Goal: Task Accomplishment & Management: Use online tool/utility

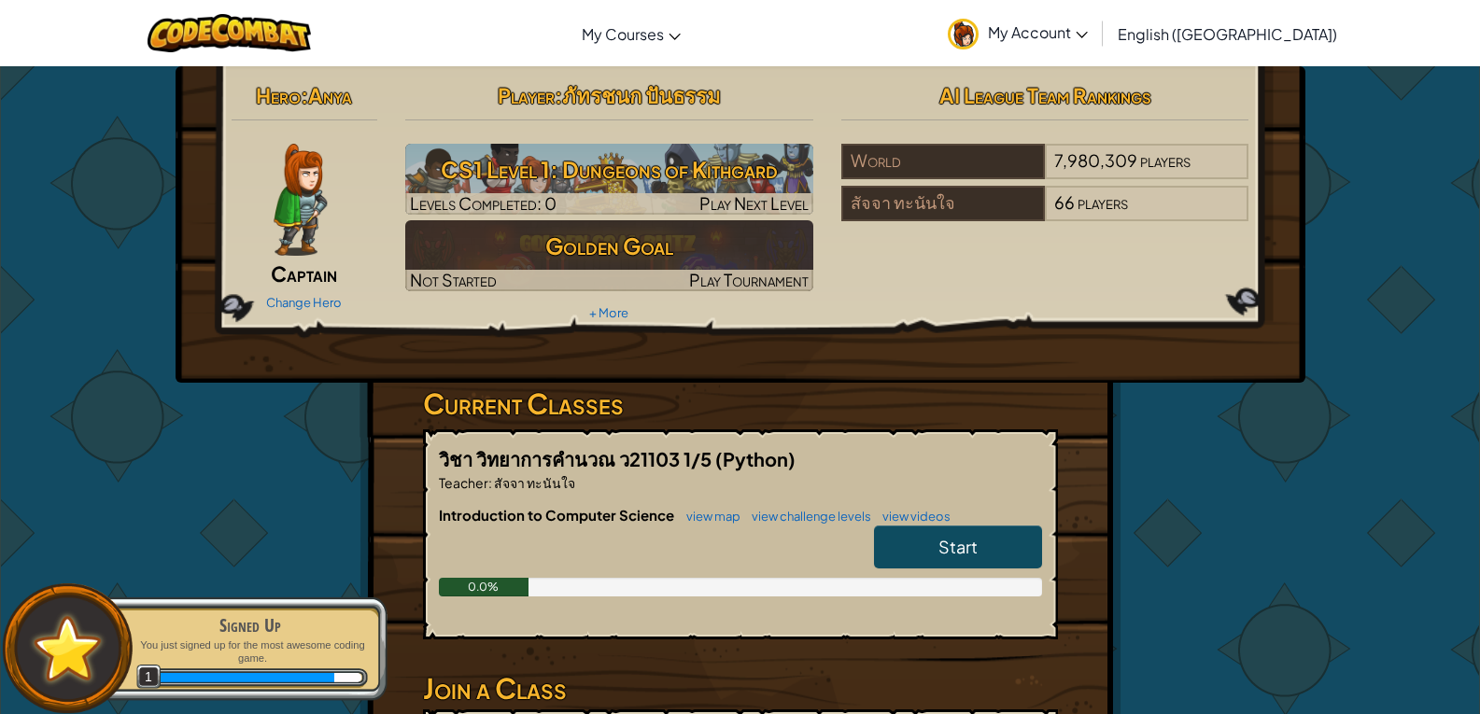
click at [957, 532] on link "Start" at bounding box center [958, 547] width 168 height 43
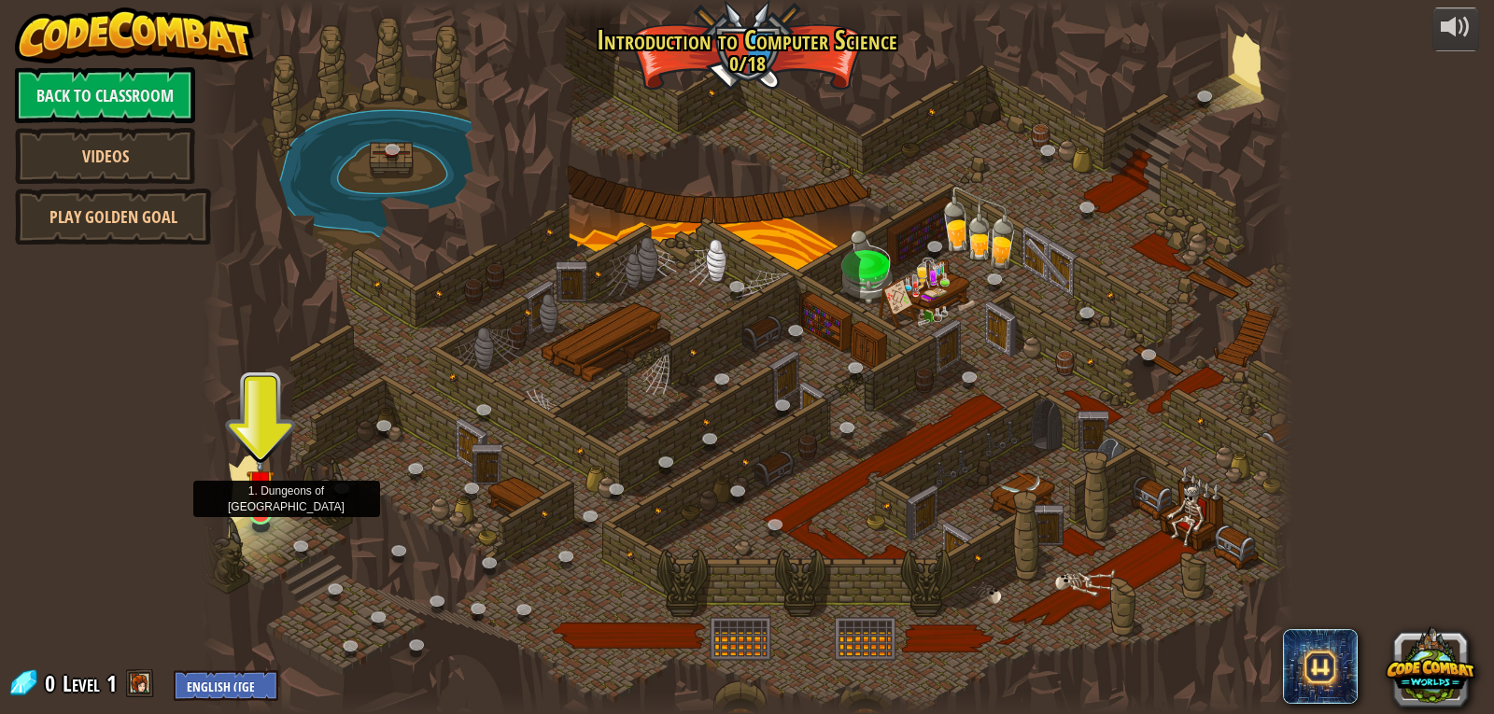
click at [263, 510] on img at bounding box center [261, 483] width 28 height 63
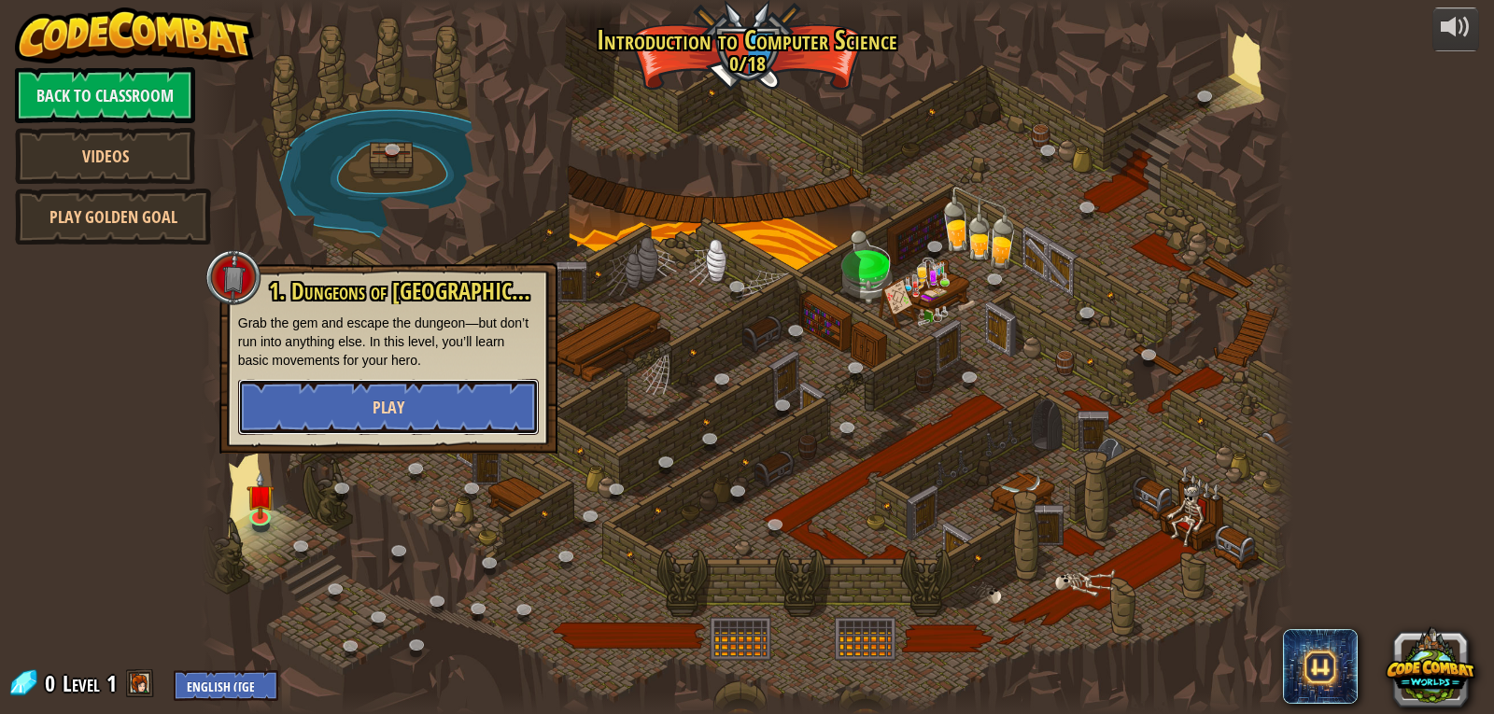
click at [365, 388] on button "Play" at bounding box center [388, 407] width 301 height 56
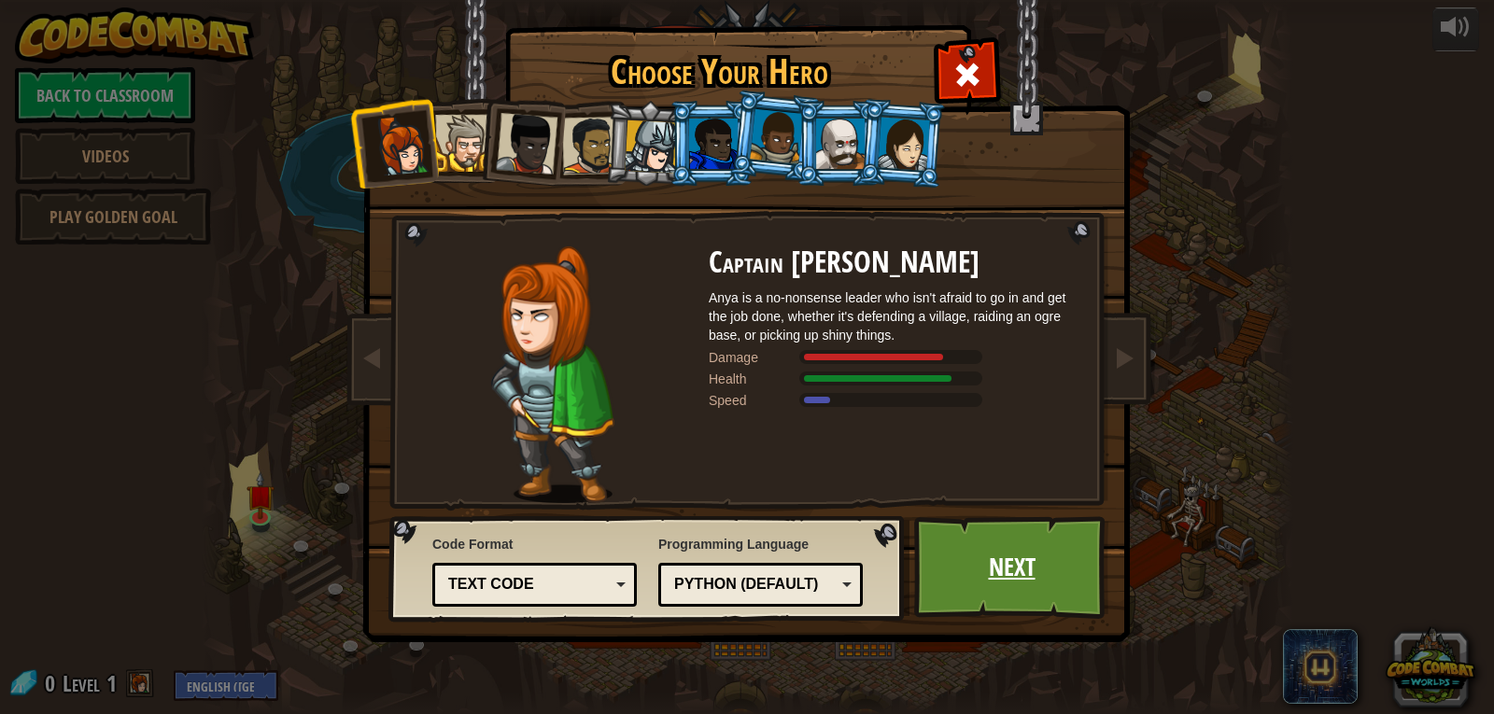
click at [1049, 529] on link "Next" at bounding box center [1011, 567] width 195 height 103
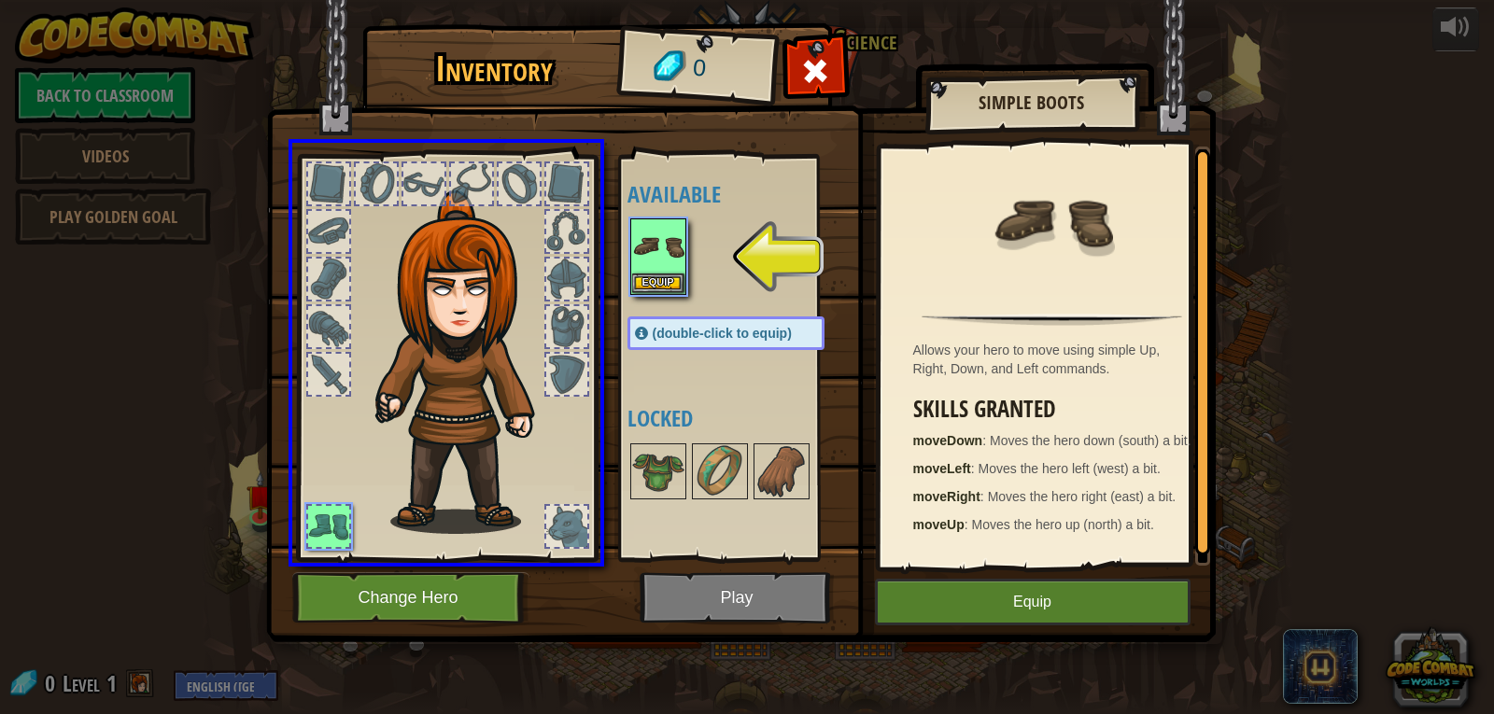
drag, startPoint x: 662, startPoint y: 260, endPoint x: 598, endPoint y: 306, distance: 79.6
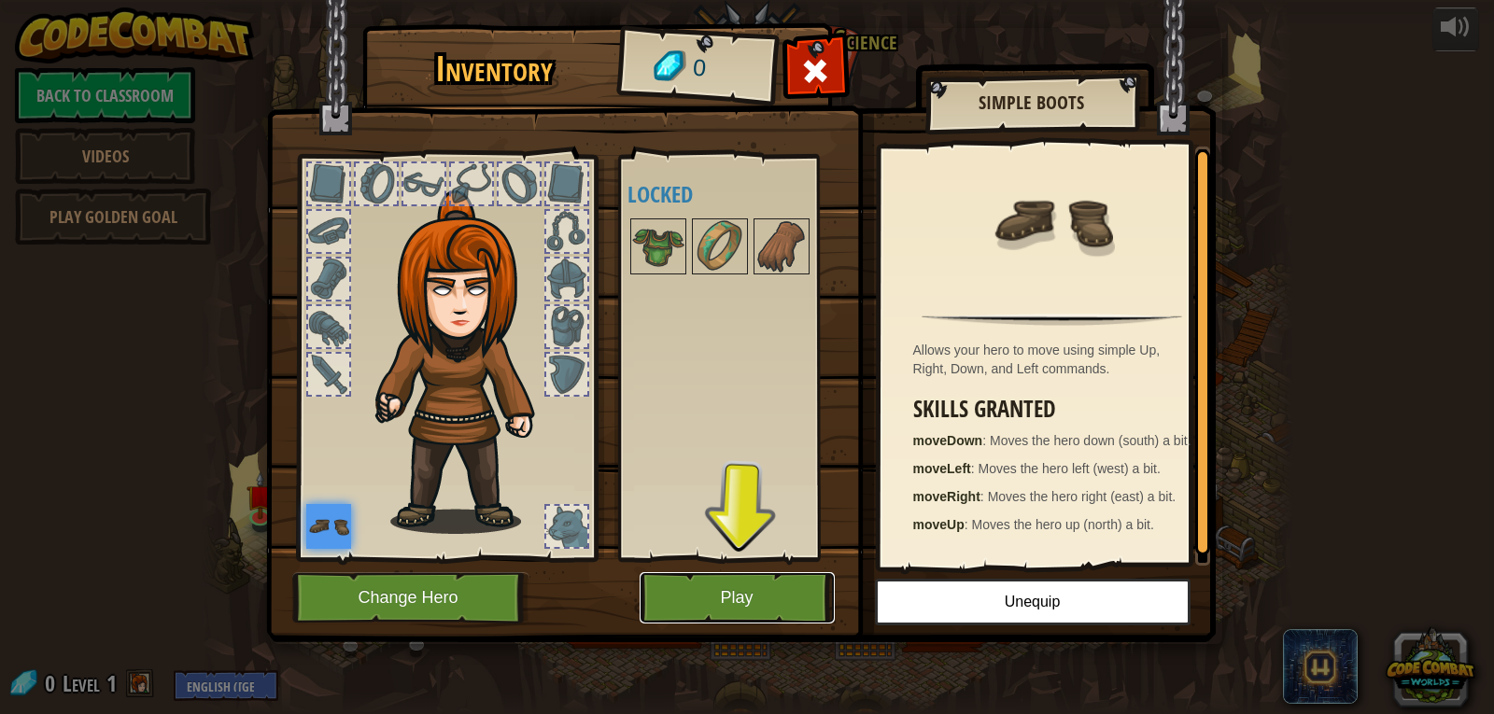
click at [712, 597] on button "Play" at bounding box center [737, 597] width 195 height 51
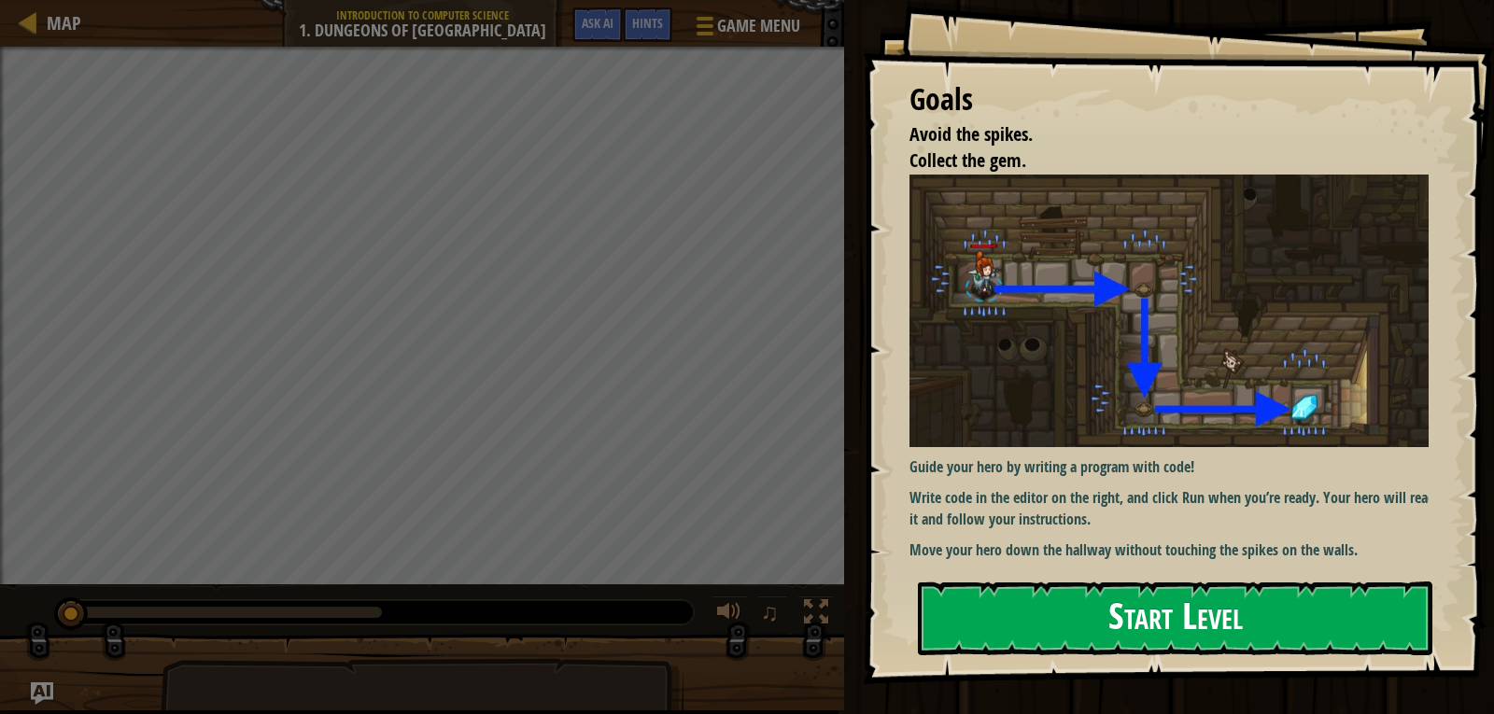
click at [1034, 601] on button "Start Level" at bounding box center [1175, 619] width 515 height 74
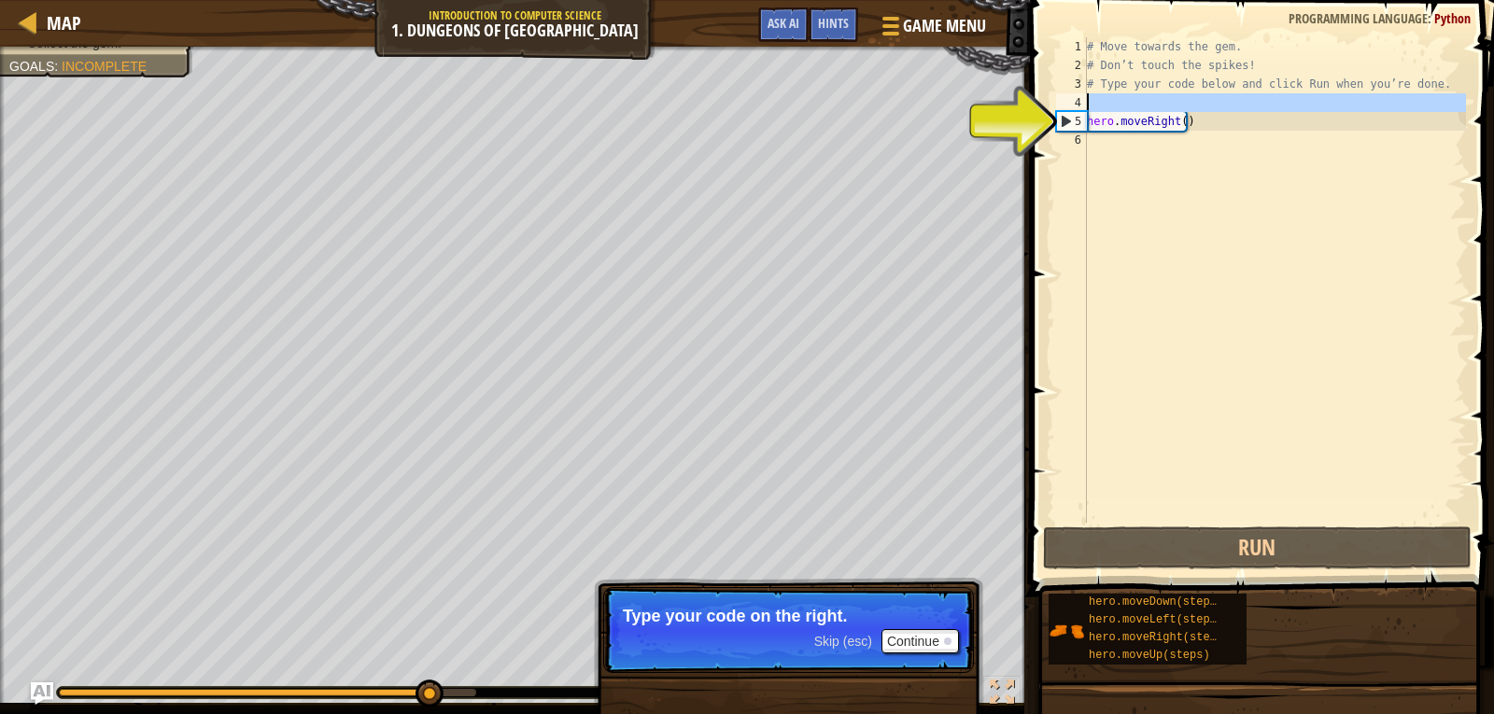
click at [1083, 99] on div "4" at bounding box center [1071, 102] width 31 height 19
type textarea "hero.moveRight()"
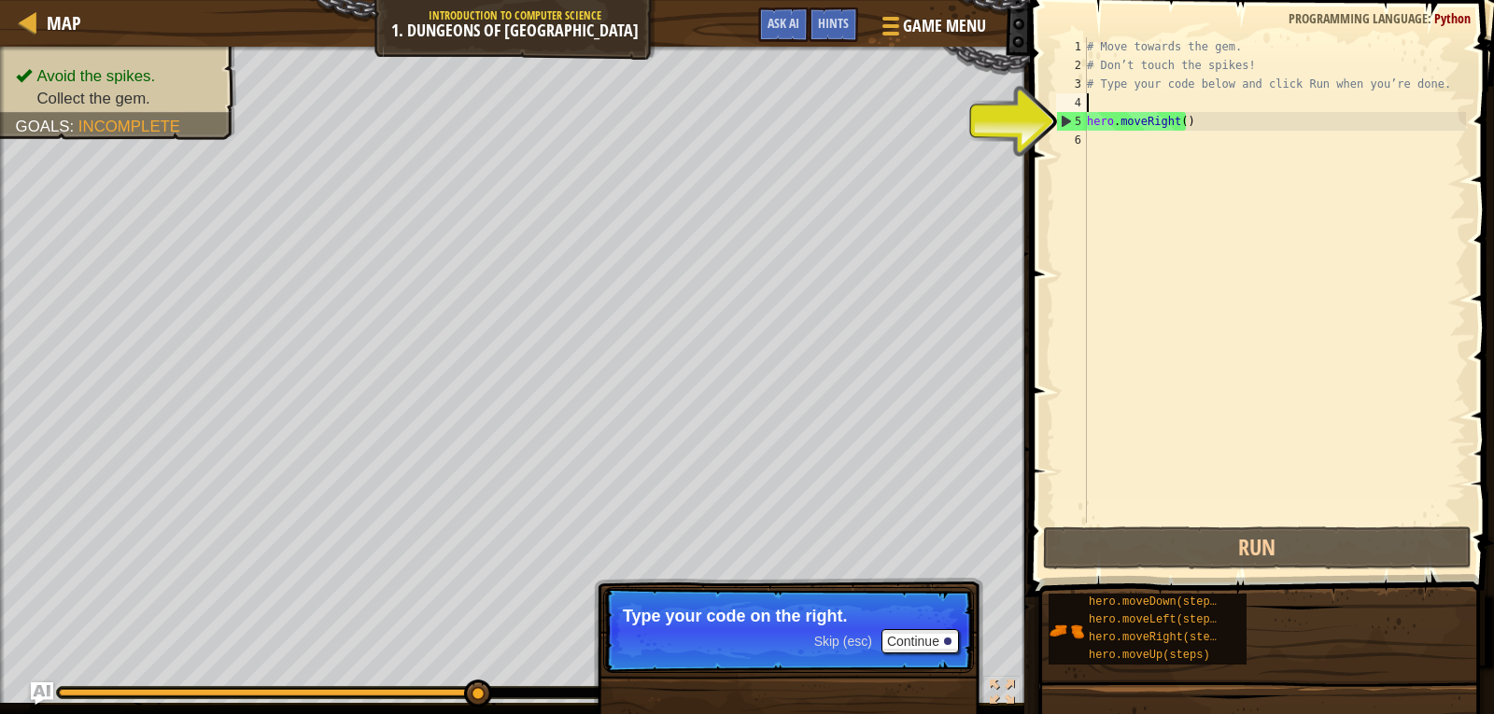
click at [1085, 115] on div "5" at bounding box center [1072, 121] width 30 height 19
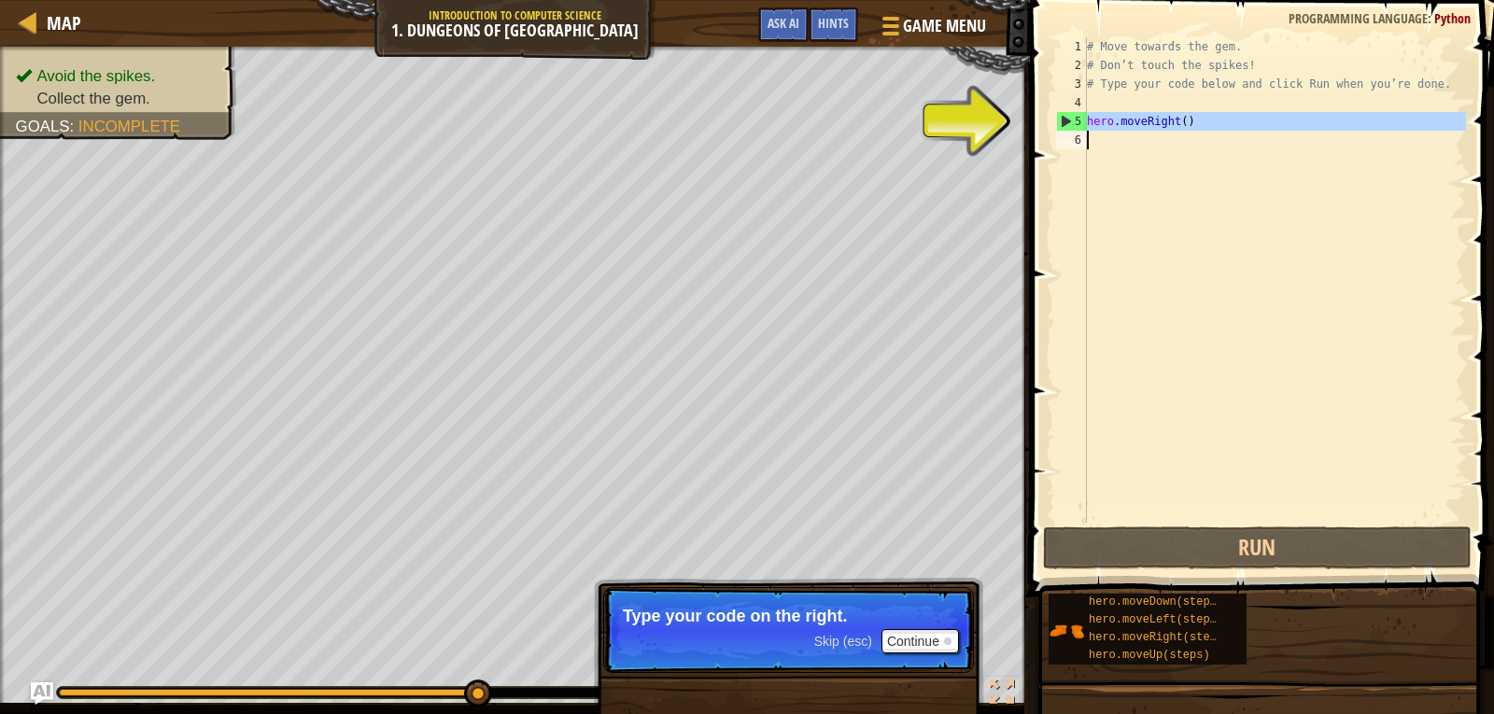
drag, startPoint x: 1077, startPoint y: 115, endPoint x: 1087, endPoint y: 165, distance: 51.5
click at [1087, 165] on div "hero.moveRight() 1 2 3 4 5 6 # Move towards the gem. # Don’t touch the spikes! …" at bounding box center [1259, 280] width 414 height 486
click at [1111, 129] on div "# Move towards the gem. # Don’t touch the spikes! # Type your code below and cl…" at bounding box center [1274, 280] width 383 height 486
type textarea "hero.moveRight()"
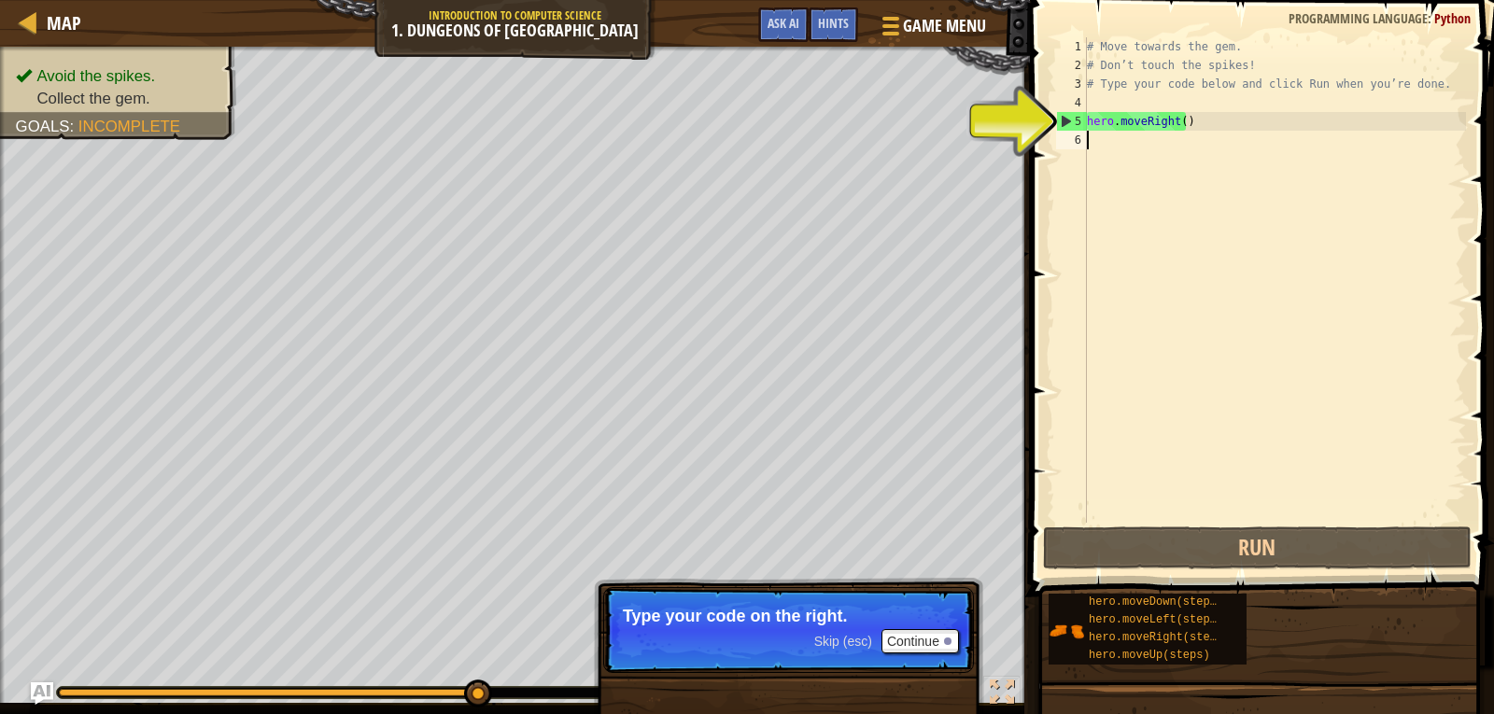
click at [1115, 146] on div "# Move towards the gem. # Don’t touch the spikes! # Type your code below and cl…" at bounding box center [1274, 298] width 383 height 523
click at [1060, 116] on div "5" at bounding box center [1072, 121] width 30 height 19
type textarea "hero.moveRight()"
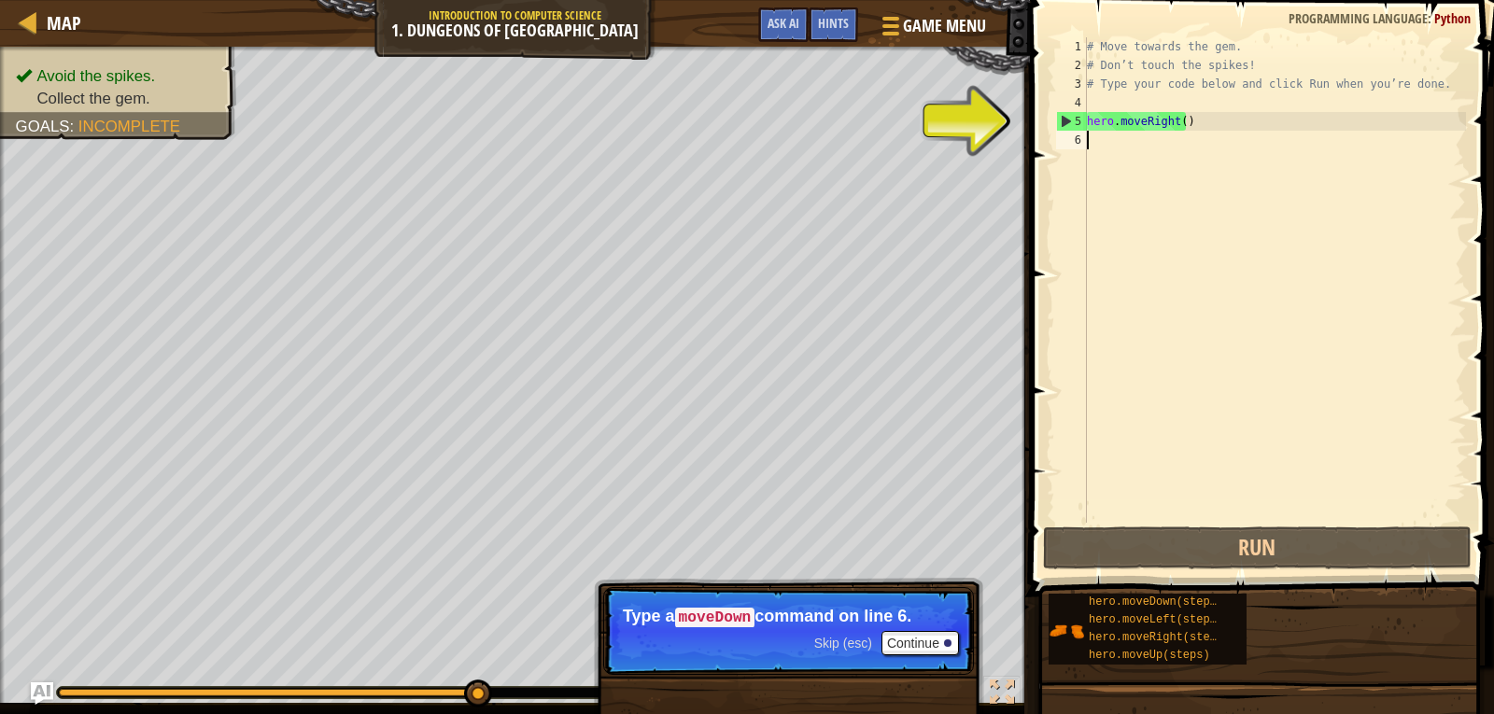
click at [1172, 155] on div "# Move towards the gem. # Don’t touch the spikes! # Type your code below and cl…" at bounding box center [1274, 298] width 383 height 523
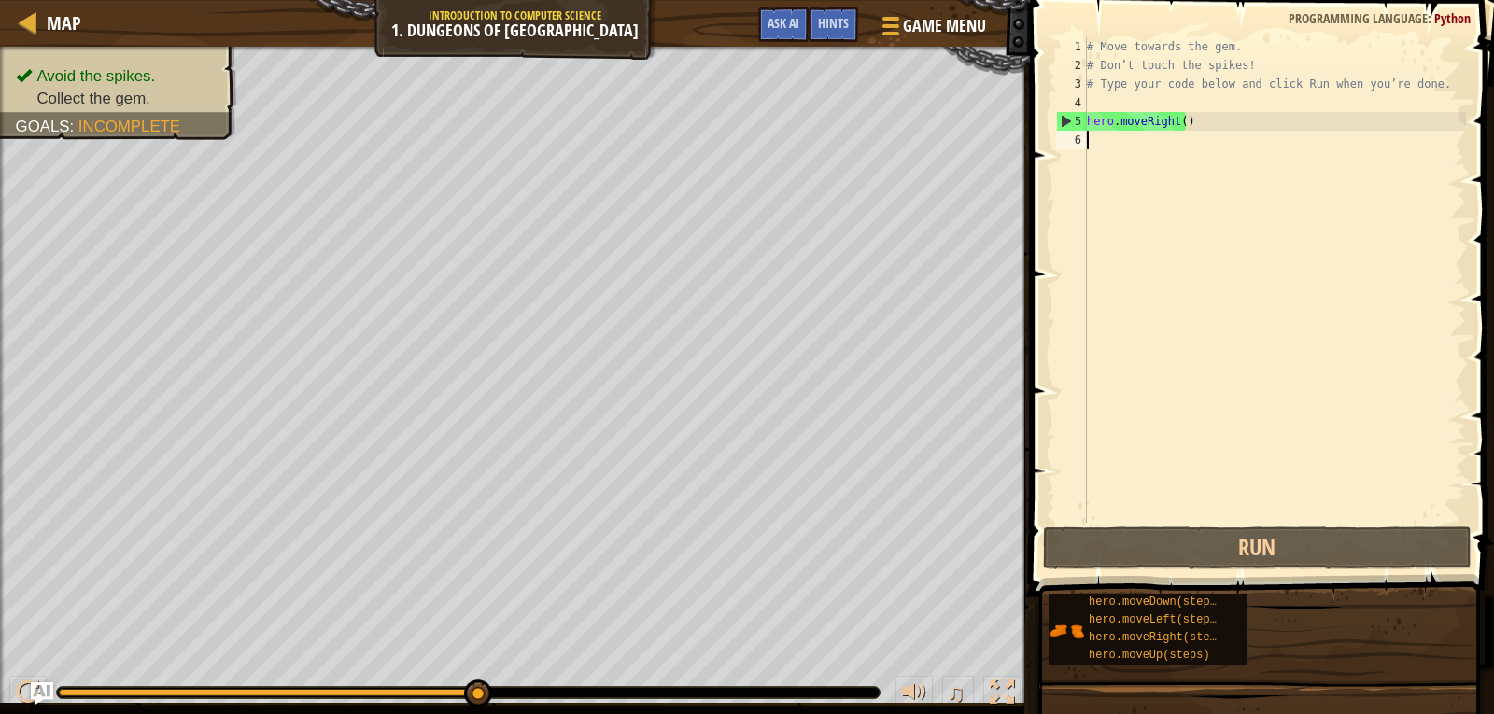
type textarea "h"
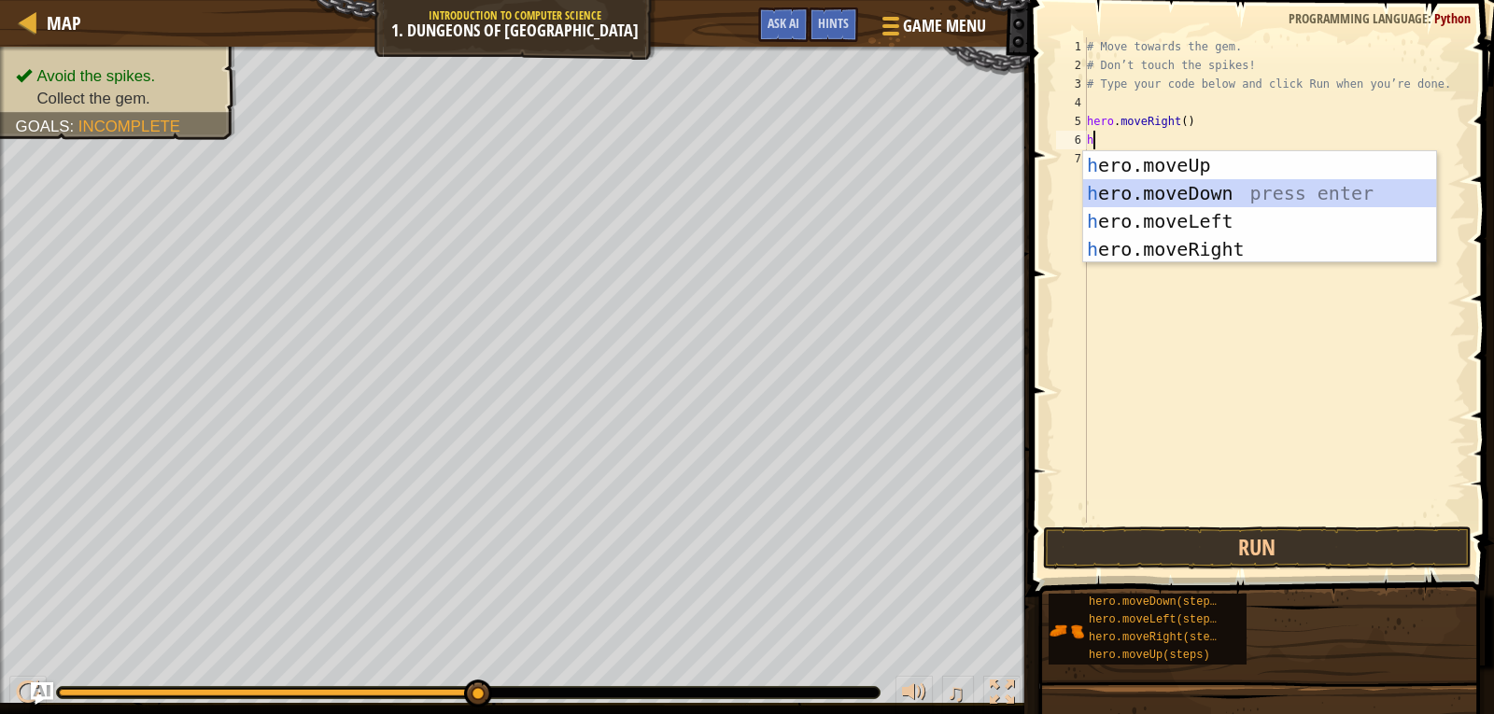
click at [1170, 183] on div "h ero.moveUp press enter h ero.moveDown press enter h ero.moveLeft press enter …" at bounding box center [1259, 235] width 353 height 168
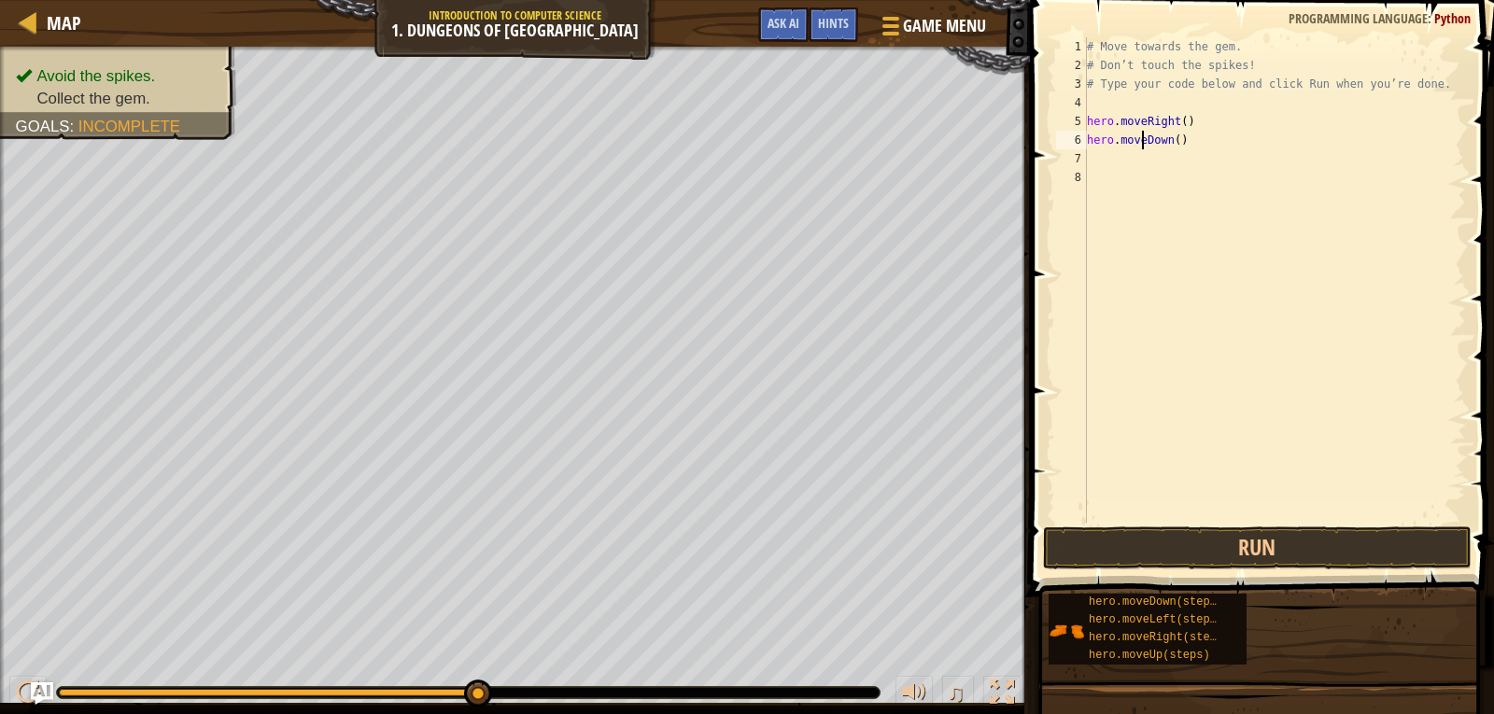
click at [1144, 141] on div "# Move towards the gem. # Don’t touch the spikes! # Type your code below and cl…" at bounding box center [1274, 298] width 383 height 523
type textarea "hero.moveDown()"
click at [1256, 549] on button "Run" at bounding box center [1257, 548] width 429 height 43
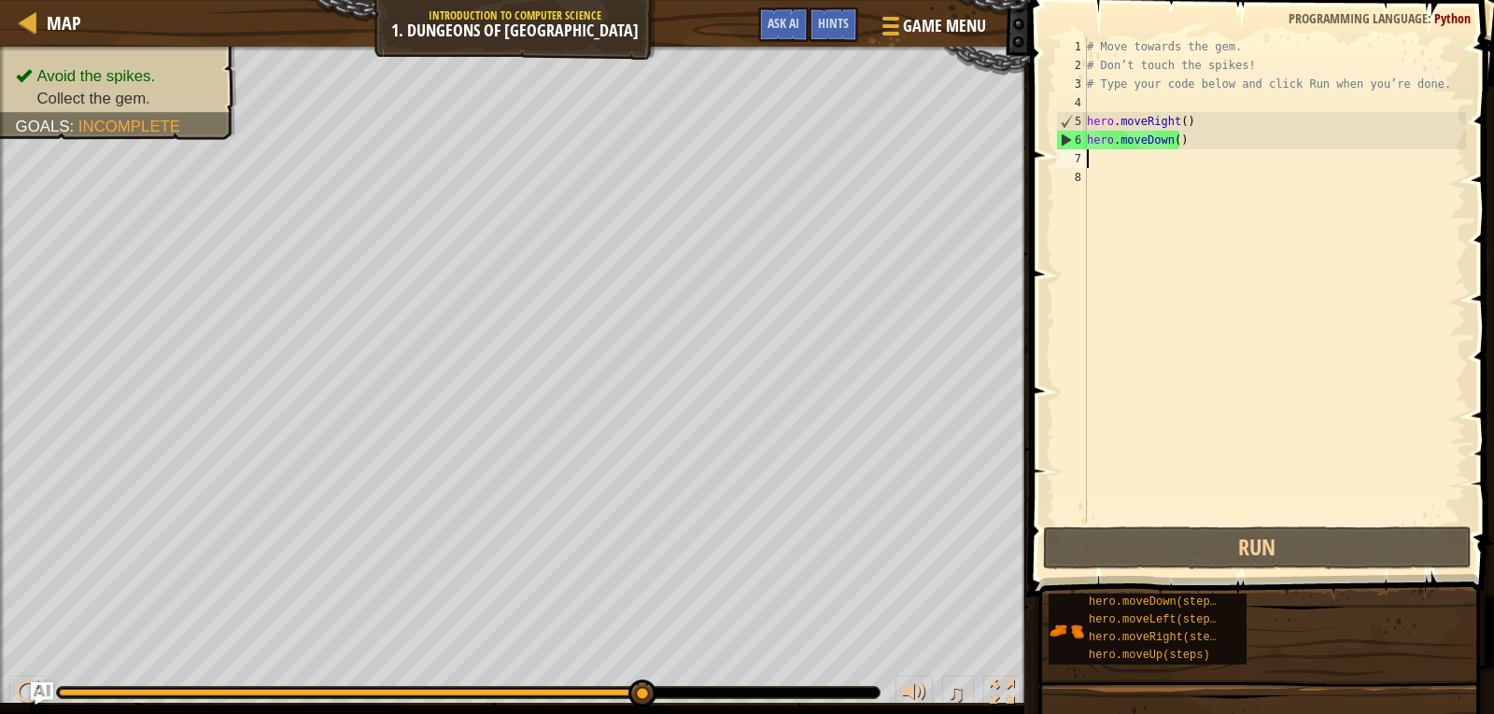
click at [1095, 161] on div "# Move towards the gem. # Don’t touch the spikes! # Type your code below and cl…" at bounding box center [1274, 298] width 383 height 523
click at [1072, 163] on div "7" at bounding box center [1071, 158] width 31 height 19
type textarea "h"
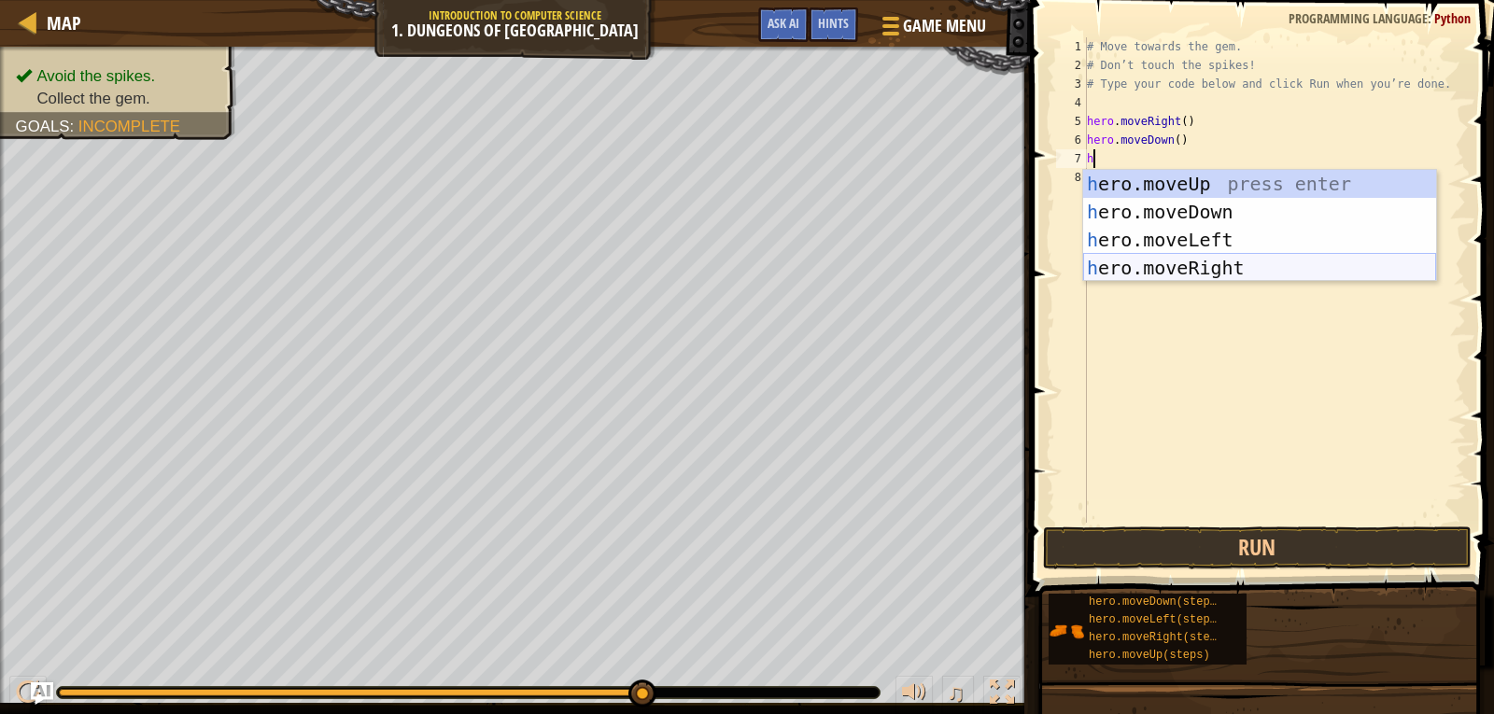
click at [1151, 265] on div "h ero.moveUp press enter h ero.moveDown press enter h ero.moveLeft press enter …" at bounding box center [1259, 254] width 353 height 168
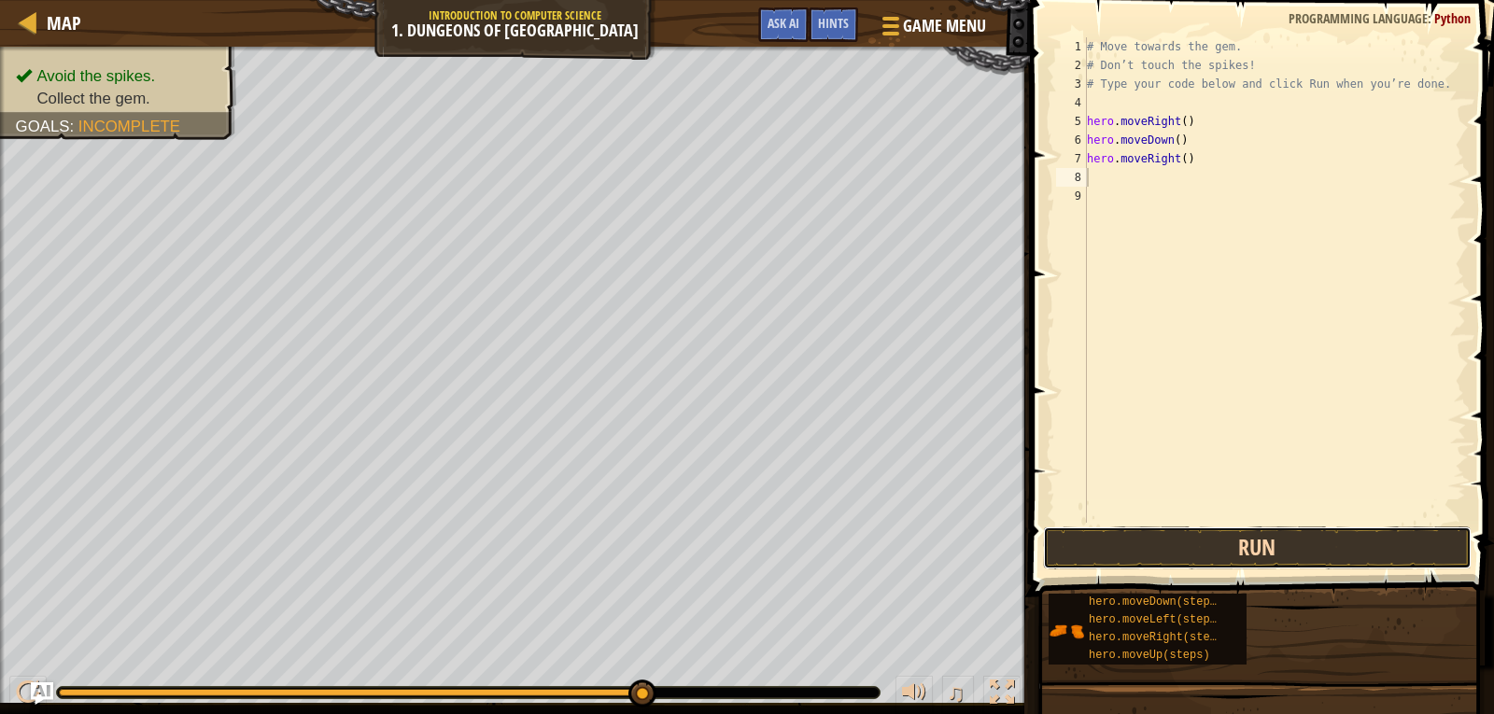
click at [1144, 537] on button "Run" at bounding box center [1257, 548] width 429 height 43
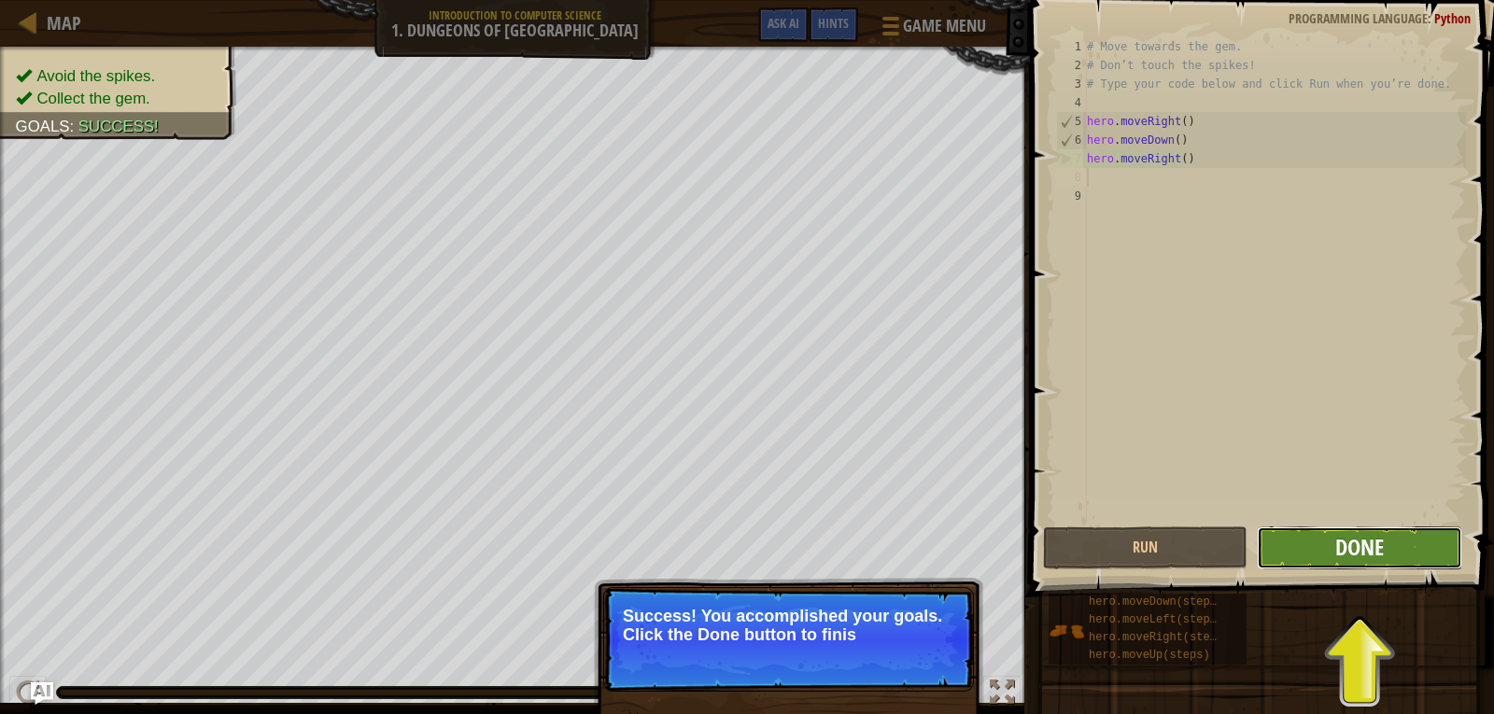
click at [1342, 547] on span "Done" at bounding box center [1359, 547] width 49 height 30
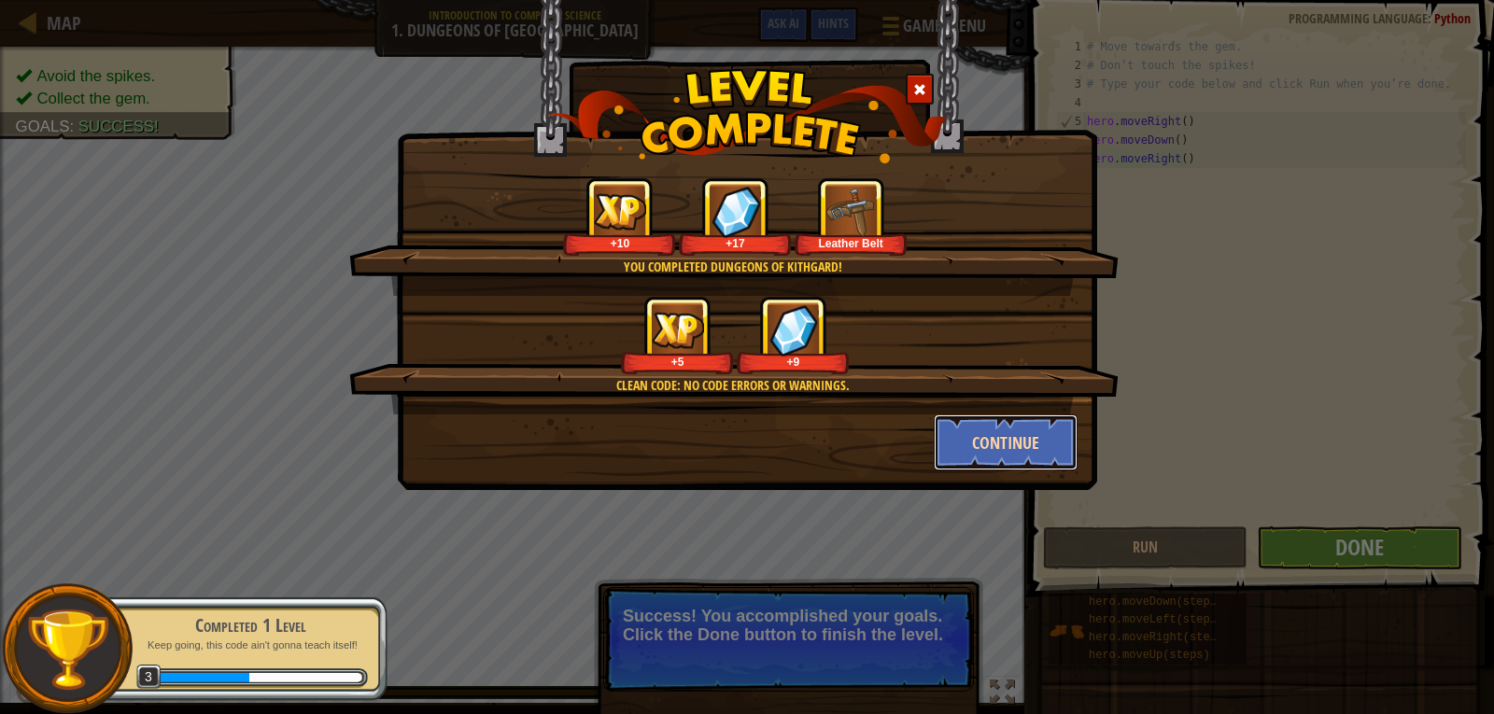
click at [1050, 448] on button "Continue" at bounding box center [1006, 443] width 145 height 56
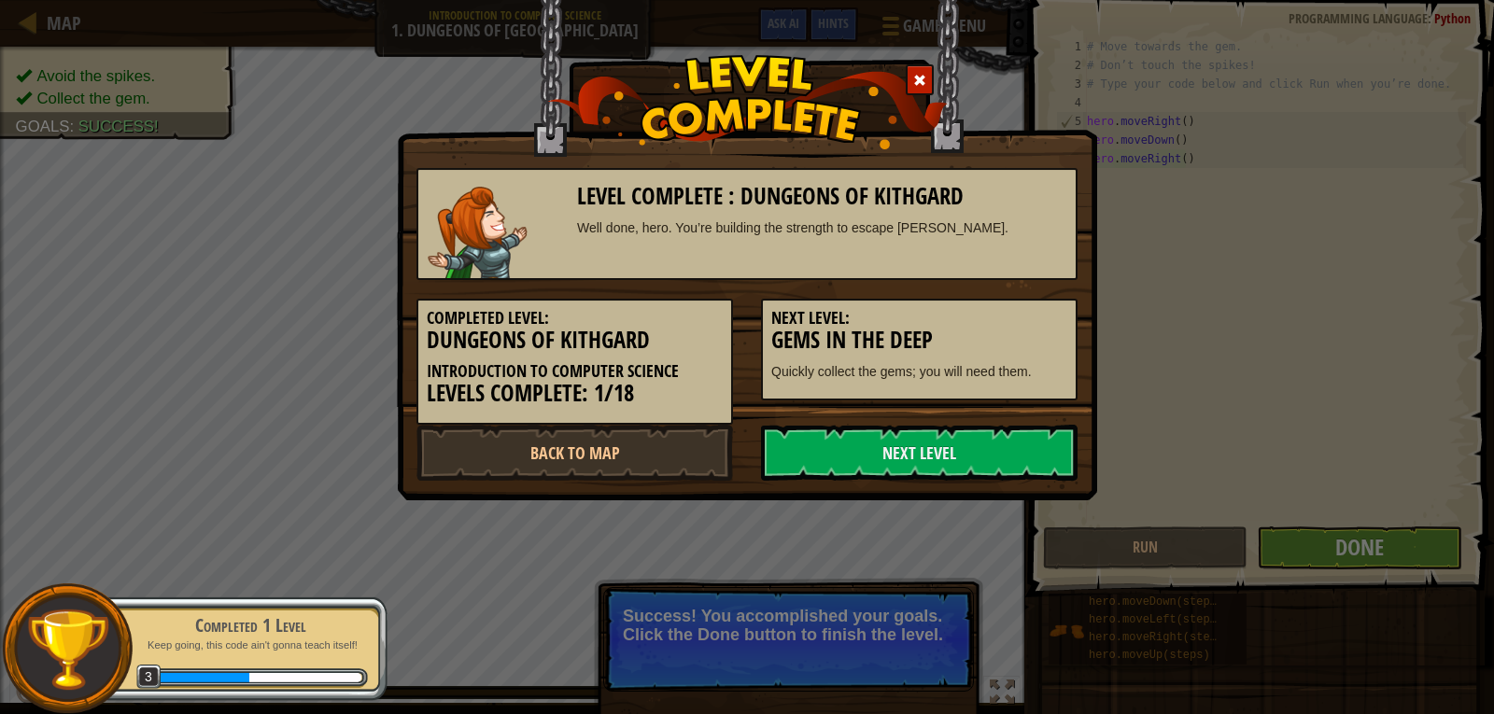
click at [1050, 448] on link "Next Level" at bounding box center [919, 453] width 317 height 56
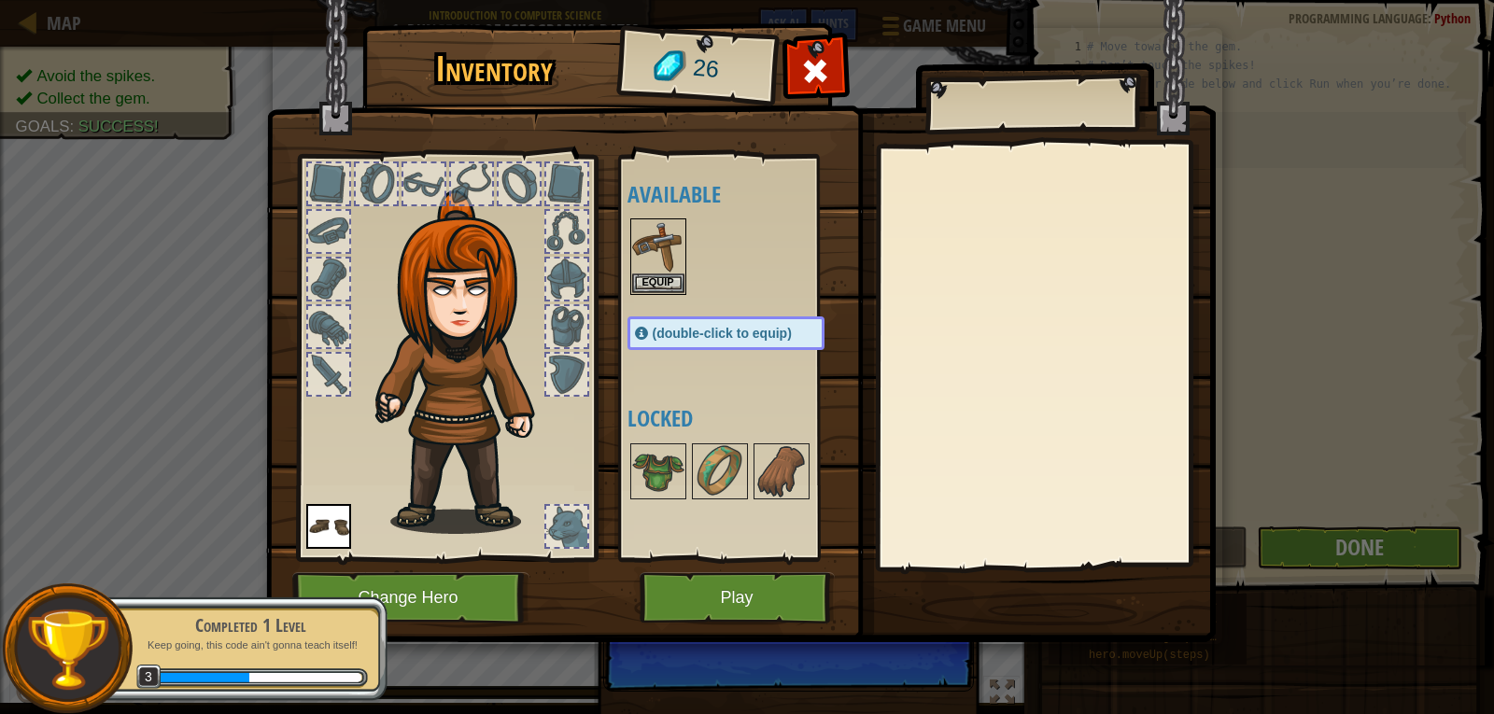
click at [482, 277] on img at bounding box center [467, 362] width 201 height 344
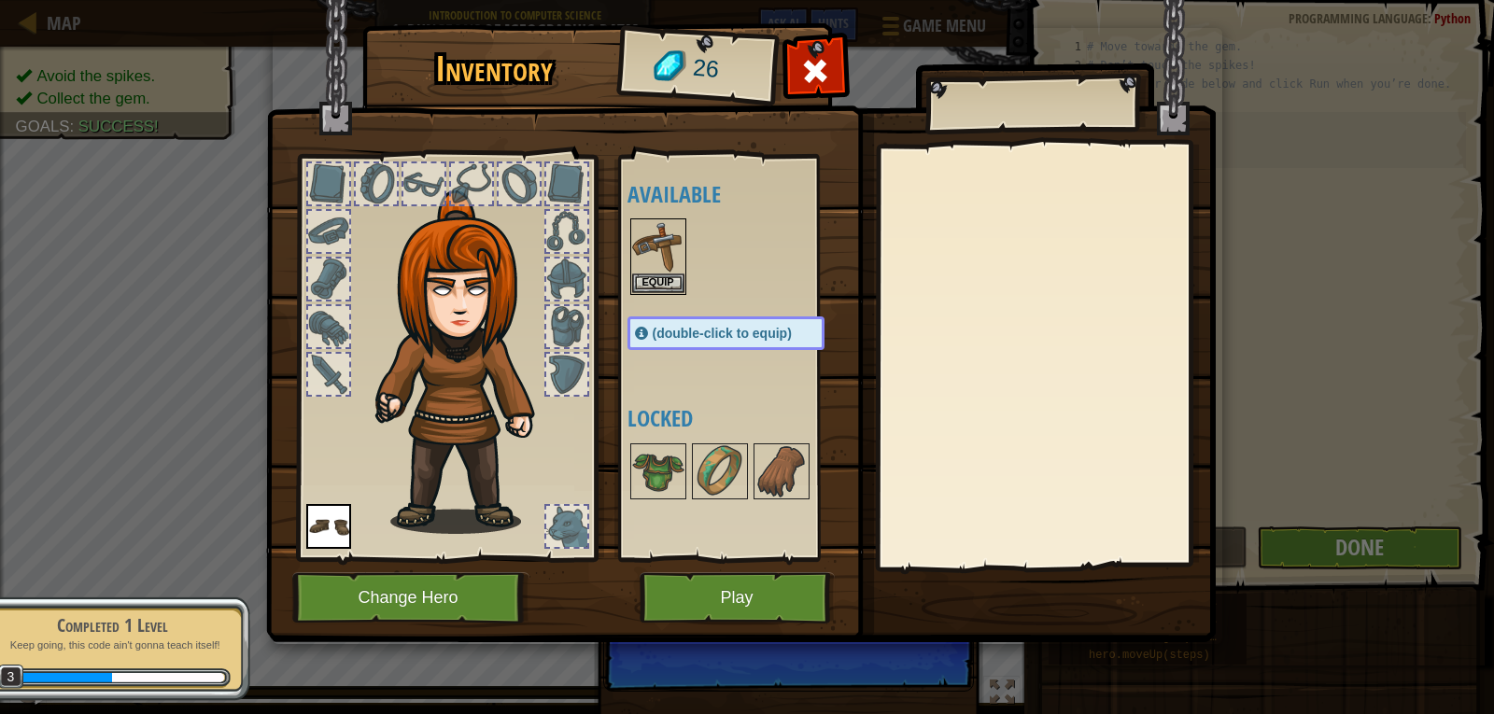
drag, startPoint x: 447, startPoint y: 230, endPoint x: 557, endPoint y: 235, distance: 109.4
click at [504, 231] on img at bounding box center [467, 362] width 201 height 344
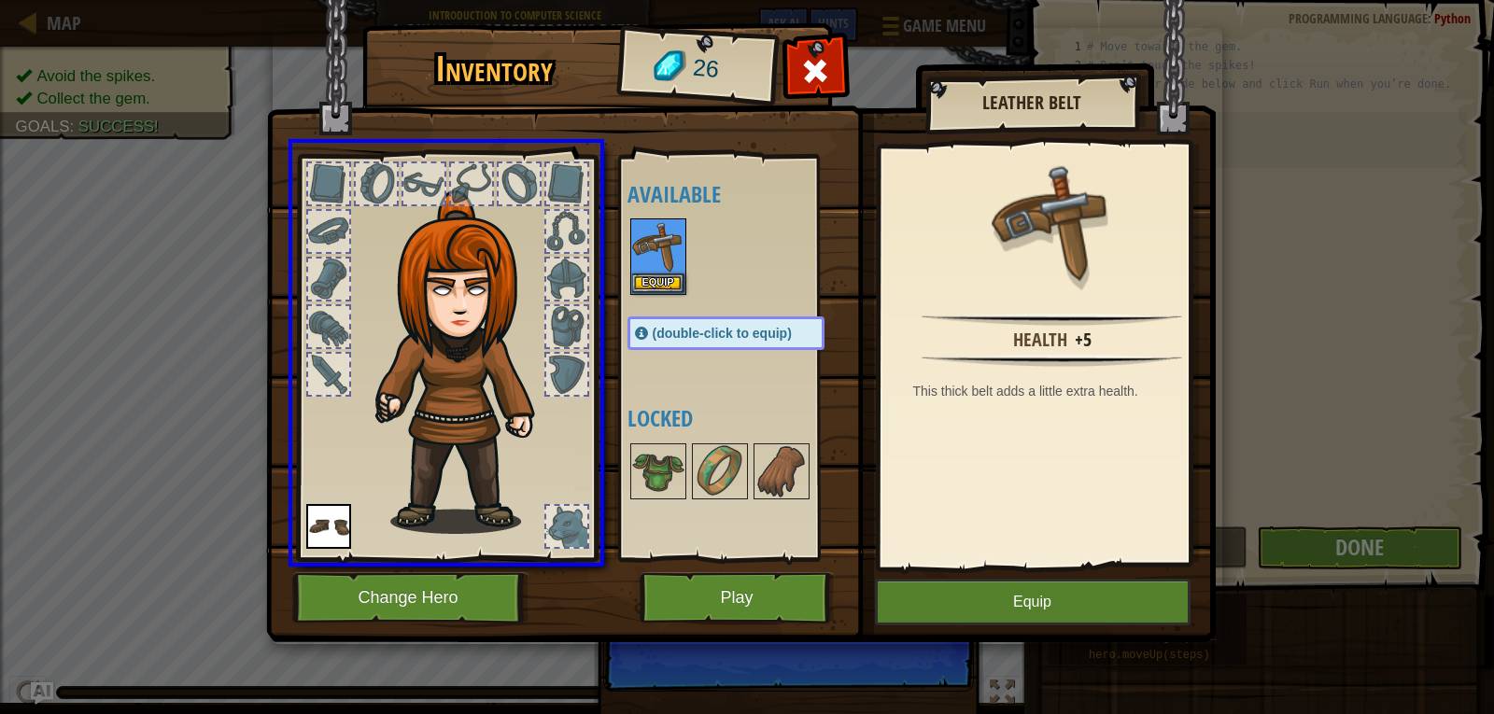
drag, startPoint x: 651, startPoint y: 238, endPoint x: 828, endPoint y: 465, distance: 288.0
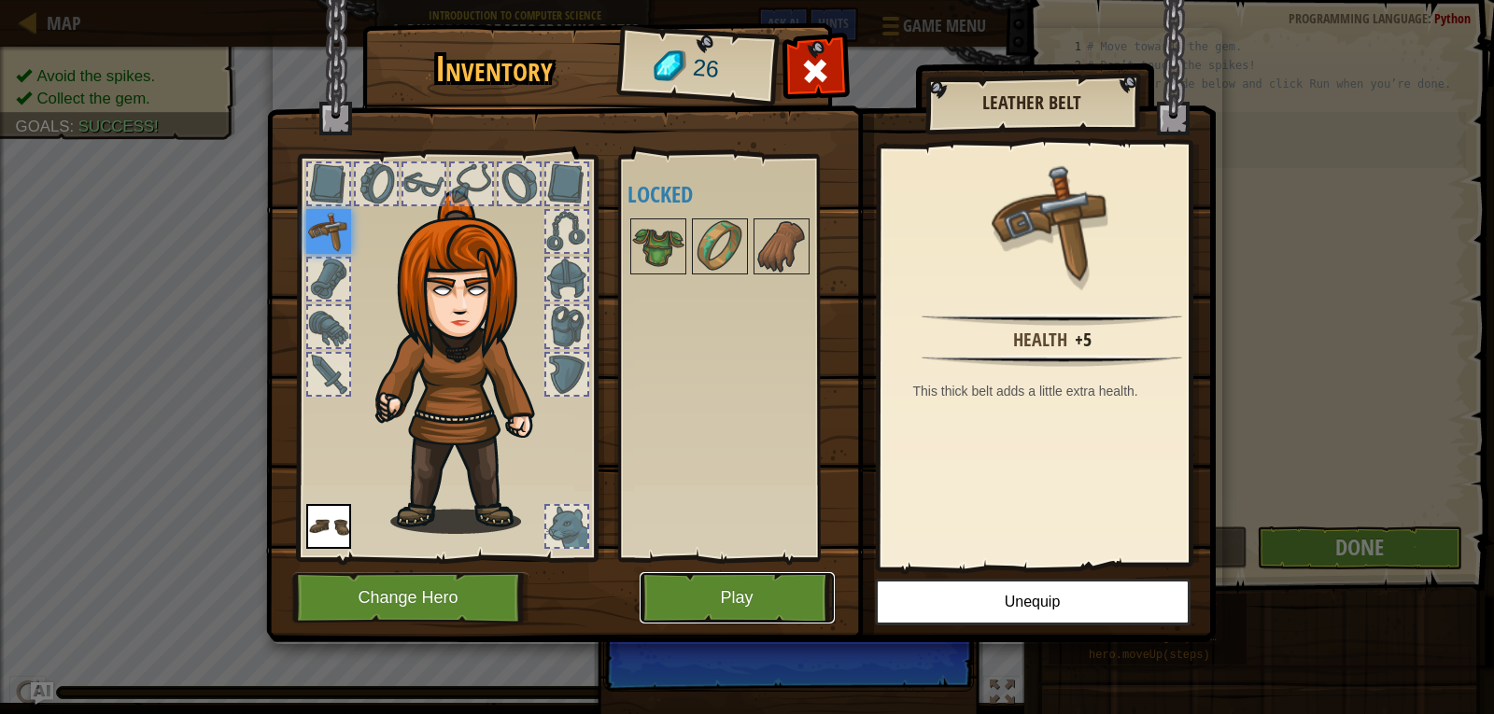
click at [783, 604] on button "Play" at bounding box center [737, 597] width 195 height 51
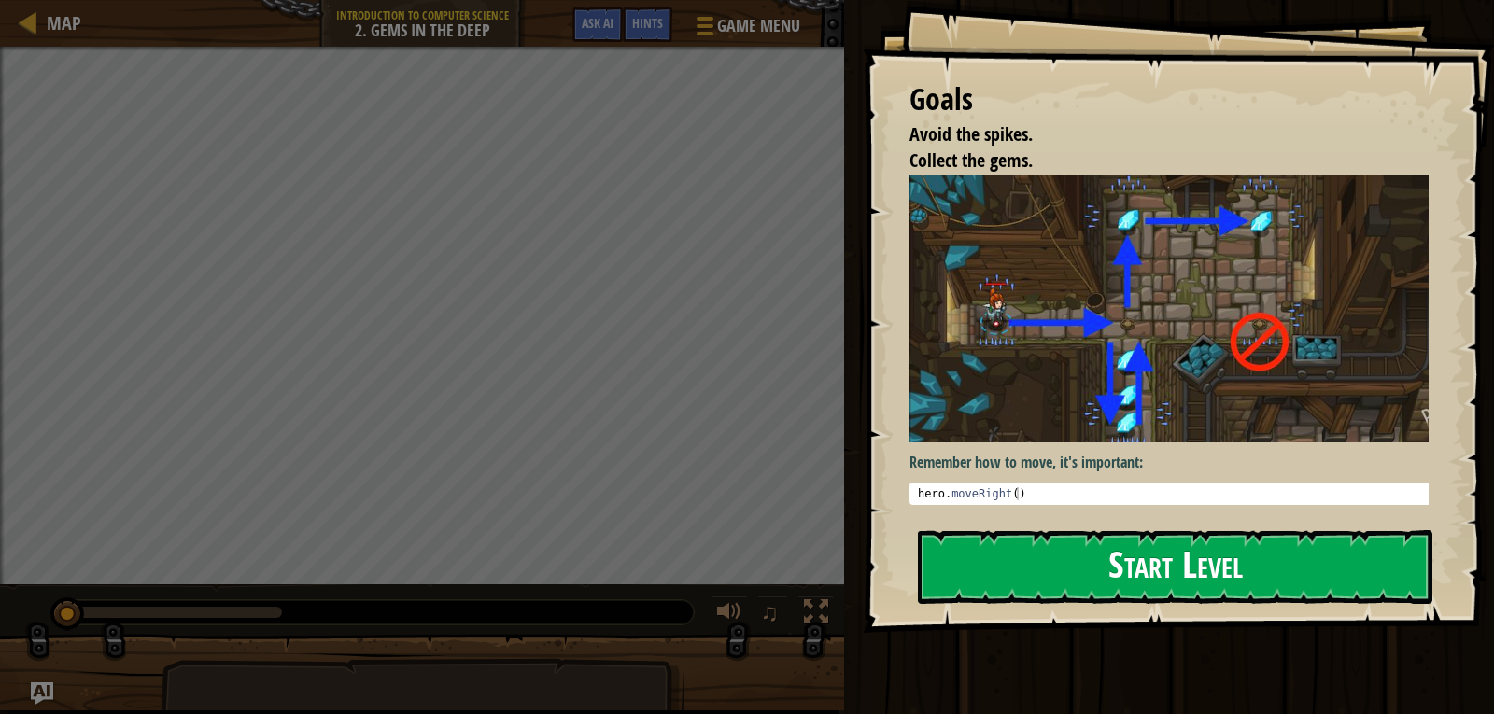
click at [1082, 536] on button "Start Level" at bounding box center [1175, 567] width 515 height 74
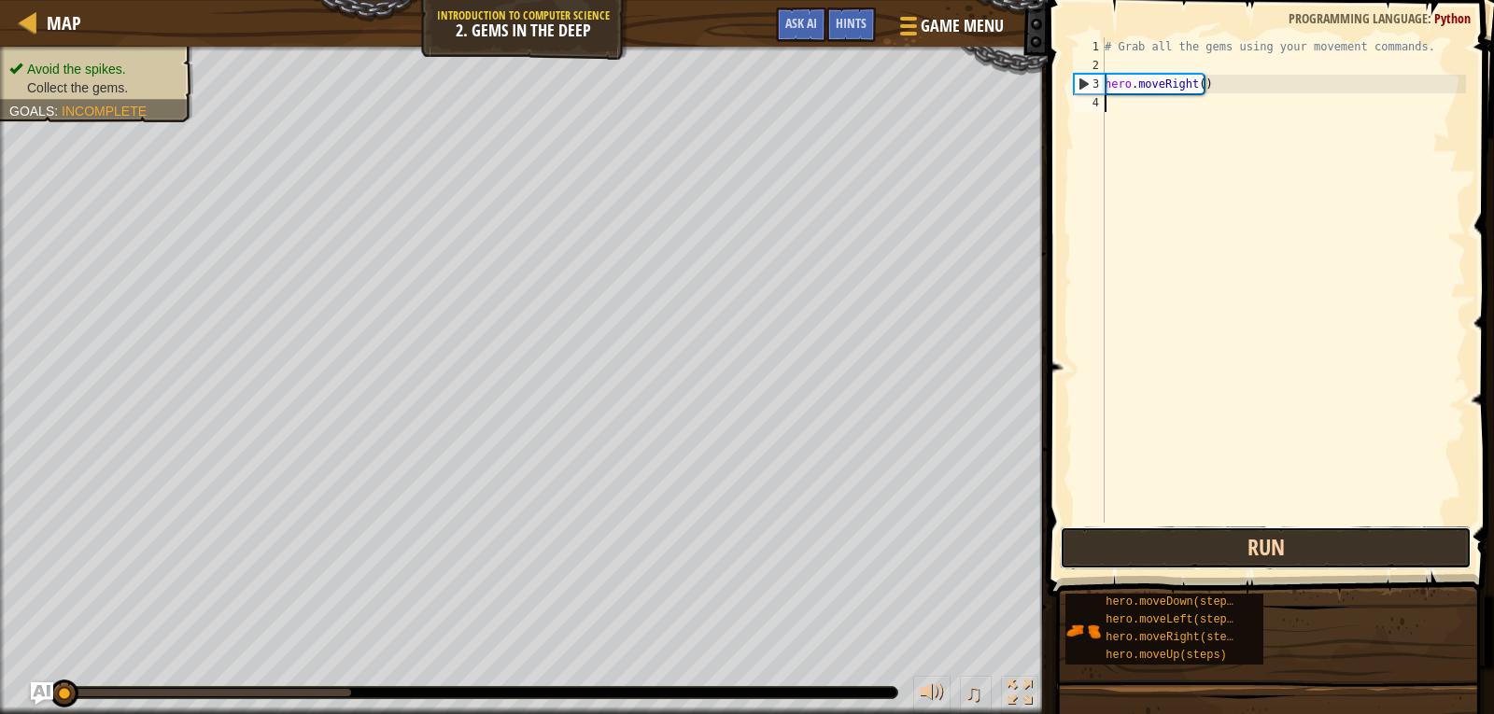
click at [1309, 545] on button "Run" at bounding box center [1266, 548] width 412 height 43
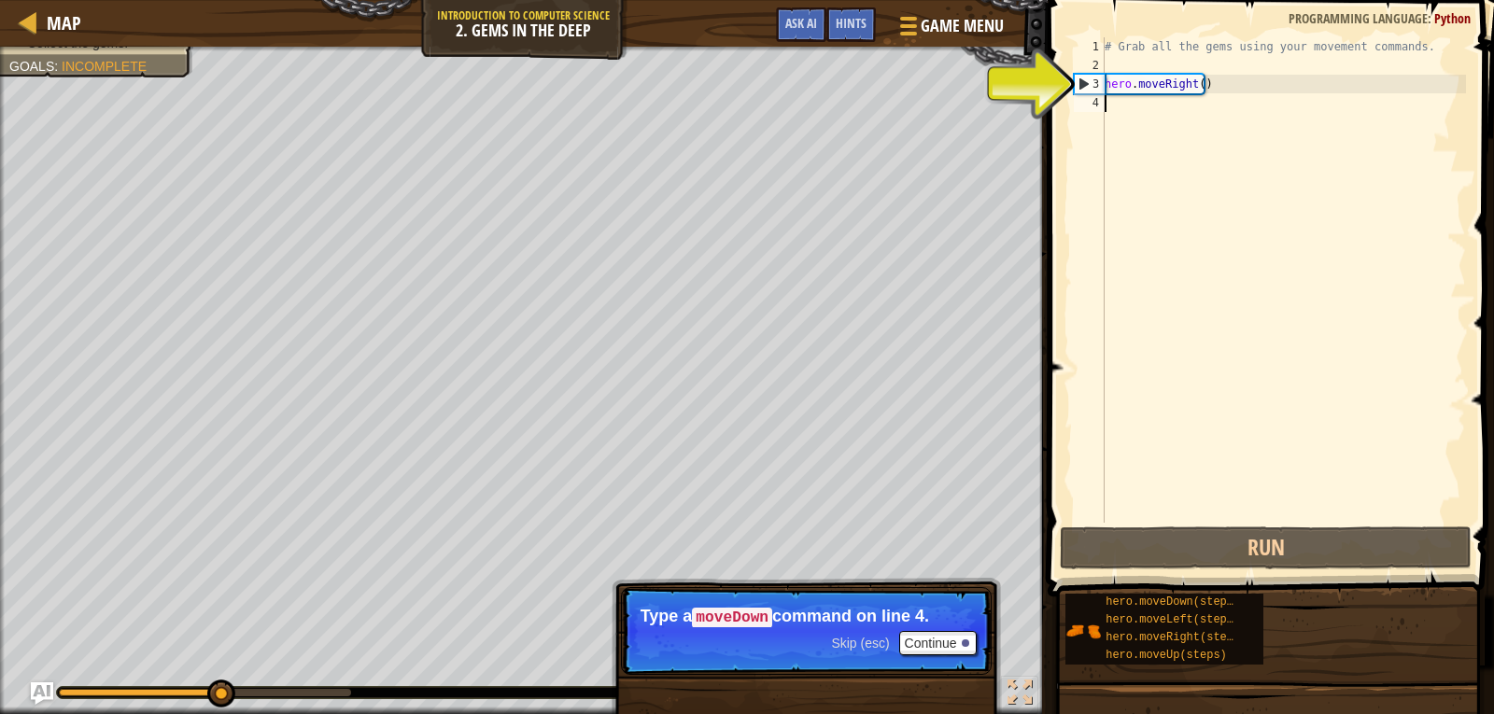
click at [1161, 120] on div "# Grab all the gems using your movement commands. hero . moveRight ( )" at bounding box center [1283, 298] width 365 height 523
type textarea "h"
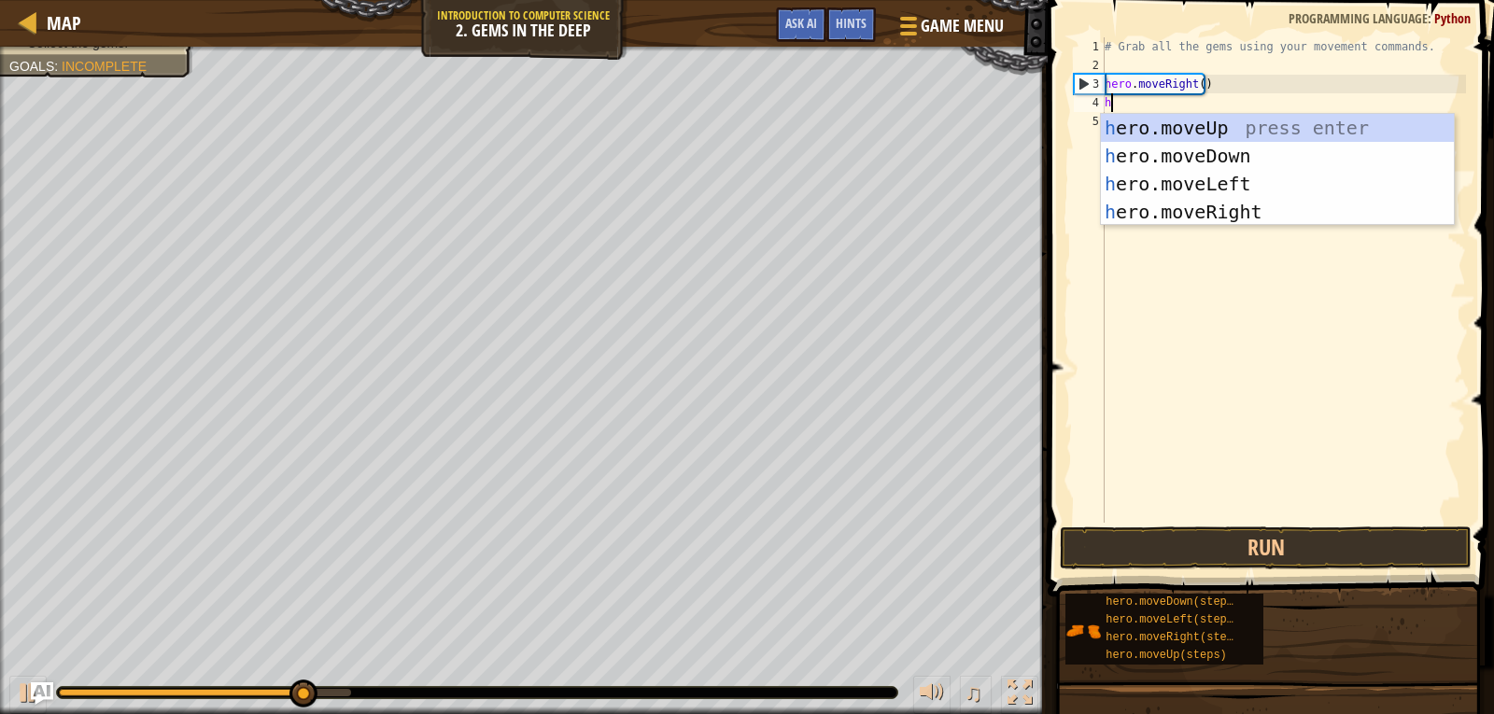
scroll to position [8, 0]
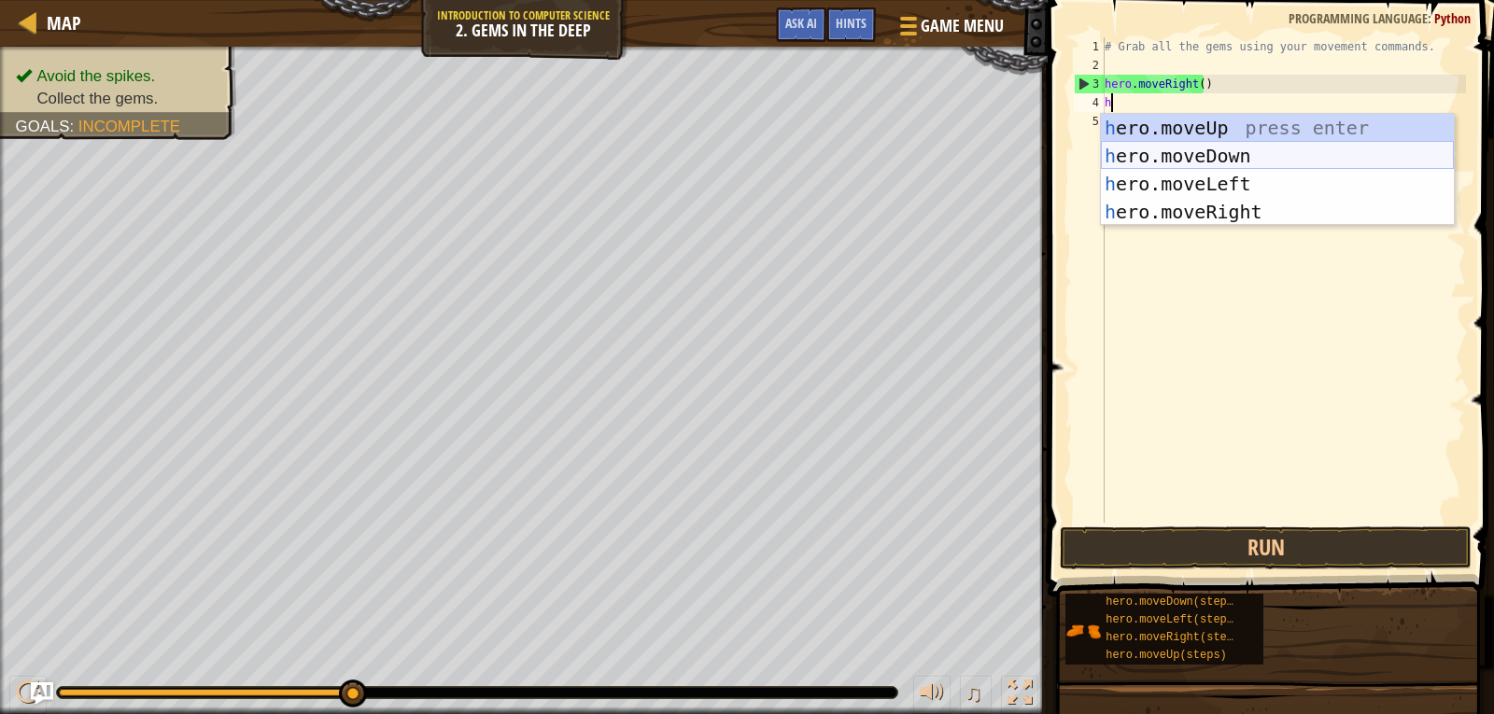
click at [1149, 162] on div "h ero.moveUp press enter h ero.moveDown press enter h ero.moveLeft press enter …" at bounding box center [1277, 198] width 353 height 168
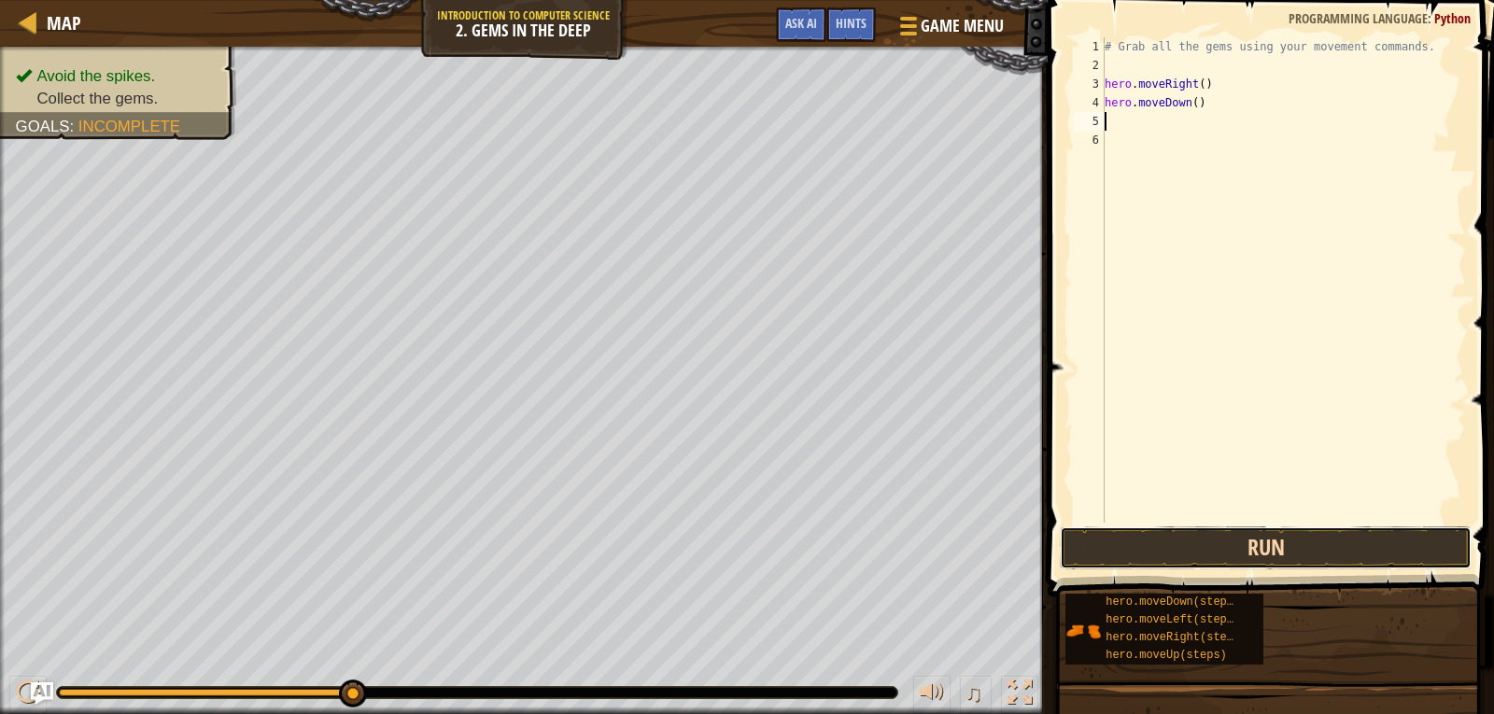
click at [1179, 557] on button "Run" at bounding box center [1266, 548] width 412 height 43
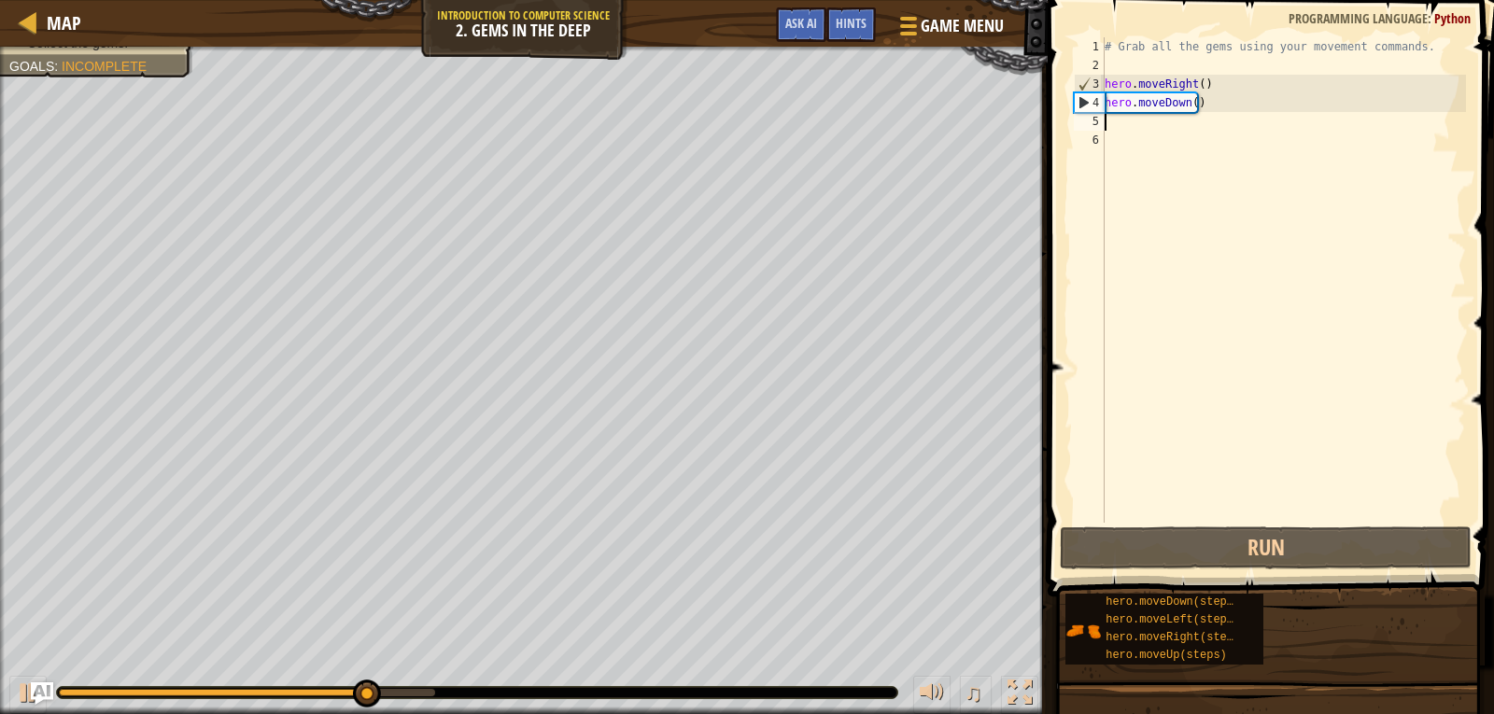
type textarea "h"
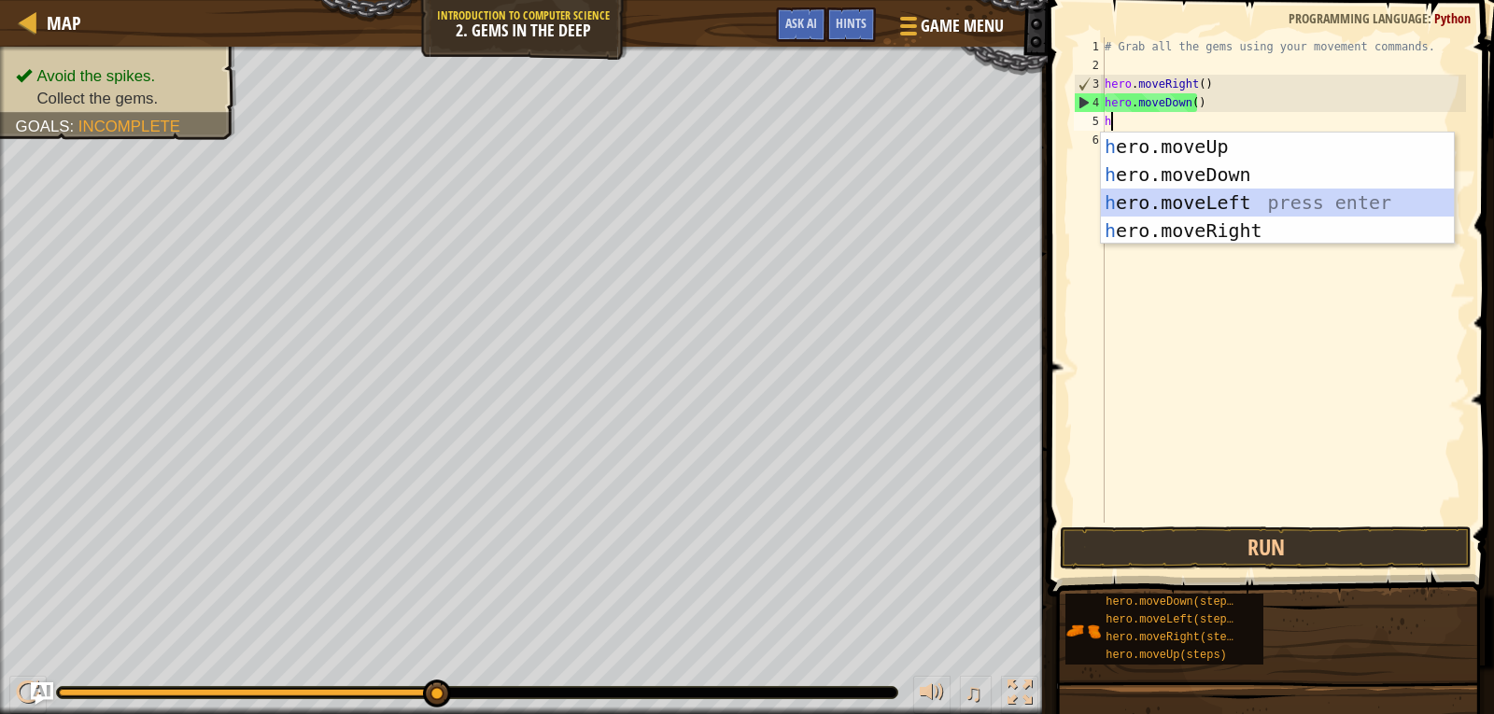
click at [1131, 204] on div "h ero.moveUp press enter h ero.moveDown press enter h ero.moveLeft press enter …" at bounding box center [1277, 217] width 353 height 168
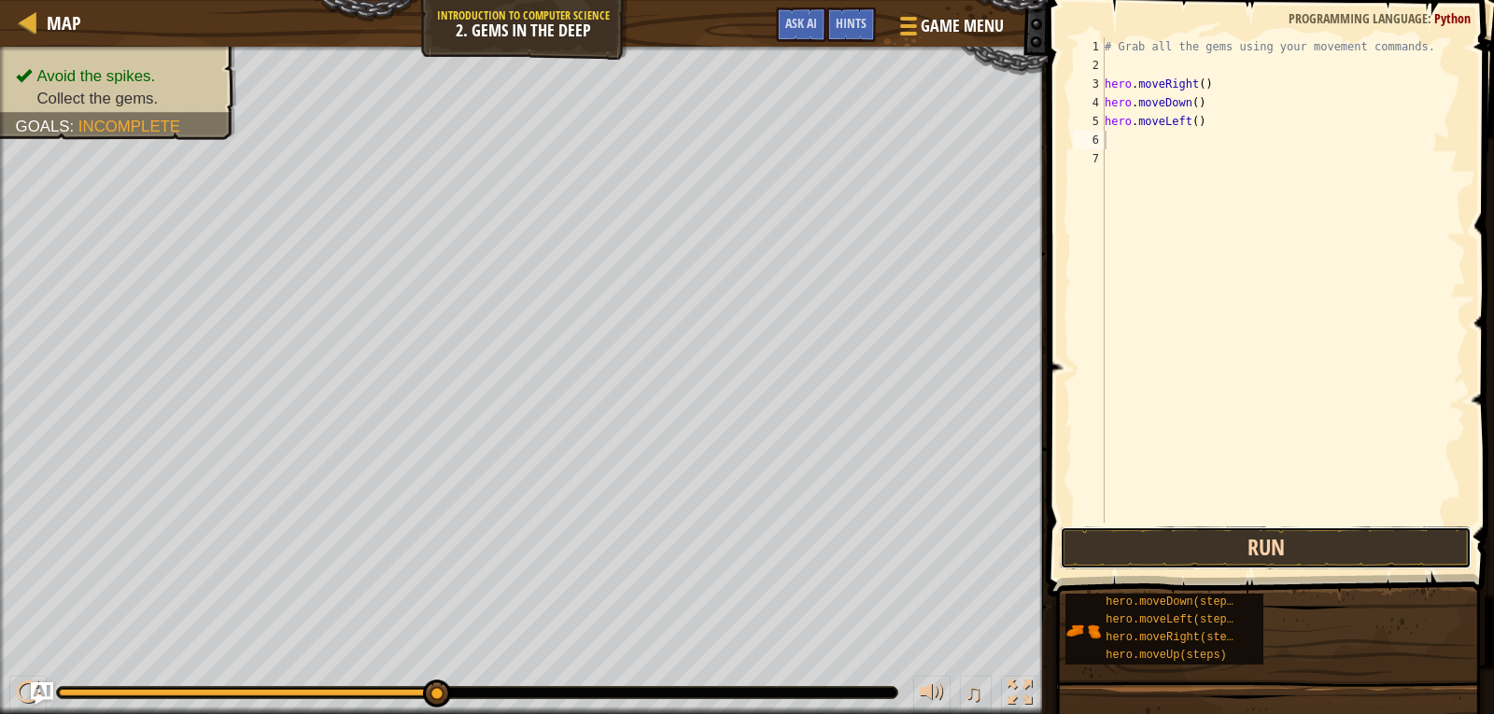
click at [1163, 534] on button "Run" at bounding box center [1266, 548] width 412 height 43
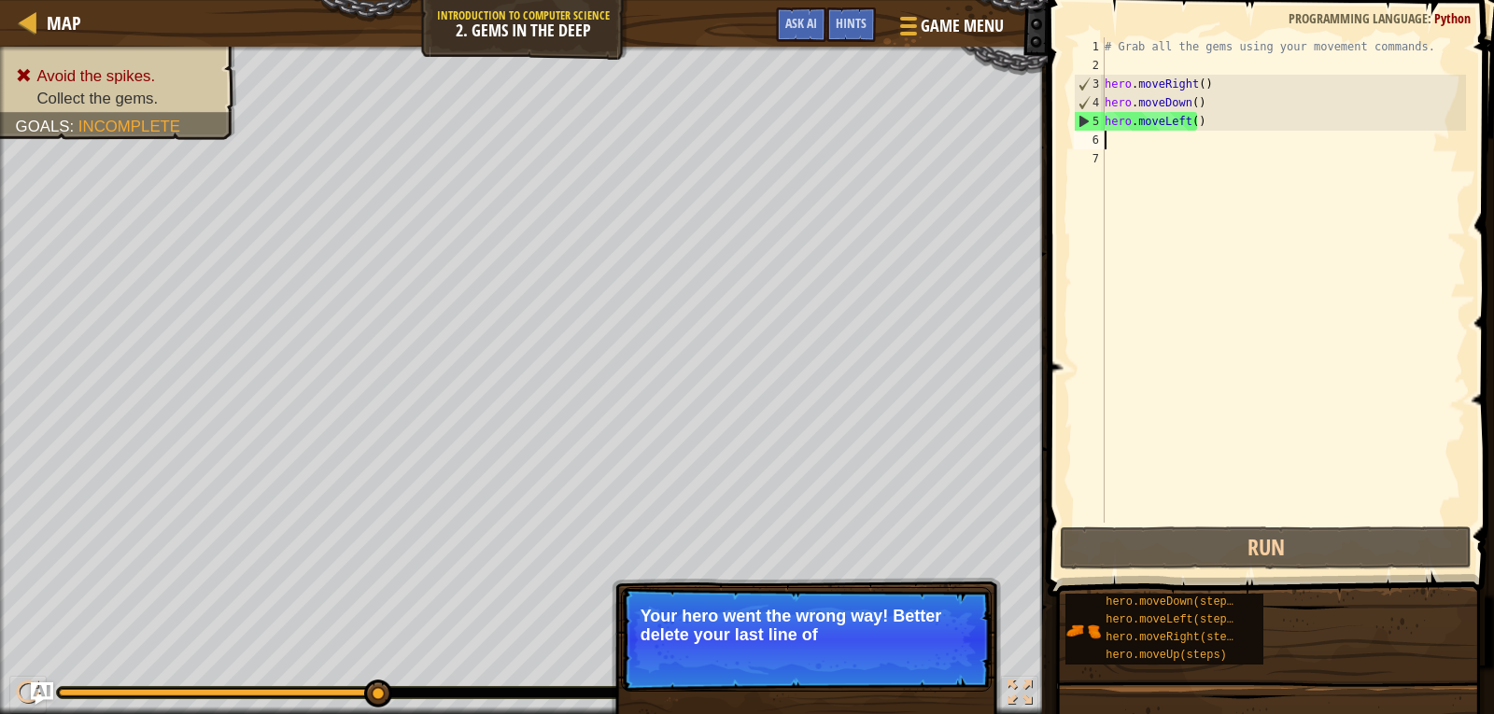
type textarea "h"
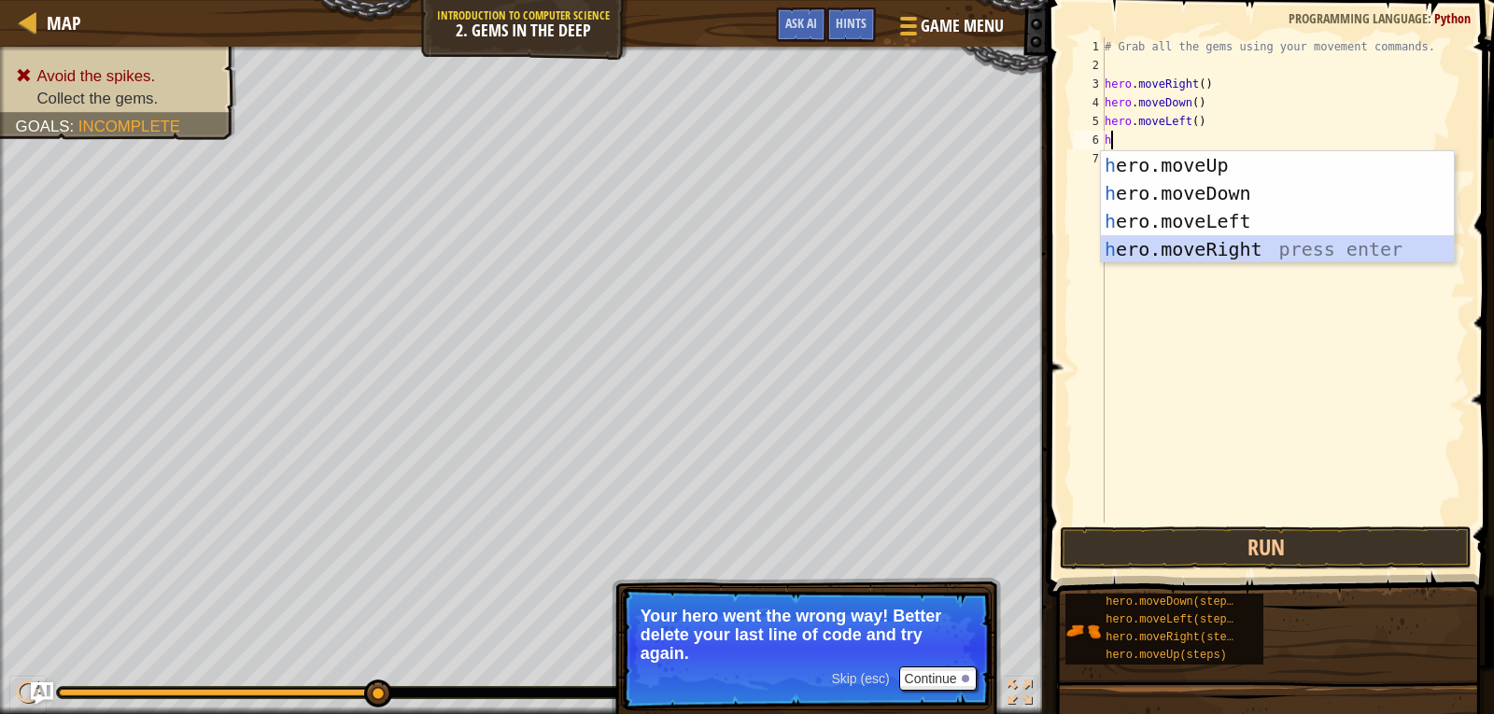
click at [1176, 236] on div "h ero.moveUp press enter h ero.moveDown press enter h ero.moveLeft press enter …" at bounding box center [1277, 235] width 353 height 168
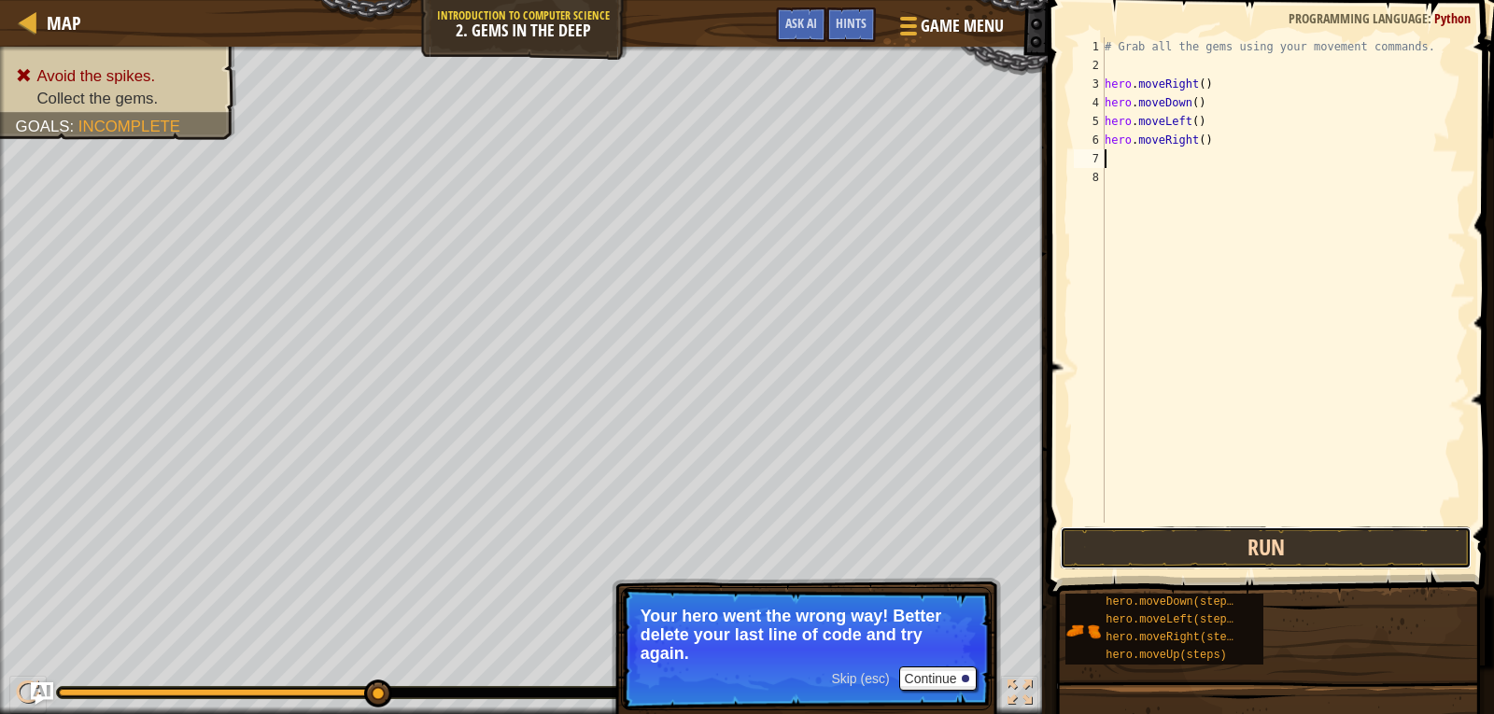
click at [1164, 535] on button "Run" at bounding box center [1266, 548] width 412 height 43
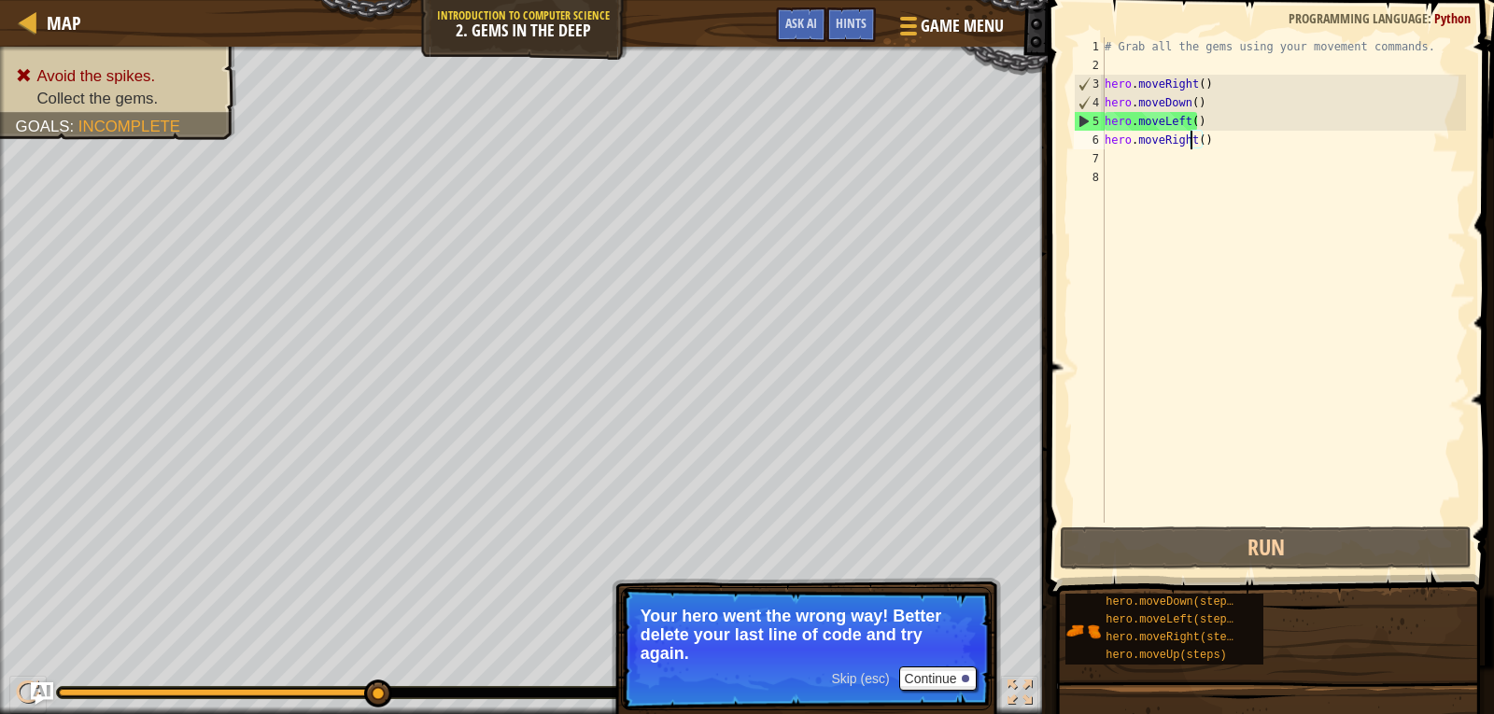
click at [1189, 138] on div "# Grab all the gems using your movement commands. hero . moveRight ( ) hero . m…" at bounding box center [1283, 298] width 365 height 523
click at [1092, 120] on div "5" at bounding box center [1090, 121] width 30 height 19
click at [1193, 124] on div "# Grab all the gems using your movement commands. hero . moveRight ( ) hero . m…" at bounding box center [1283, 298] width 365 height 523
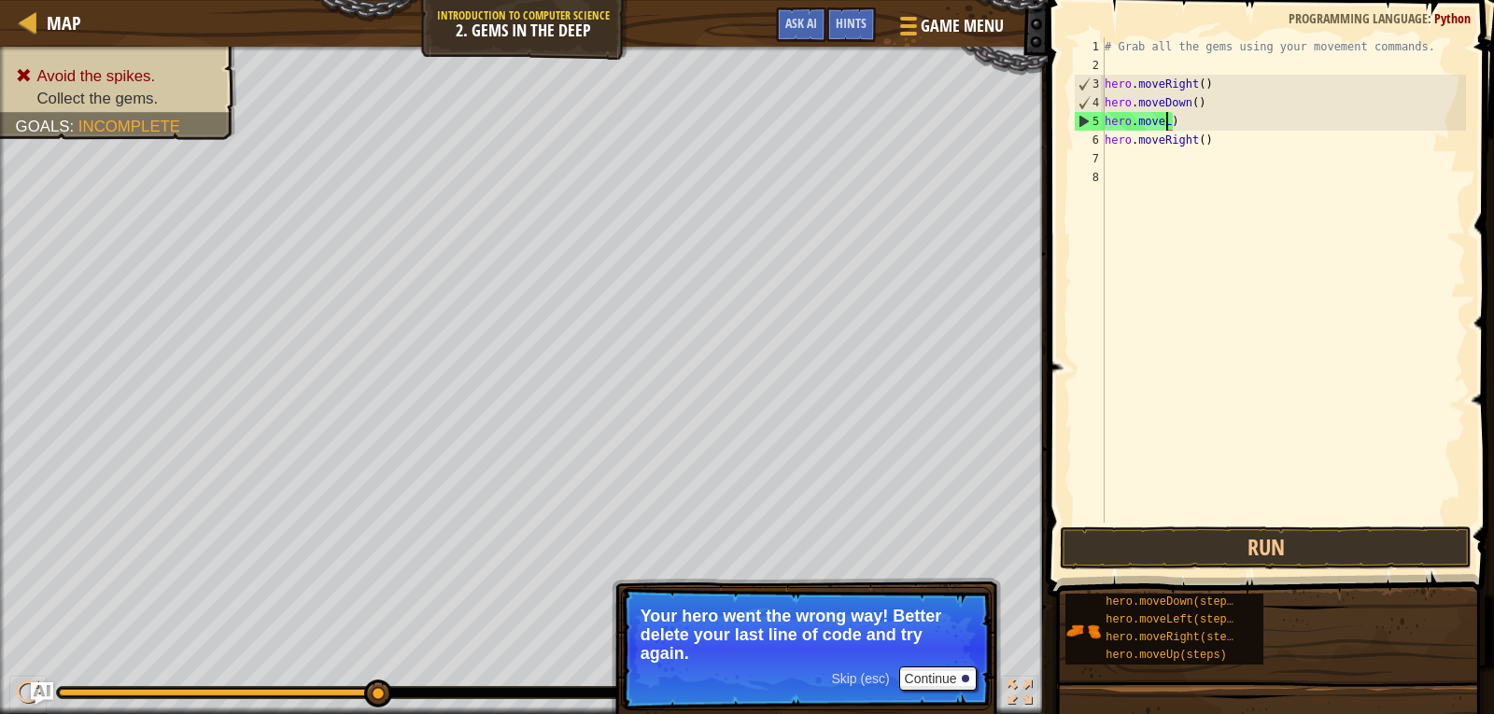
click at [1194, 120] on div "# Grab all the gems using your movement commands. hero . moveRight ( ) hero . m…" at bounding box center [1283, 298] width 365 height 523
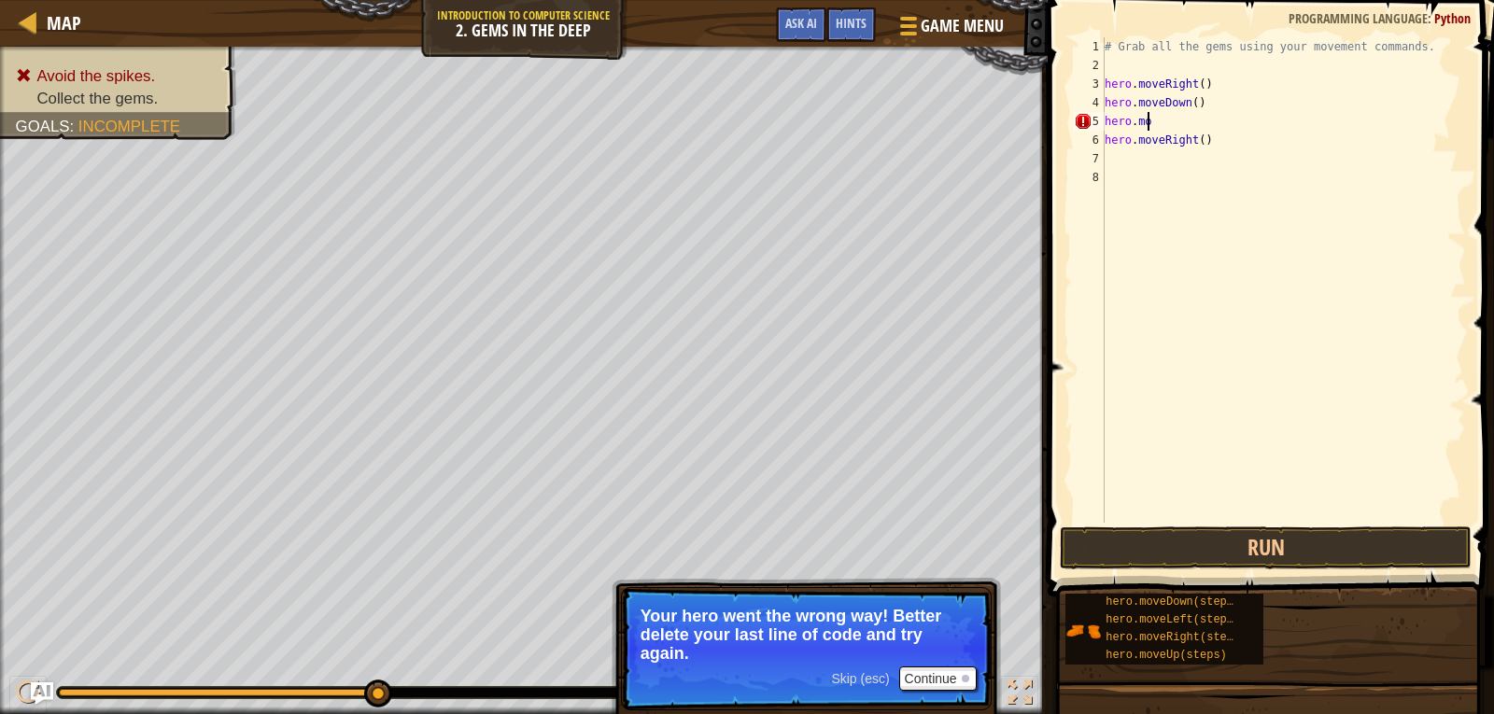
type textarea "h"
click at [1211, 138] on div "# Grab all the gems using your movement commands. hero . moveRight ( ) hero . m…" at bounding box center [1283, 298] width 365 height 523
type textarea "h"
click at [1166, 119] on div "# Grab all the gems using your movement commands. hero . moveRight ( ) hero . m…" at bounding box center [1283, 298] width 365 height 523
type textarea "h"
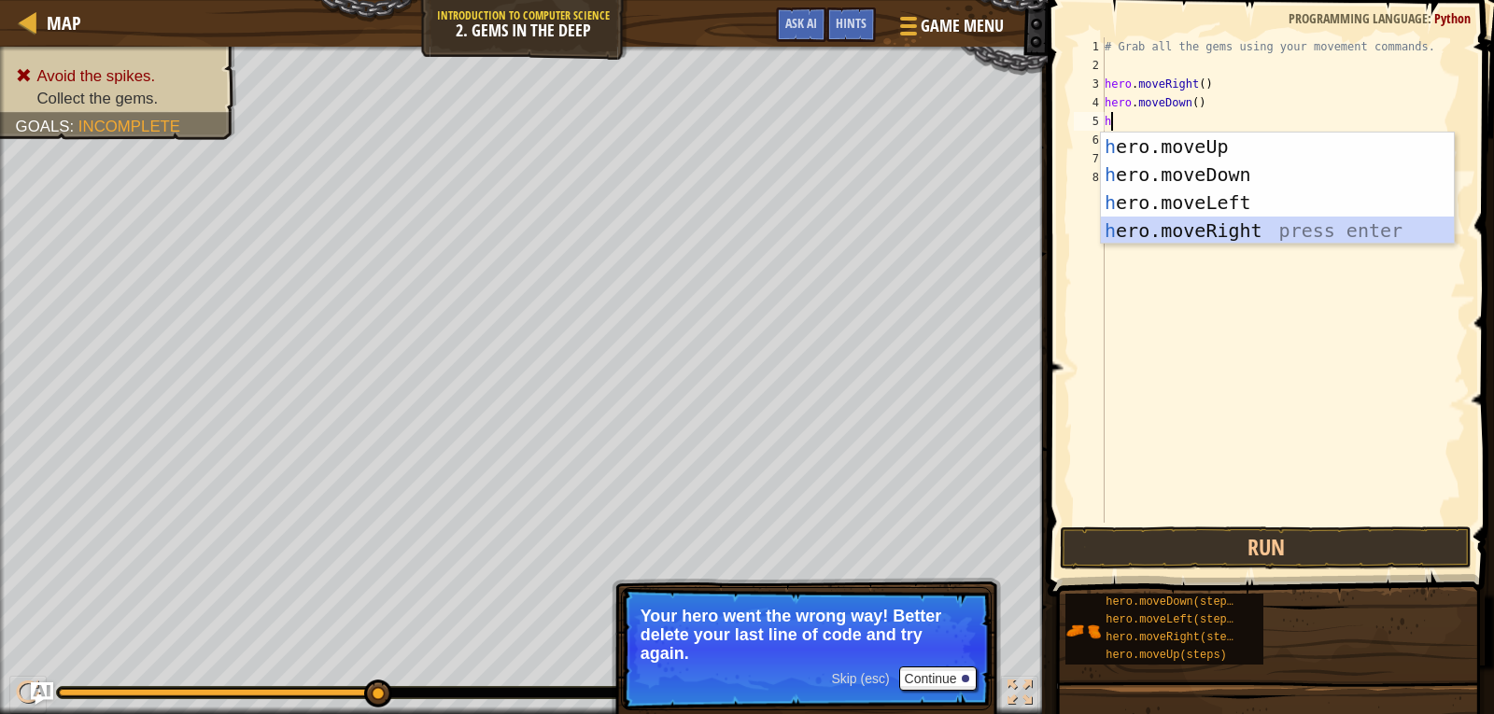
click at [1196, 222] on div "h ero.moveUp press enter h ero.moveDown press enter h ero.moveLeft press enter …" at bounding box center [1277, 217] width 353 height 168
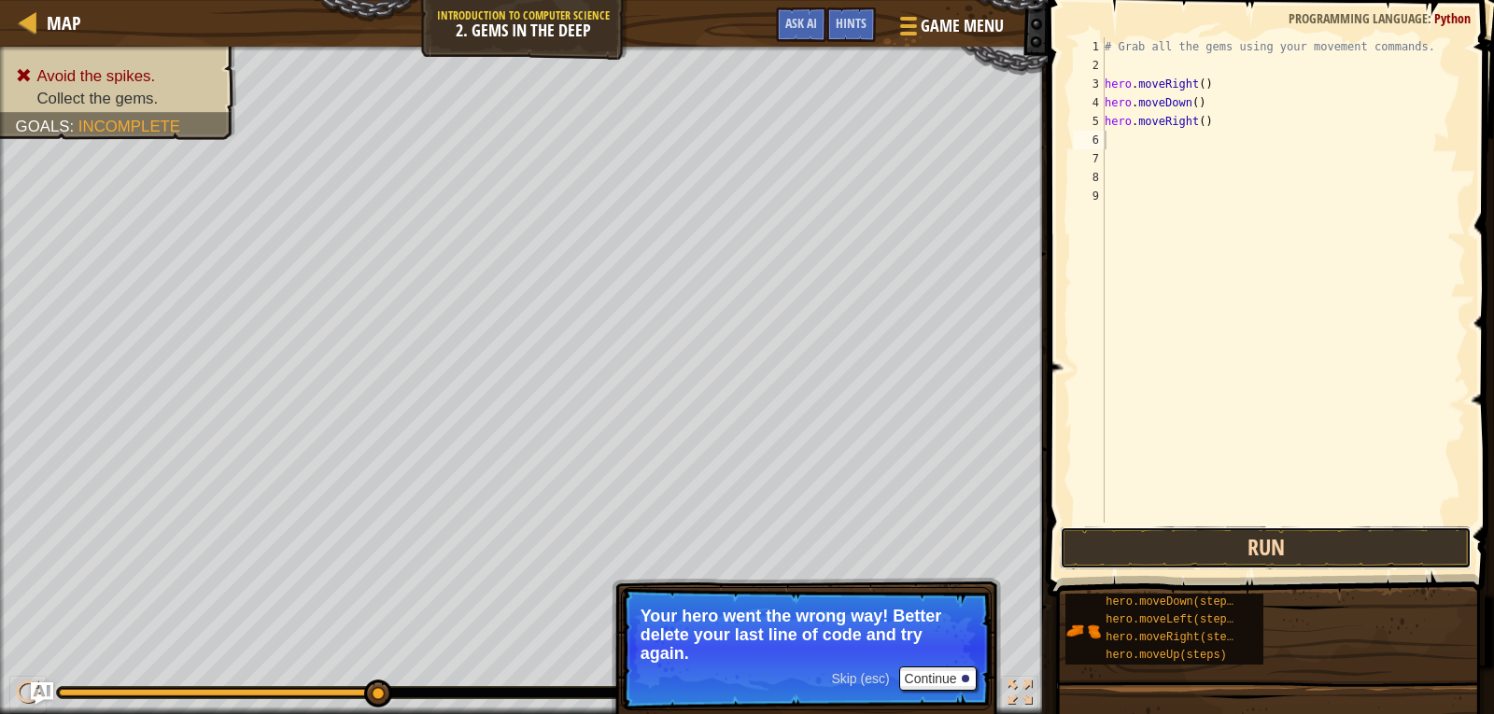
click at [1215, 531] on button "Run" at bounding box center [1266, 548] width 412 height 43
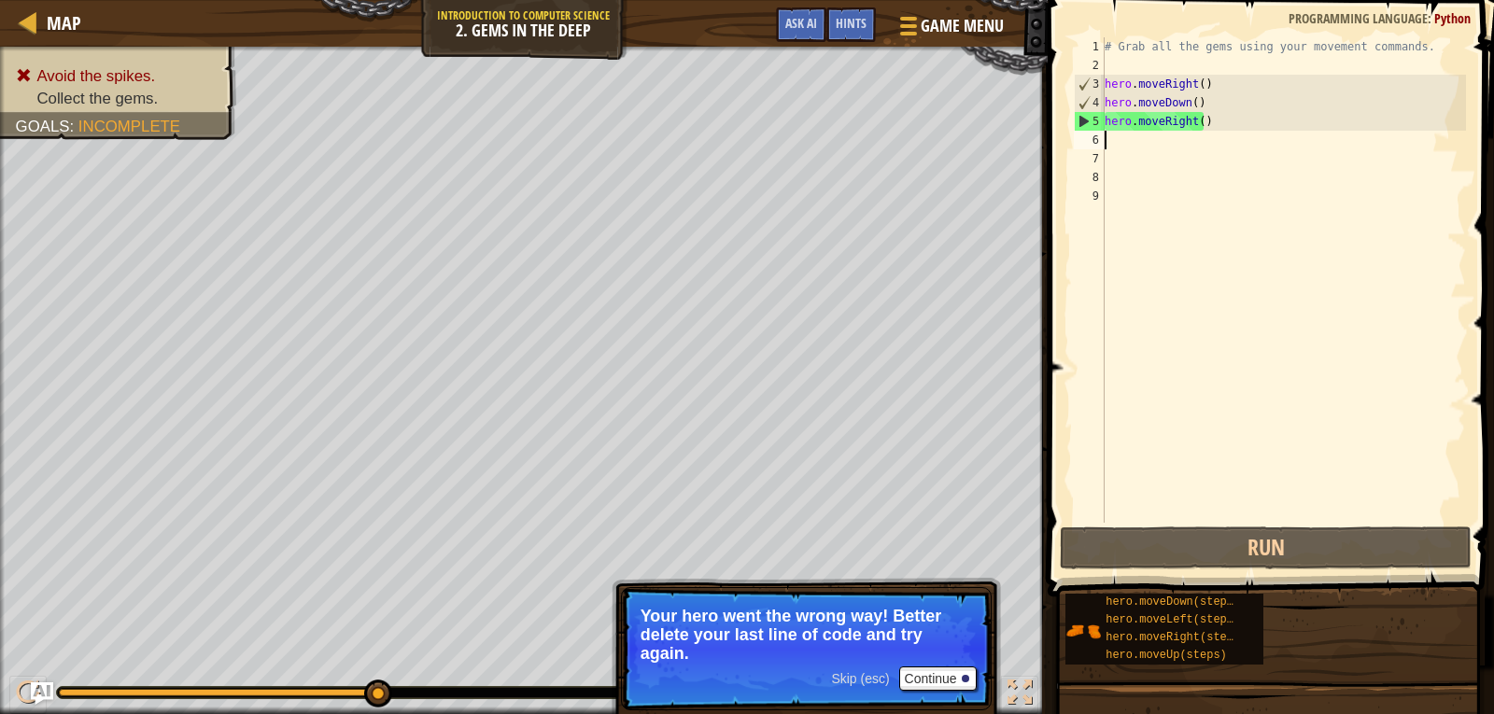
click at [1244, 121] on div "# Grab all the gems using your movement commands. hero . moveRight ( ) hero . m…" at bounding box center [1283, 298] width 365 height 523
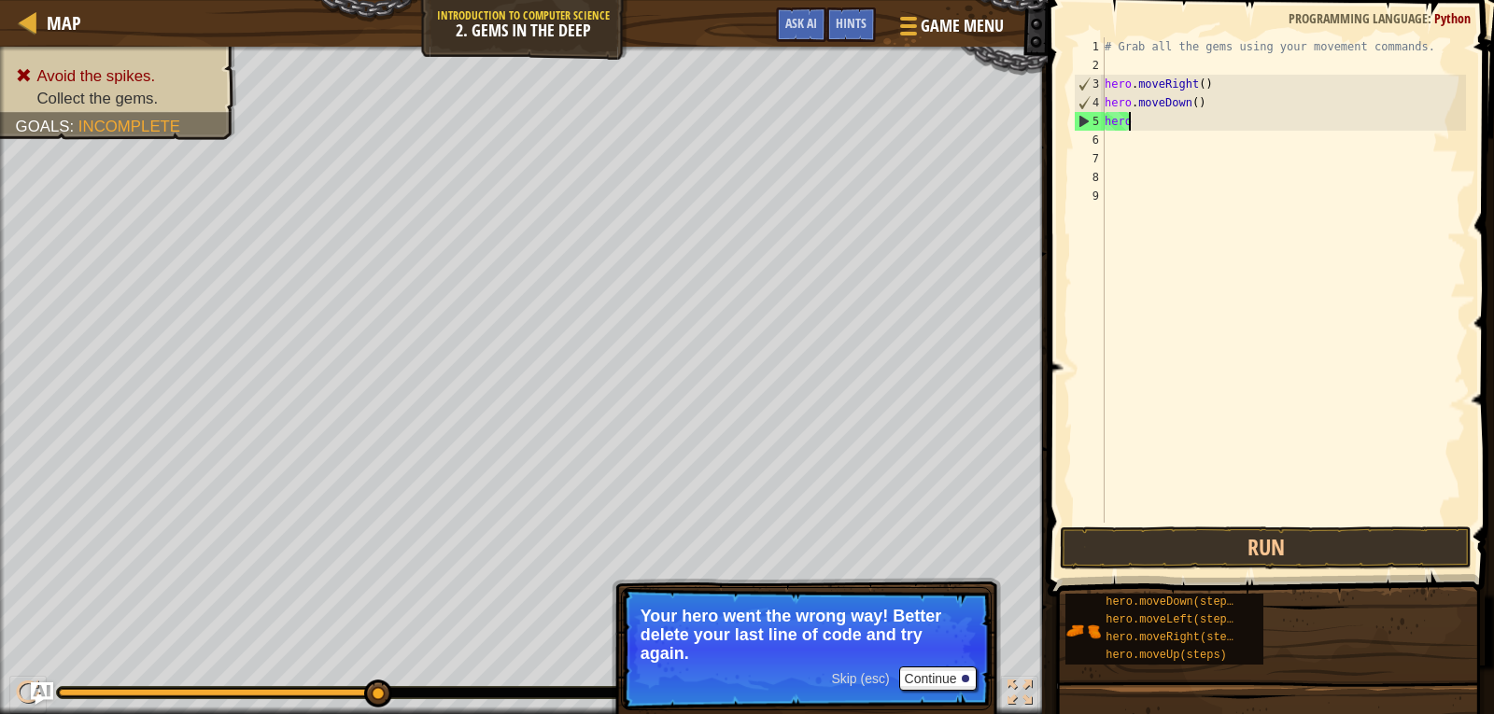
type textarea "h"
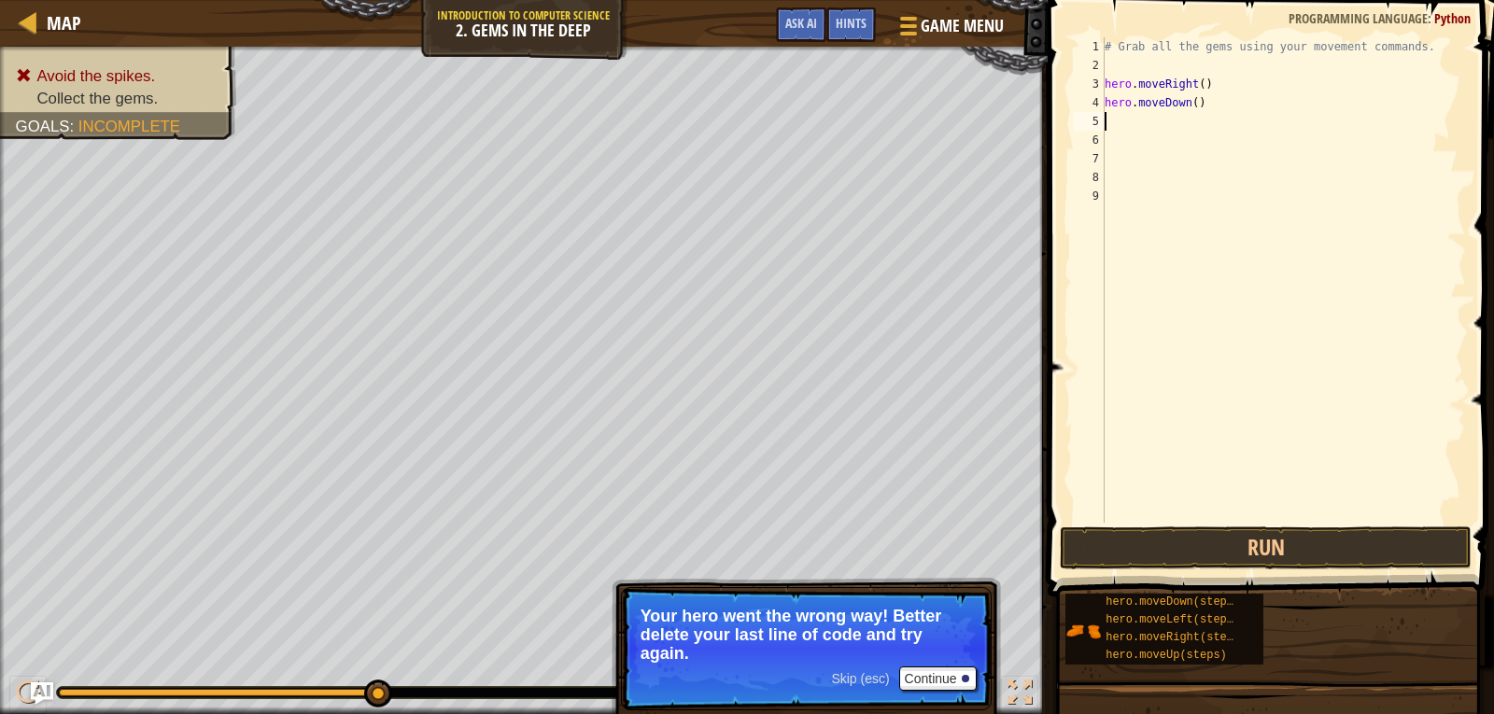
type textarea "h"
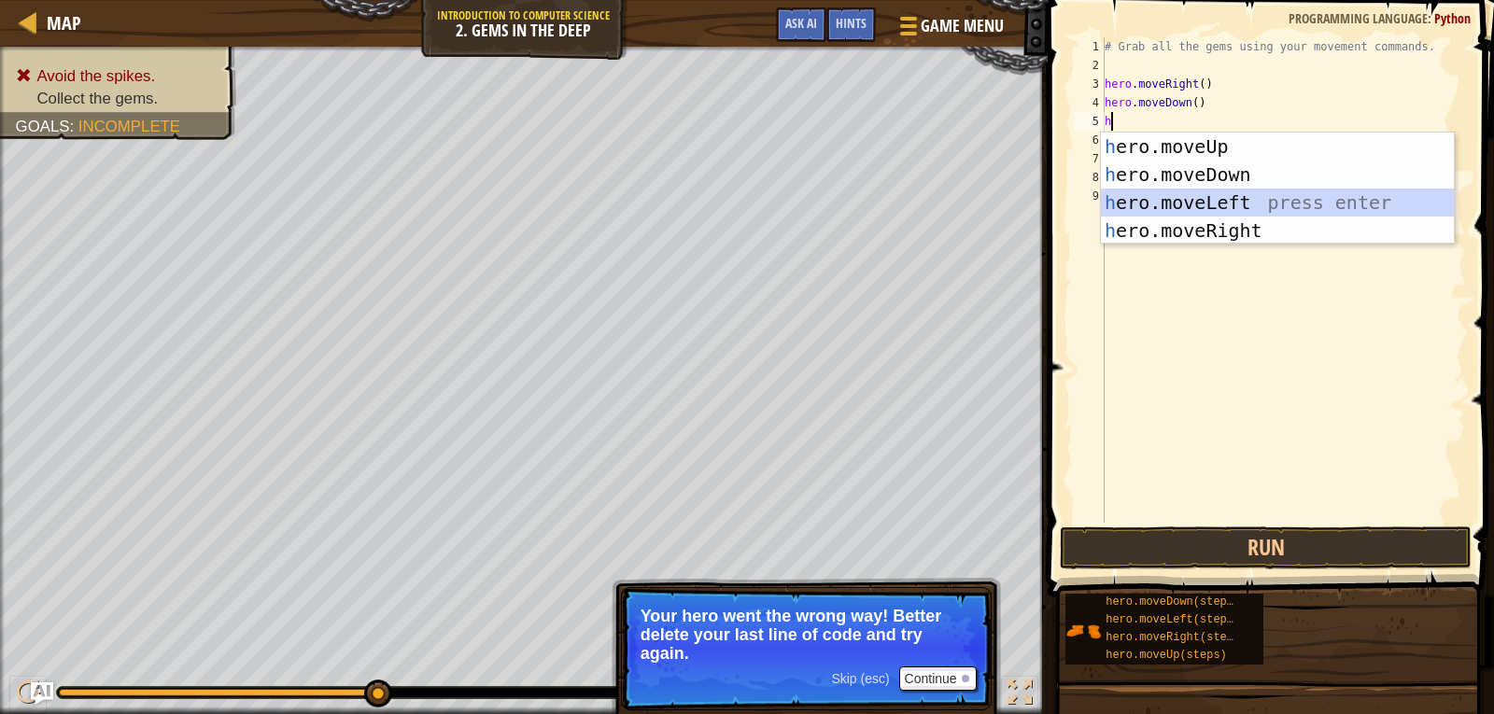
click at [1206, 197] on div "h ero.moveUp press enter h ero.moveDown press enter h ero.moveLeft press enter …" at bounding box center [1277, 217] width 353 height 168
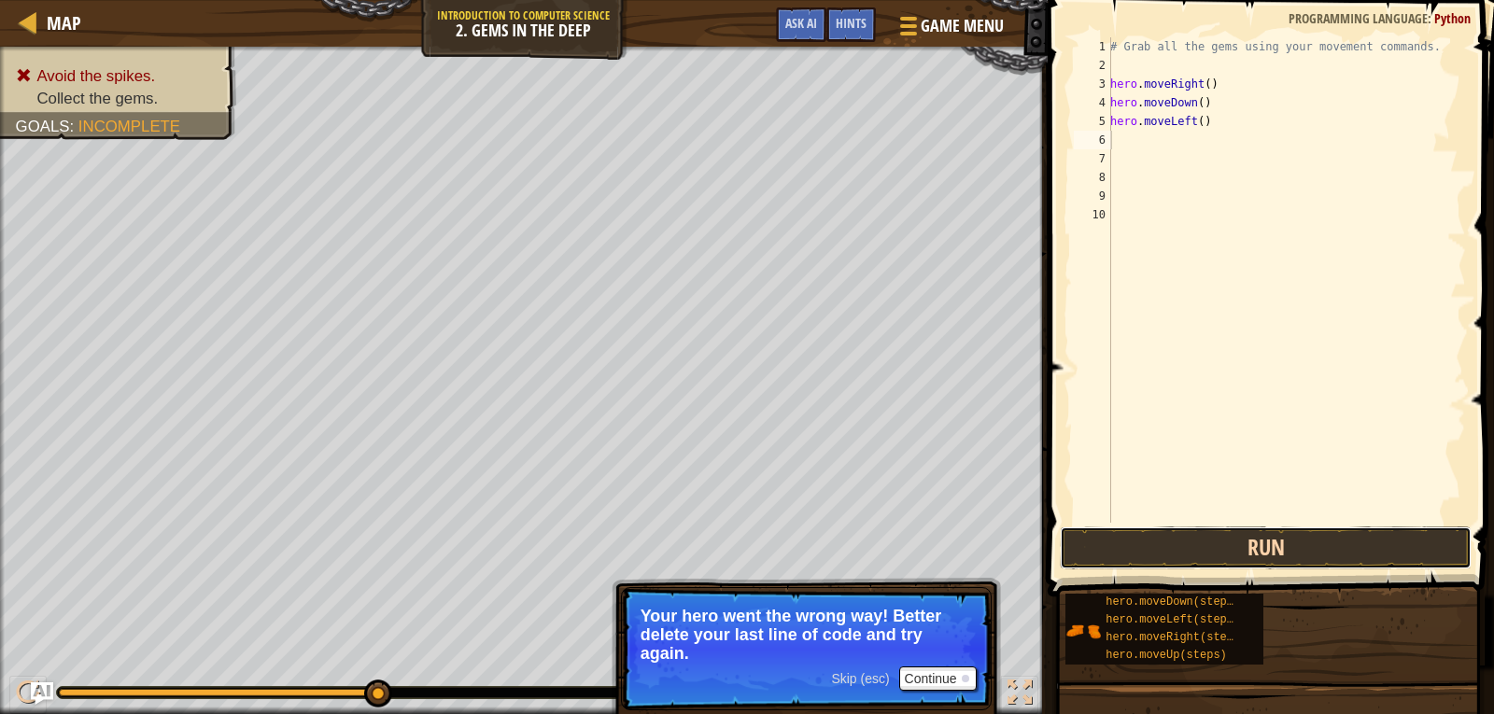
click at [1226, 538] on button "Run" at bounding box center [1266, 548] width 412 height 43
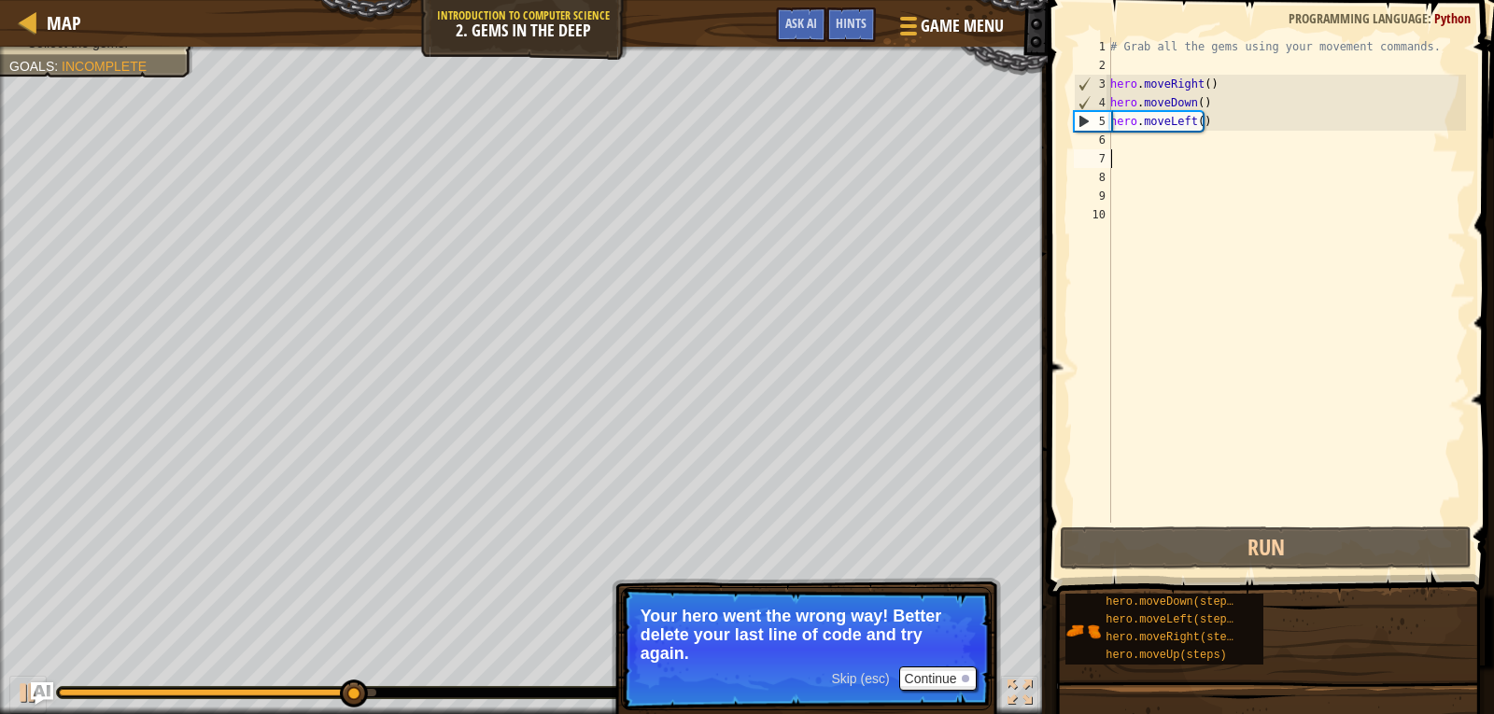
click at [1246, 153] on div "# Grab all the gems using your movement commands. hero . moveRight ( ) hero . m…" at bounding box center [1287, 298] width 360 height 523
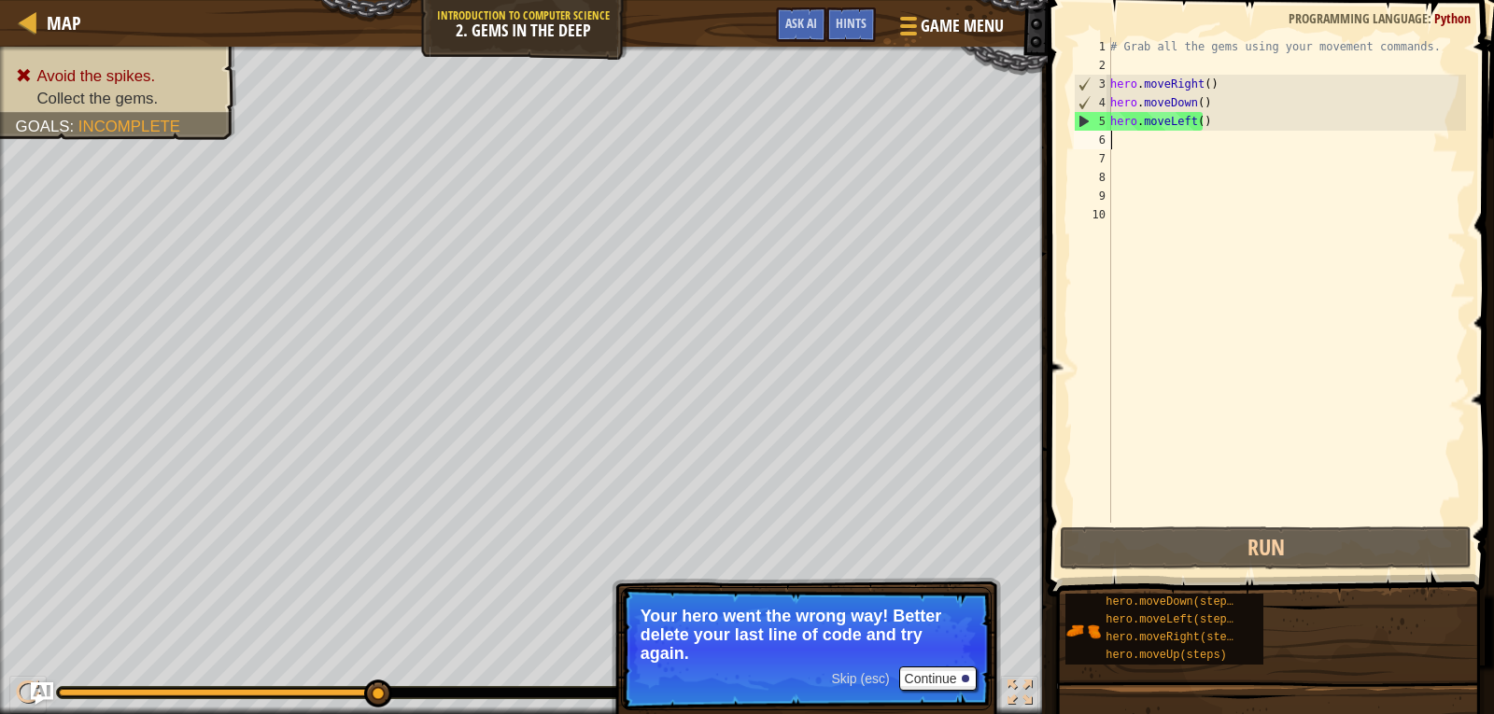
click at [1241, 134] on div "# Grab all the gems using your movement commands. hero . moveRight ( ) hero . m…" at bounding box center [1287, 298] width 360 height 523
type textarea "h"
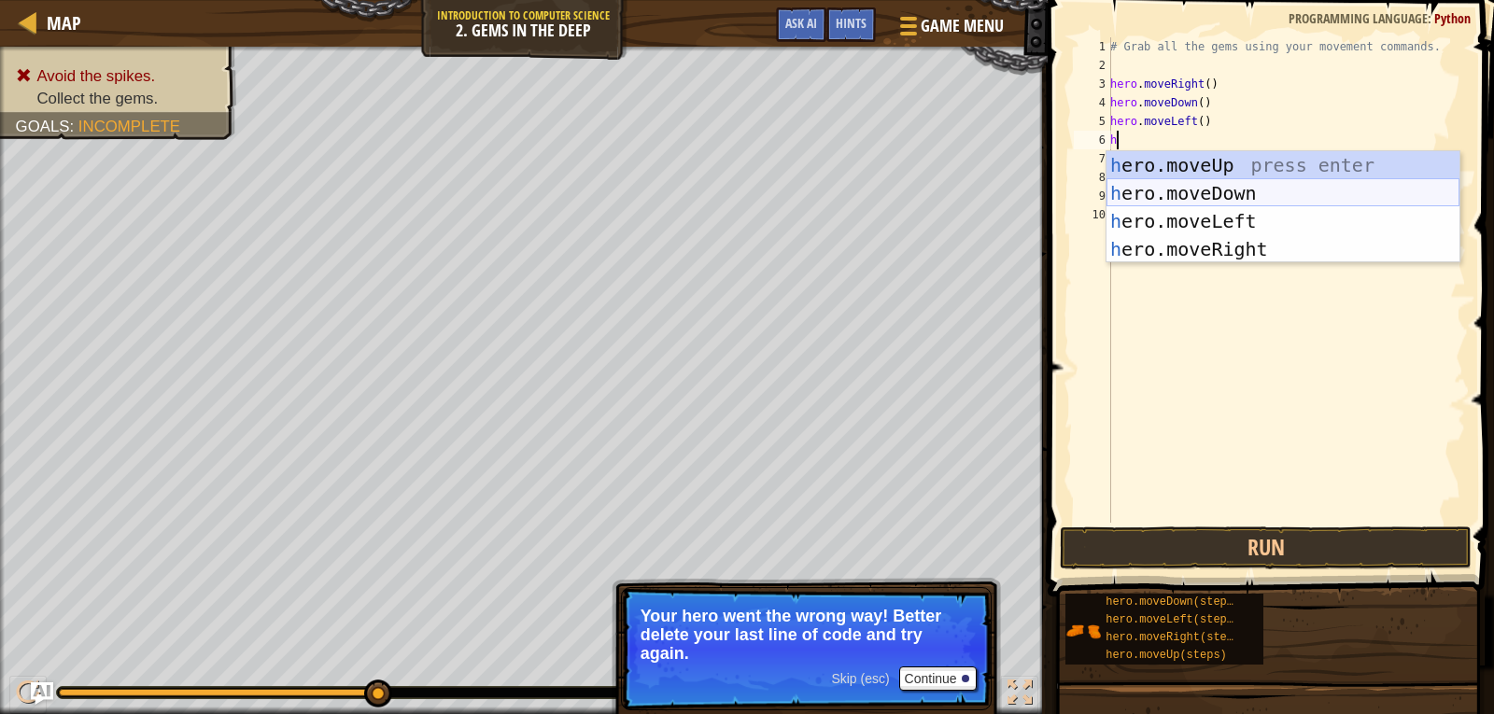
click at [1222, 190] on div "h ero.moveUp press enter h ero.moveDown press enter h ero.moveLeft press enter …" at bounding box center [1283, 235] width 353 height 168
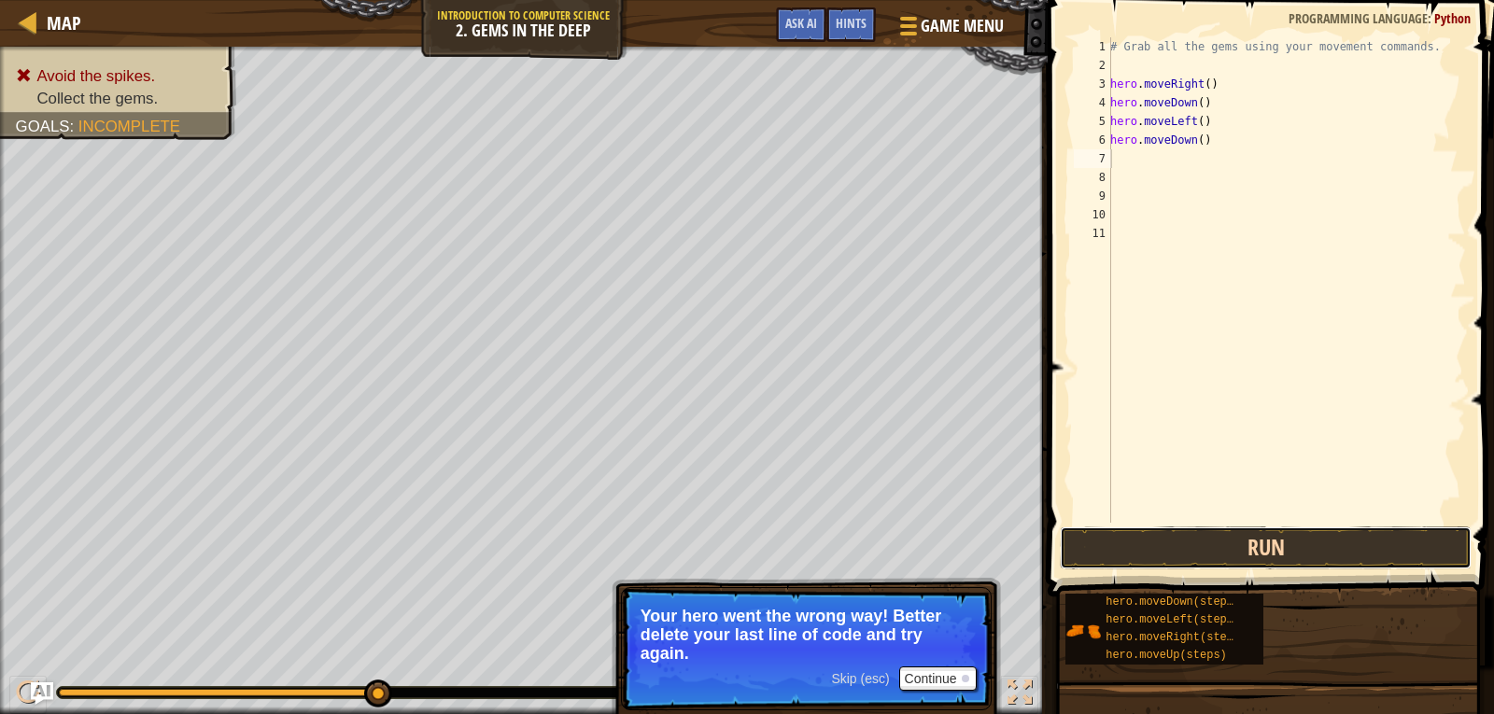
click at [1225, 538] on button "Run" at bounding box center [1266, 548] width 412 height 43
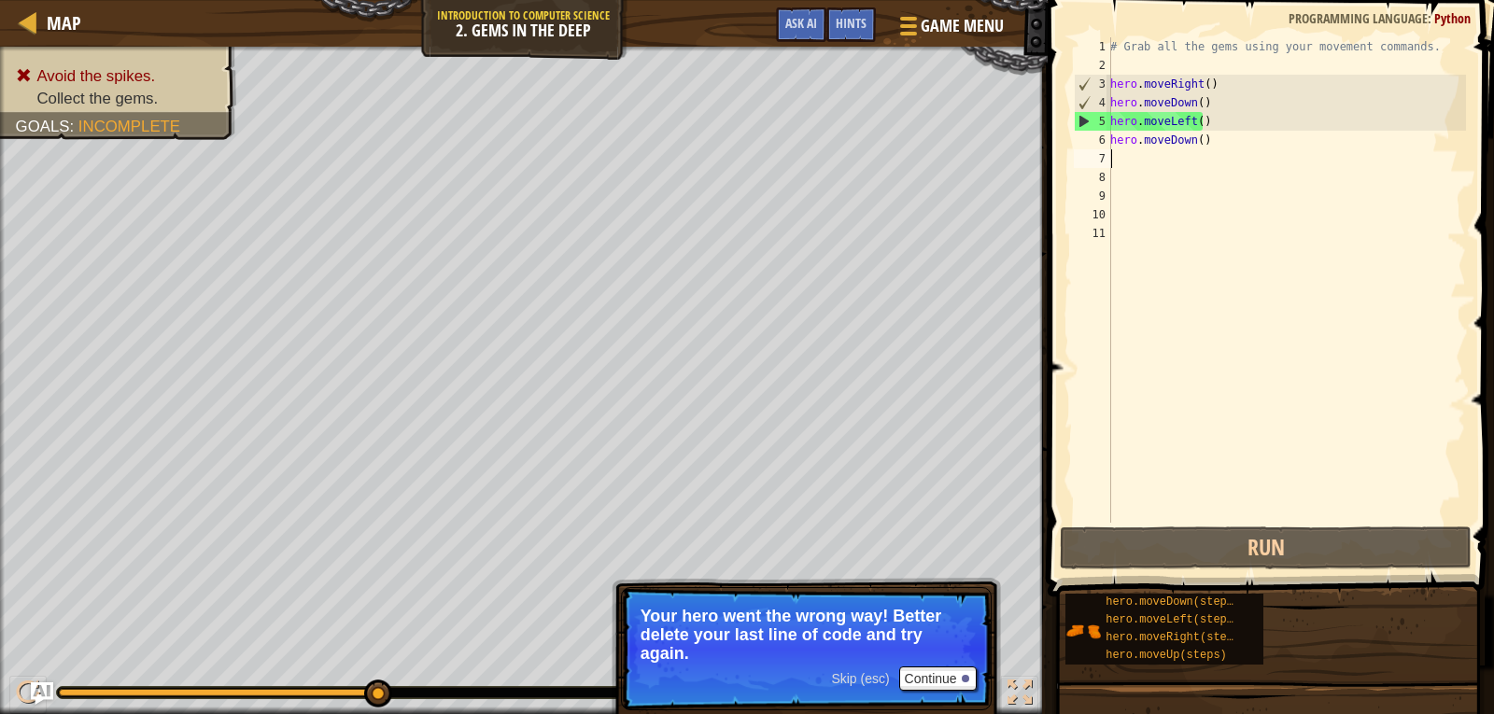
click at [1220, 160] on div "# Grab all the gems using your movement commands. hero . moveRight ( ) hero . m…" at bounding box center [1287, 298] width 360 height 523
type textarea "h"
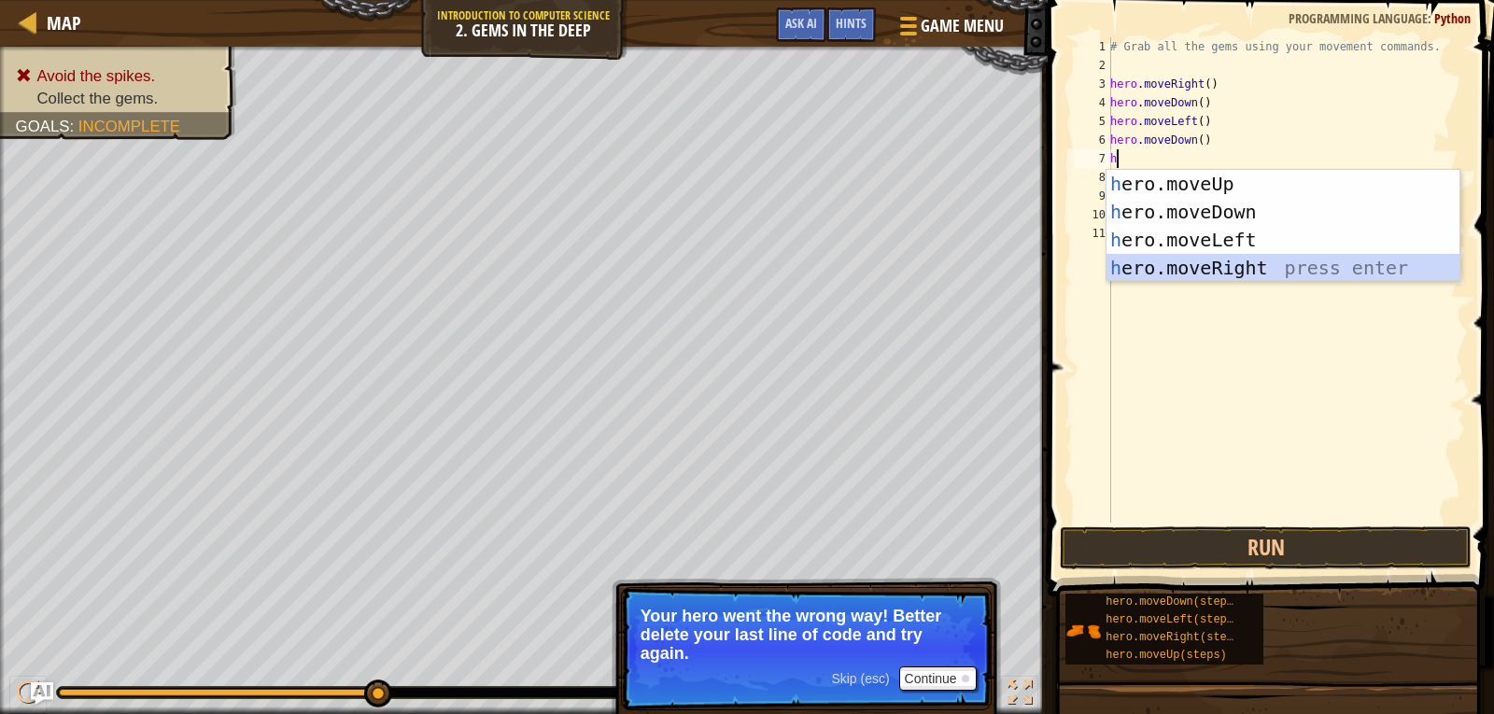
click at [1185, 275] on div "h ero.moveUp press enter h ero.moveDown press enter h ero.moveLeft press enter …" at bounding box center [1283, 254] width 353 height 168
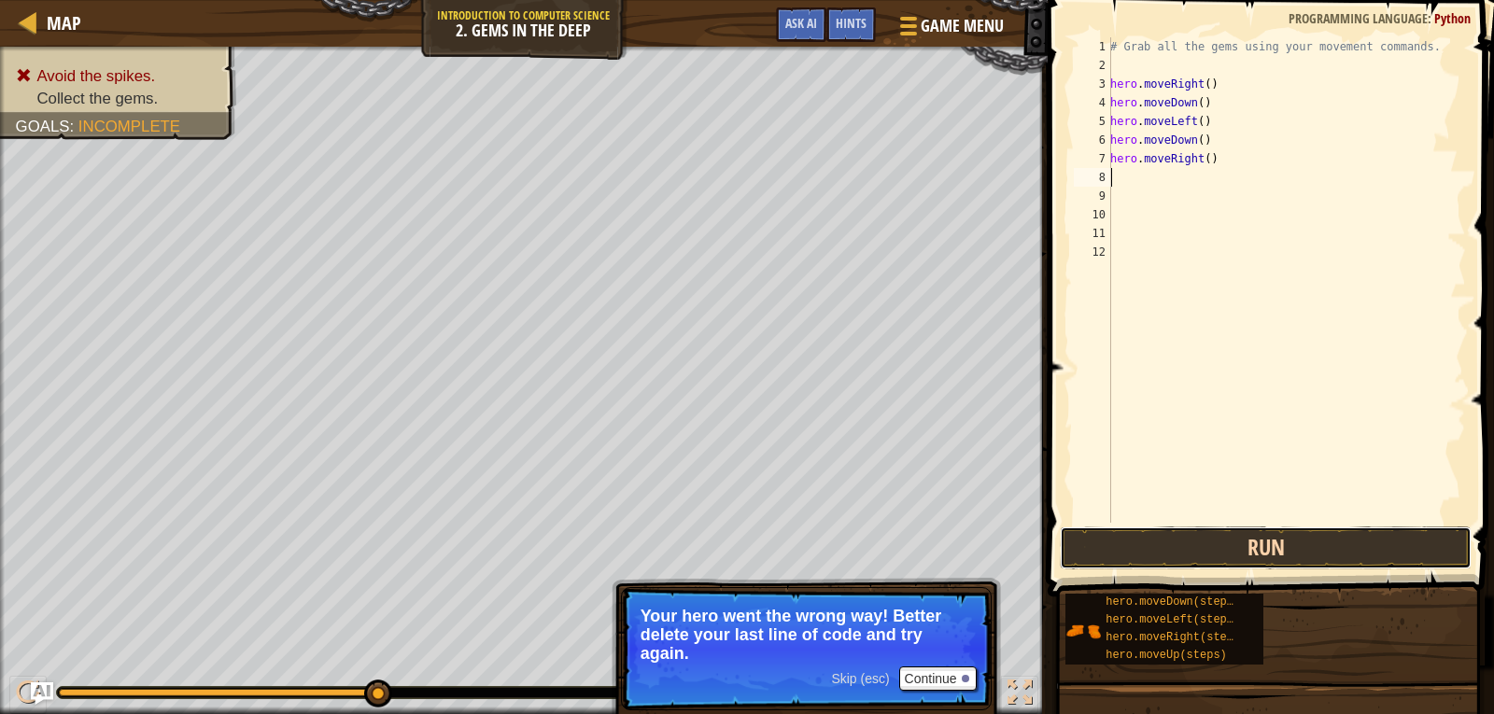
click at [1217, 545] on button "Run" at bounding box center [1266, 548] width 412 height 43
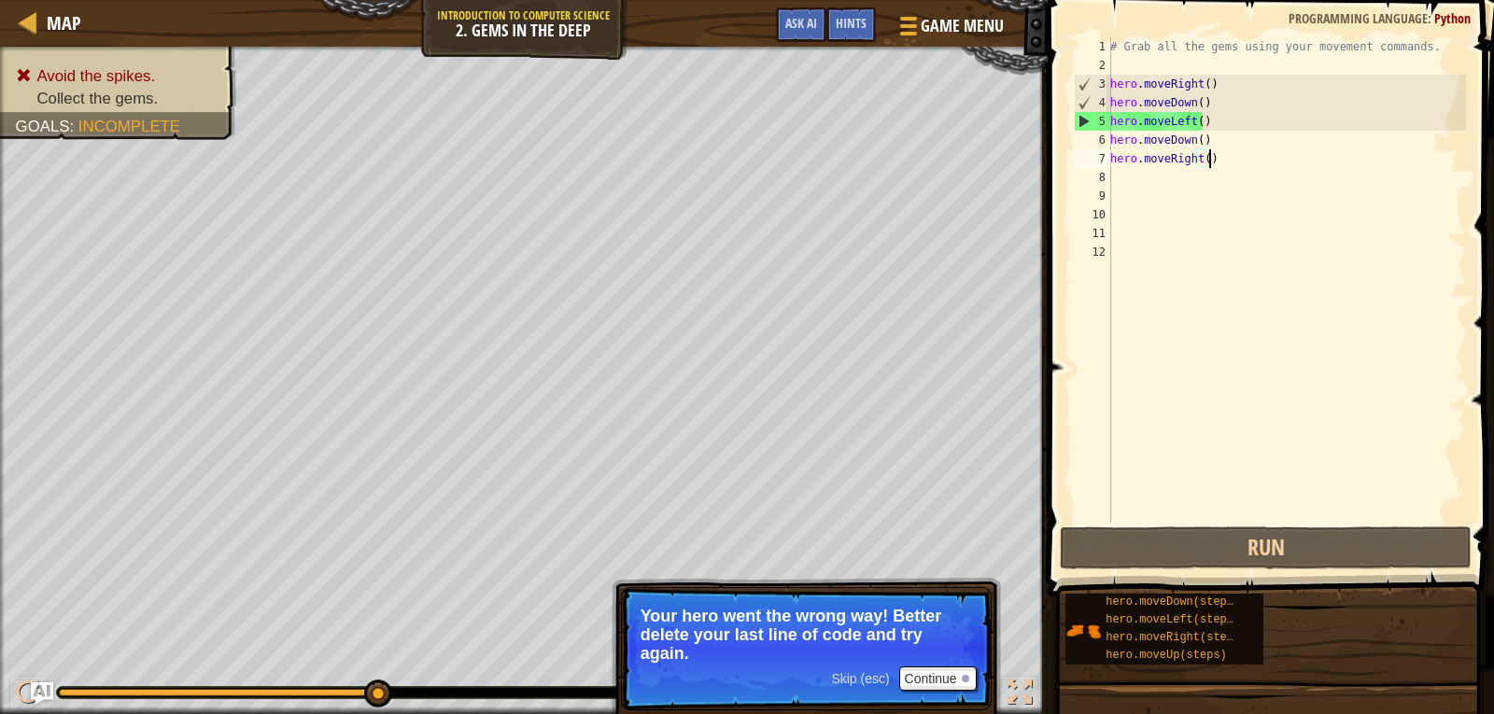
click at [1289, 164] on div "# Grab all the gems using your movement commands. hero . moveRight ( ) hero . m…" at bounding box center [1287, 298] width 360 height 523
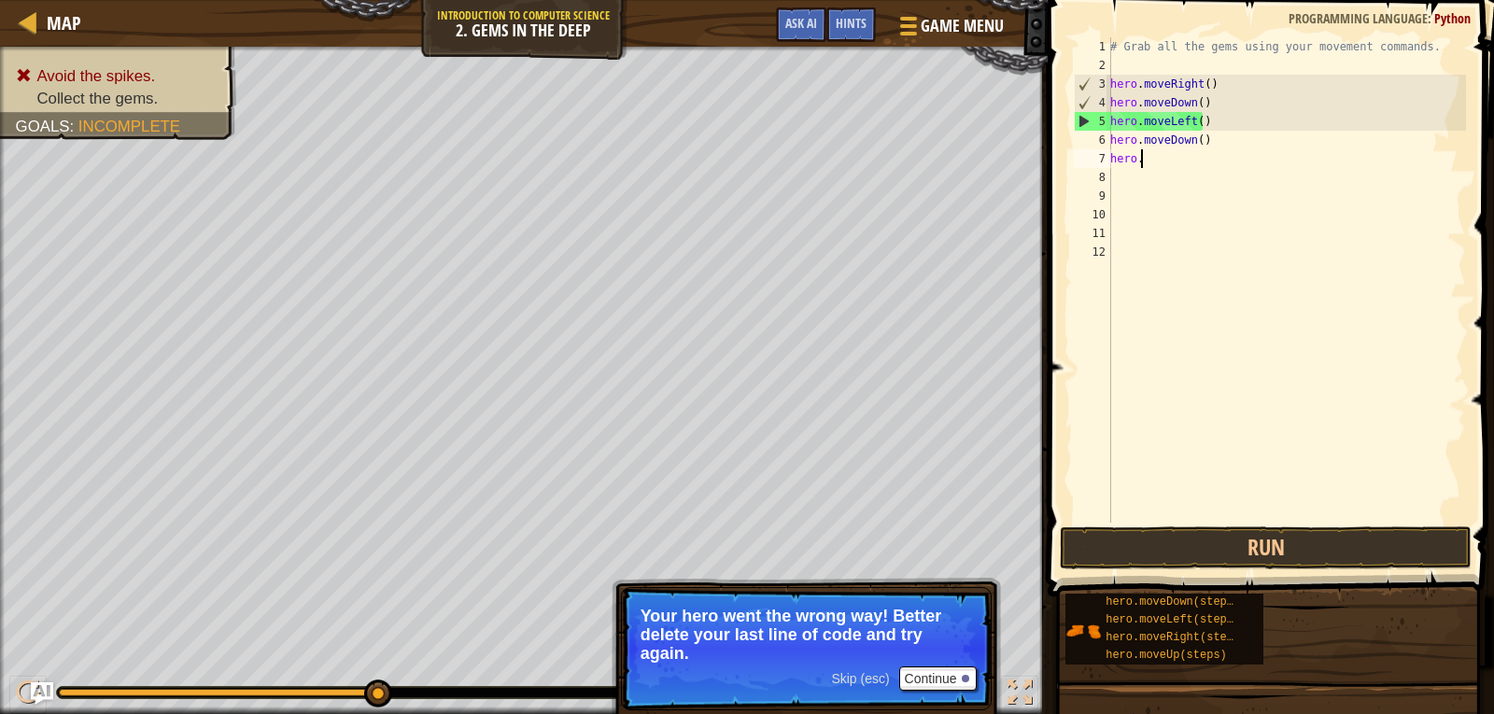
type textarea "h"
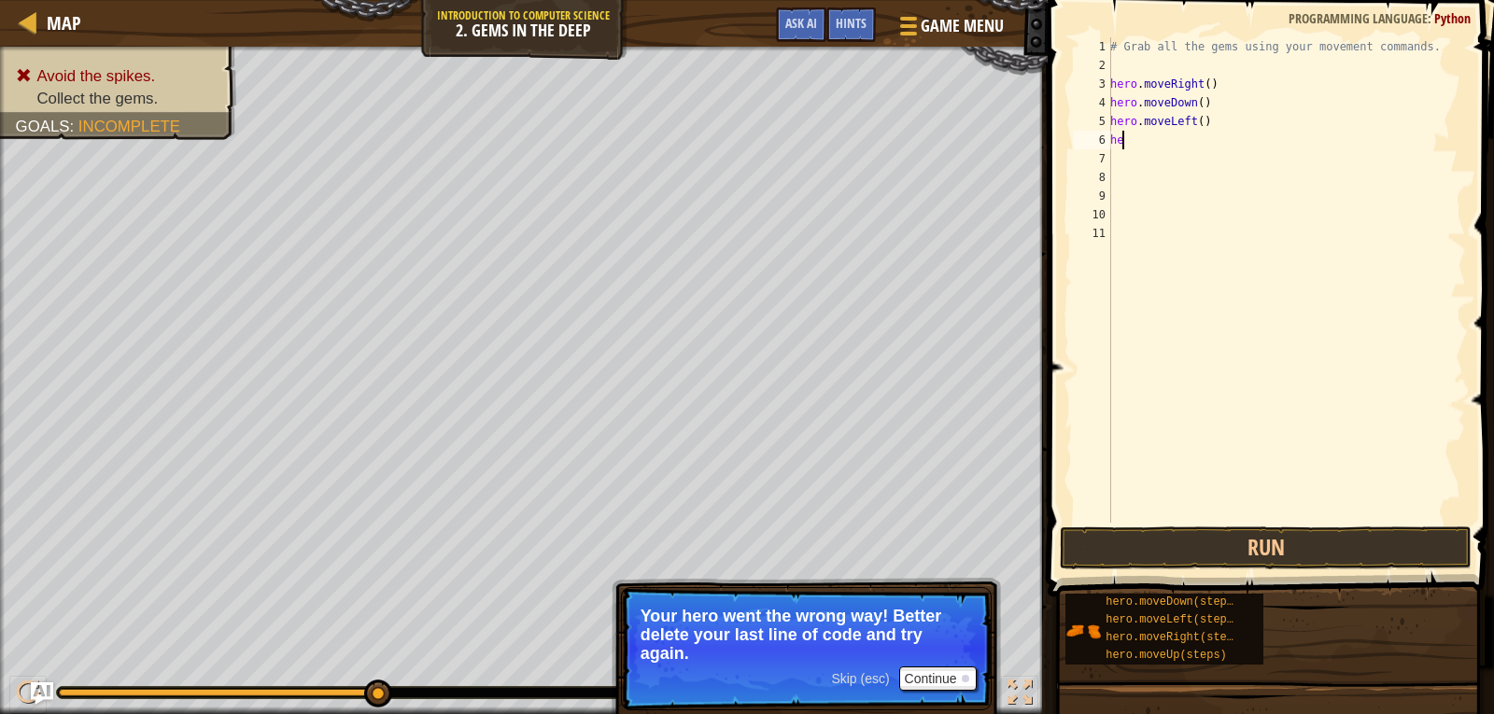
type textarea "h"
click at [1283, 146] on div "# Grab all the gems using your movement commands. hero . moveRight ( ) hero . m…" at bounding box center [1287, 298] width 360 height 523
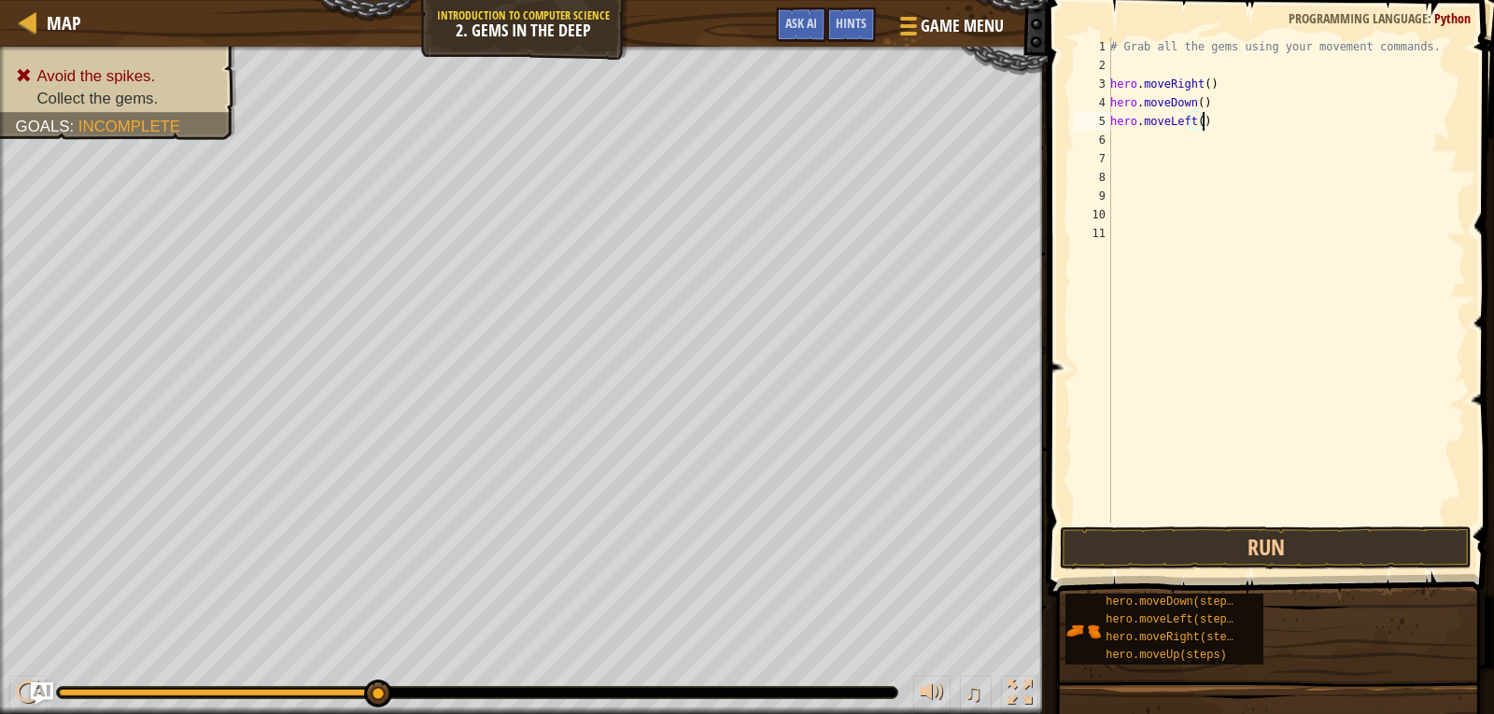
click at [1258, 117] on div "# Grab all the gems using your movement commands. hero . moveRight ( ) hero . m…" at bounding box center [1287, 298] width 360 height 523
type textarea "h"
click at [1192, 529] on button "Run" at bounding box center [1266, 548] width 412 height 43
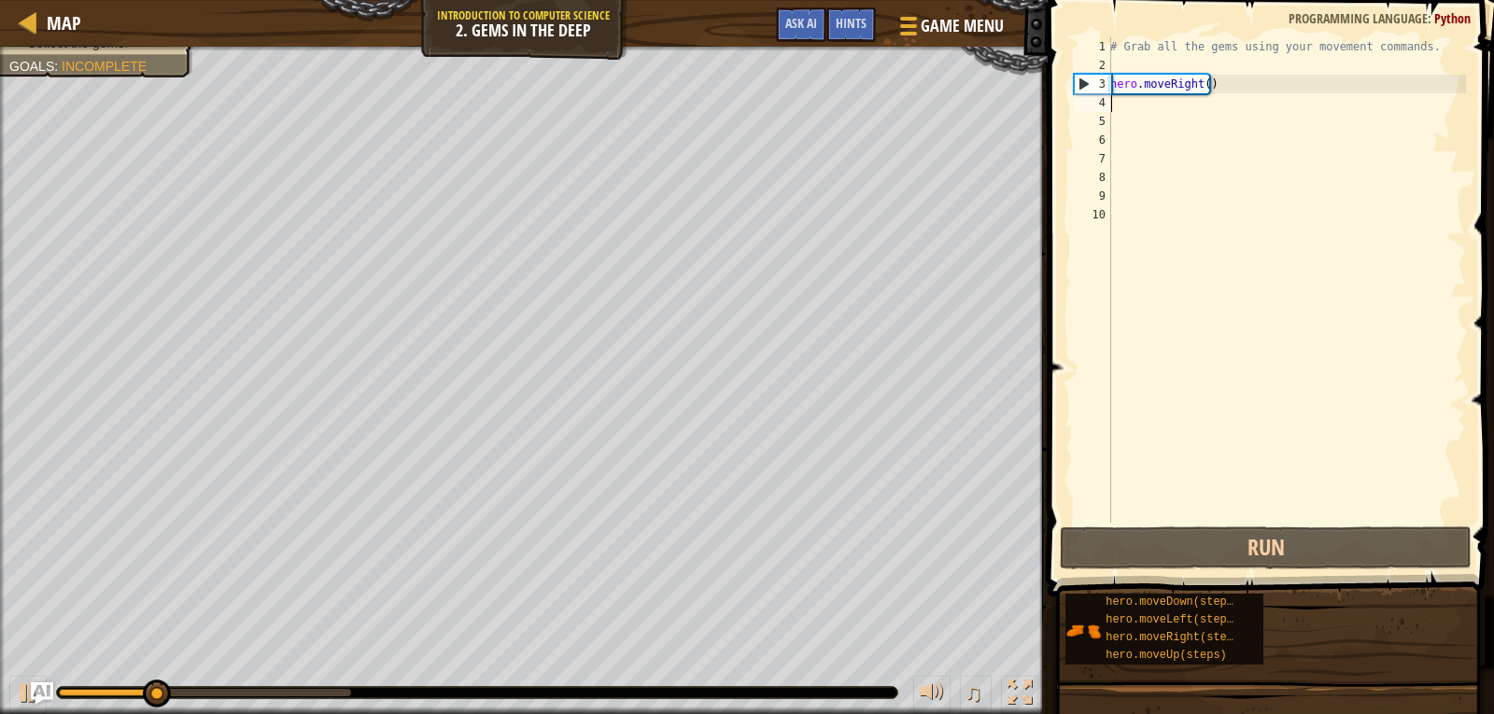
type textarea "h"
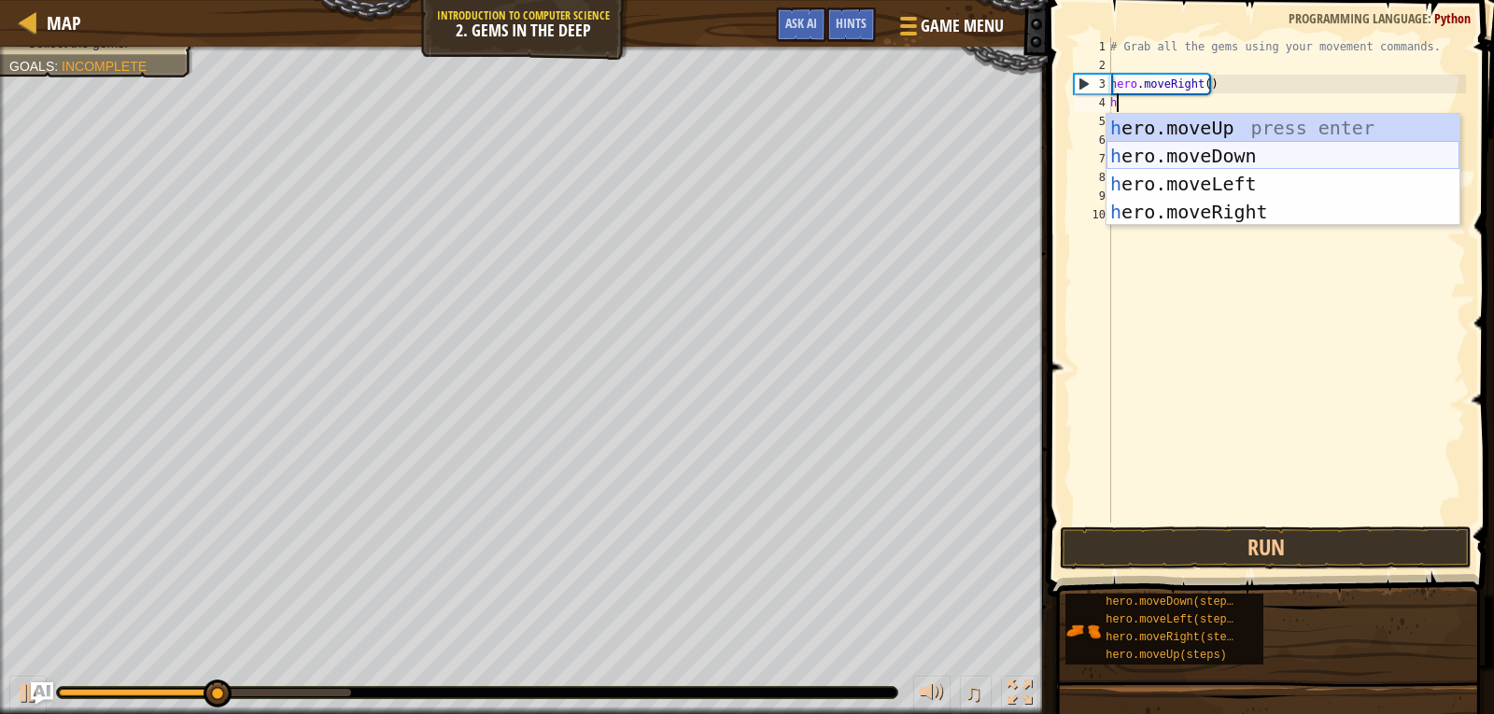
click at [1140, 159] on div "h ero.moveUp press enter h ero.moveDown press enter h ero.moveLeft press enter …" at bounding box center [1283, 198] width 353 height 168
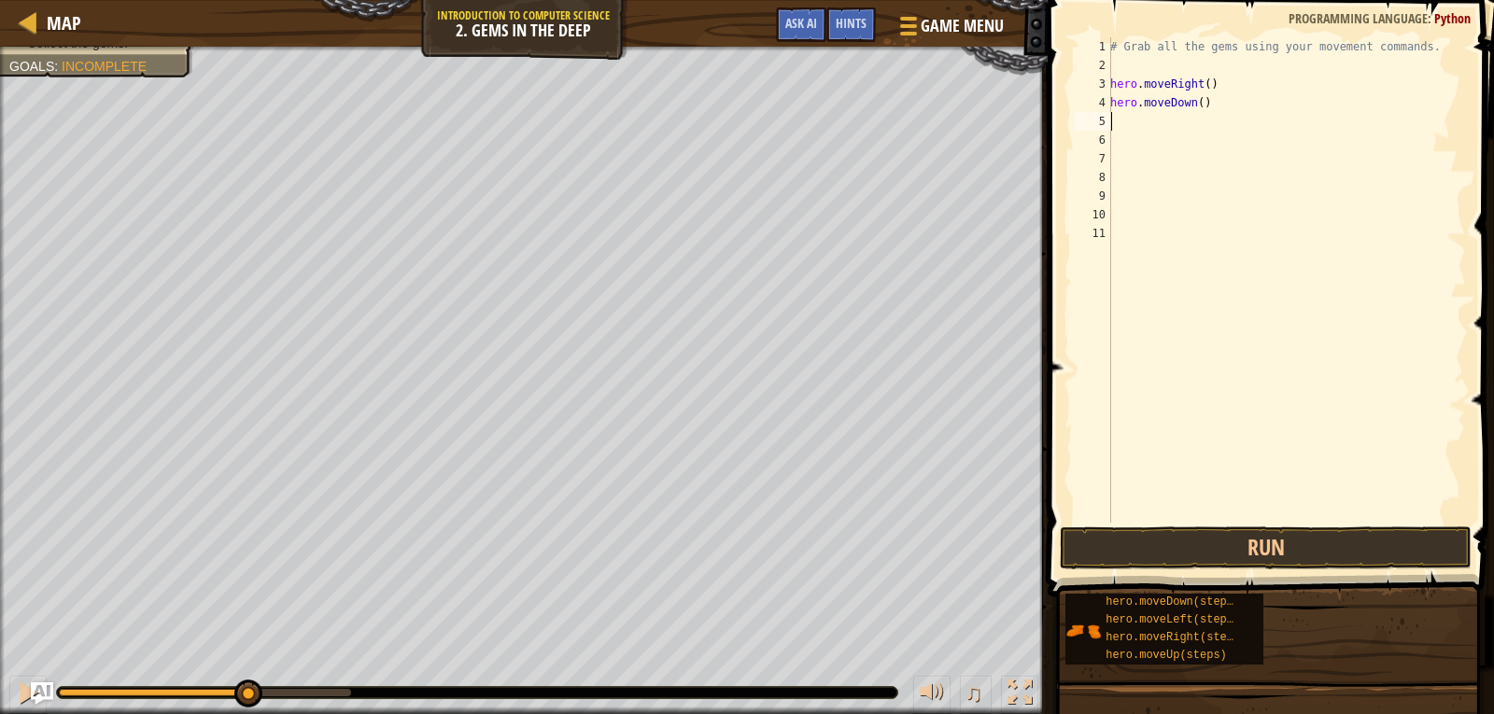
click at [1218, 523] on span at bounding box center [1272, 272] width 461 height 652
click at [1223, 543] on button "Run" at bounding box center [1266, 548] width 412 height 43
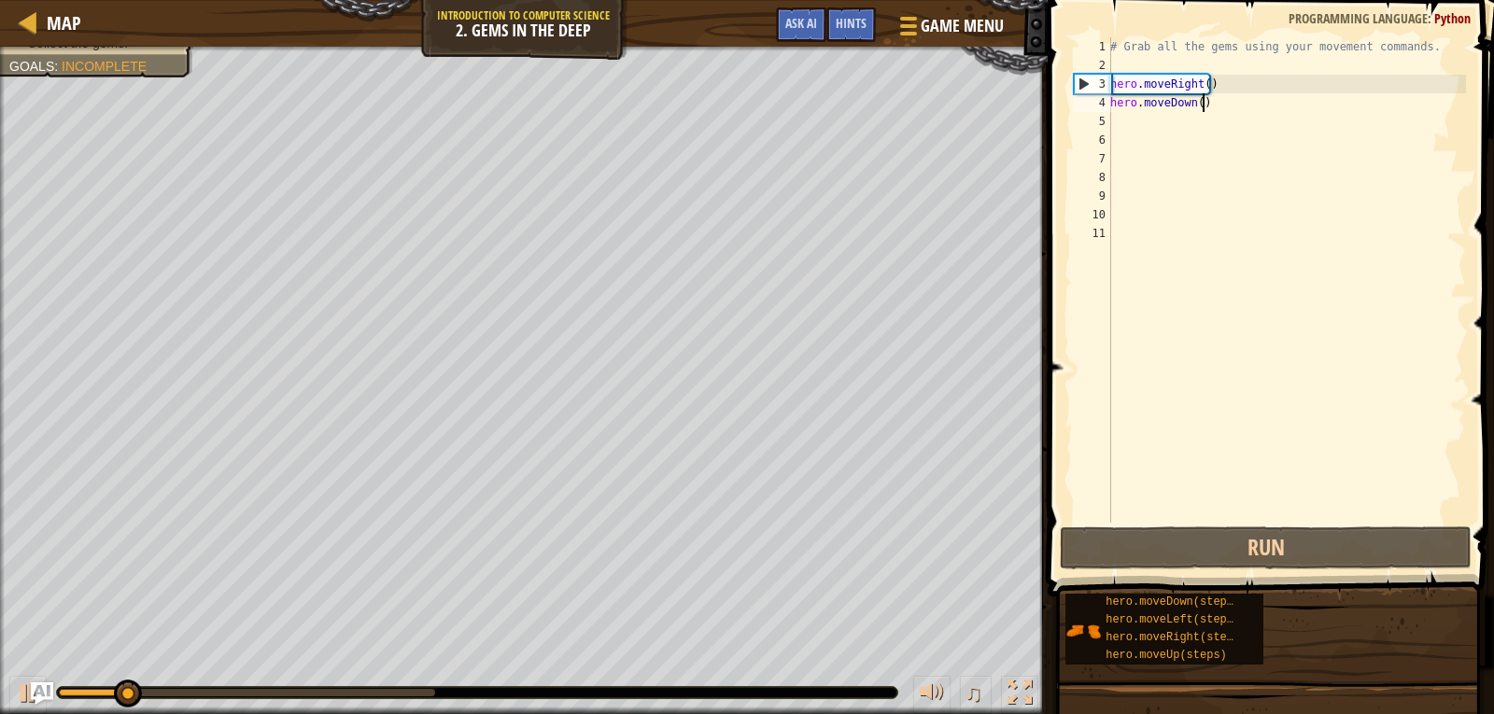
click at [1234, 97] on div "# Grab all the gems using your movement commands. hero . moveRight ( ) hero . m…" at bounding box center [1287, 298] width 360 height 523
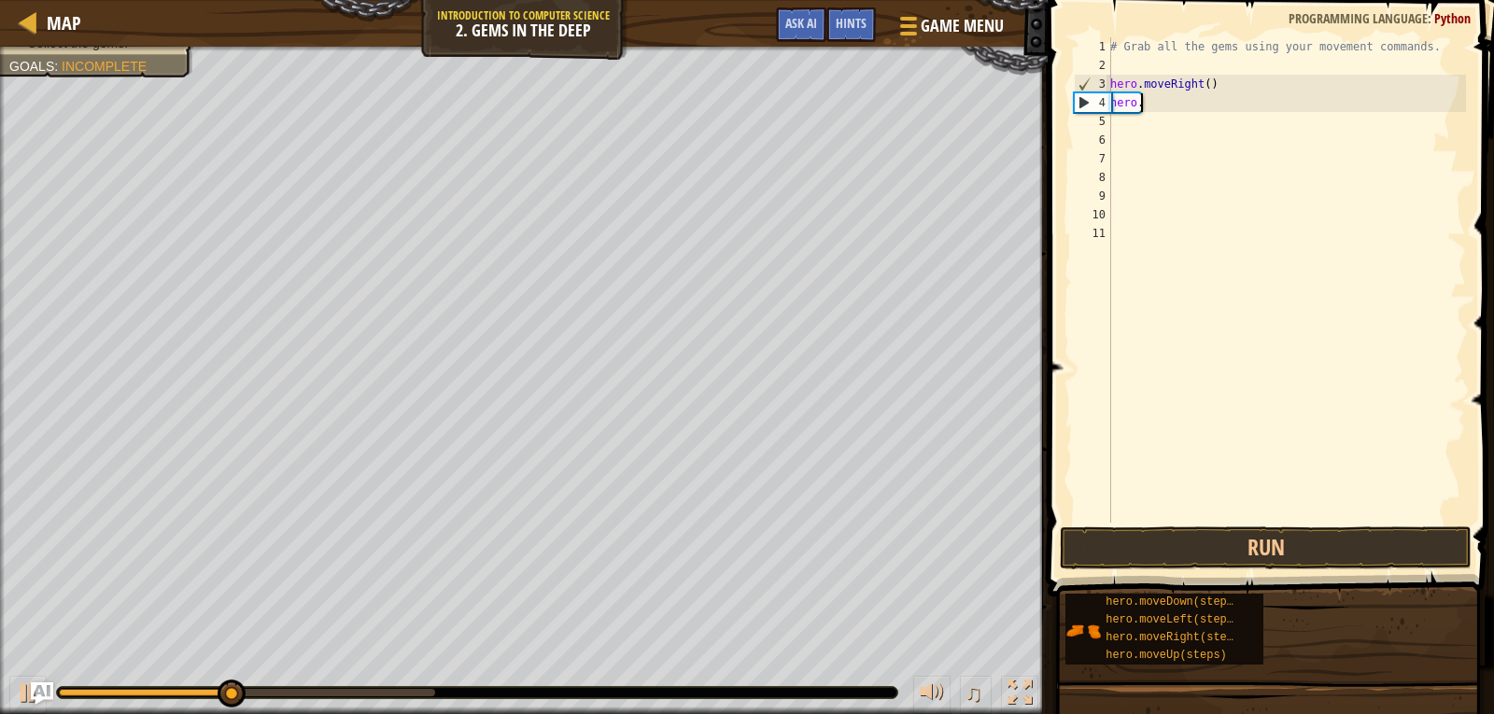
type textarea "h"
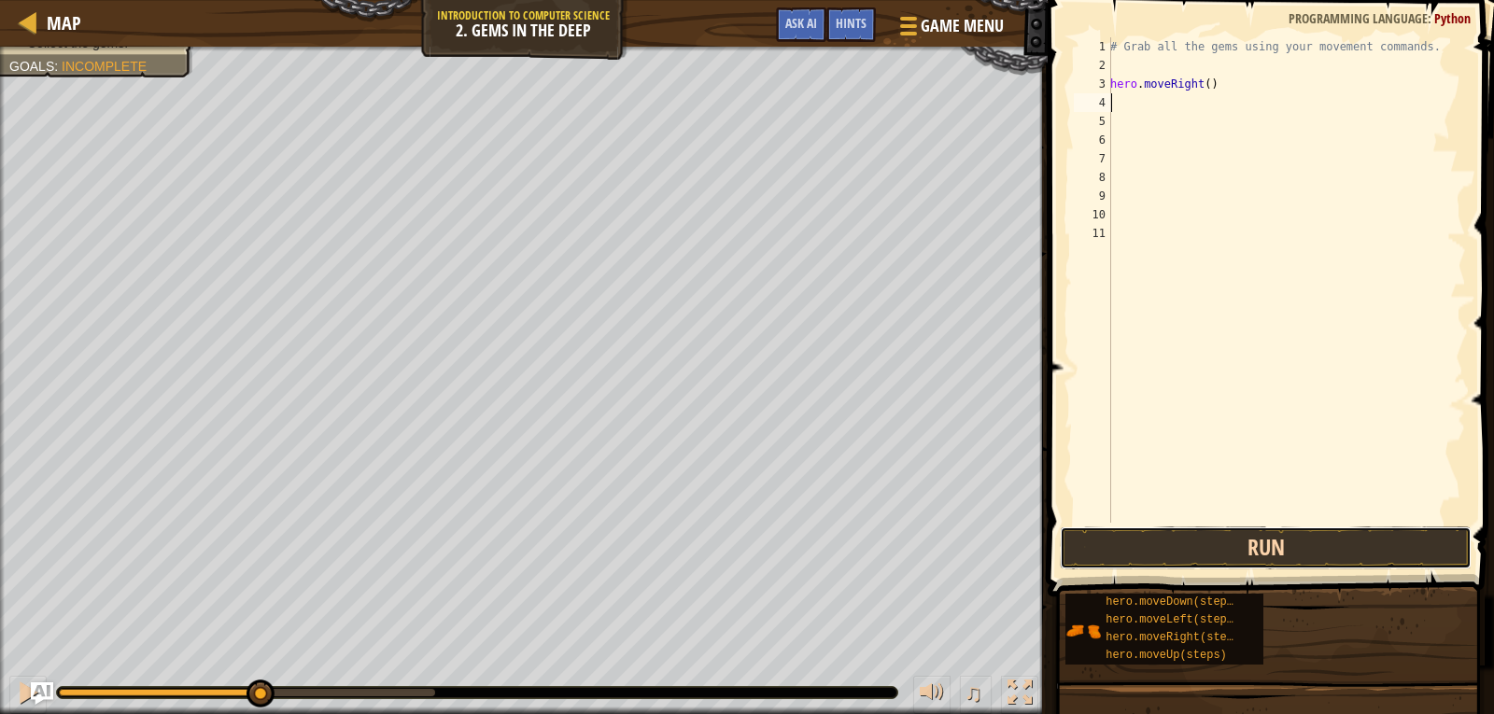
click at [1219, 552] on button "Run" at bounding box center [1266, 548] width 412 height 43
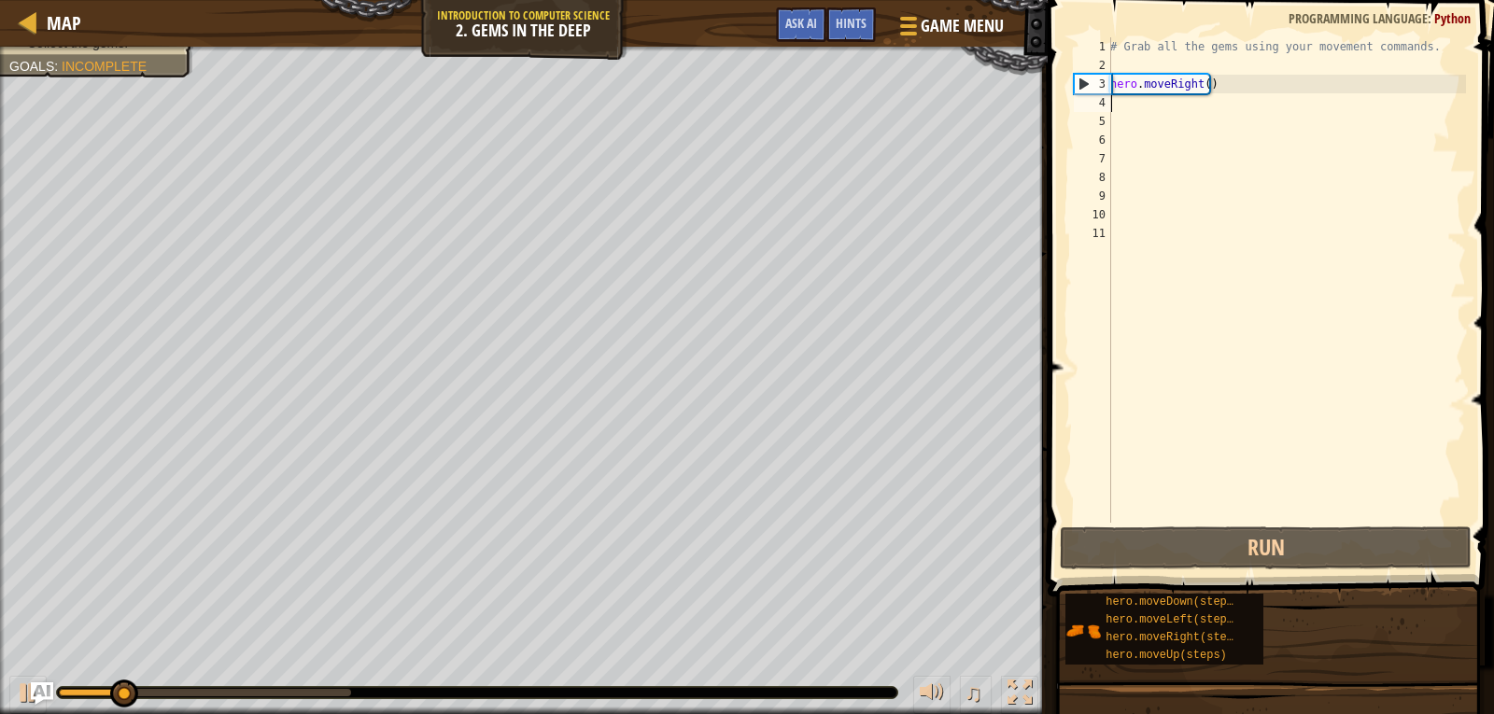
click at [1149, 108] on div "# Grab all the gems using your movement commands. hero . moveRight ( )" at bounding box center [1287, 298] width 360 height 523
type textarea "h"
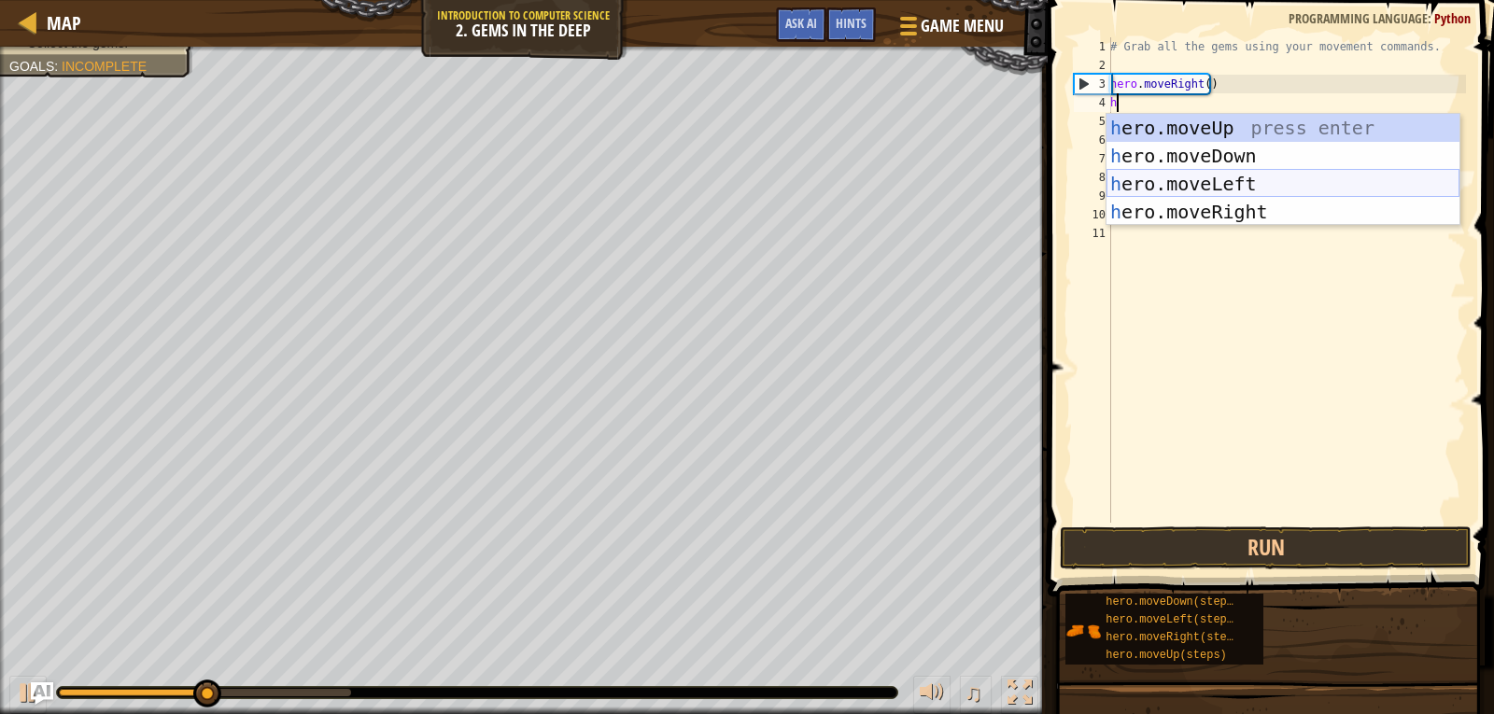
click at [1163, 176] on div "h ero.moveUp press enter h ero.moveDown press enter h ero.moveLeft press enter …" at bounding box center [1283, 198] width 353 height 168
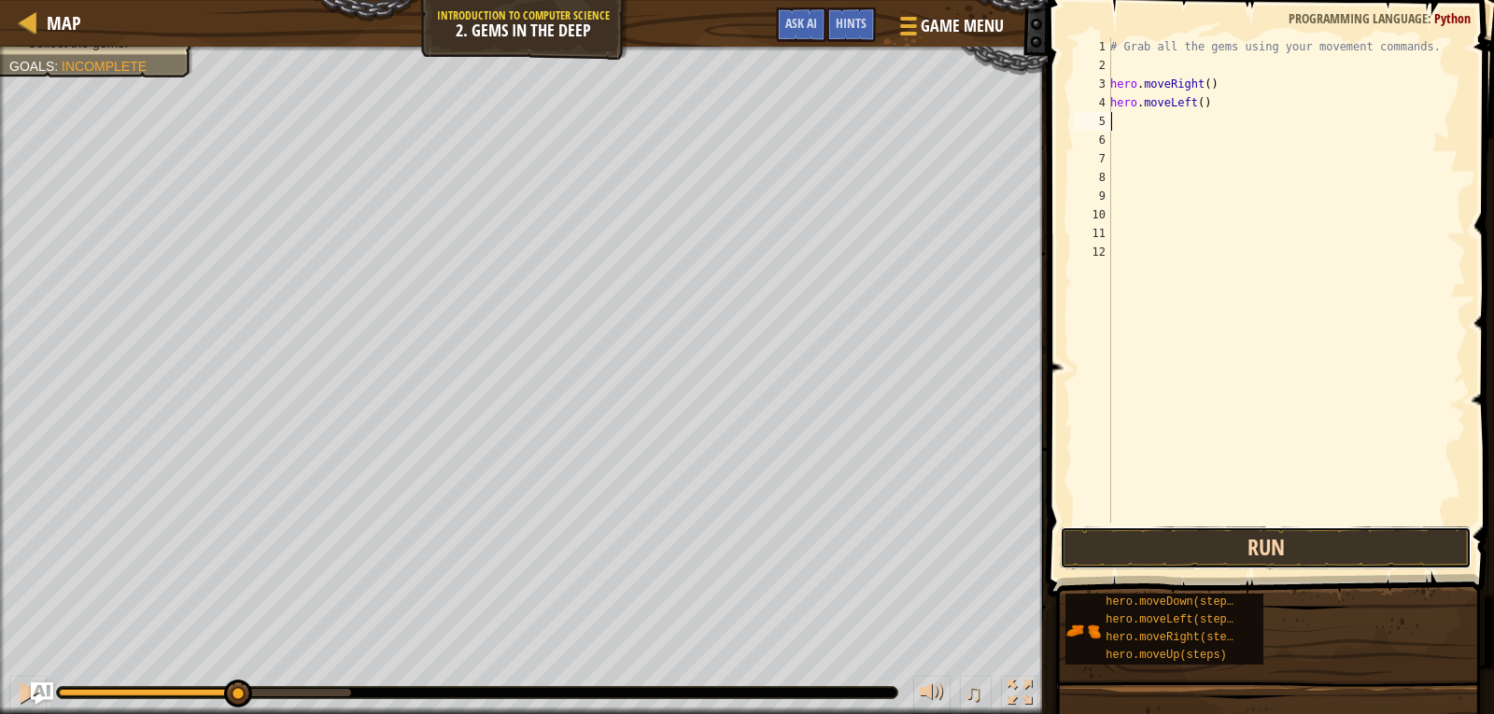
click at [1206, 537] on button "Run" at bounding box center [1266, 548] width 412 height 43
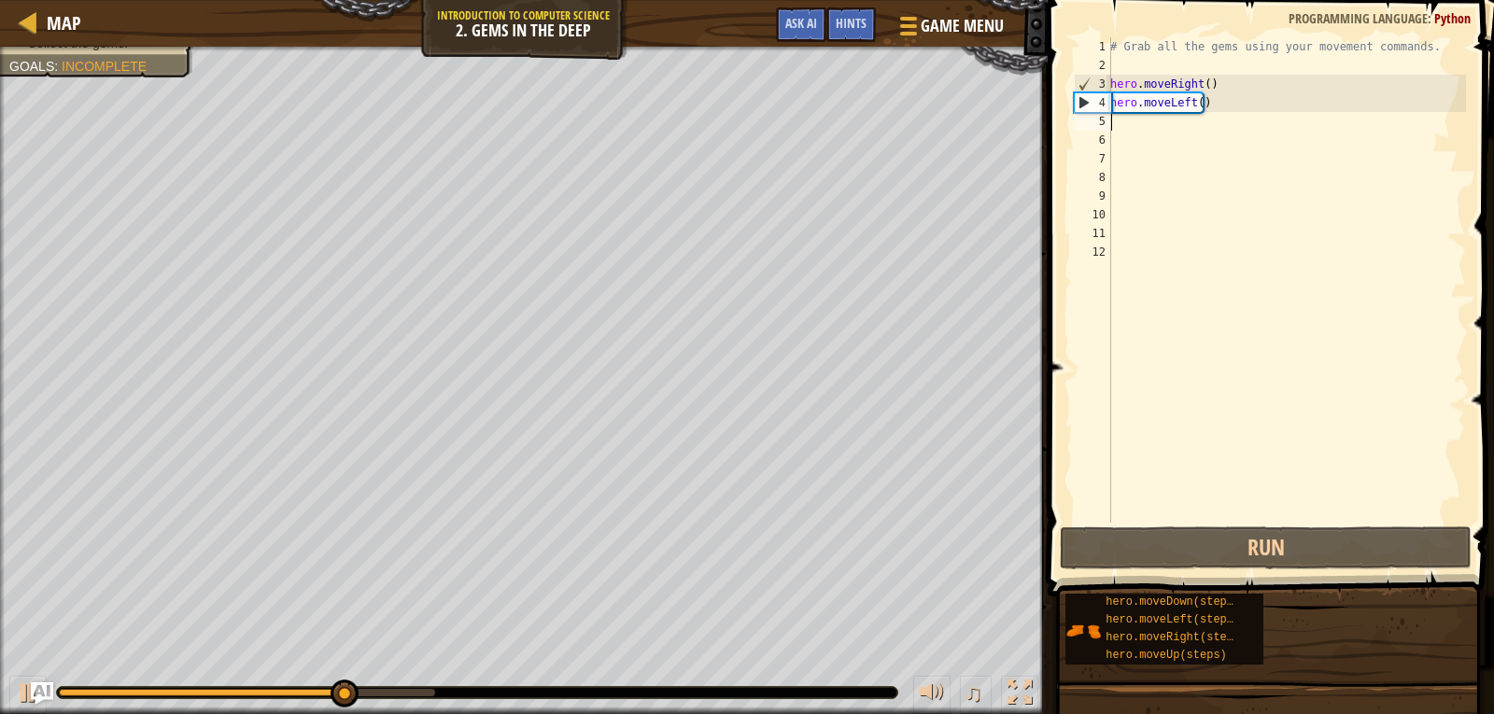
click at [1207, 93] on div "# Grab all the gems using your movement commands. hero . moveRight ( ) hero . m…" at bounding box center [1287, 298] width 360 height 523
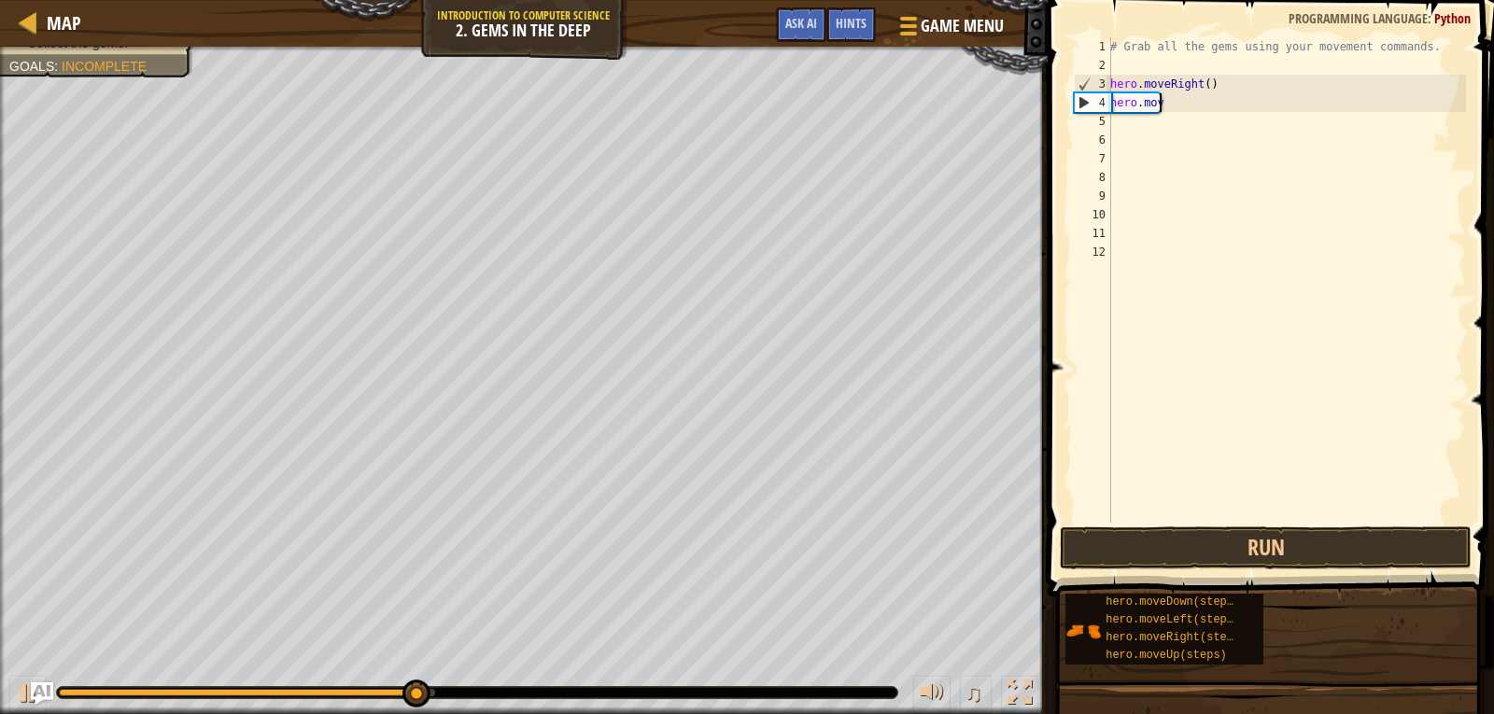
type textarea "h"
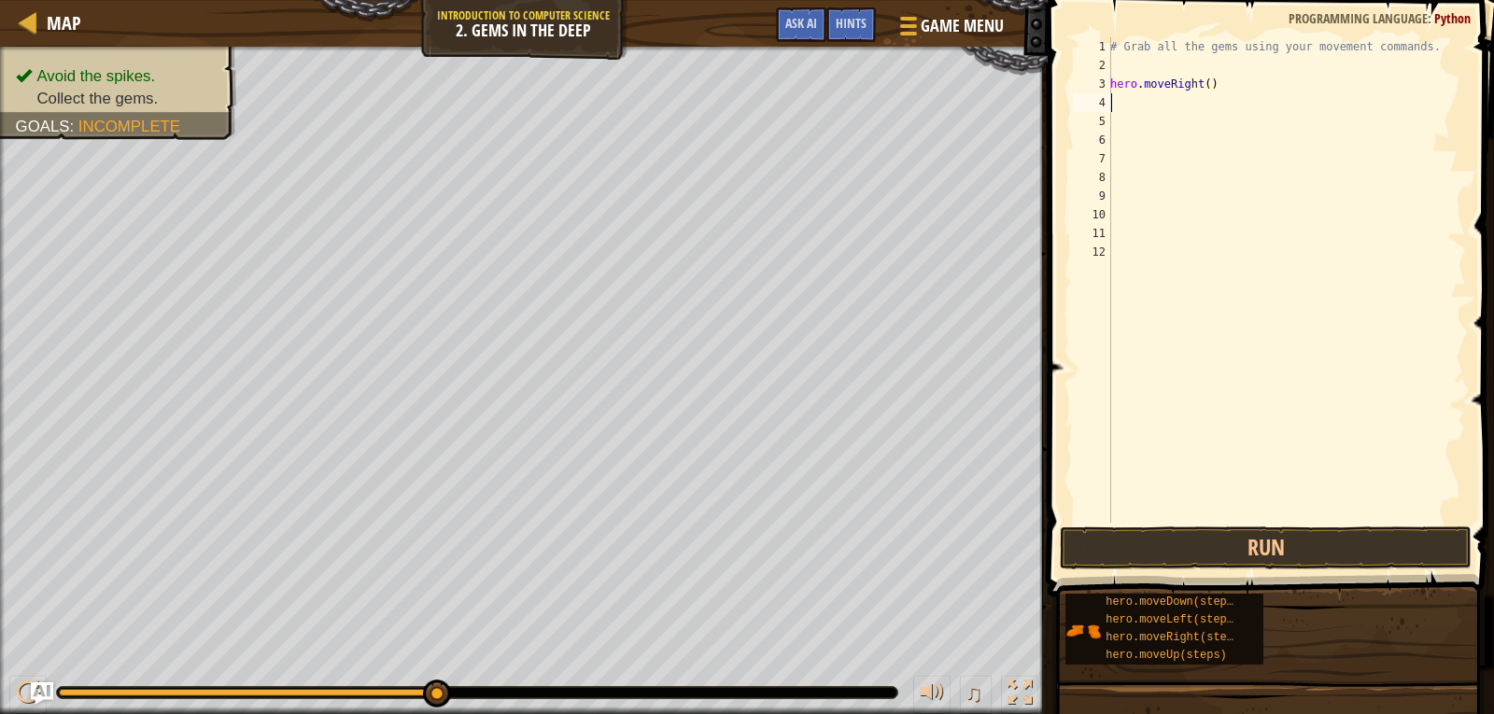
type textarea "h"
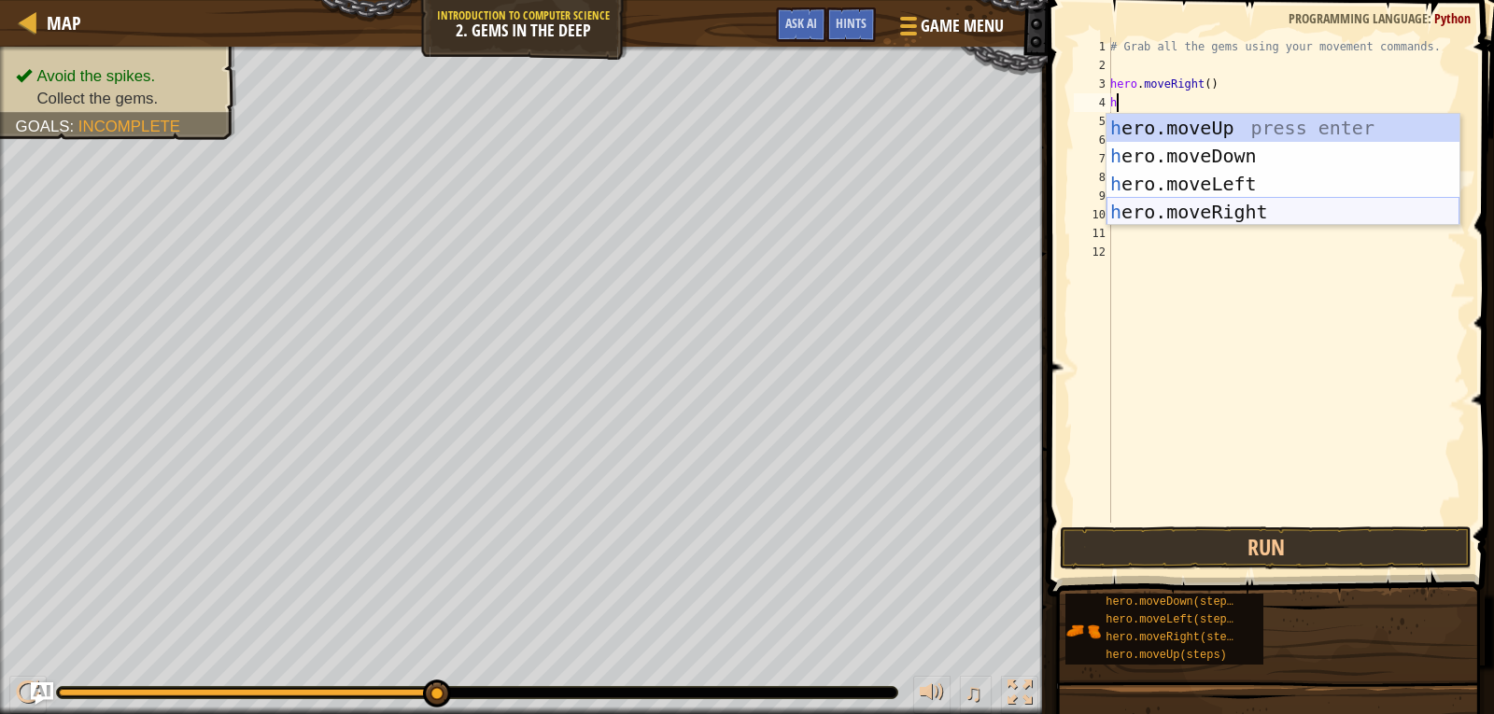
click at [1192, 201] on div "h ero.moveUp press enter h ero.moveDown press enter h ero.moveLeft press enter …" at bounding box center [1283, 198] width 353 height 168
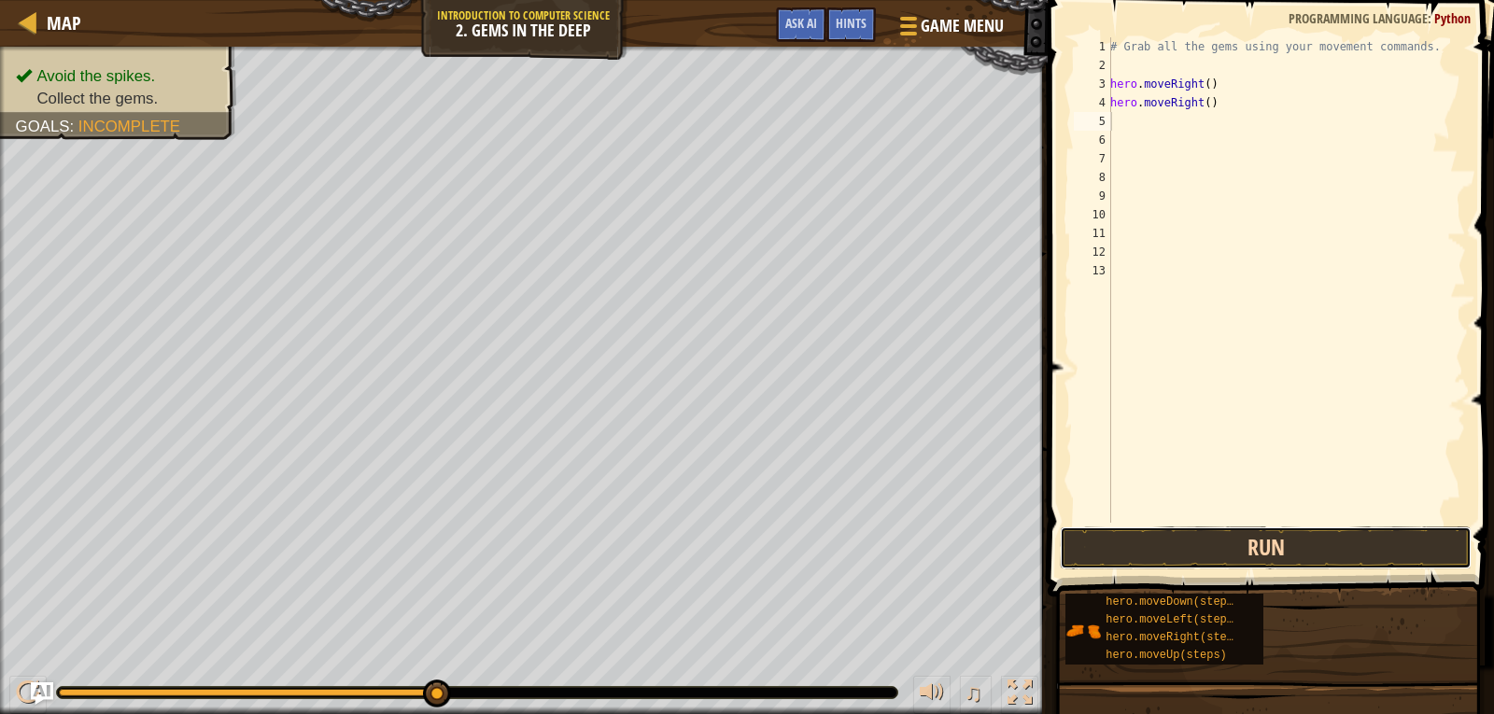
click at [1198, 543] on button "Run" at bounding box center [1266, 548] width 412 height 43
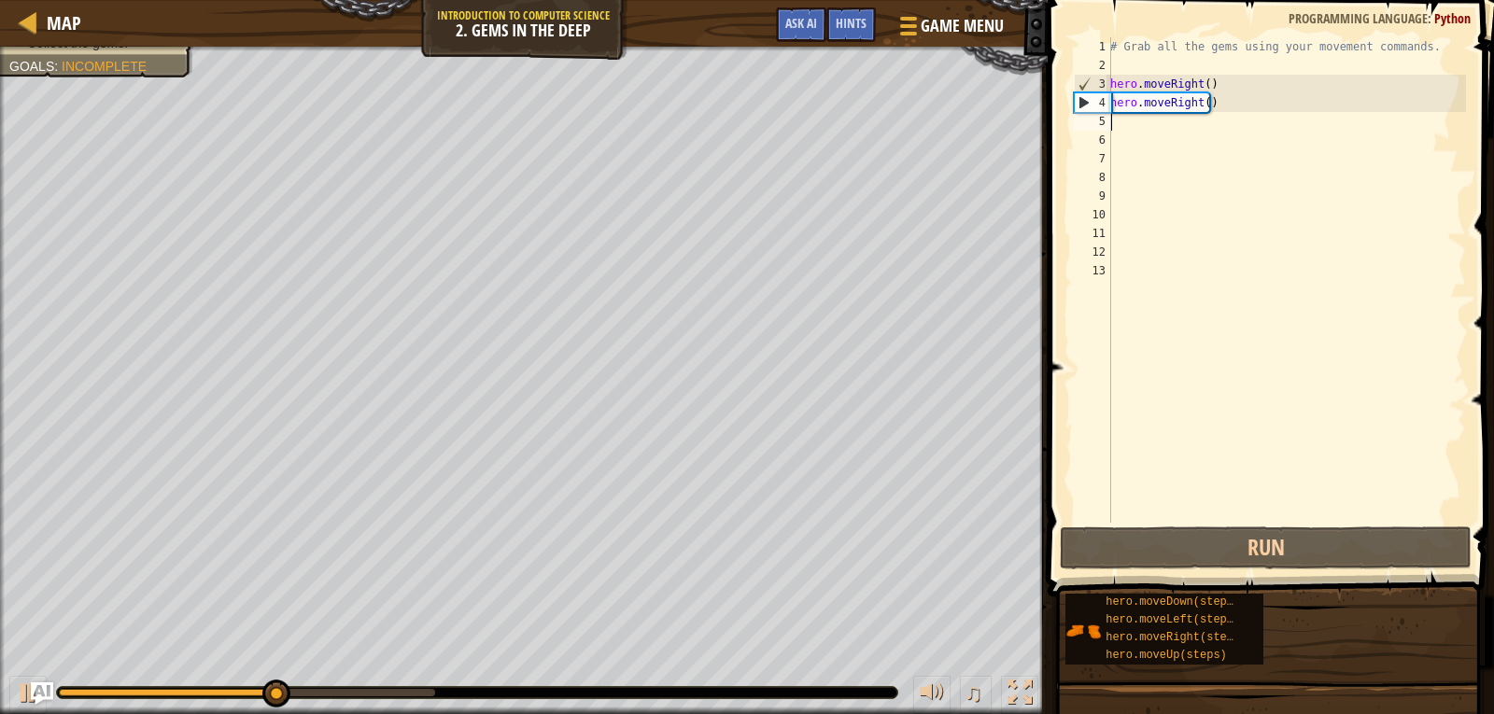
click at [1135, 124] on div "# Grab all the gems using your movement commands. hero . moveRight ( ) hero . m…" at bounding box center [1287, 298] width 360 height 523
type textarea "h"
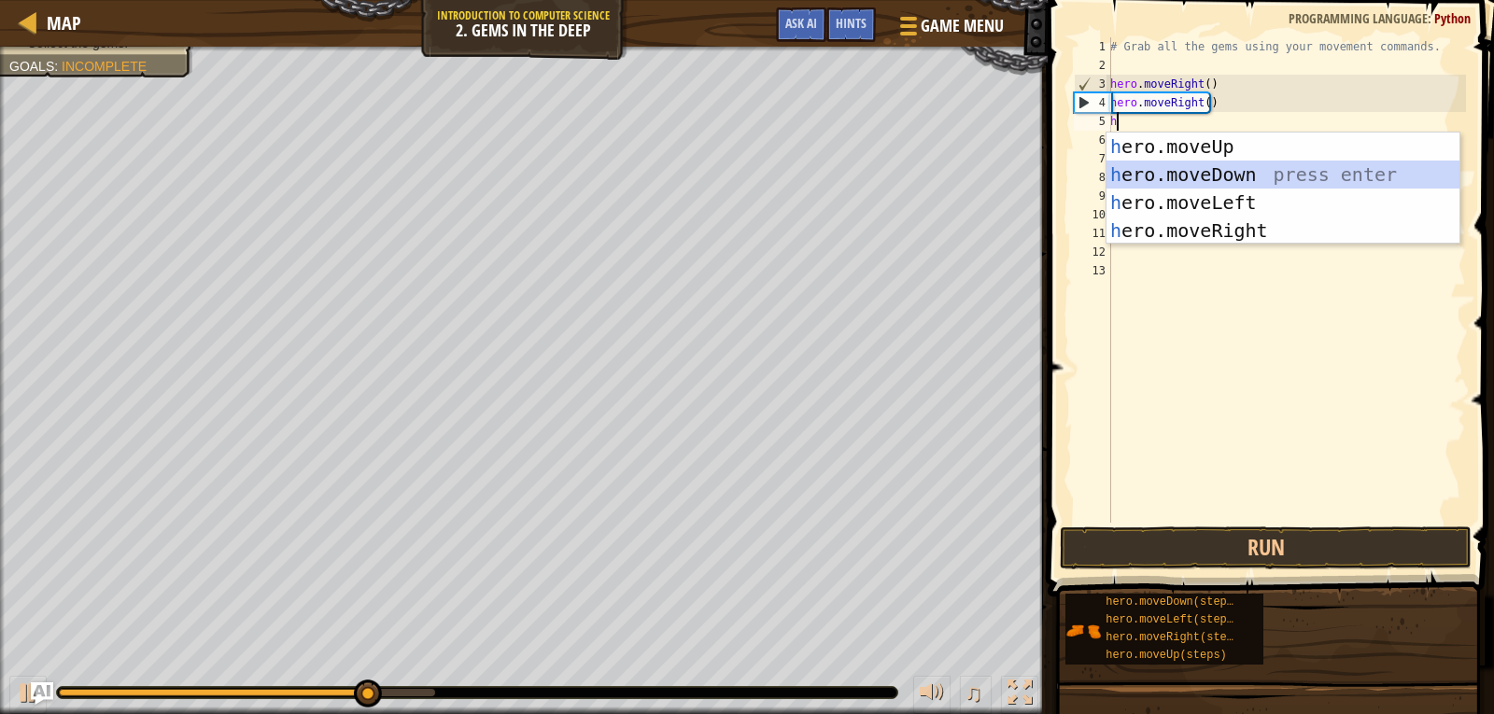
click at [1131, 166] on div "h ero.moveUp press enter h ero.moveDown press enter h ero.moveLeft press enter …" at bounding box center [1283, 217] width 353 height 168
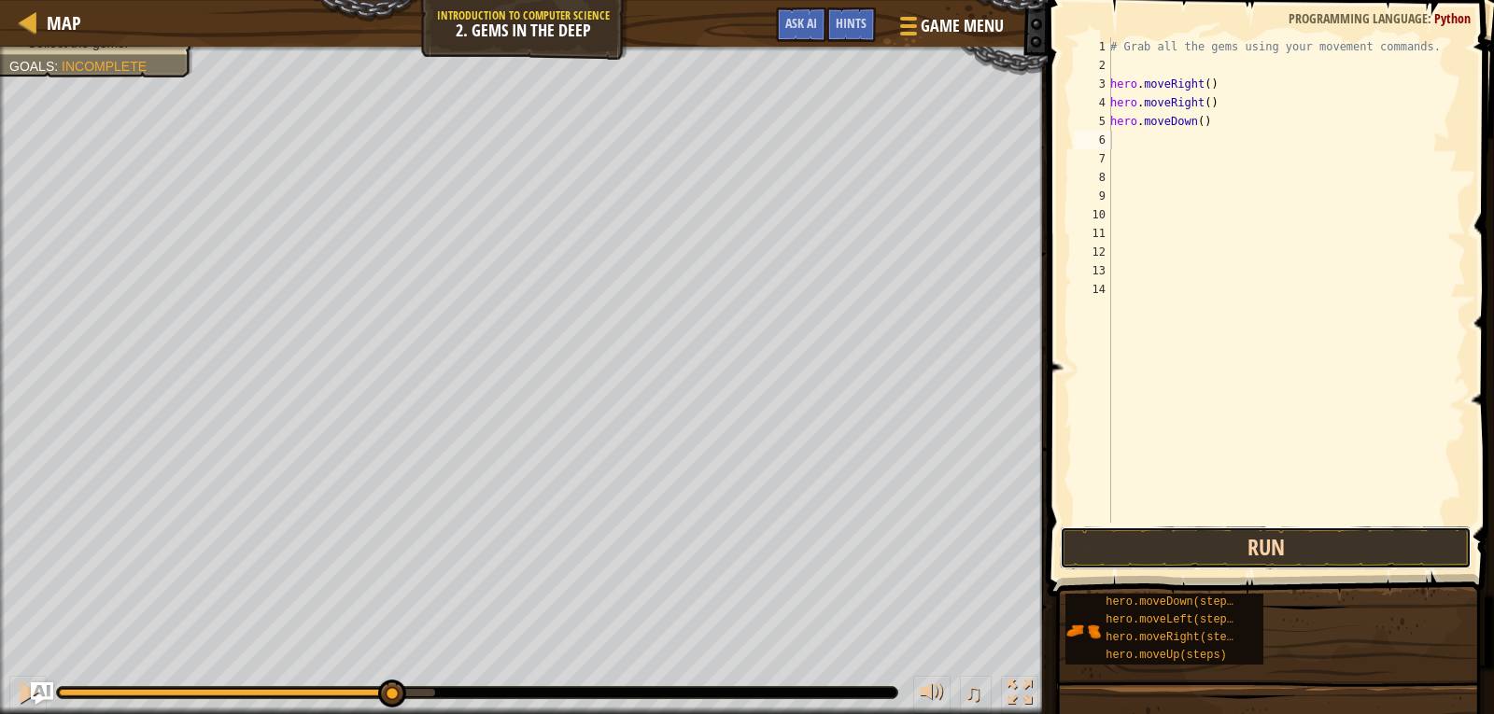
click at [1204, 539] on button "Run" at bounding box center [1266, 548] width 412 height 43
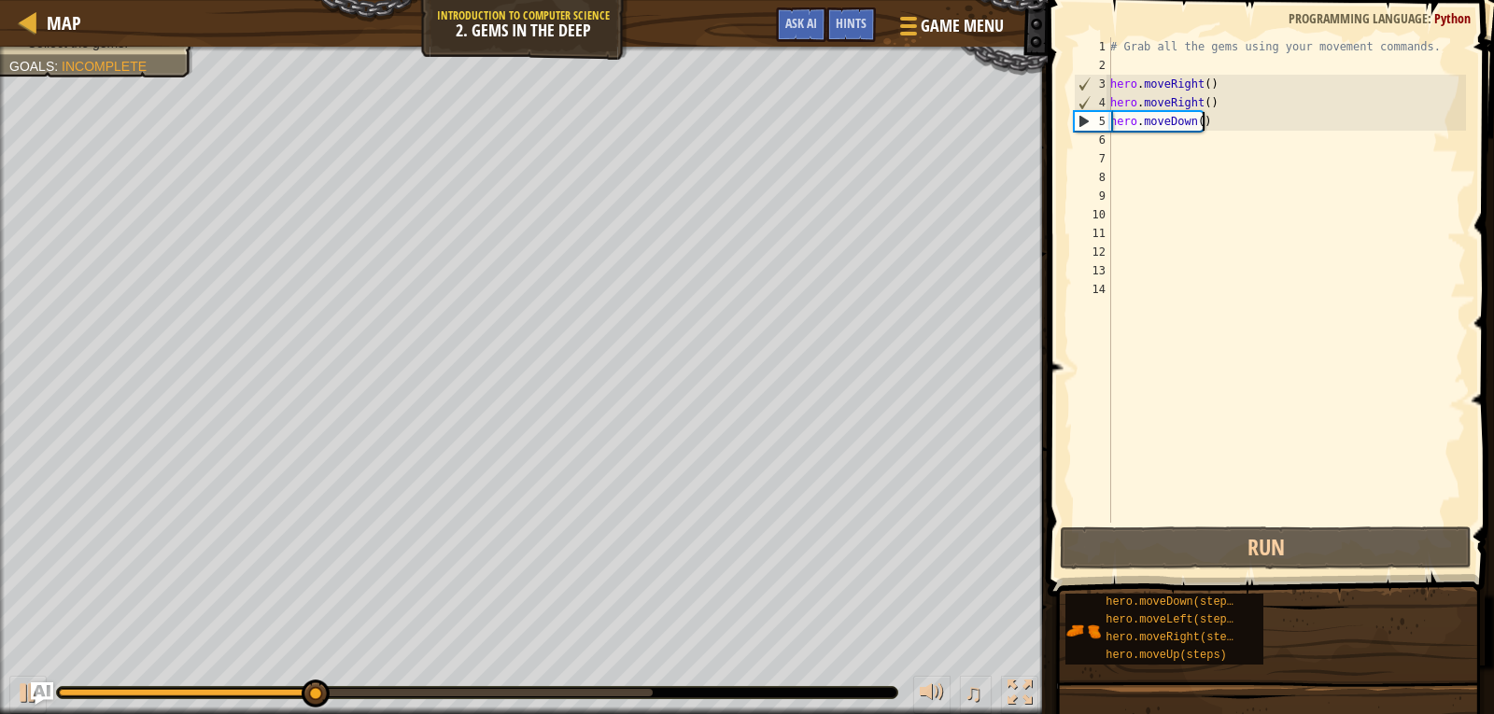
click at [1208, 123] on div "# Grab all the gems using your movement commands. hero . moveRight ( ) hero . m…" at bounding box center [1287, 298] width 360 height 523
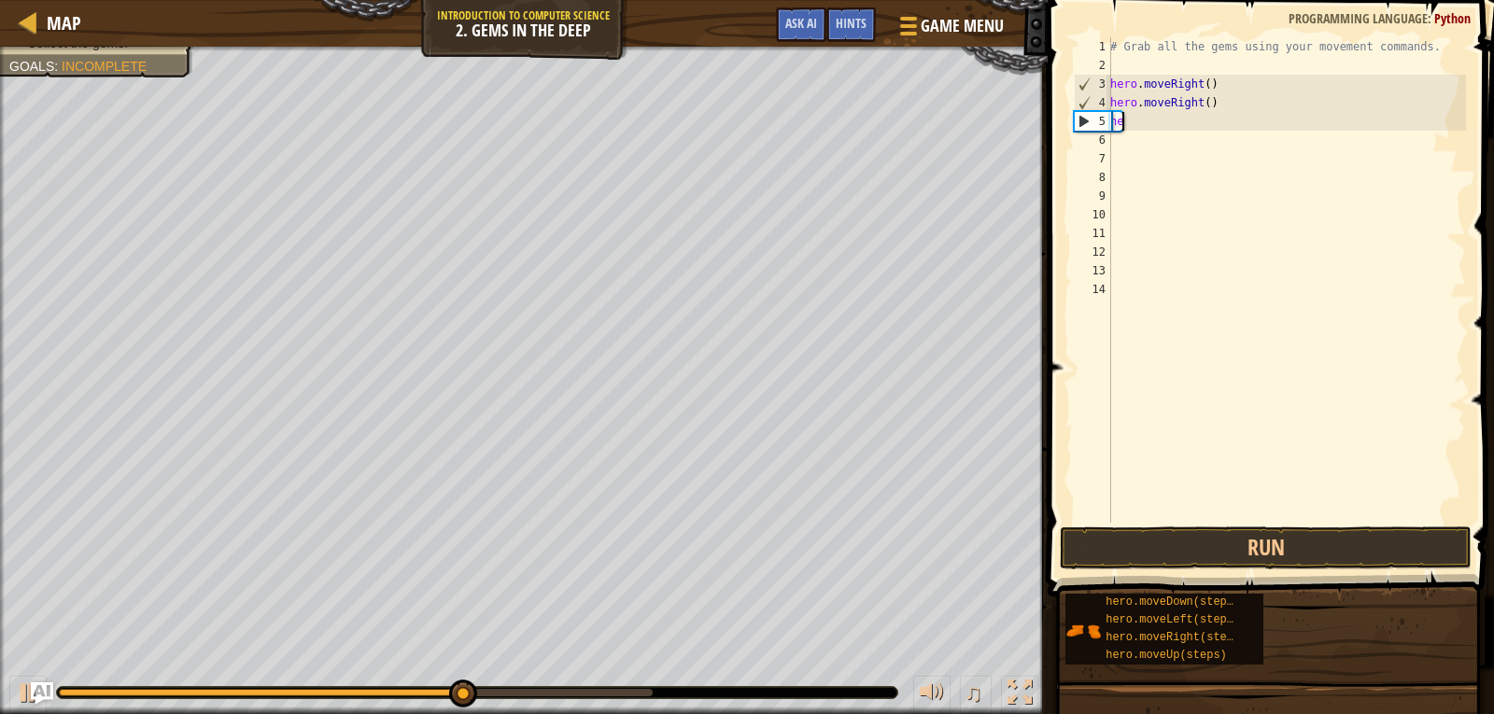
type textarea "h"
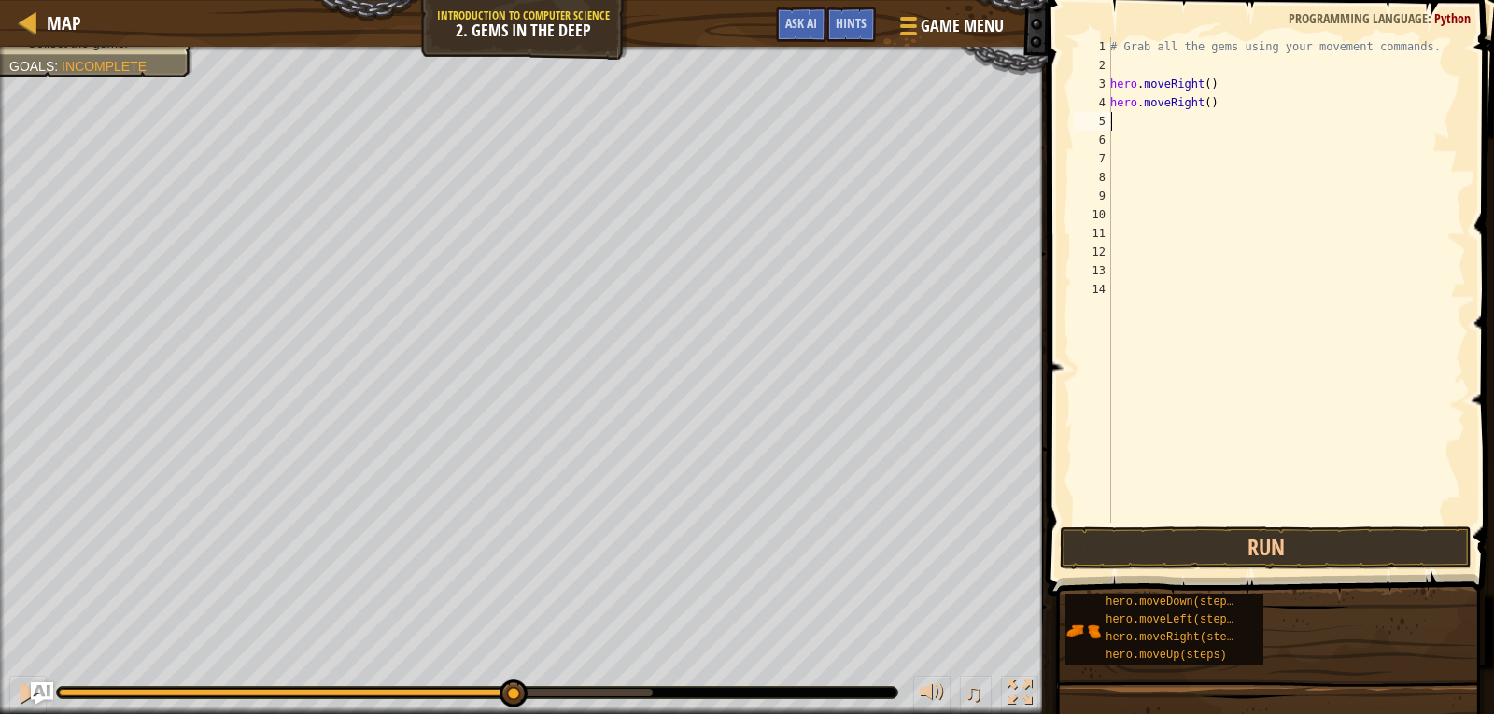
type textarea "h"
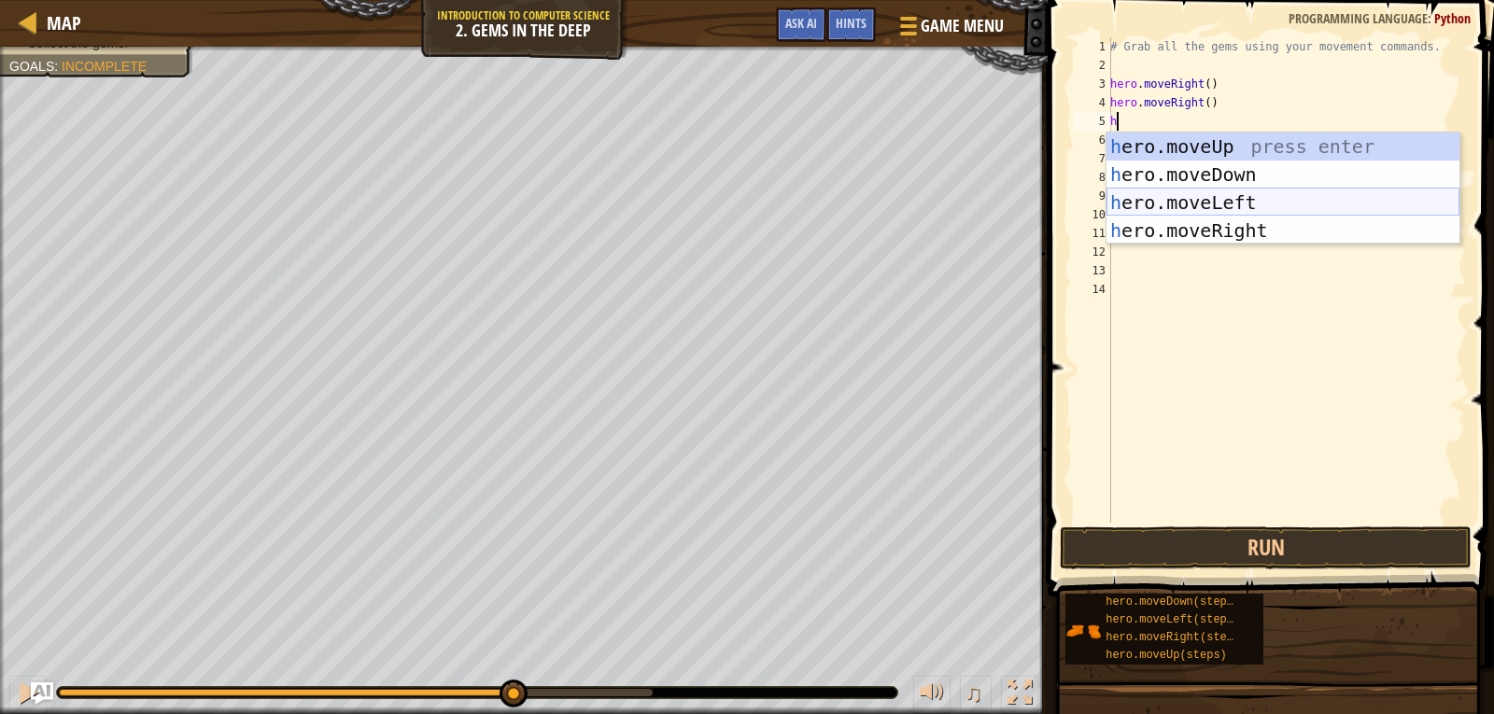
click at [1217, 192] on div "h ero.moveUp press enter h ero.moveDown press enter h ero.moveLeft press enter …" at bounding box center [1283, 217] width 353 height 168
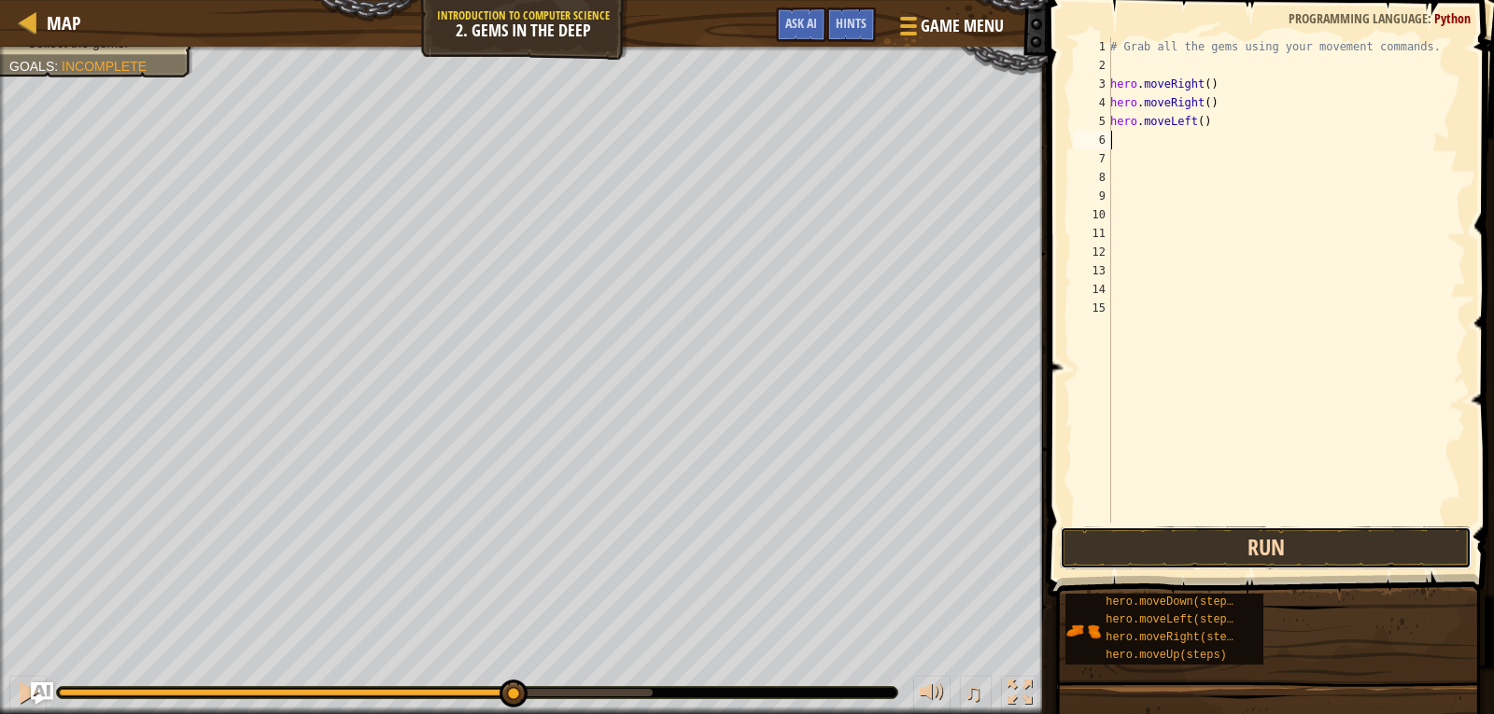
click at [1249, 561] on button "Run" at bounding box center [1266, 548] width 412 height 43
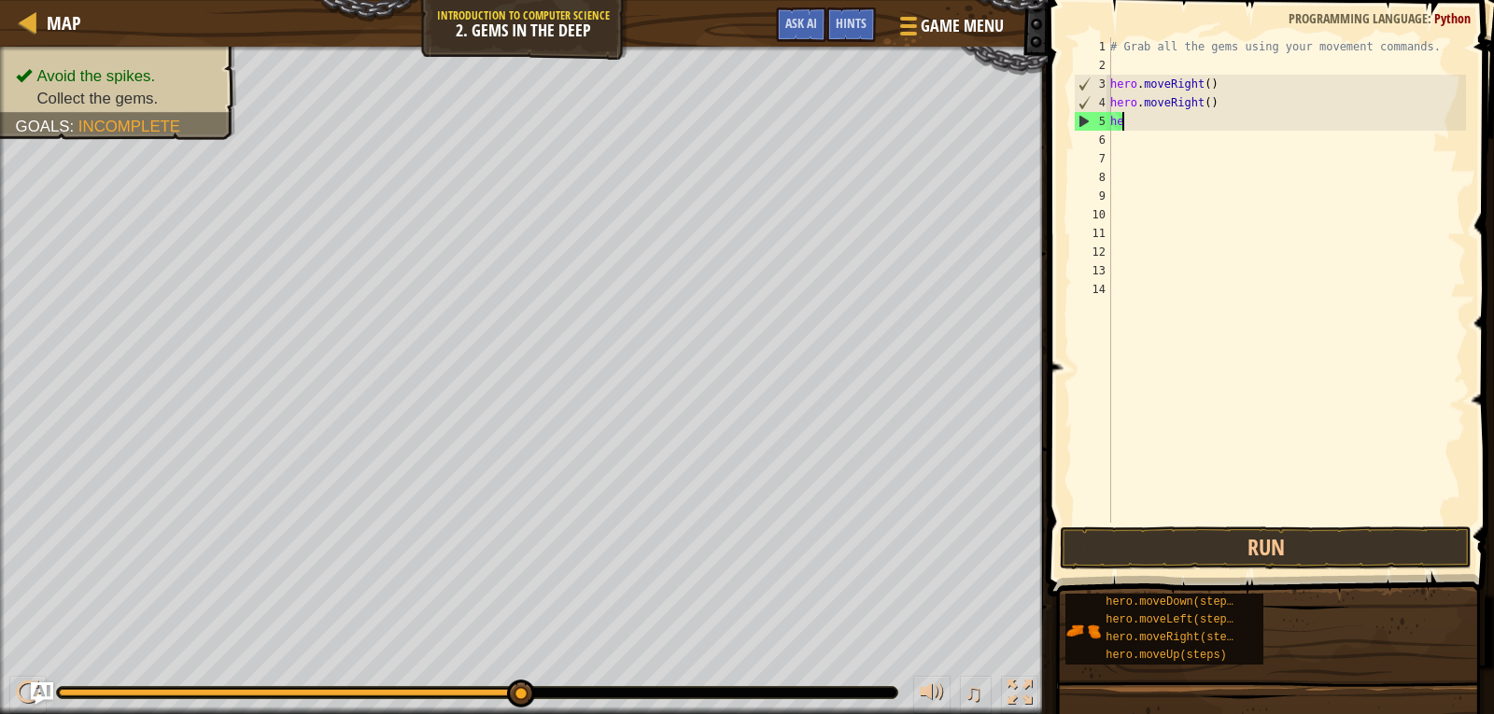
type textarea "h"
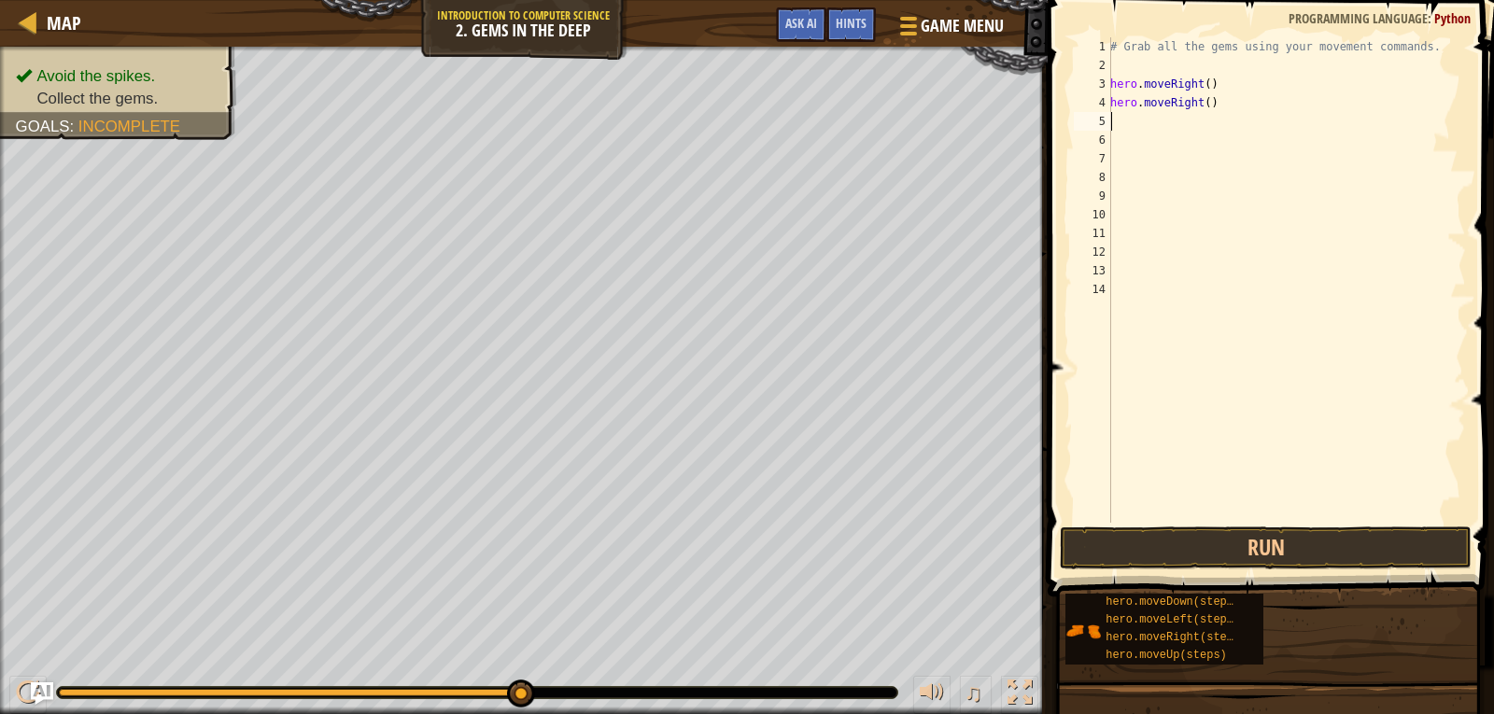
type textarea "h"
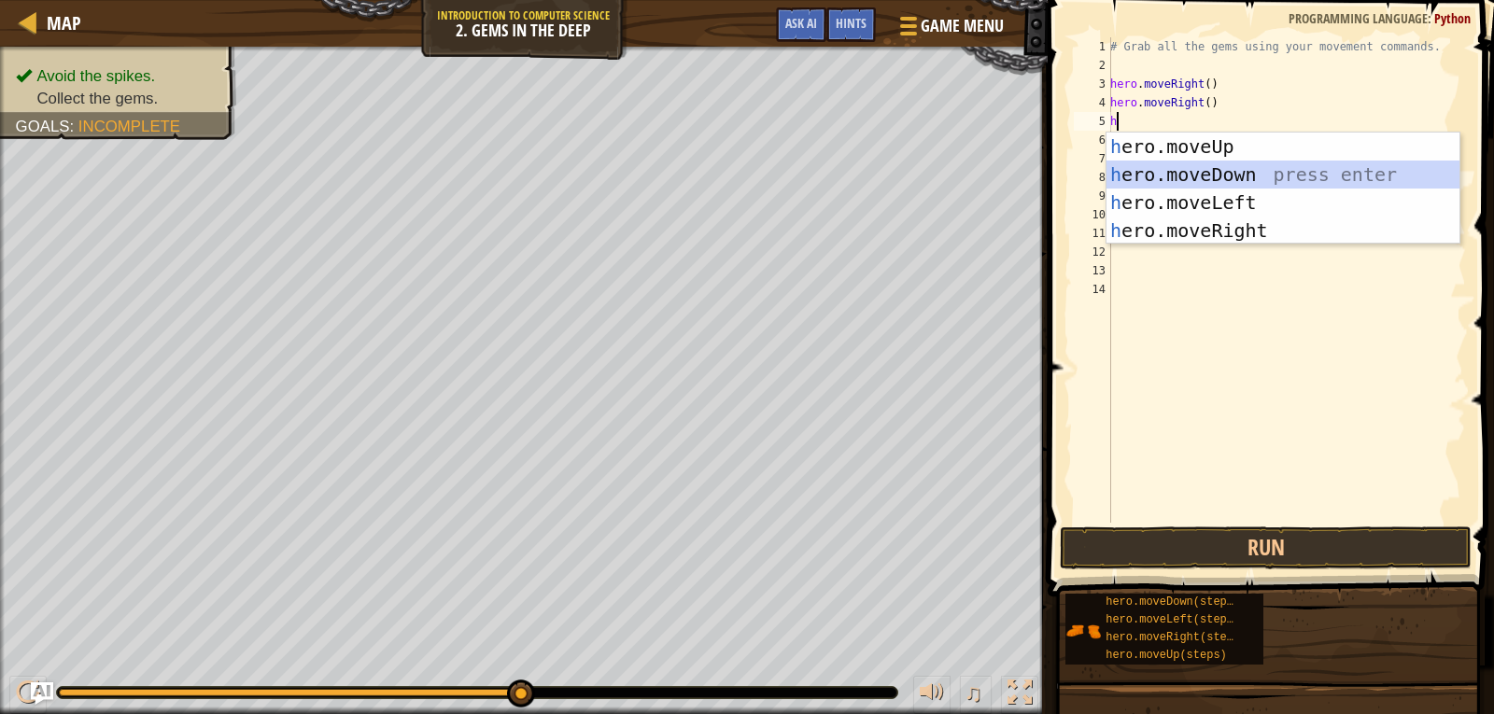
click at [1226, 166] on div "h ero.moveUp press enter h ero.moveDown press enter h ero.moveLeft press enter …" at bounding box center [1283, 217] width 353 height 168
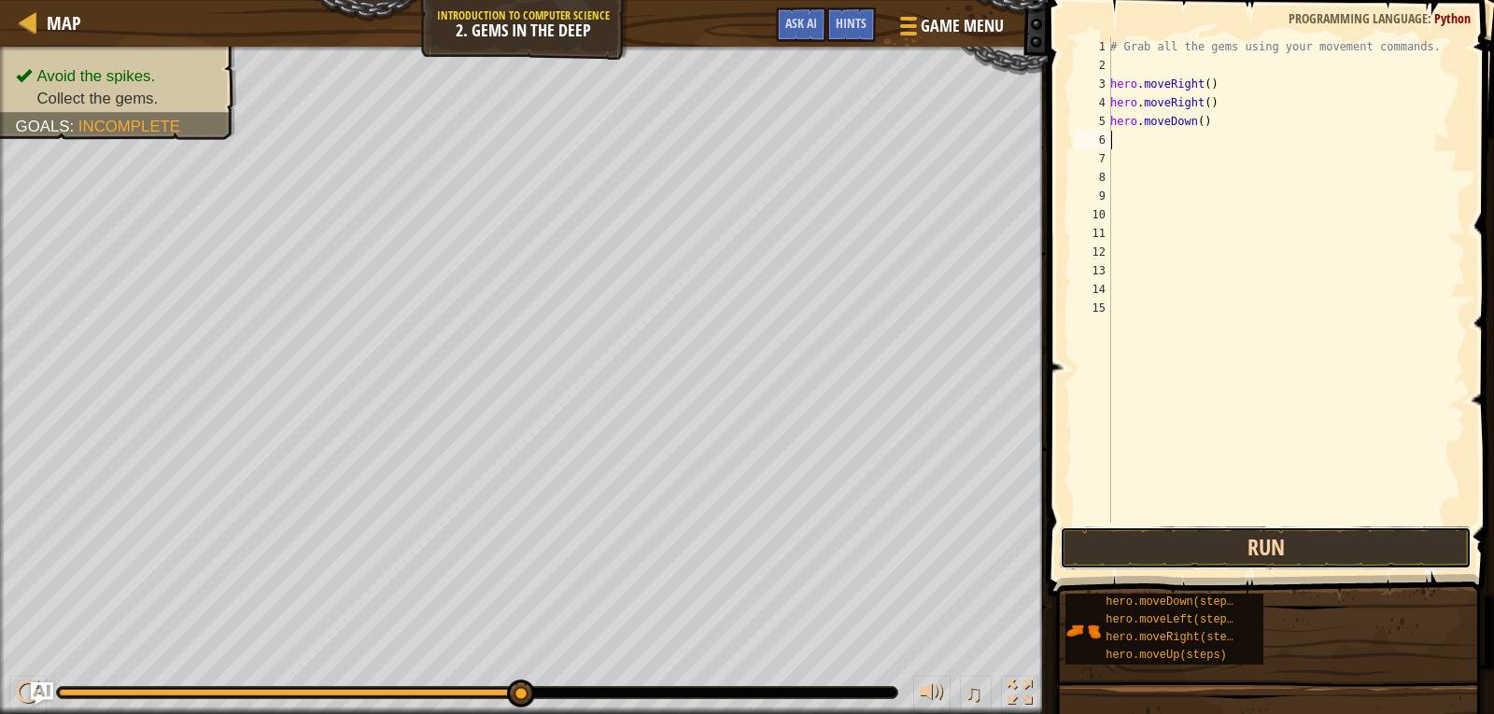
click at [1246, 553] on button "Run" at bounding box center [1266, 548] width 412 height 43
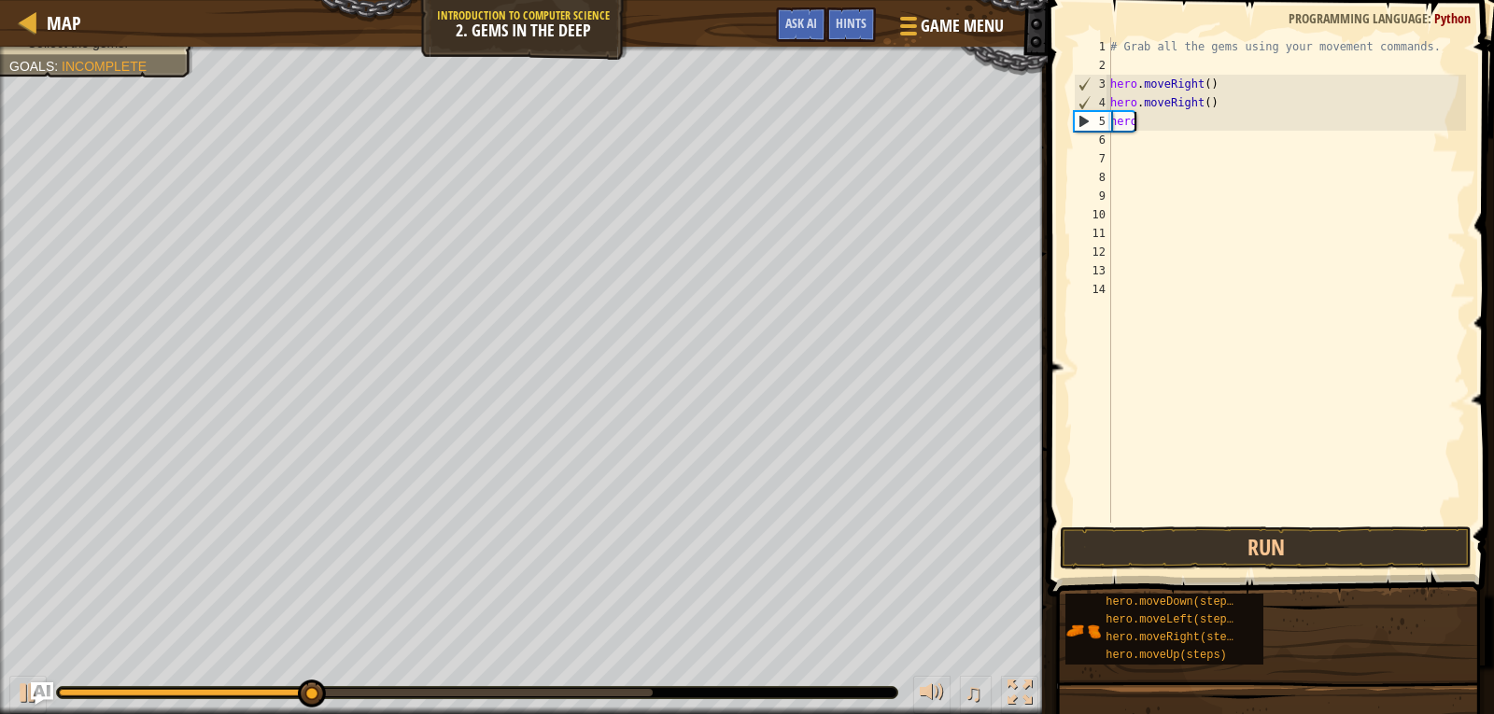
type textarea "h"
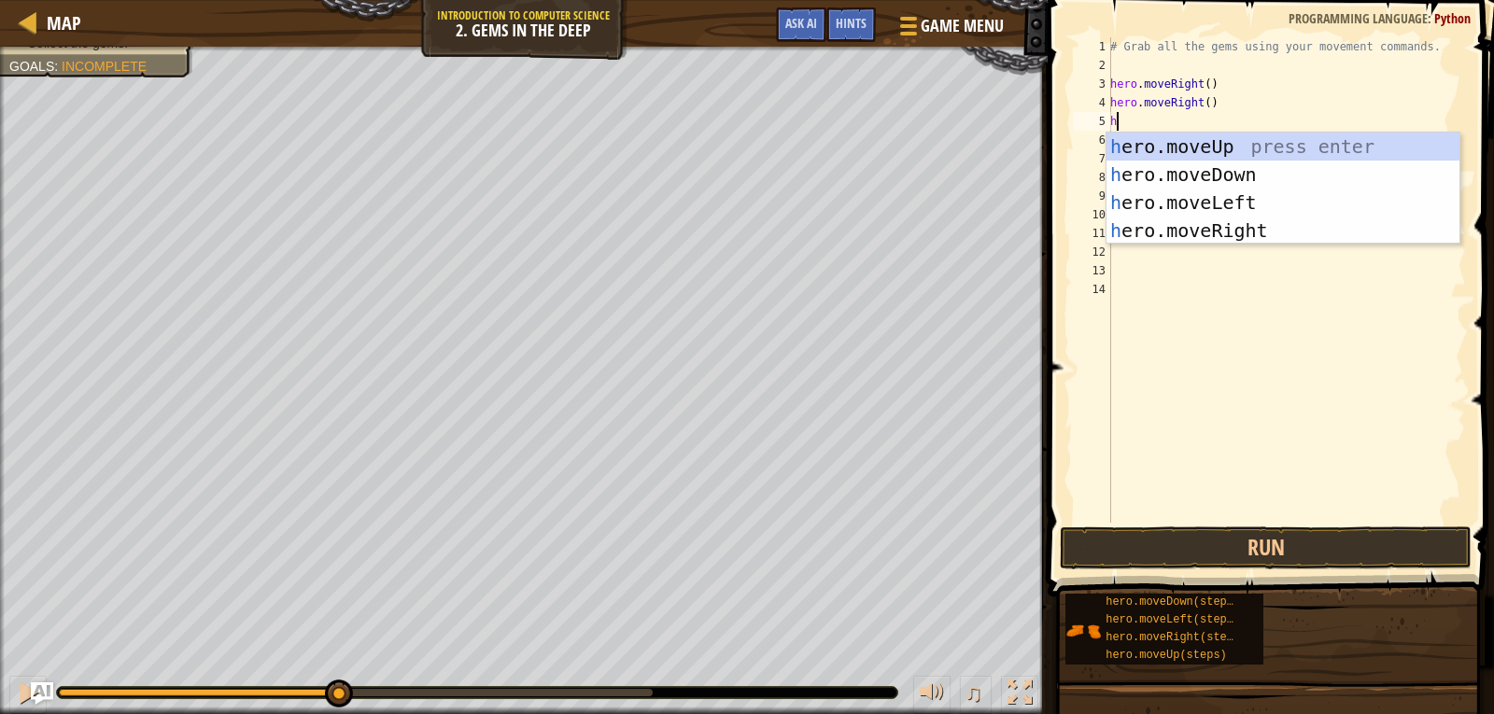
type textarea "h"
click at [1227, 177] on div "h ero.moveUp press enter h ero.moveDown press enter h ero.moveLeft press enter …" at bounding box center [1283, 217] width 353 height 168
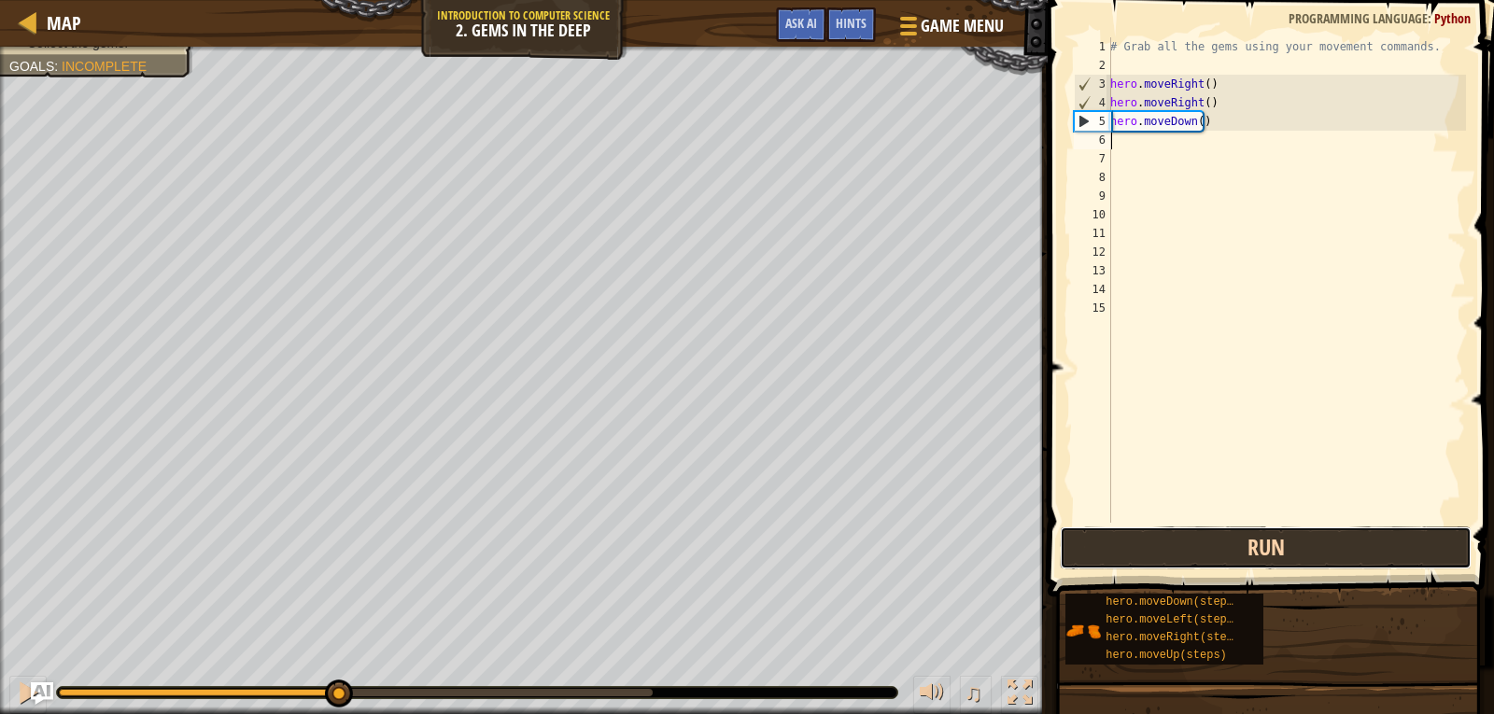
click at [1227, 538] on button "Run" at bounding box center [1266, 548] width 412 height 43
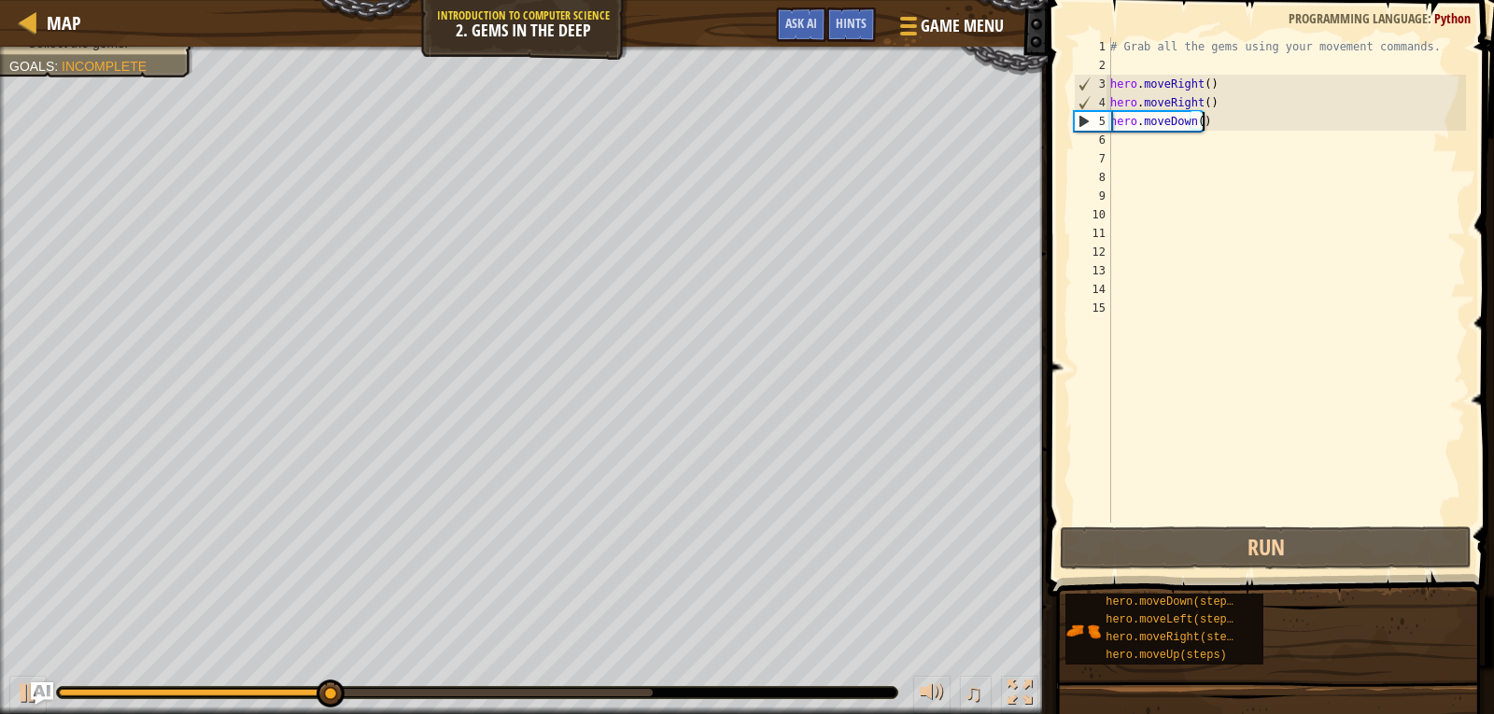
click at [1240, 120] on div "# Grab all the gems using your movement commands. hero . moveRight ( ) hero . m…" at bounding box center [1287, 298] width 360 height 523
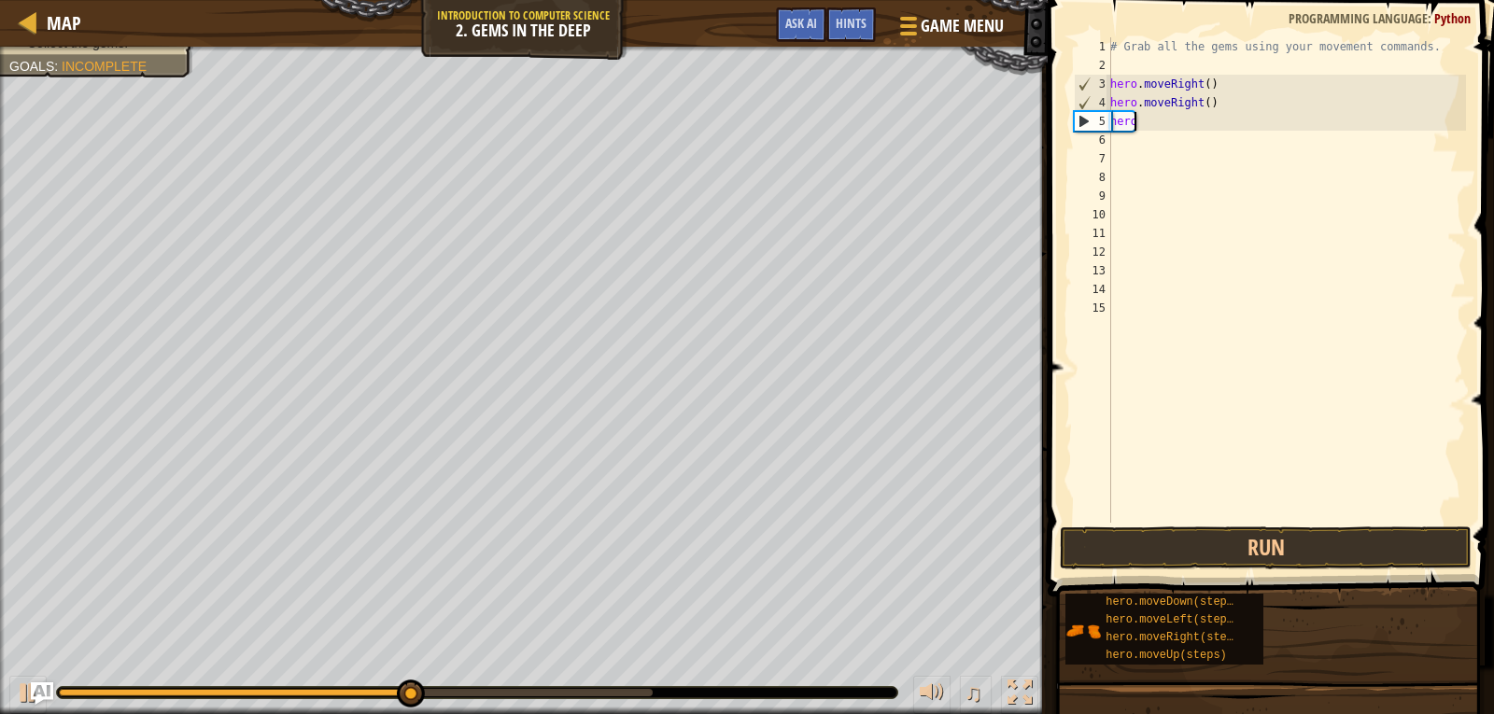
type textarea "h"
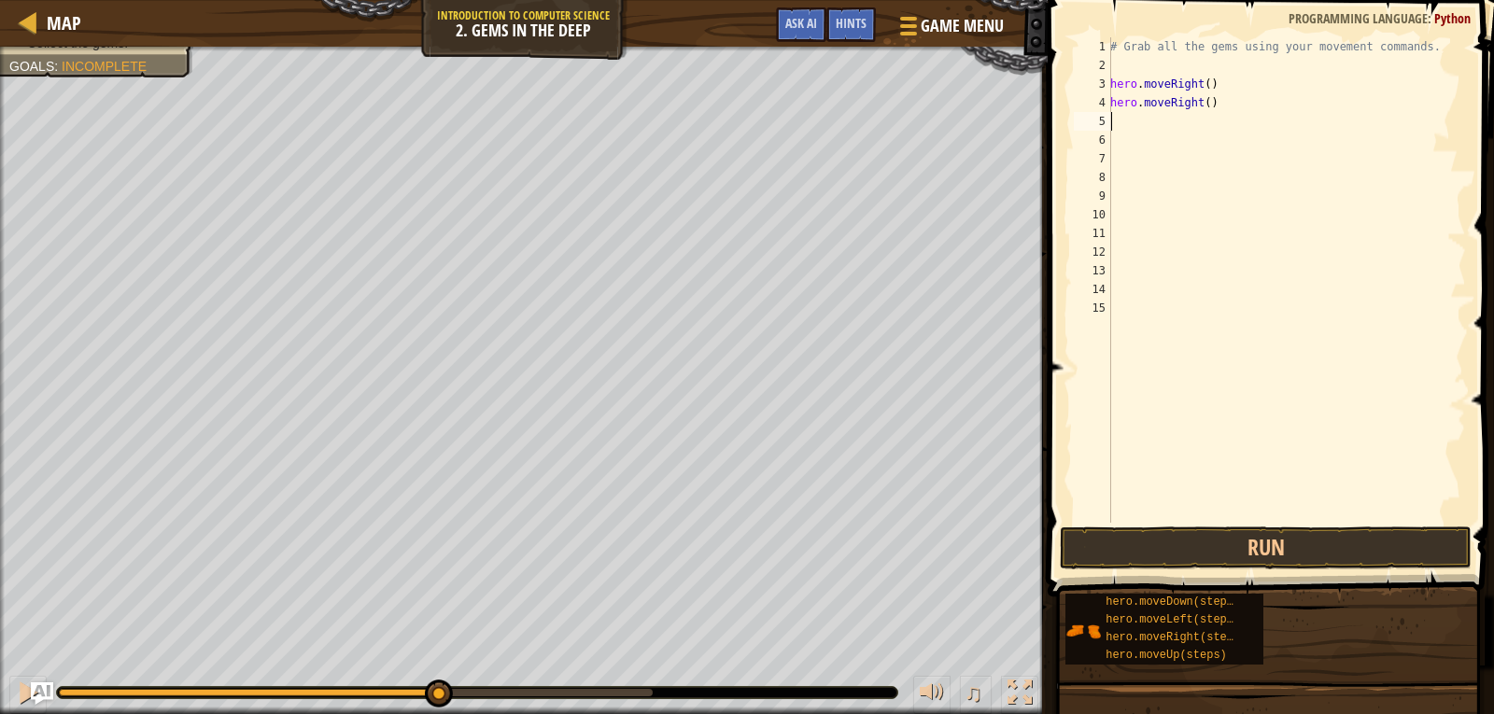
type textarea "h"
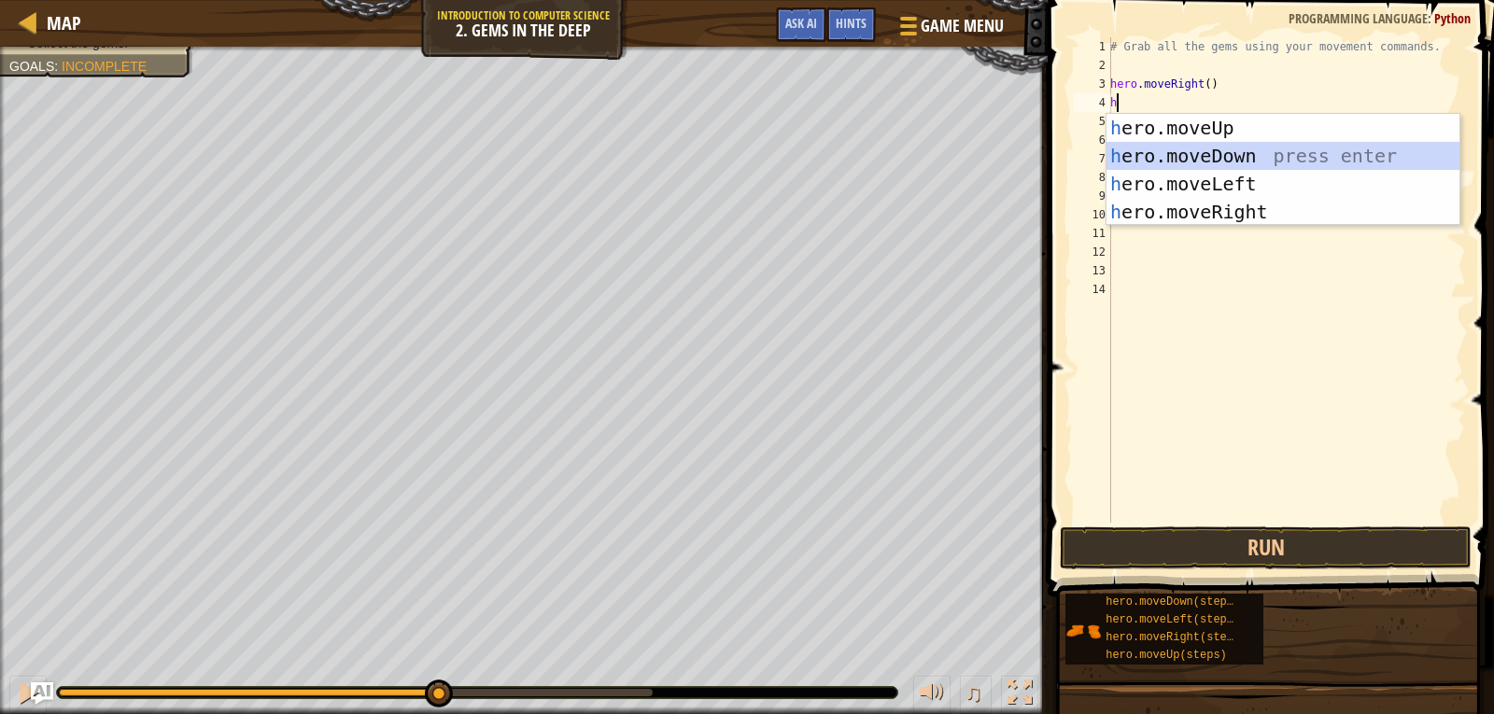
click at [1193, 154] on div "h ero.moveUp press enter h ero.moveDown press enter h ero.moveLeft press enter …" at bounding box center [1283, 198] width 353 height 168
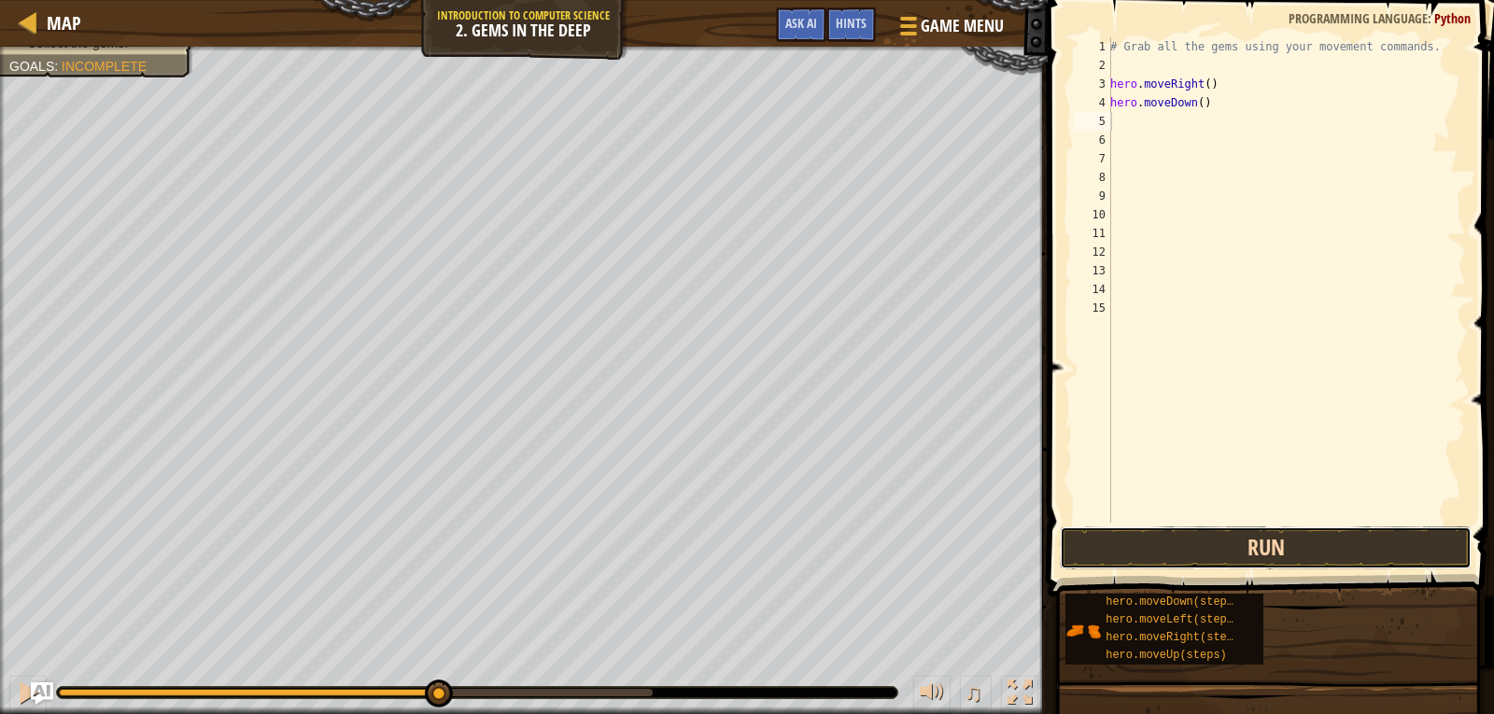
click at [1131, 533] on button "Run" at bounding box center [1266, 548] width 412 height 43
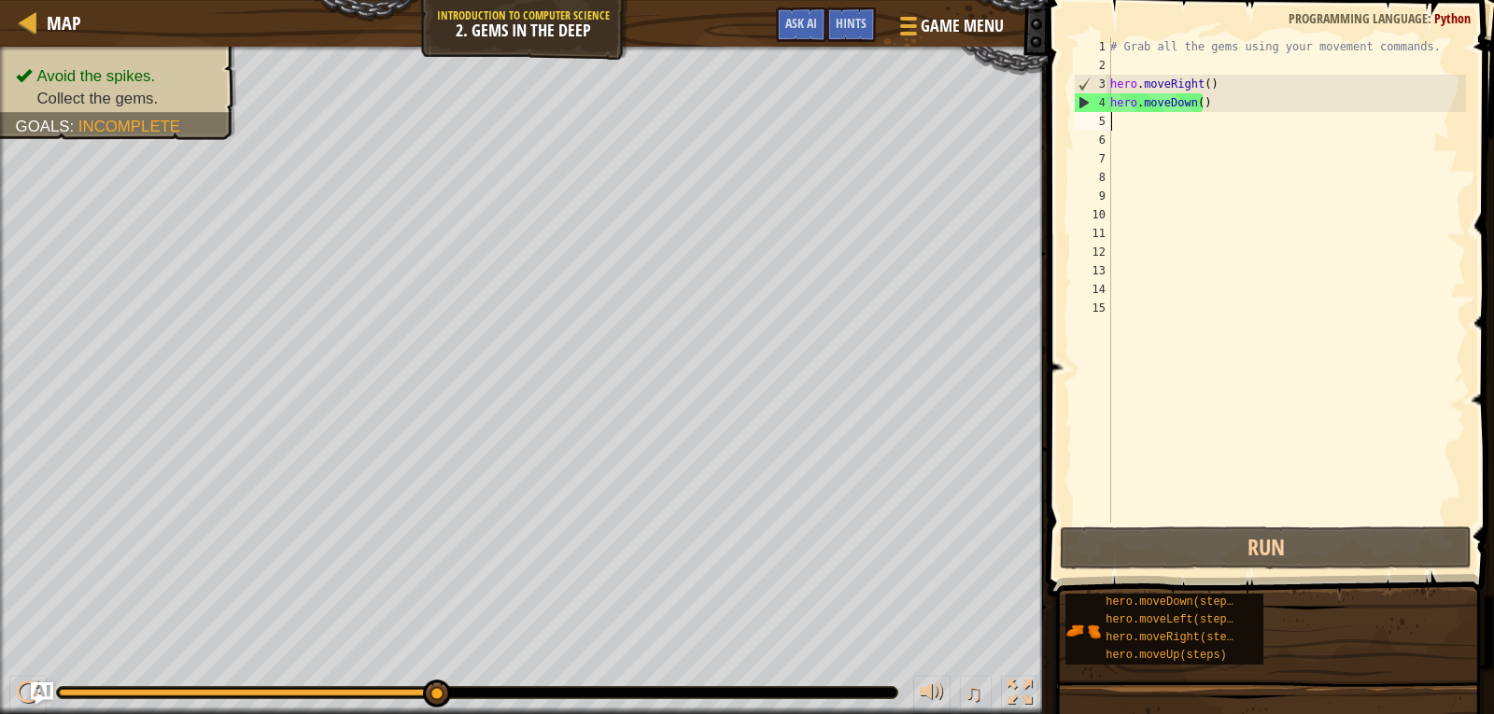
click at [1223, 107] on div "# Grab all the gems using your movement commands. hero . moveRight ( ) hero . m…" at bounding box center [1287, 298] width 360 height 523
type textarea "hero.moveDown()"
click at [1223, 144] on div "# Grab all the gems using your movement commands. hero . moveRight ( ) hero . m…" at bounding box center [1287, 298] width 360 height 523
click at [1216, 119] on div "# Grab all the gems using your movement commands. hero . moveRight ( ) hero . m…" at bounding box center [1287, 298] width 360 height 523
click at [1211, 134] on div "# Grab all the gems using your movement commands. hero . moveRight ( ) hero . m…" at bounding box center [1287, 298] width 360 height 523
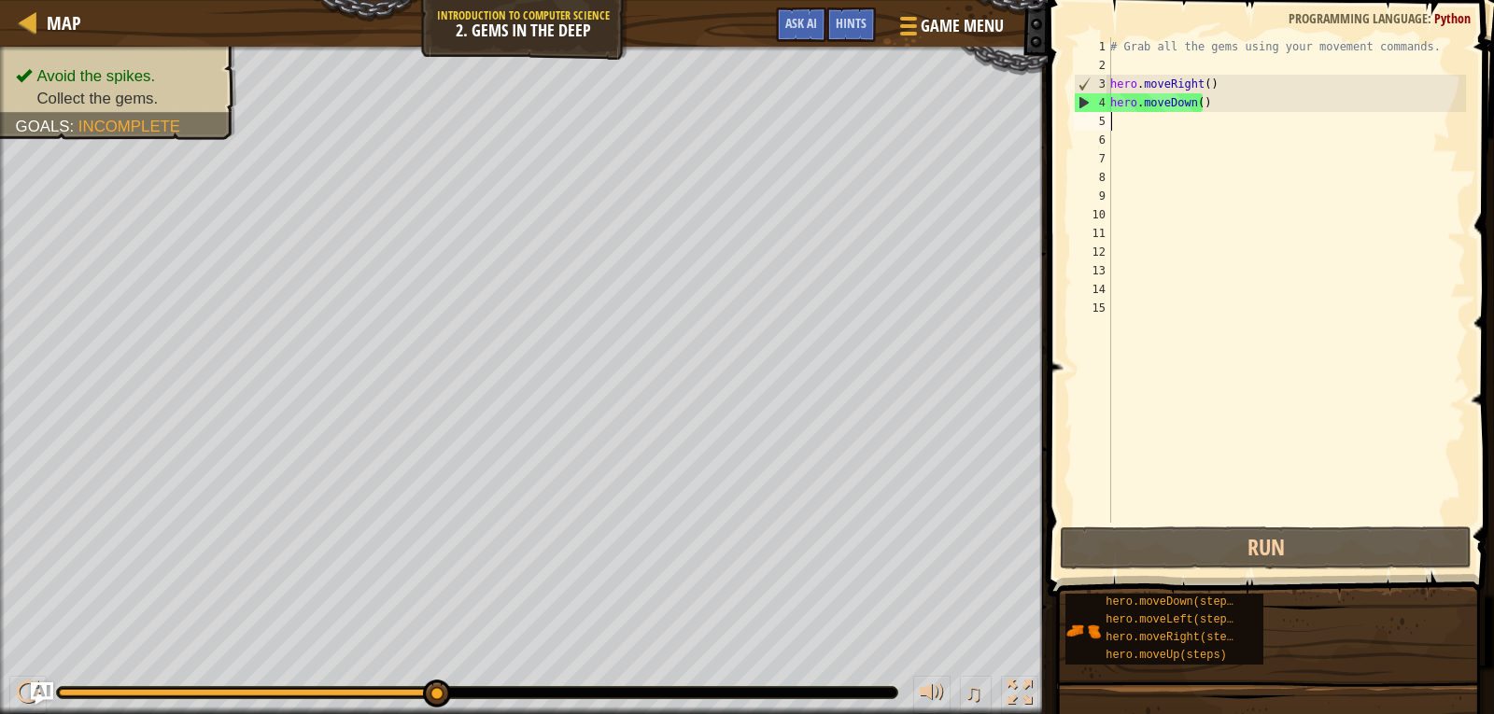
click at [1203, 114] on div "# Grab all the gems using your movement commands. hero . moveRight ( ) hero . m…" at bounding box center [1287, 298] width 360 height 523
type textarea "h"
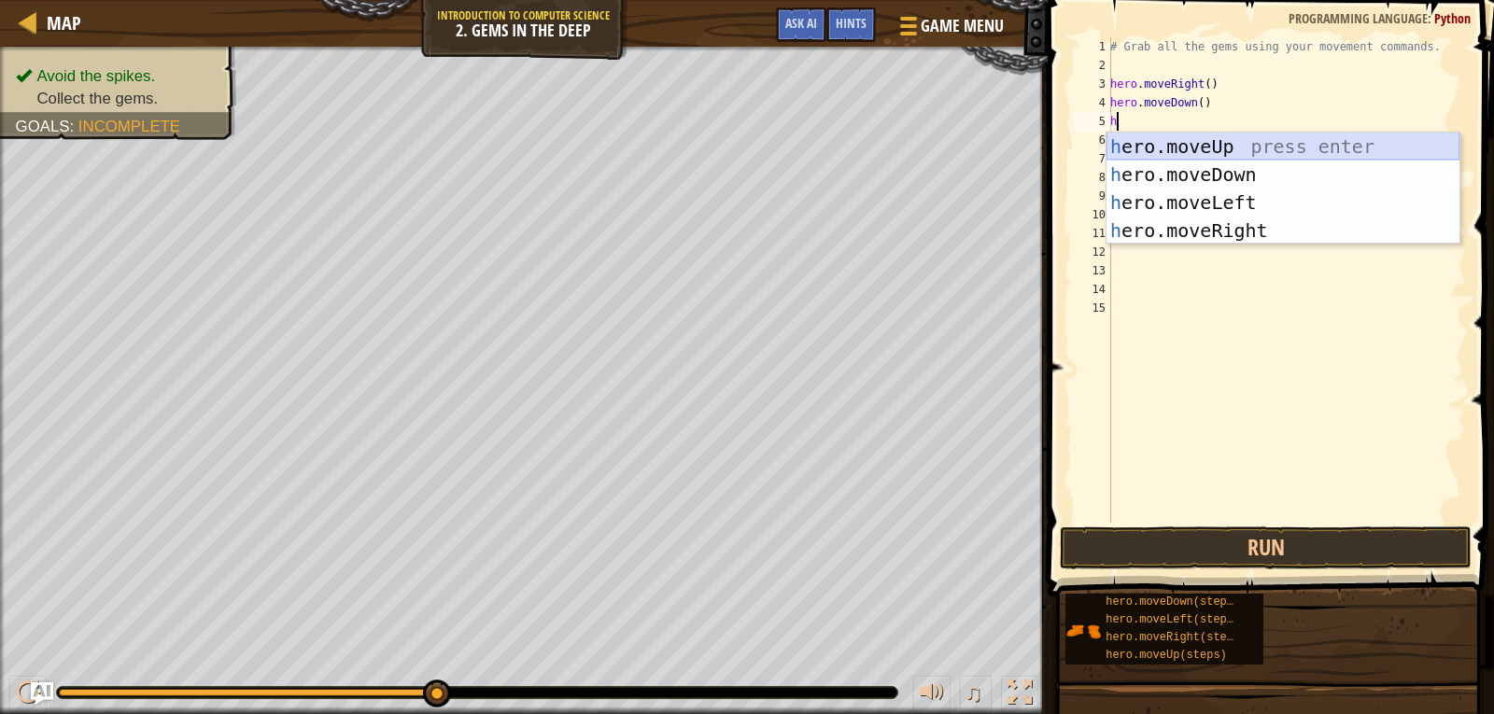
click at [1190, 142] on div "h ero.moveUp press enter h ero.moveDown press enter h ero.moveLeft press enter …" at bounding box center [1283, 217] width 353 height 168
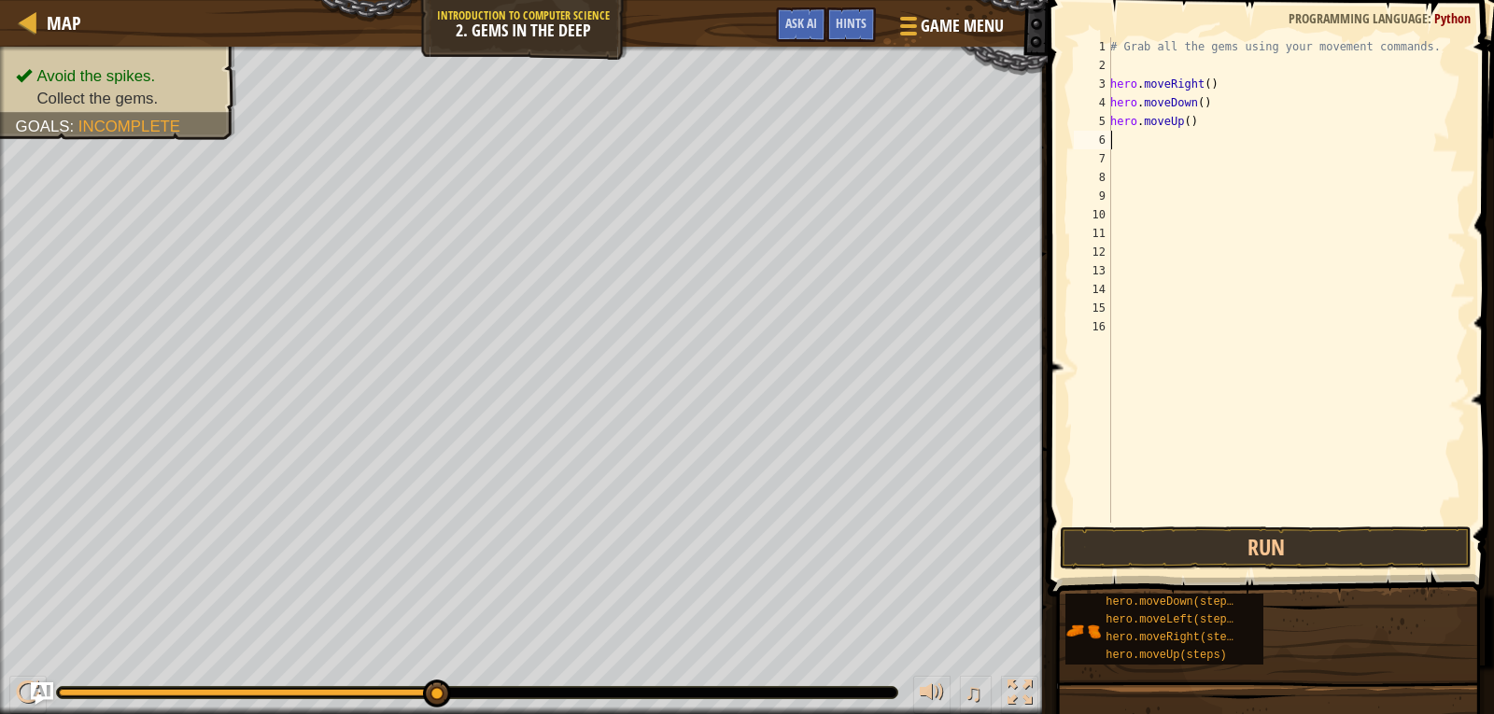
type textarea "h"
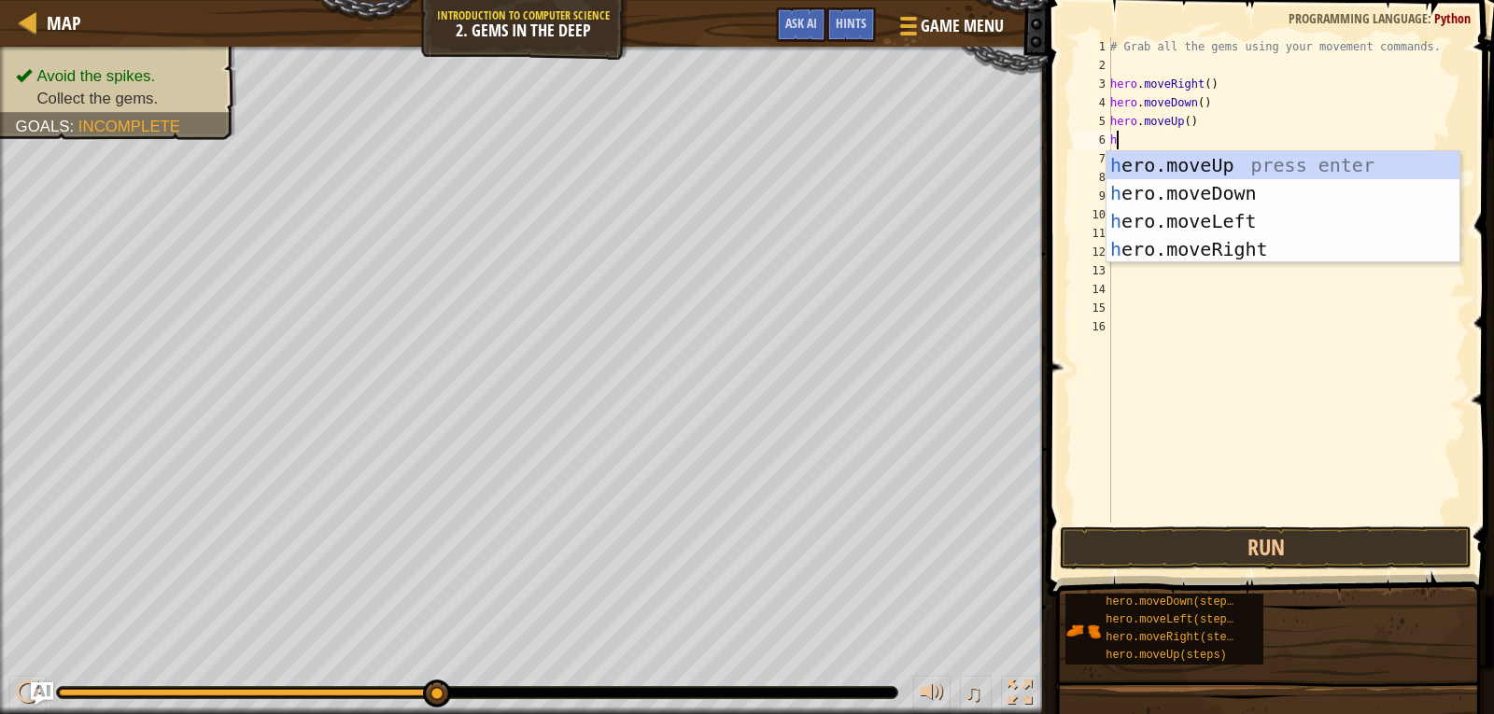
click at [1171, 159] on div "h ero.moveUp press enter h ero.moveDown press enter h ero.moveLeft press enter …" at bounding box center [1283, 235] width 353 height 168
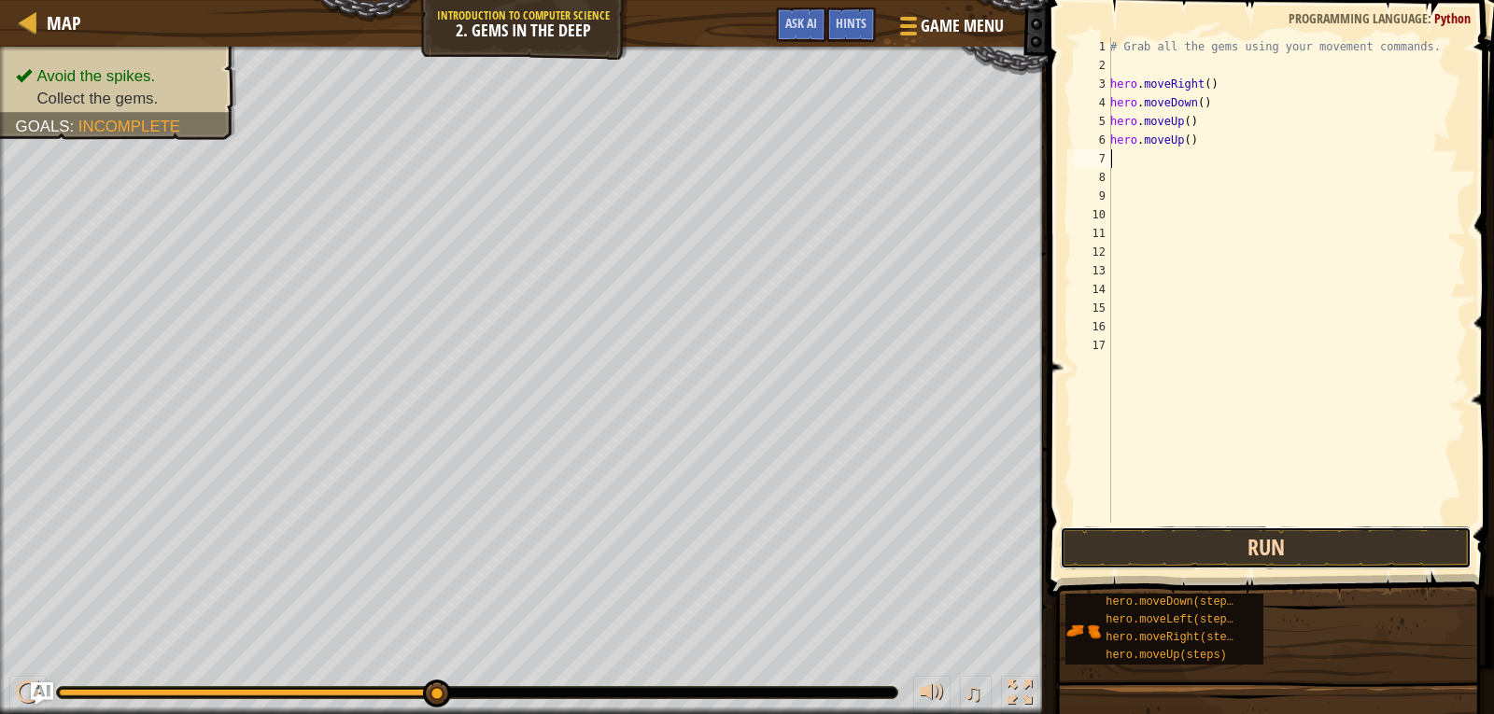
click at [1178, 548] on button "Run" at bounding box center [1266, 548] width 412 height 43
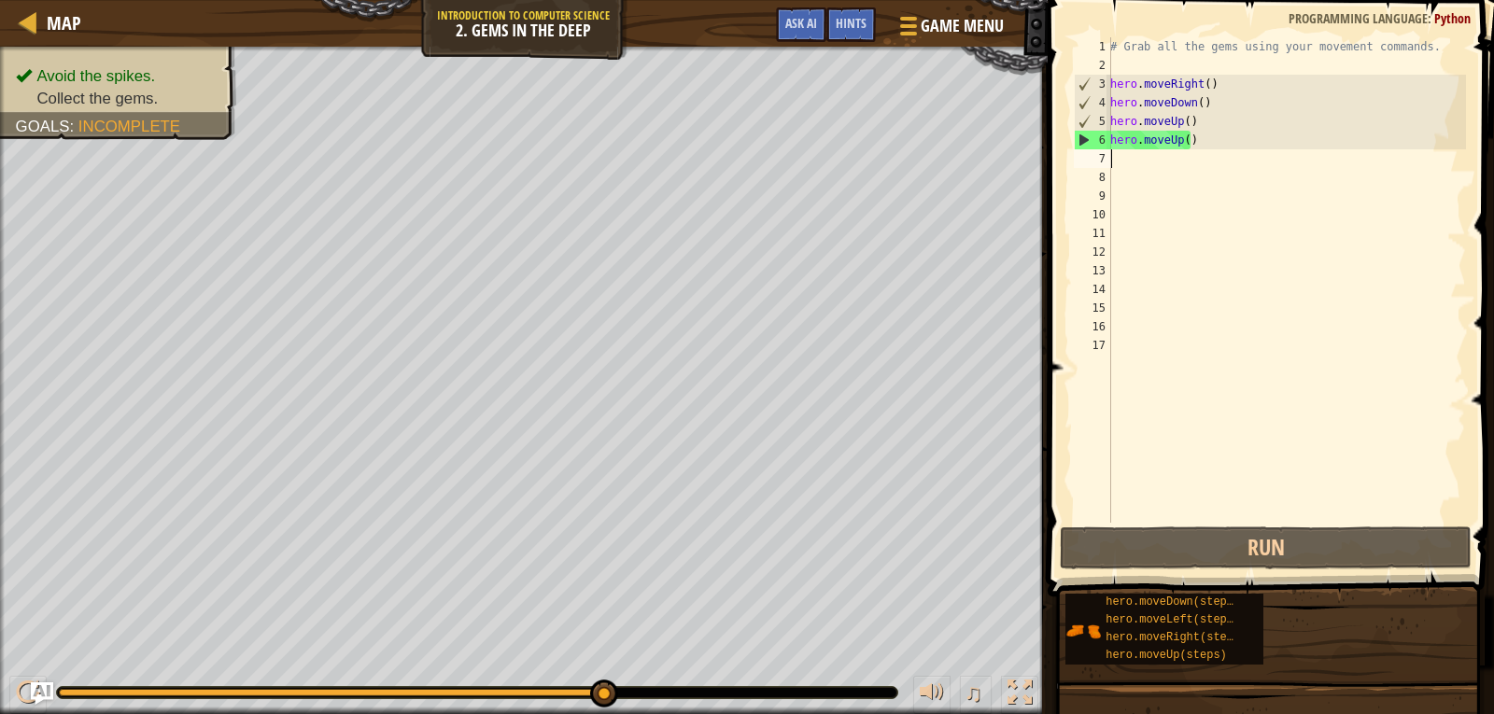
type textarea "h"
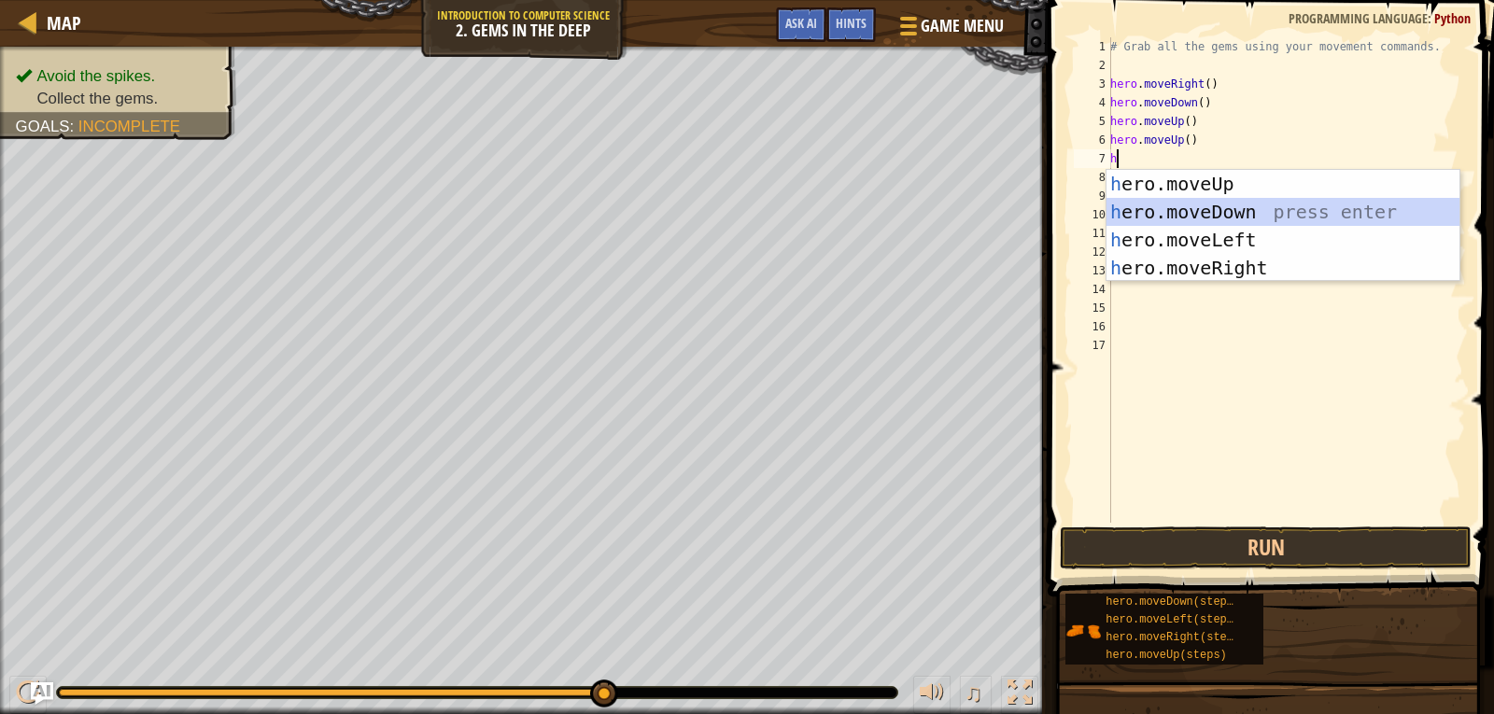
click at [1258, 224] on div "h ero.moveUp press enter h ero.moveDown press enter h ero.moveLeft press enter …" at bounding box center [1283, 254] width 353 height 168
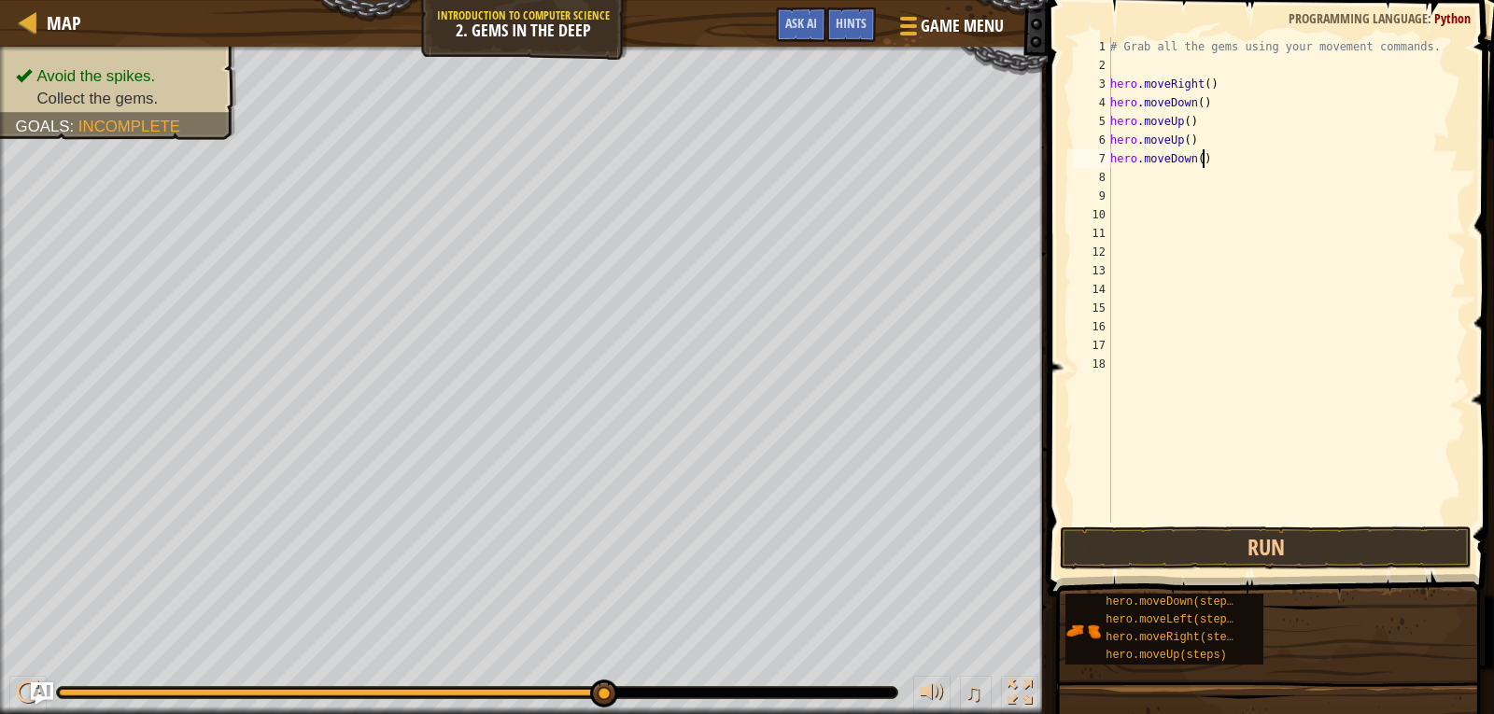
click at [1298, 161] on div "# Grab all the gems using your movement commands. hero . moveRight ( ) hero . m…" at bounding box center [1287, 298] width 360 height 523
type textarea "h"
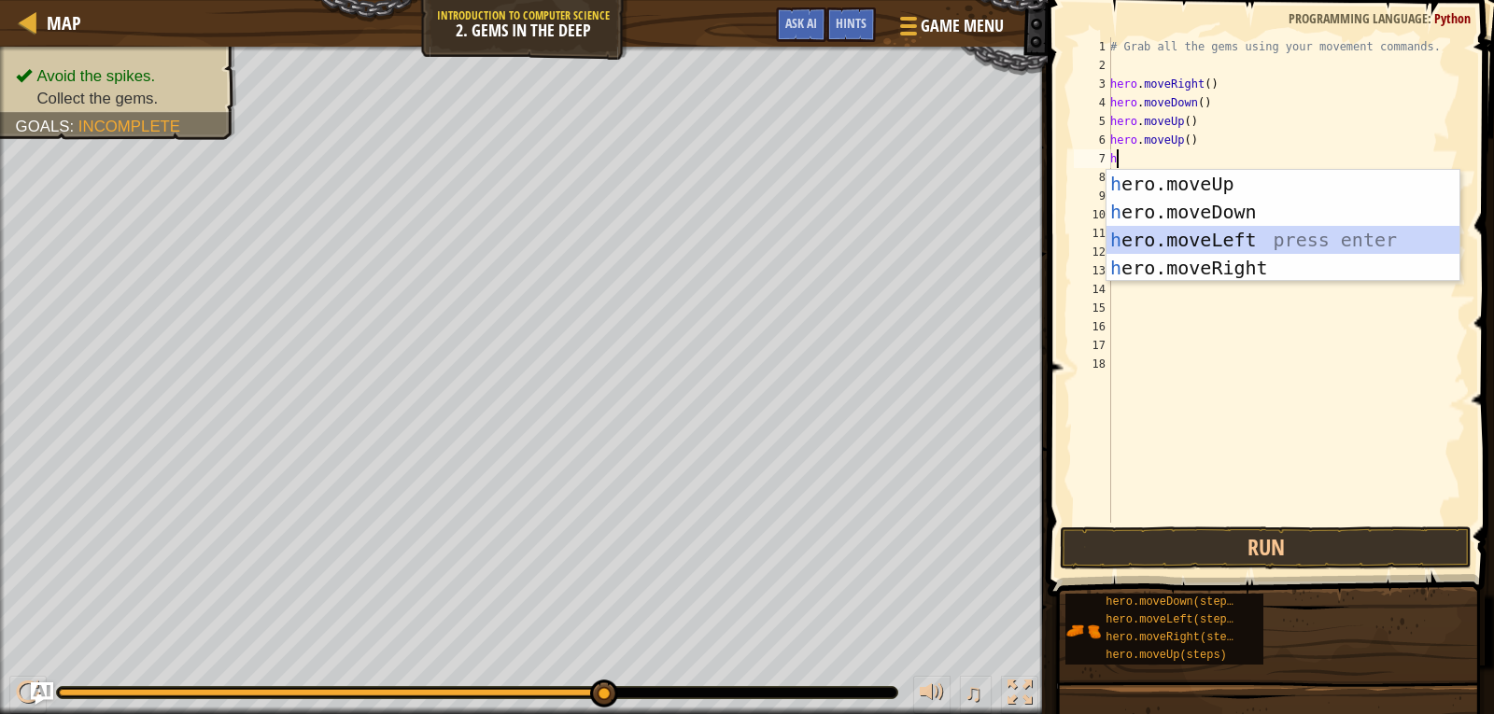
click at [1281, 227] on div "h ero.moveUp press enter h ero.moveDown press enter h ero.moveLeft press enter …" at bounding box center [1283, 254] width 353 height 168
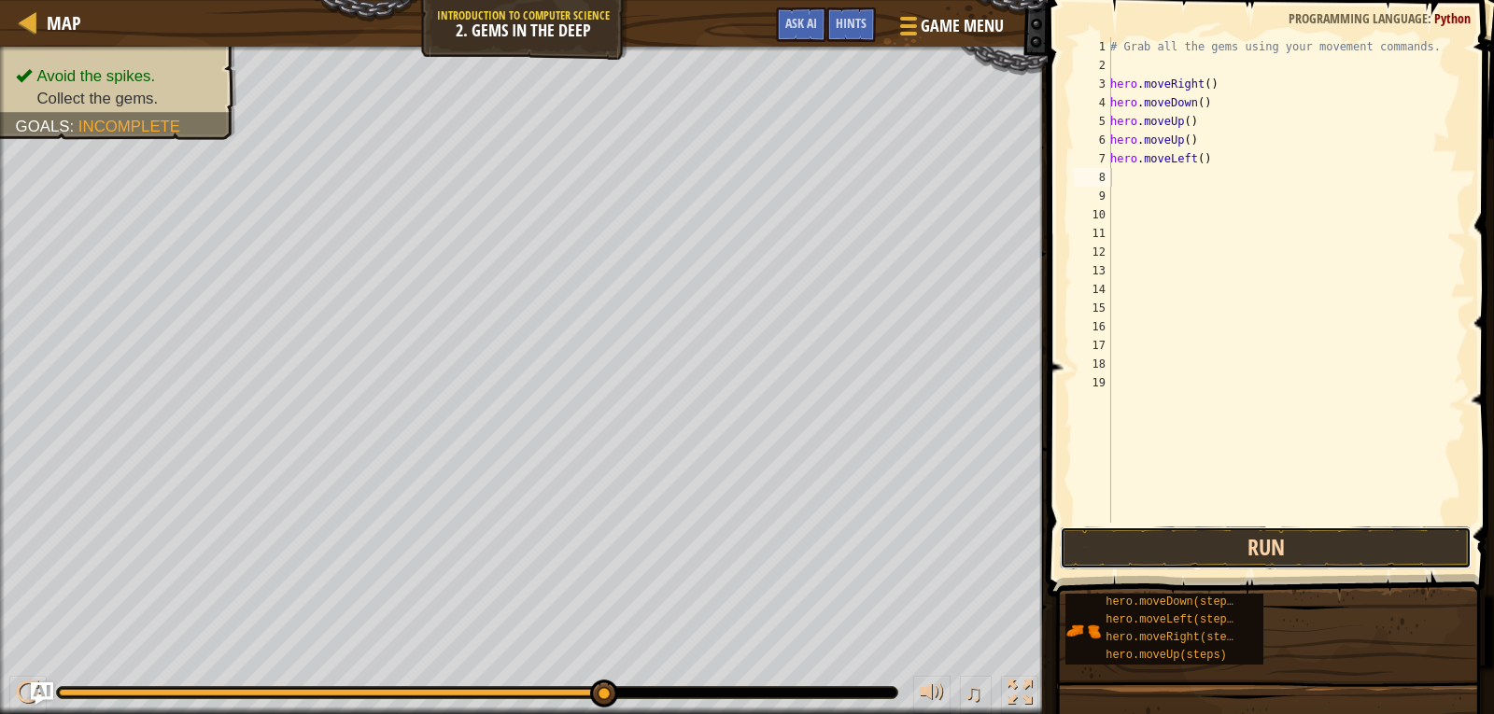
click at [1293, 539] on button "Run" at bounding box center [1266, 548] width 412 height 43
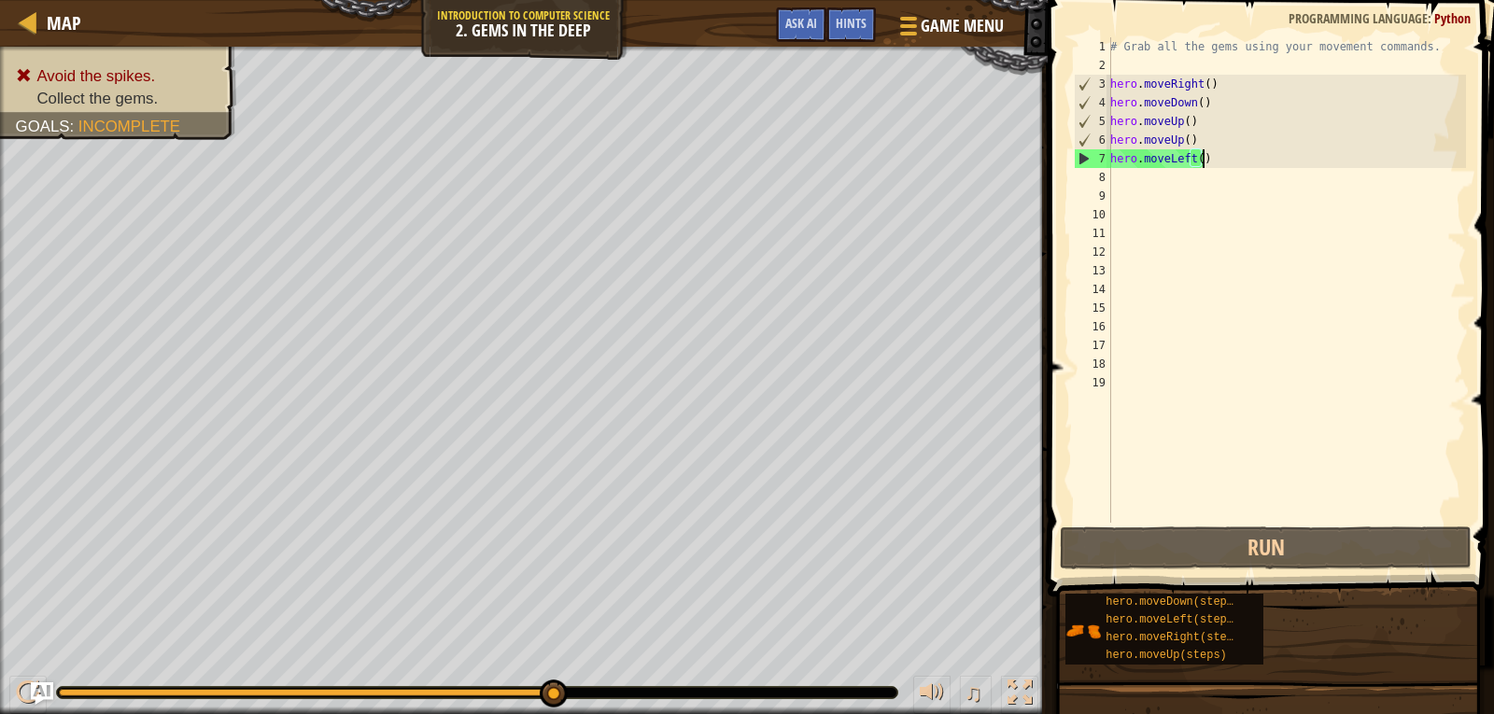
click at [1430, 157] on div "# Grab all the gems using your movement commands. hero . moveRight ( ) hero . m…" at bounding box center [1287, 298] width 360 height 523
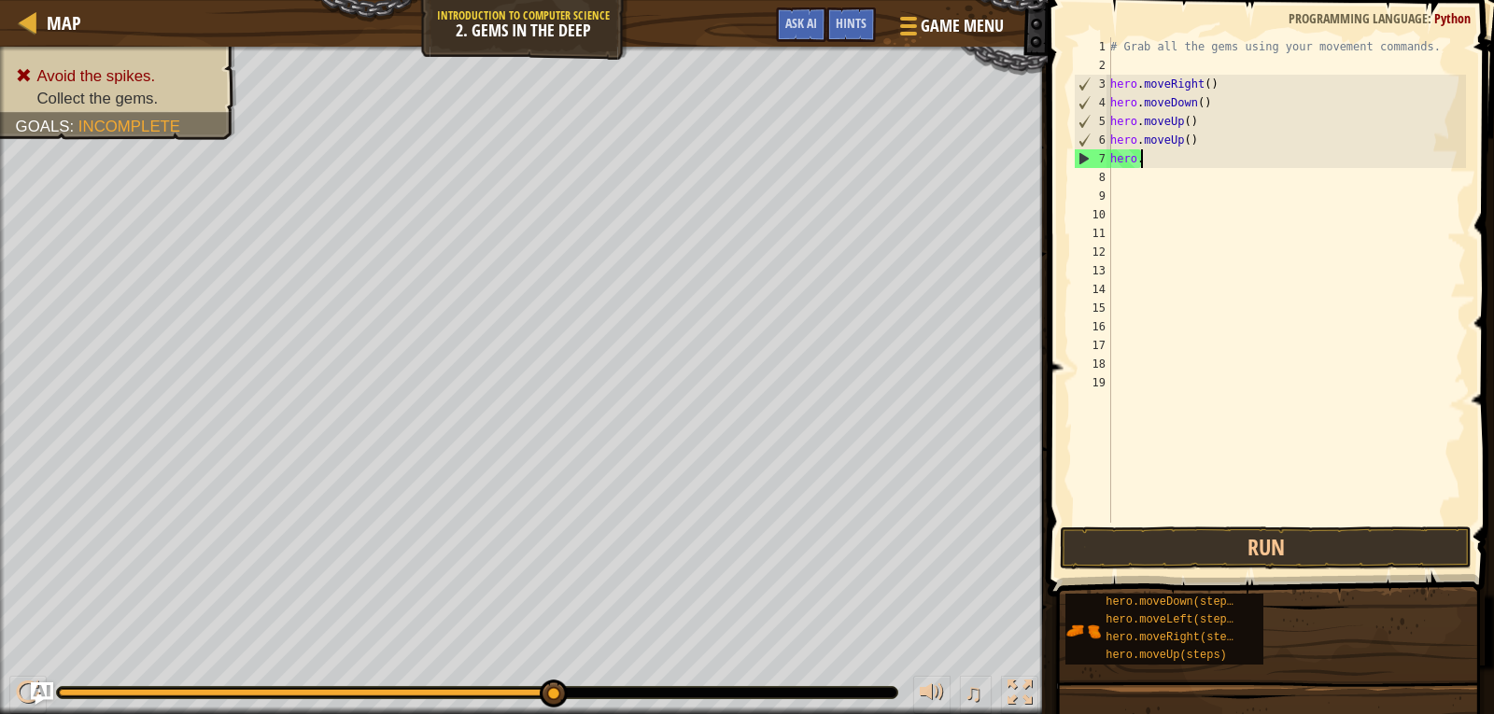
type textarea "h"
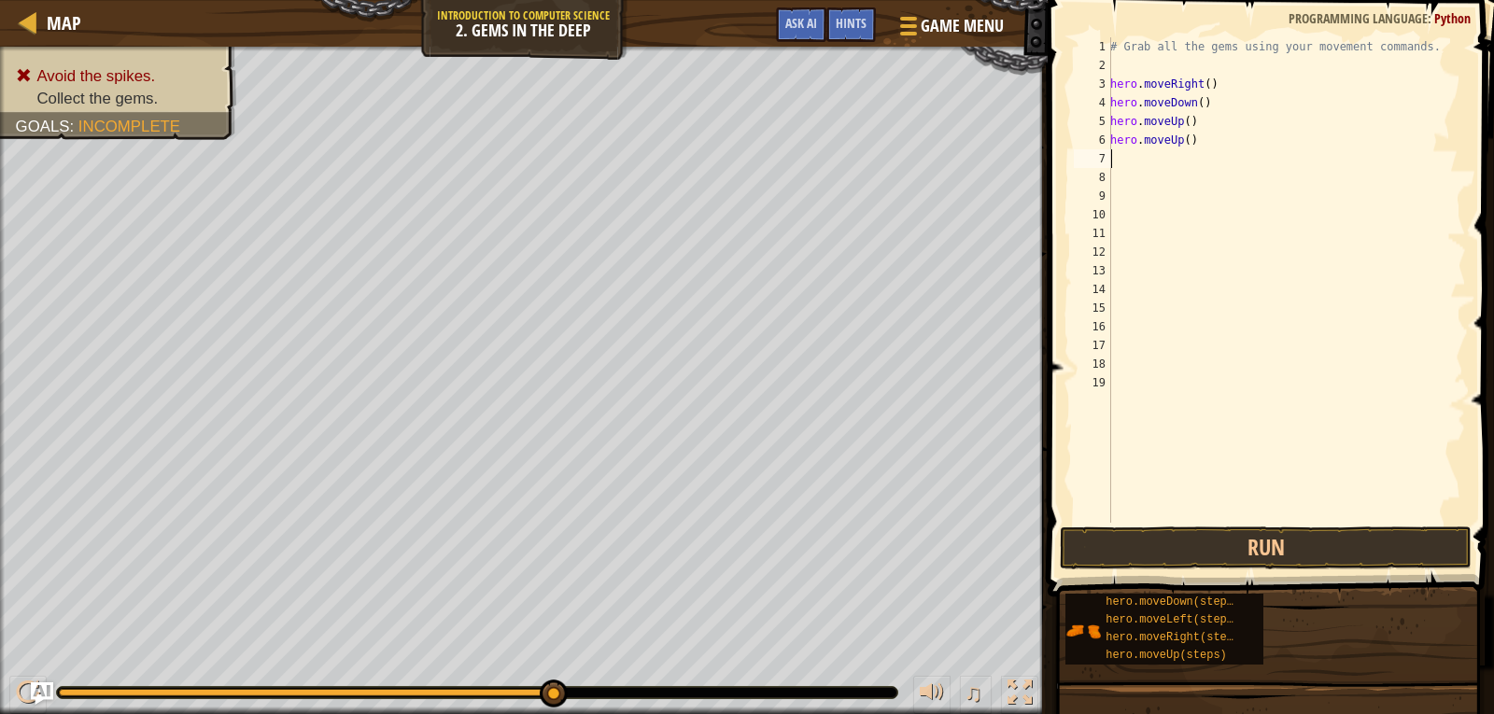
type textarea "h"
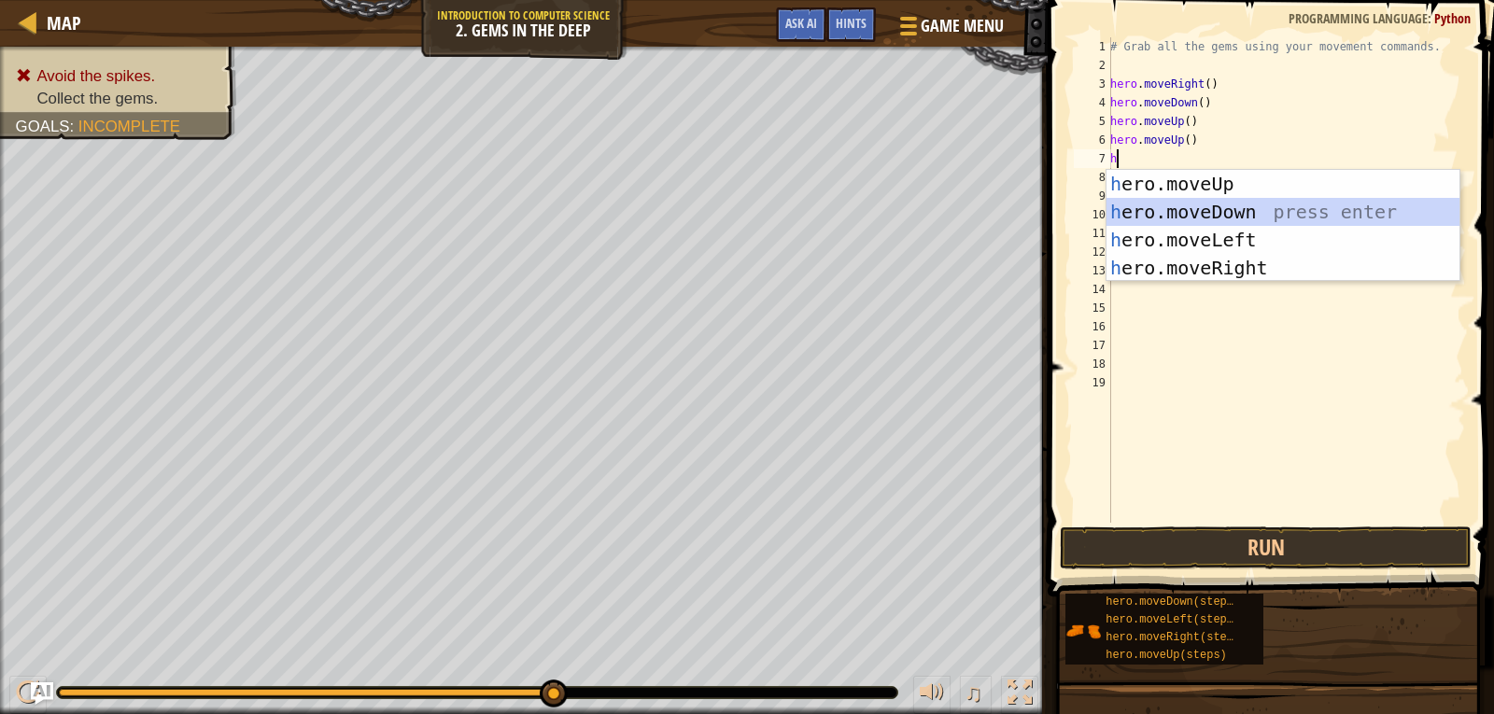
click at [1388, 206] on div "h ero.moveUp press enter h ero.moveDown press enter h ero.moveLeft press enter …" at bounding box center [1283, 254] width 353 height 168
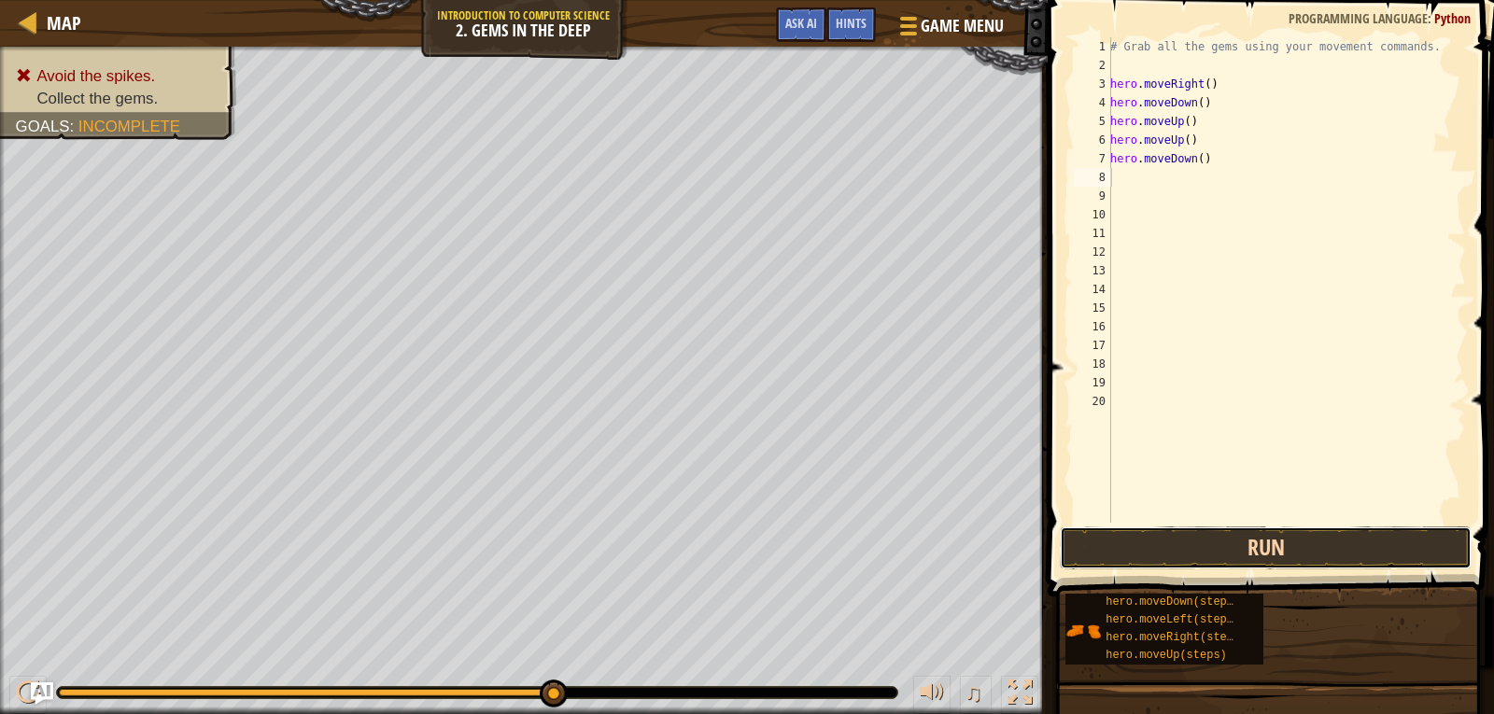
click at [1403, 544] on button "Run" at bounding box center [1266, 548] width 412 height 43
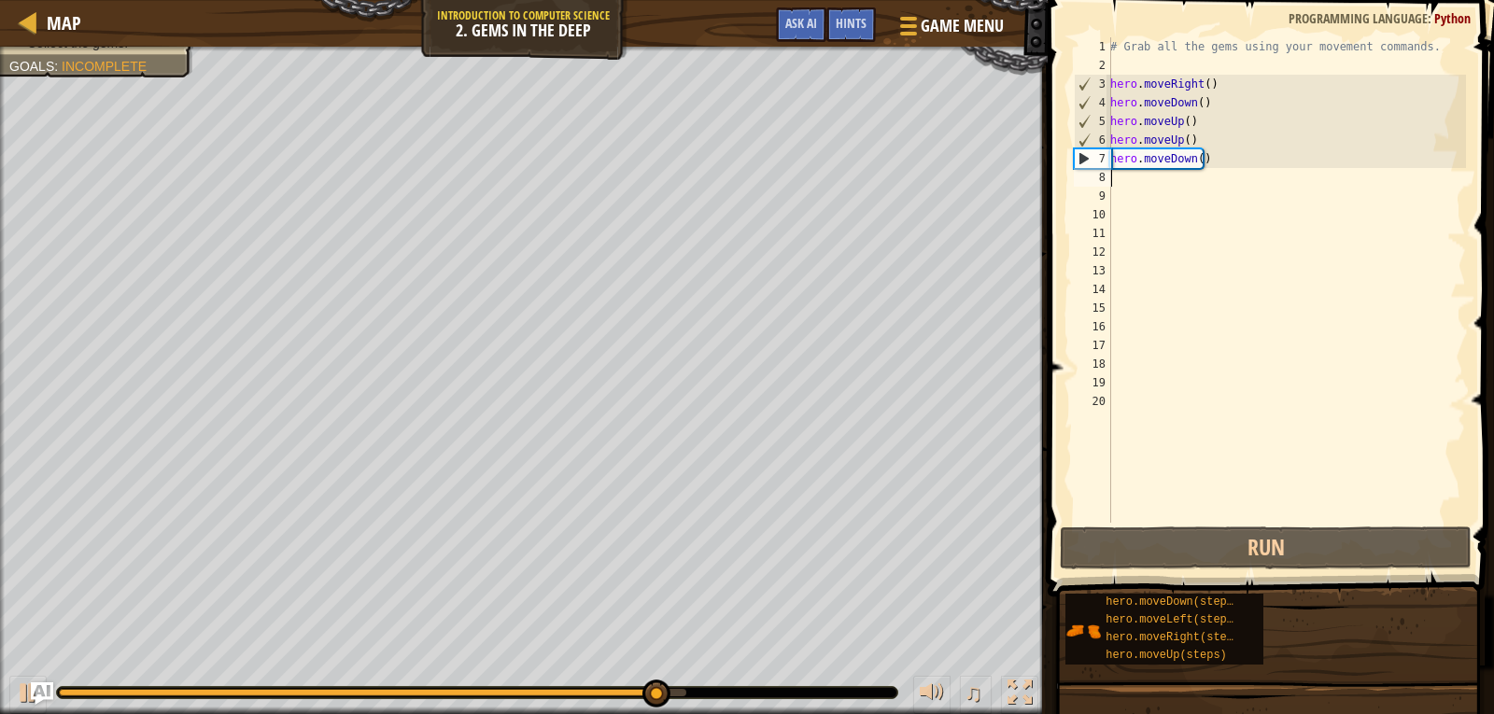
type textarea "h"
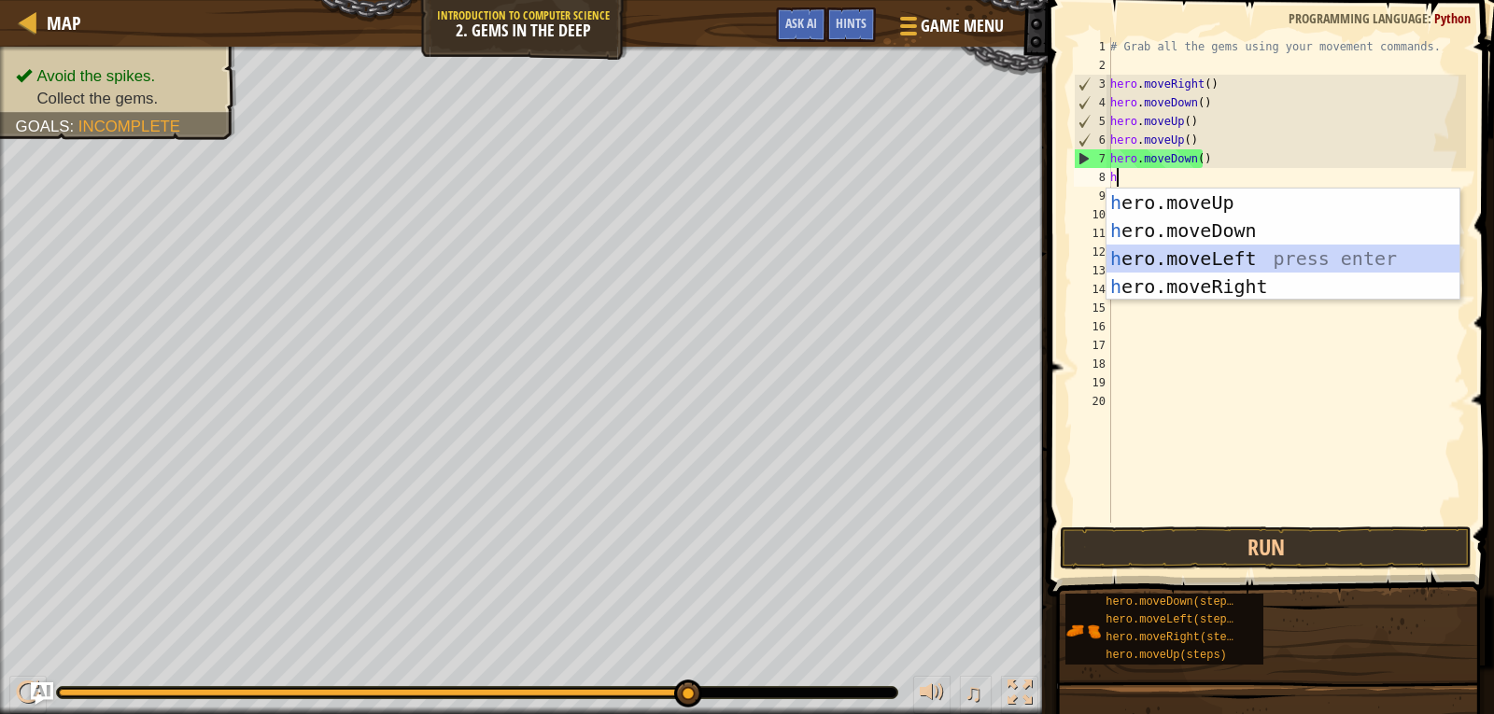
click at [1206, 248] on div "h ero.moveUp press enter h ero.moveDown press enter h ero.moveLeft press enter …" at bounding box center [1283, 273] width 353 height 168
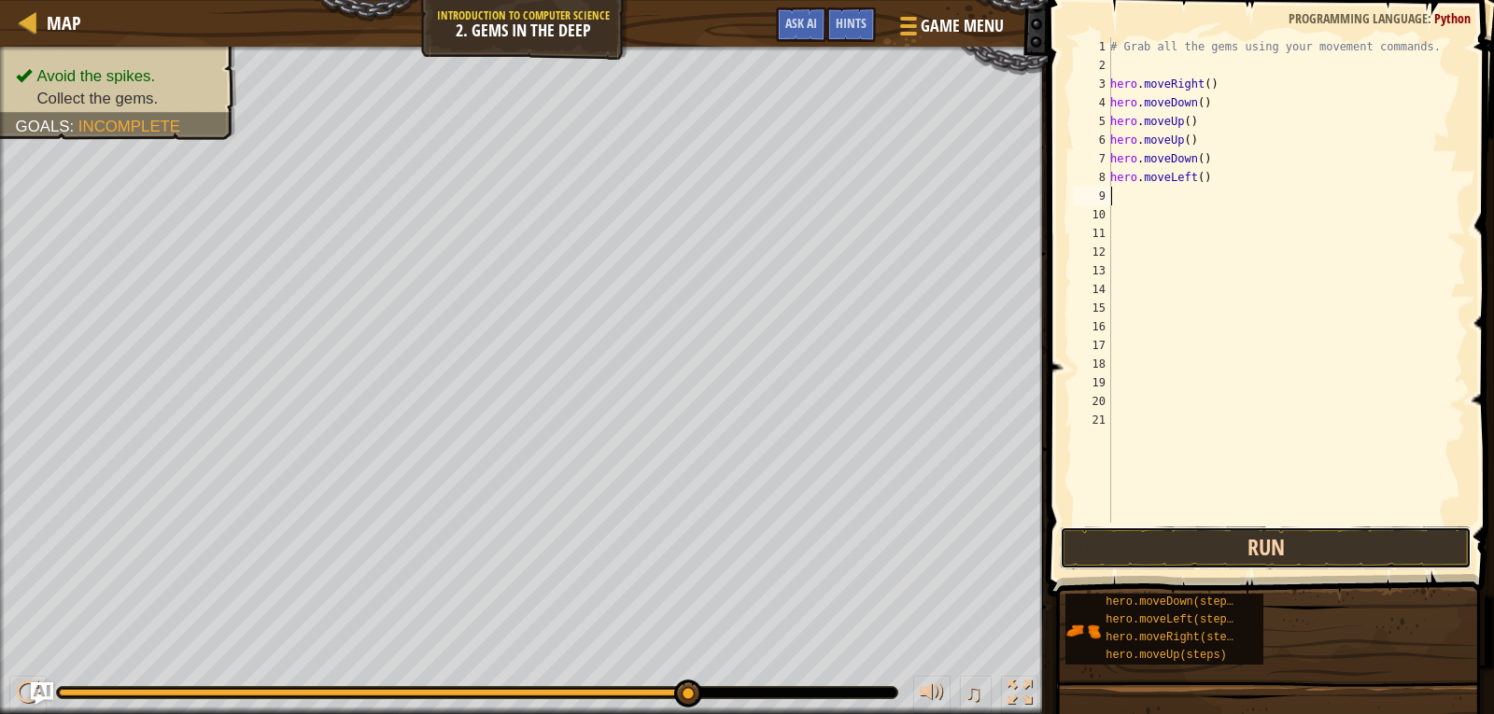
click at [1193, 541] on button "Run" at bounding box center [1266, 548] width 412 height 43
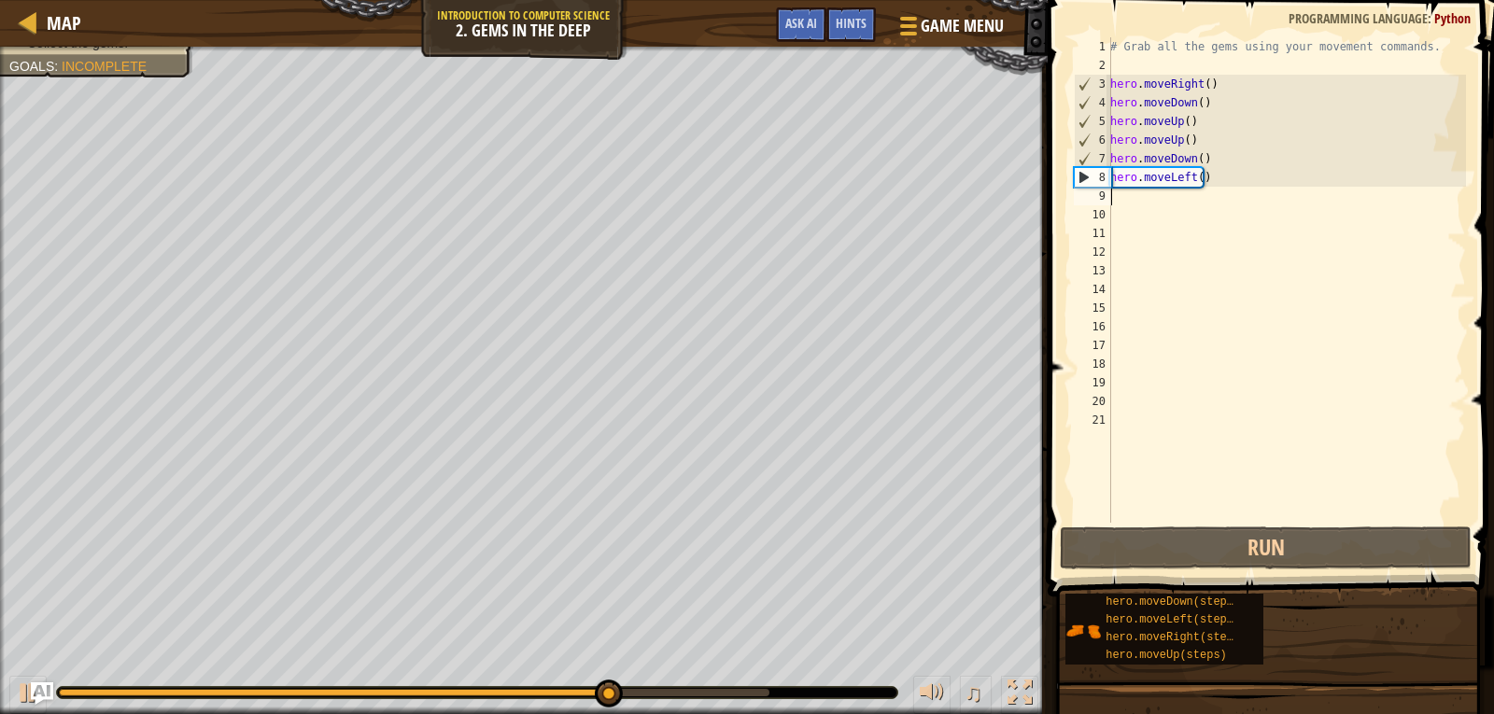
click at [1352, 170] on div "# Grab all the gems using your movement commands. hero . moveRight ( ) hero . m…" at bounding box center [1287, 298] width 360 height 523
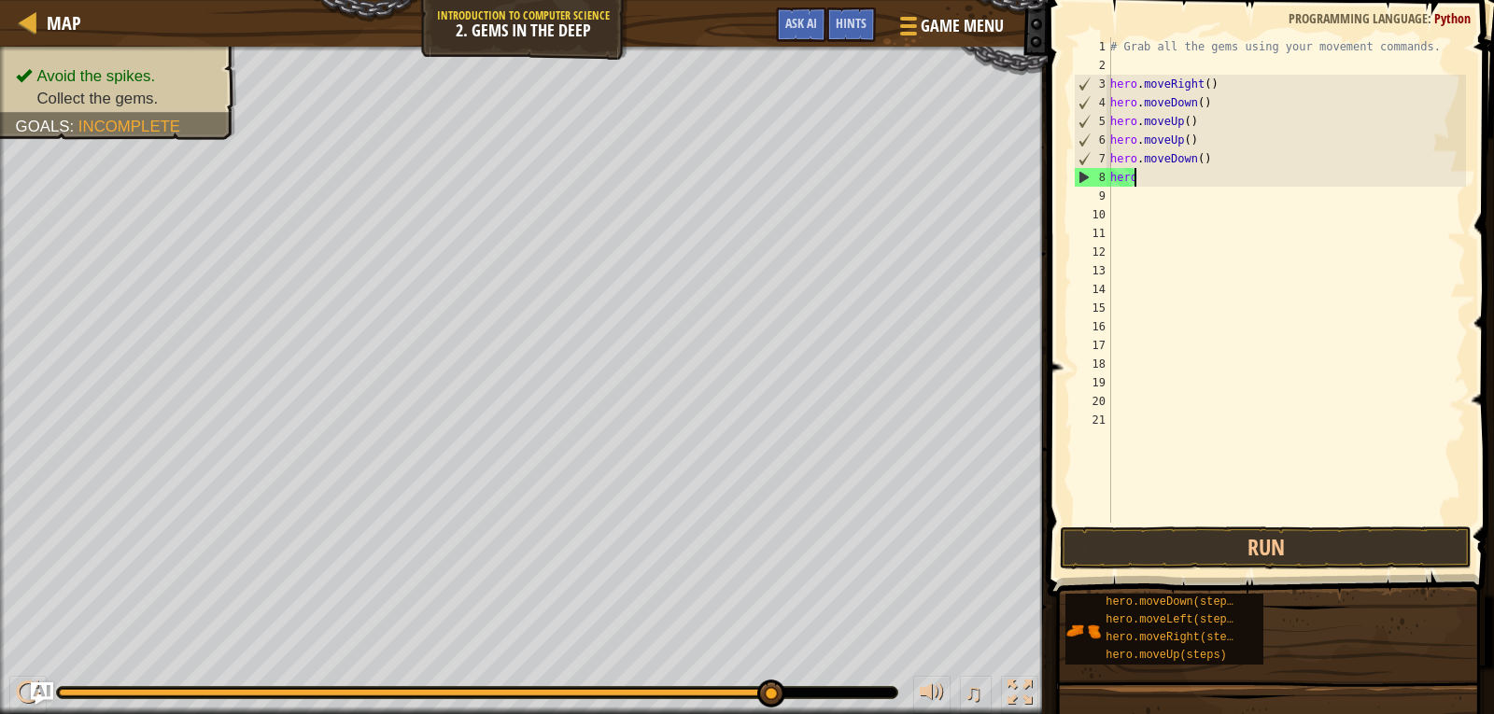
type textarea "h"
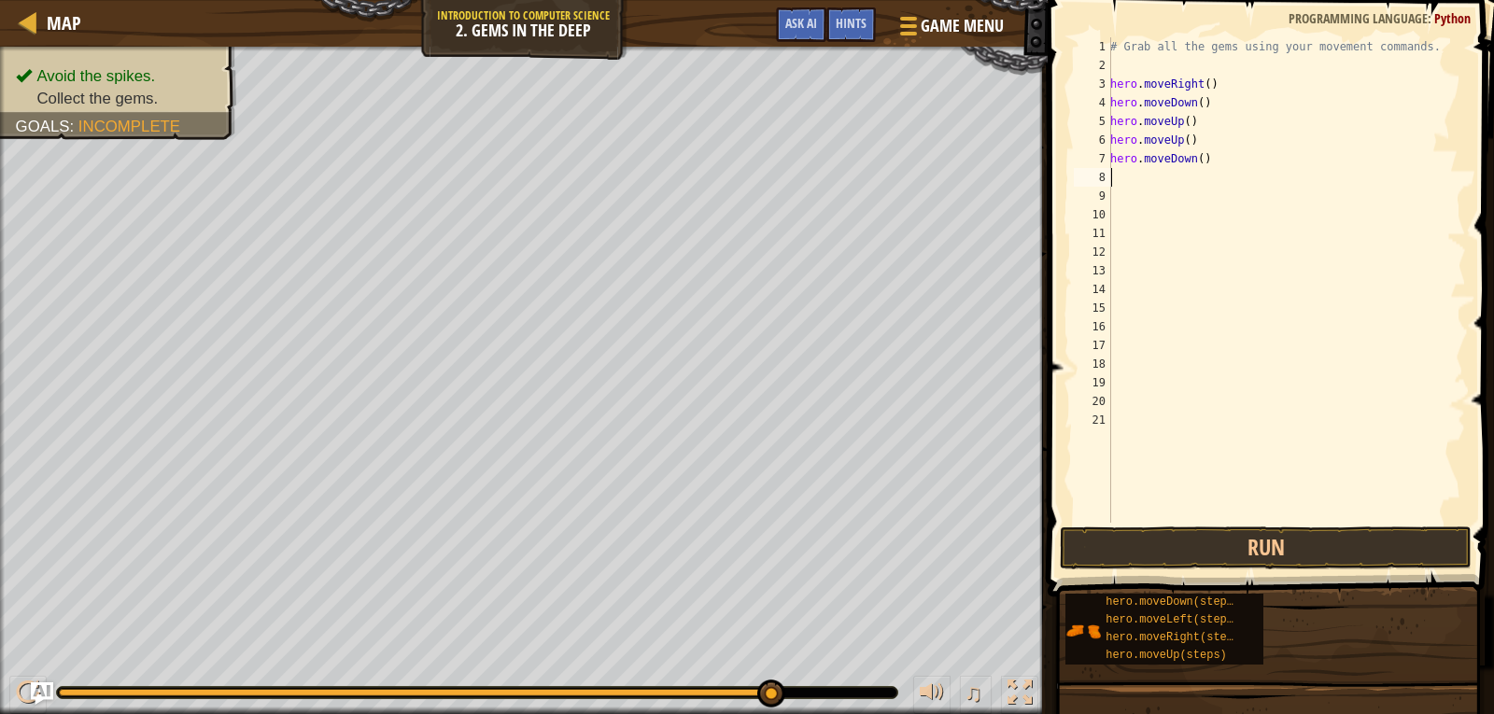
type textarea "h"
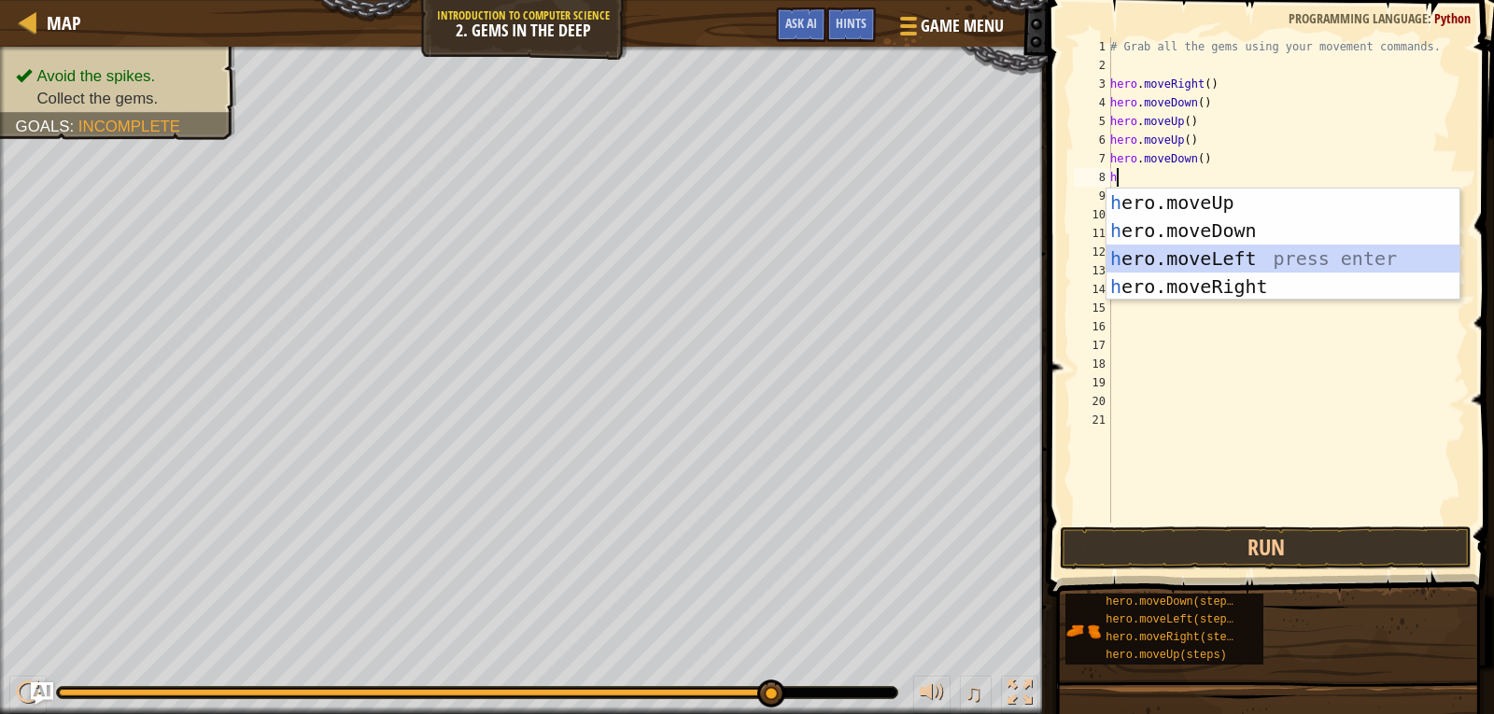
click at [1153, 249] on div "h ero.moveUp press enter h ero.moveDown press enter h ero.moveLeft press enter …" at bounding box center [1283, 273] width 353 height 168
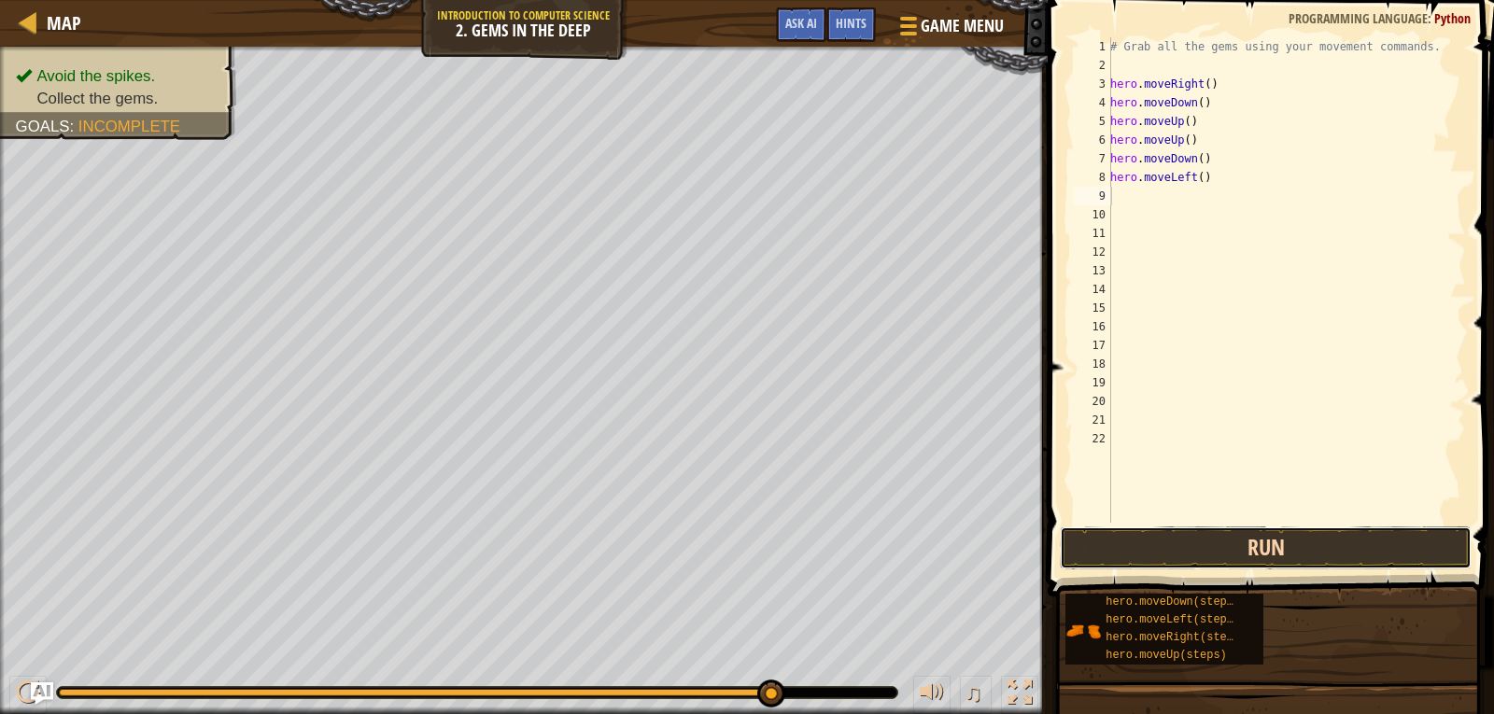
click at [1181, 545] on button "Run" at bounding box center [1266, 548] width 412 height 43
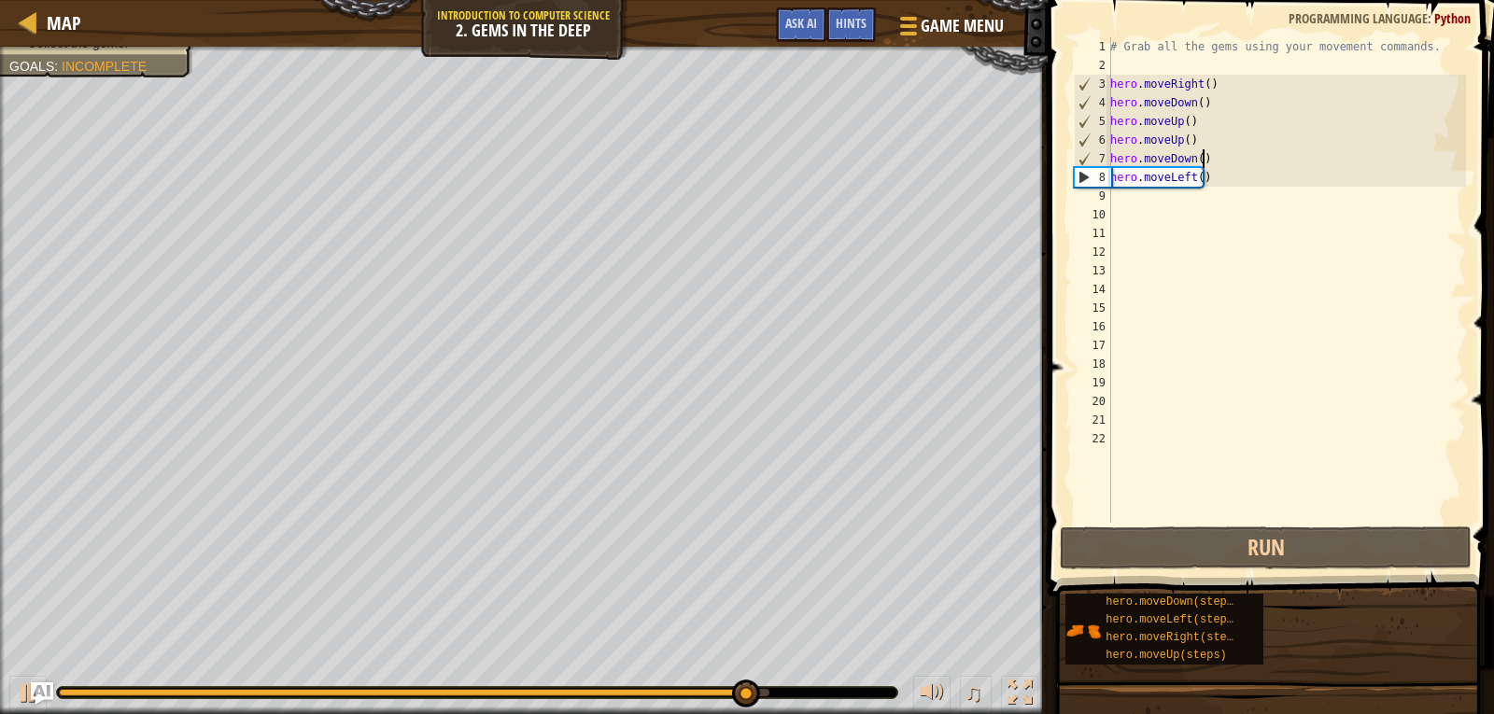
click at [1270, 164] on div "# Grab all the gems using your movement commands. hero . moveRight ( ) hero . m…" at bounding box center [1287, 298] width 360 height 523
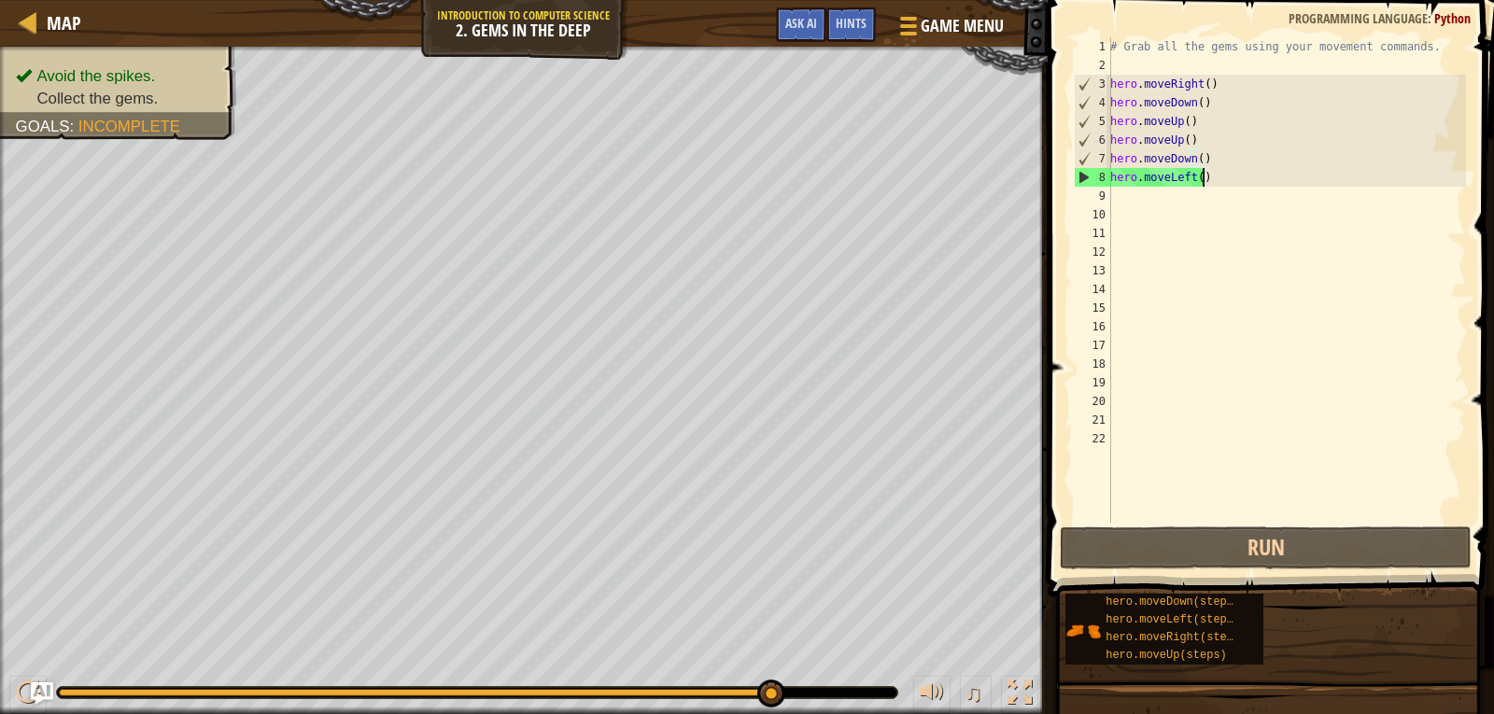
click at [1265, 182] on div "# Grab all the gems using your movement commands. hero . moveRight ( ) hero . m…" at bounding box center [1287, 298] width 360 height 523
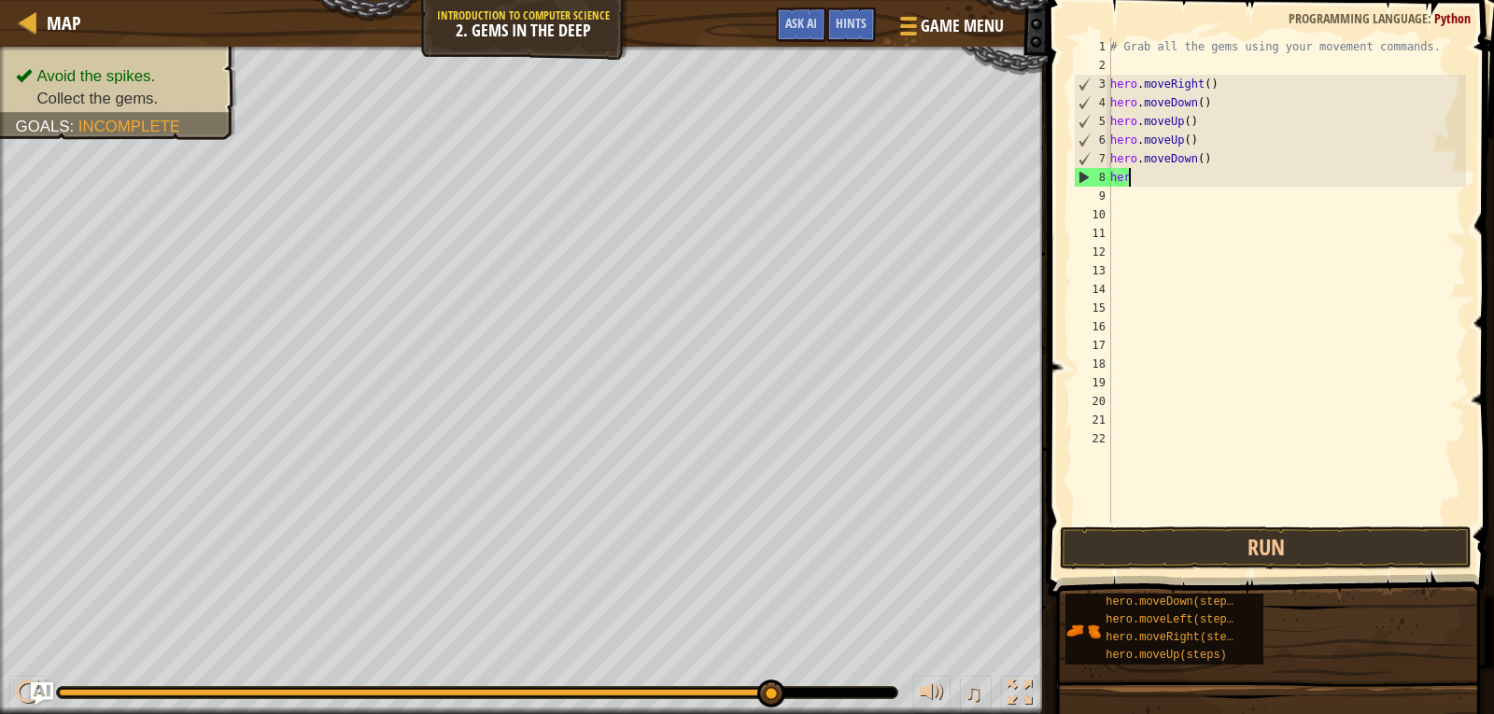
type textarea "h"
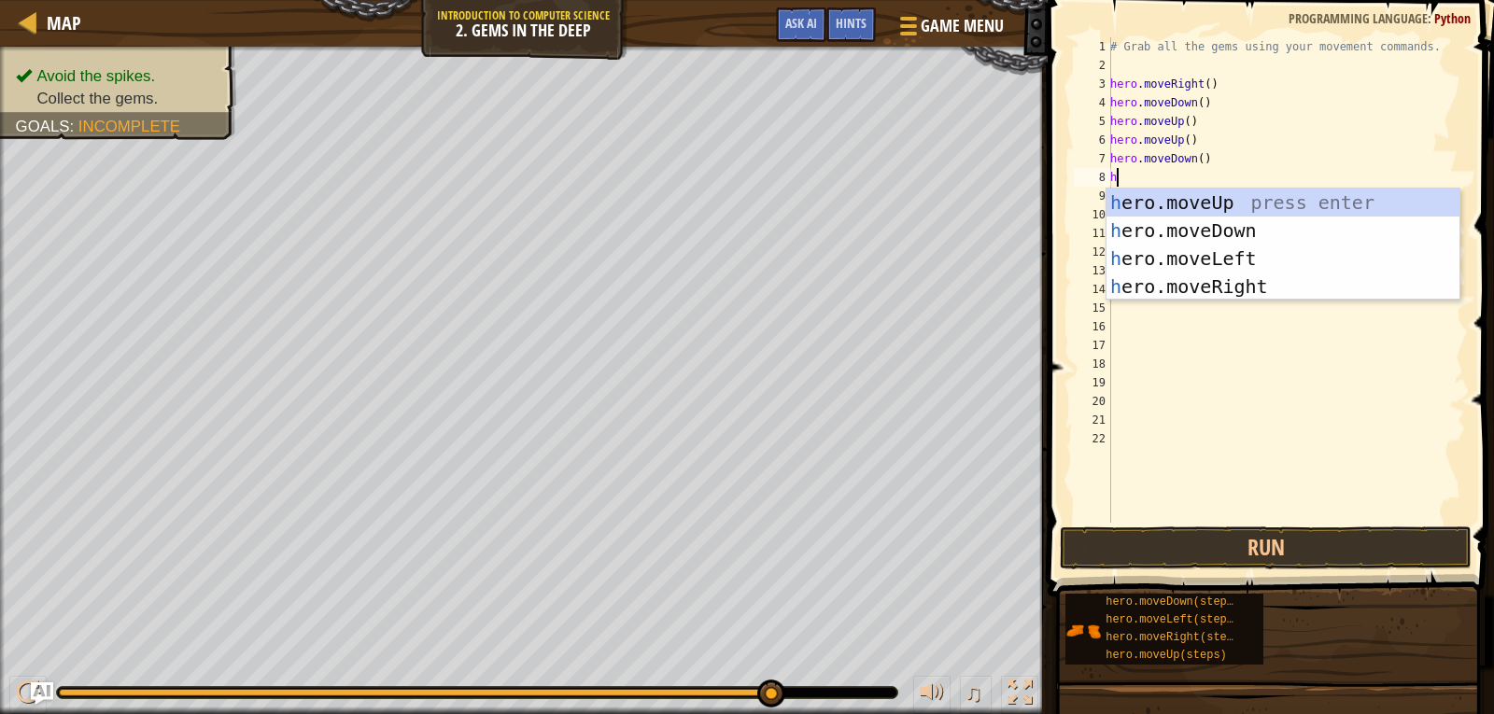
type textarea "h"
click at [1216, 256] on div "h ero.moveUp press enter h ero.moveDown press enter h ero.moveLeft press enter …" at bounding box center [1283, 273] width 353 height 168
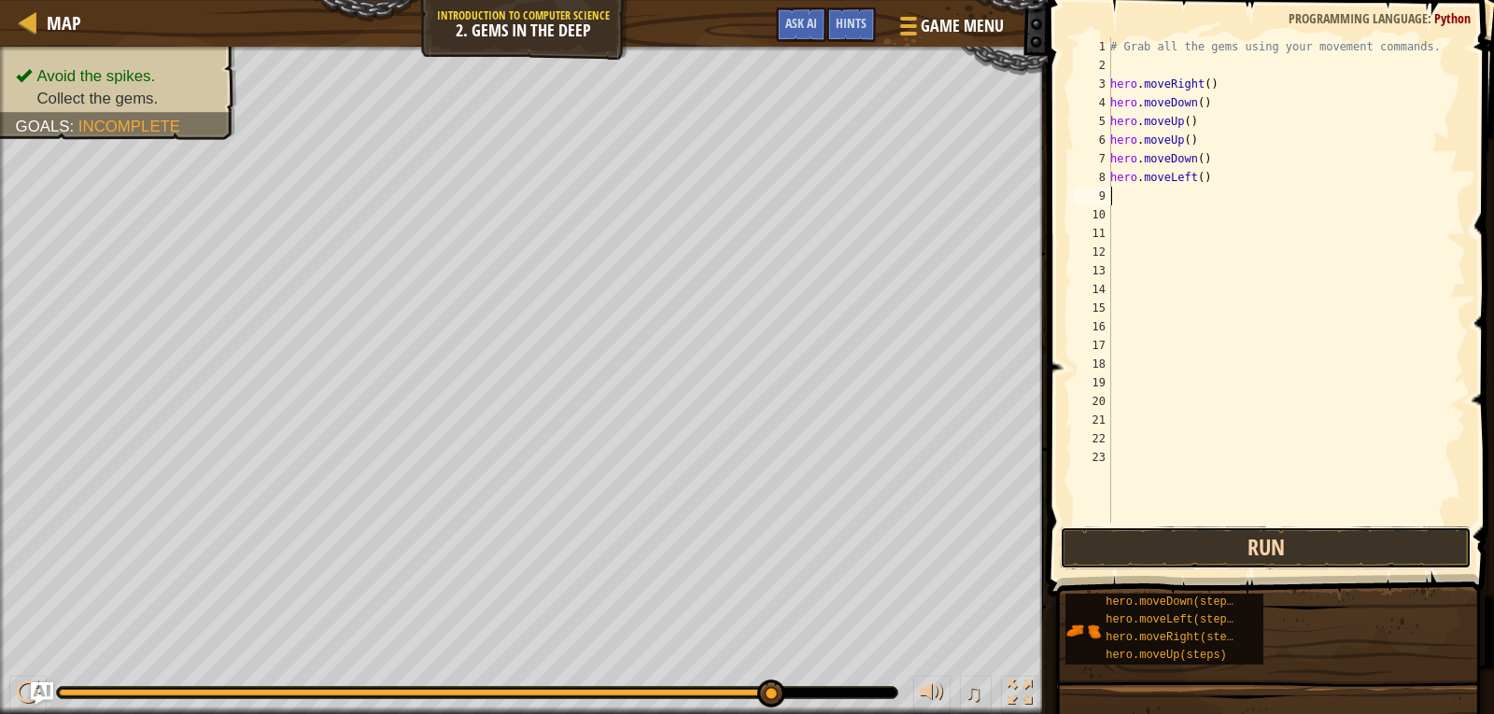
click at [1203, 543] on button "Run" at bounding box center [1266, 548] width 412 height 43
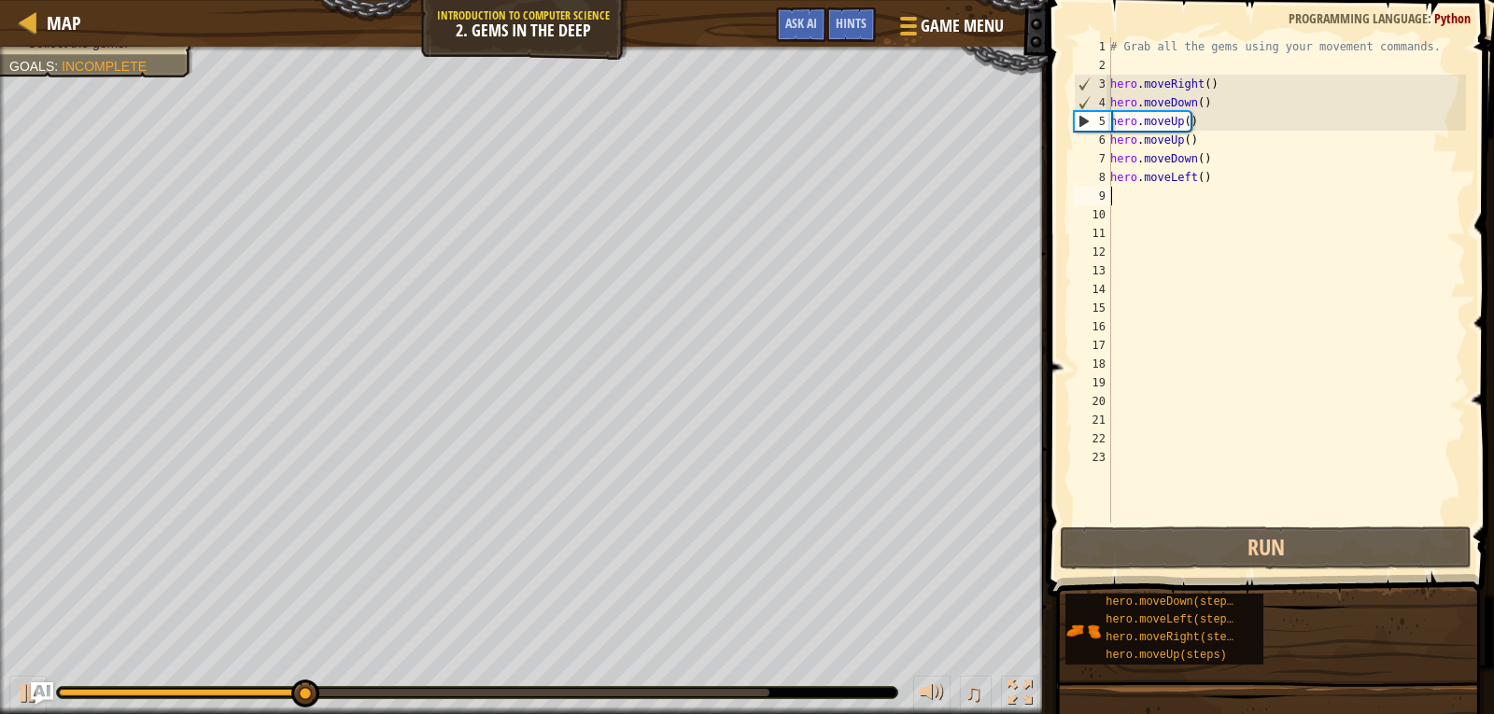
click at [1248, 180] on div "# Grab all the gems using your movement commands. hero . moveRight ( ) hero . m…" at bounding box center [1287, 298] width 360 height 523
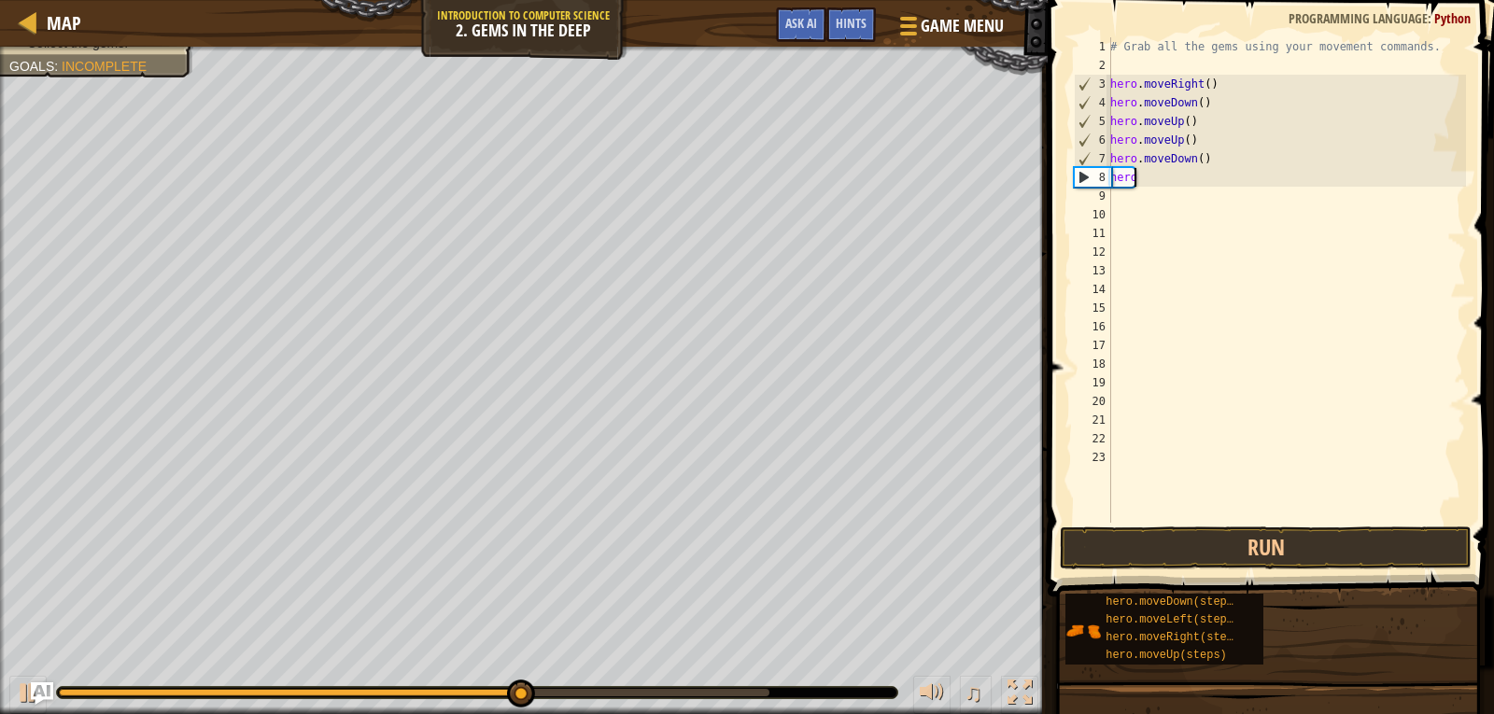
type textarea "h"
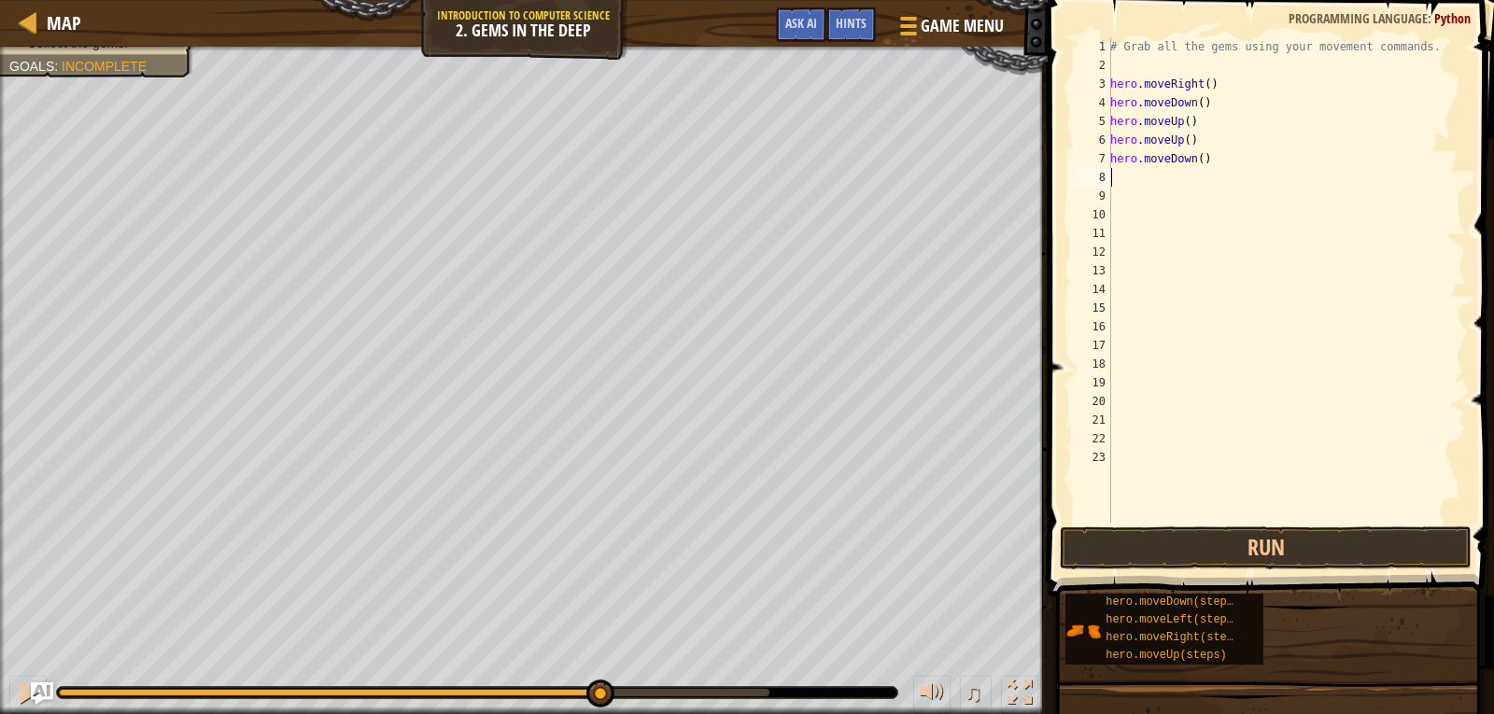
type textarea "h"
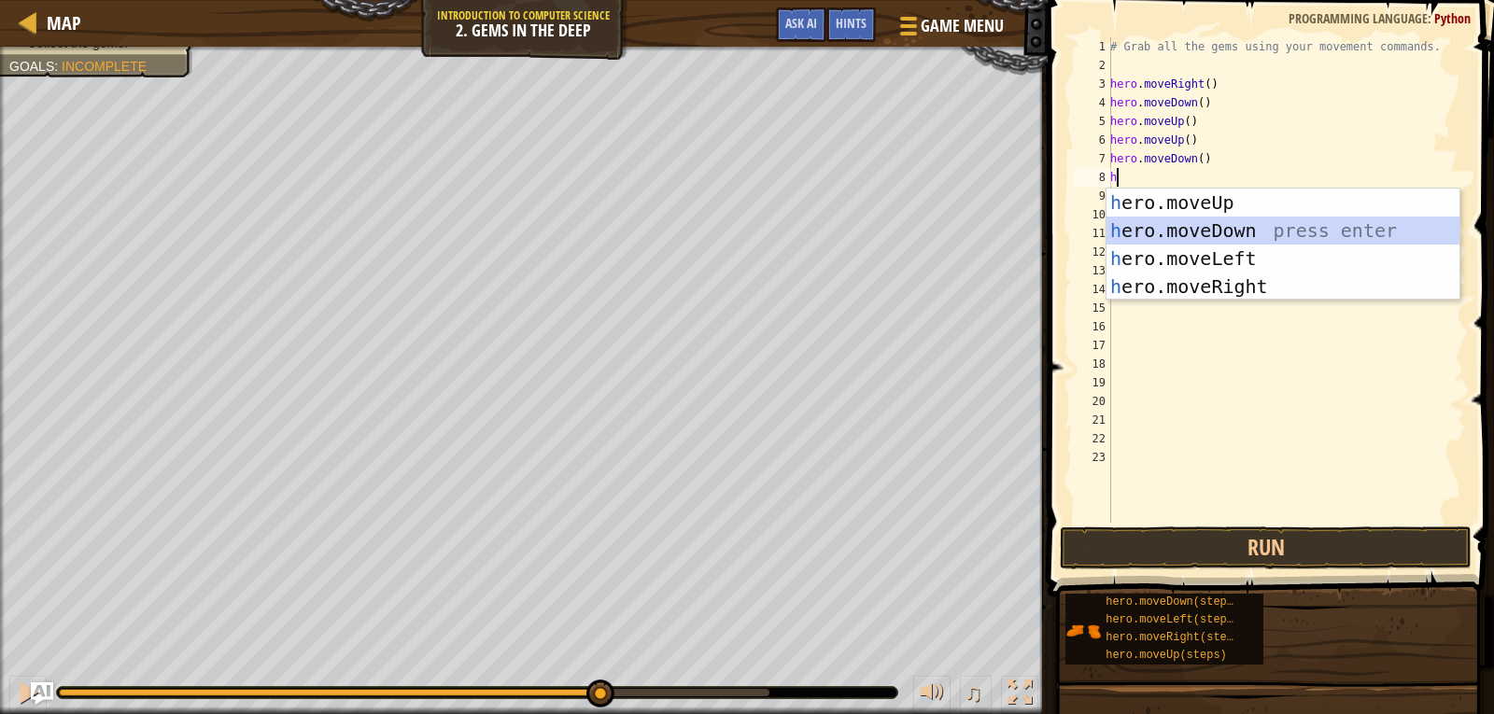
click at [1182, 220] on div "h ero.moveUp press enter h ero.moveDown press enter h ero.moveLeft press enter …" at bounding box center [1283, 273] width 353 height 168
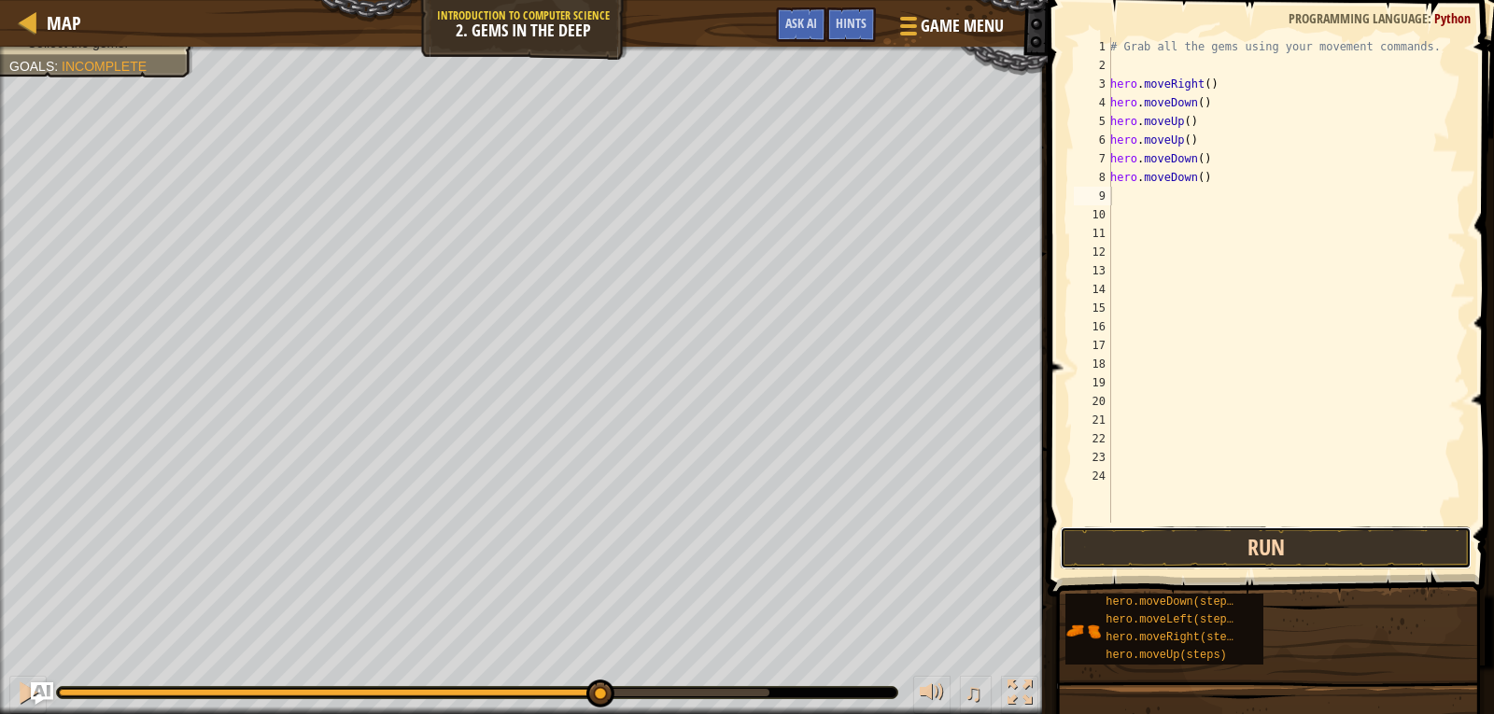
click at [1122, 533] on button "Run" at bounding box center [1266, 548] width 412 height 43
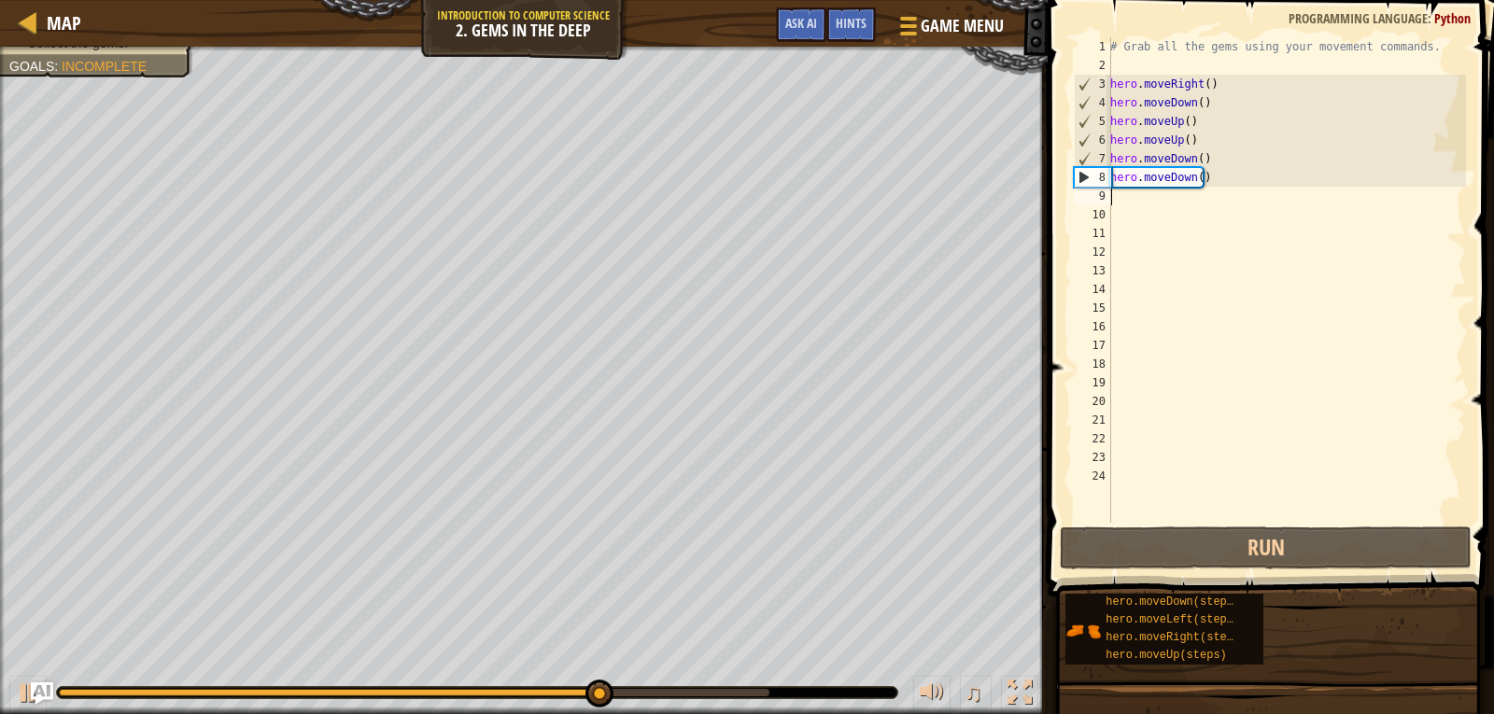
click at [1290, 186] on div "# Grab all the gems using your movement commands. hero . moveRight ( ) hero . m…" at bounding box center [1287, 298] width 360 height 523
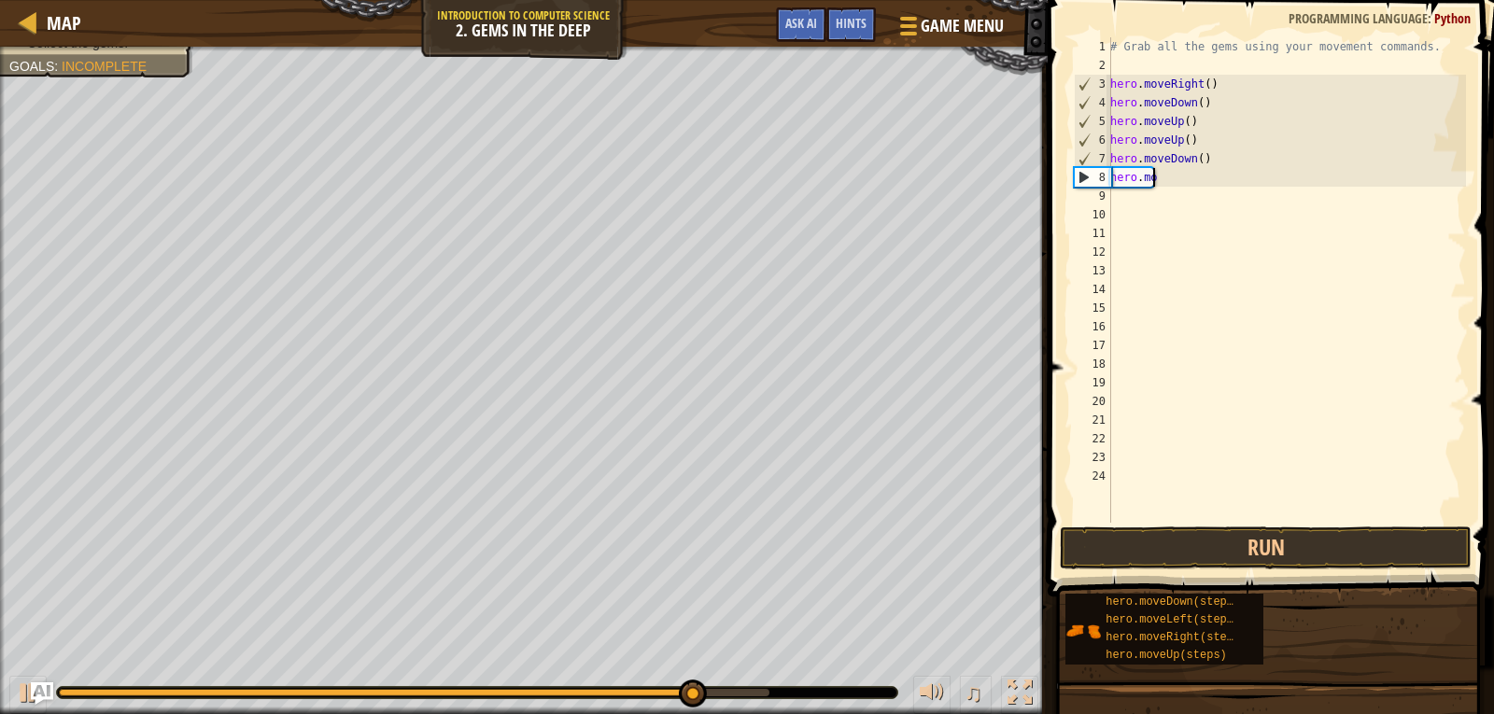
type textarea "h"
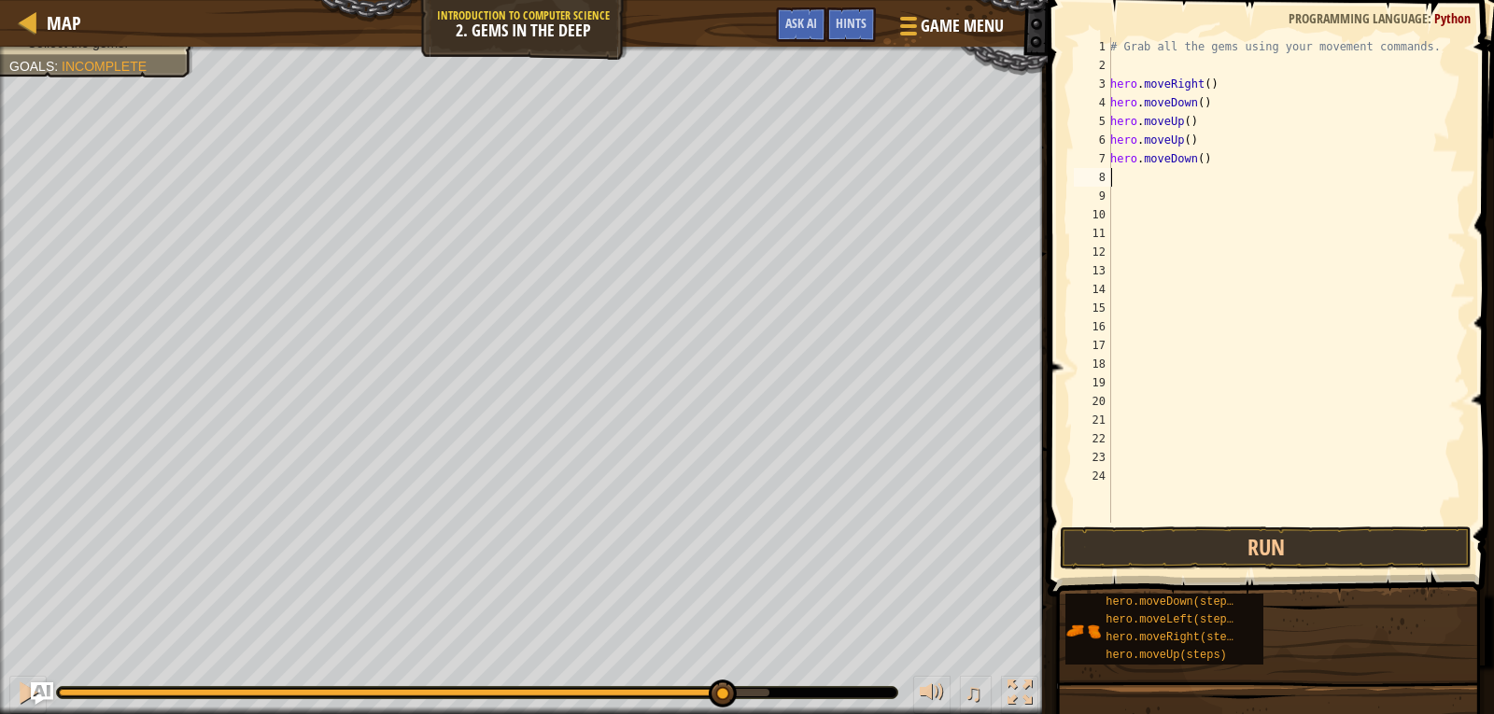
type textarea "h"
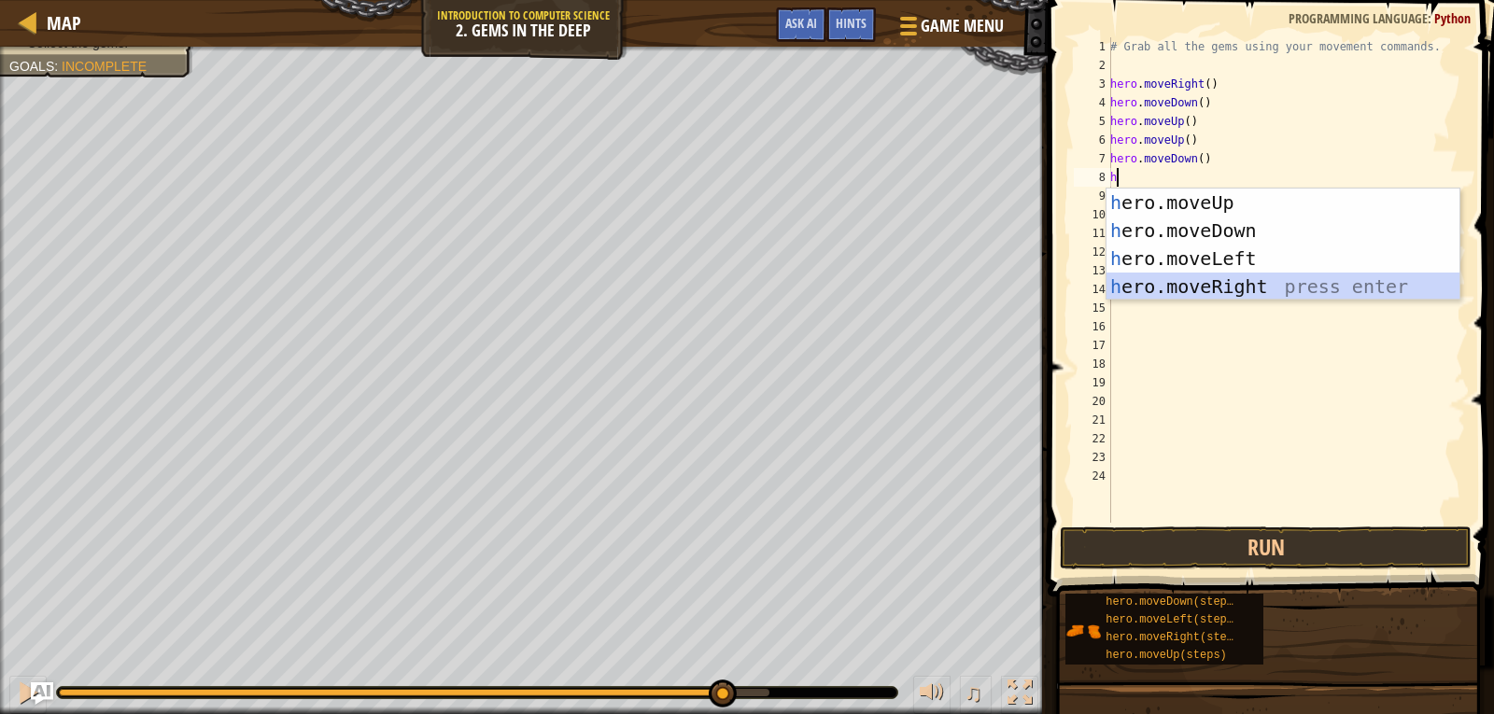
click at [1249, 280] on div "h ero.moveUp press enter h ero.moveDown press enter h ero.moveLeft press enter …" at bounding box center [1283, 273] width 353 height 168
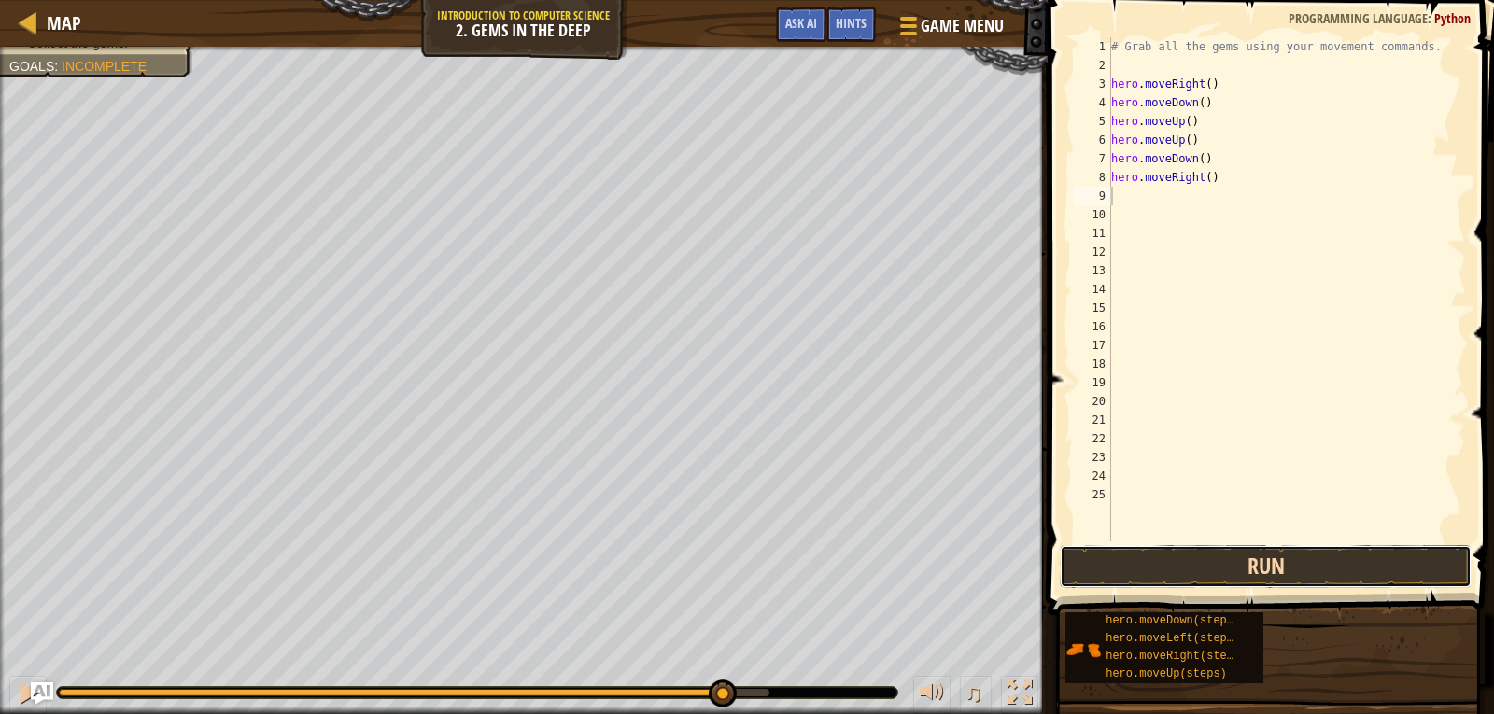
click at [1194, 565] on button "Run" at bounding box center [1266, 566] width 412 height 43
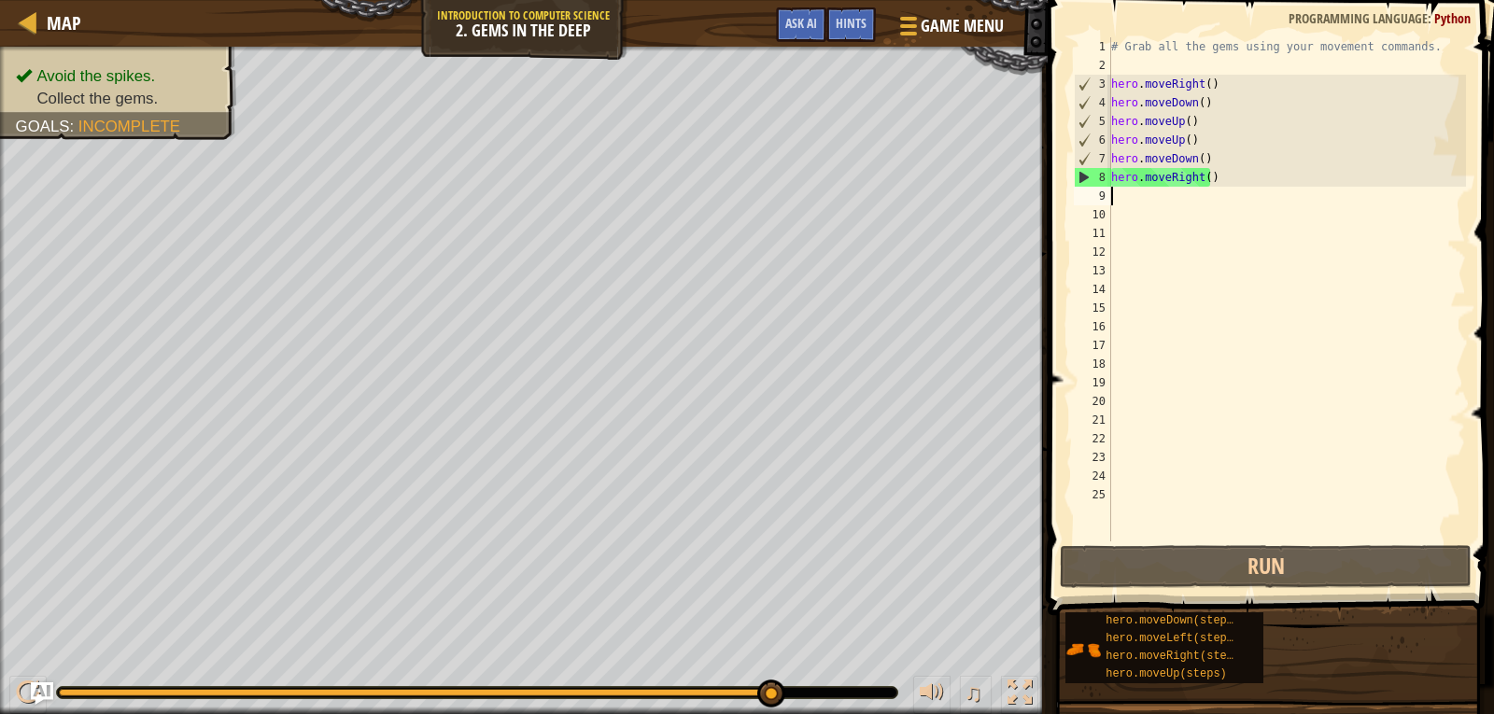
type textarea "h"
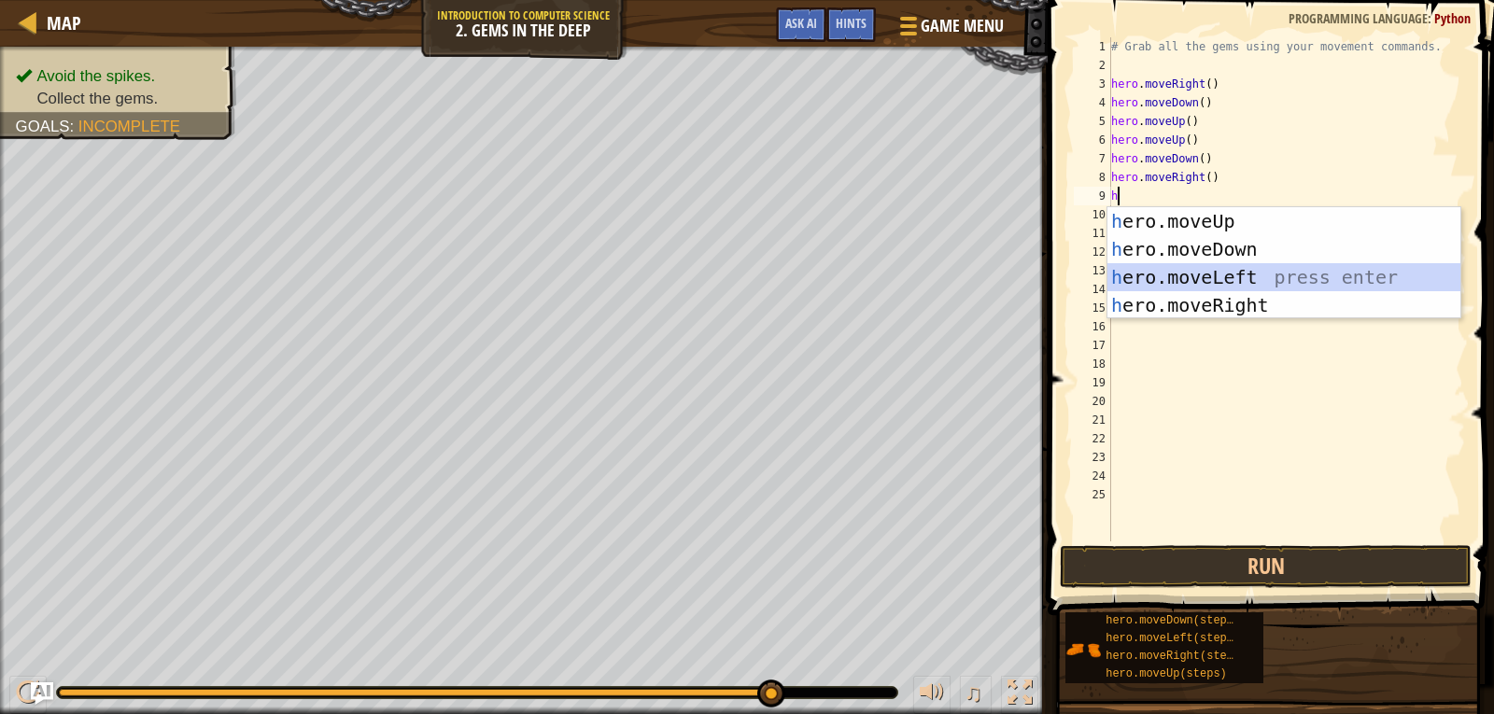
click at [1193, 265] on div "h ero.moveUp press enter h ero.moveDown press enter h ero.moveLeft press enter …" at bounding box center [1283, 291] width 353 height 168
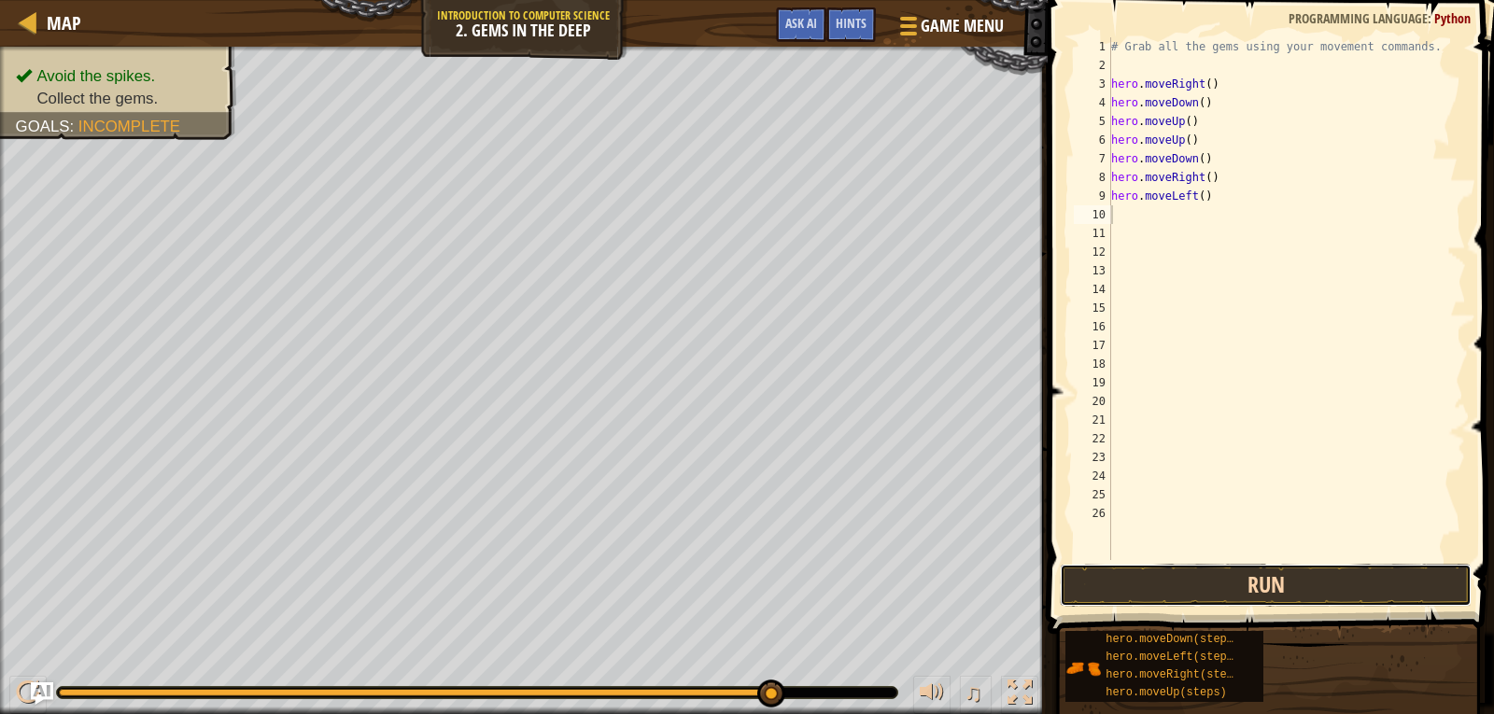
click at [1174, 578] on button "Run" at bounding box center [1266, 585] width 412 height 43
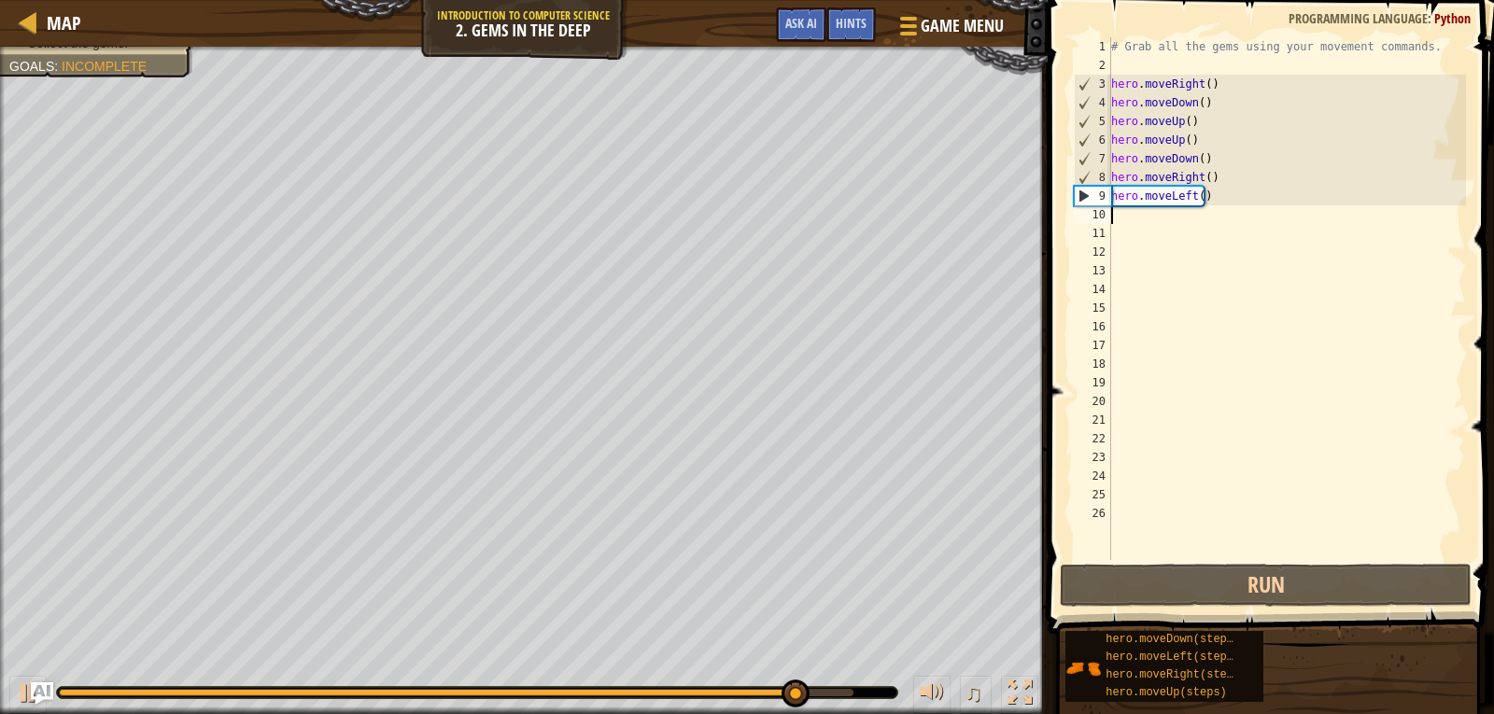
type textarea "h"
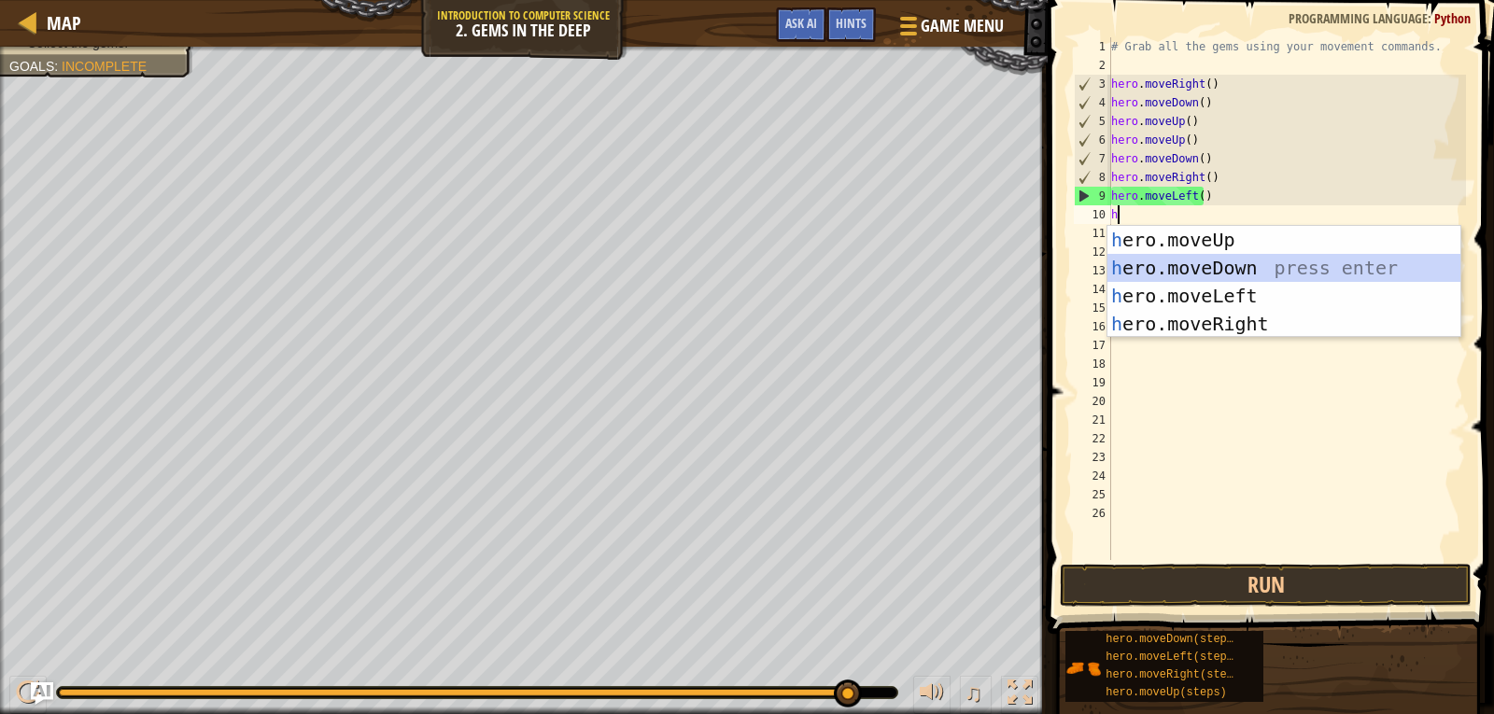
click at [1166, 281] on div "h ero.moveUp press enter h ero.moveDown press enter h ero.moveLeft press enter …" at bounding box center [1283, 310] width 353 height 168
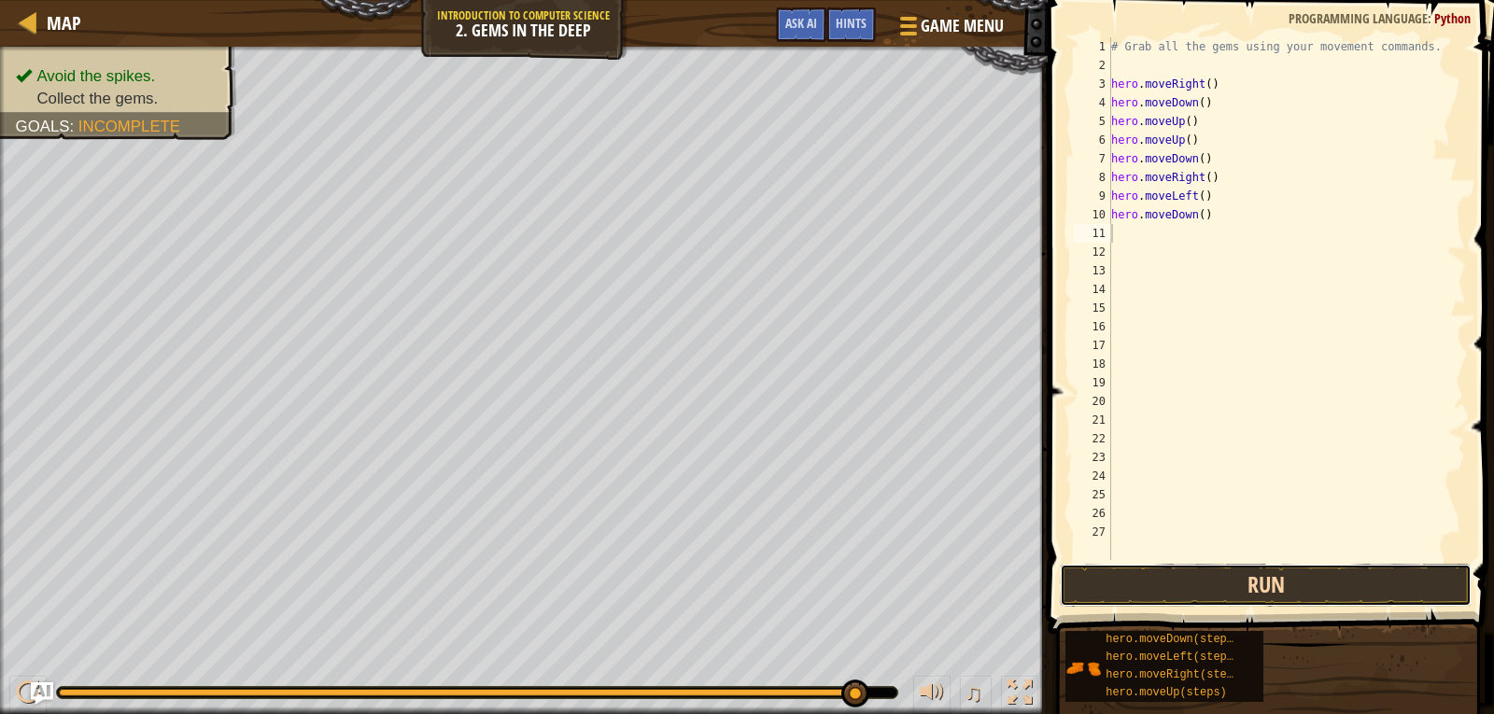
click at [1186, 587] on button "Run" at bounding box center [1266, 585] width 412 height 43
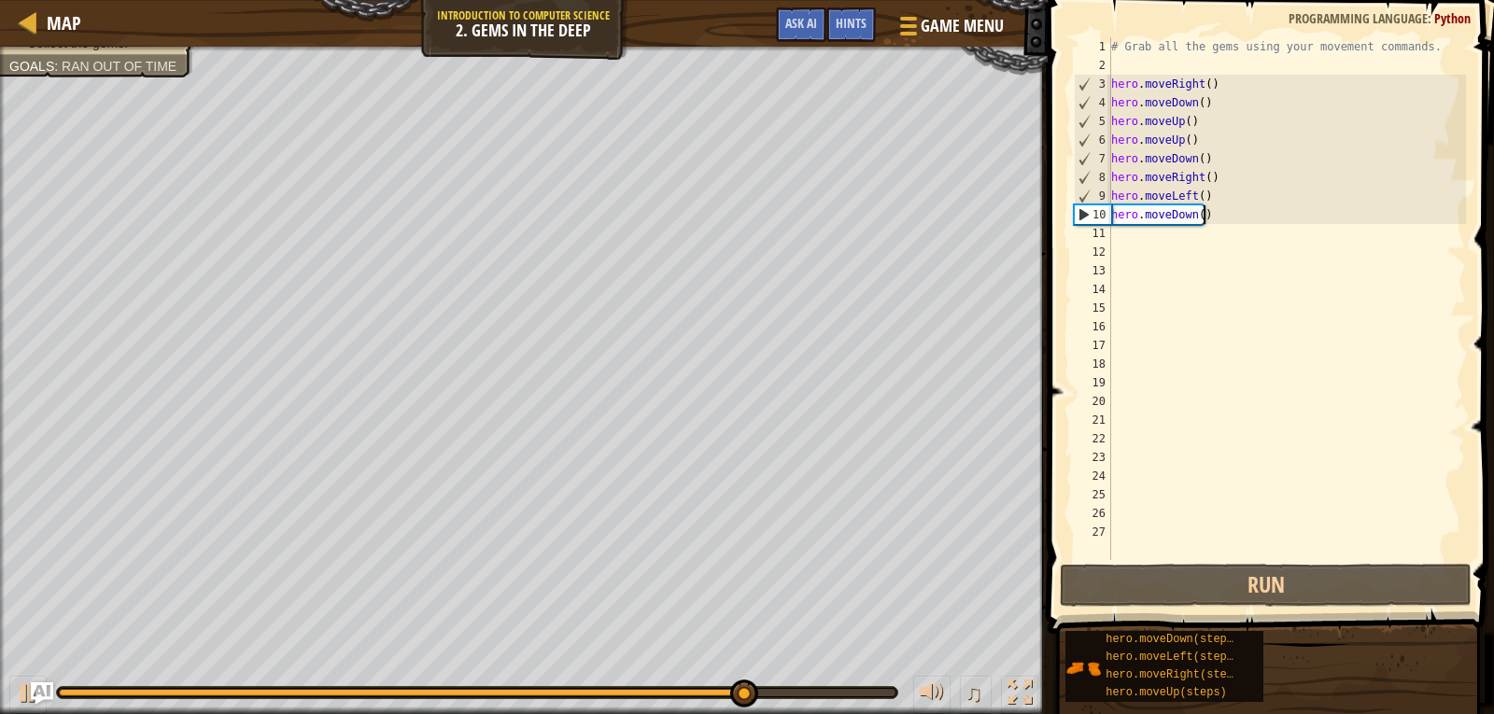
click at [1261, 218] on div "# Grab all the gems using your movement commands. hero . moveRight ( ) hero . m…" at bounding box center [1286, 317] width 359 height 560
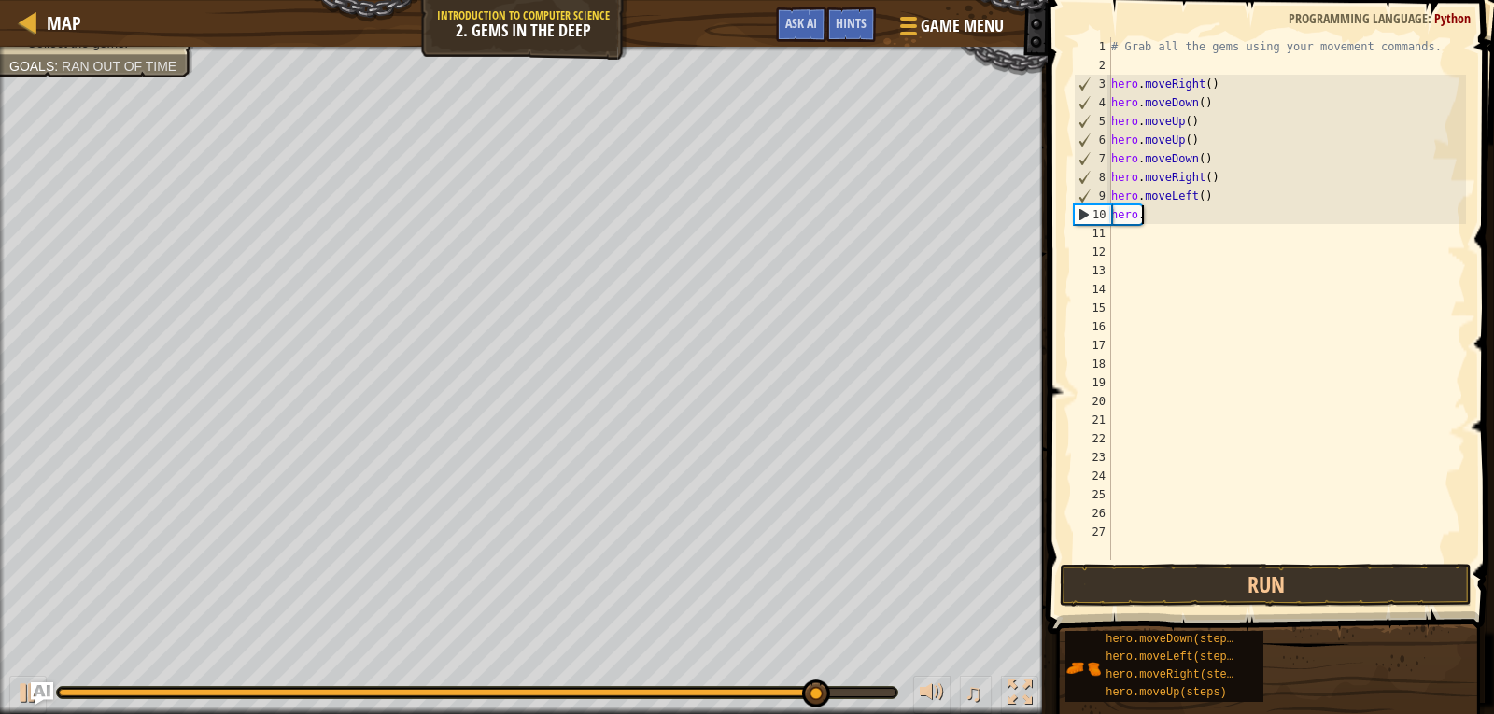
type textarea "h"
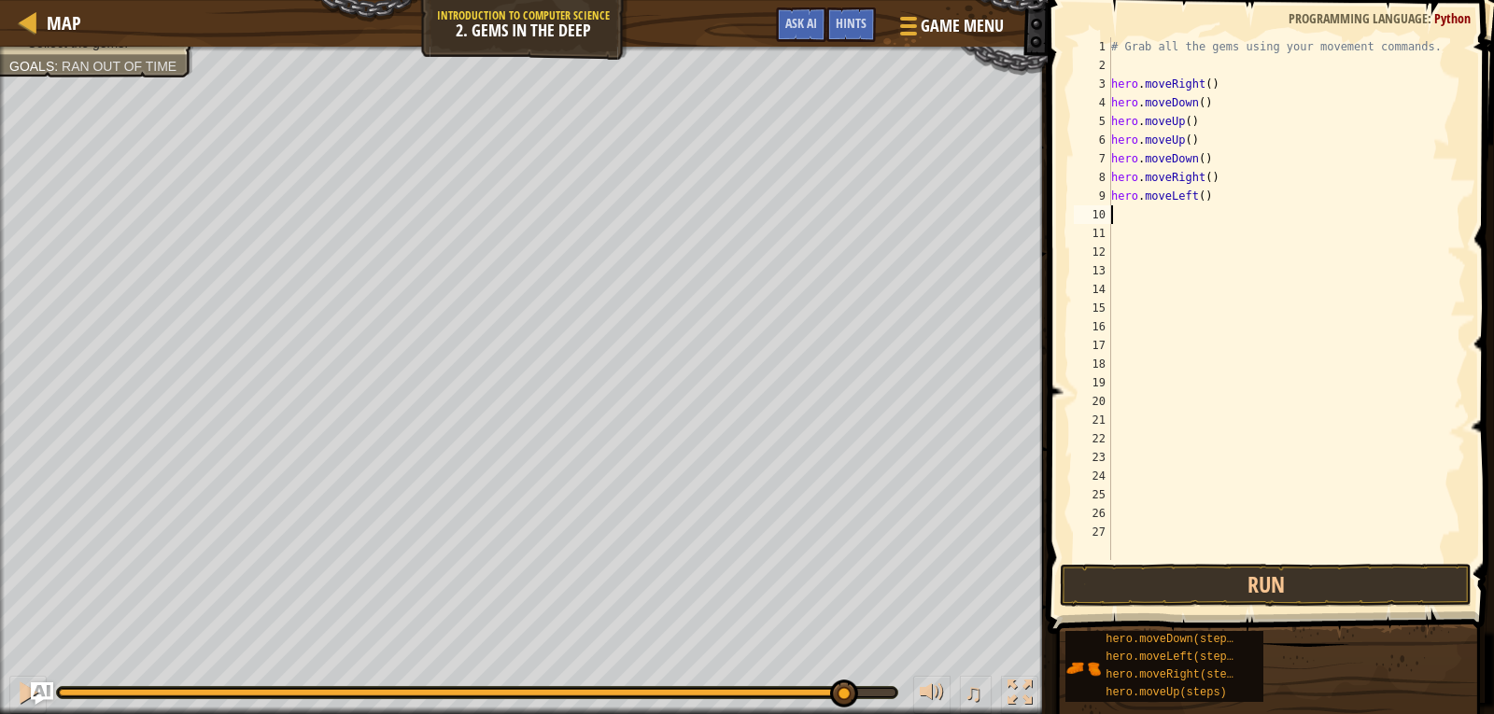
type textarea "h"
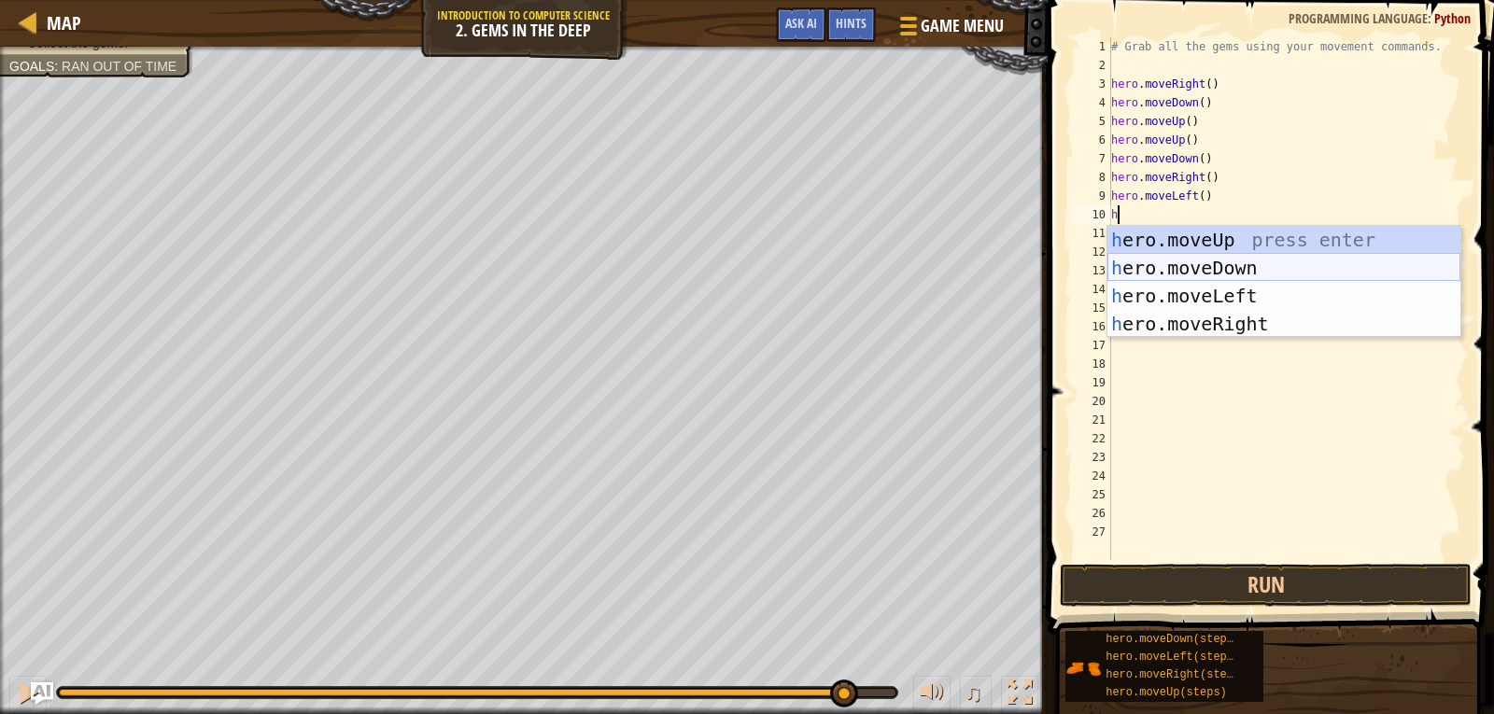
click at [1181, 265] on div "h ero.moveUp press enter h ero.moveDown press enter h ero.moveLeft press enter …" at bounding box center [1283, 310] width 353 height 168
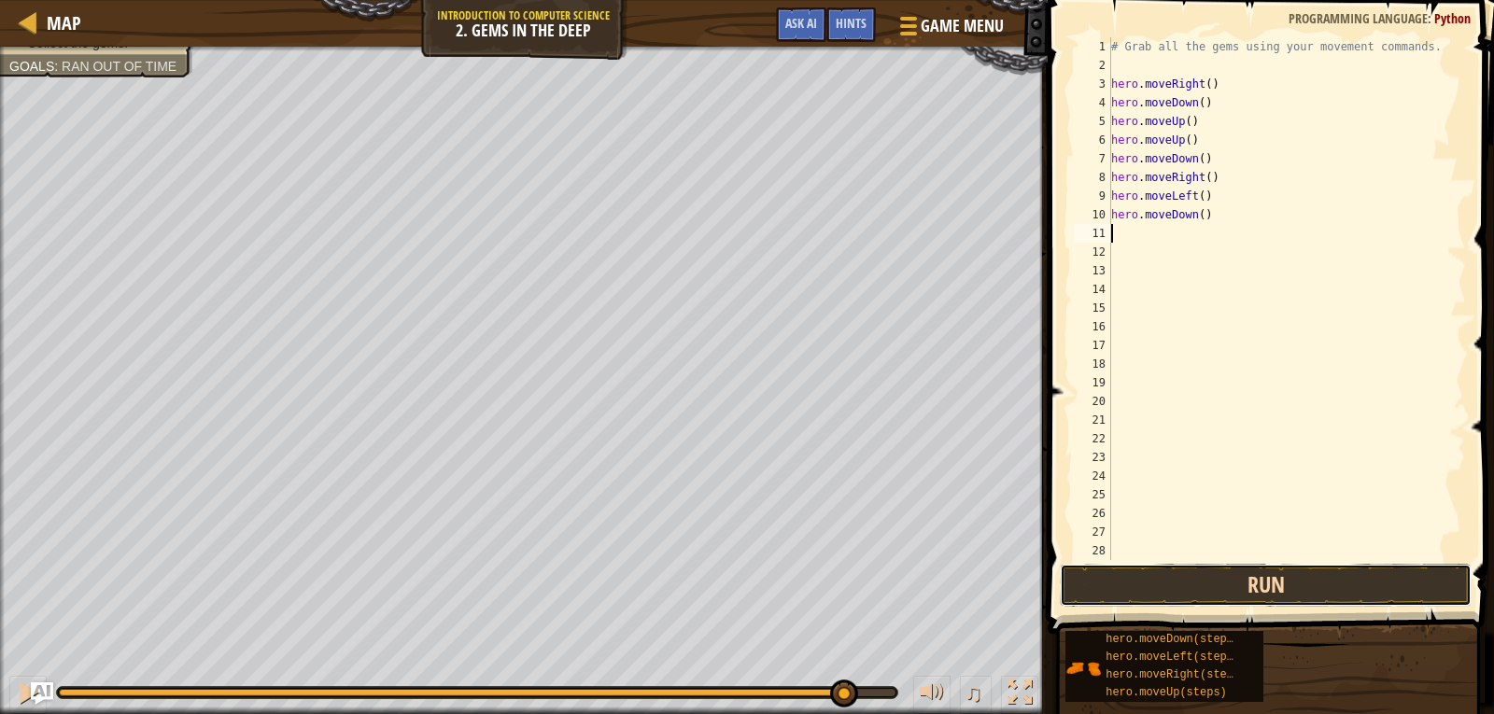
click at [1097, 579] on button "Run" at bounding box center [1266, 585] width 412 height 43
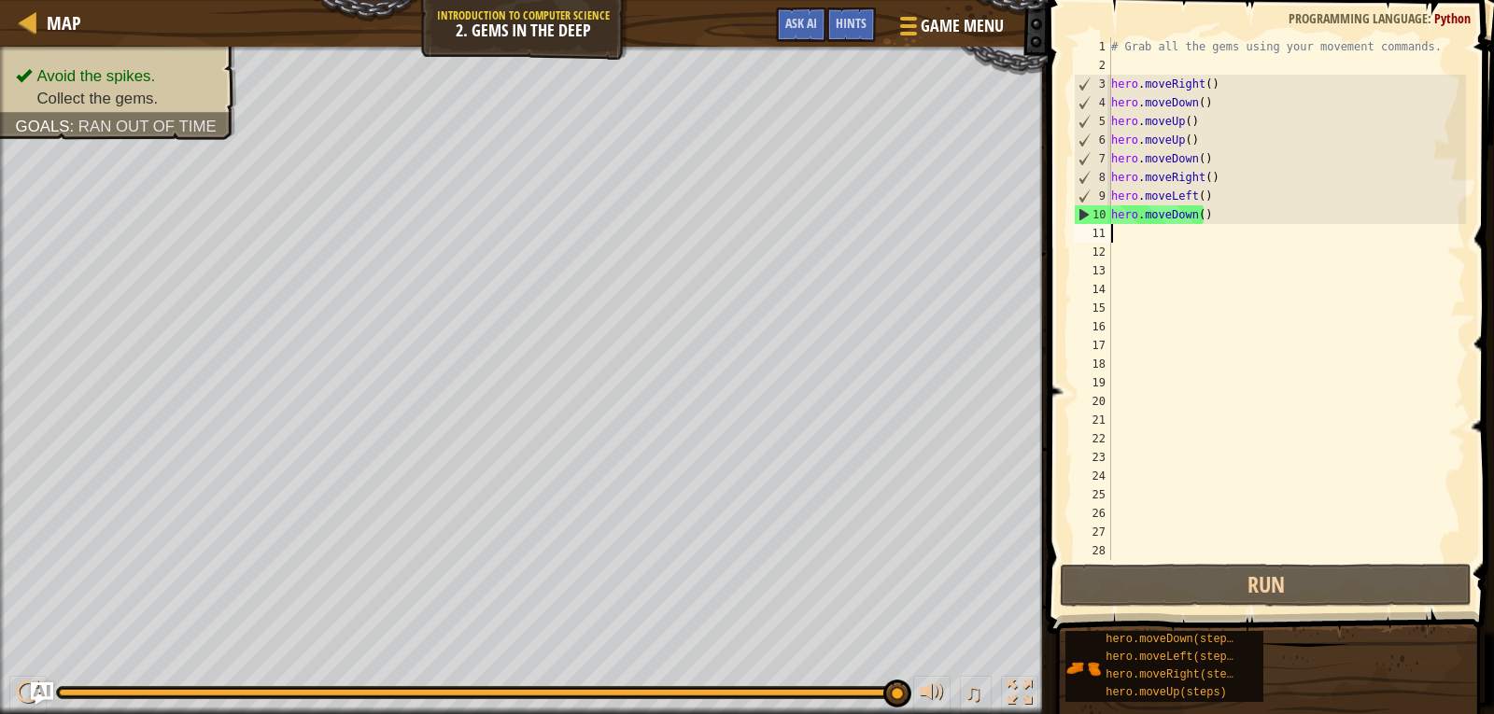
click at [1246, 225] on div "# Grab all the gems using your movement commands. hero . moveRight ( ) hero . m…" at bounding box center [1286, 317] width 359 height 560
click at [1247, 218] on div "# Grab all the gems using your movement commands. hero . moveRight ( ) hero . m…" at bounding box center [1286, 317] width 359 height 560
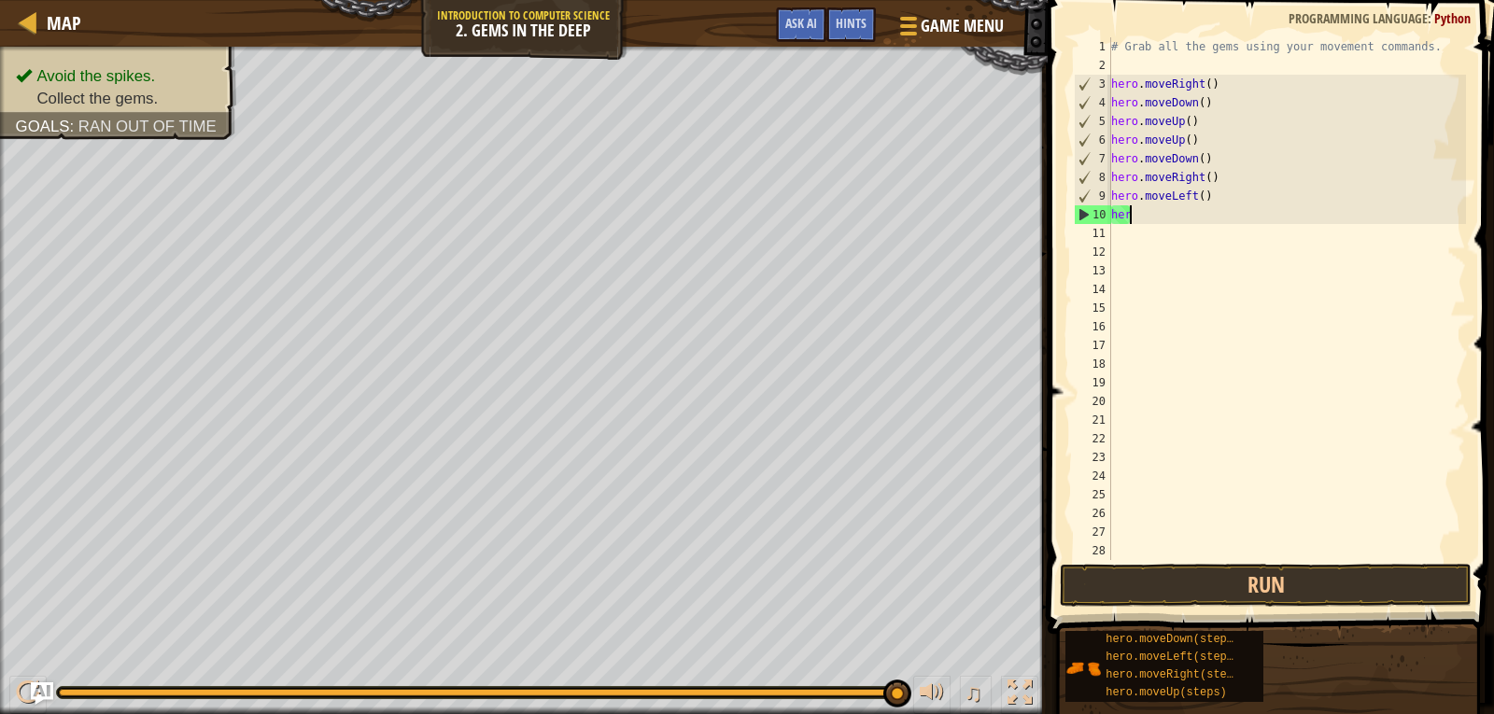
type textarea "h"
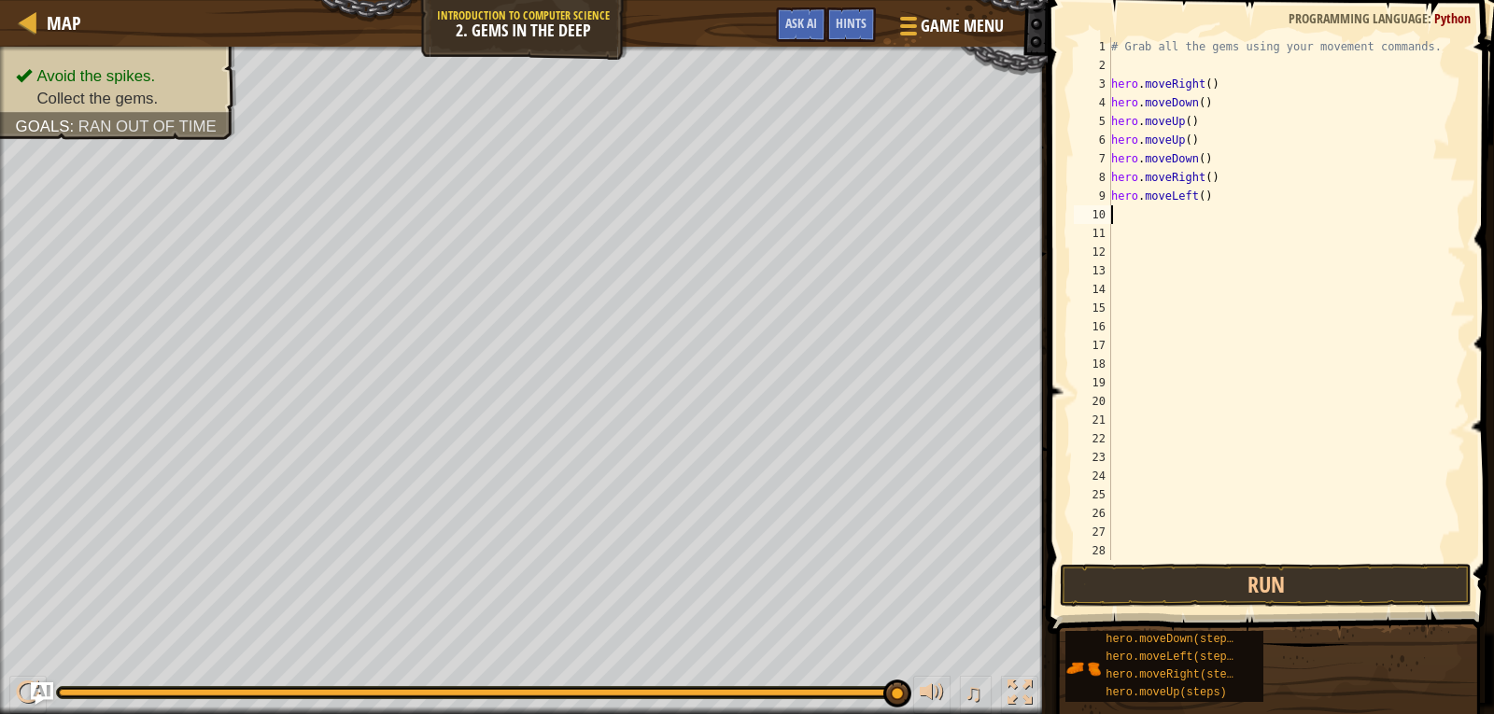
type textarea "h"
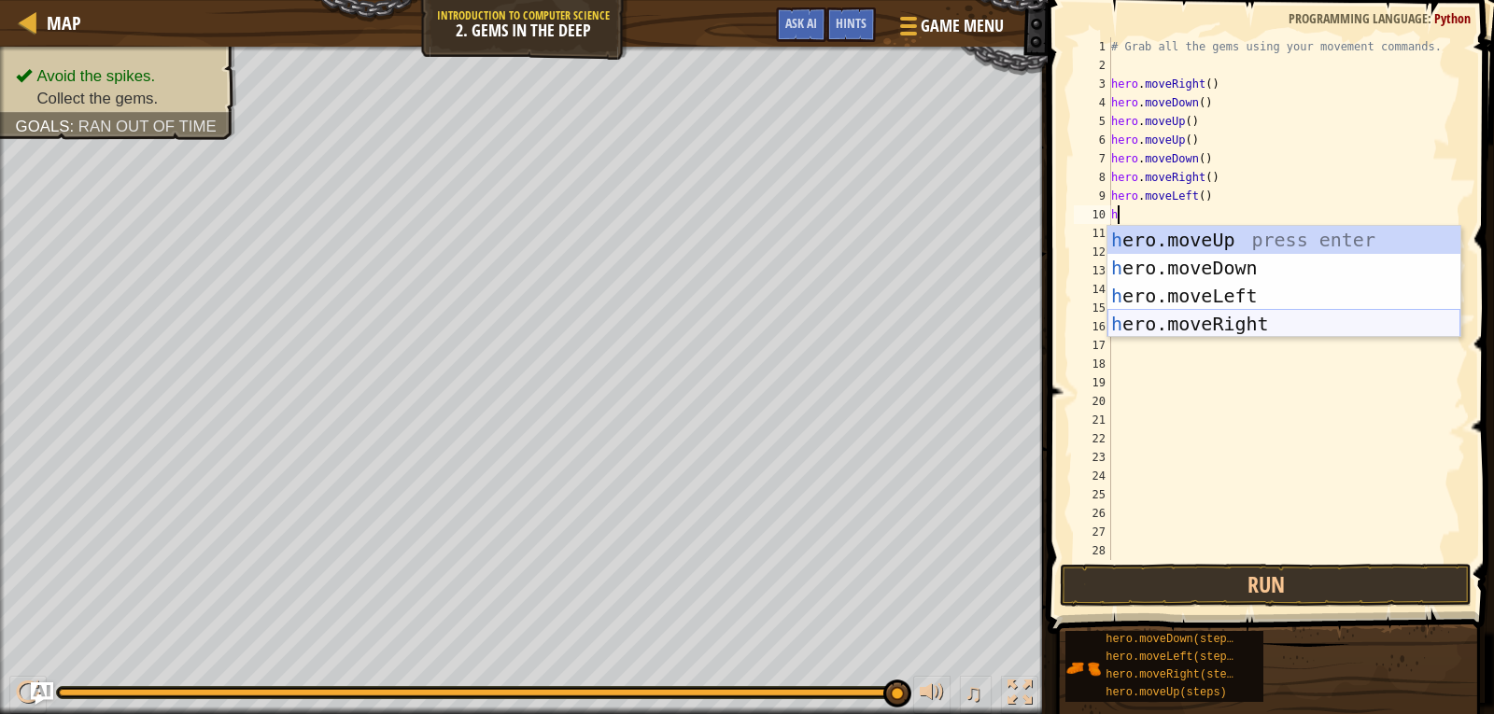
click at [1215, 320] on div "h ero.moveUp press enter h ero.moveDown press enter h ero.moveLeft press enter …" at bounding box center [1283, 310] width 353 height 168
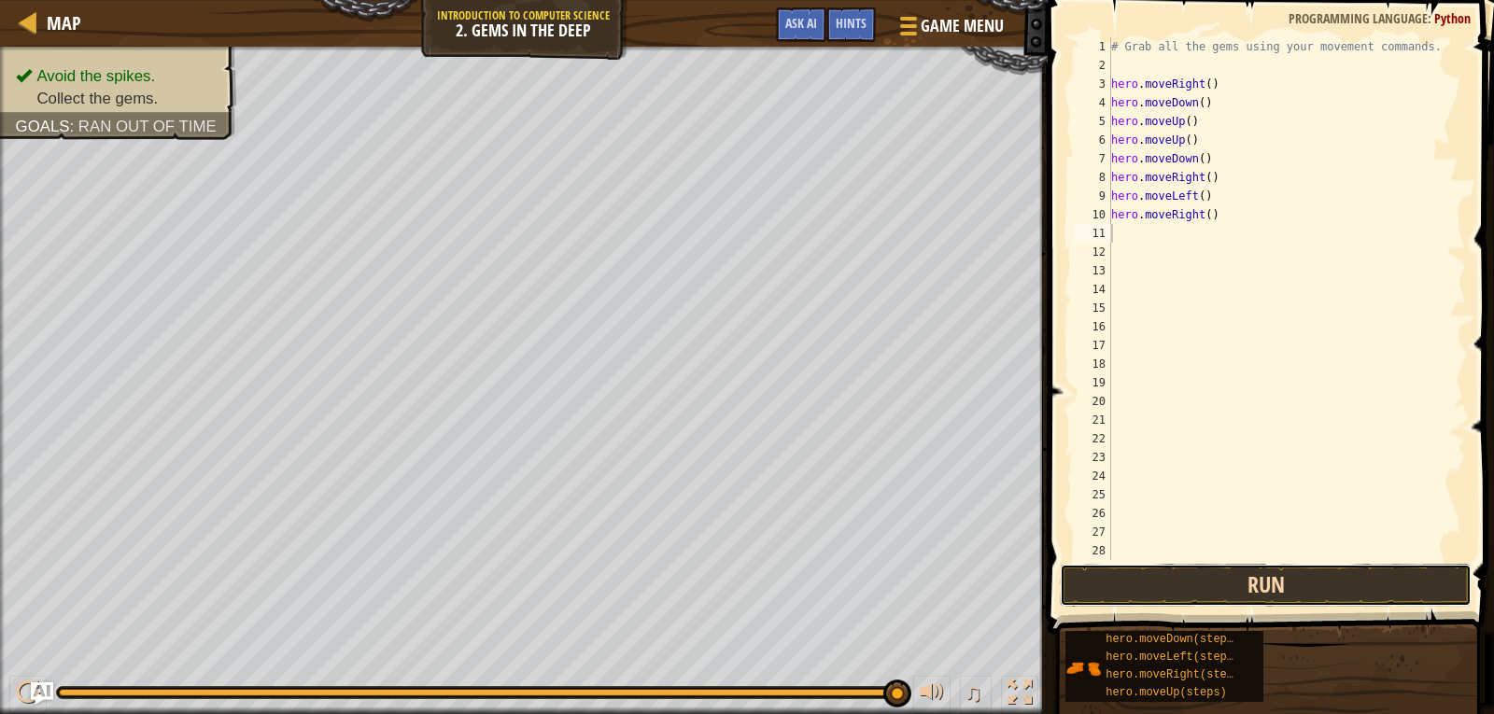
click at [1186, 588] on button "Run" at bounding box center [1266, 585] width 412 height 43
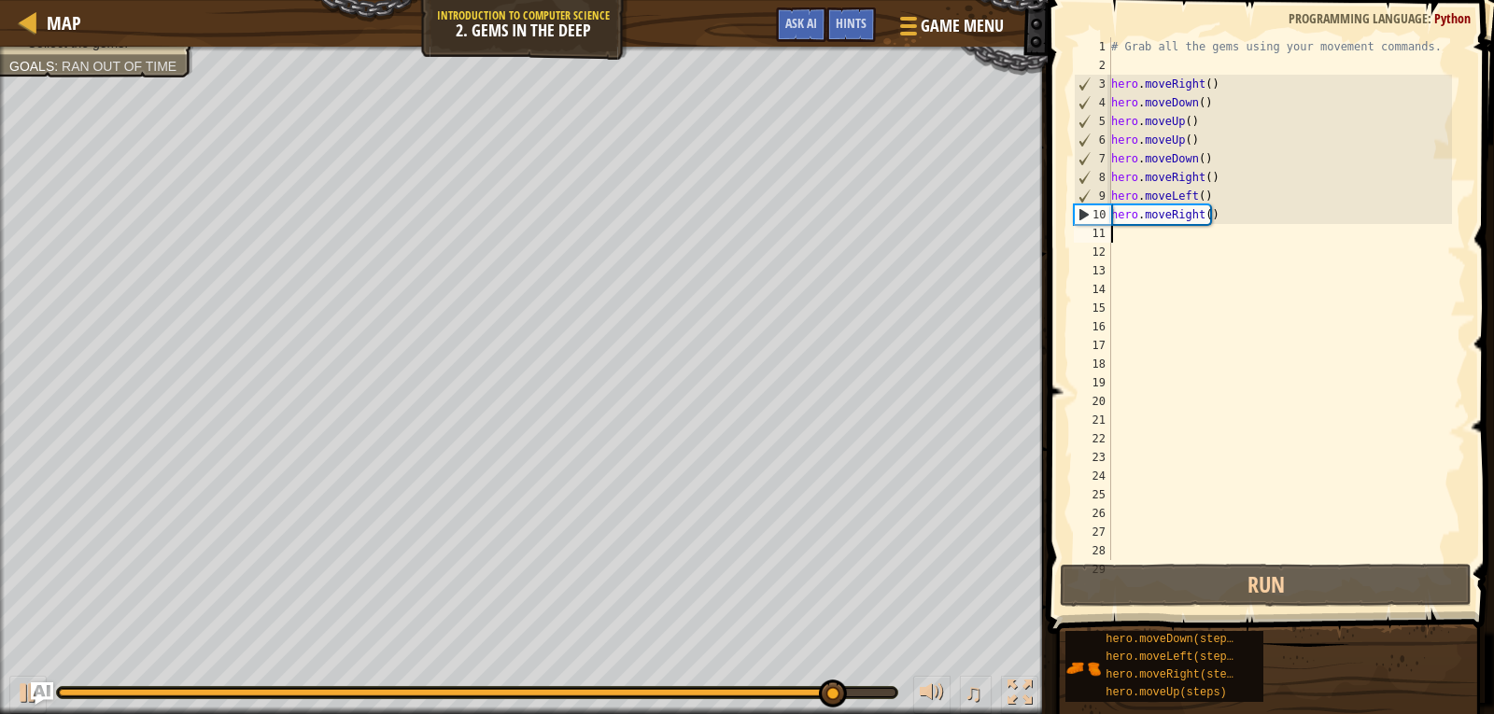
type textarea "h"
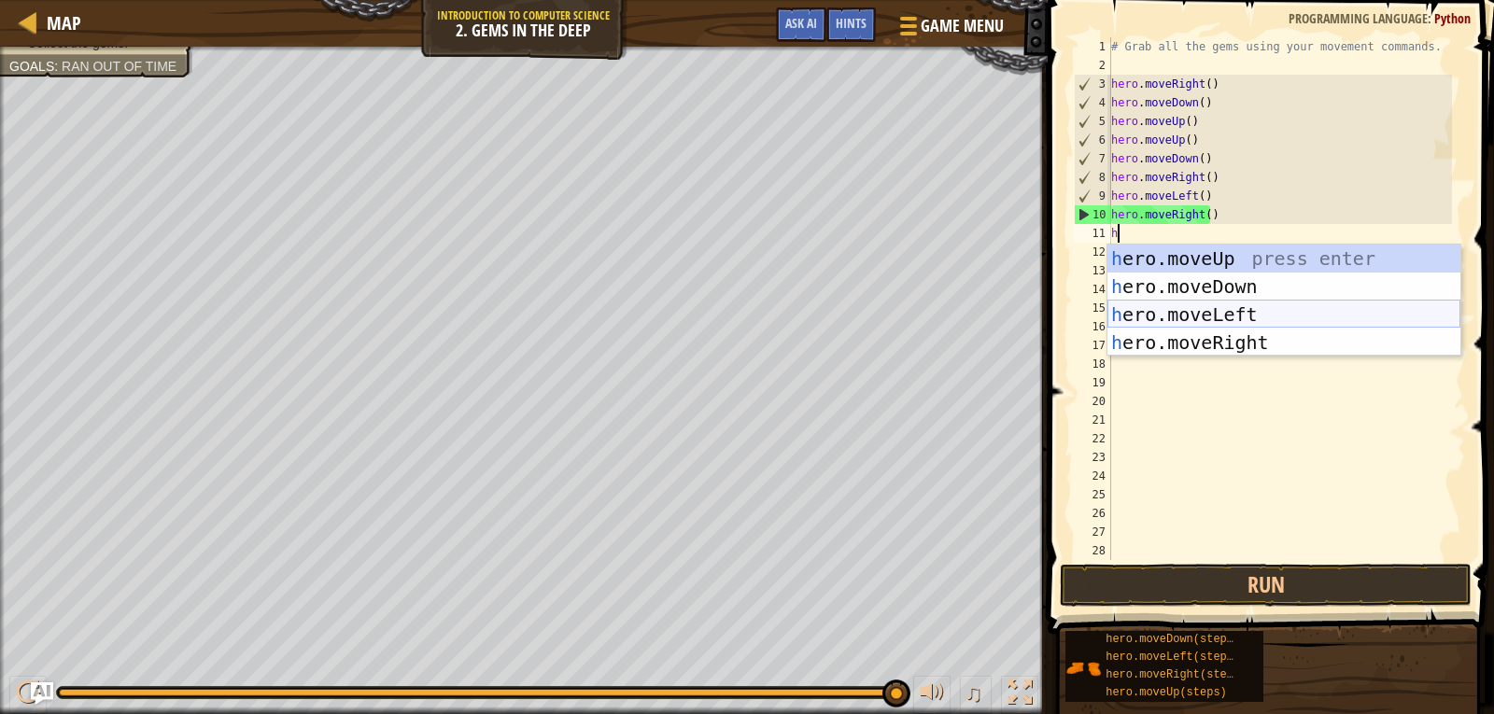
click at [1159, 310] on div "h ero.moveUp press enter h ero.moveDown press enter h ero.moveLeft press enter …" at bounding box center [1283, 329] width 353 height 168
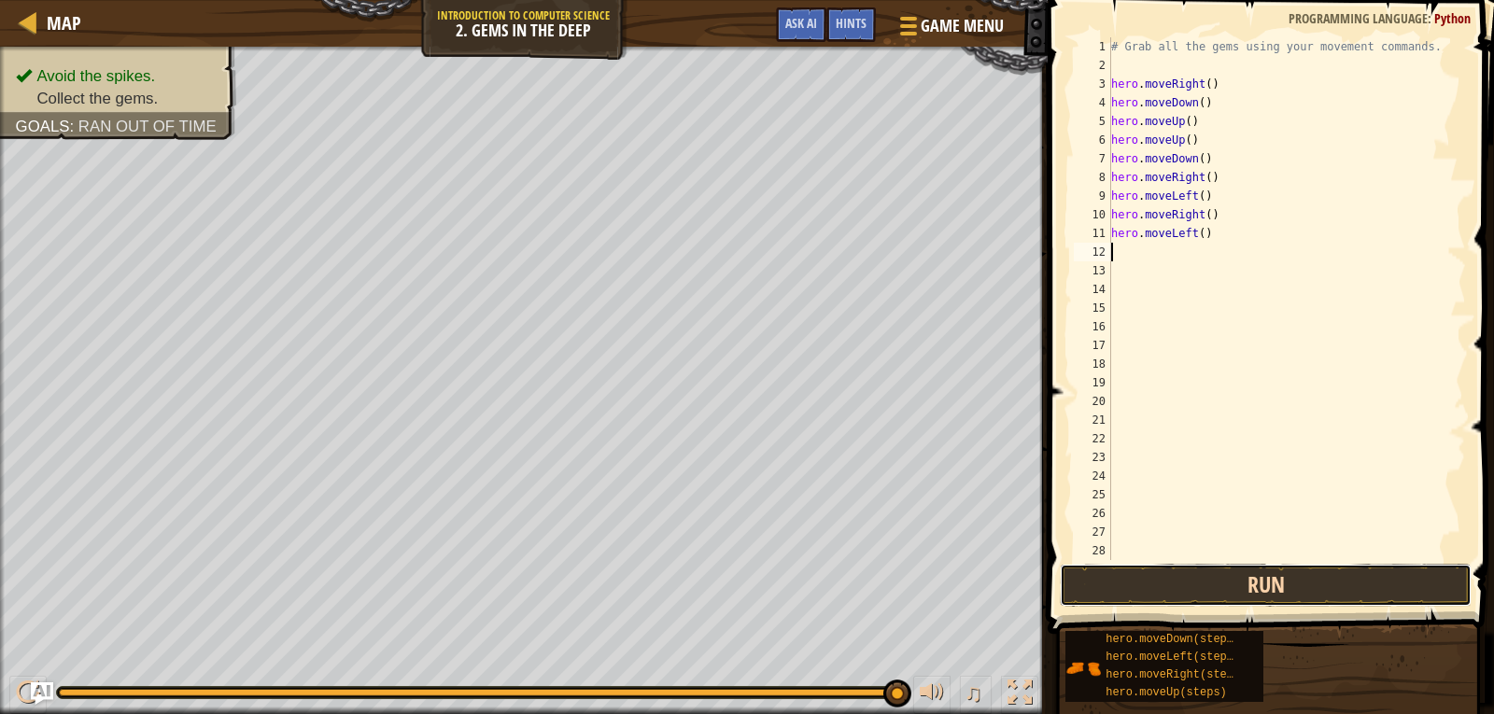
click at [1164, 568] on button "Run" at bounding box center [1266, 585] width 412 height 43
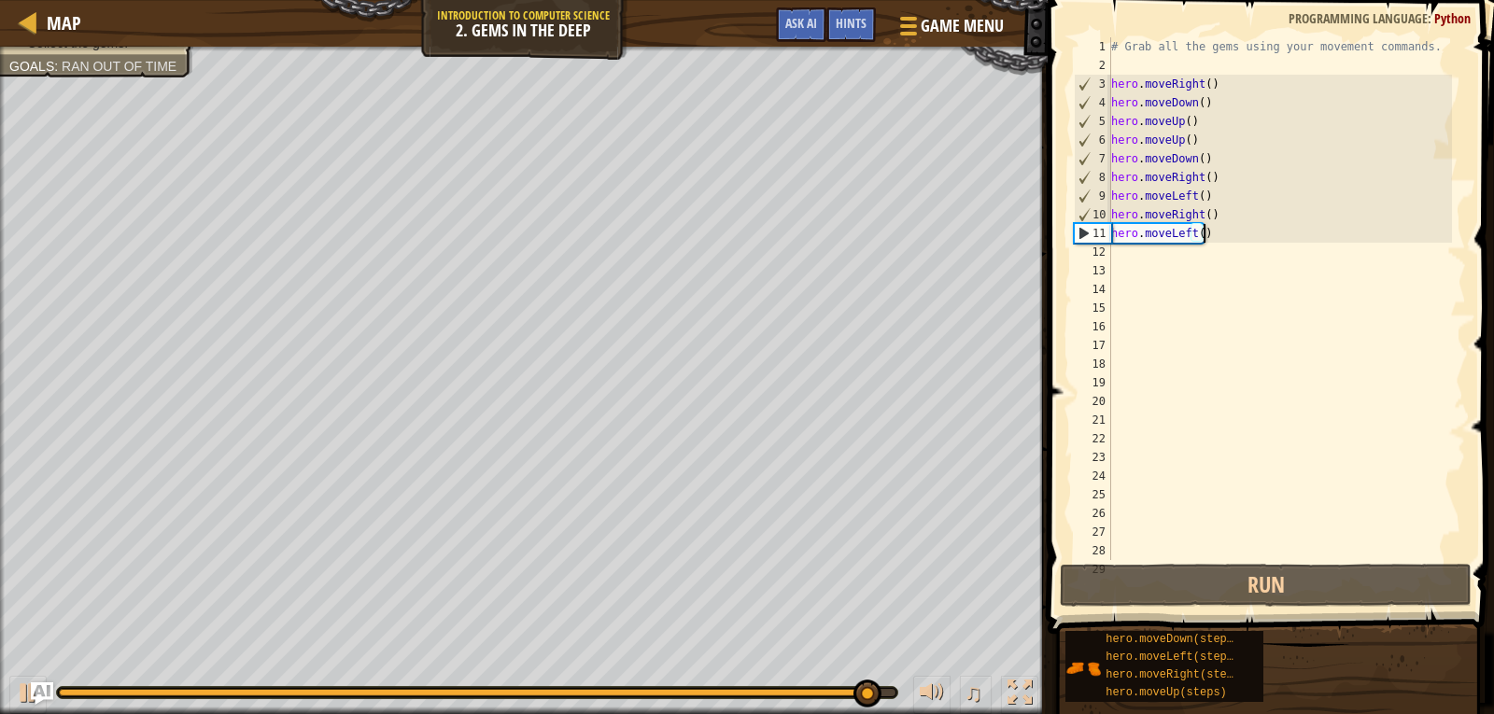
click at [1254, 231] on div "# Grab all the gems using your movement commands. hero . moveRight ( ) hero . m…" at bounding box center [1279, 317] width 345 height 560
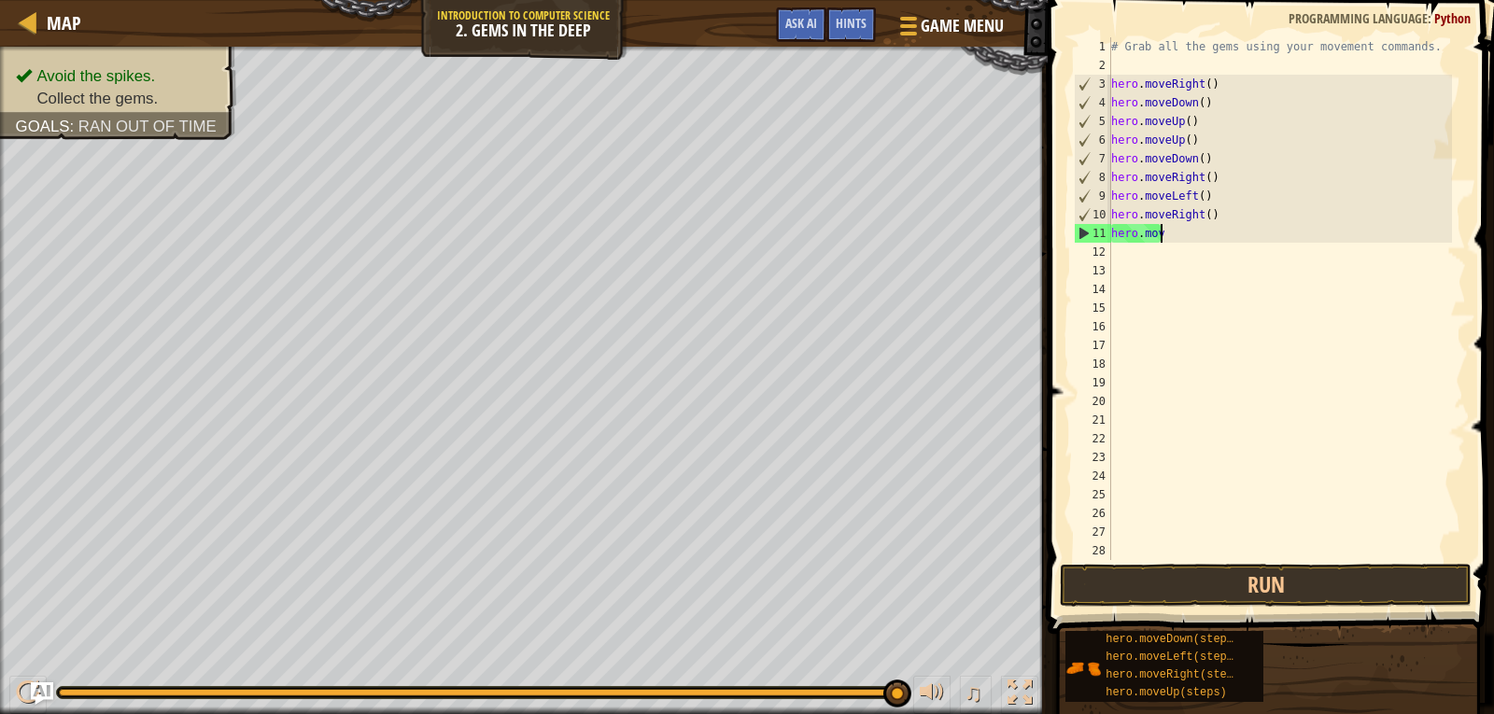
type textarea "h"
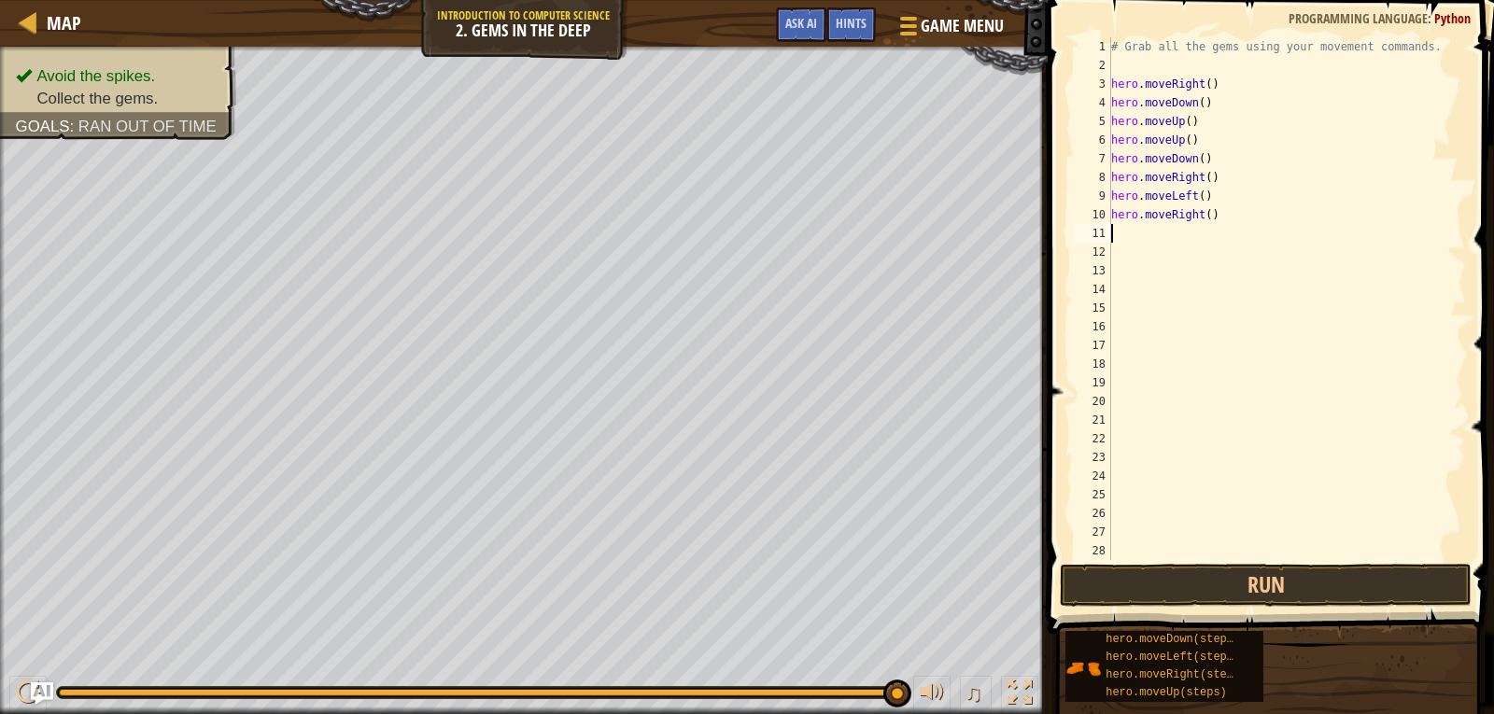
type textarea "h"
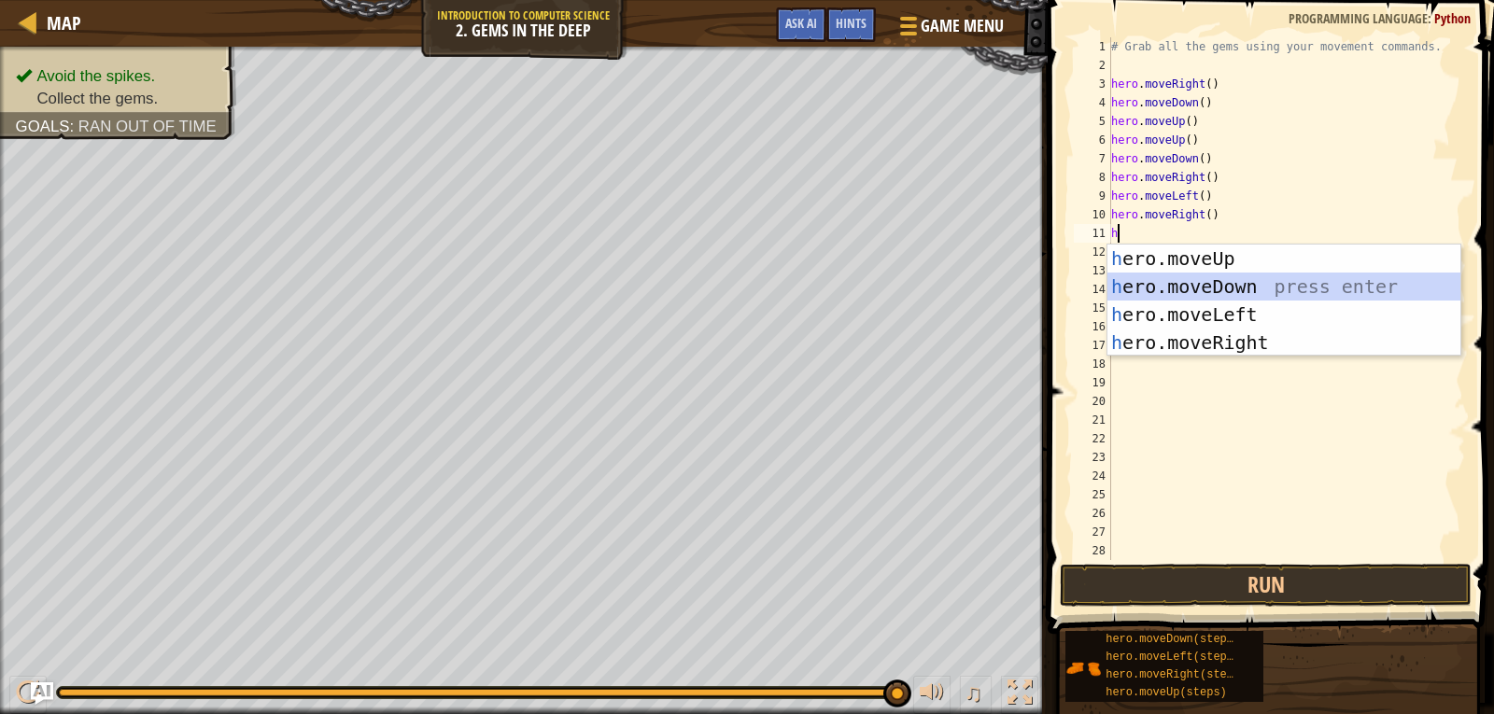
click at [1196, 282] on div "h ero.moveUp press enter h ero.moveDown press enter h ero.moveLeft press enter …" at bounding box center [1283, 329] width 353 height 168
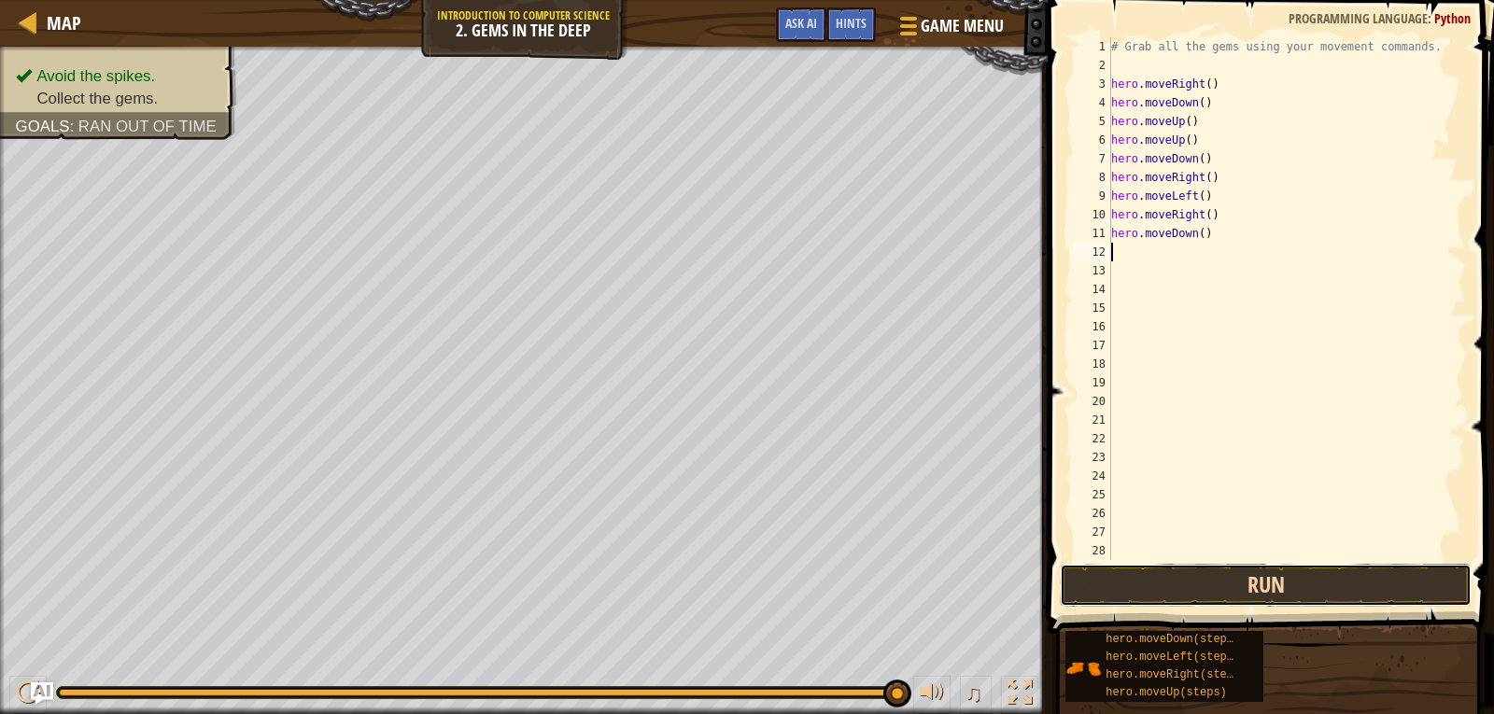
click at [1183, 580] on button "Run" at bounding box center [1266, 585] width 412 height 43
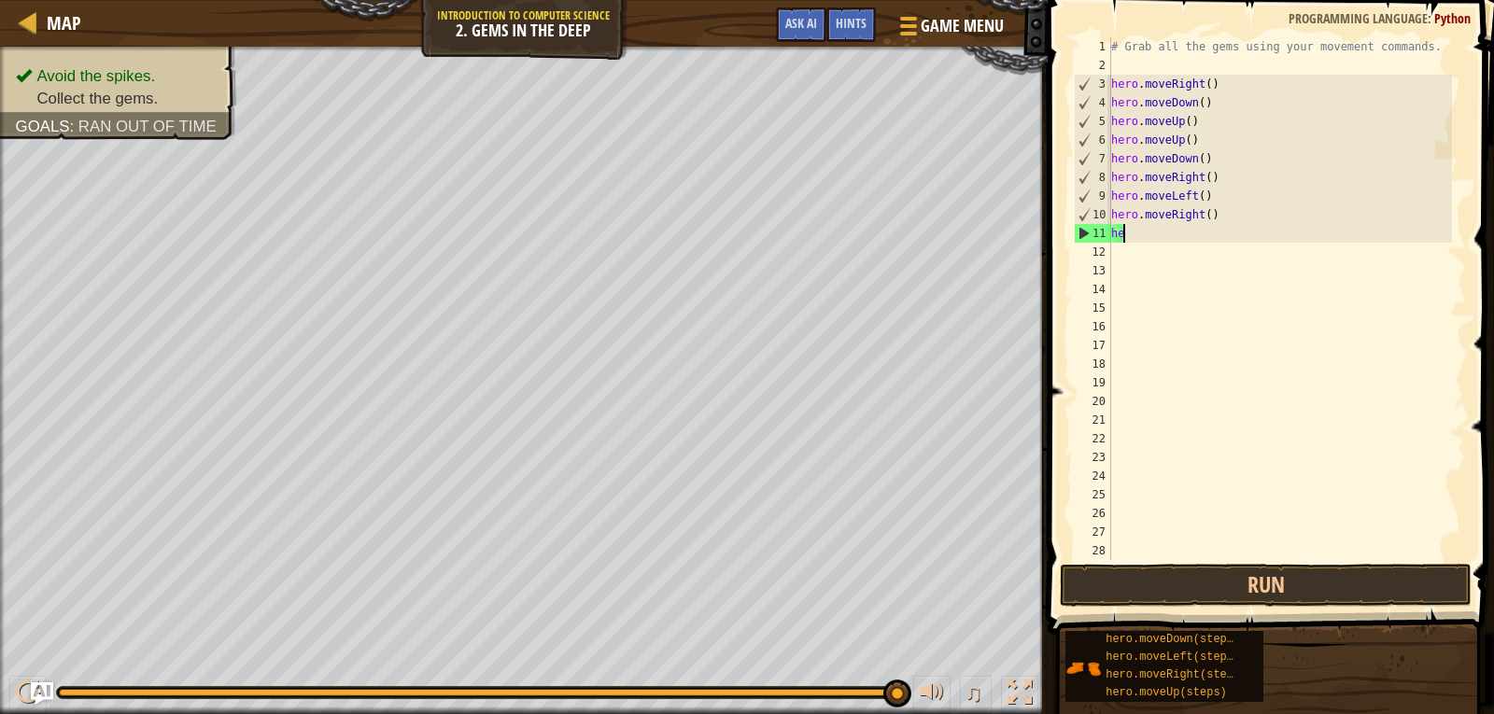
type textarea "h"
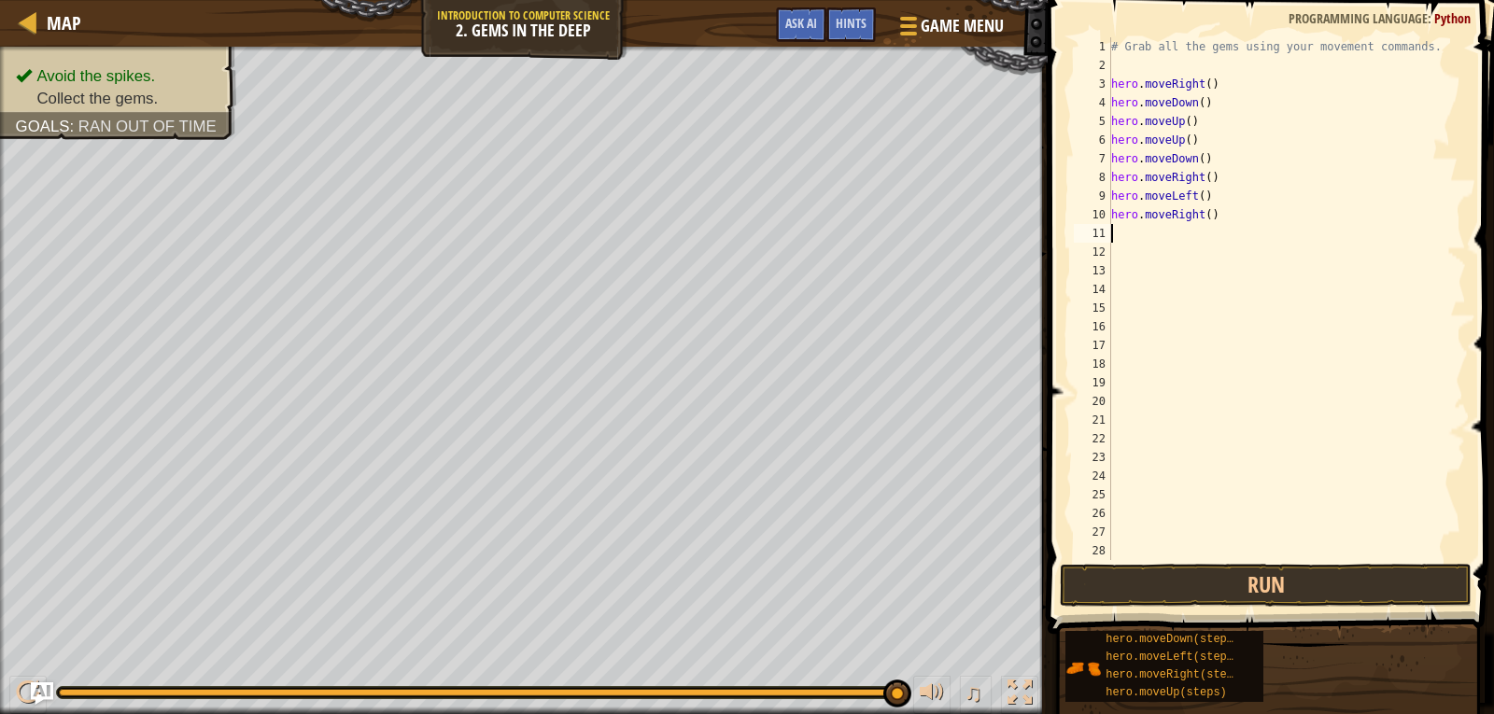
click at [1223, 161] on div "# Grab all the gems using your movement commands. hero . moveRight ( ) hero . m…" at bounding box center [1279, 317] width 345 height 560
type textarea "h"
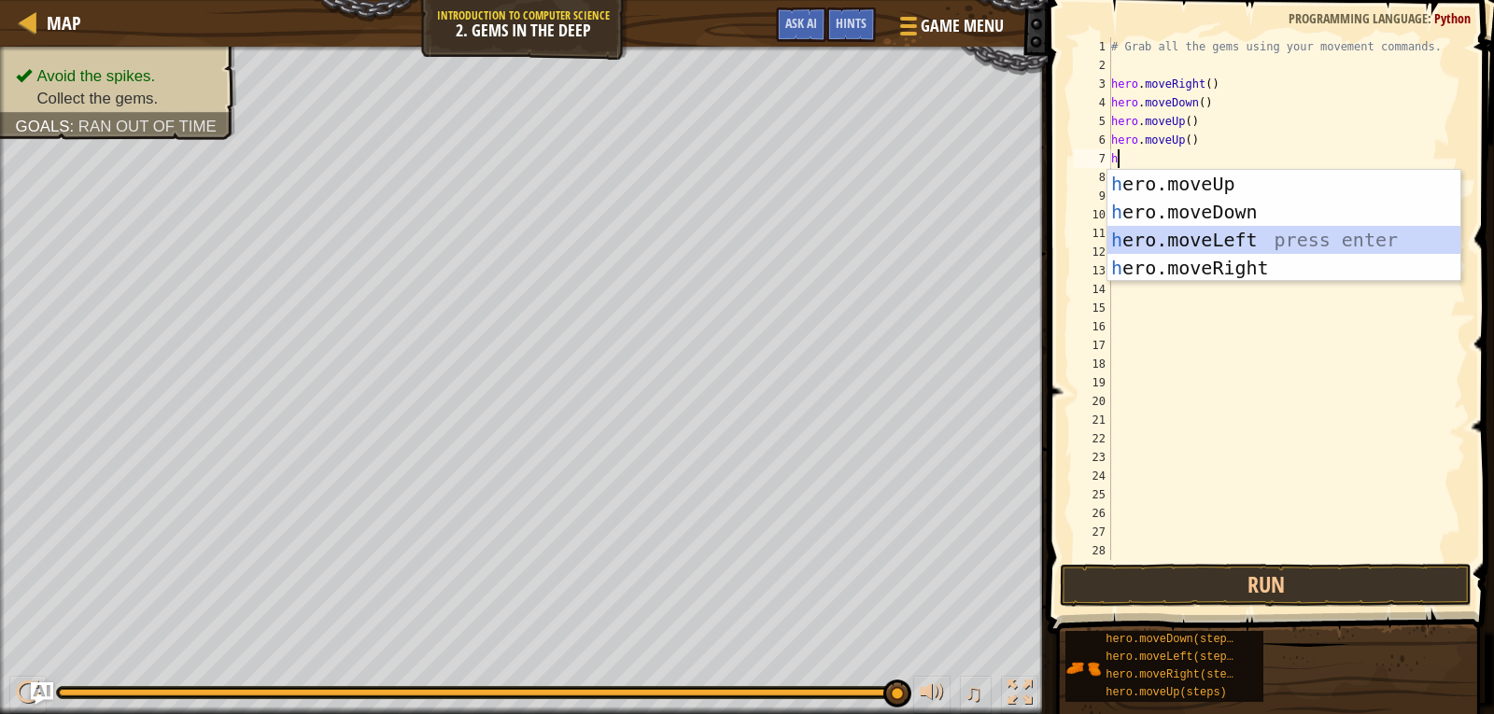
click at [1185, 227] on div "h ero.moveUp press enter h ero.moveDown press enter h ero.moveLeft press enter …" at bounding box center [1283, 254] width 353 height 168
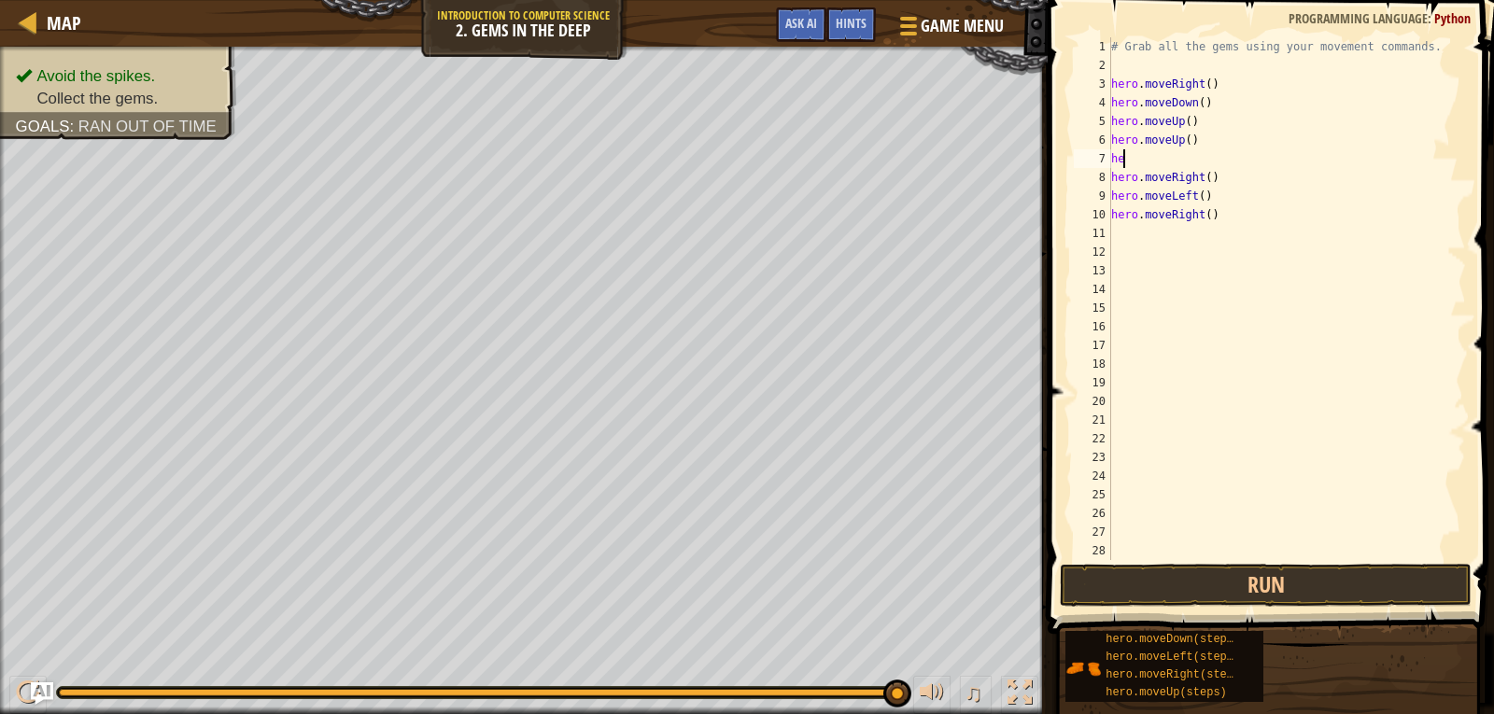
type textarea "h"
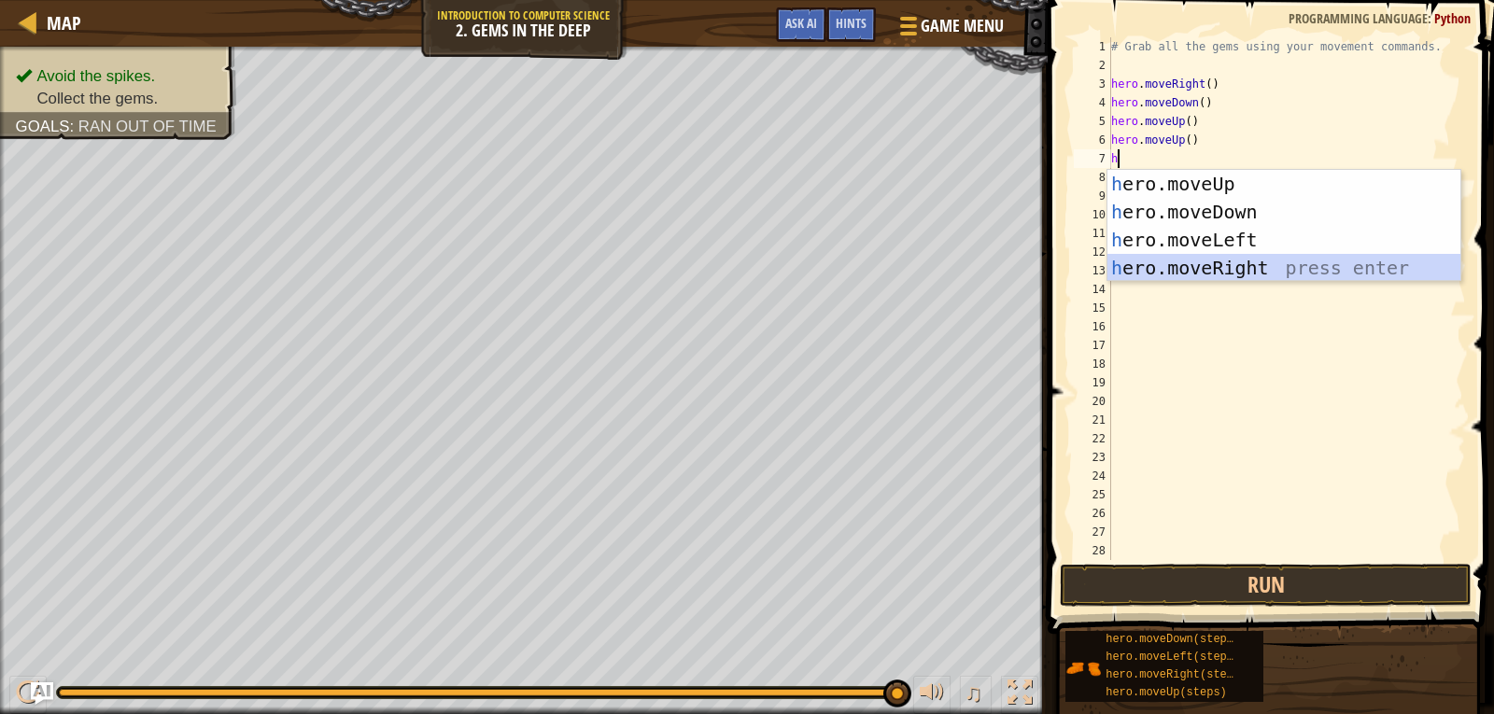
click at [1175, 268] on div "h ero.moveUp press enter h ero.moveDown press enter h ero.moveLeft press enter …" at bounding box center [1283, 254] width 353 height 168
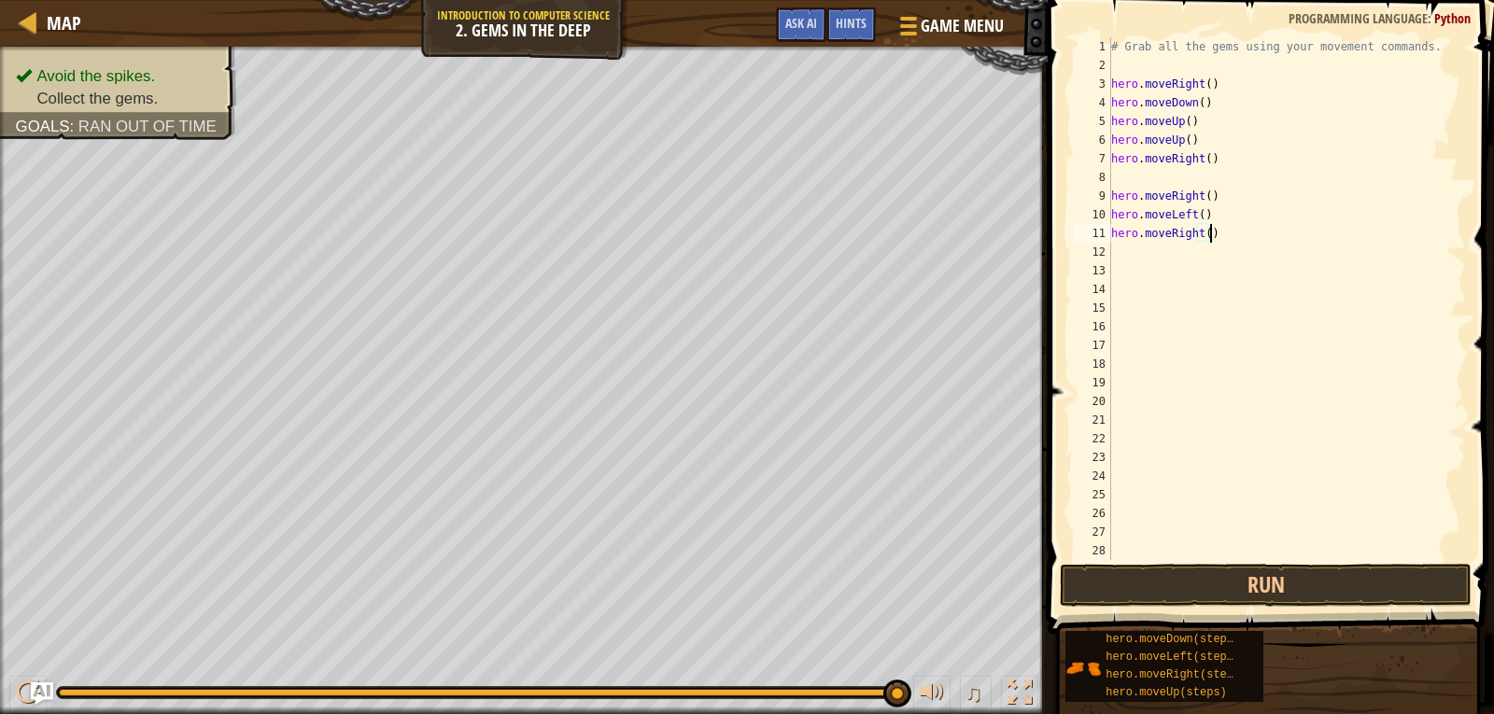
click at [1216, 232] on div "# Grab all the gems using your movement commands. hero . moveRight ( ) hero . m…" at bounding box center [1279, 317] width 345 height 560
type textarea "h"
click at [1242, 579] on button "Run" at bounding box center [1266, 585] width 412 height 43
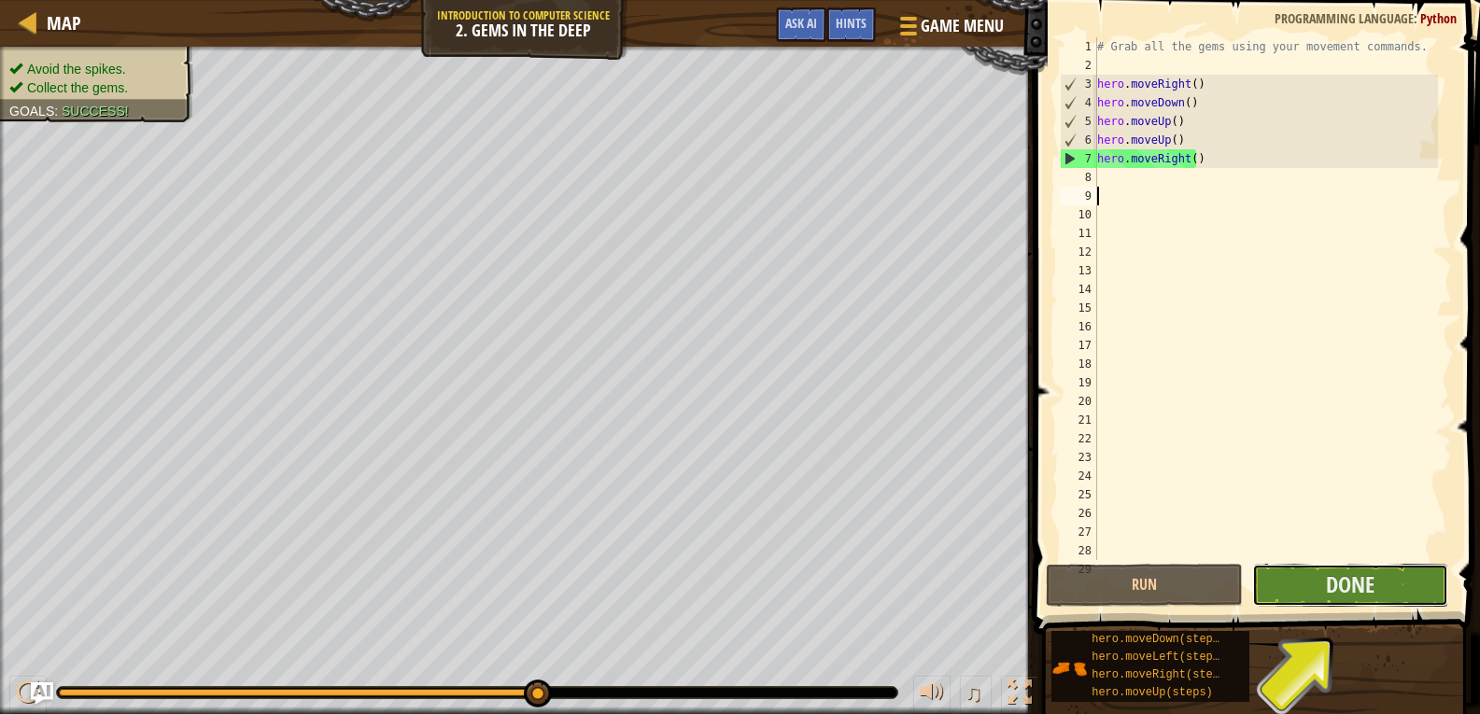
click at [1300, 576] on button "Done" at bounding box center [1350, 585] width 196 height 43
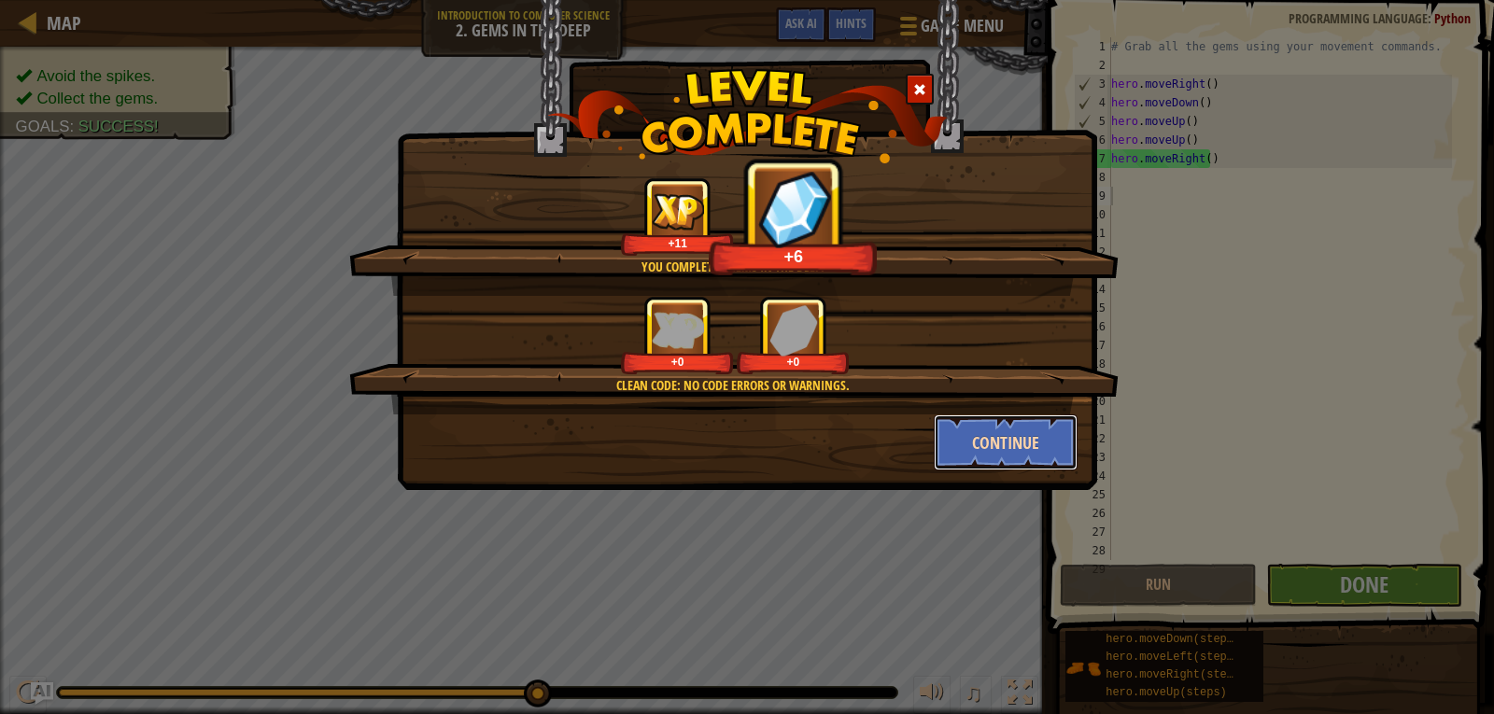
click at [955, 430] on button "Continue" at bounding box center [1006, 443] width 145 height 56
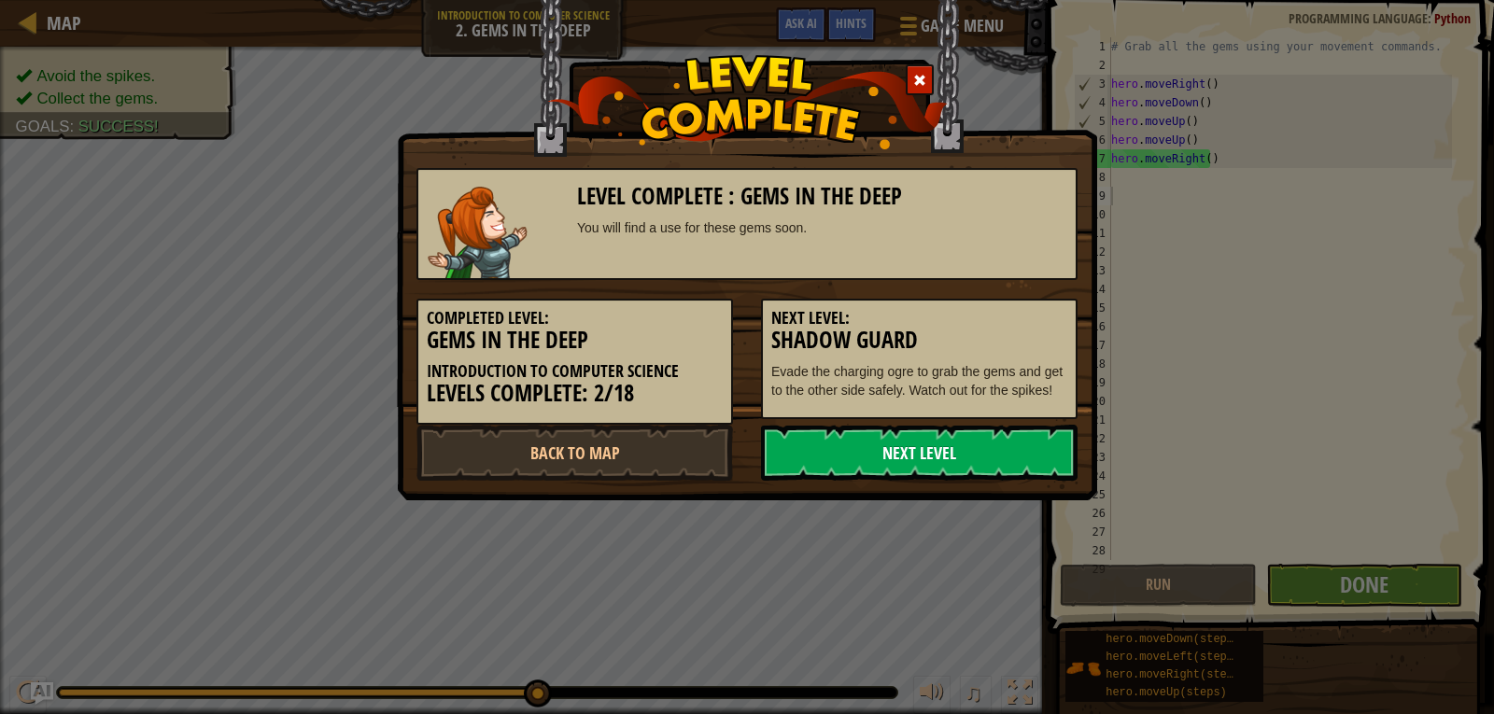
click at [954, 444] on link "Next Level" at bounding box center [919, 453] width 317 height 56
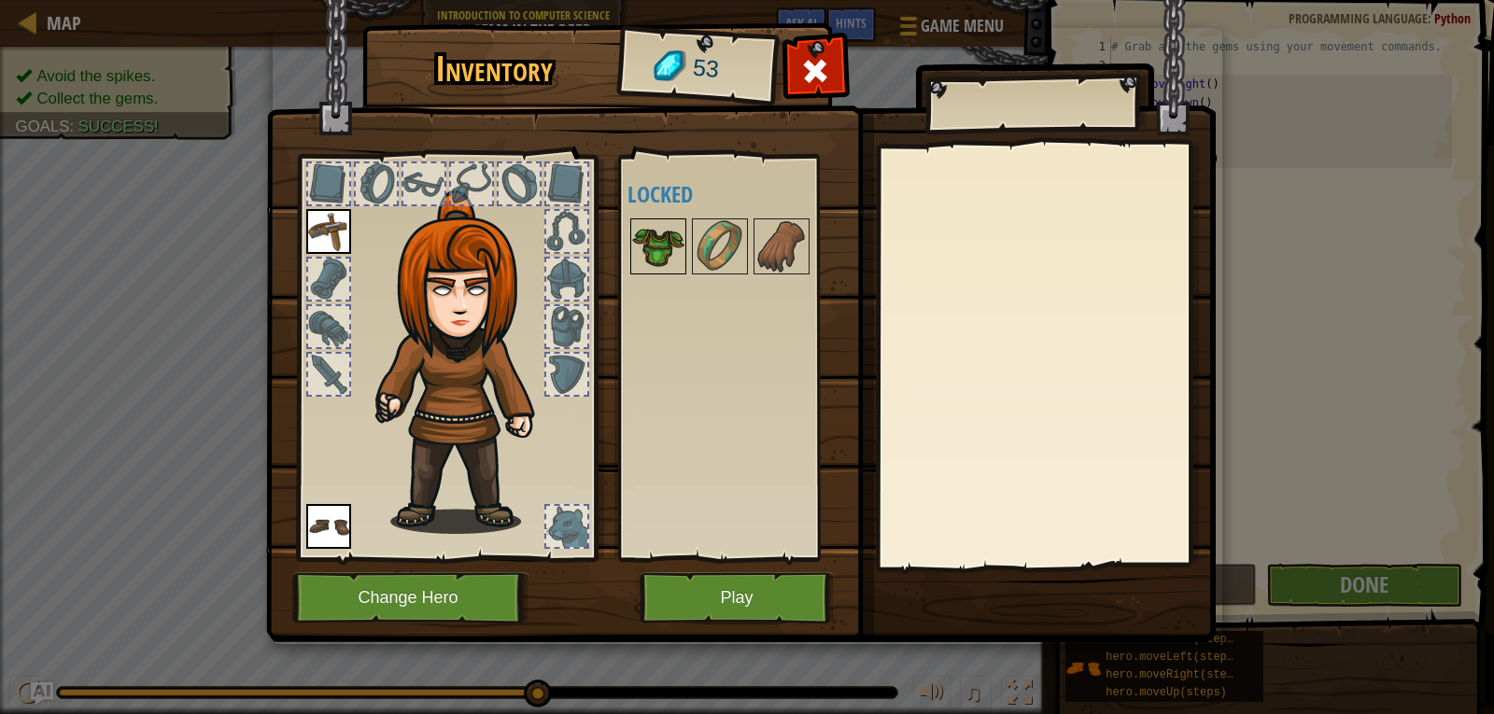
click at [645, 223] on img at bounding box center [658, 246] width 52 height 52
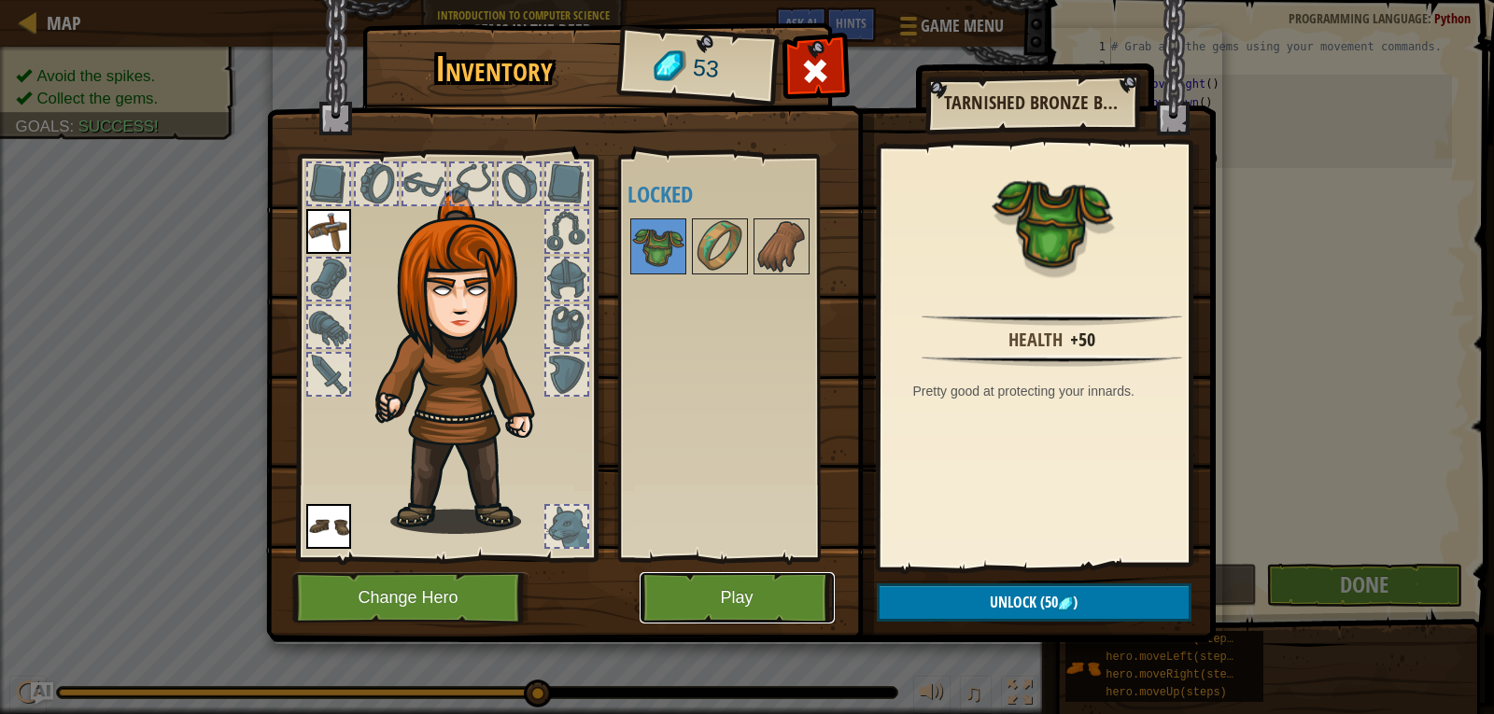
click at [714, 585] on button "Play" at bounding box center [737, 597] width 195 height 51
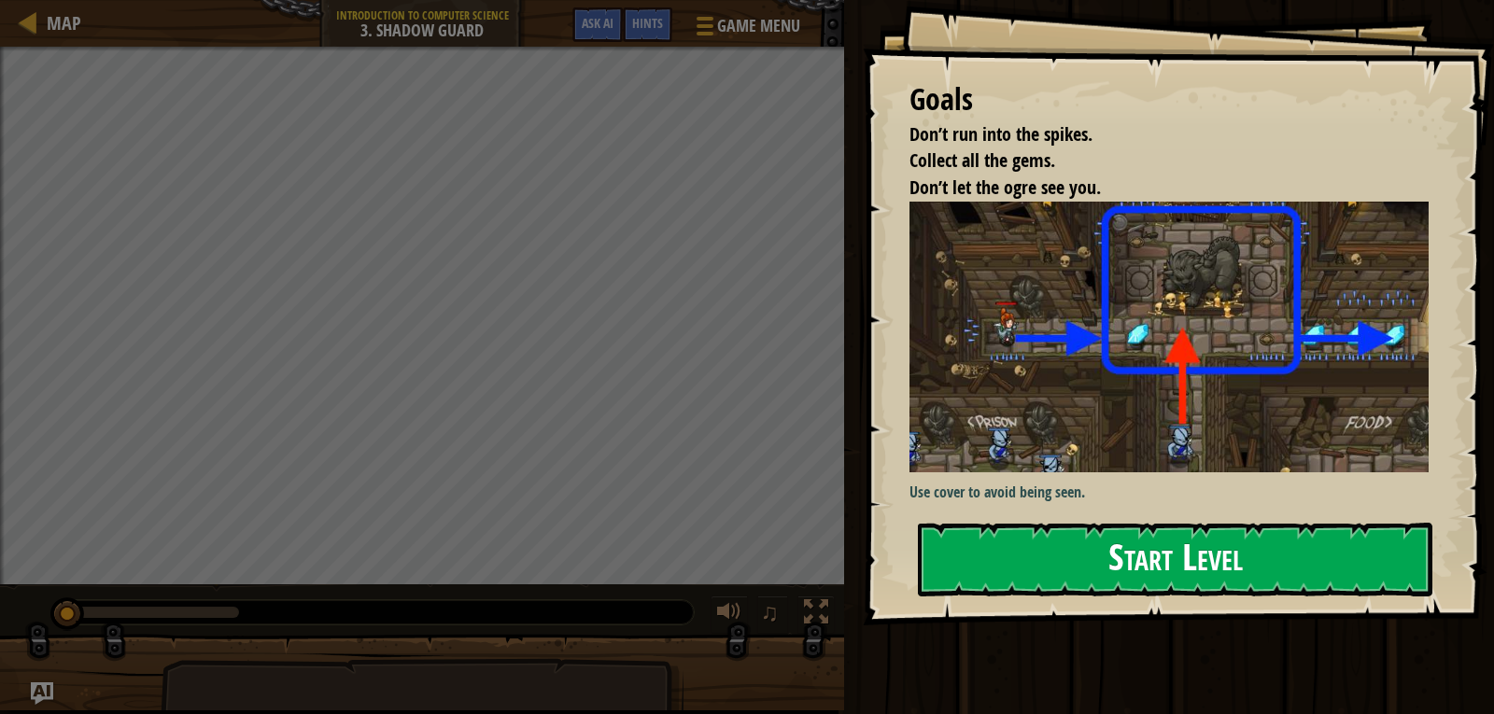
click at [1086, 554] on button "Start Level" at bounding box center [1175, 560] width 515 height 74
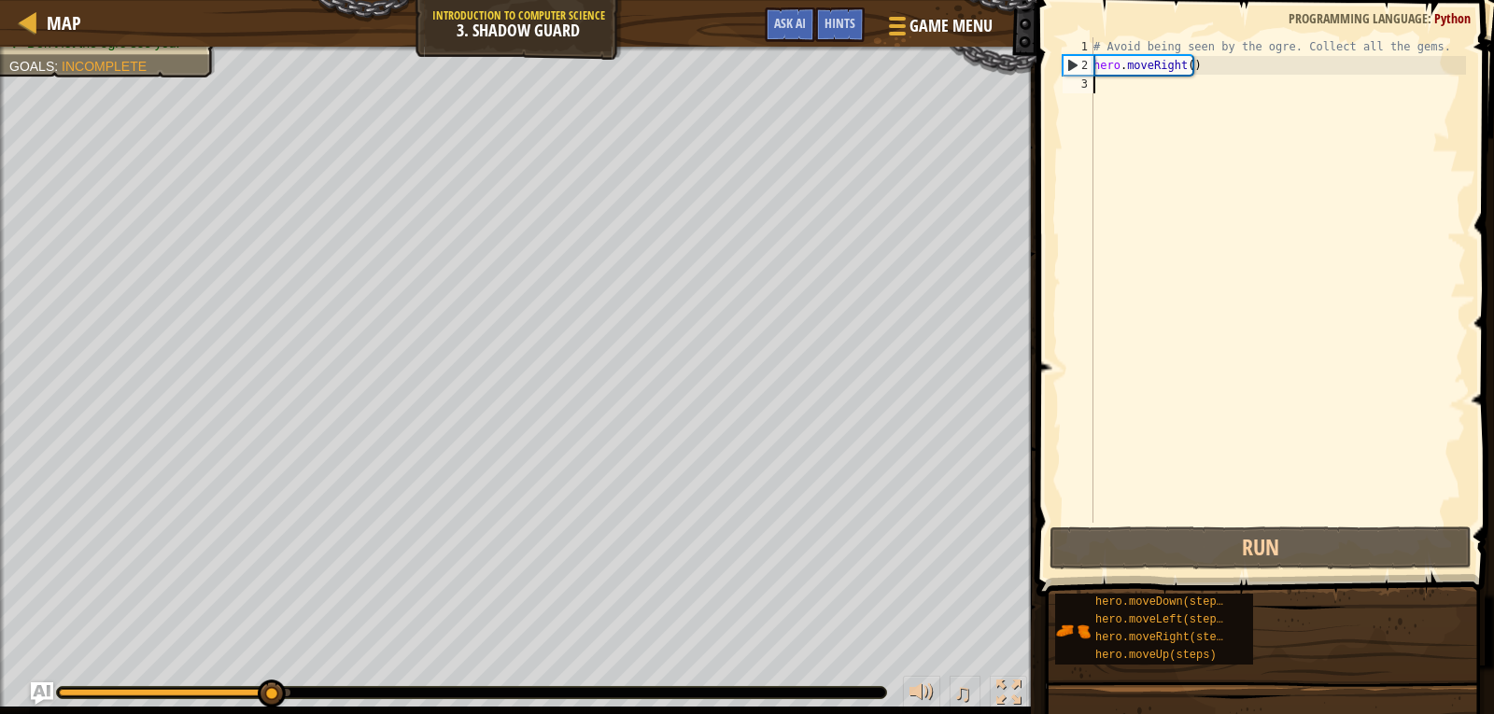
type textarea "h"
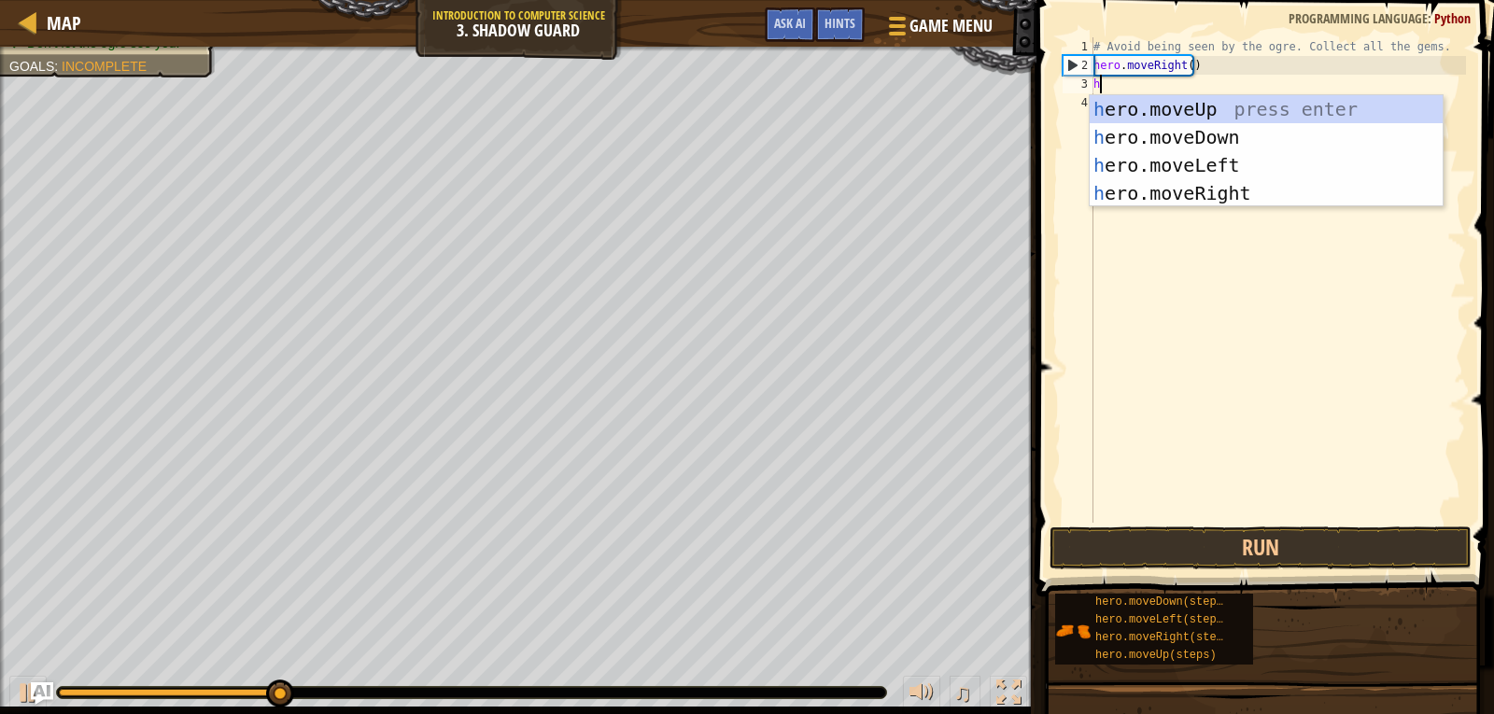
scroll to position [8, 0]
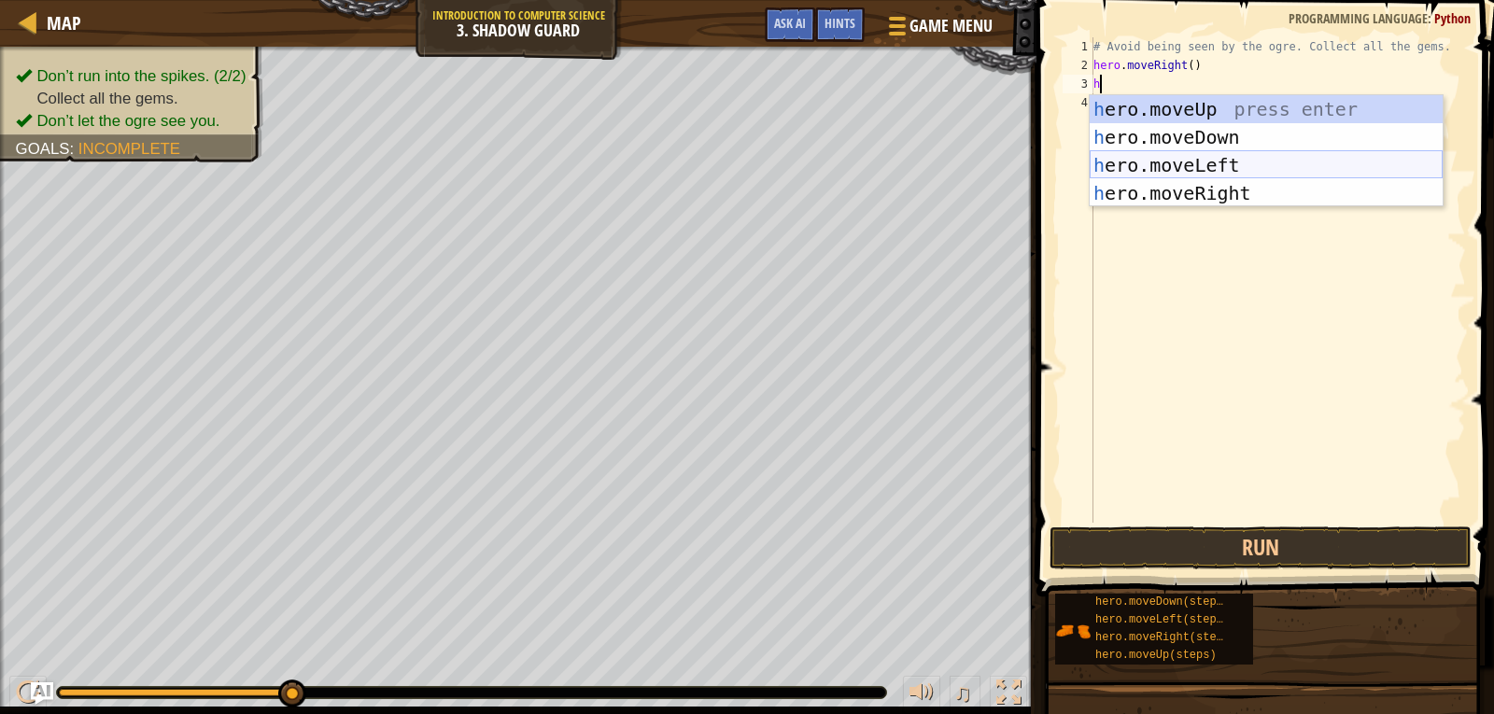
click at [1144, 159] on div "h ero.moveUp press enter h ero.moveDown press enter h ero.moveLeft press enter …" at bounding box center [1266, 179] width 353 height 168
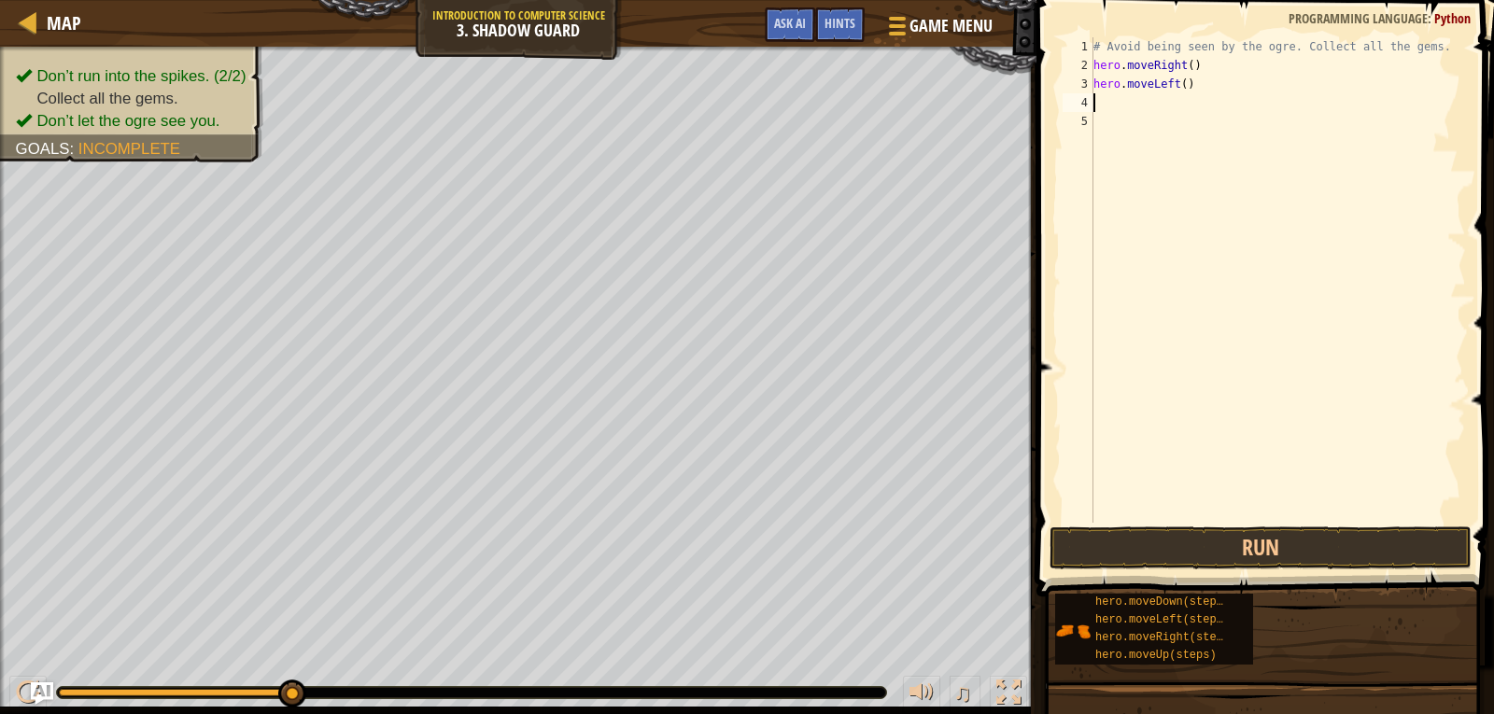
type textarea "h"
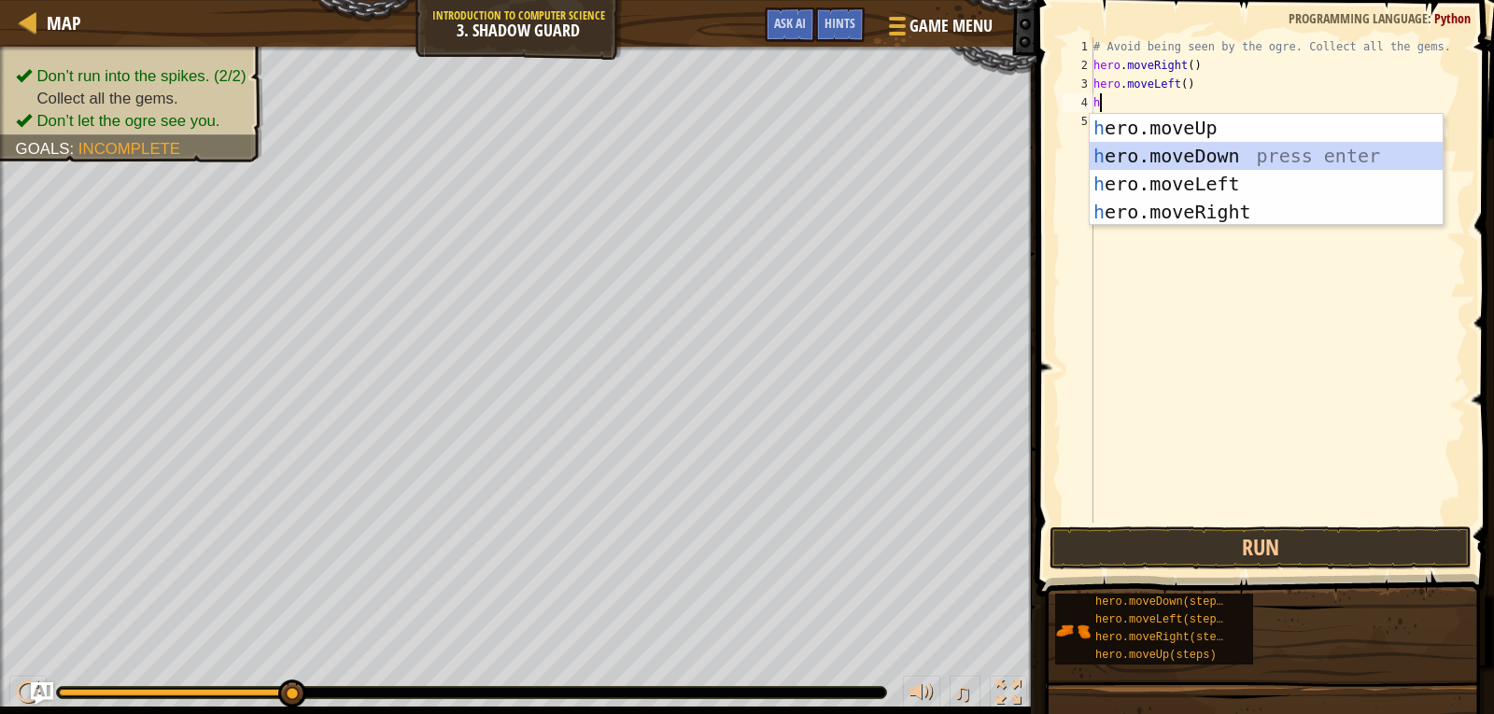
click at [1145, 156] on div "h ero.moveUp press enter h ero.moveDown press enter h ero.moveLeft press enter …" at bounding box center [1266, 198] width 353 height 168
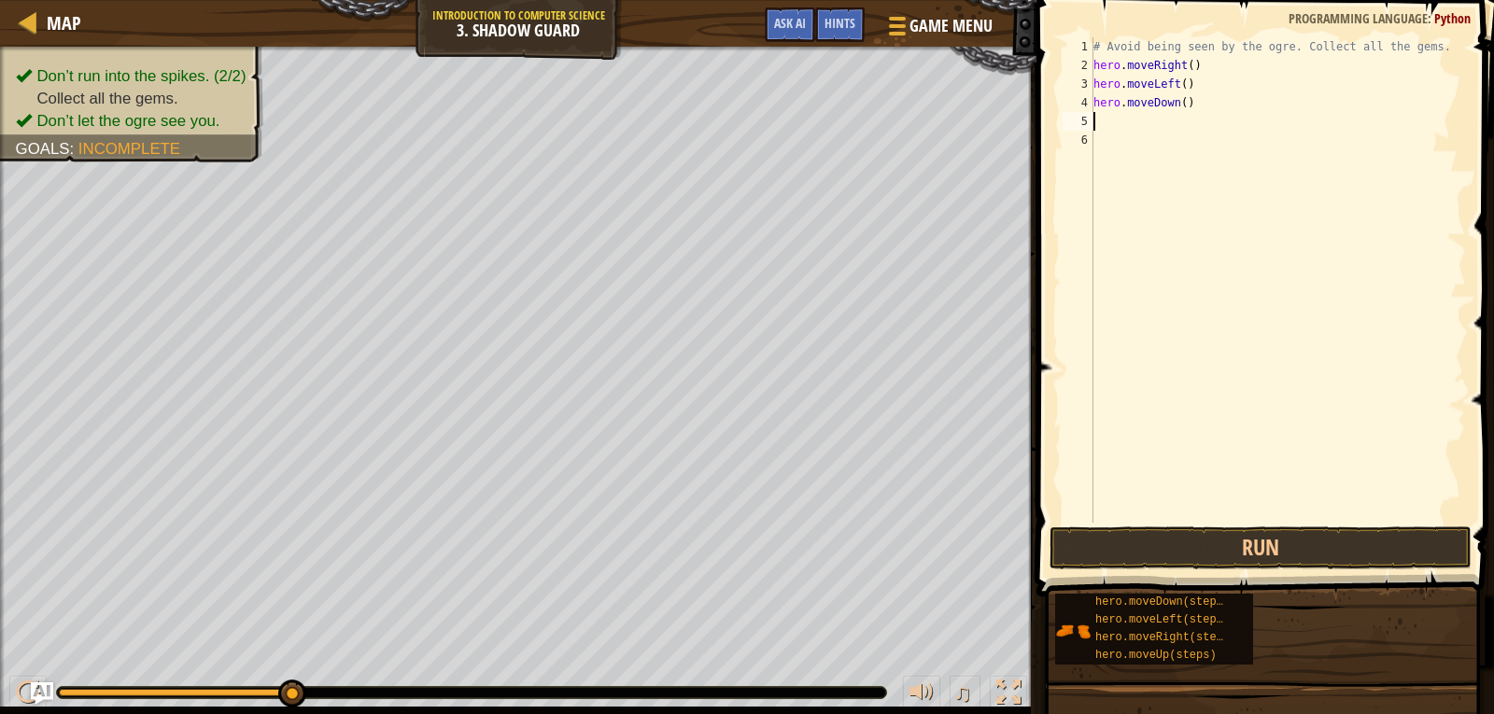
type textarea "h"
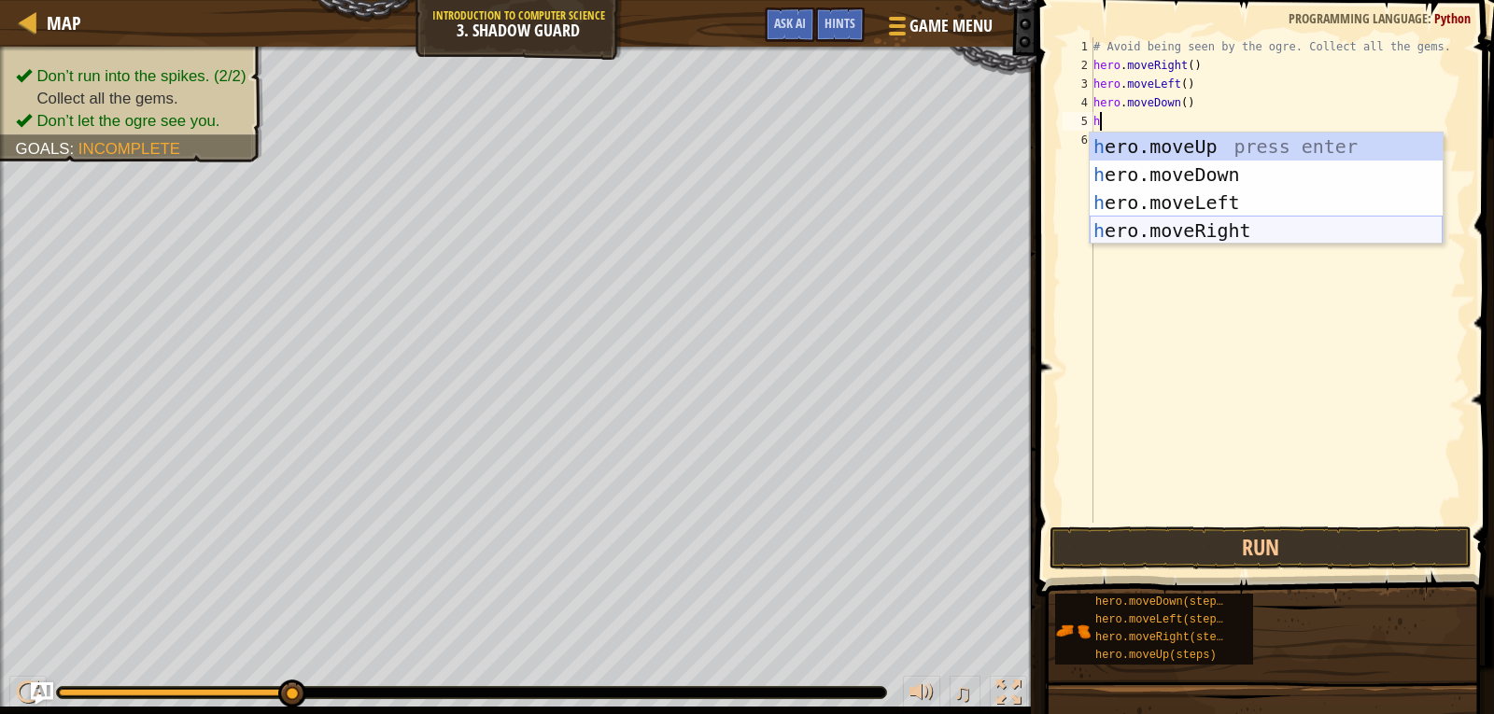
click at [1149, 231] on div "h ero.moveUp press enter h ero.moveDown press enter h ero.moveLeft press enter …" at bounding box center [1266, 217] width 353 height 168
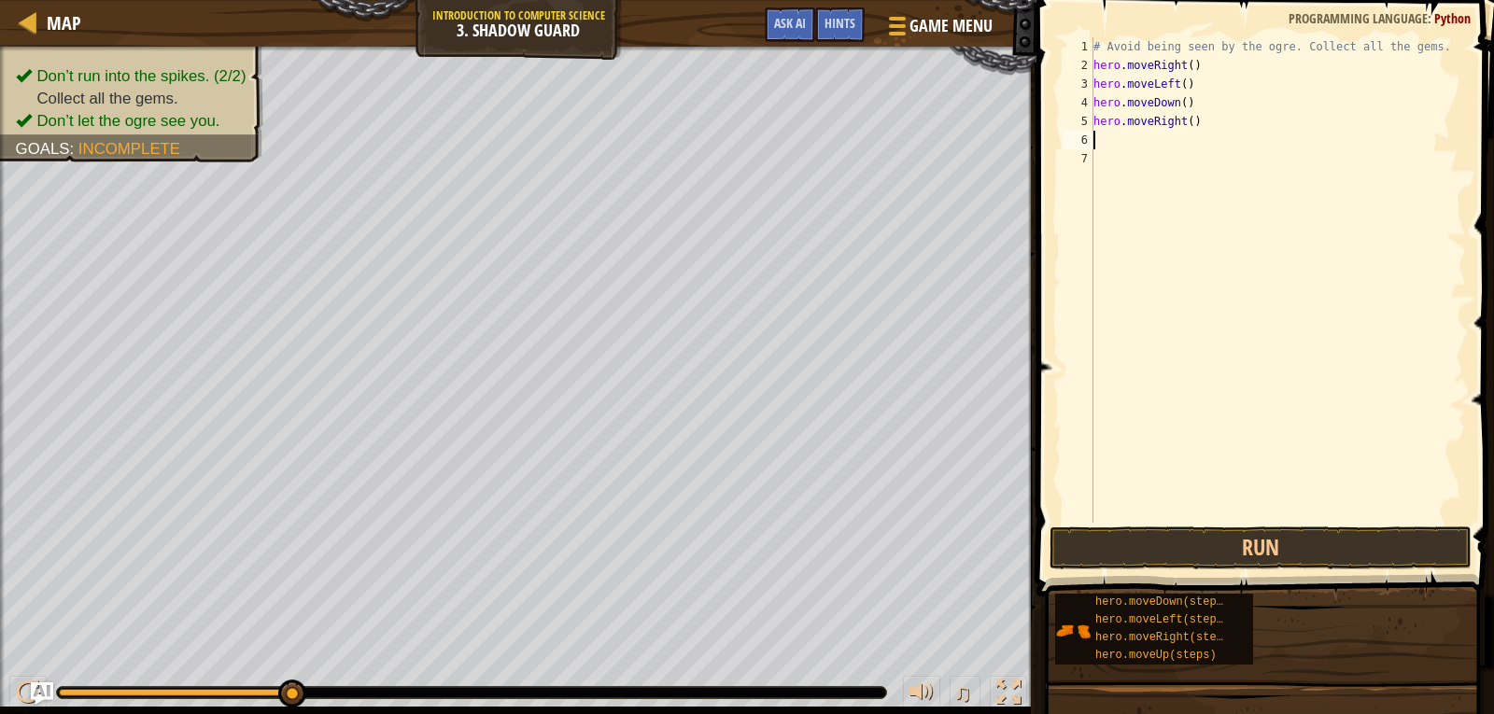
type textarea "h"
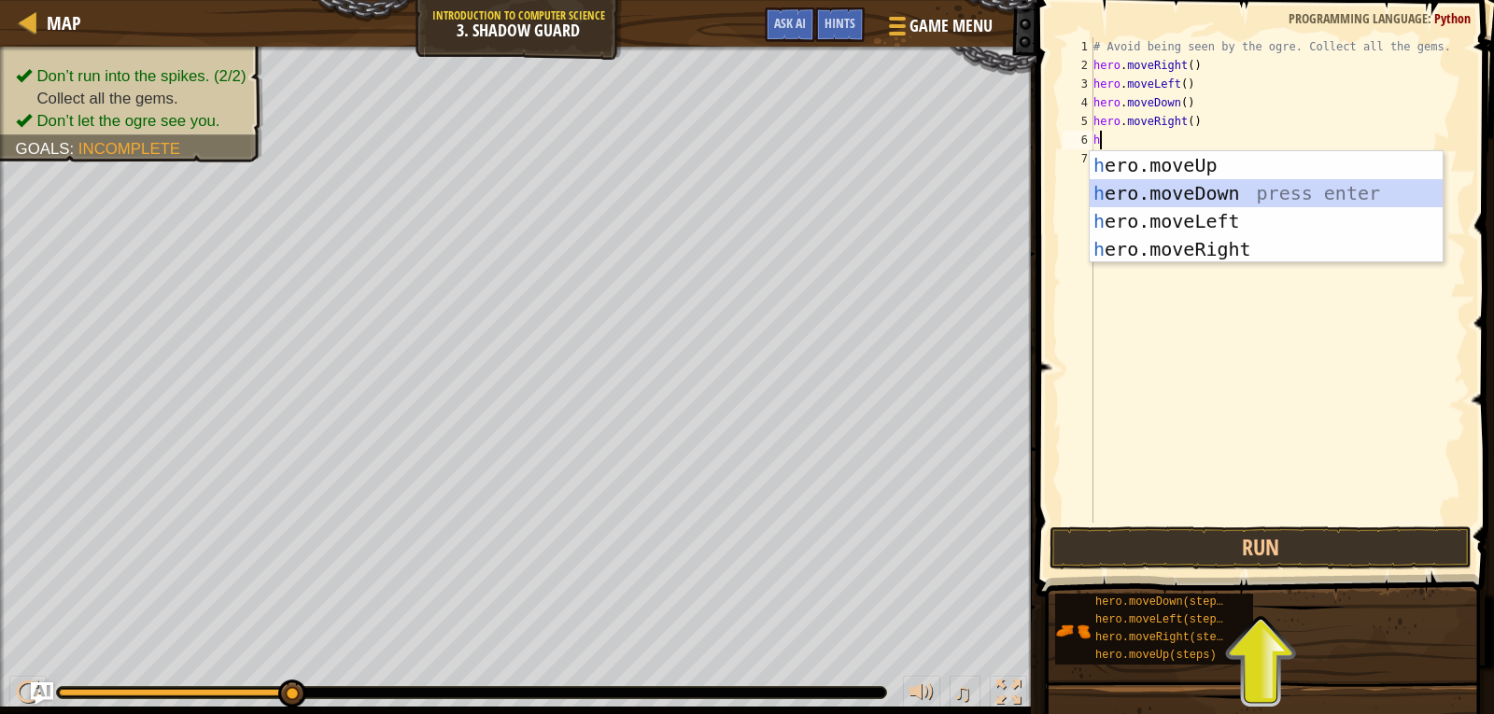
click at [1175, 180] on div "h ero.moveUp press enter h ero.moveDown press enter h ero.moveLeft press enter …" at bounding box center [1266, 235] width 353 height 168
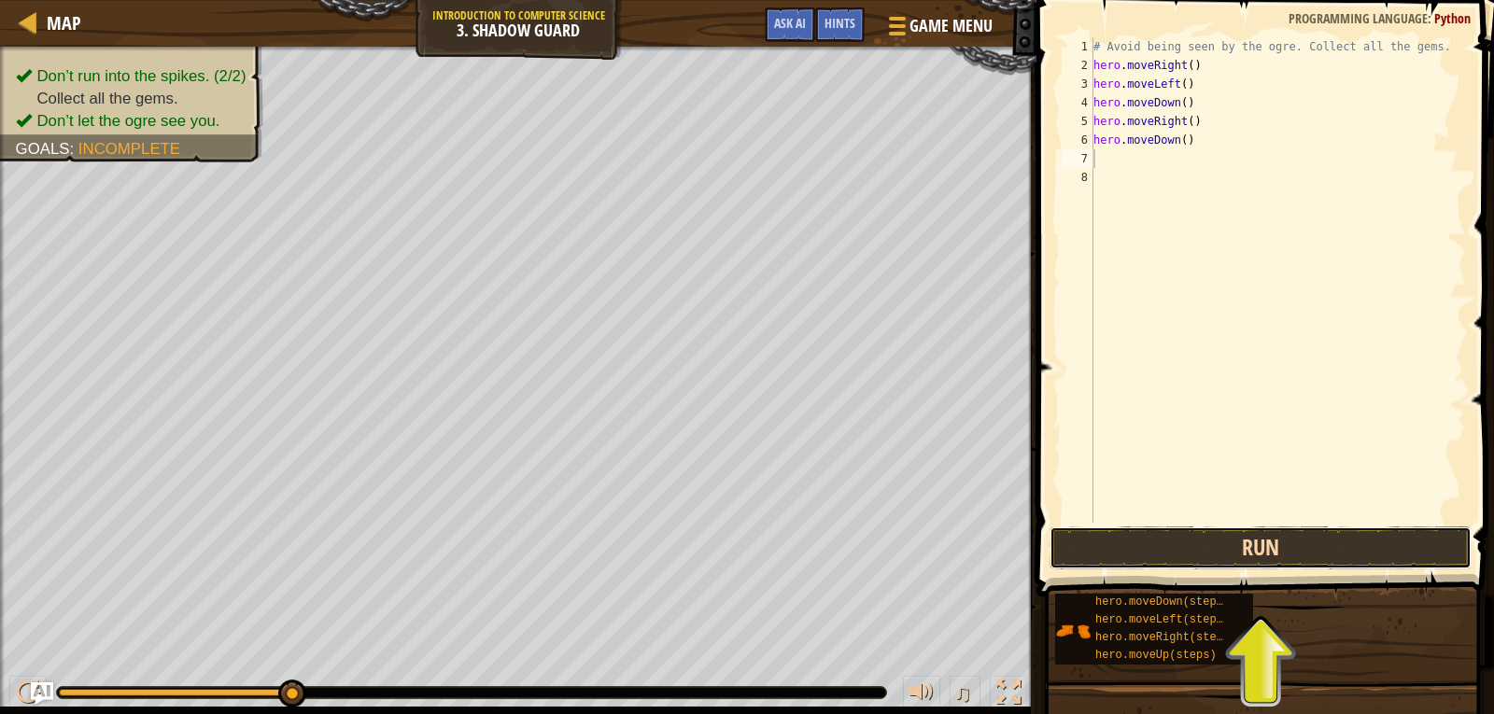
click at [1265, 537] on button "Run" at bounding box center [1261, 548] width 422 height 43
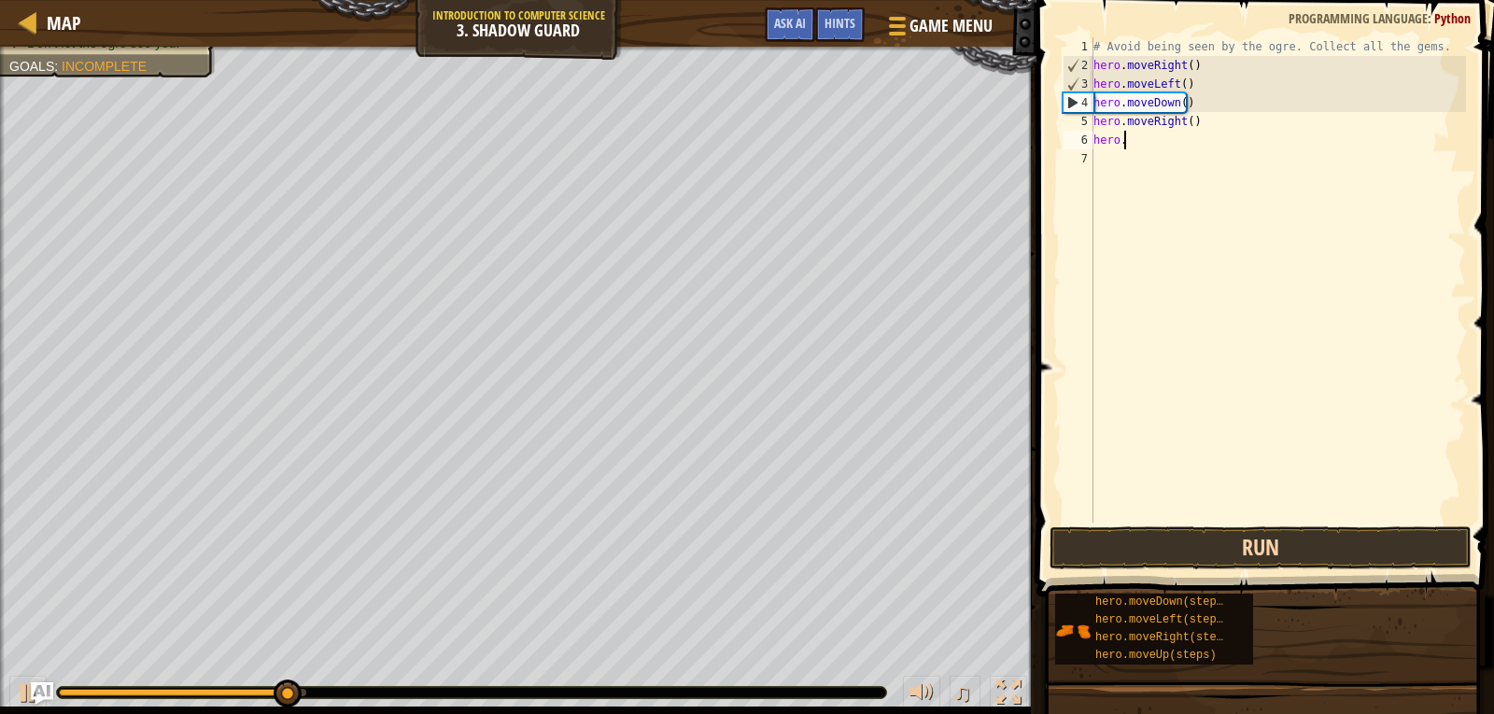
type textarea "h"
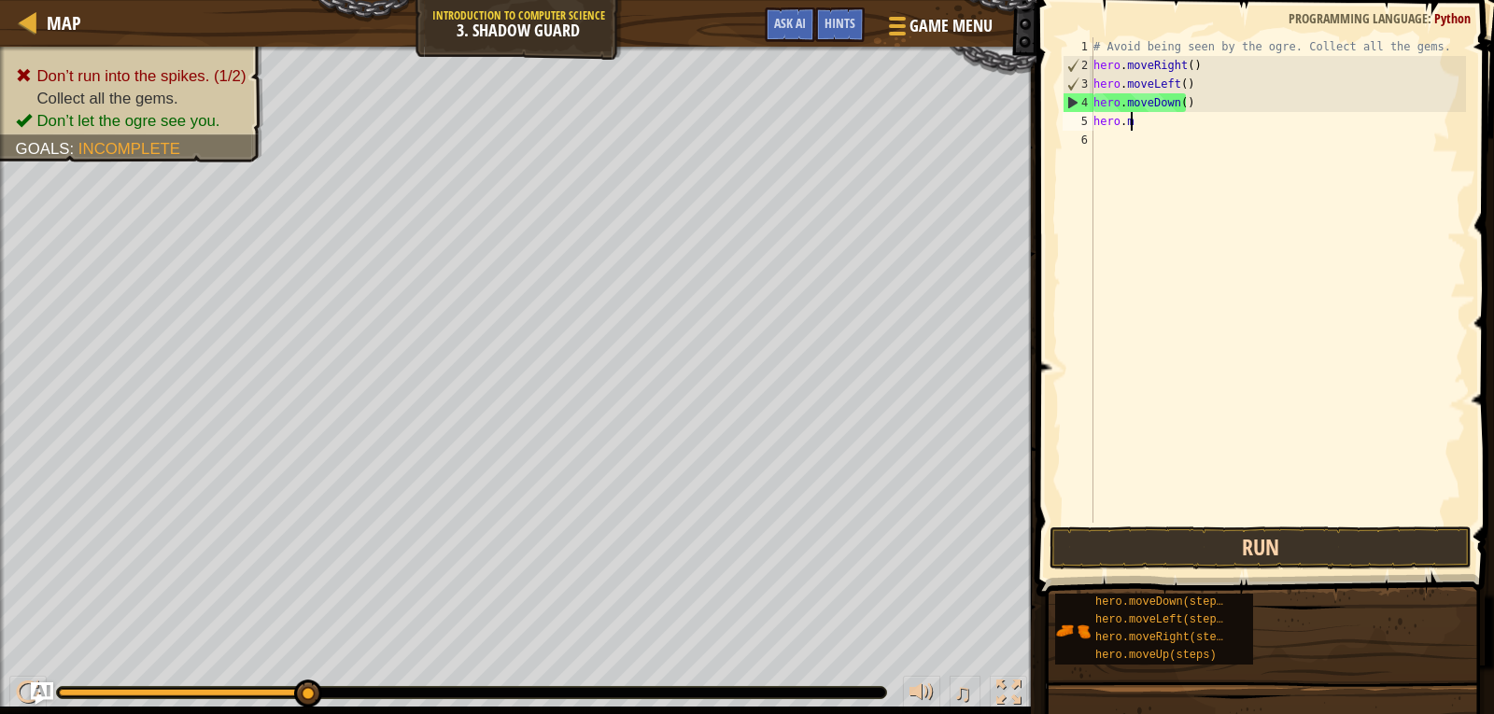
type textarea "h"
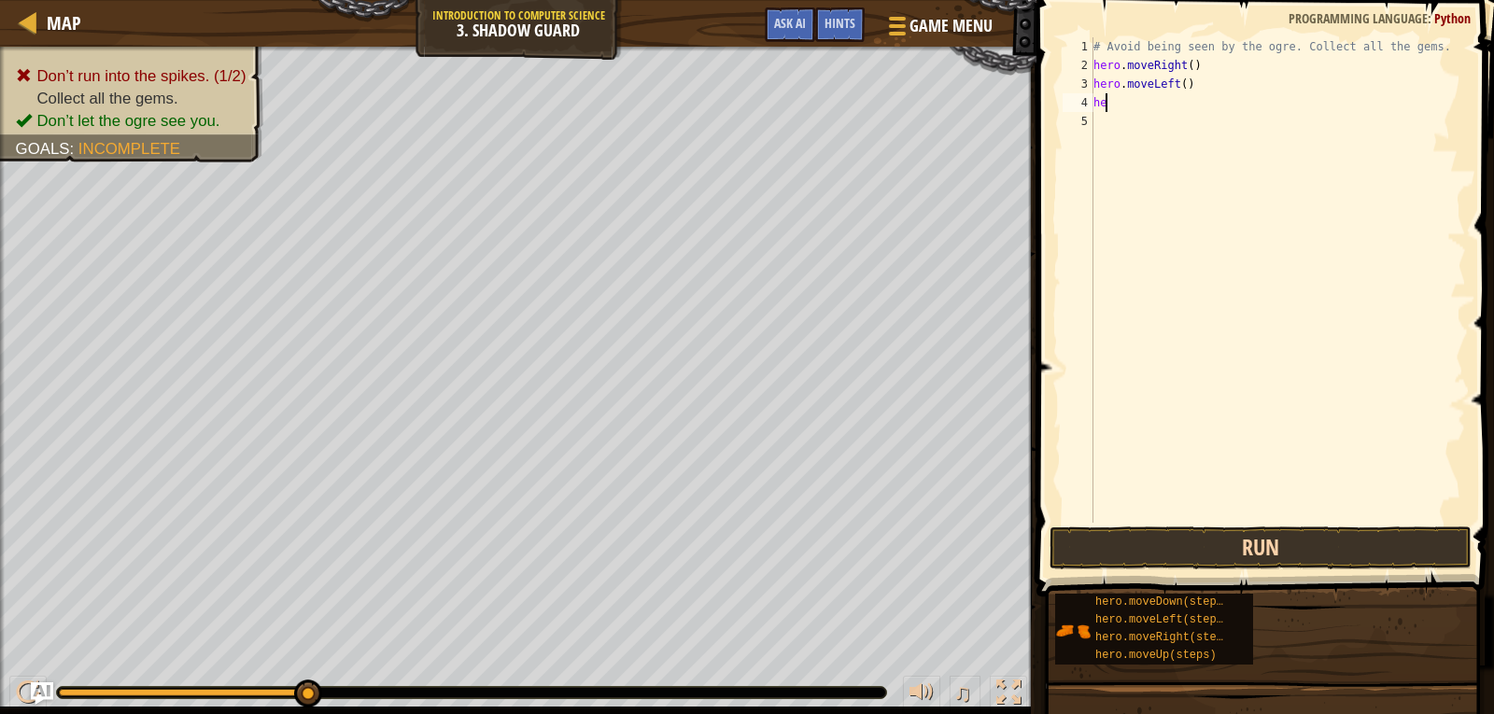
type textarea "h"
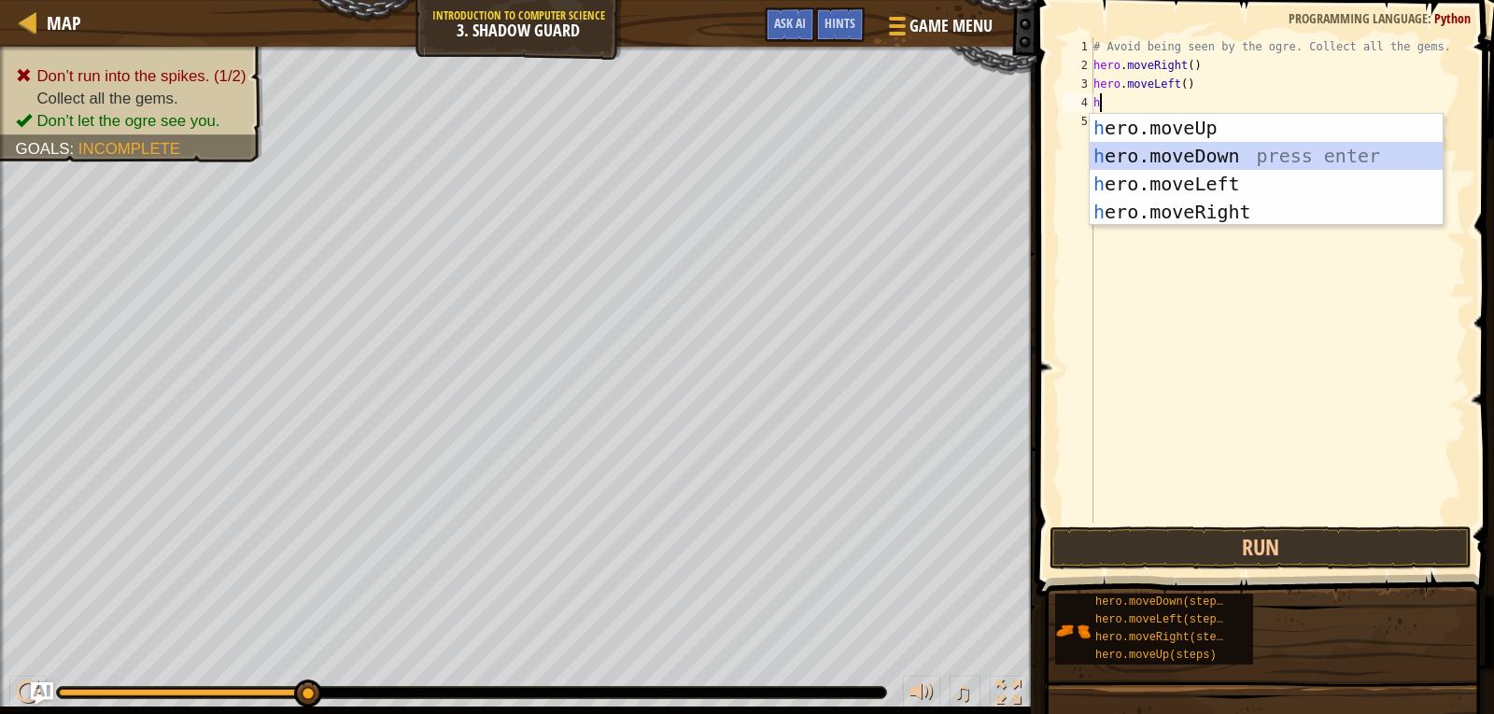
click at [1187, 153] on div "h ero.moveUp press enter h ero.moveDown press enter h ero.moveLeft press enter …" at bounding box center [1266, 198] width 353 height 168
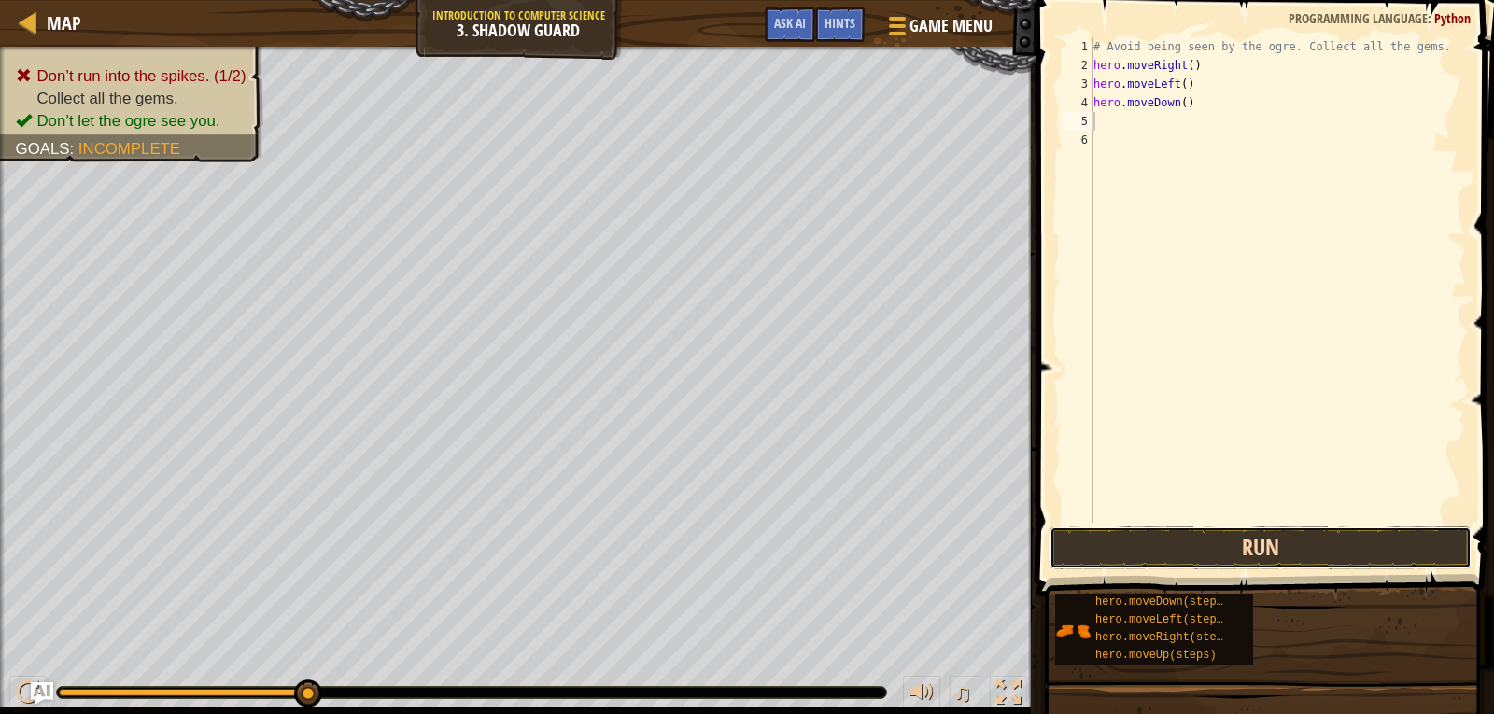
click at [1176, 545] on button "Run" at bounding box center [1261, 548] width 422 height 43
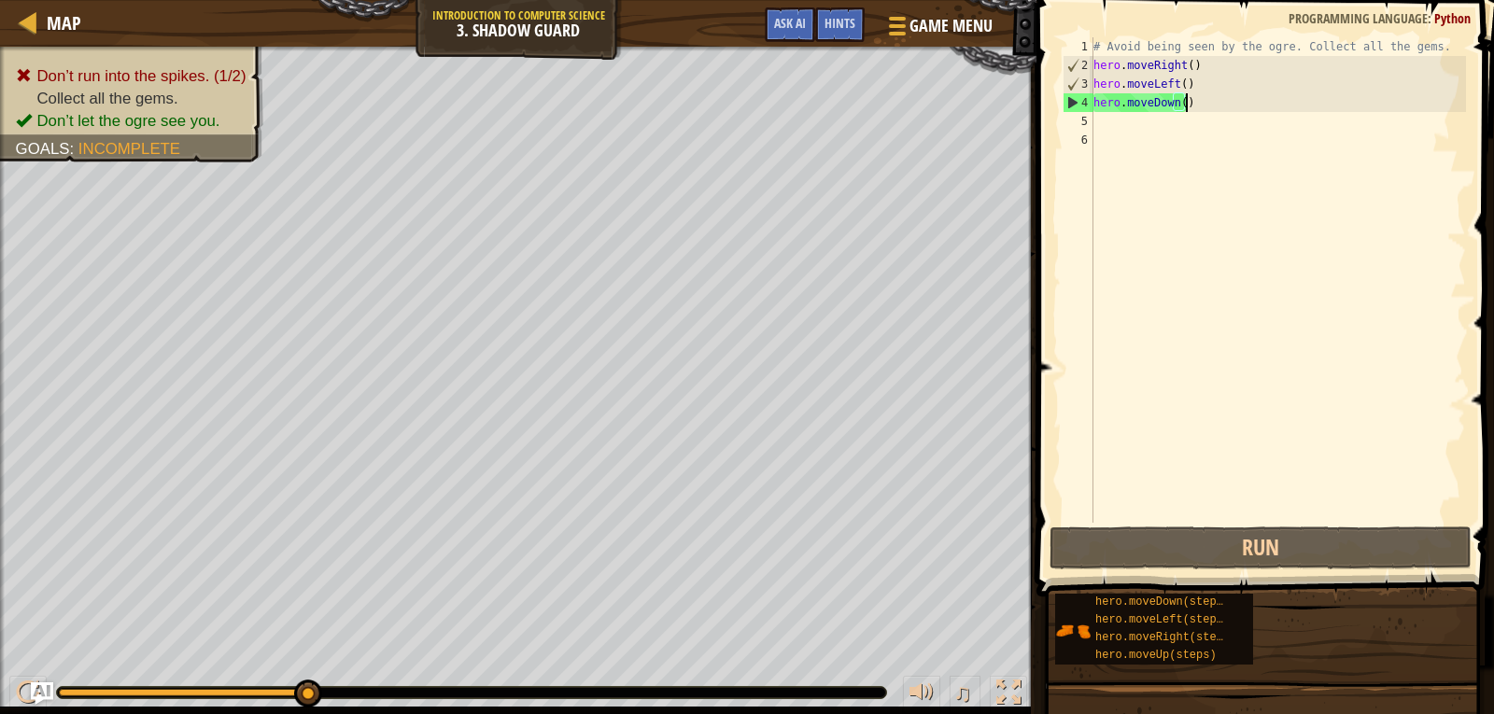
click at [1261, 100] on div "# Avoid being seen by the ogre. Collect all the gems. hero . moveRight ( ) hero…" at bounding box center [1278, 298] width 376 height 523
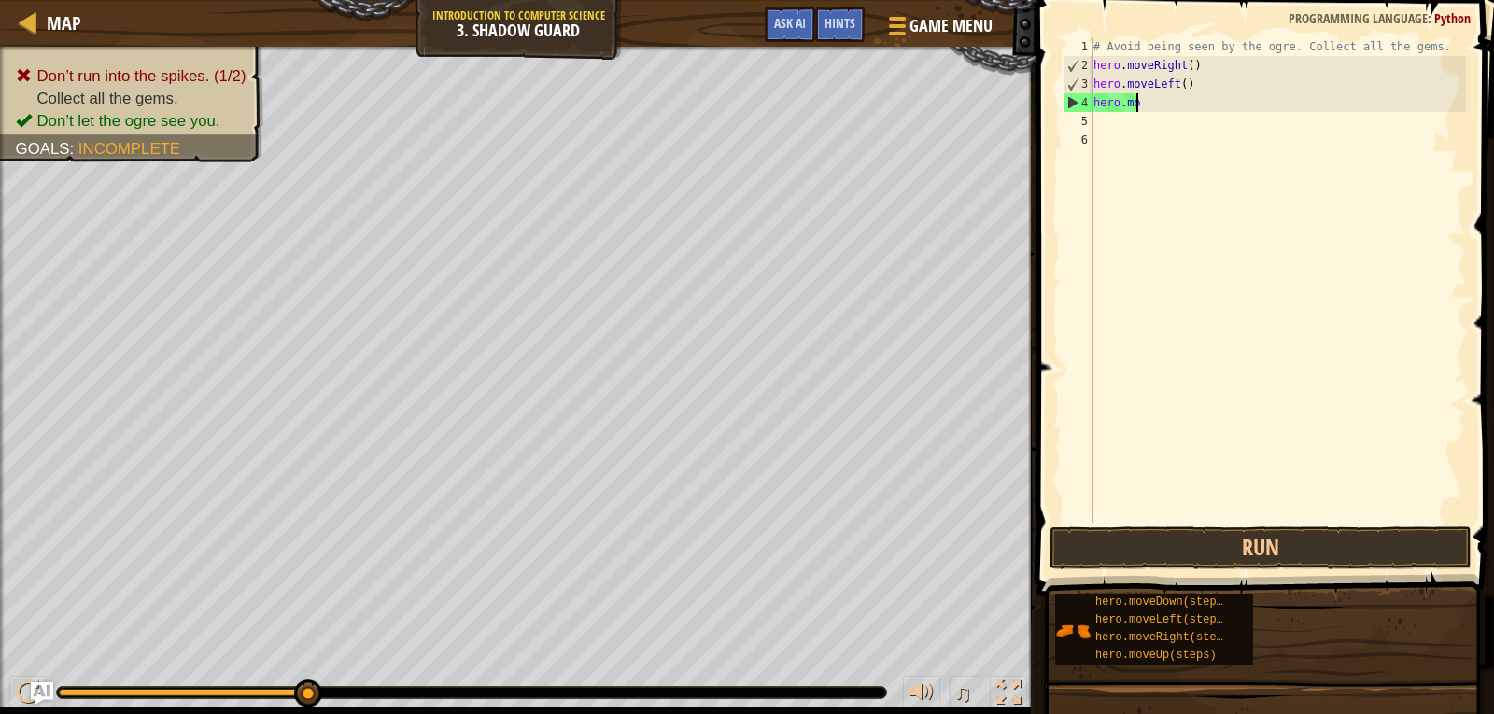
type textarea "h"
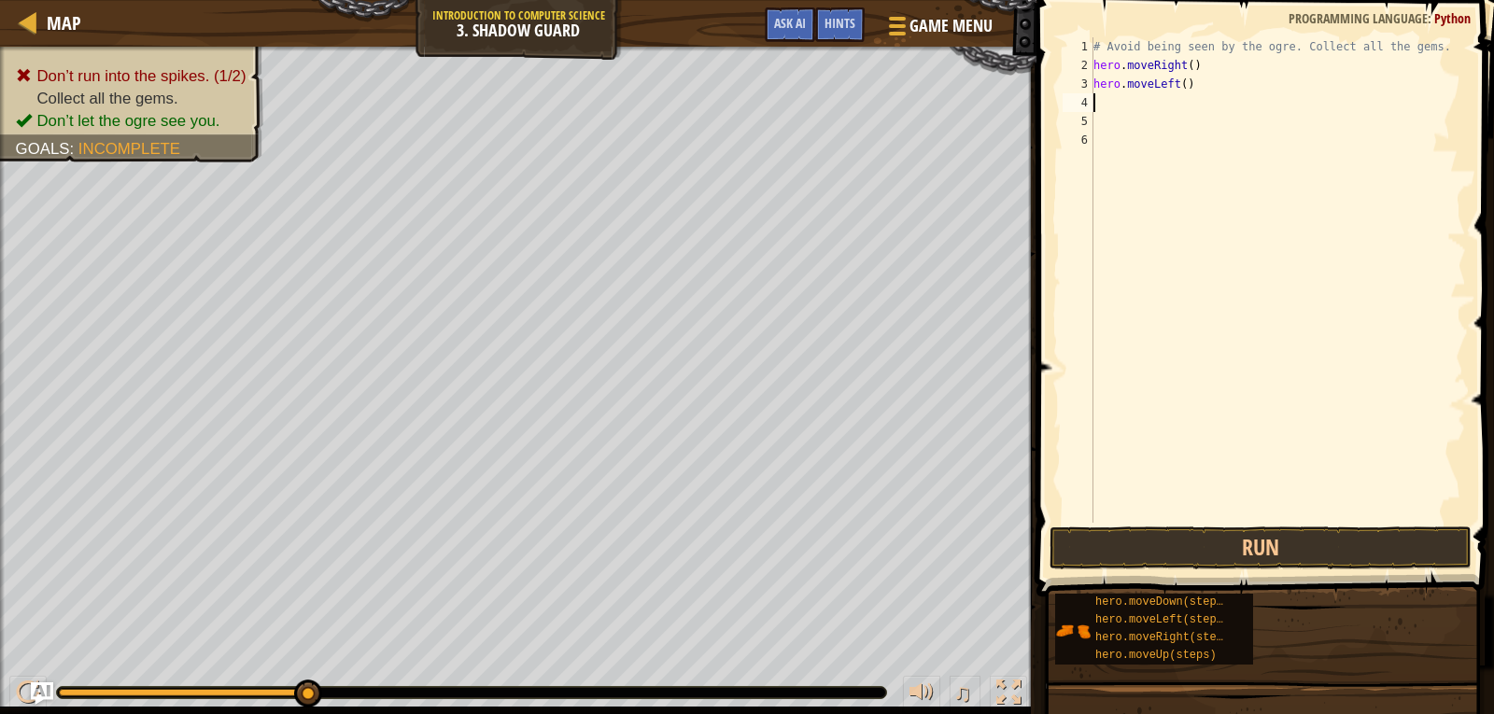
type textarea "h"
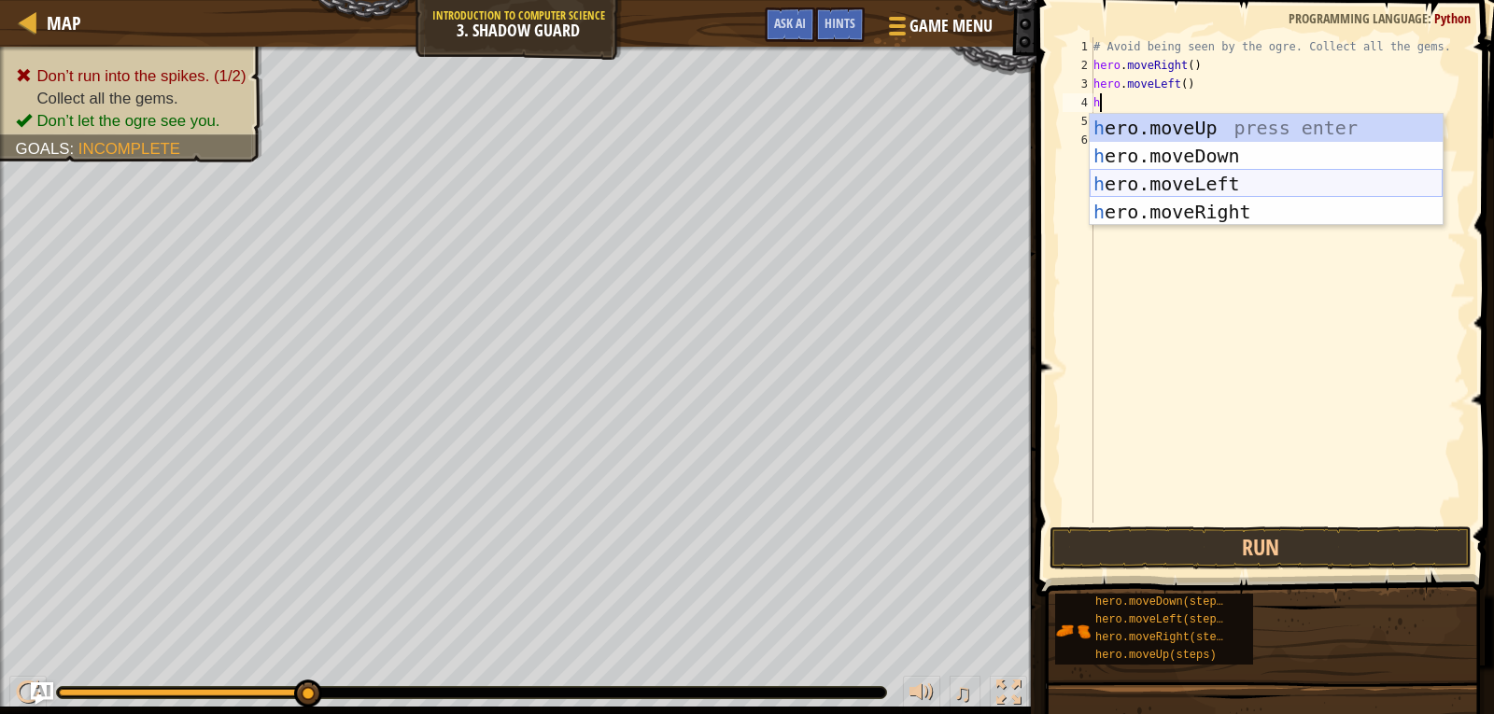
click at [1193, 176] on div "h ero.moveUp press enter h ero.moveDown press enter h ero.moveLeft press enter …" at bounding box center [1266, 198] width 353 height 168
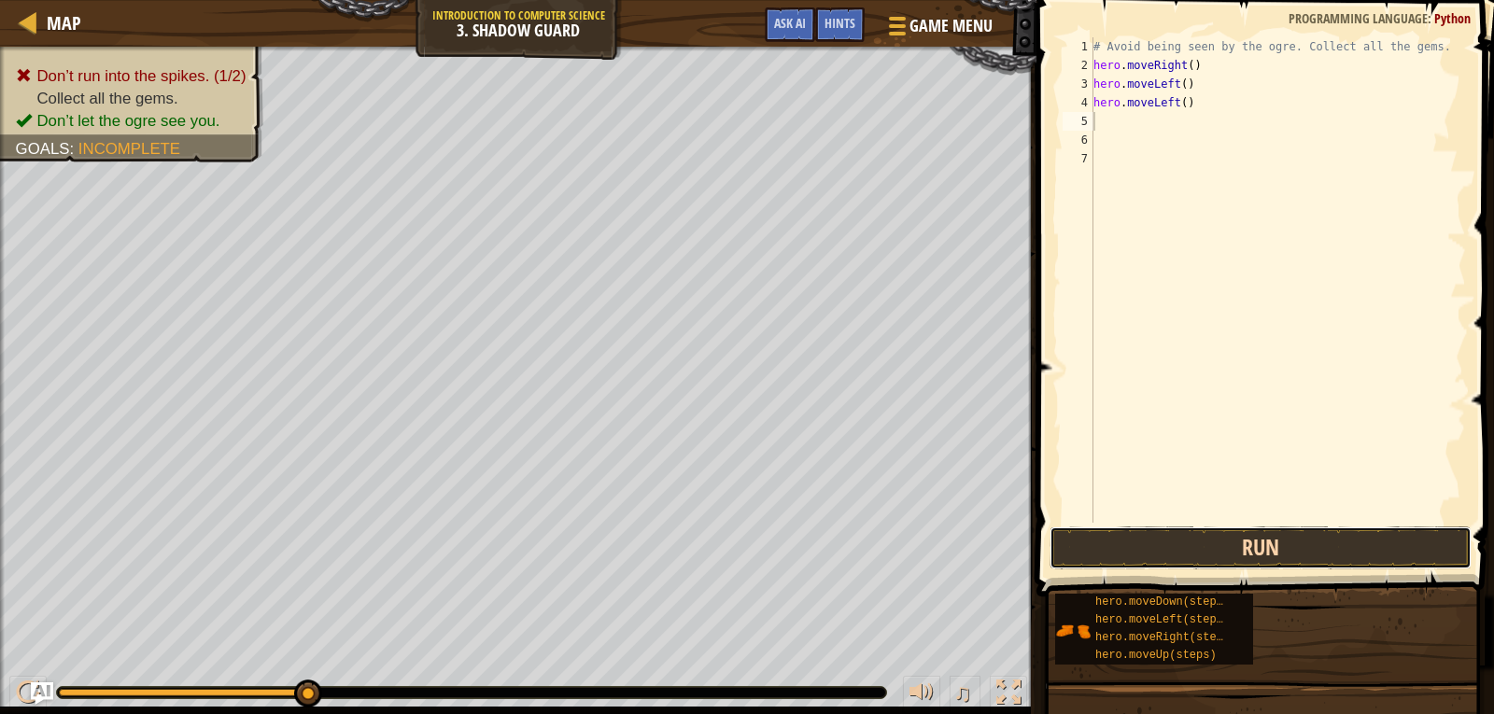
click at [1146, 556] on button "Run" at bounding box center [1261, 548] width 422 height 43
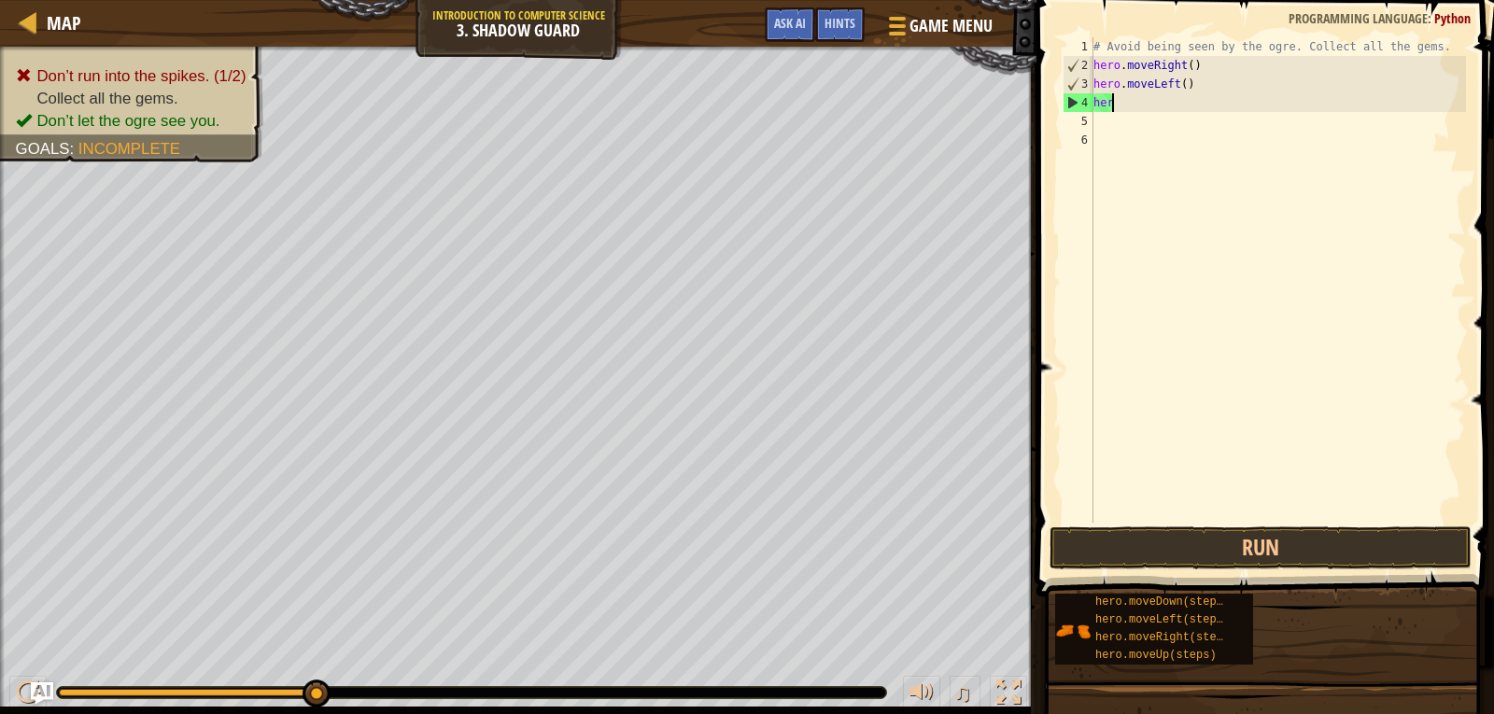
type textarea "h"
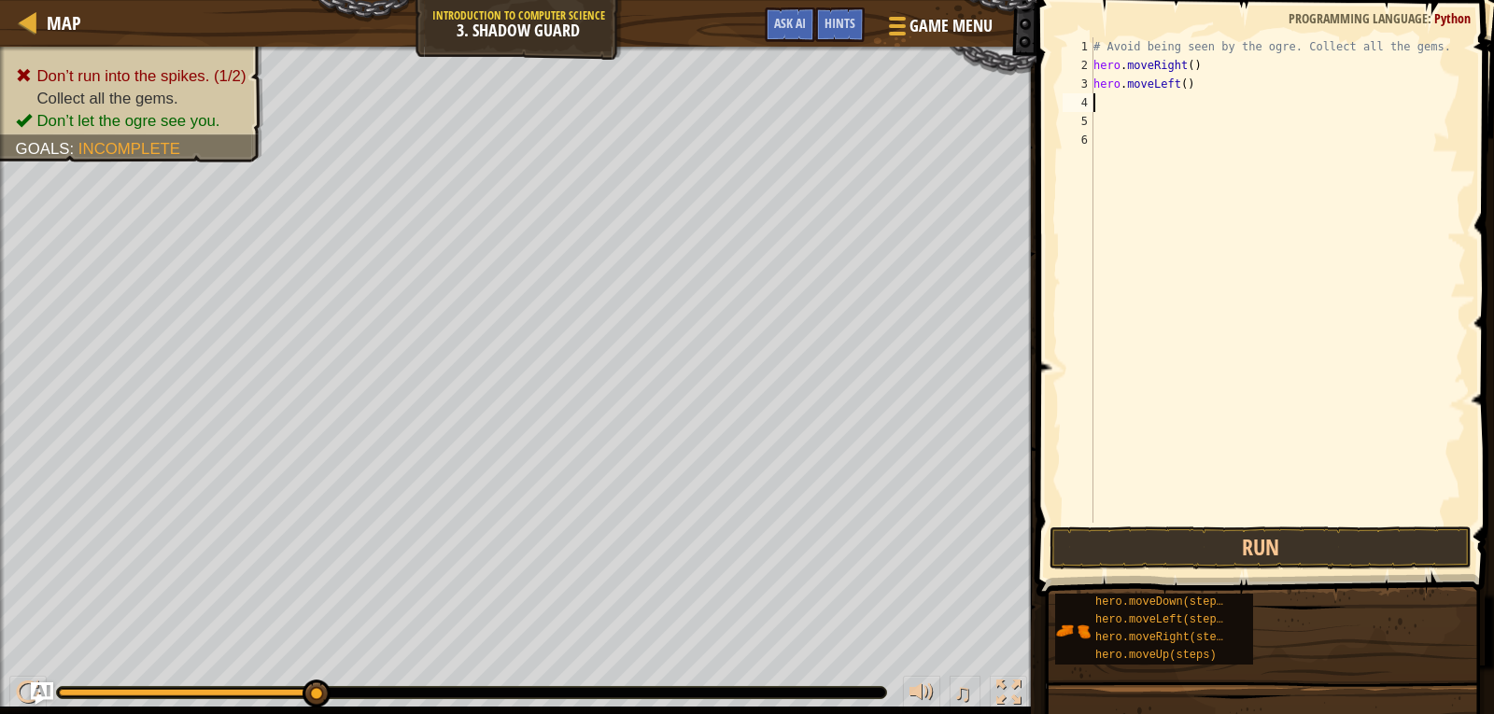
type textarea "h"
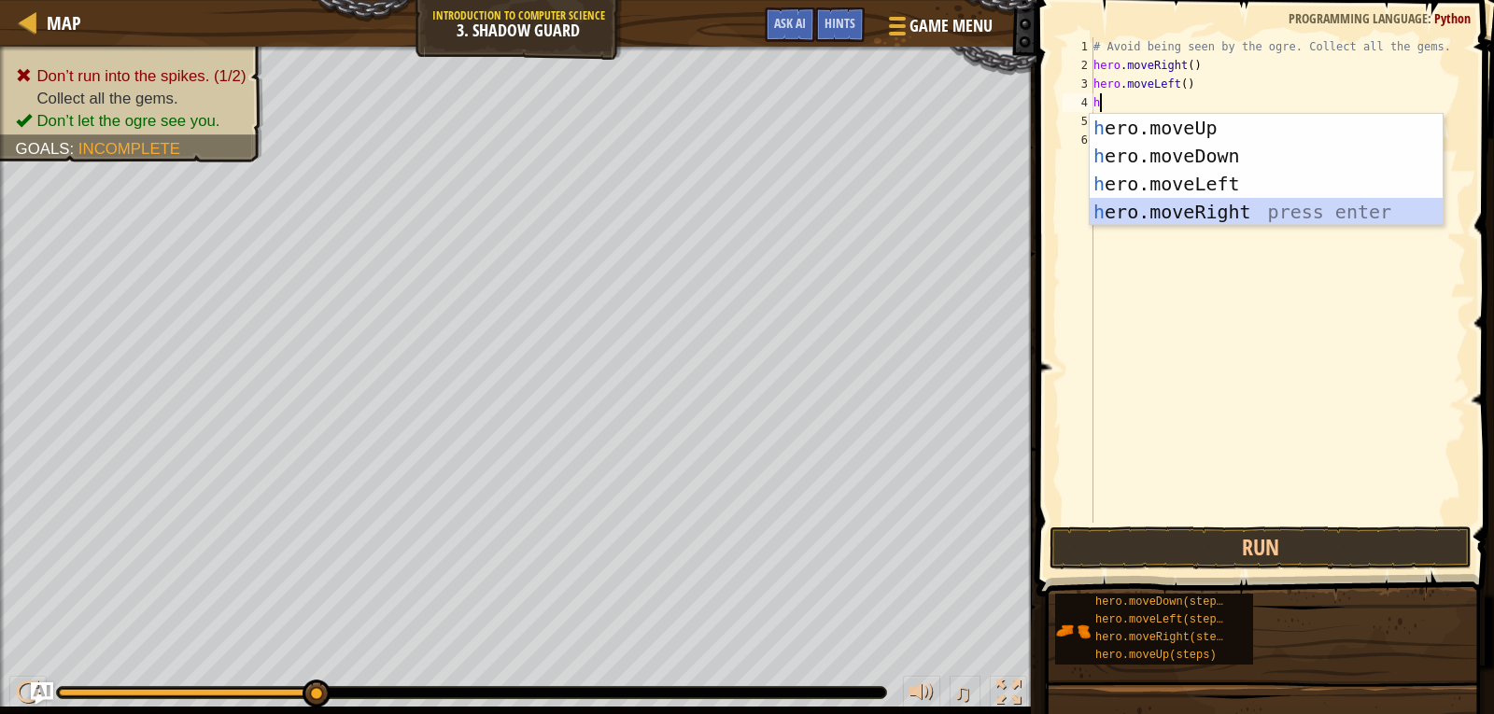
click at [1179, 204] on div "h ero.moveUp press enter h ero.moveDown press enter h ero.moveLeft press enter …" at bounding box center [1266, 198] width 353 height 168
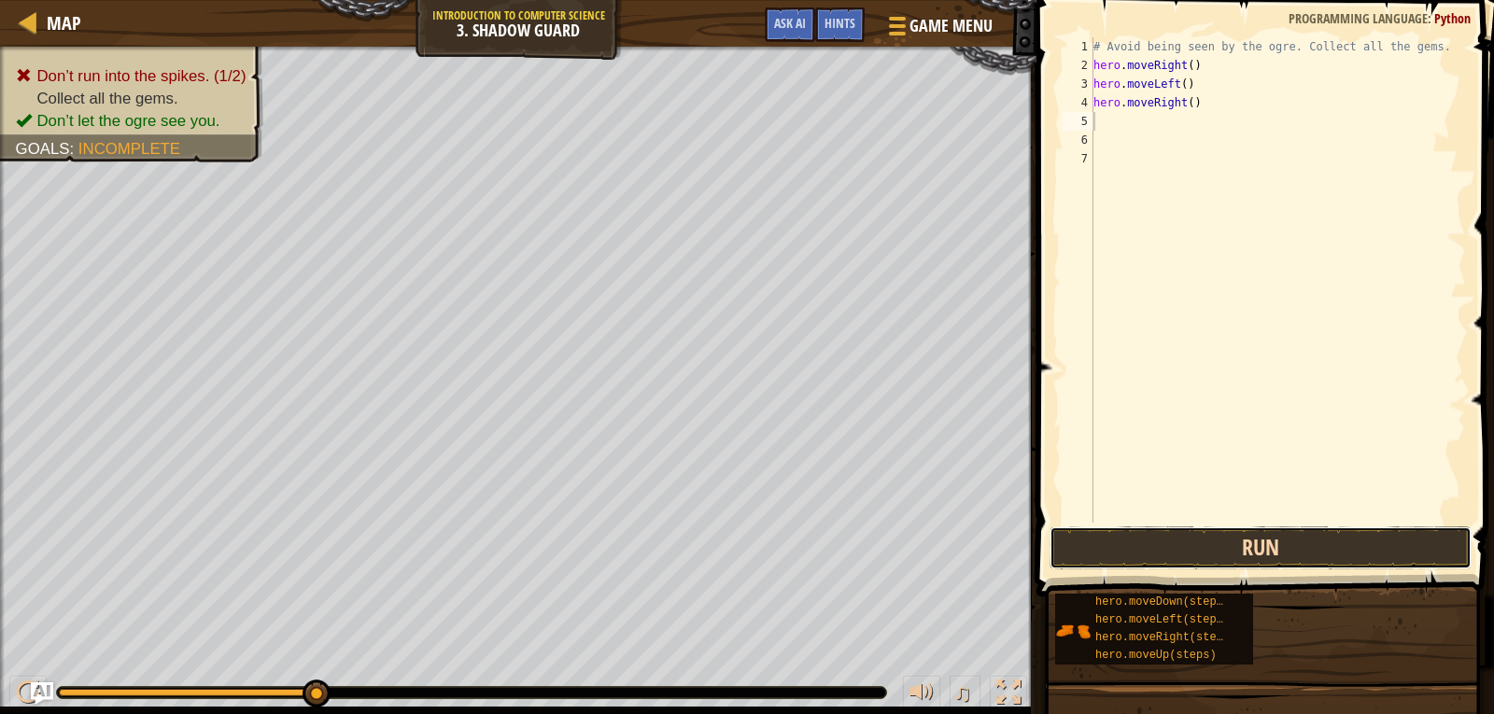
click at [1158, 566] on button "Run" at bounding box center [1261, 548] width 422 height 43
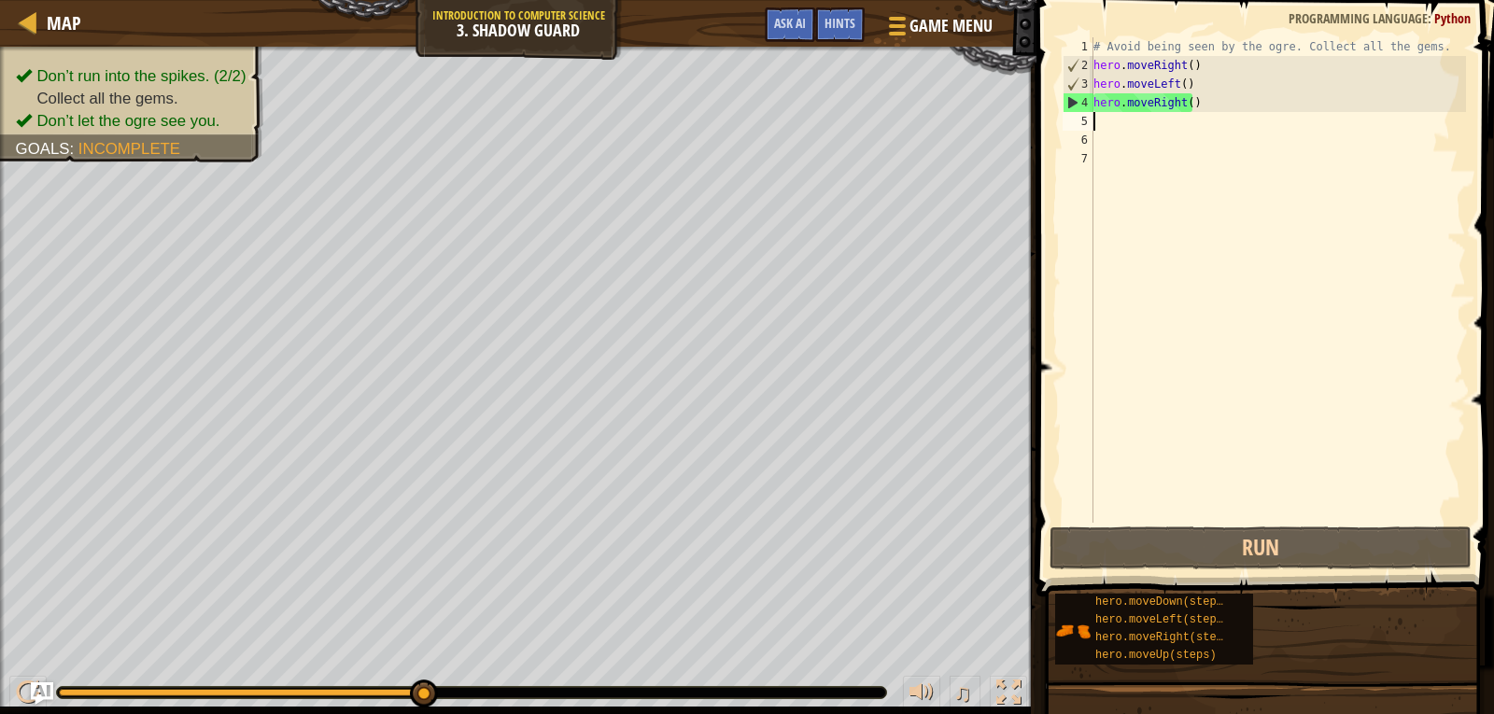
type textarea "h"
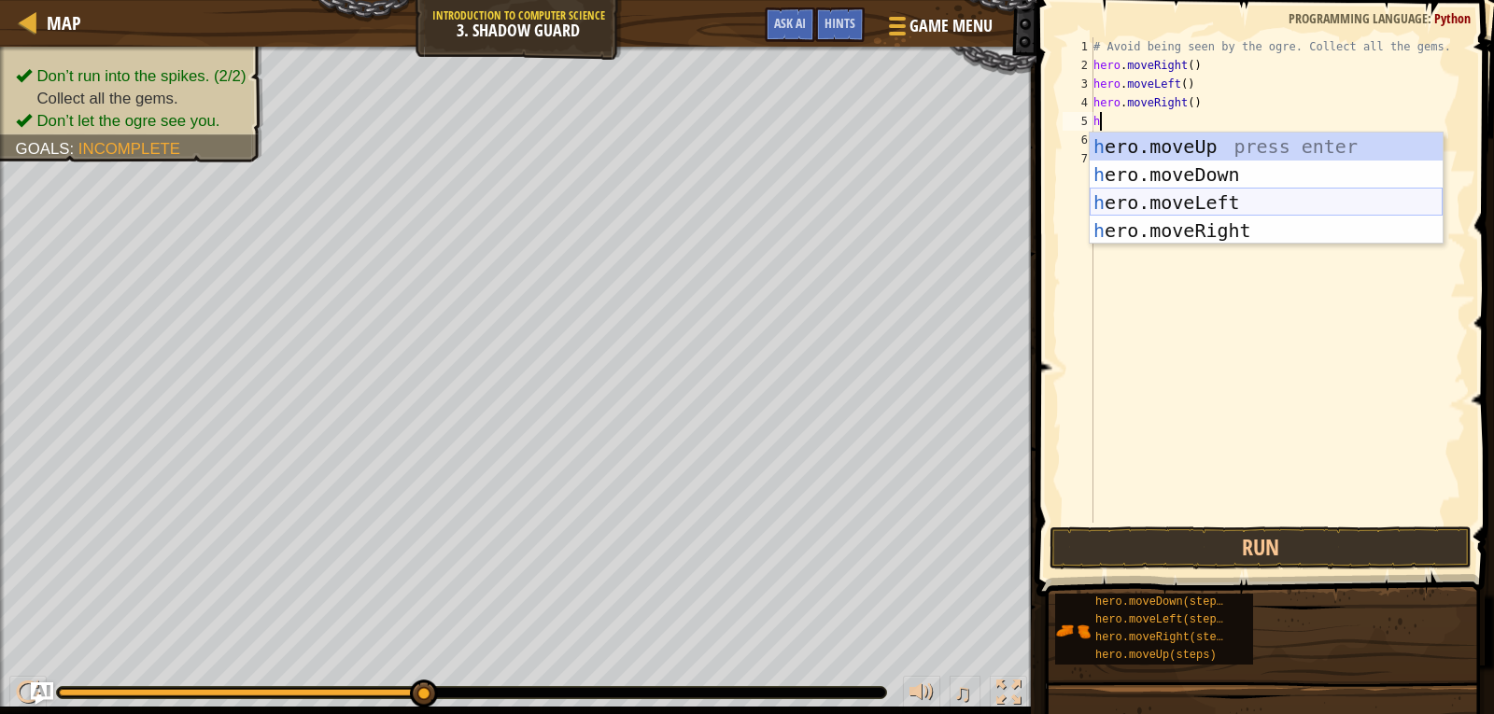
click at [1174, 194] on div "h ero.moveUp press enter h ero.moveDown press enter h ero.moveLeft press enter …" at bounding box center [1266, 217] width 353 height 168
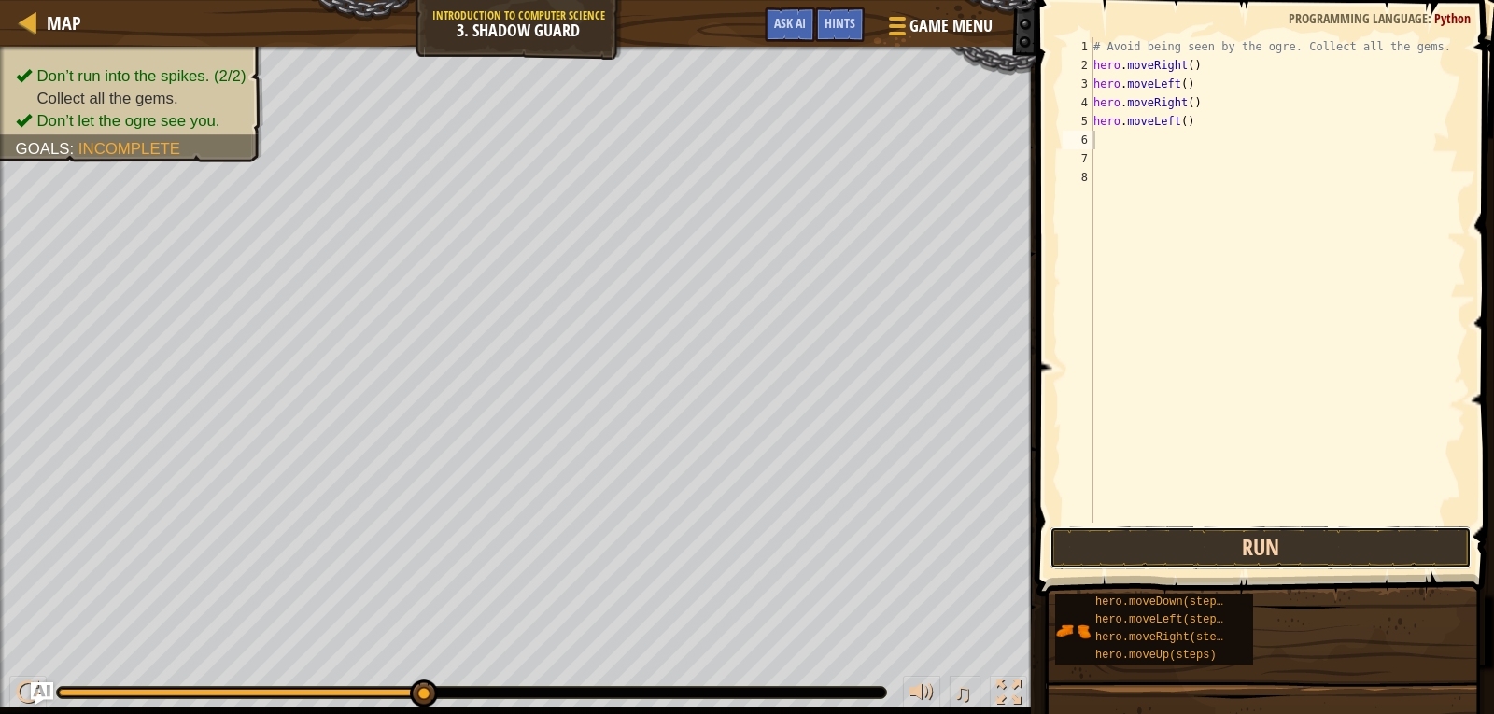
click at [1186, 528] on button "Run" at bounding box center [1261, 548] width 422 height 43
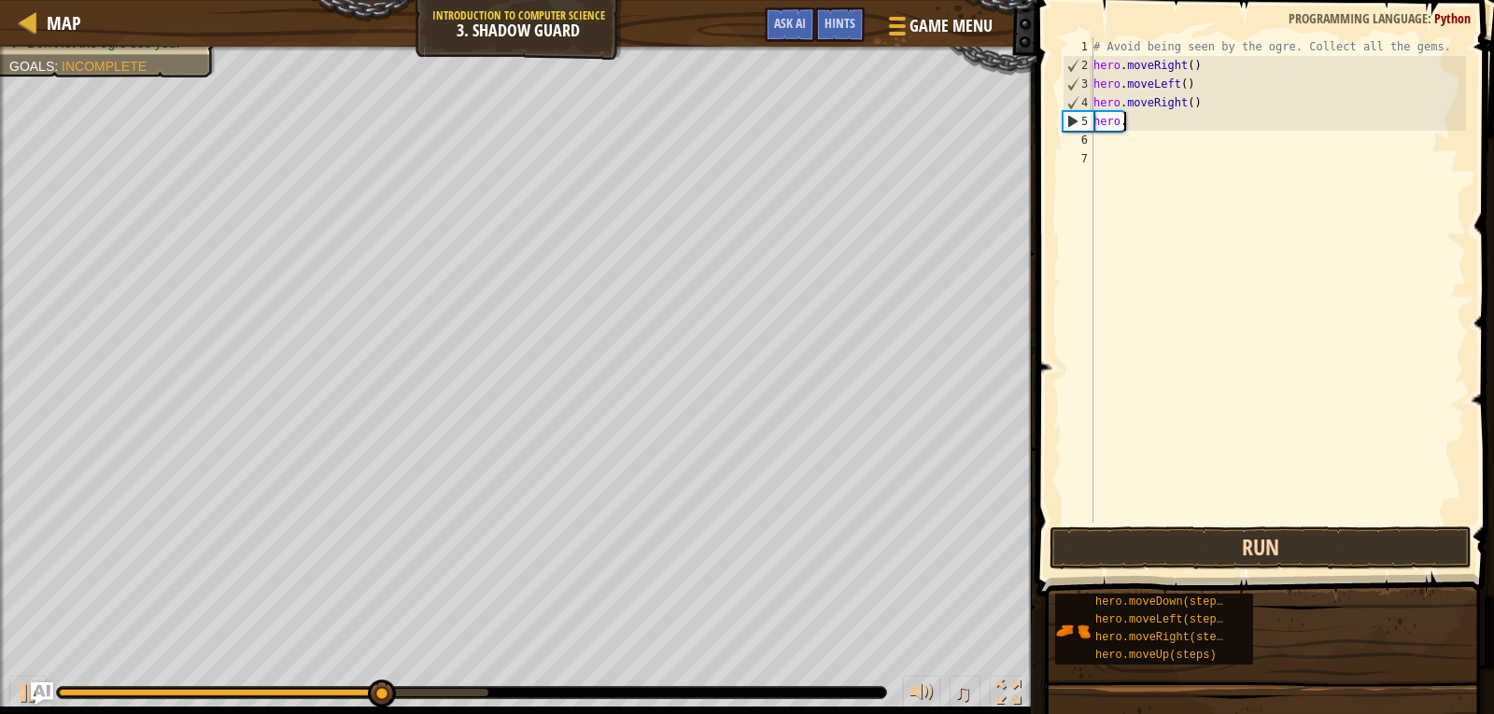
type textarea "h"
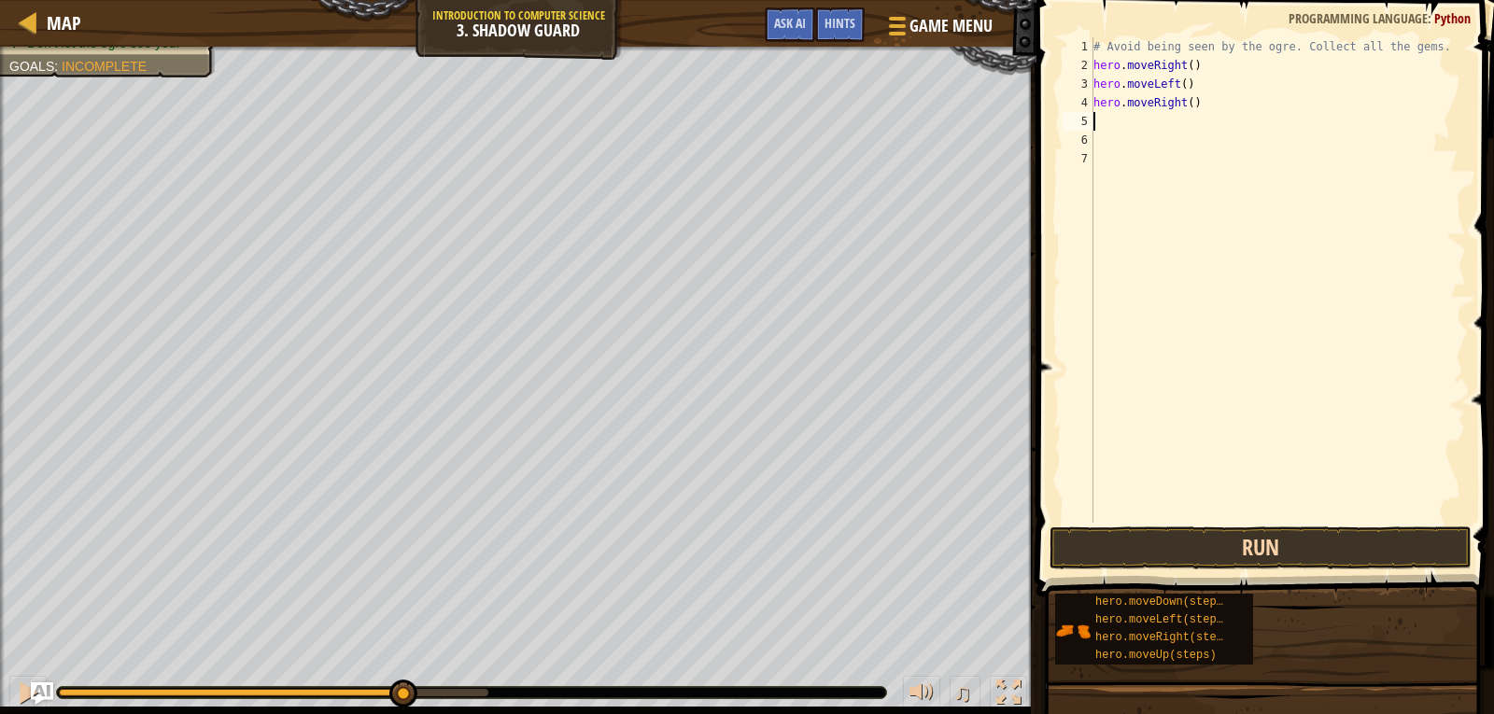
type textarea "h"
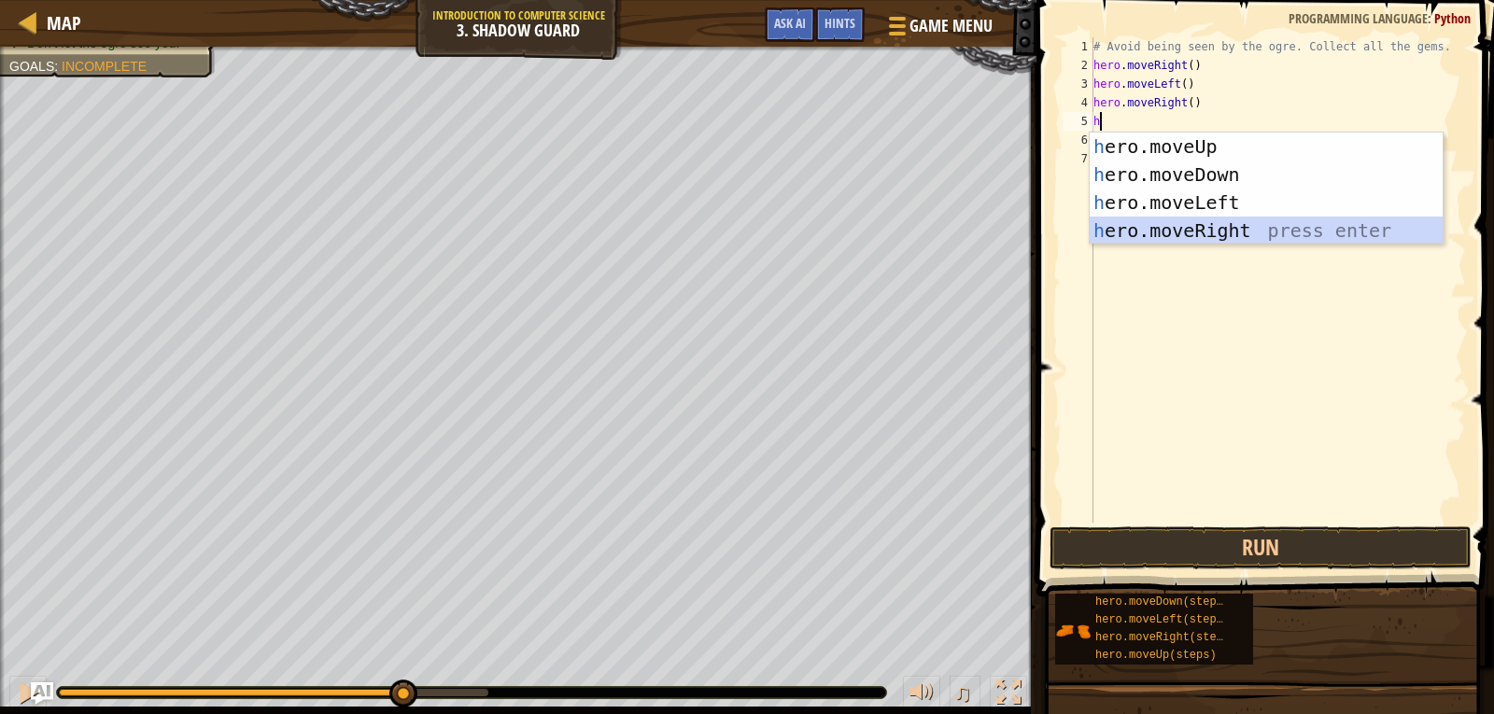
click at [1188, 229] on div "h ero.moveUp press enter h ero.moveDown press enter h ero.moveLeft press enter …" at bounding box center [1266, 217] width 353 height 168
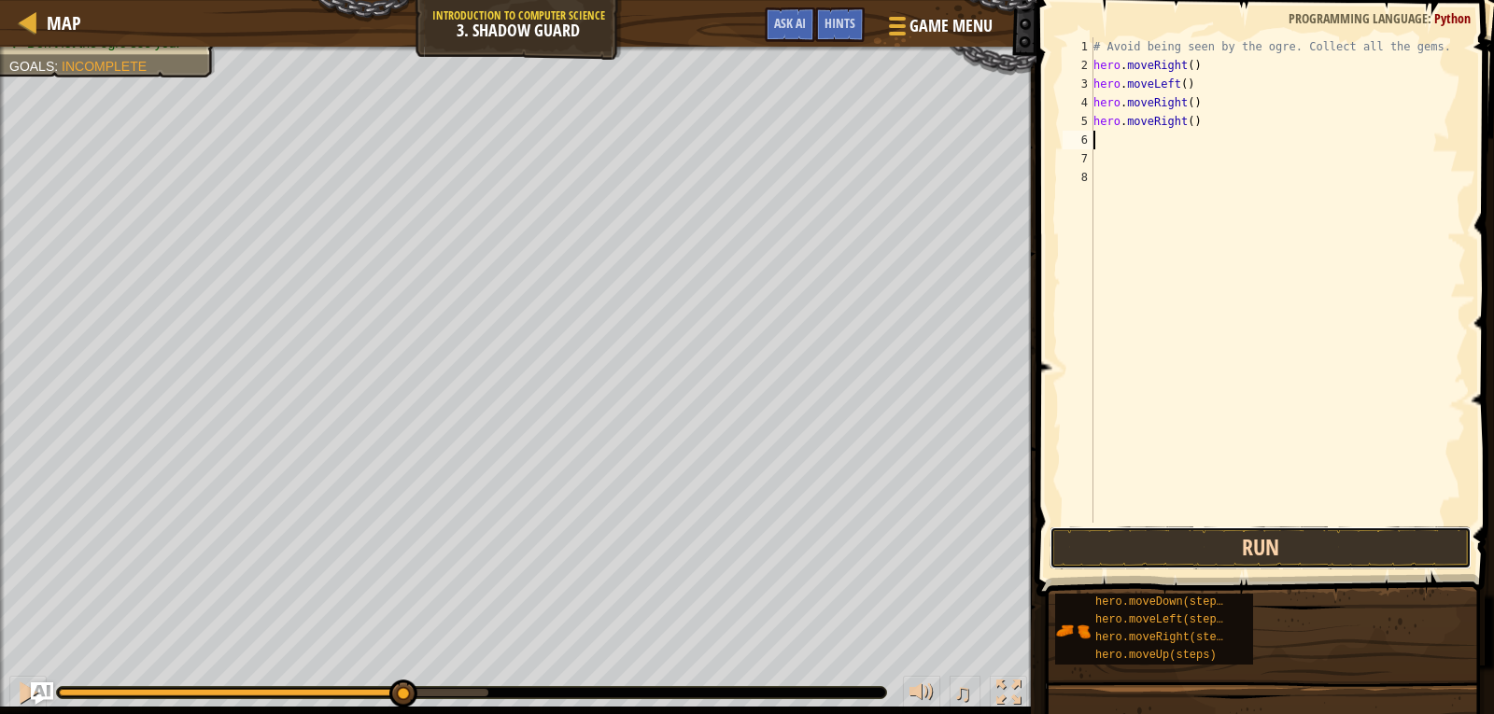
click at [1178, 543] on button "Run" at bounding box center [1261, 548] width 422 height 43
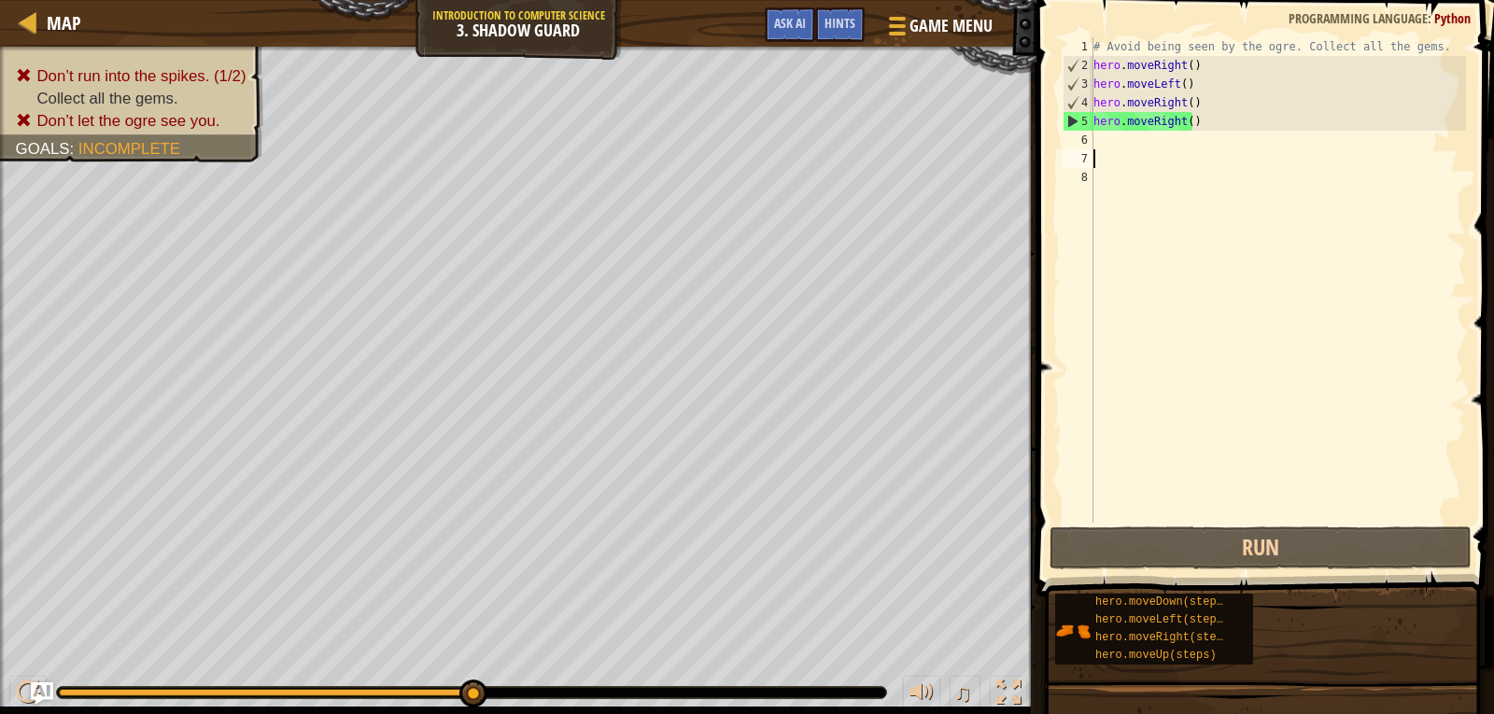
click at [1161, 149] on div "# Avoid being seen by the ogre. Collect all the gems. hero . moveRight ( ) hero…" at bounding box center [1278, 298] width 376 height 523
click at [1161, 135] on div "# Avoid being seen by the ogre. Collect all the gems. hero . moveRight ( ) hero…" at bounding box center [1278, 298] width 376 height 523
type textarea "h"
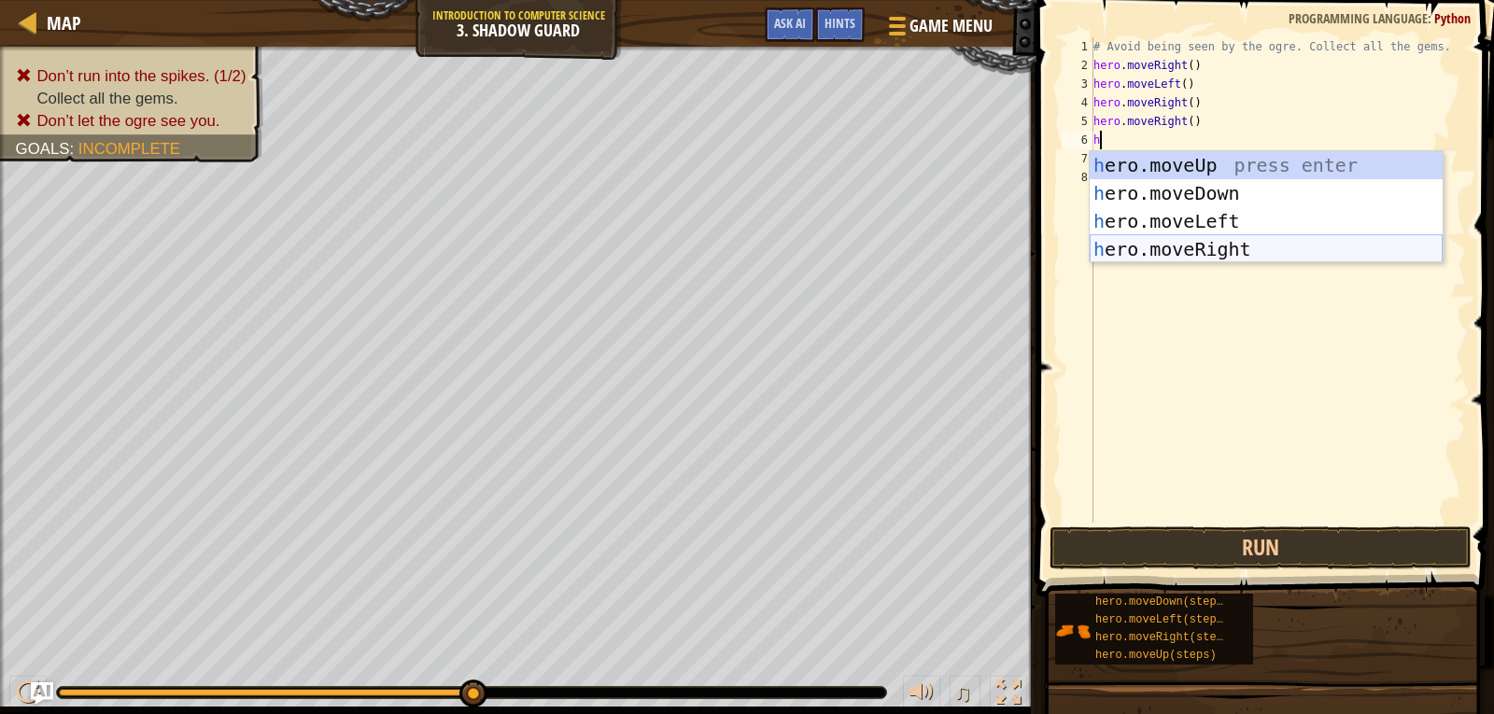
click at [1162, 239] on div "h ero.moveUp press enter h ero.moveDown press enter h ero.moveLeft press enter …" at bounding box center [1266, 235] width 353 height 168
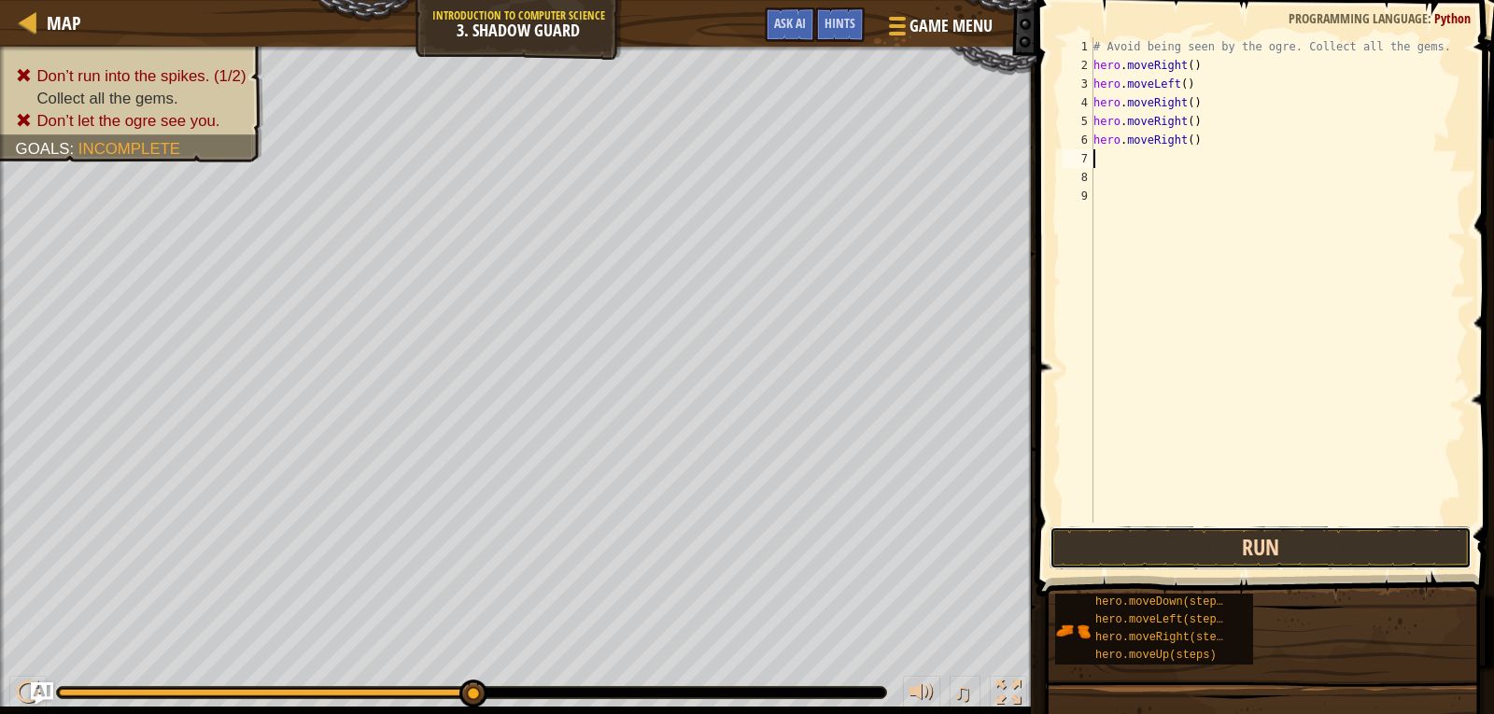
click at [1178, 544] on button "Run" at bounding box center [1261, 548] width 422 height 43
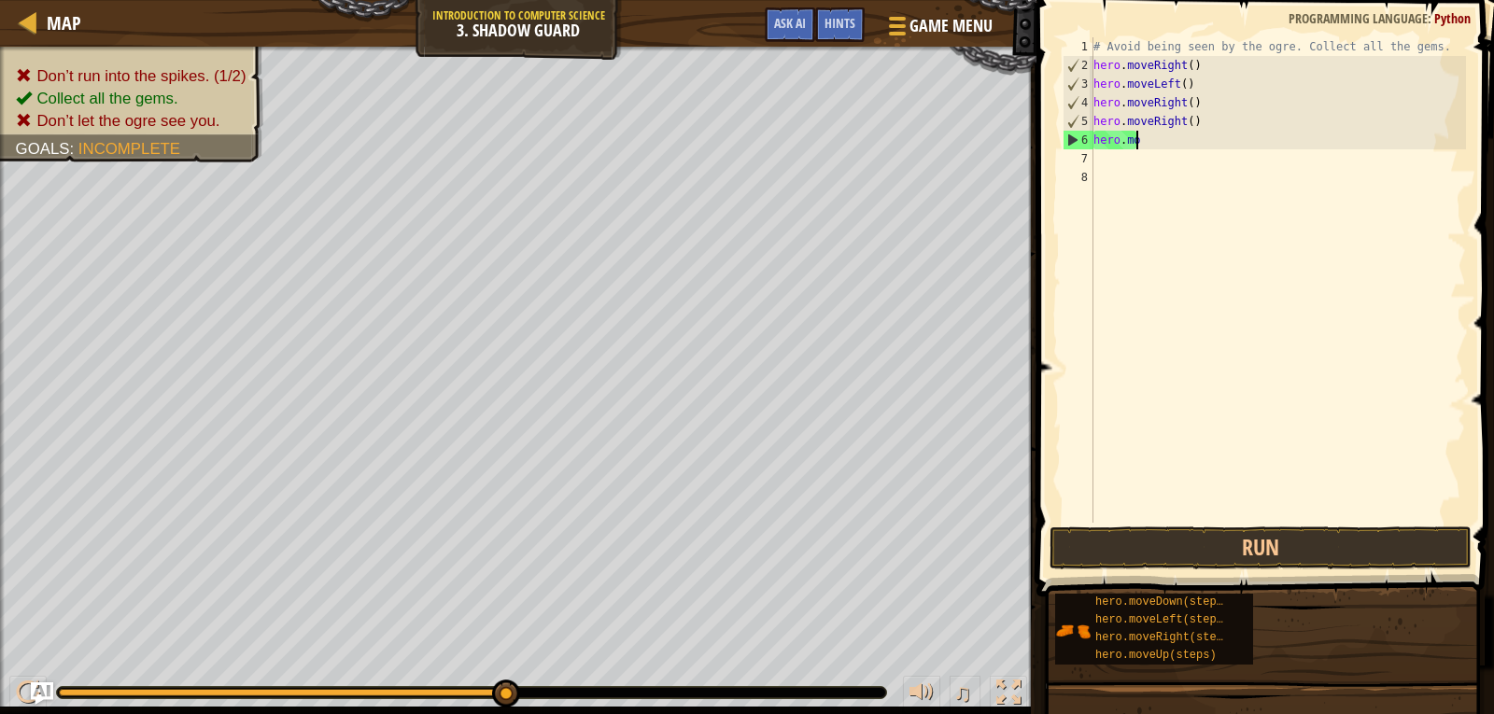
type textarea "h"
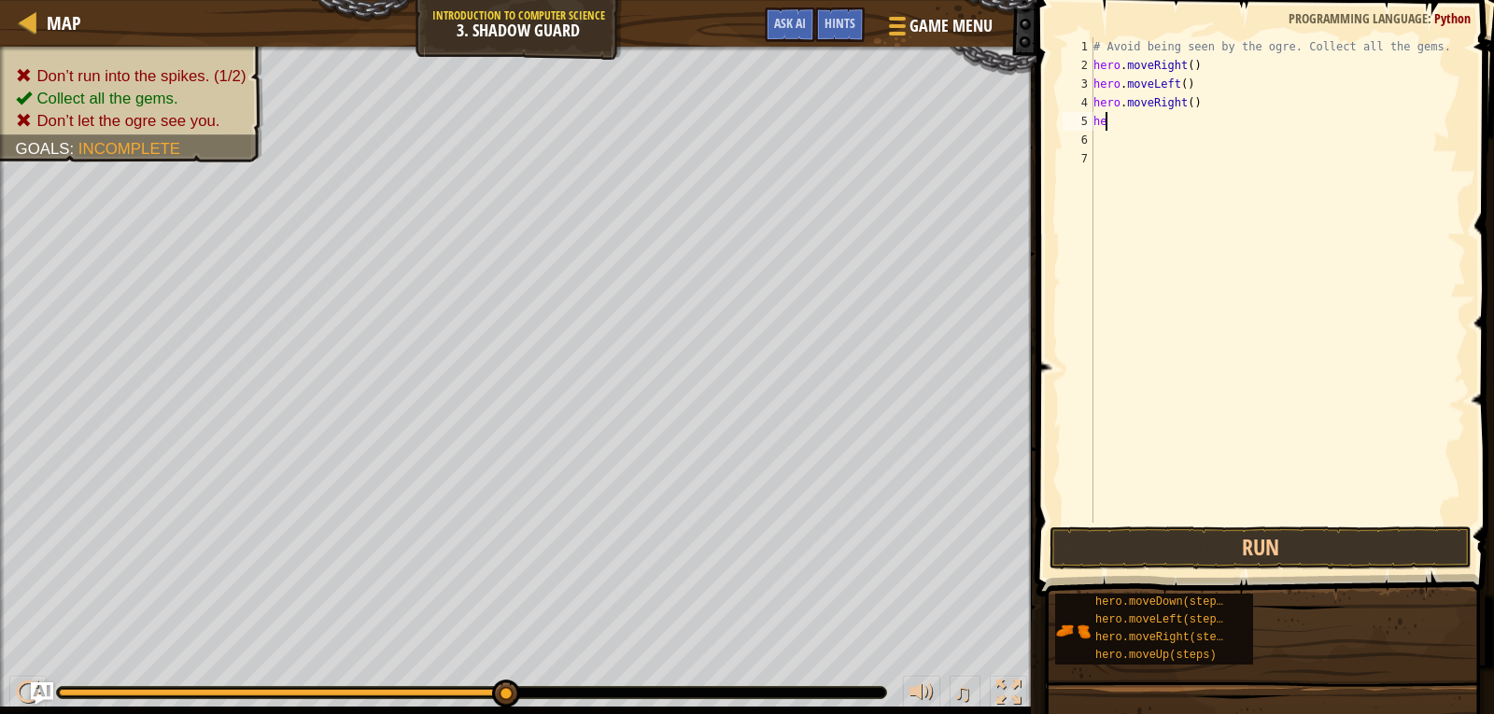
type textarea "h"
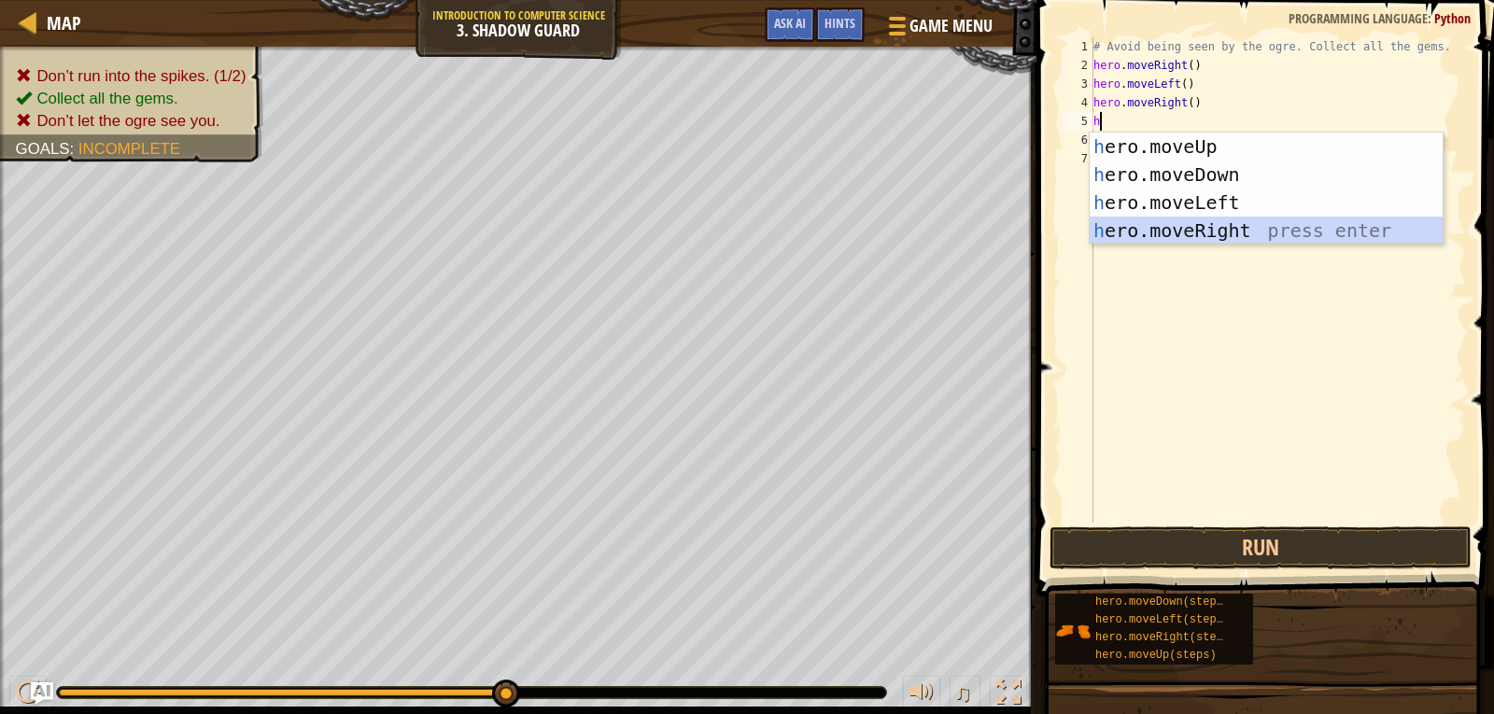
click at [1234, 220] on div "h ero.moveUp press enter h ero.moveDown press enter h ero.moveLeft press enter …" at bounding box center [1266, 217] width 353 height 168
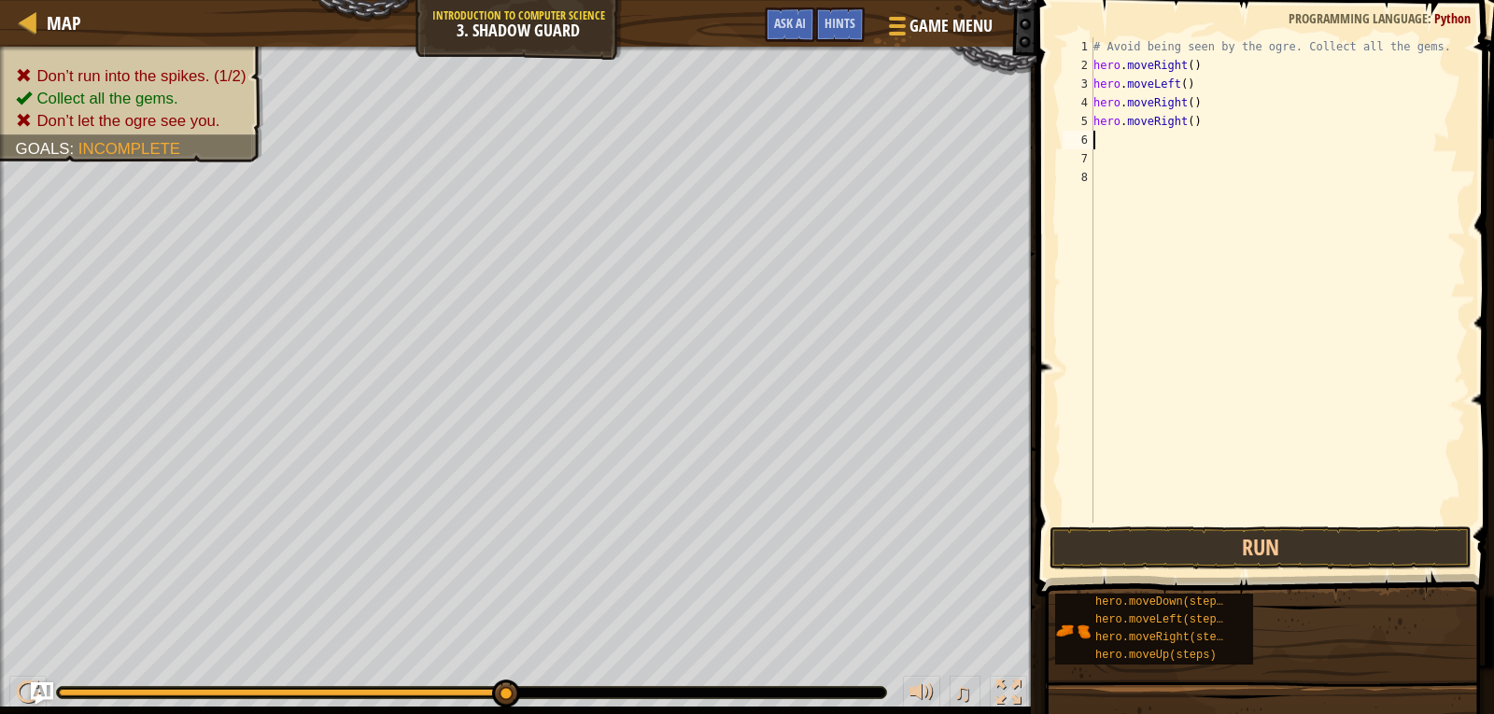
type textarea "h"
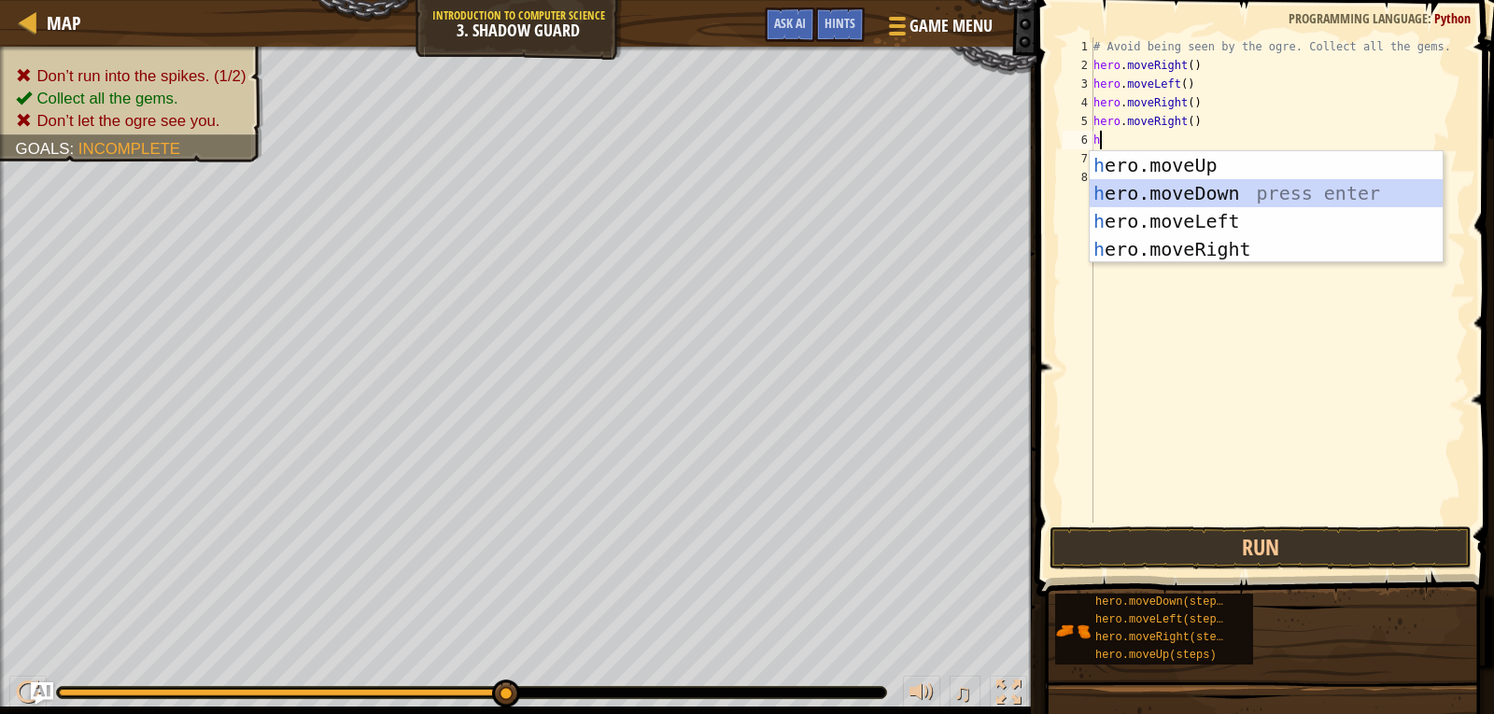
click at [1226, 187] on div "h ero.moveUp press enter h ero.moveDown press enter h ero.moveLeft press enter …" at bounding box center [1266, 235] width 353 height 168
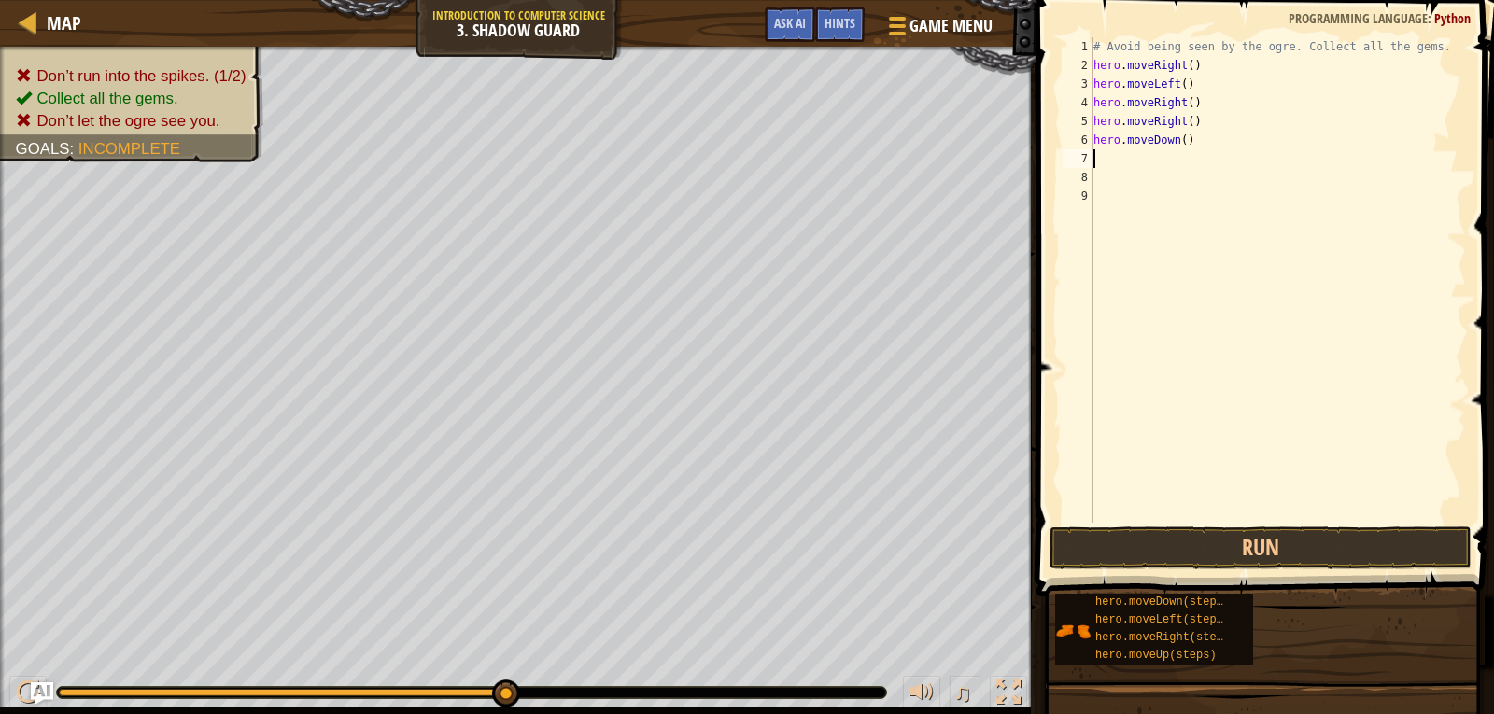
type textarea "h"
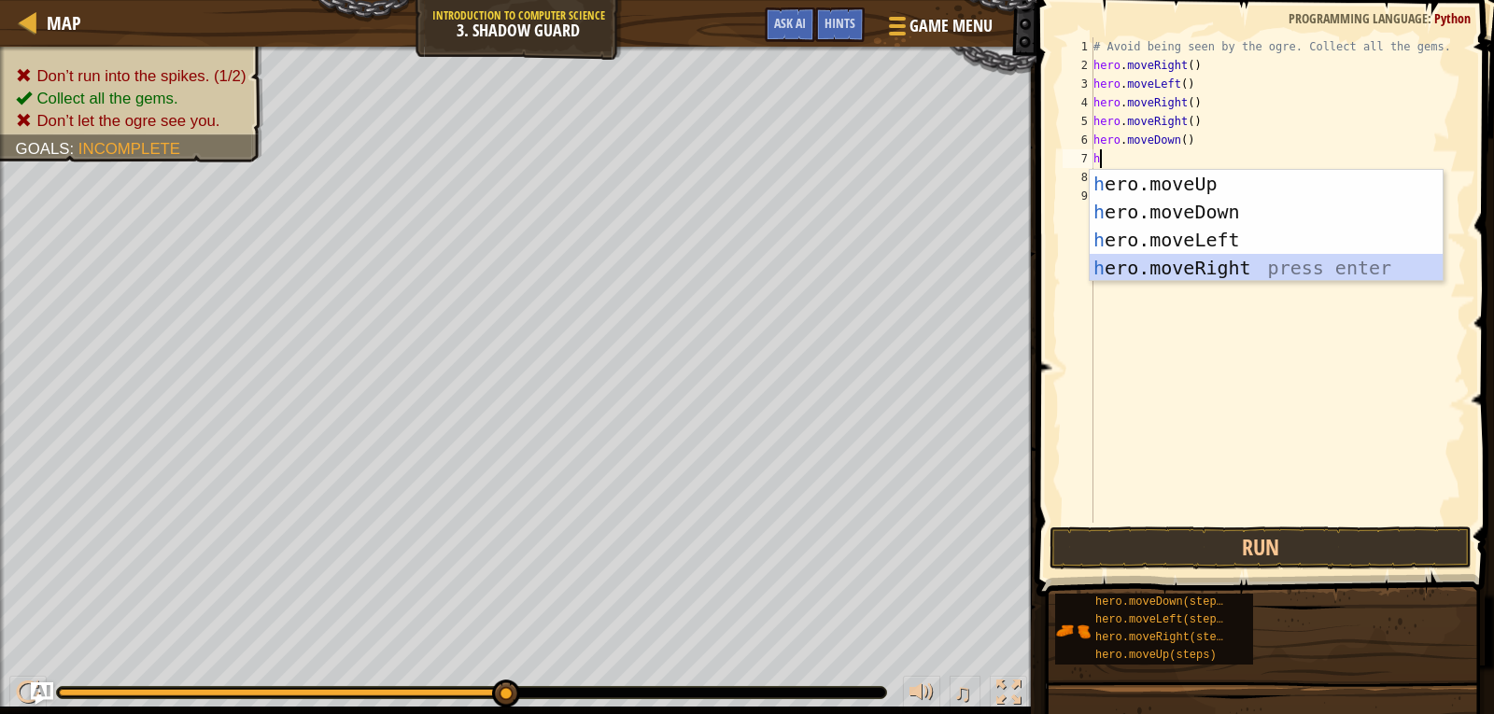
click at [1207, 262] on div "h ero.moveUp press enter h ero.moveDown press enter h ero.moveLeft press enter …" at bounding box center [1266, 254] width 353 height 168
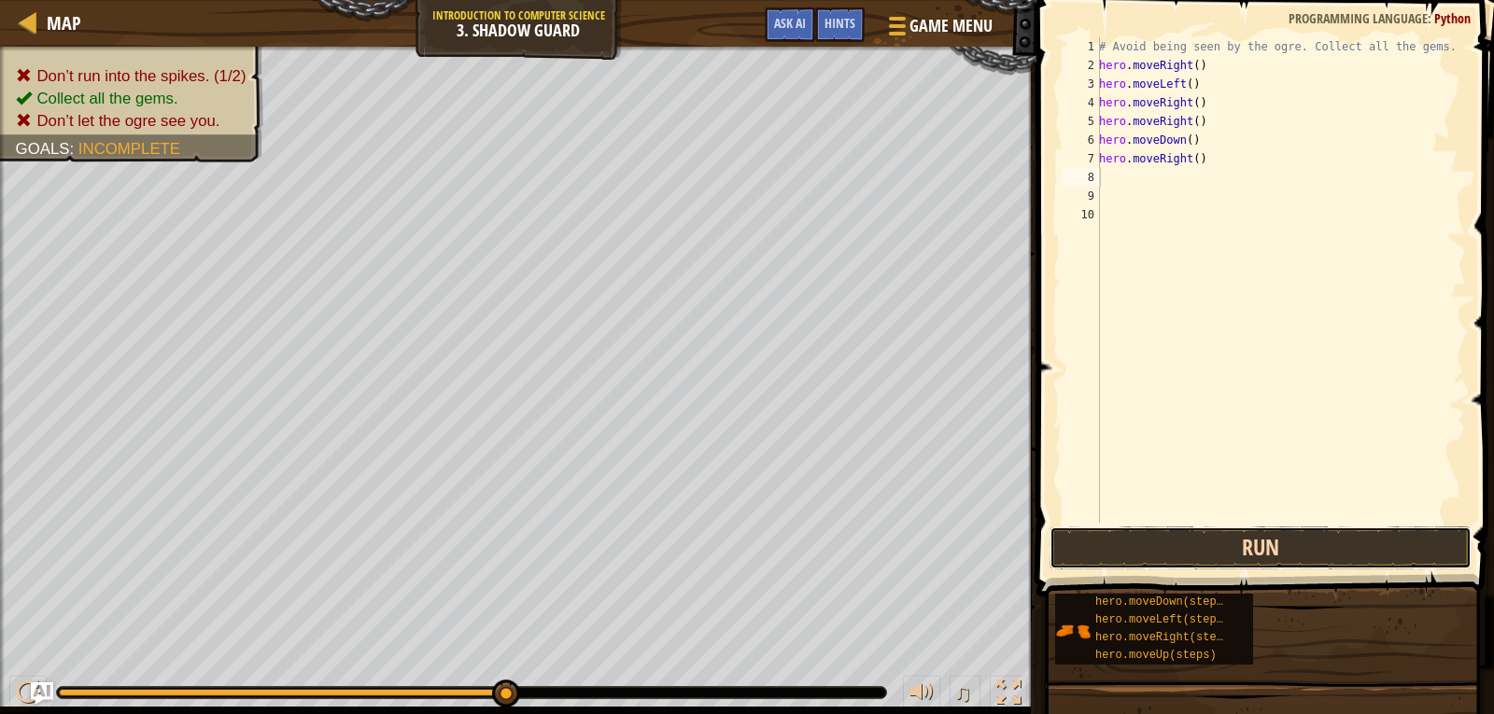
click at [1229, 554] on button "Run" at bounding box center [1261, 548] width 422 height 43
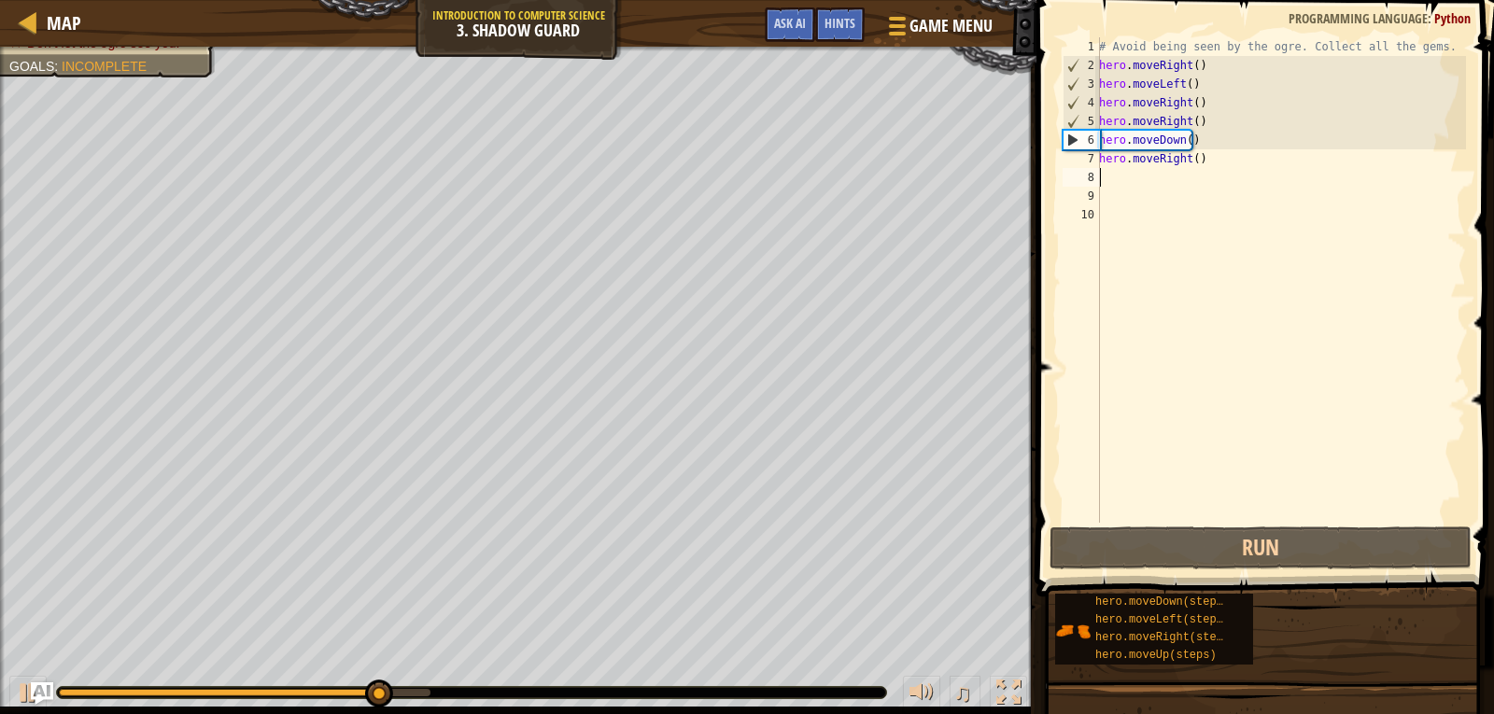
type textarea "h"
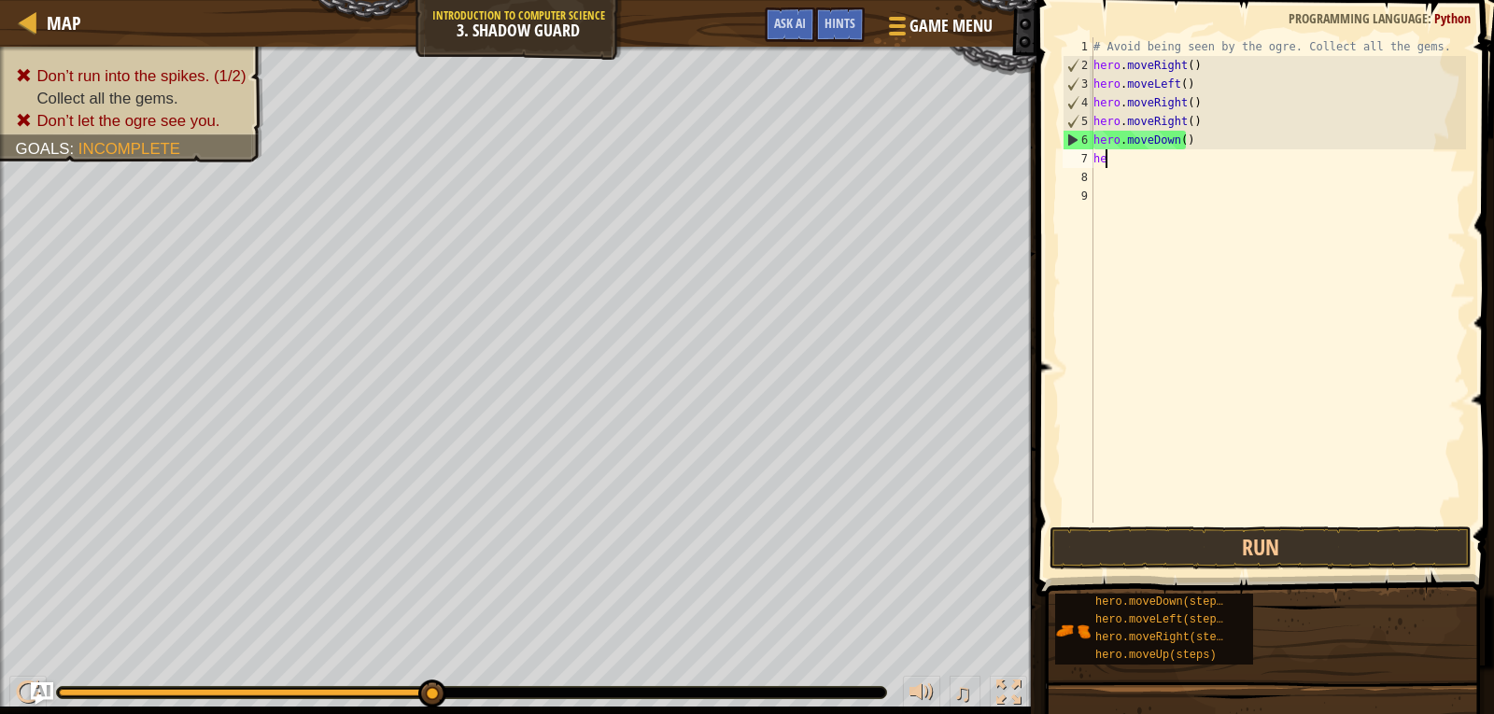
type textarea "h"
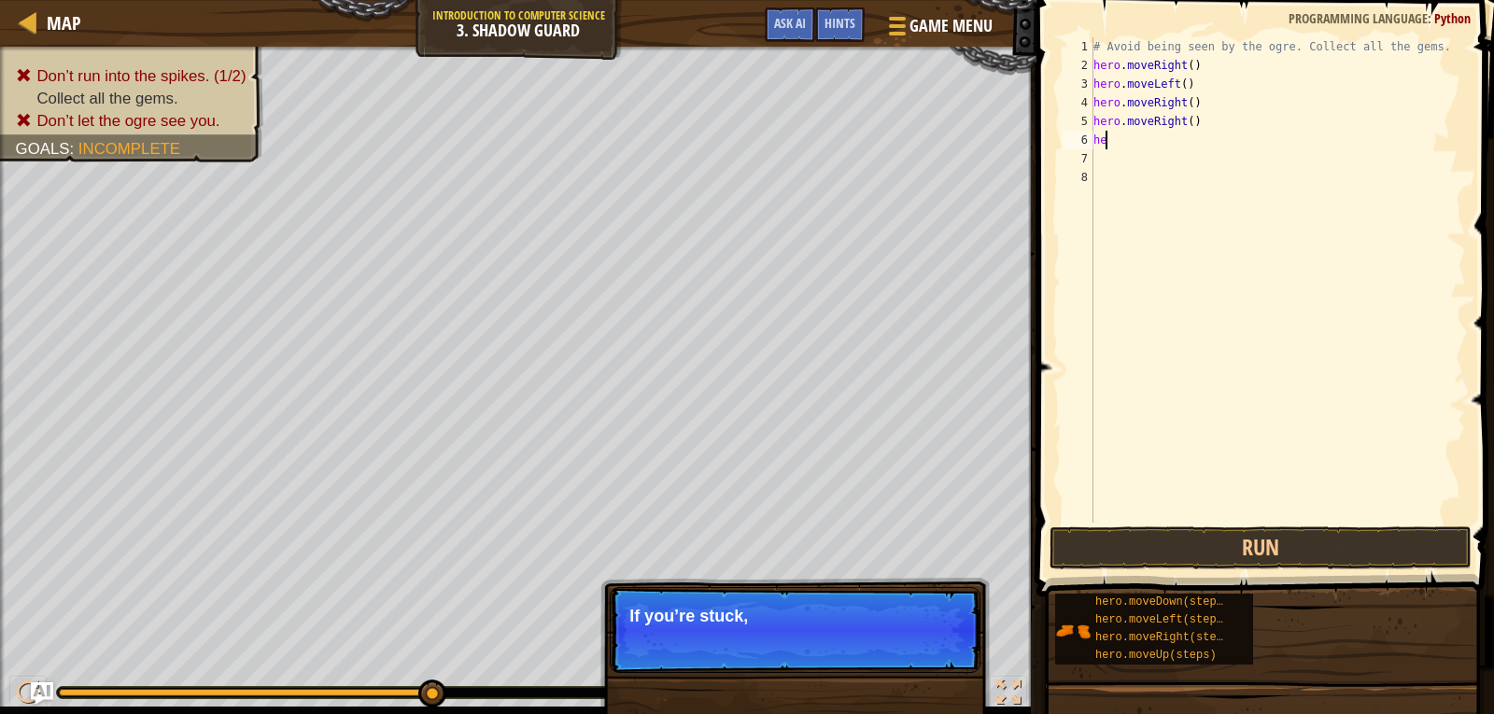
type textarea "h"
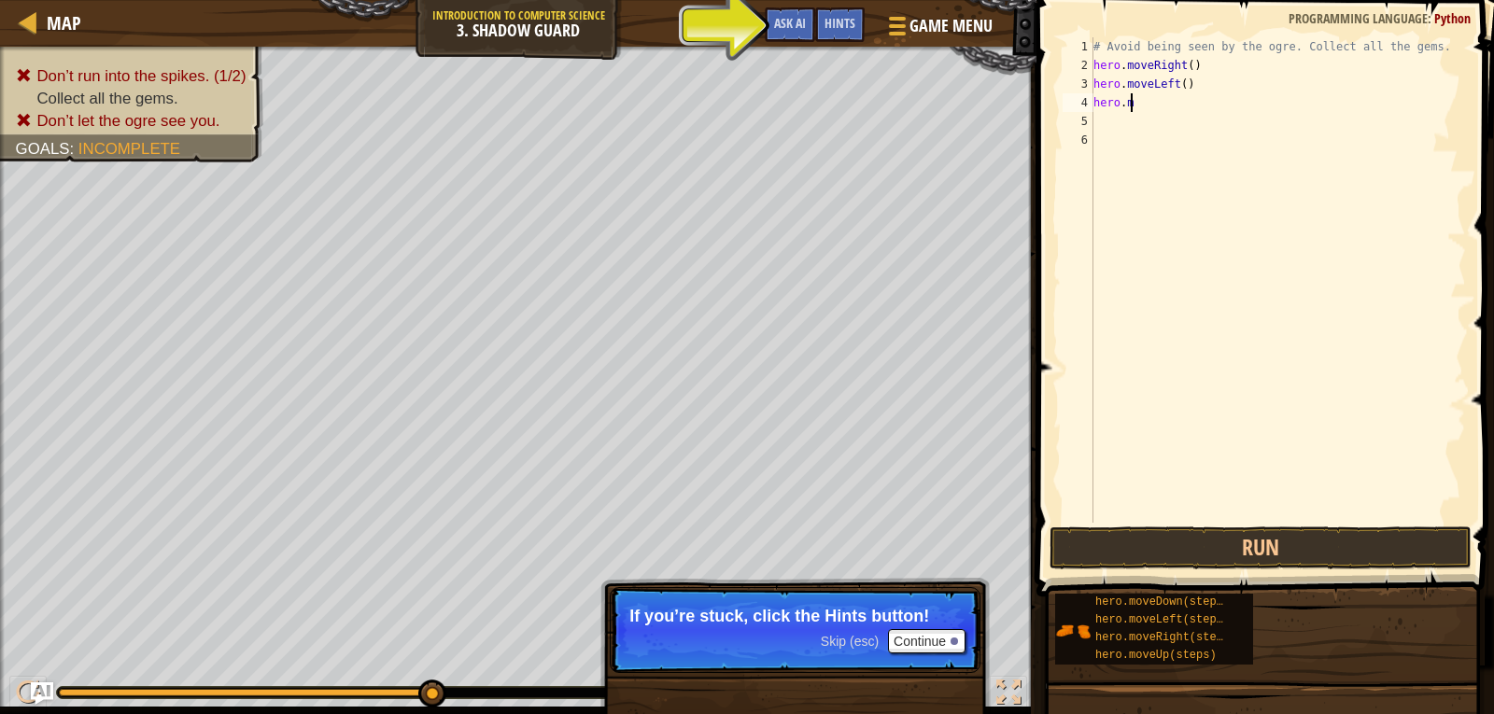
type textarea "h"
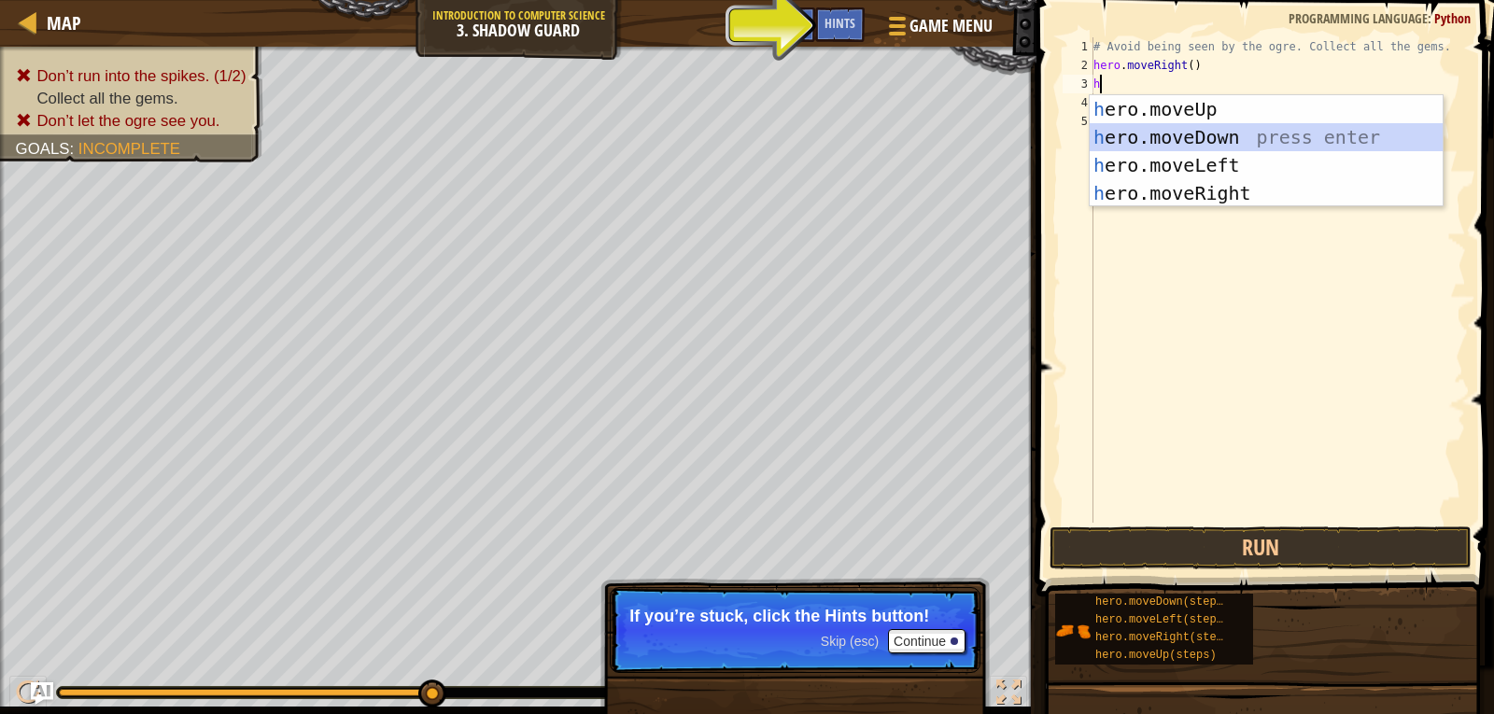
click at [1276, 134] on div "h ero.moveUp press enter h ero.moveDown press enter h ero.moveLeft press enter …" at bounding box center [1266, 179] width 353 height 168
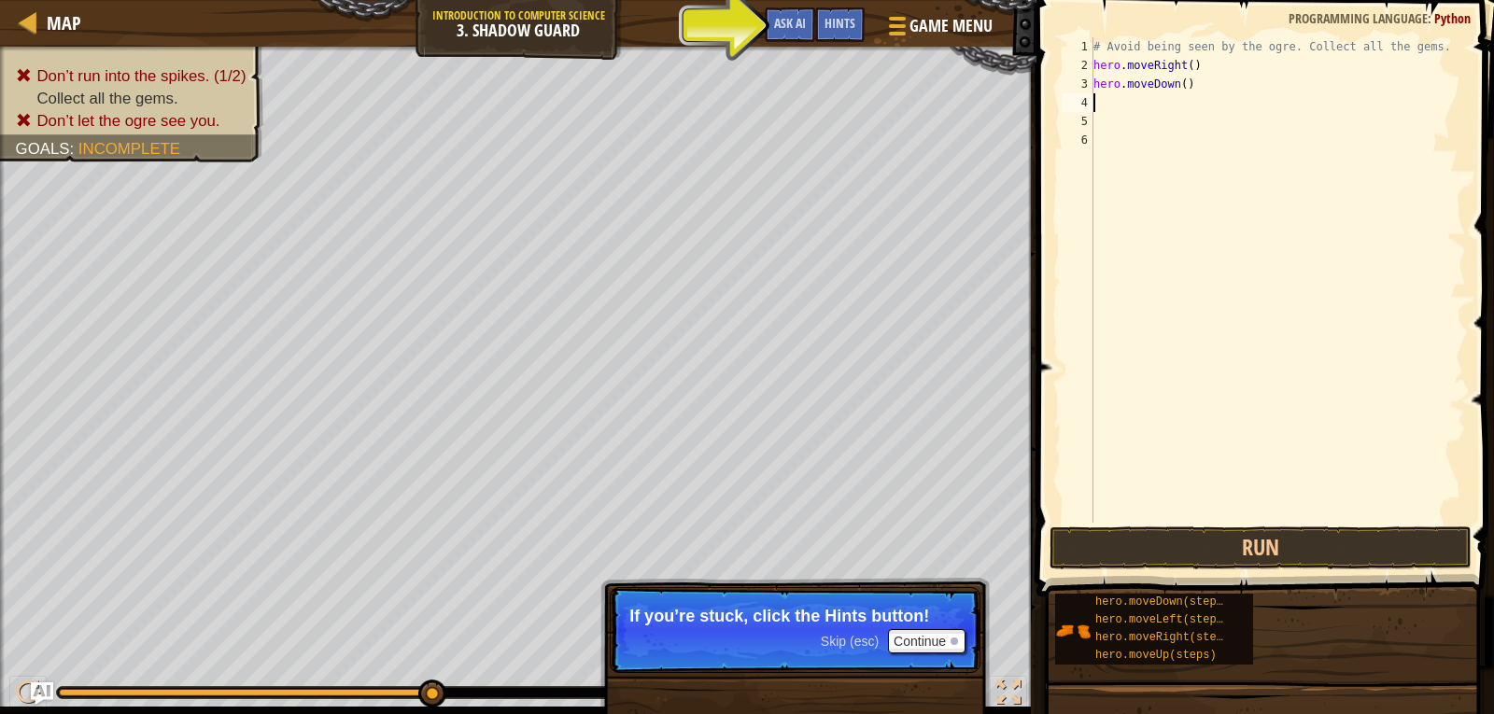
type textarea "h"
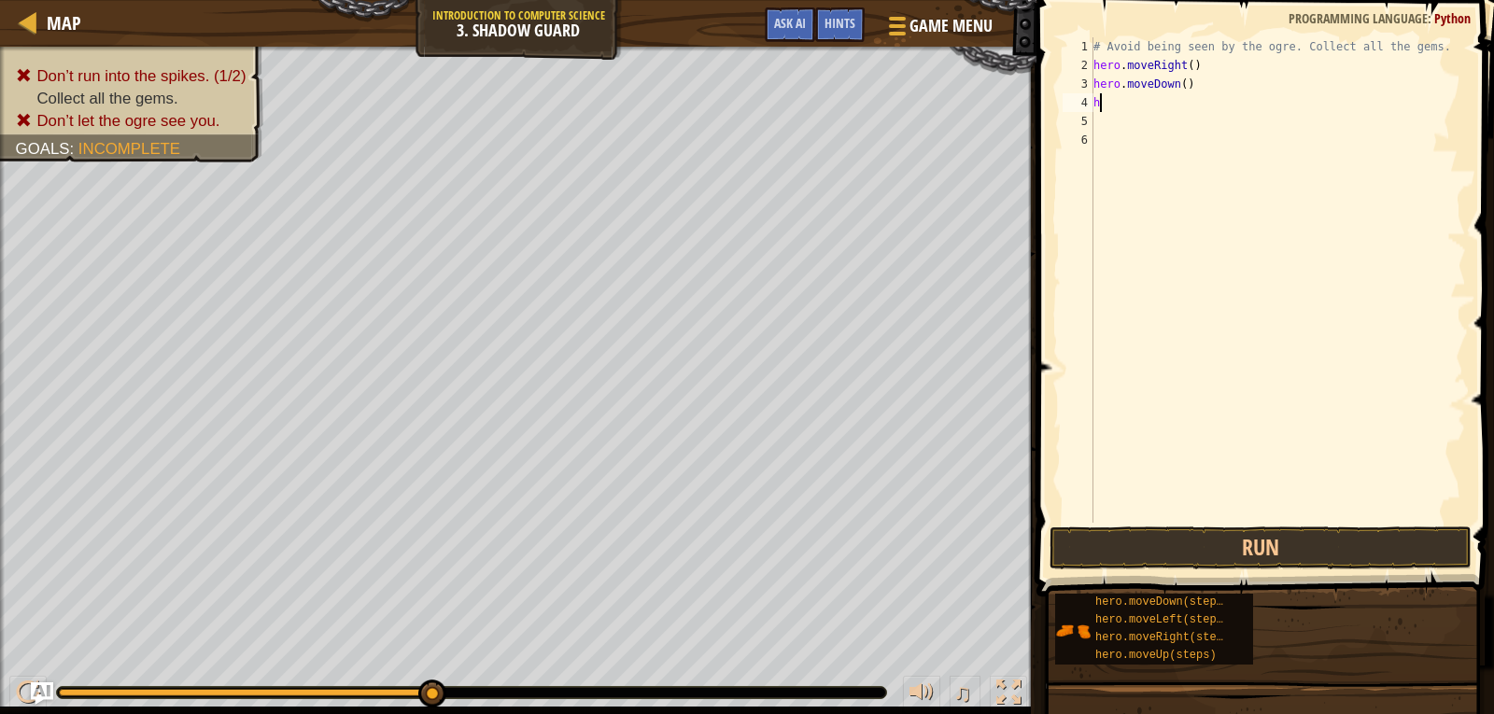
click at [1276, 97] on div "# Avoid being seen by the ogre. Collect all the gems. hero . moveRight ( ) hero…" at bounding box center [1278, 298] width 376 height 523
type textarea "h"
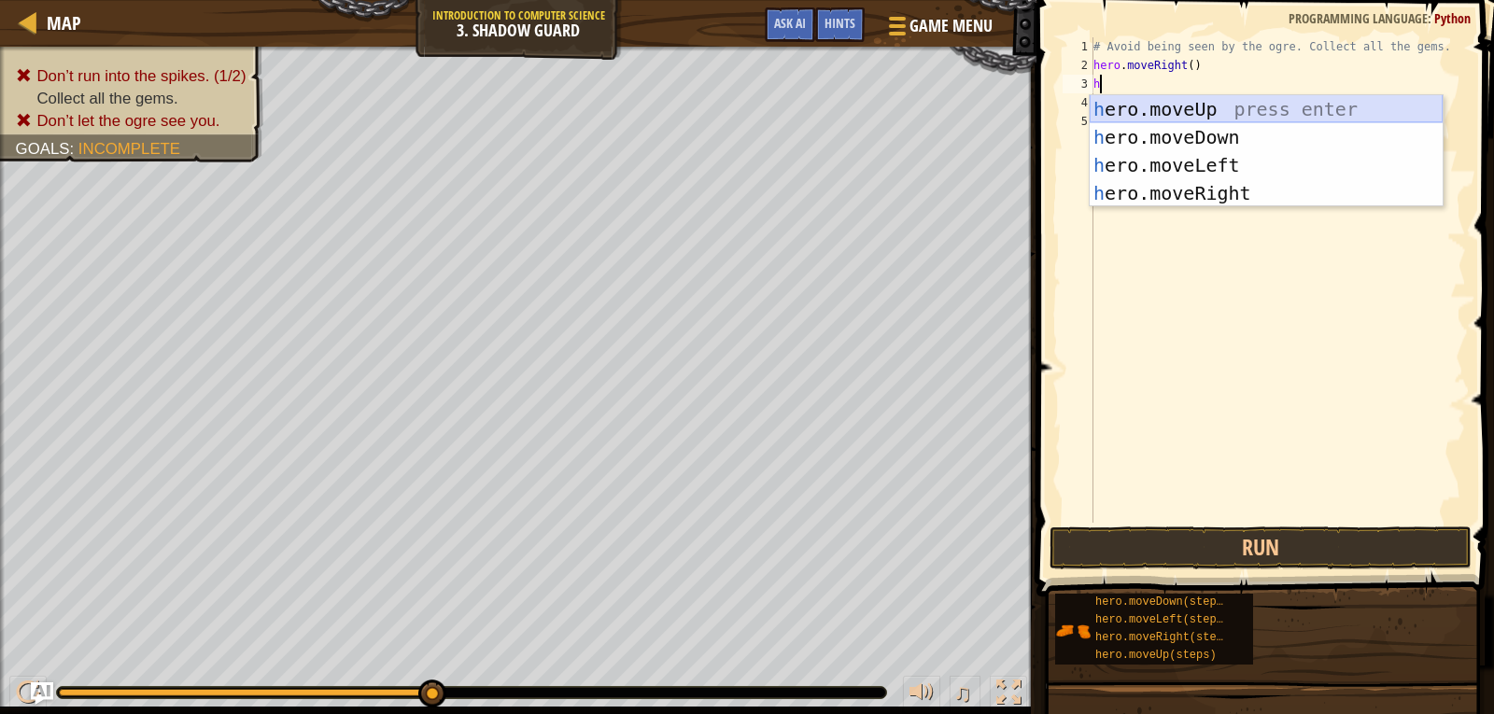
click at [1209, 106] on div "h ero.moveUp press enter h ero.moveDown press enter h ero.moveLeft press enter …" at bounding box center [1266, 179] width 353 height 168
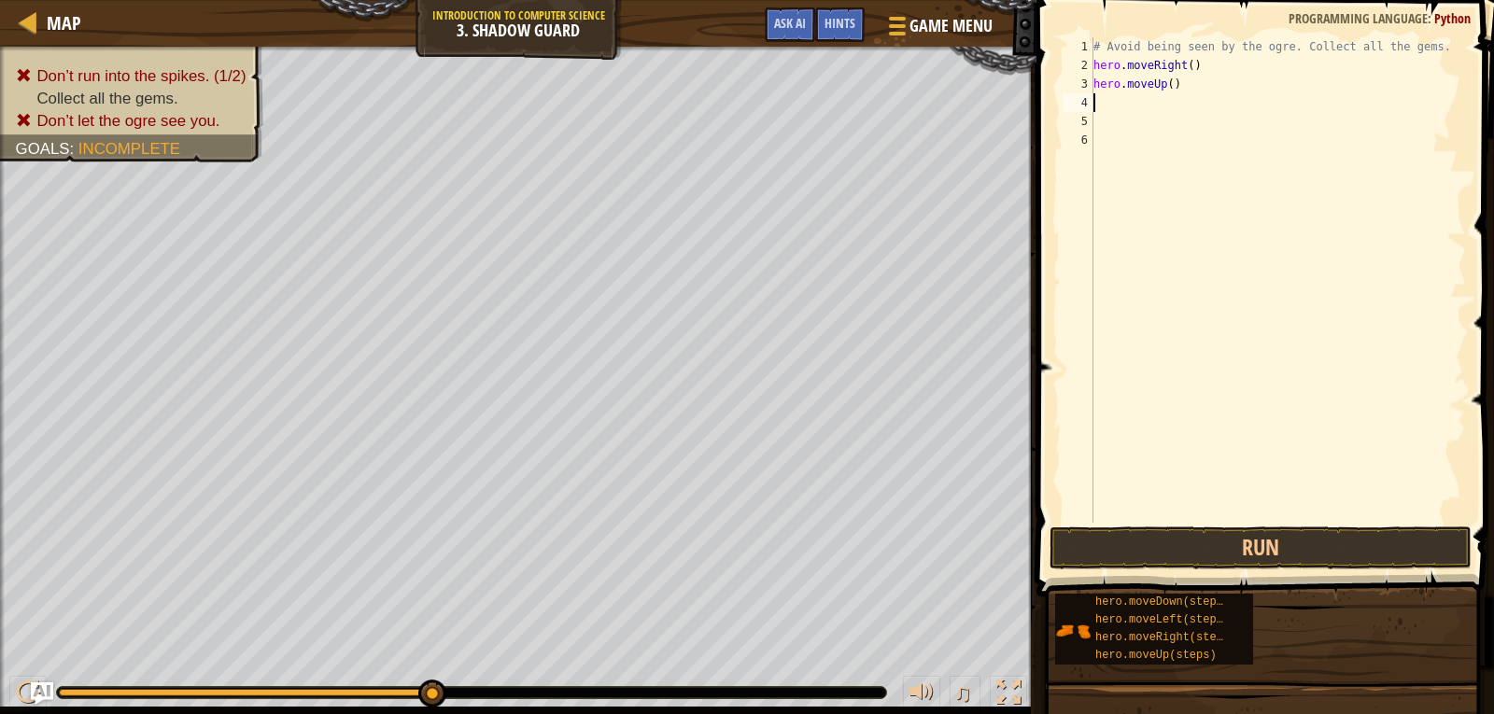
type textarea "h"
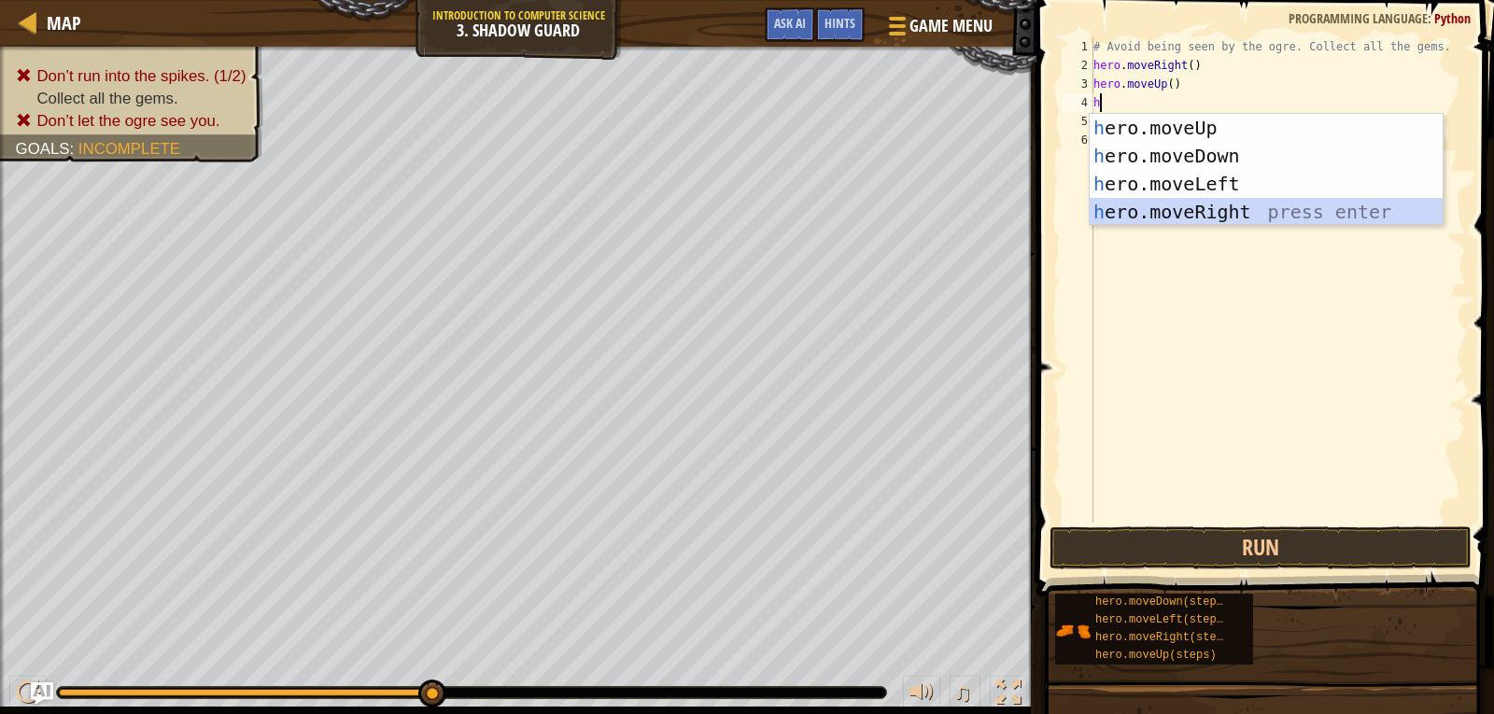
click at [1166, 205] on div "h ero.moveUp press enter h ero.moveDown press enter h ero.moveLeft press enter …" at bounding box center [1266, 198] width 353 height 168
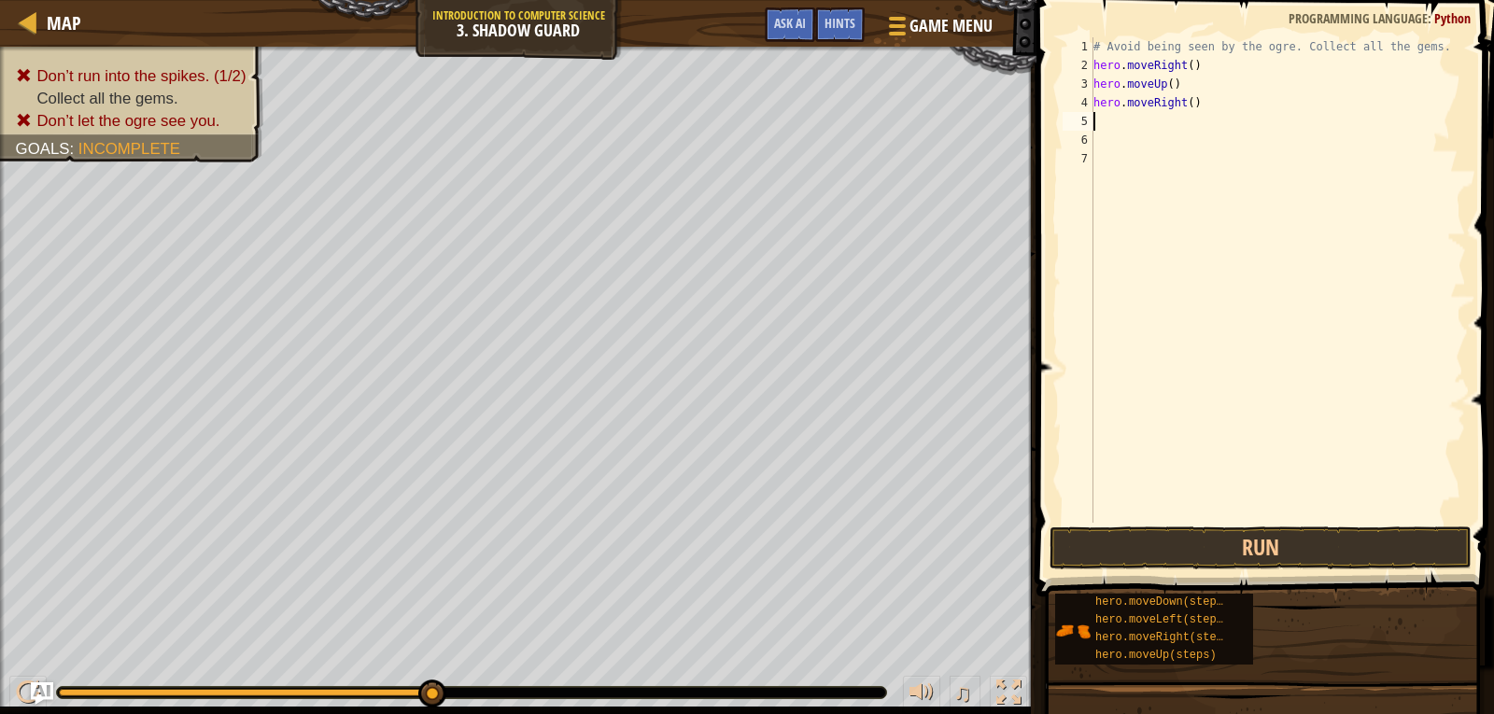
type textarea "h"
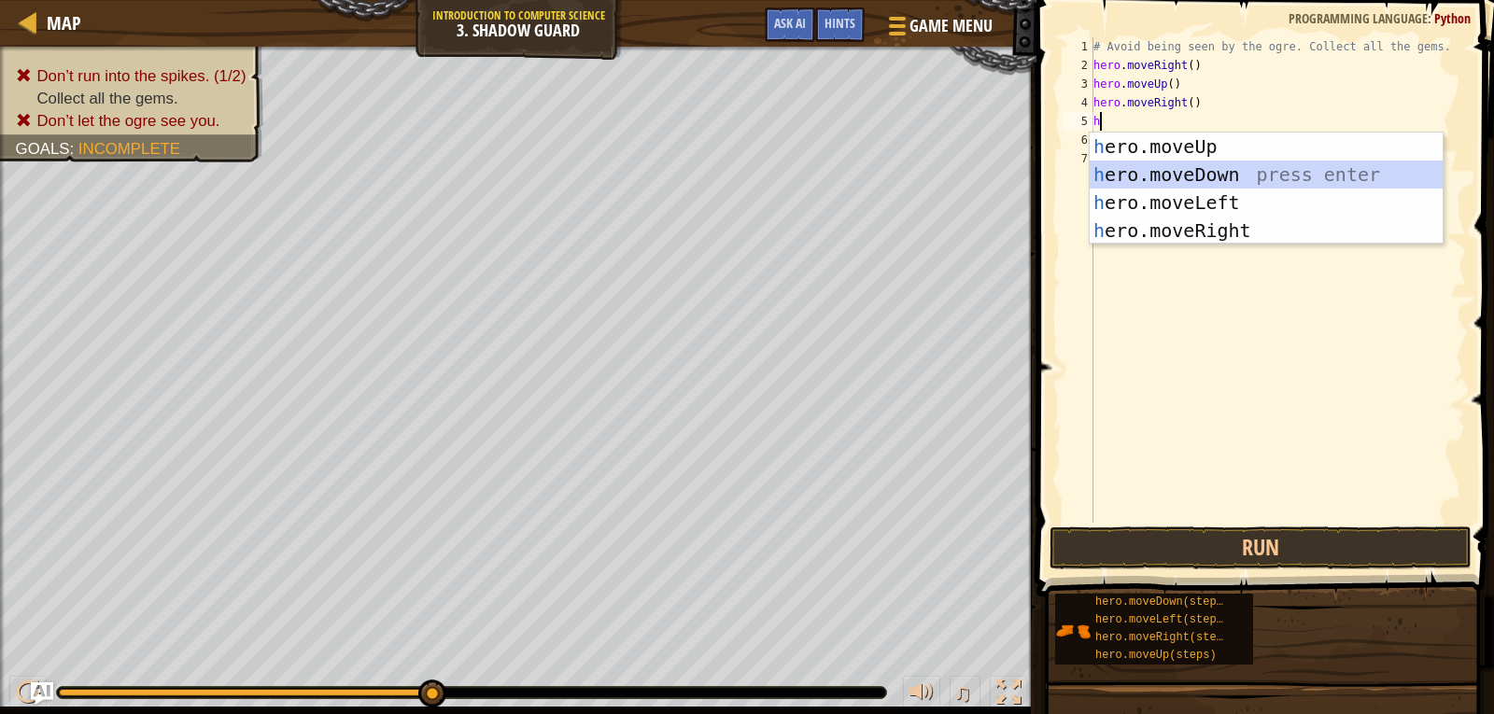
click at [1170, 167] on div "h ero.moveUp press enter h ero.moveDown press enter h ero.moveLeft press enter …" at bounding box center [1266, 217] width 353 height 168
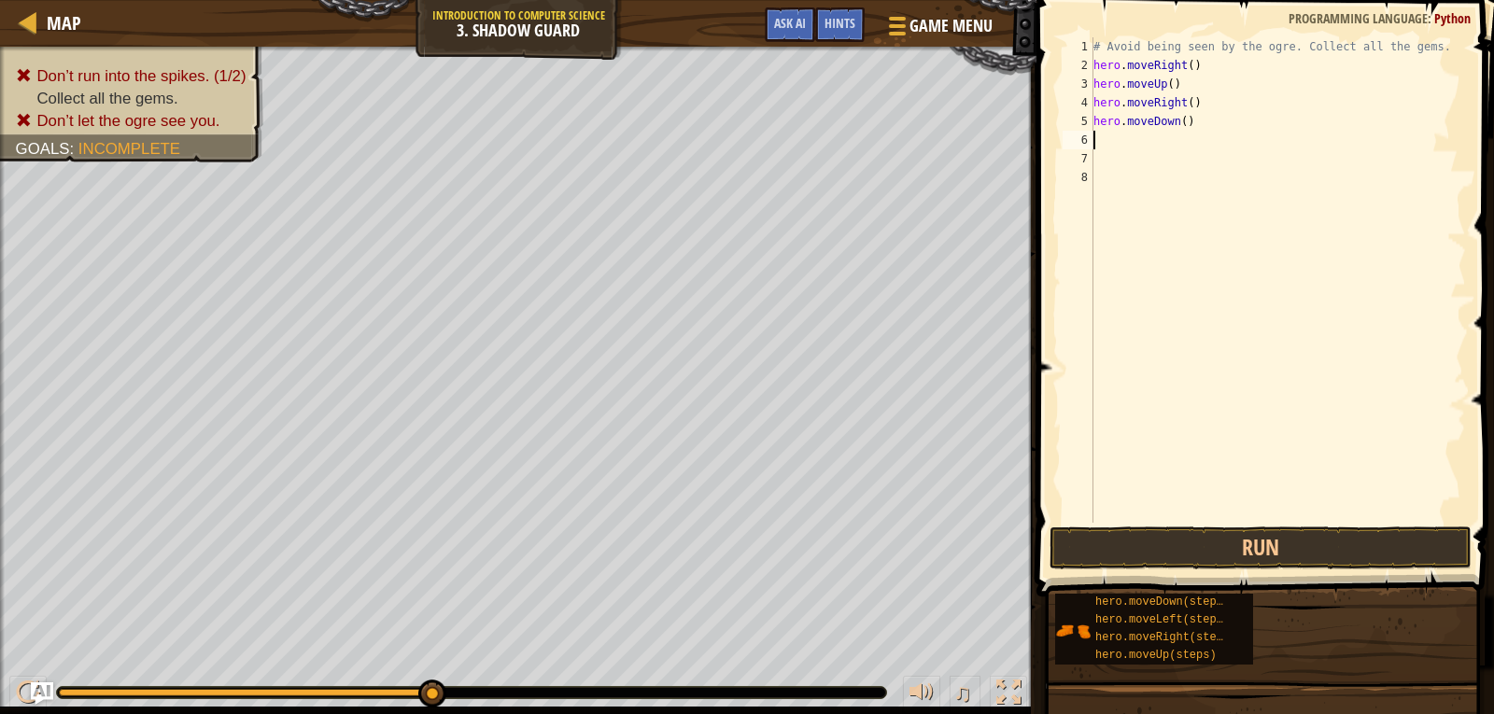
type textarea "h"
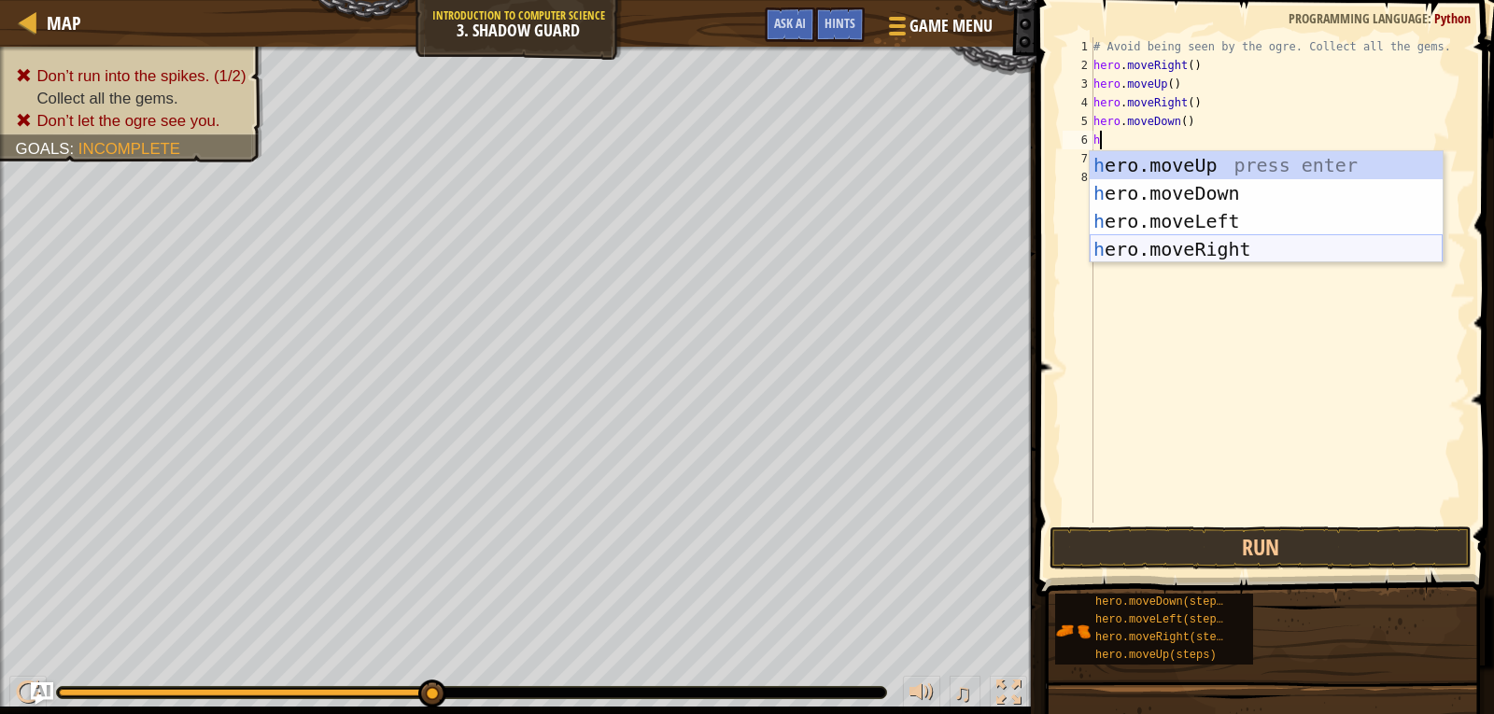
click at [1167, 242] on div "h ero.moveUp press enter h ero.moveDown press enter h ero.moveLeft press enter …" at bounding box center [1266, 235] width 353 height 168
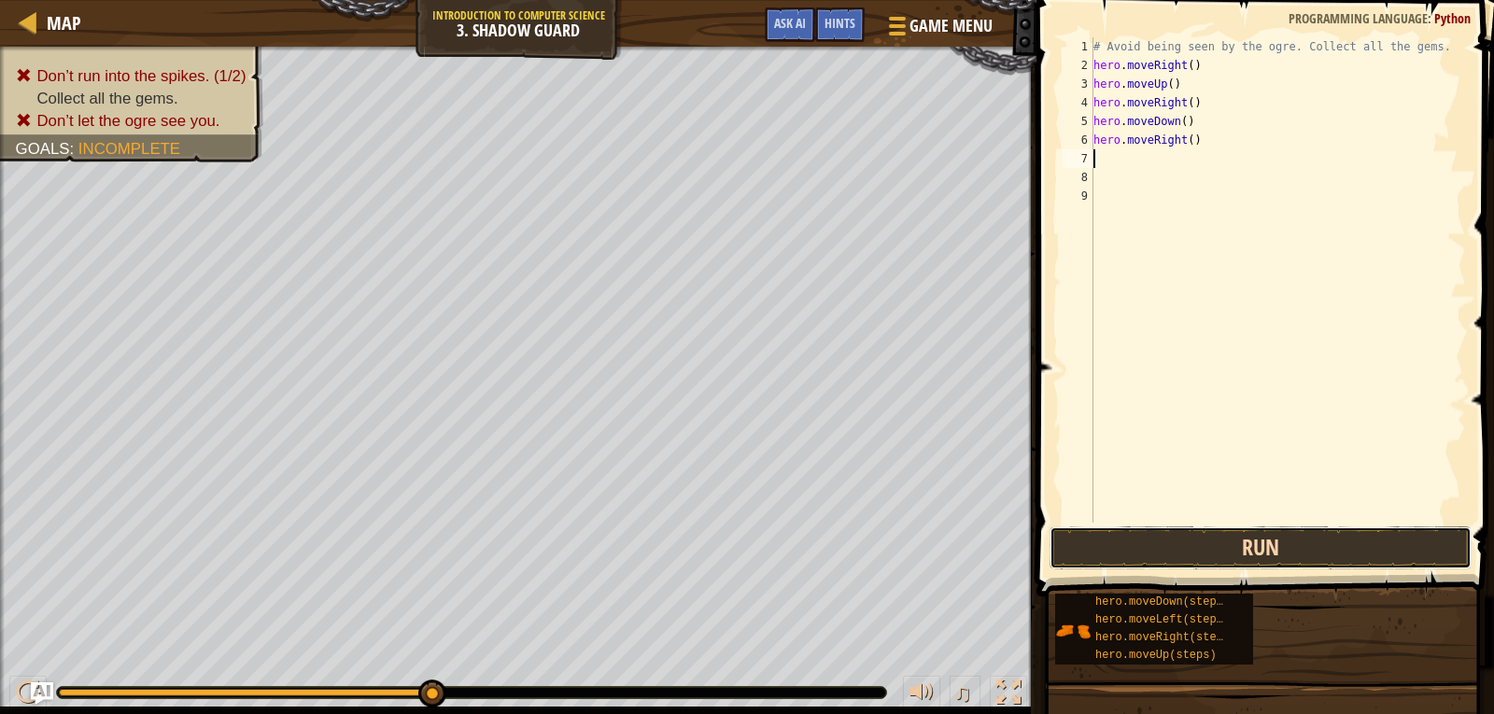
click at [1169, 545] on button "Run" at bounding box center [1261, 548] width 422 height 43
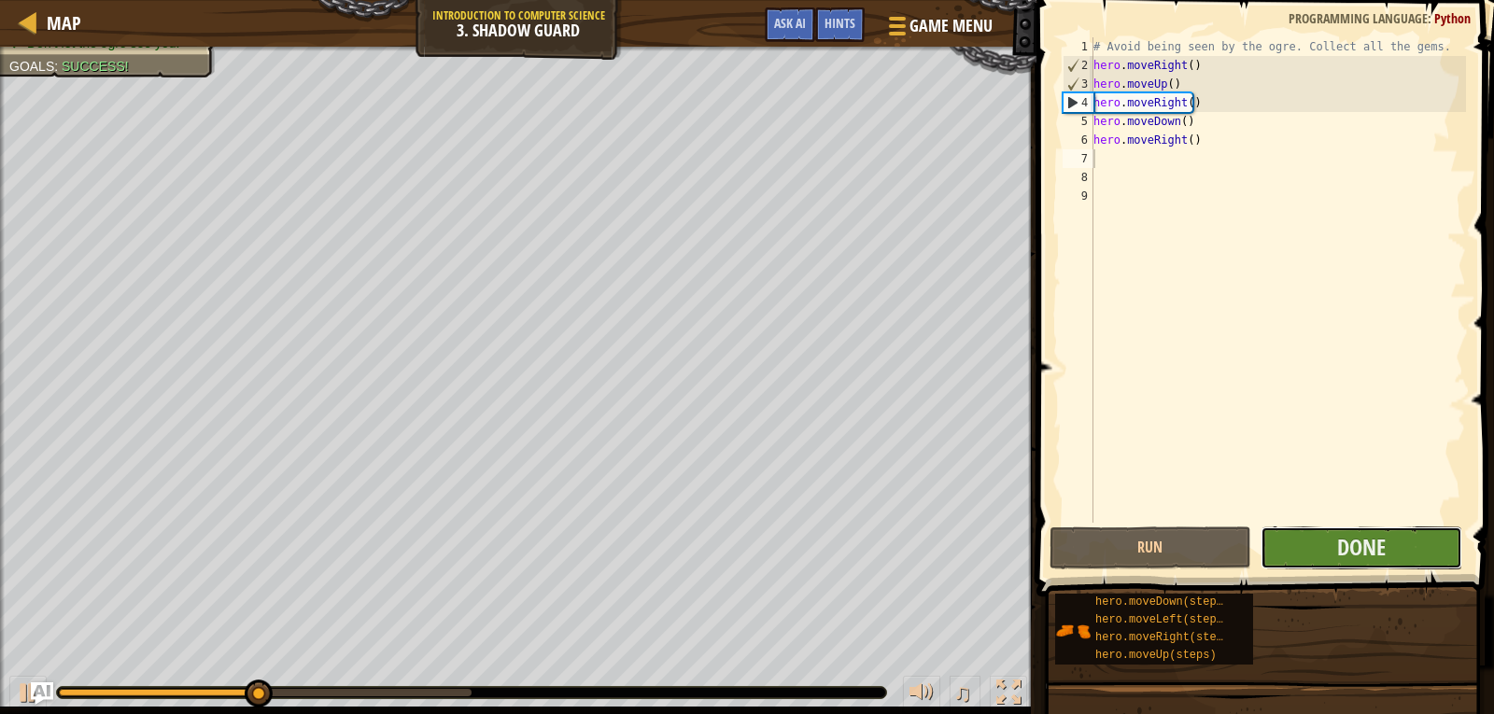
click at [1333, 556] on button "Done" at bounding box center [1362, 548] width 202 height 43
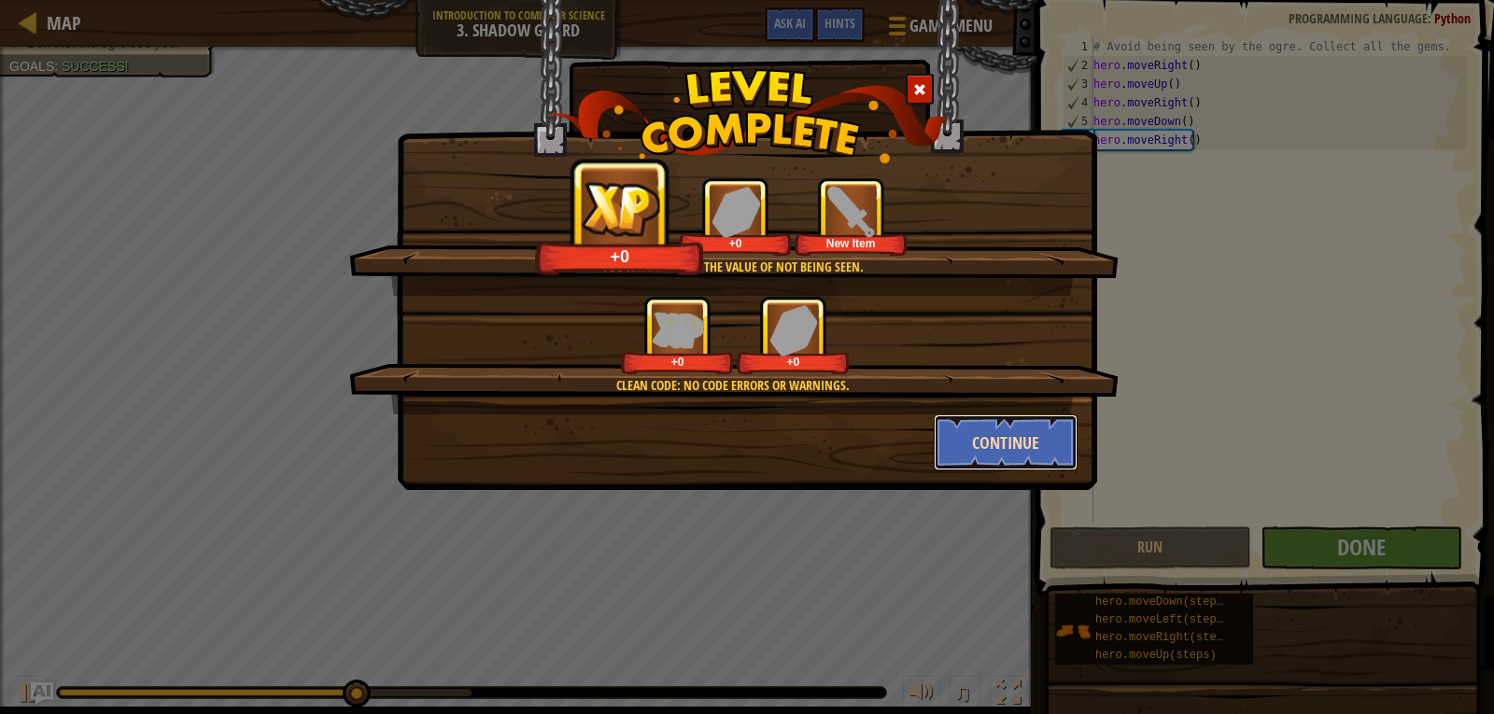
click at [950, 422] on button "Continue" at bounding box center [1006, 443] width 145 height 56
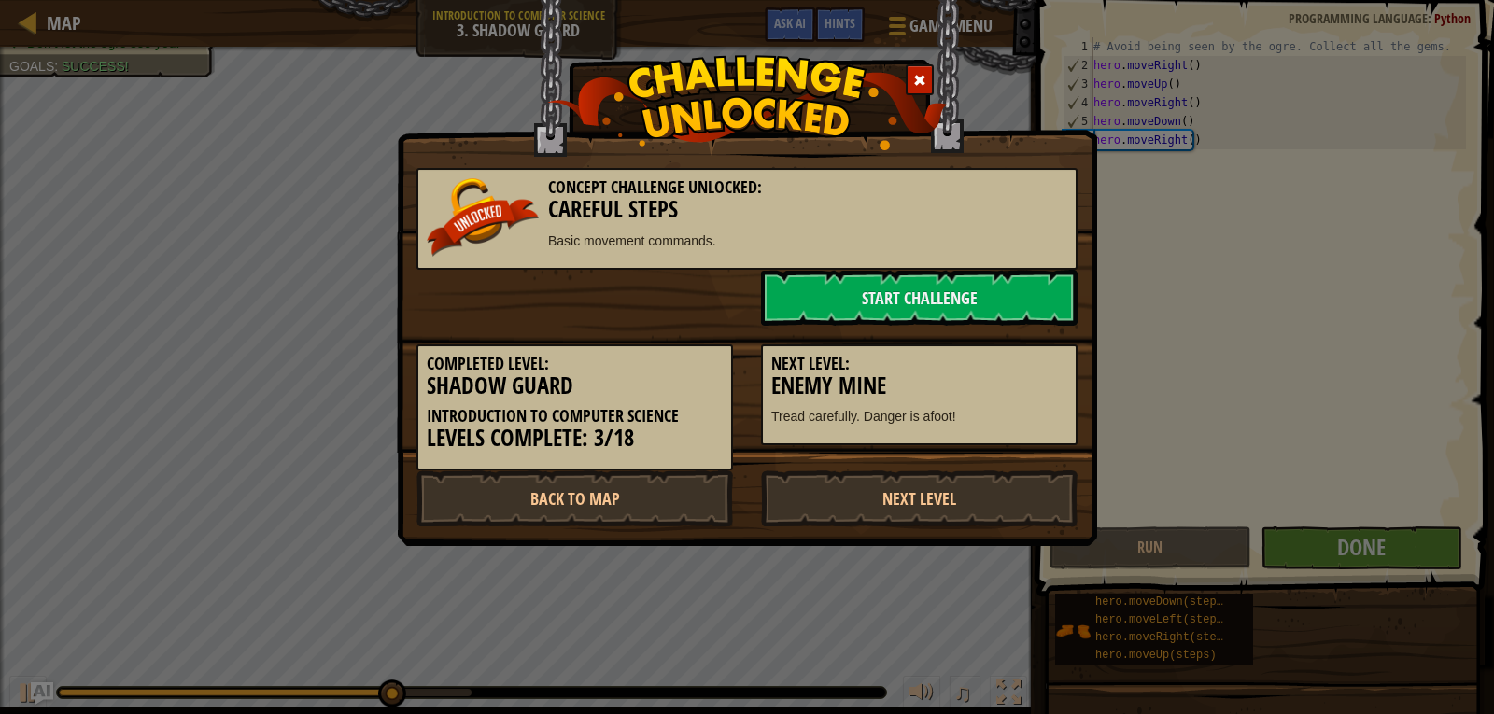
click at [962, 263] on div "Concept Challenge Unlocked: Careful Steps Basic movement commands." at bounding box center [746, 219] width 661 height 102
click at [957, 290] on link "Start Challenge" at bounding box center [919, 298] width 317 height 56
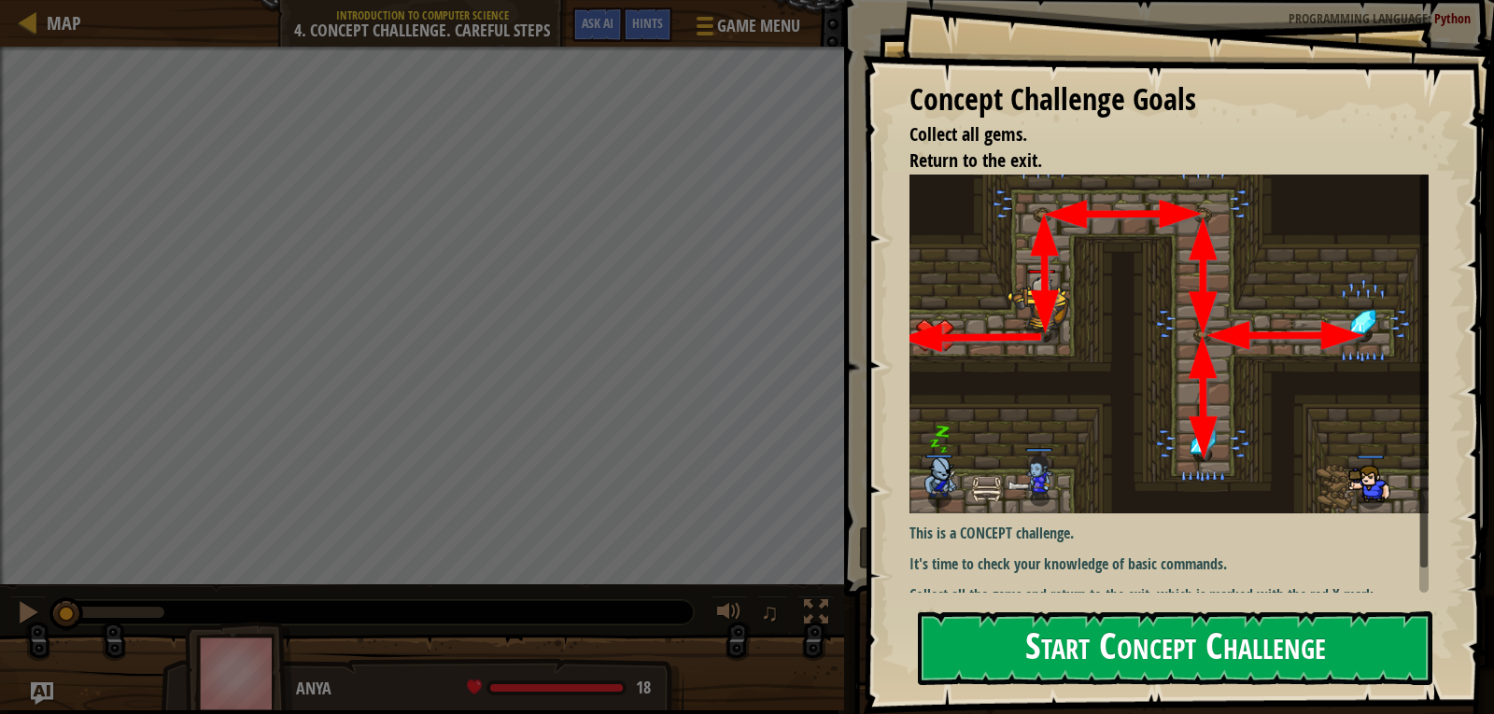
click at [1093, 628] on button "Start Concept Challenge" at bounding box center [1175, 649] width 515 height 74
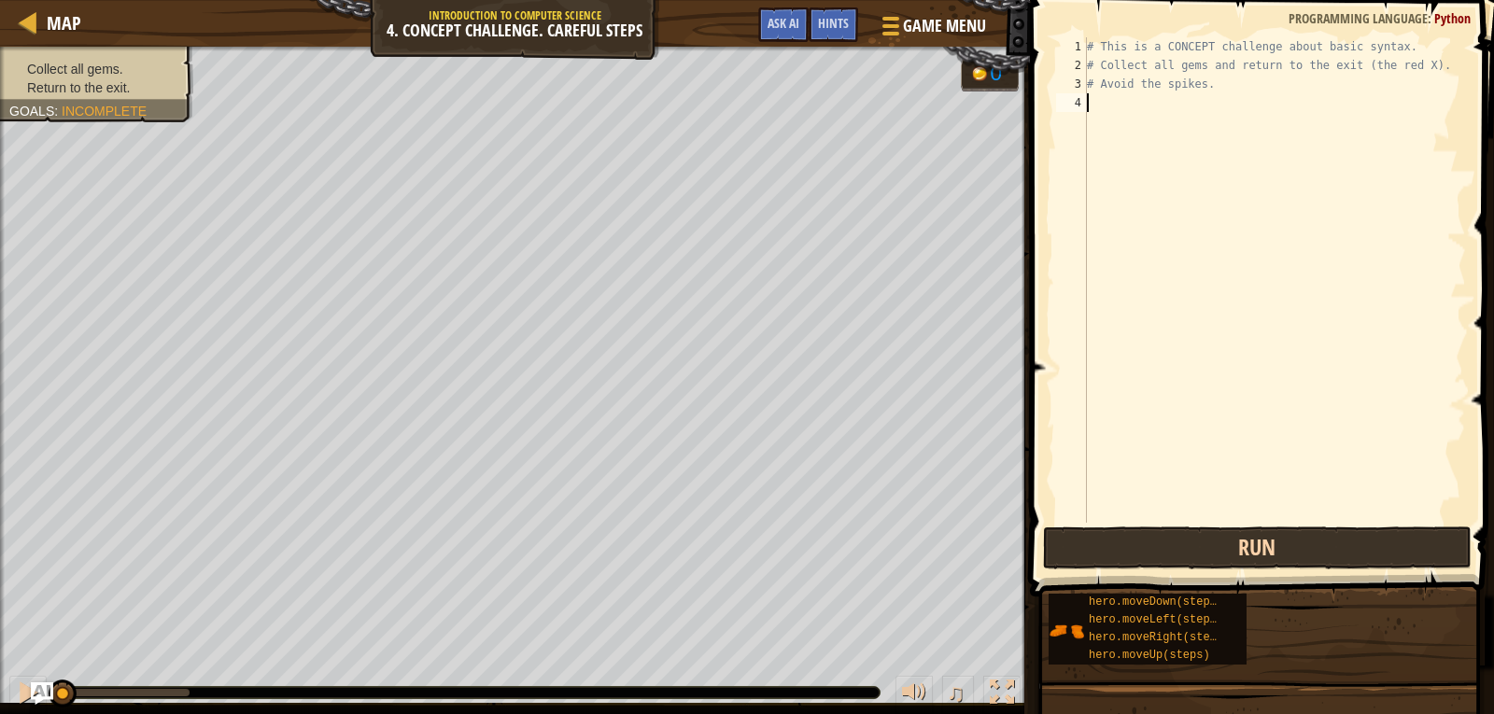
type textarea "h"
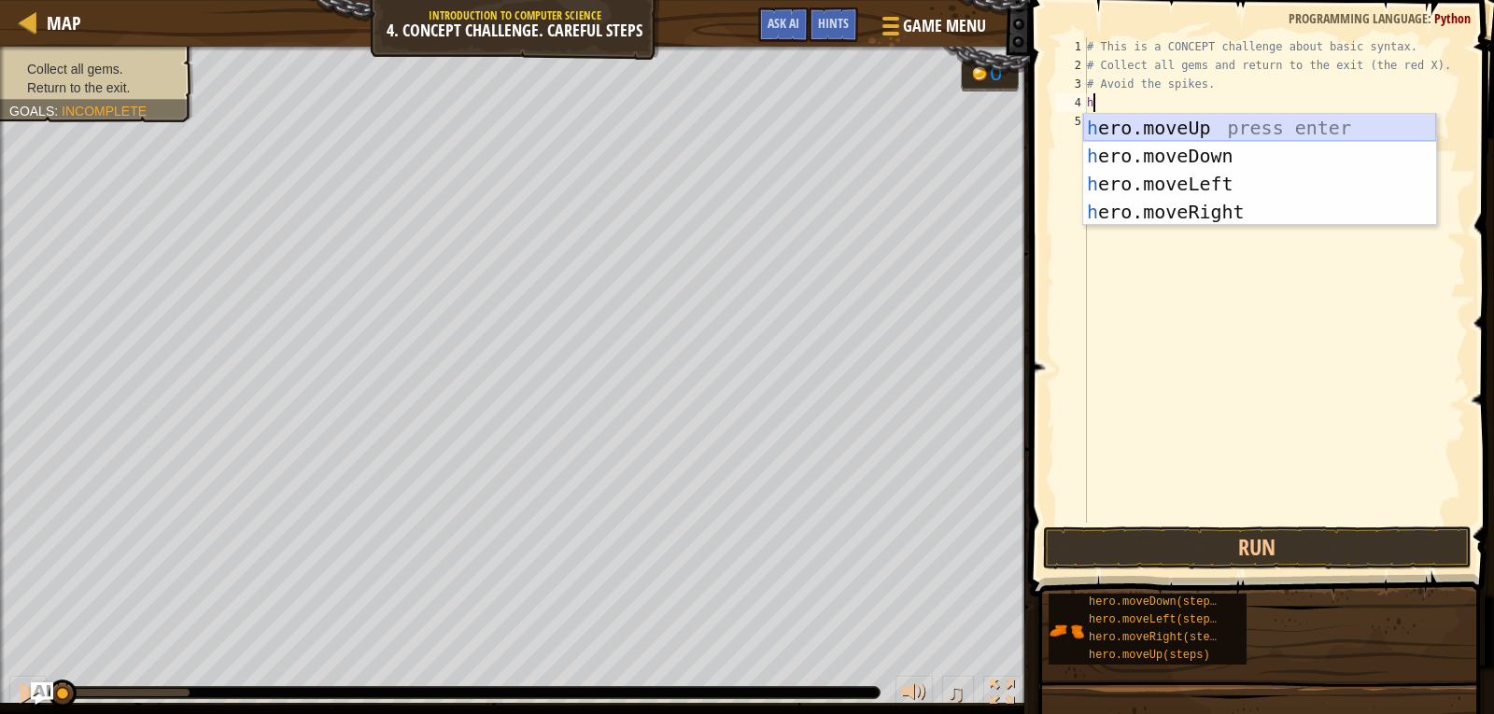
click at [1180, 123] on div "h ero.moveUp press enter h ero.moveDown press enter h ero.moveLeft press enter …" at bounding box center [1259, 198] width 353 height 168
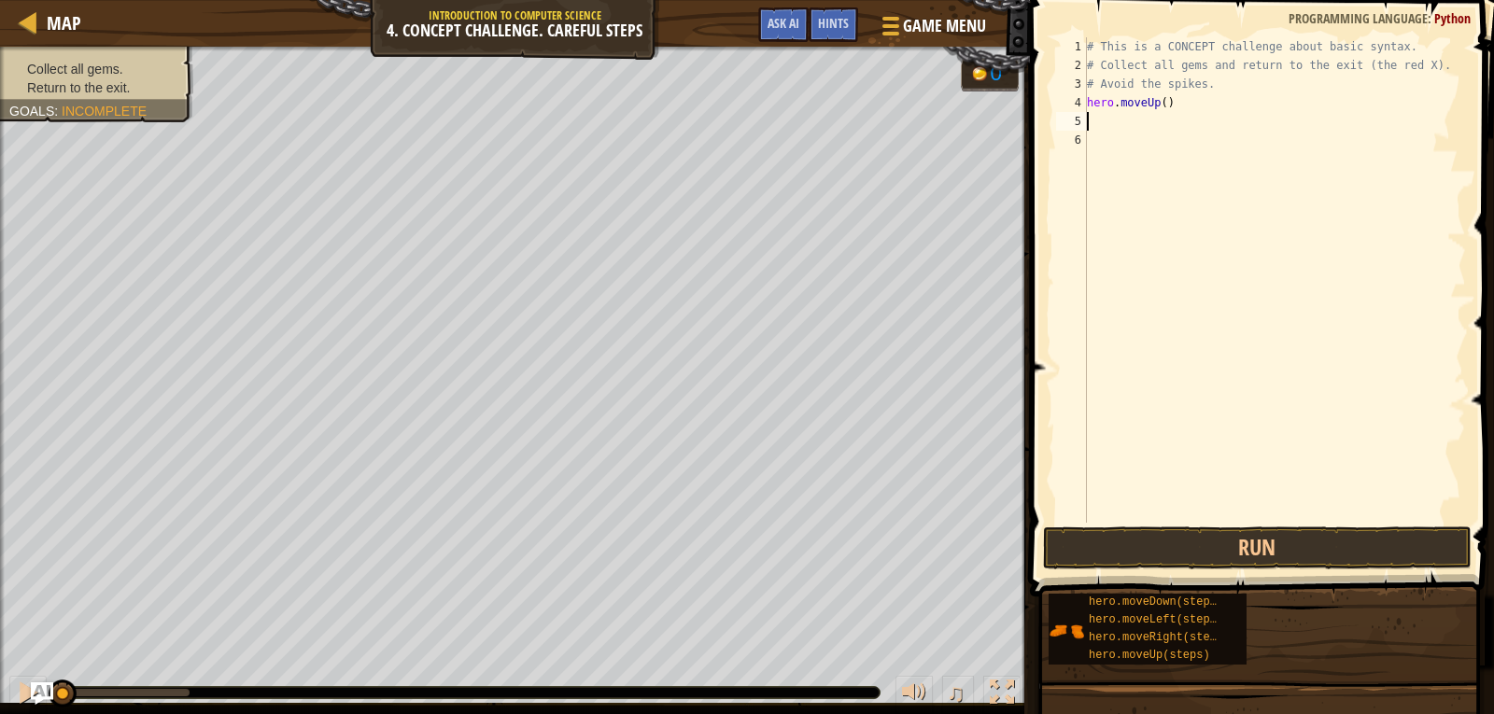
type textarea "h"
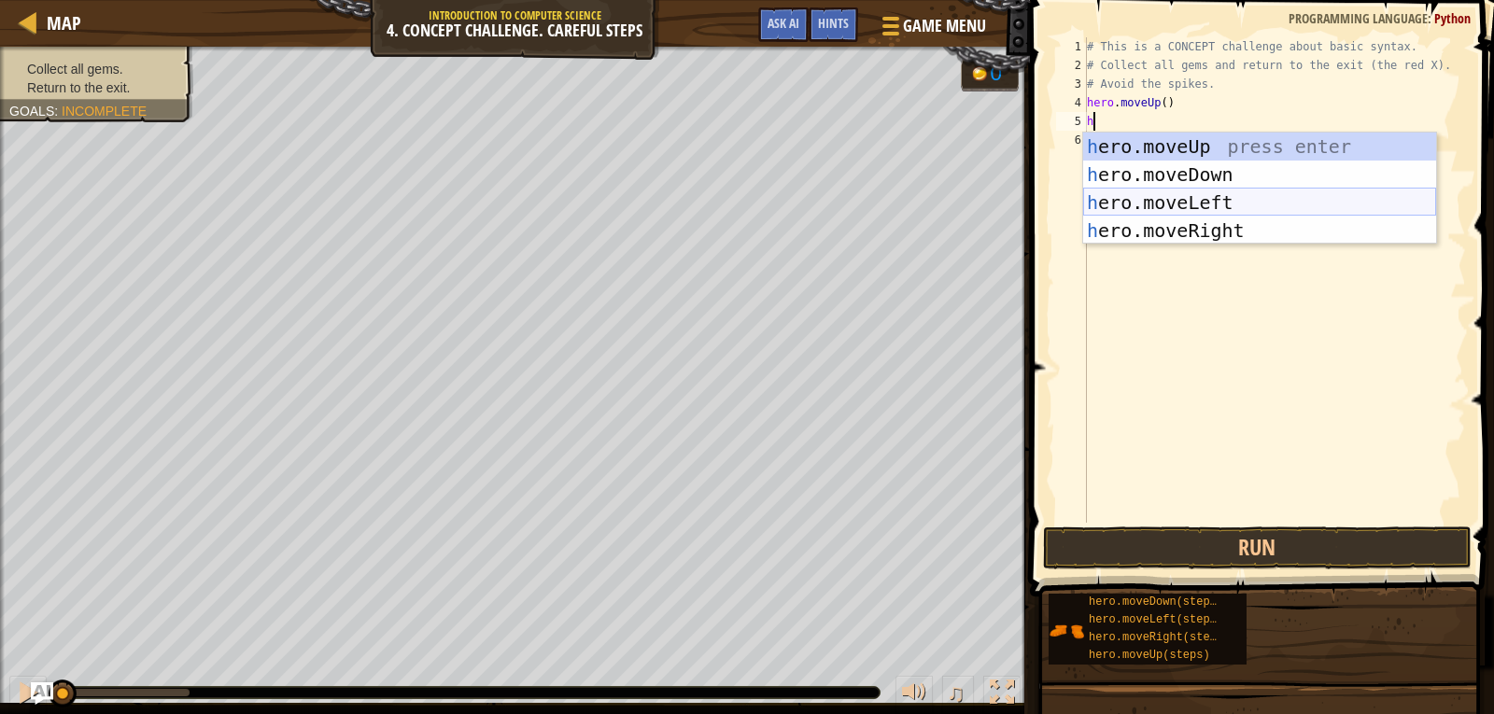
click at [1177, 192] on div "h ero.moveUp press enter h ero.moveDown press enter h ero.moveLeft press enter …" at bounding box center [1259, 217] width 353 height 168
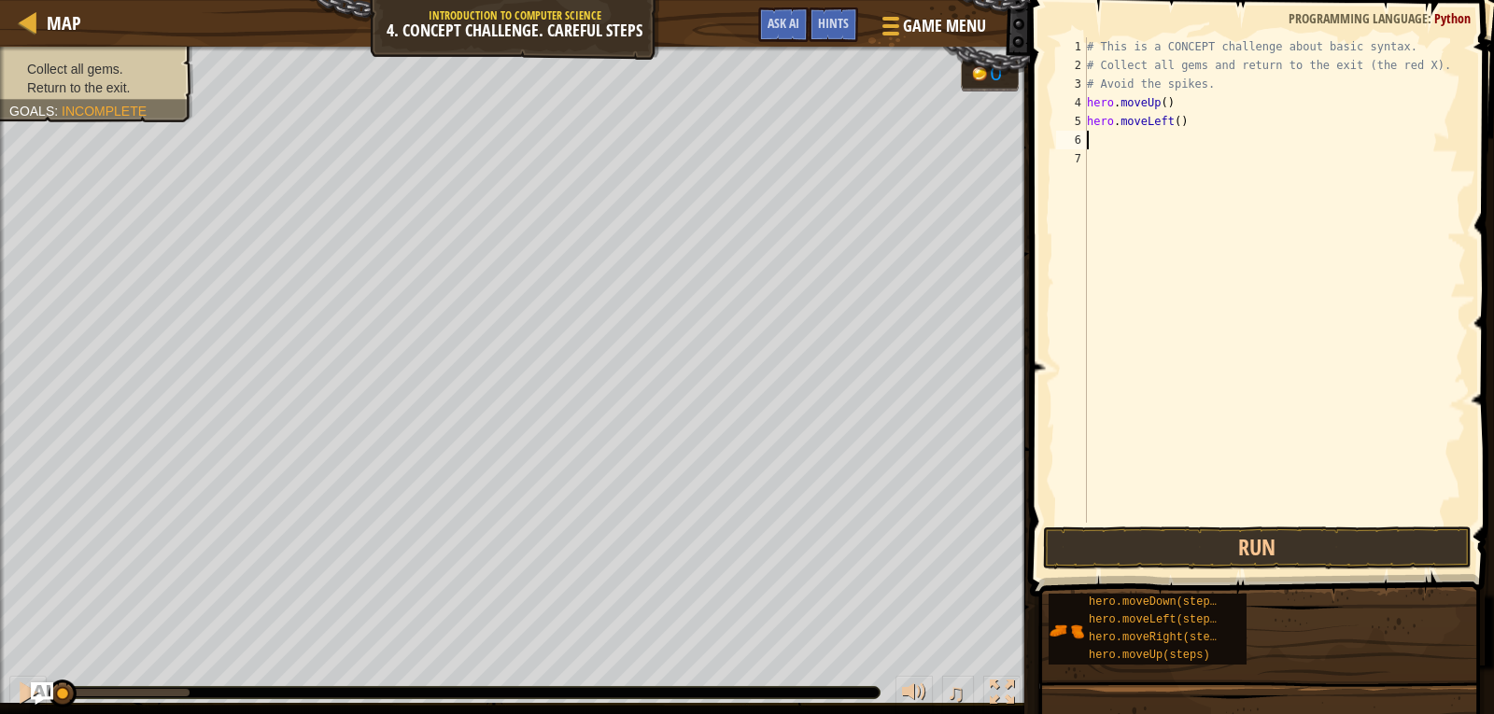
type textarea "h"
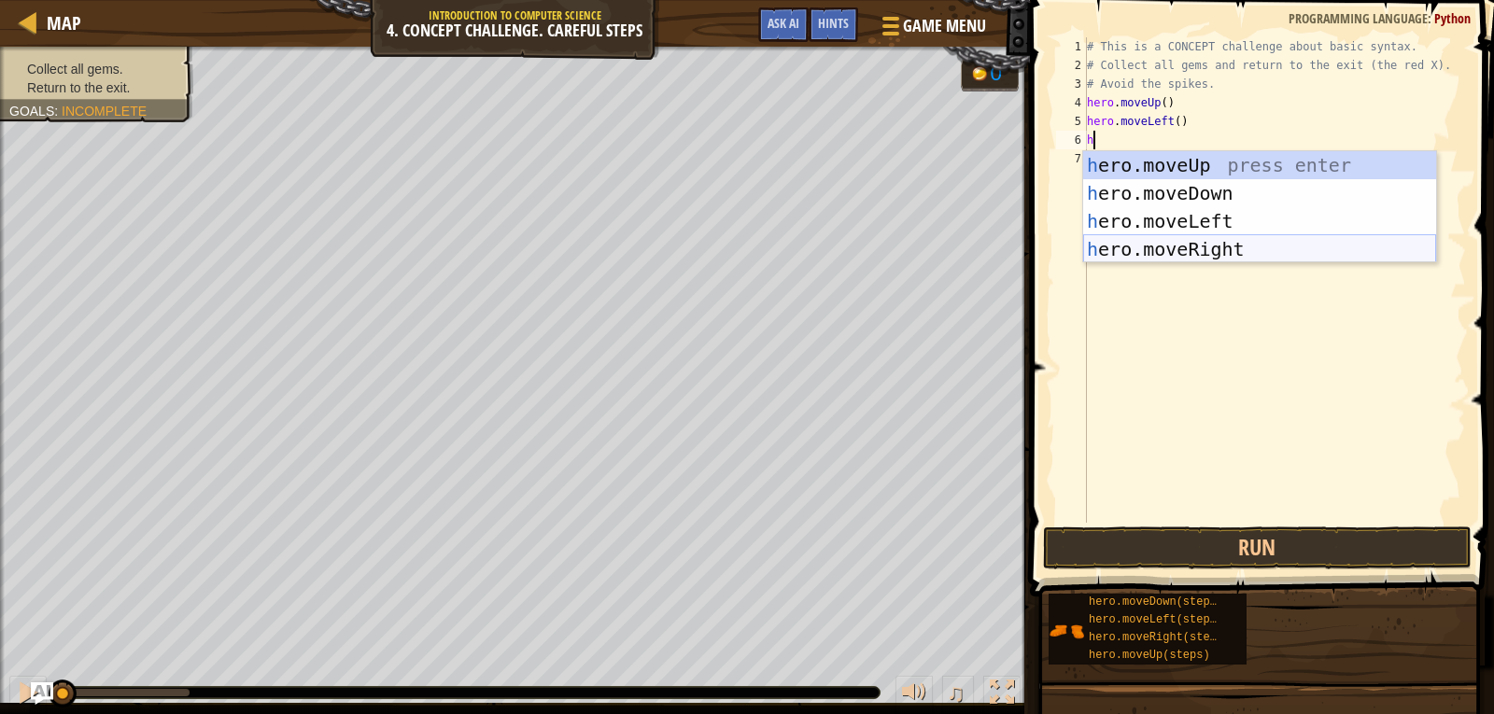
click at [1167, 244] on div "h ero.moveUp press enter h ero.moveDown press enter h ero.moveLeft press enter …" at bounding box center [1259, 235] width 353 height 168
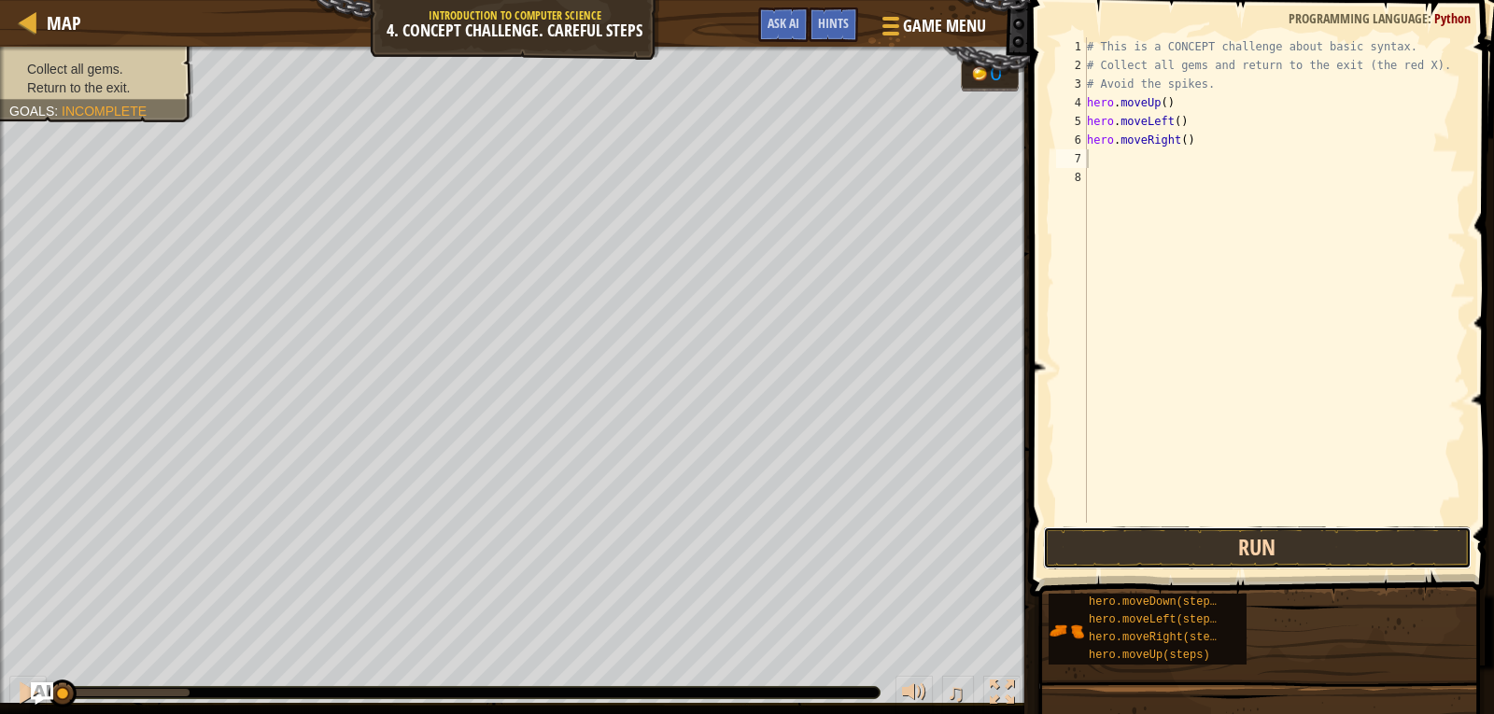
click at [1203, 550] on button "Run" at bounding box center [1257, 548] width 429 height 43
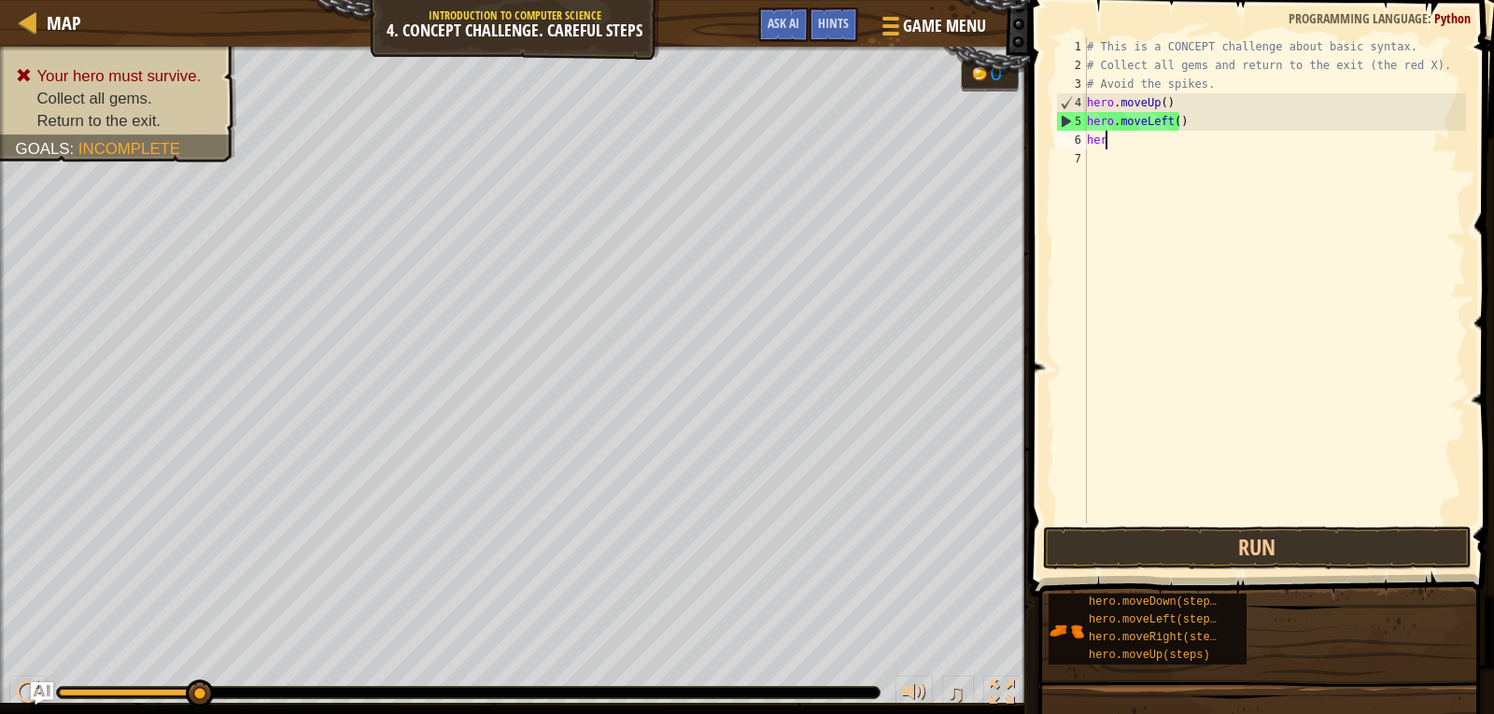
type textarea "h"
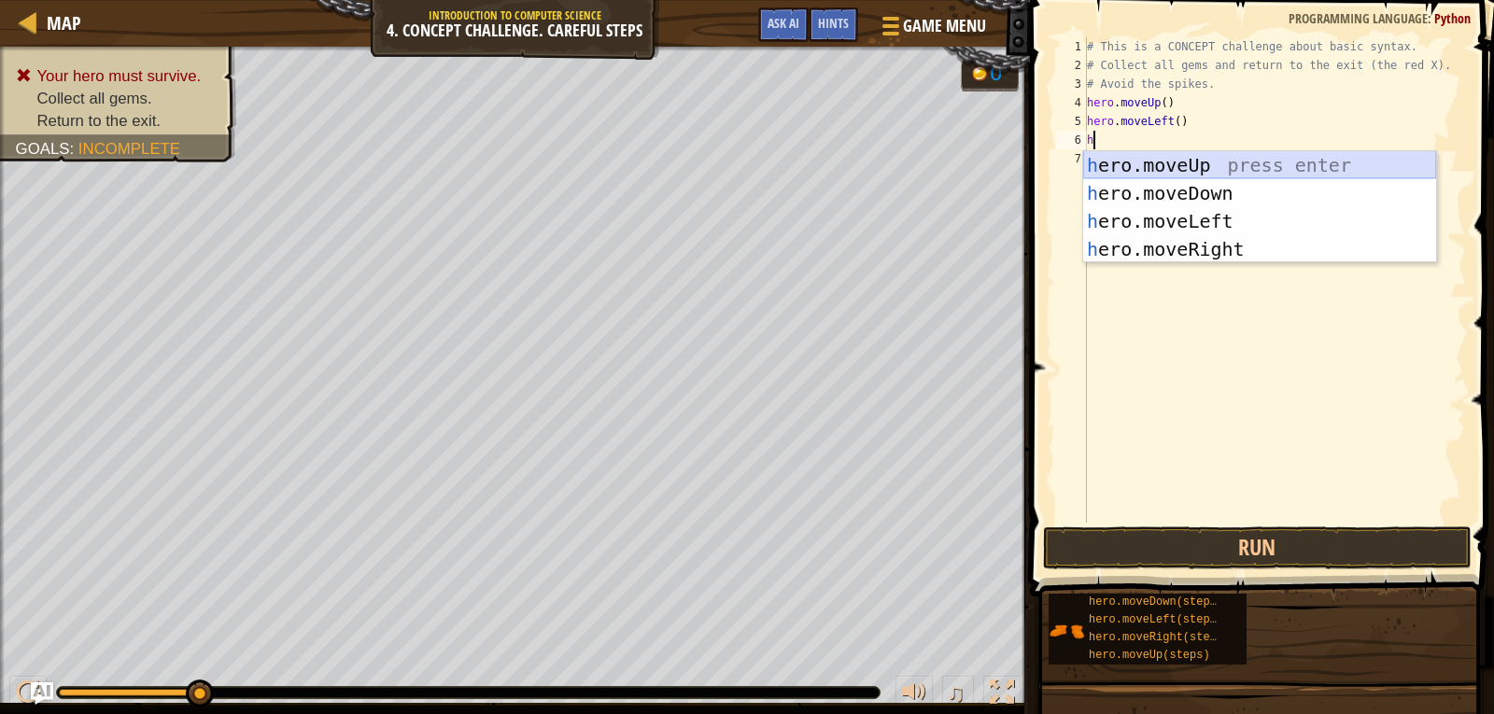
click at [1174, 157] on div "h ero.moveUp press enter h ero.moveDown press enter h ero.moveLeft press enter …" at bounding box center [1259, 235] width 353 height 168
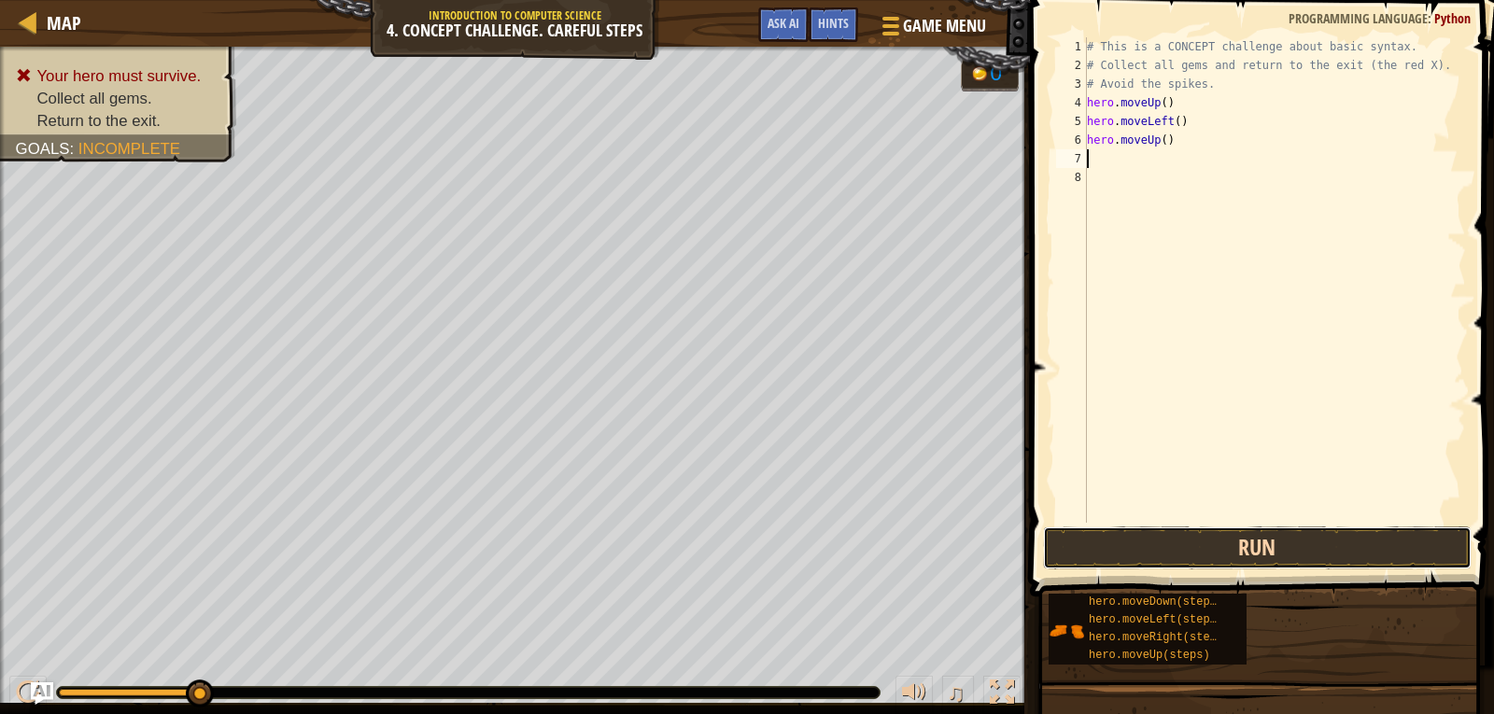
click at [1151, 553] on button "Run" at bounding box center [1257, 548] width 429 height 43
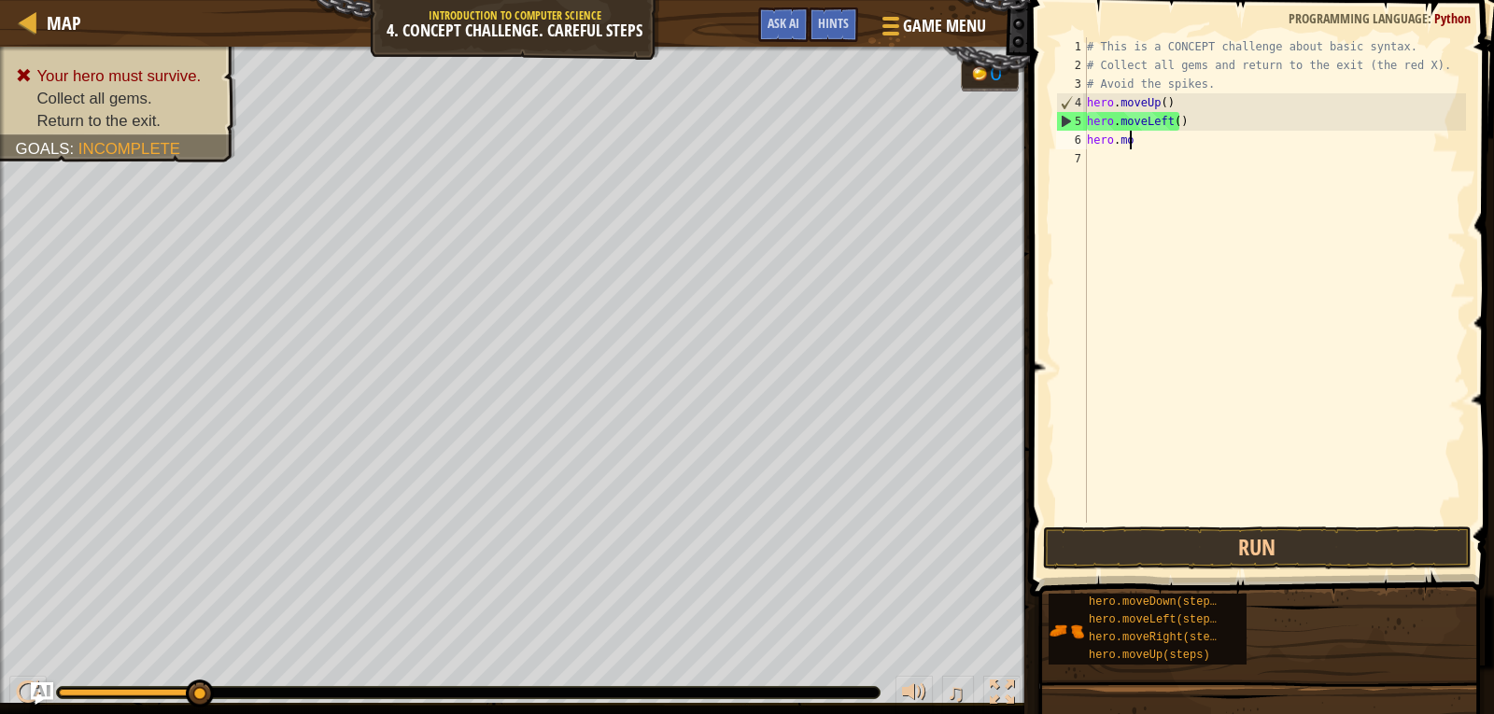
type textarea "h"
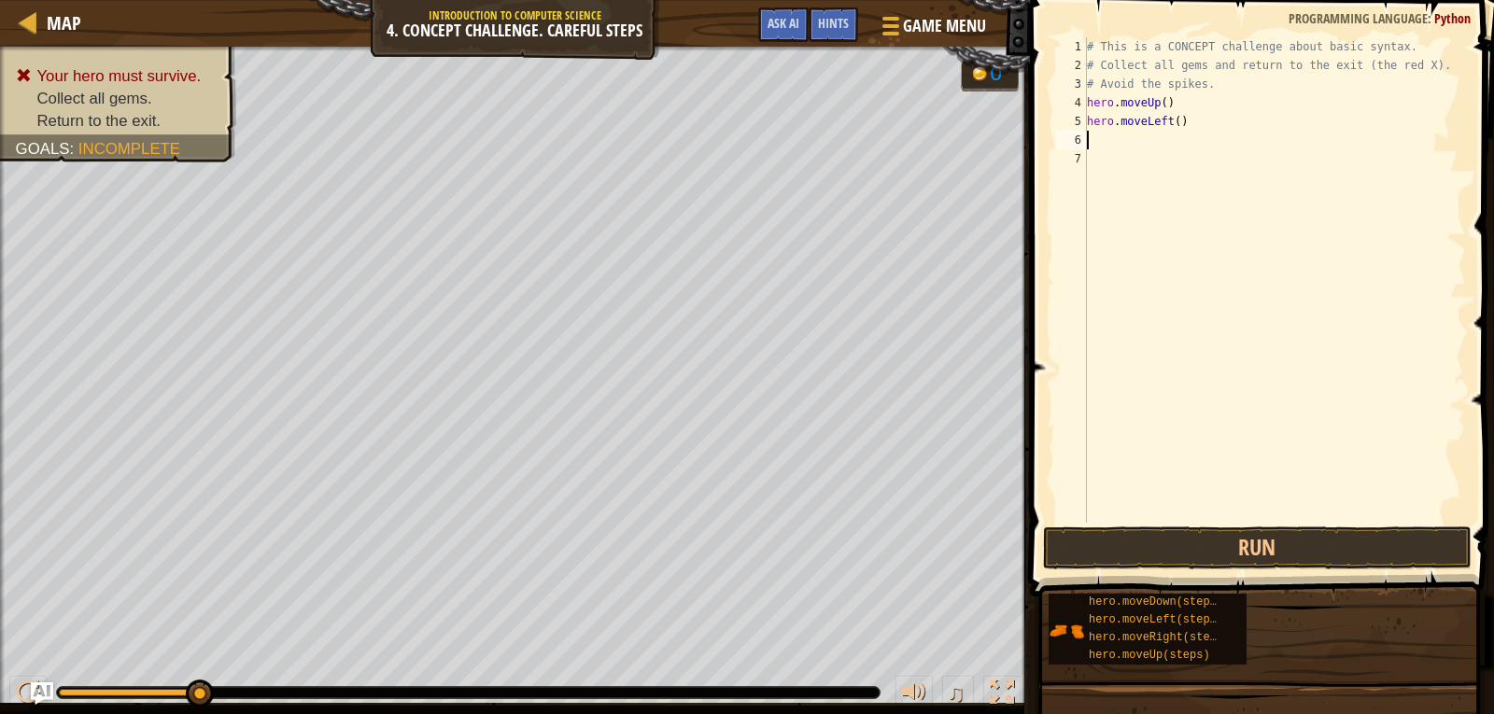
type textarea "h"
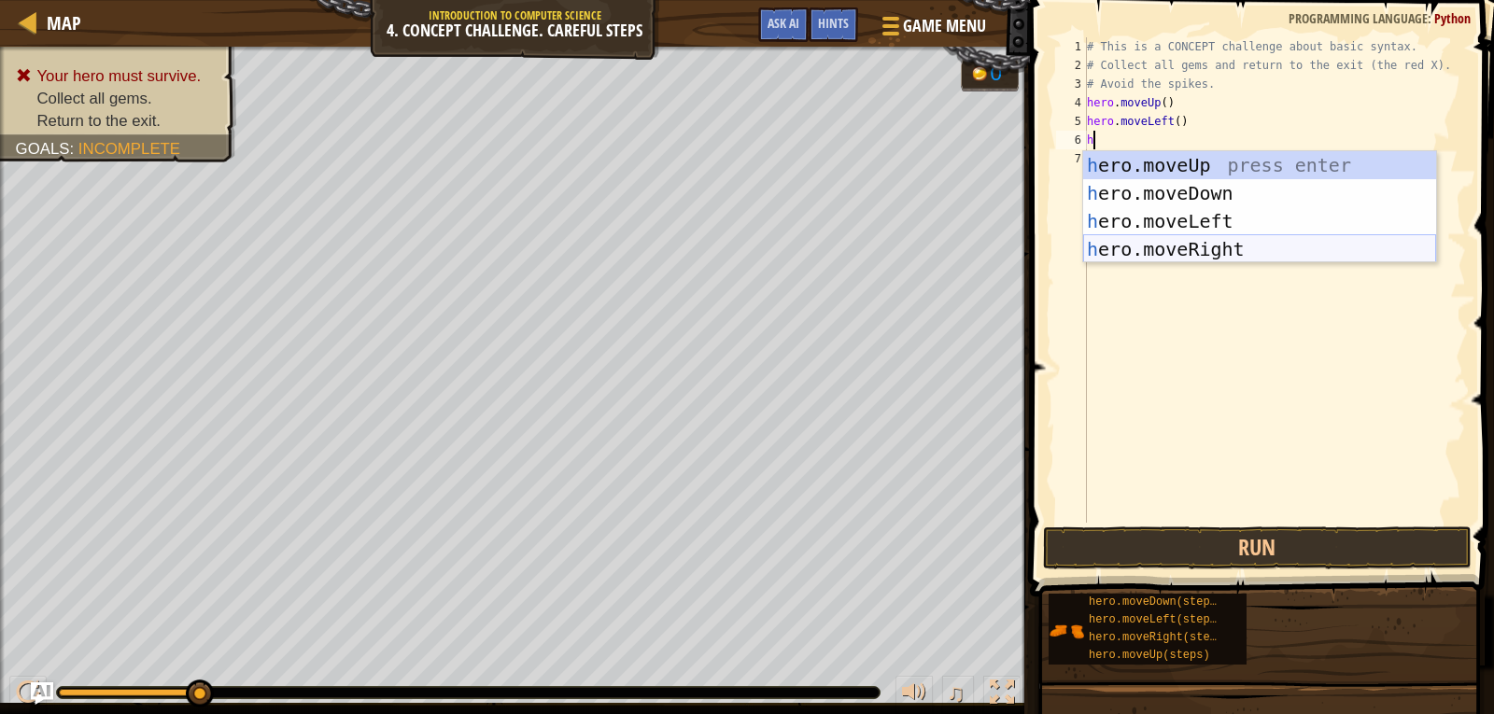
click at [1160, 238] on div "h ero.moveUp press enter h ero.moveDown press enter h ero.moveLeft press enter …" at bounding box center [1259, 235] width 353 height 168
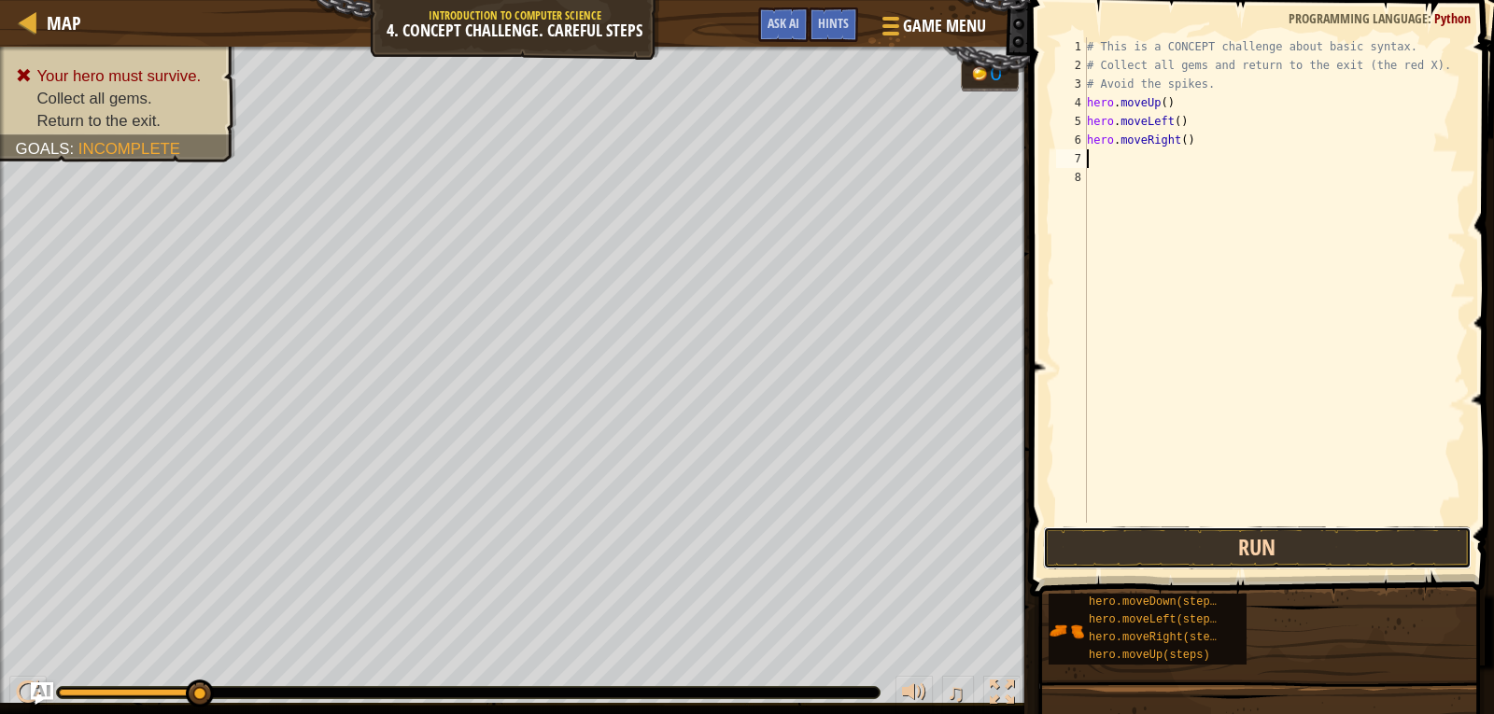
click at [1168, 534] on button "Run" at bounding box center [1257, 548] width 429 height 43
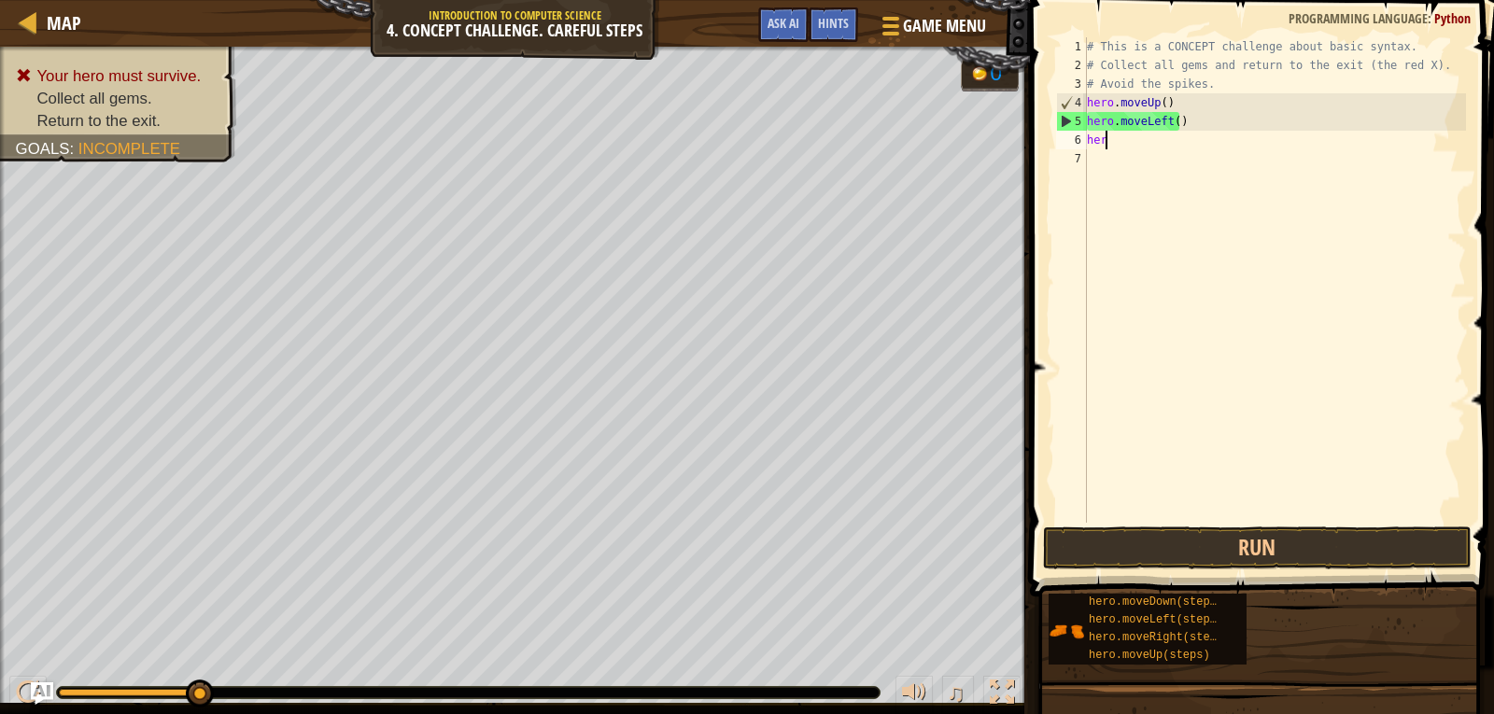
type textarea "h"
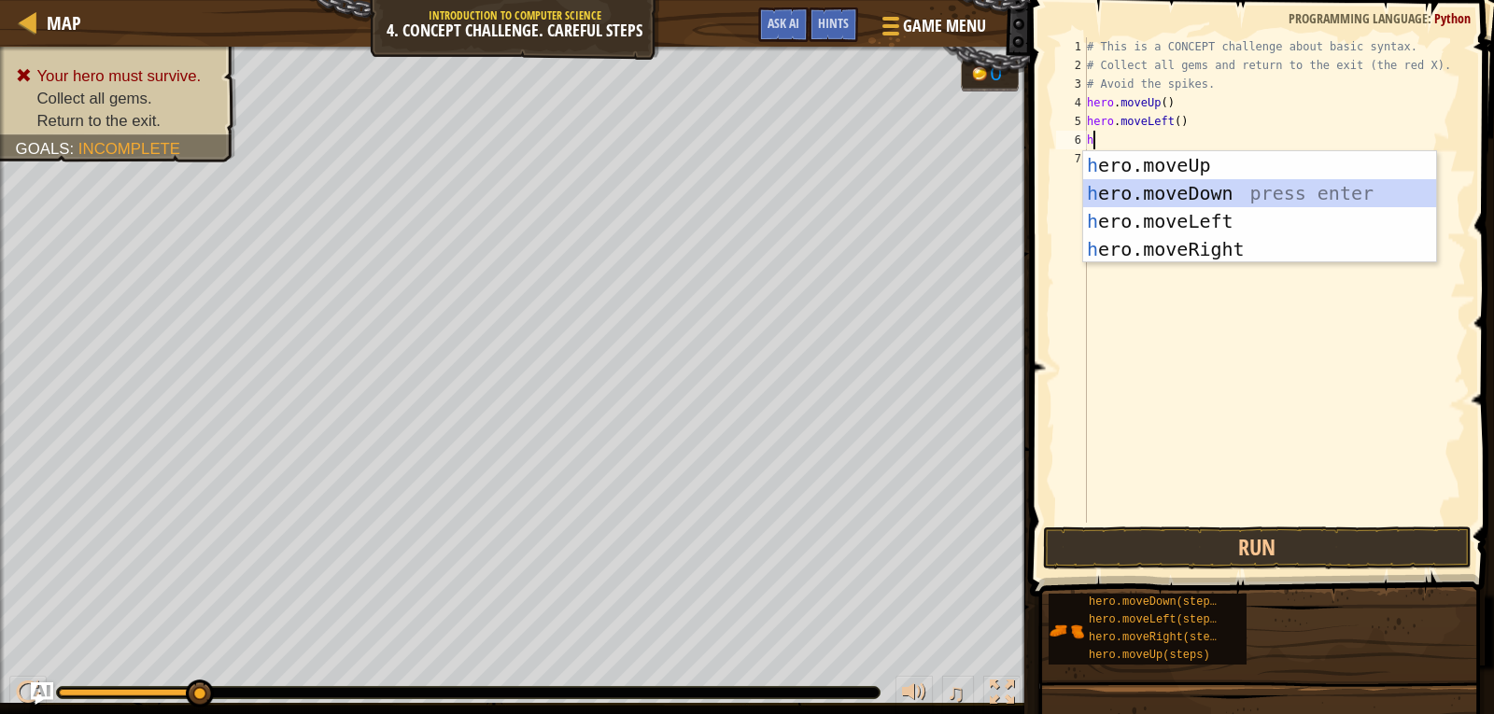
click at [1169, 206] on div "h ero.moveUp press enter h ero.moveDown press enter h ero.moveLeft press enter …" at bounding box center [1259, 235] width 353 height 168
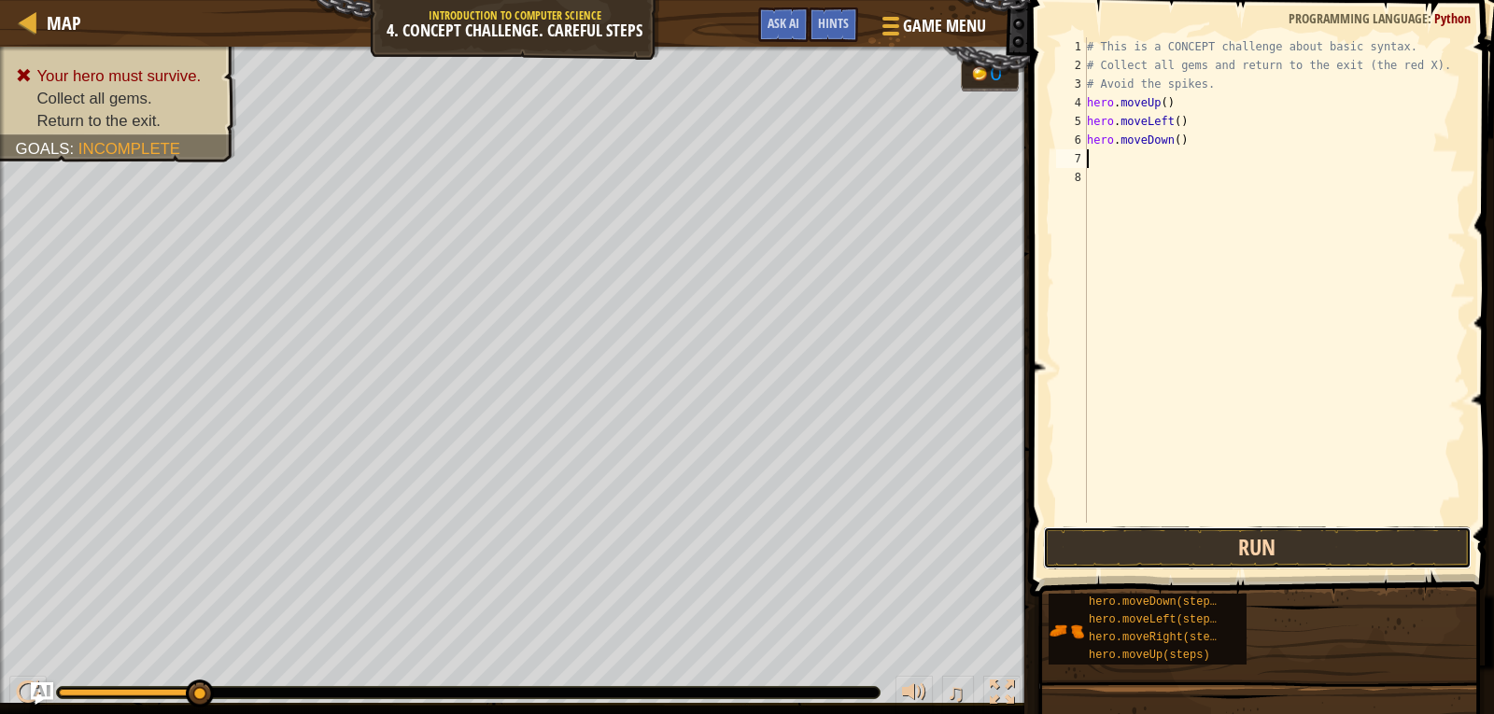
click at [1163, 555] on button "Run" at bounding box center [1257, 548] width 429 height 43
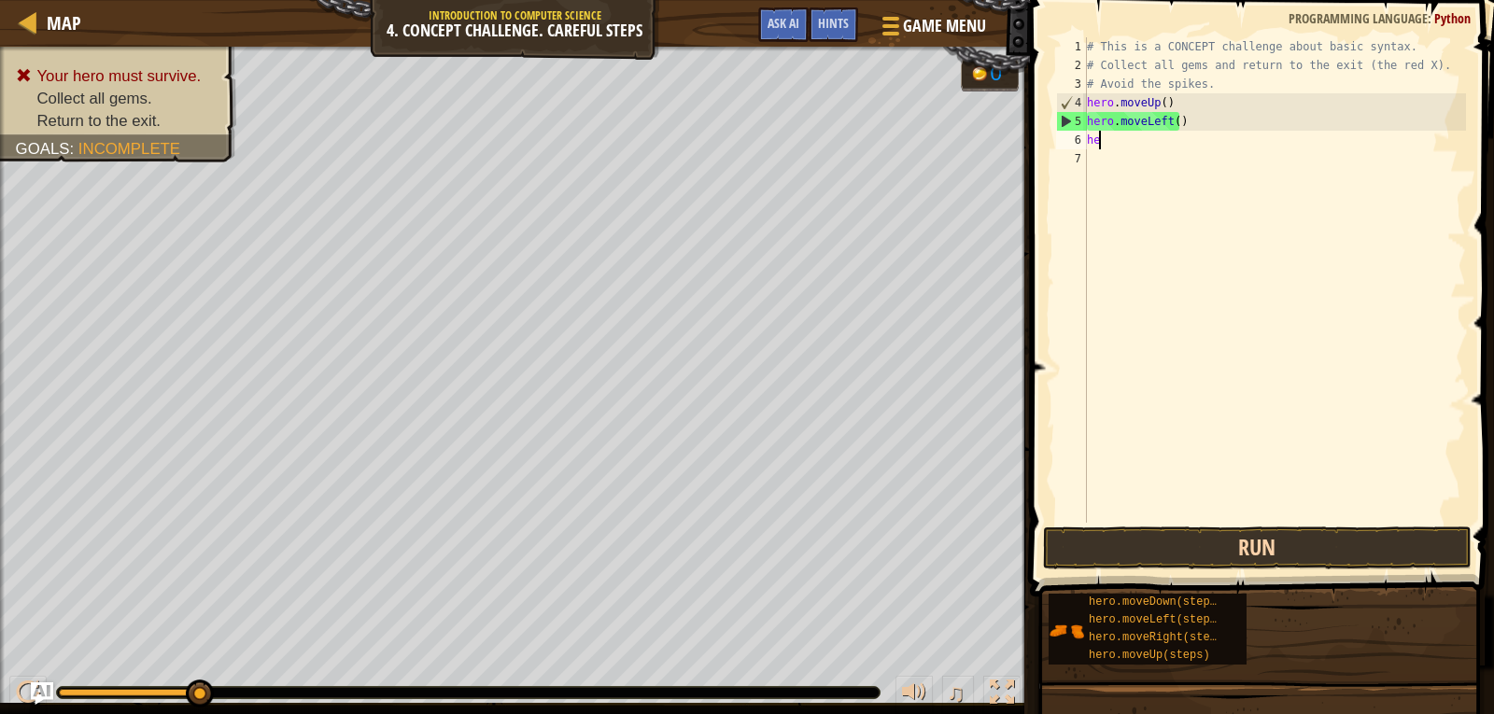
type textarea "h"
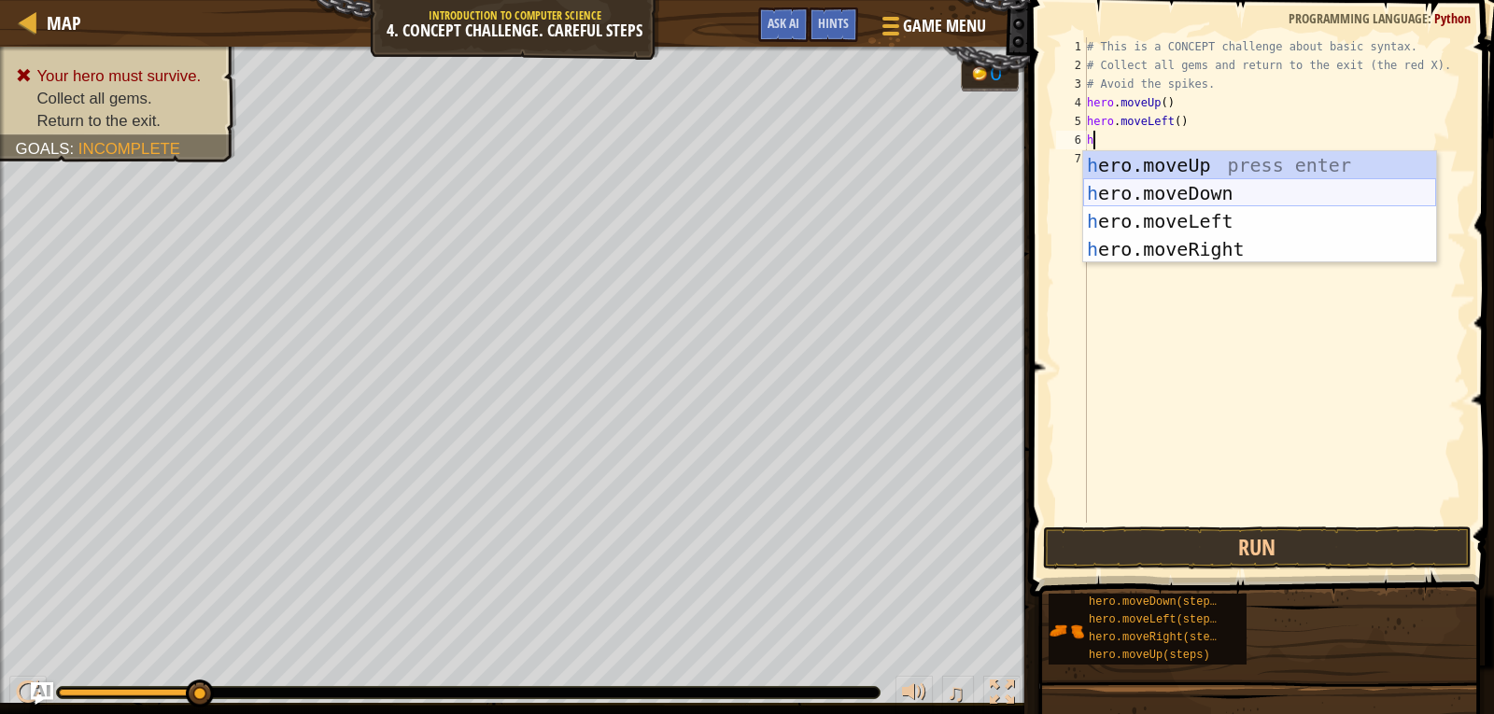
click at [1198, 188] on div "h ero.moveUp press enter h ero.moveDown press enter h ero.moveLeft press enter …" at bounding box center [1259, 235] width 353 height 168
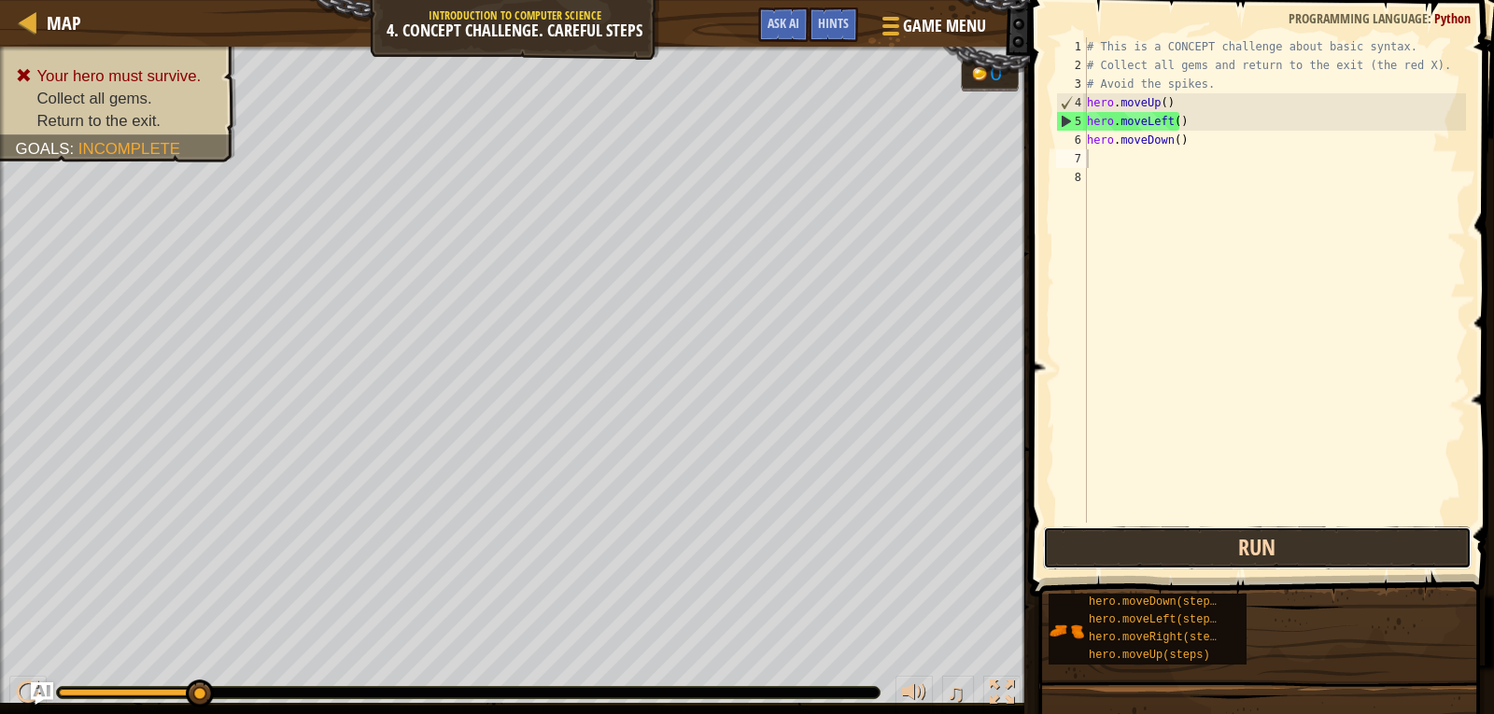
click at [1172, 540] on button "Run" at bounding box center [1257, 548] width 429 height 43
type textarea "h"
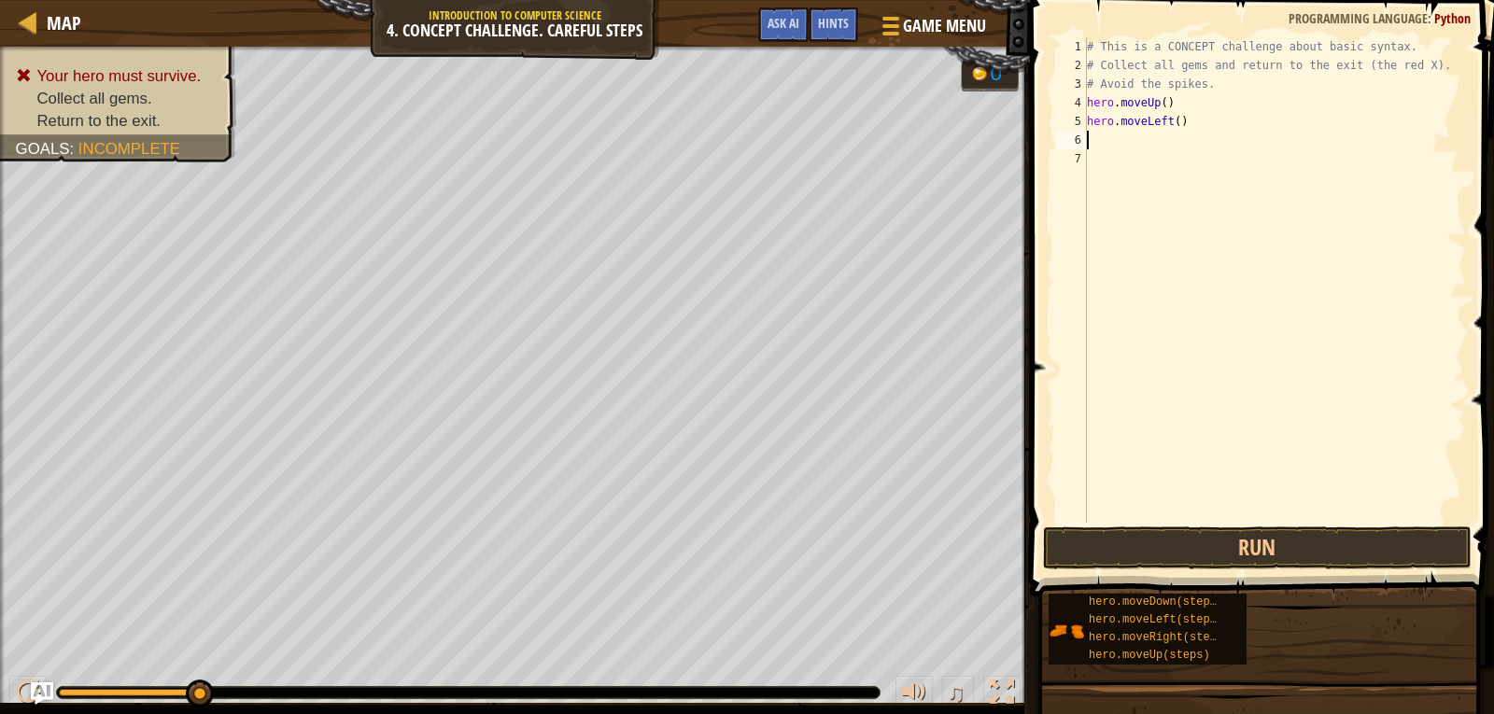
type textarea "h"
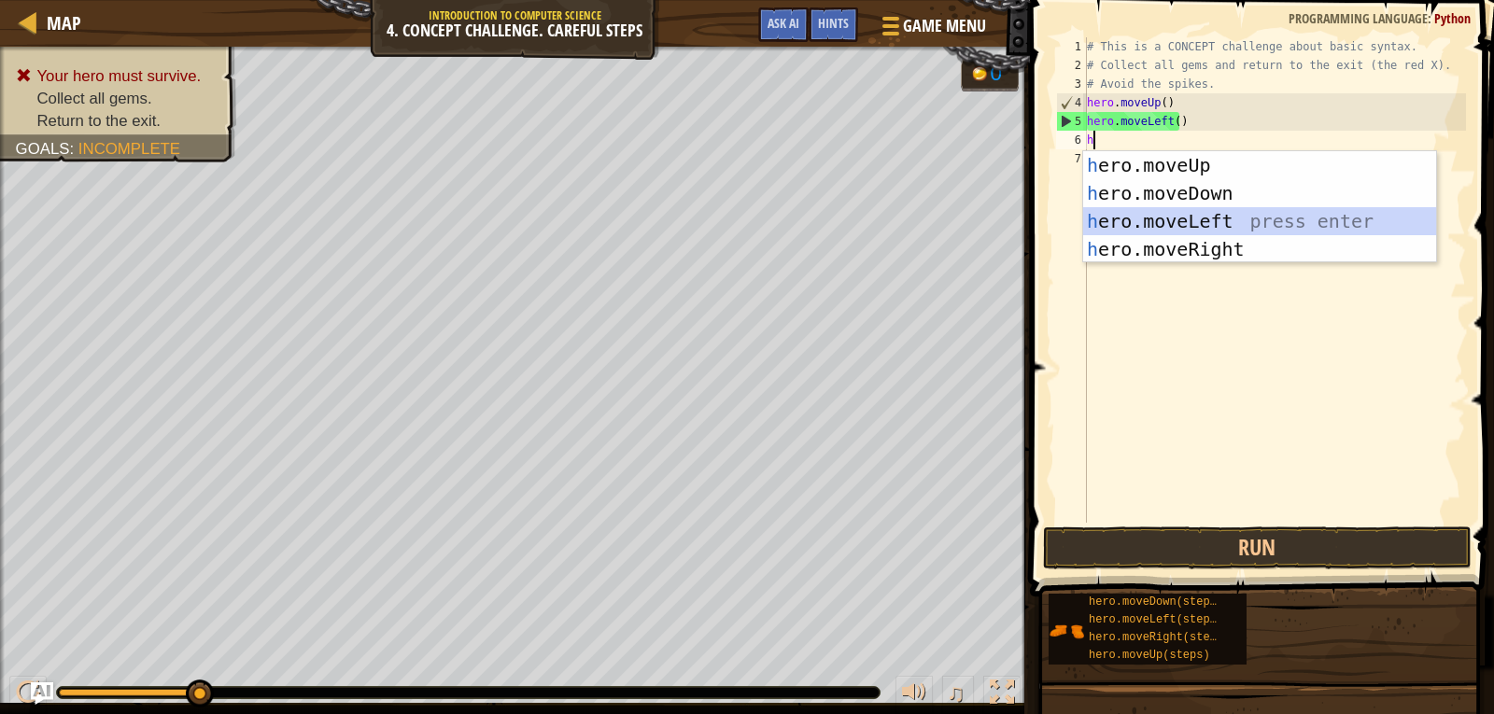
click at [1210, 218] on div "h ero.moveUp press enter h ero.moveDown press enter h ero.moveLeft press enter …" at bounding box center [1259, 235] width 353 height 168
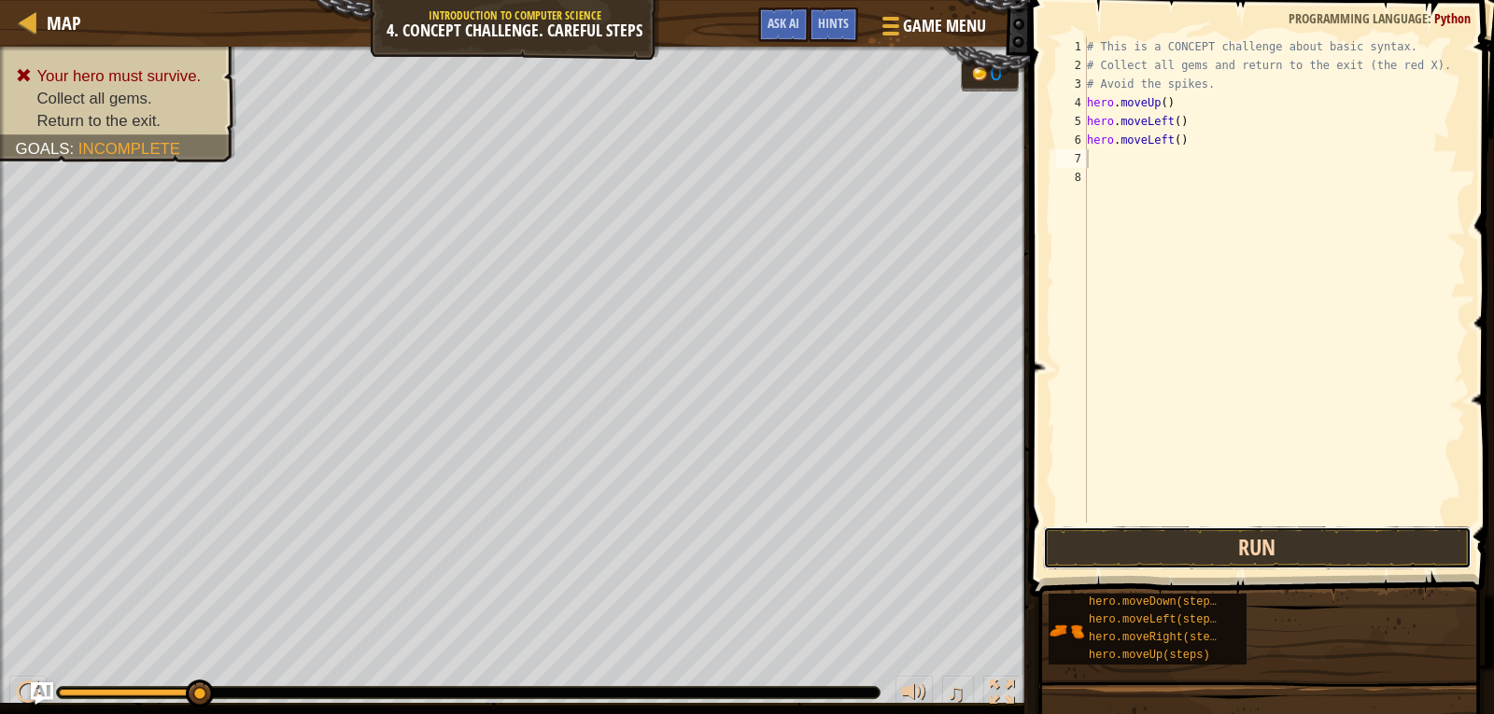
click at [1149, 539] on button "Run" at bounding box center [1257, 548] width 429 height 43
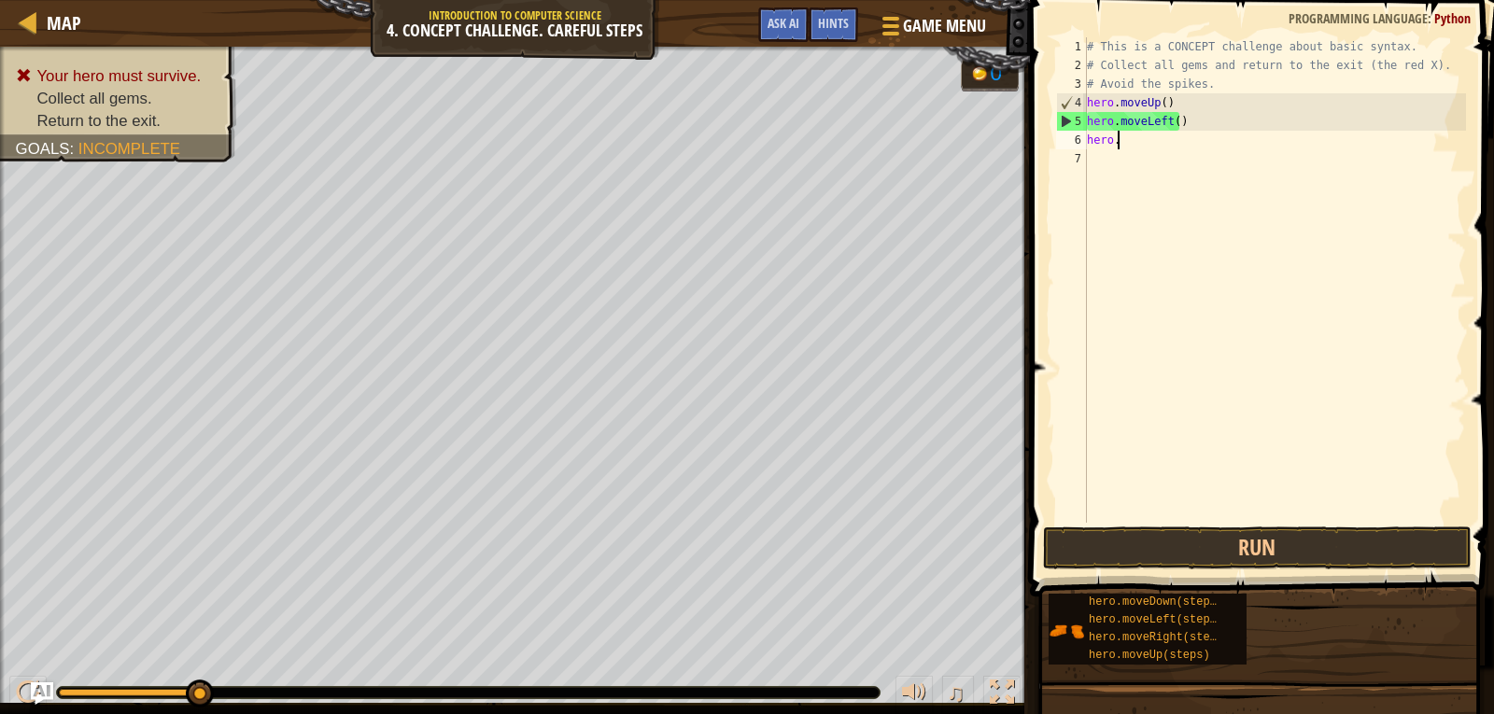
type textarea "h"
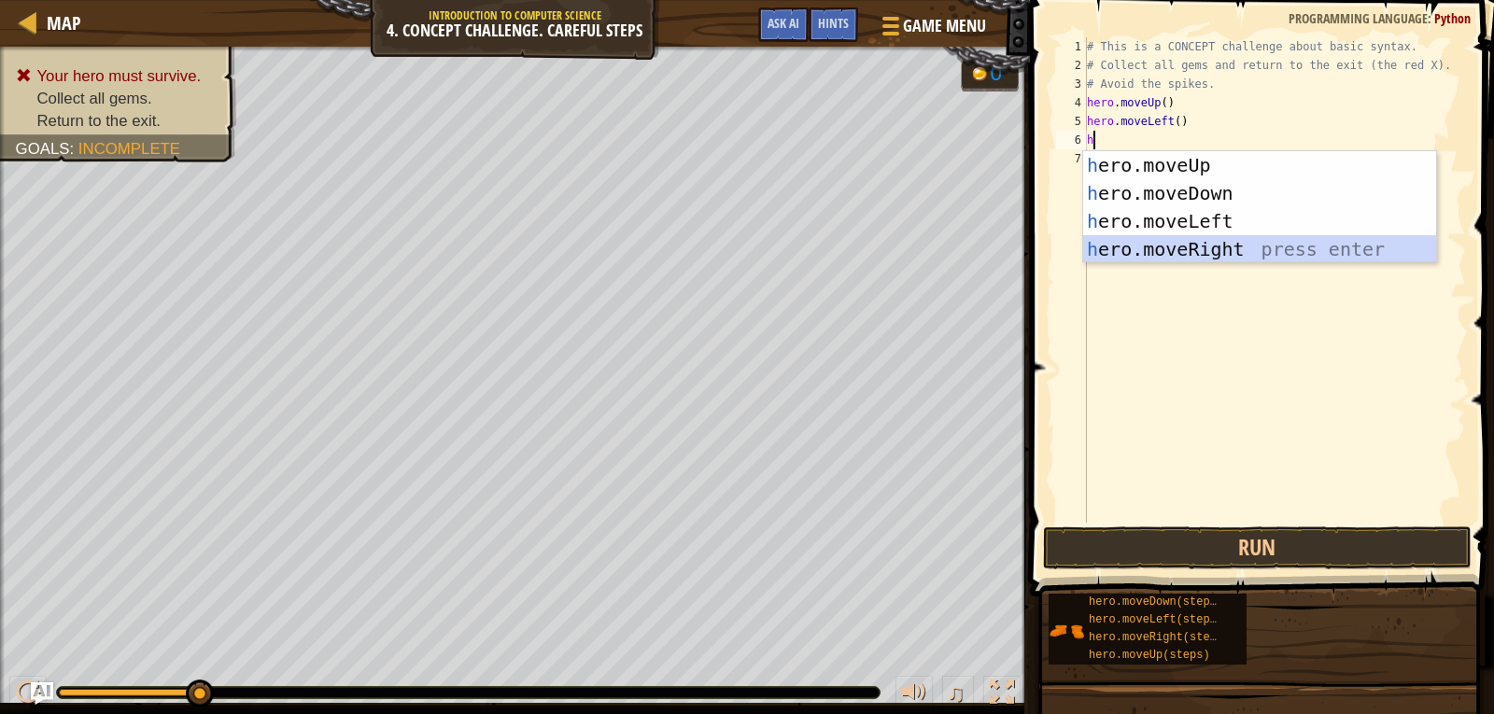
click at [1202, 250] on div "h ero.moveUp press enter h ero.moveDown press enter h ero.moveLeft press enter …" at bounding box center [1259, 235] width 353 height 168
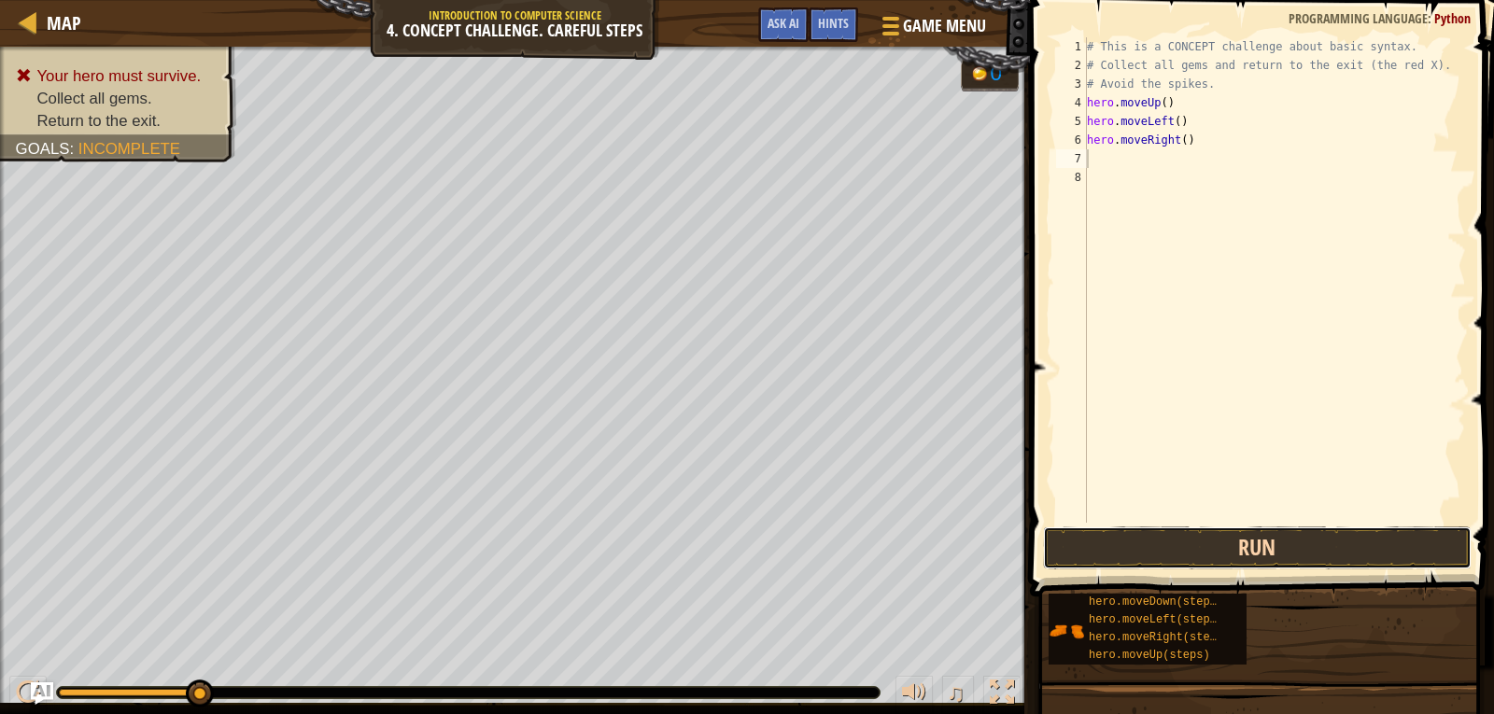
click at [1215, 551] on button "Run" at bounding box center [1257, 548] width 429 height 43
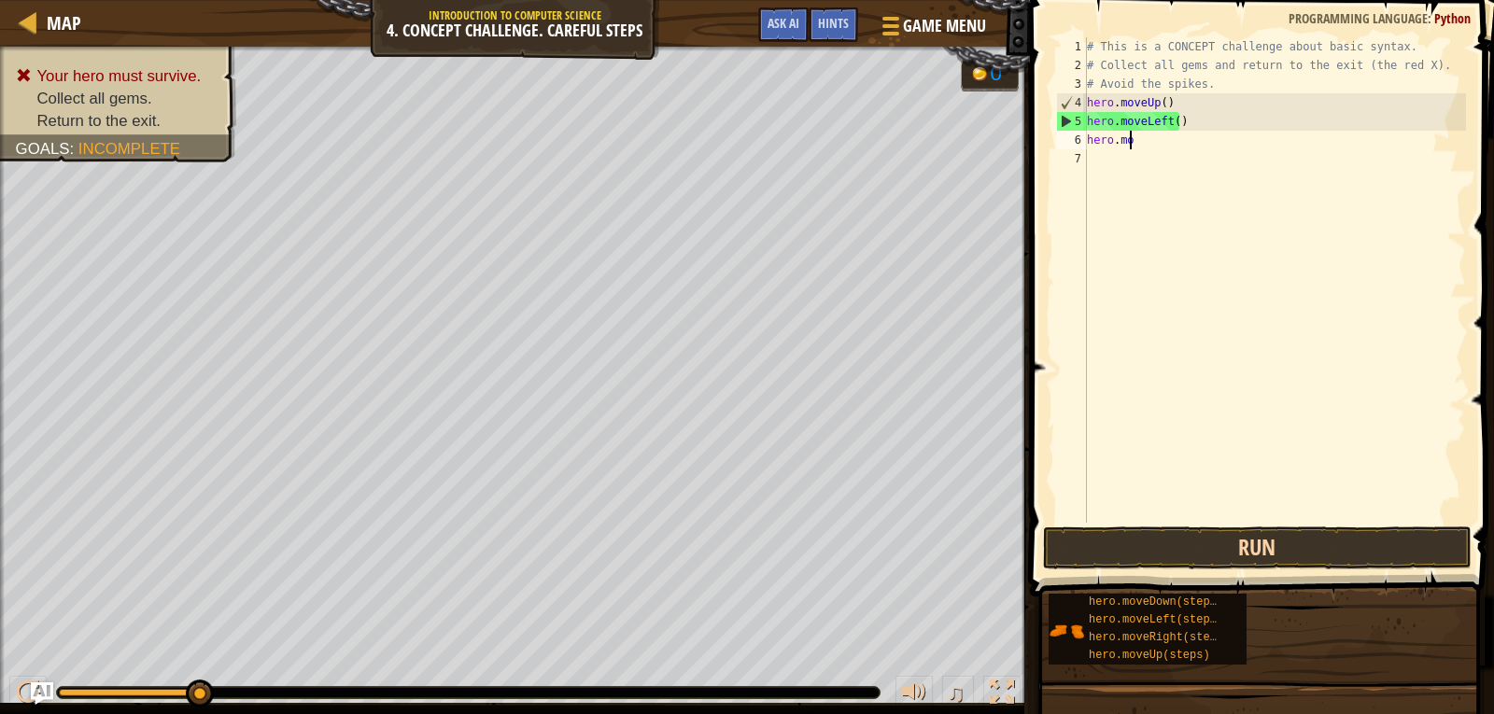
type textarea "h"
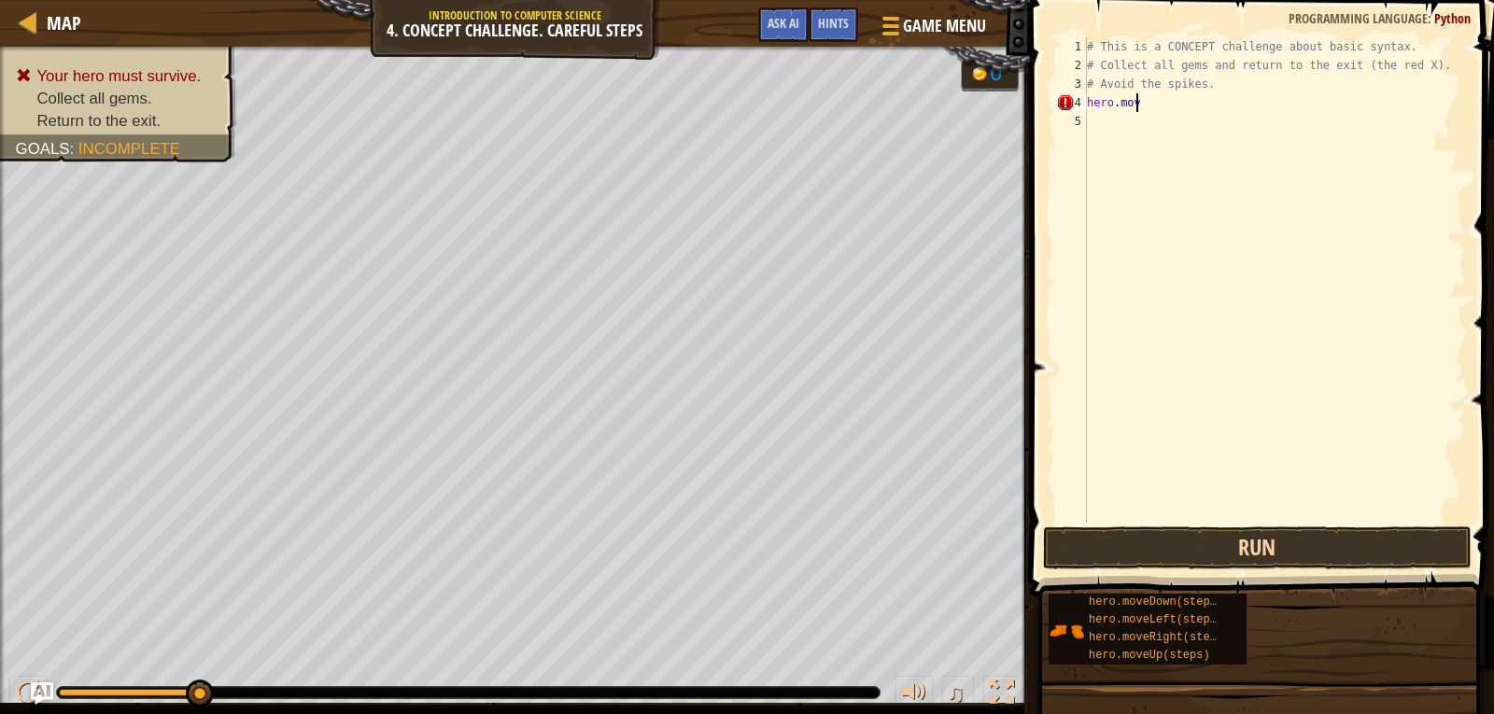
type textarea "h"
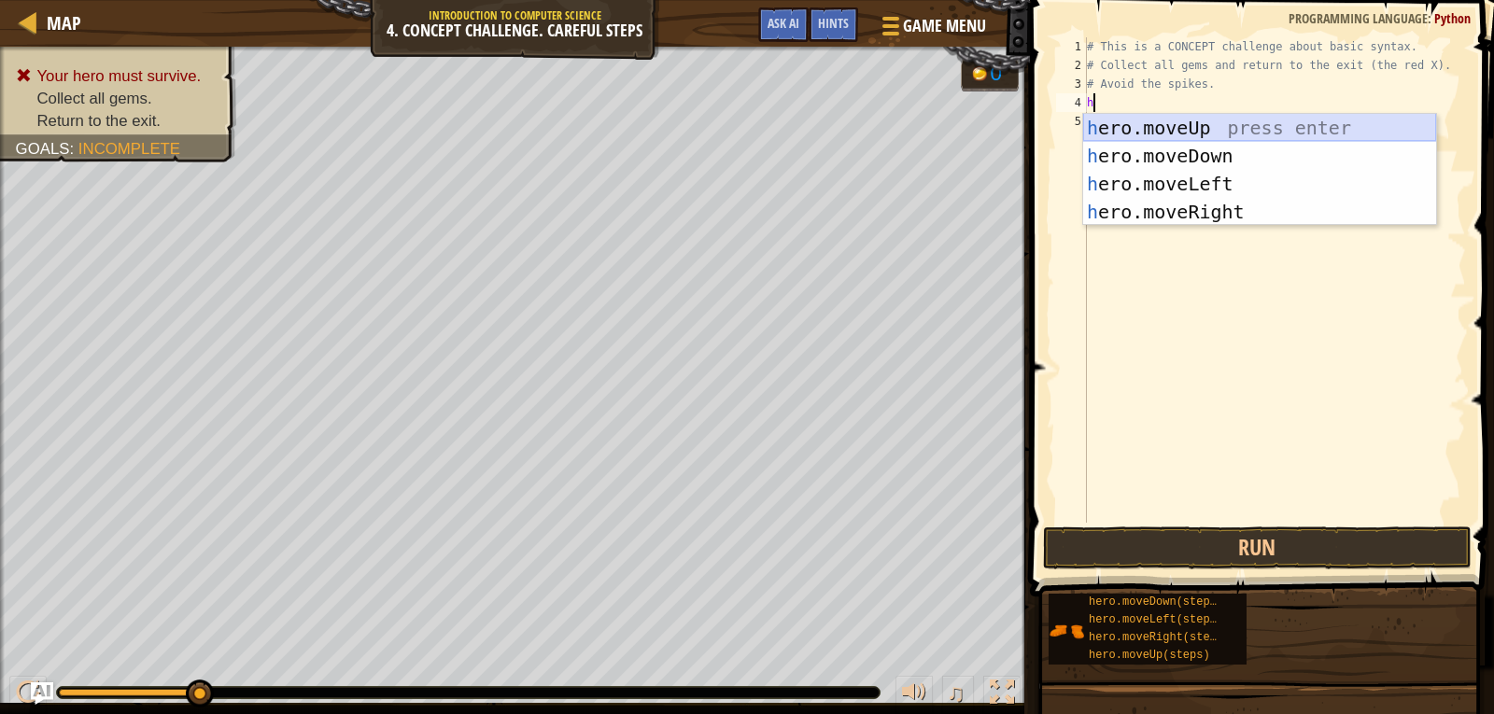
click at [1227, 123] on div "h ero.moveUp press enter h ero.moveDown press enter h ero.moveLeft press enter …" at bounding box center [1259, 198] width 353 height 168
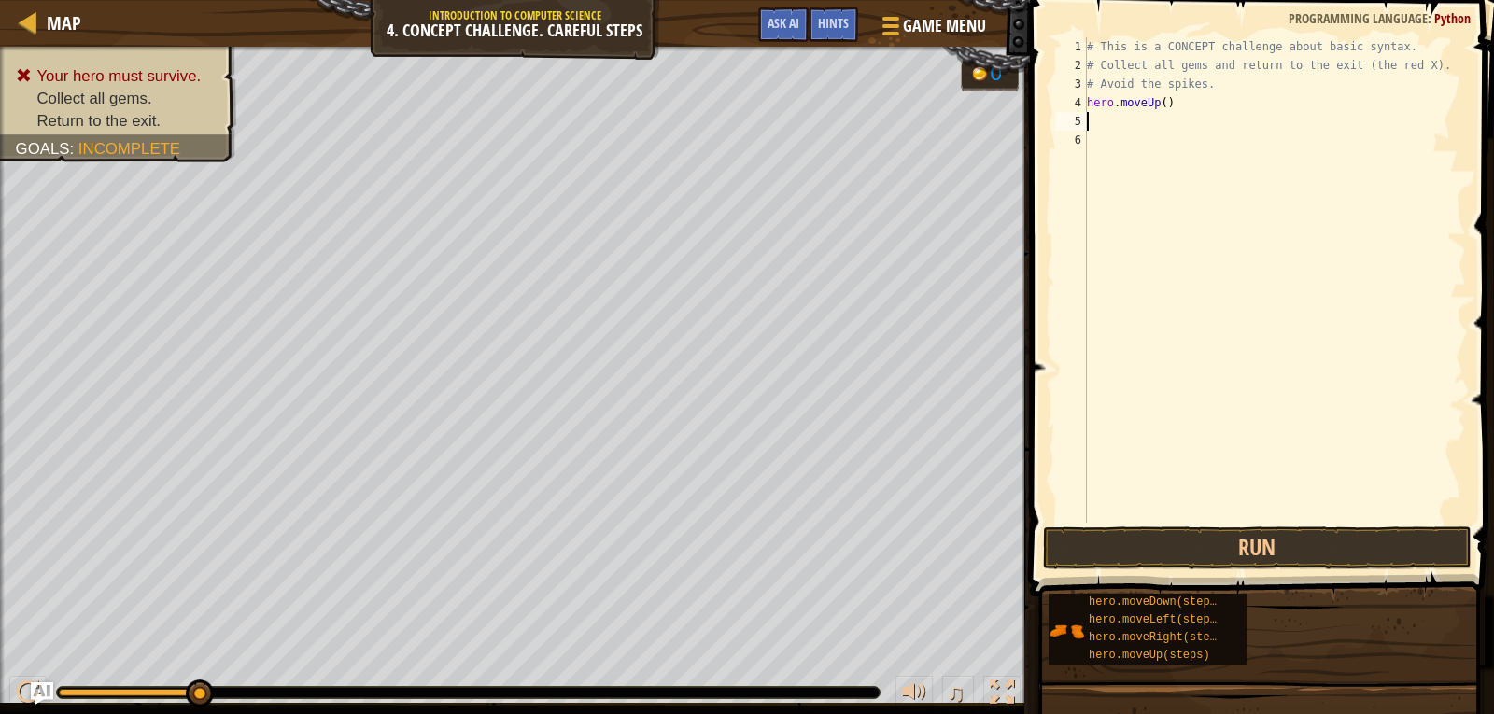
type textarea "h"
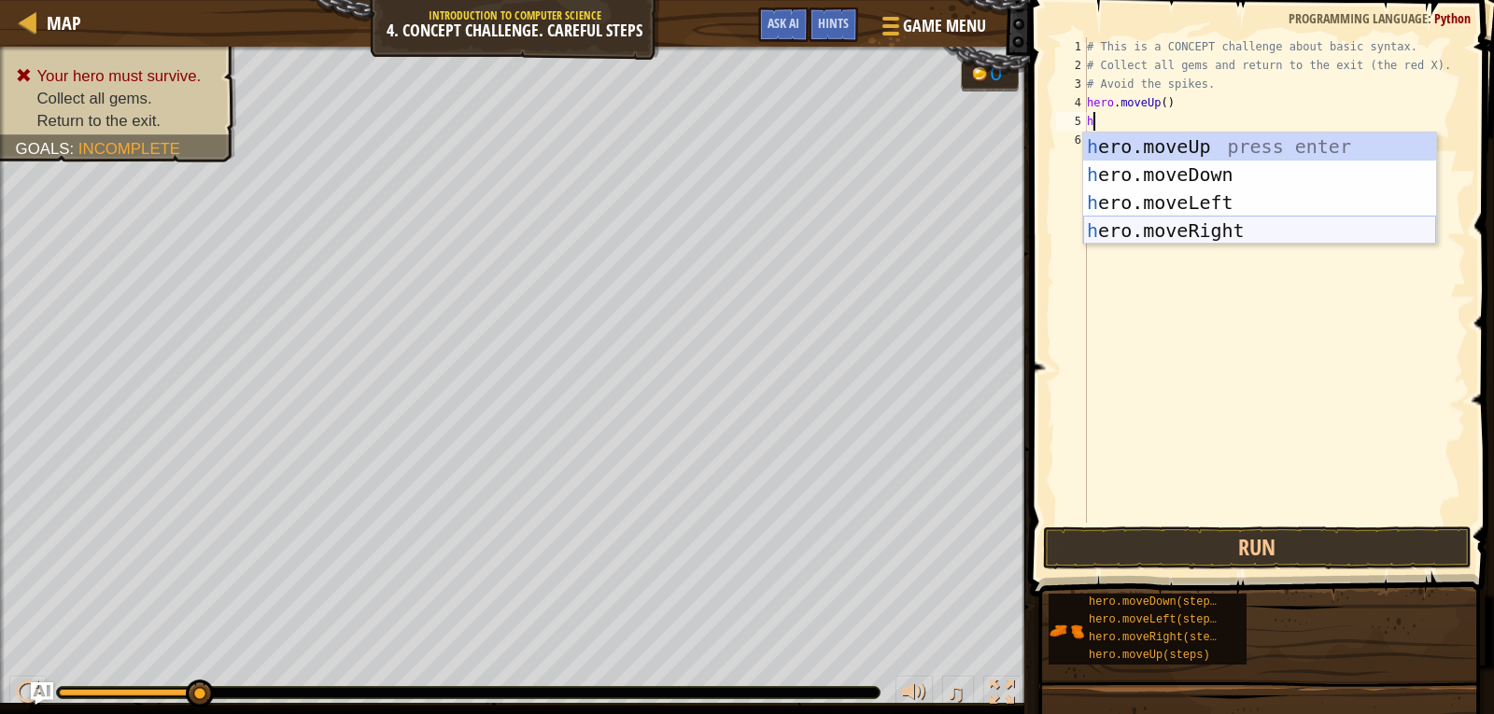
click at [1208, 233] on div "h ero.moveUp press enter h ero.moveDown press enter h ero.moveLeft press enter …" at bounding box center [1259, 217] width 353 height 168
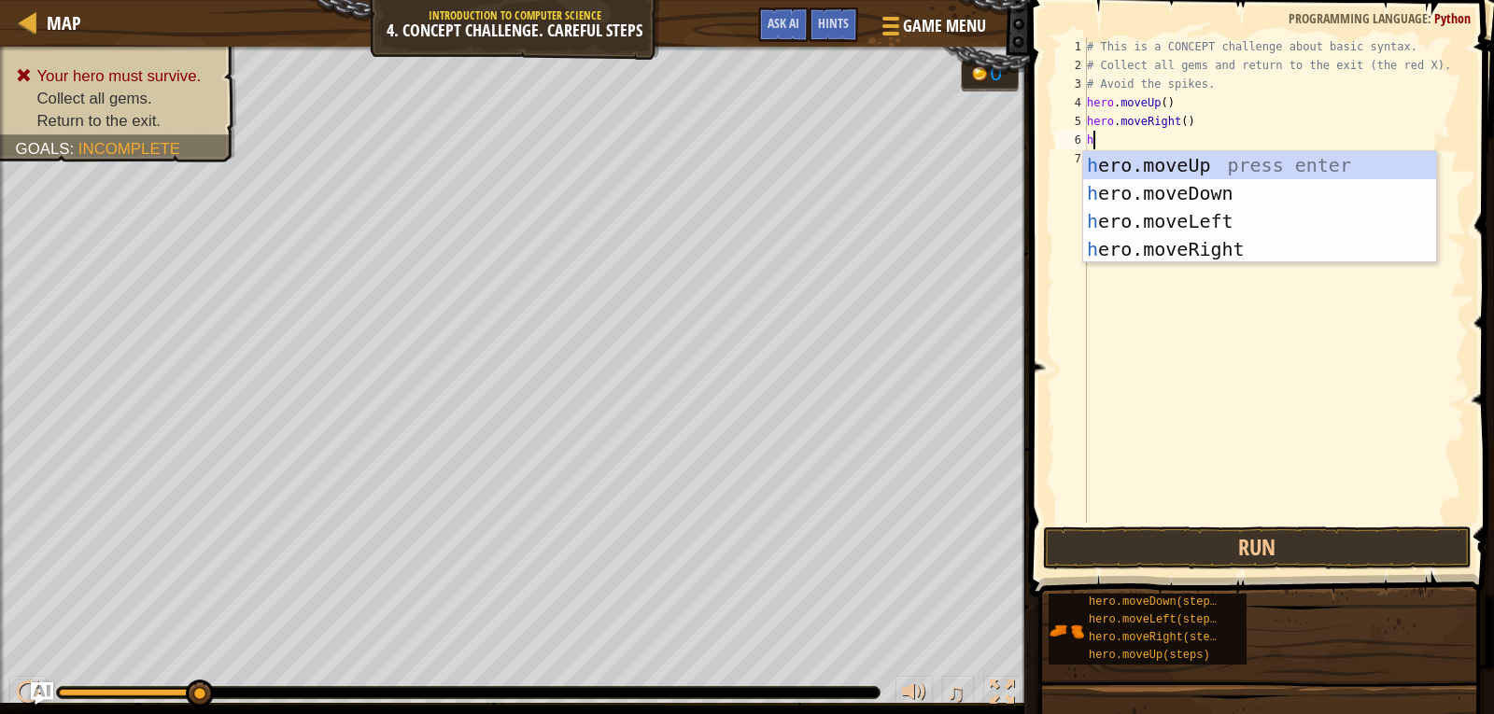
type textarea "h"
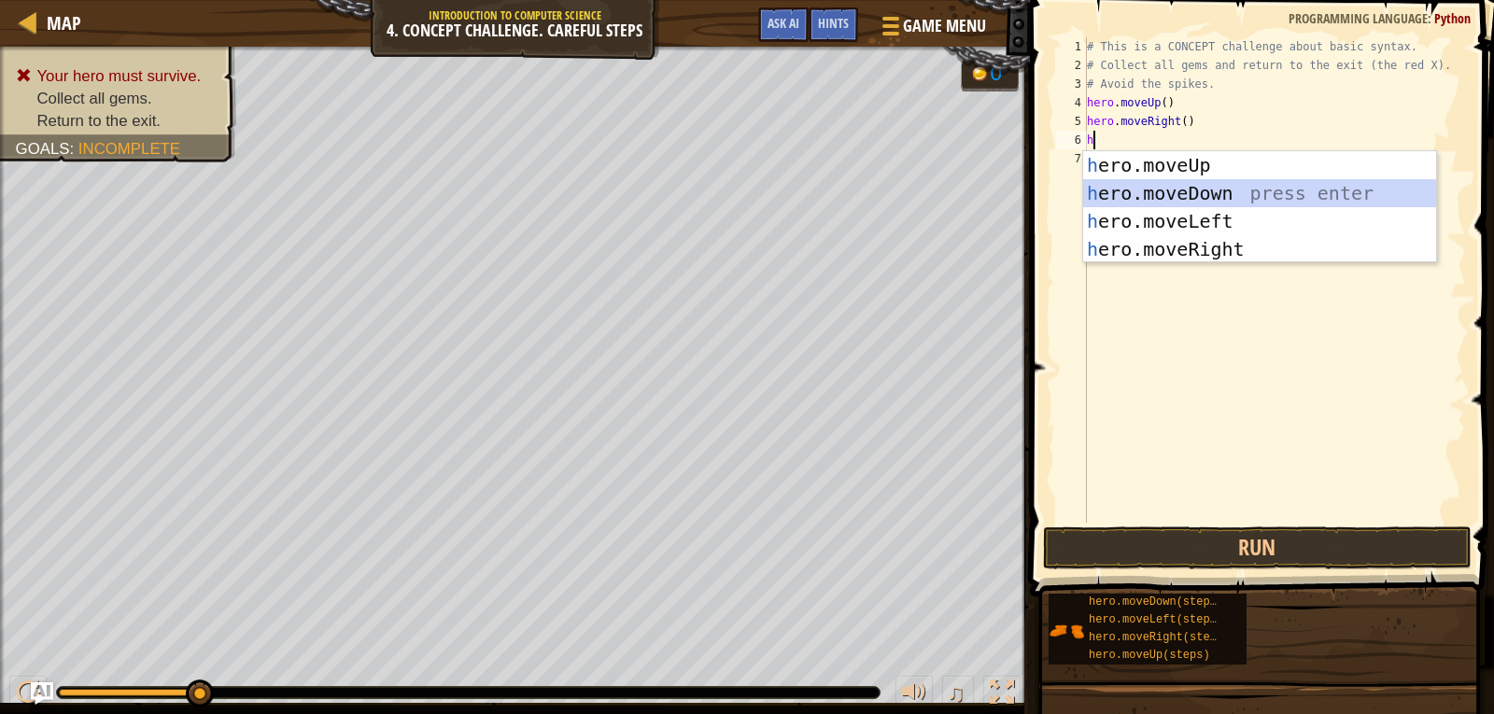
click at [1199, 184] on div "h ero.moveUp press enter h ero.moveDown press enter h ero.moveLeft press enter …" at bounding box center [1259, 235] width 353 height 168
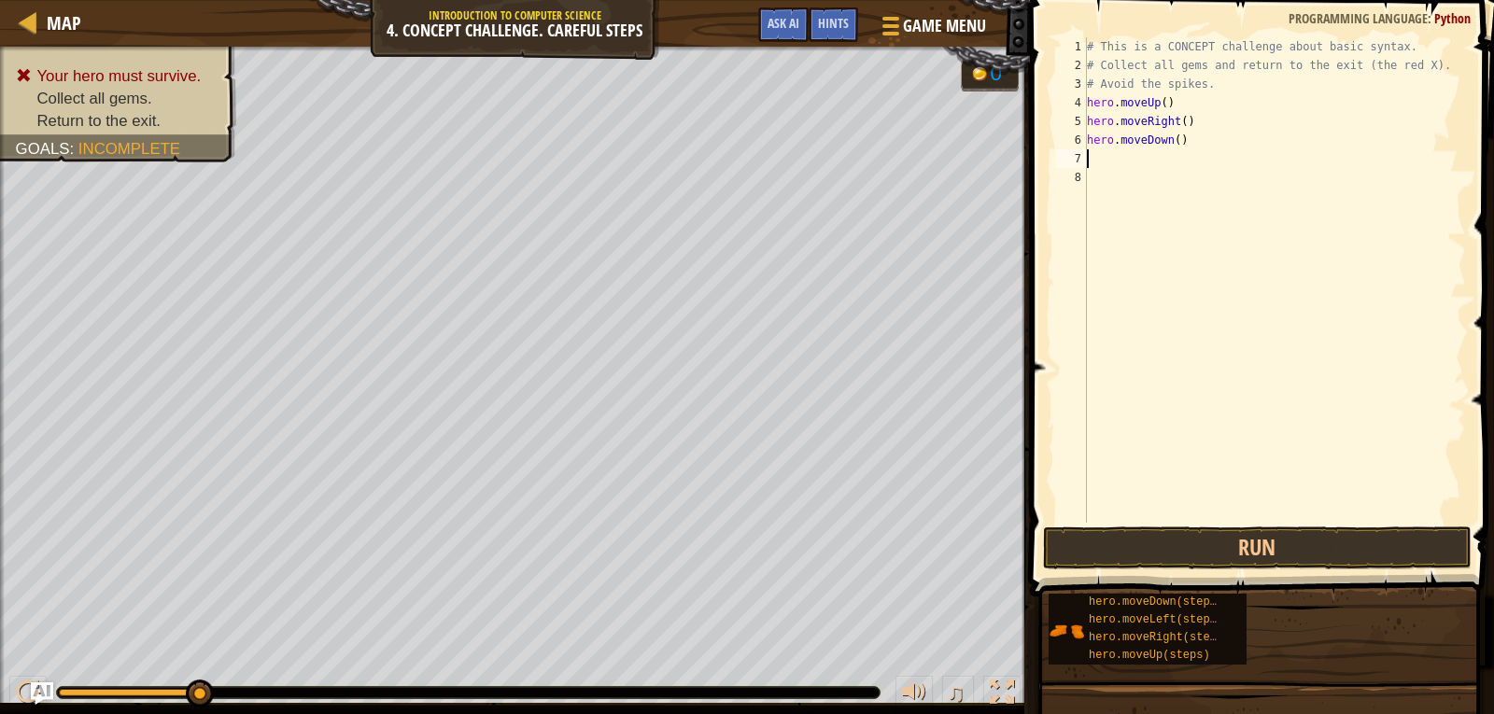
type textarea "h"
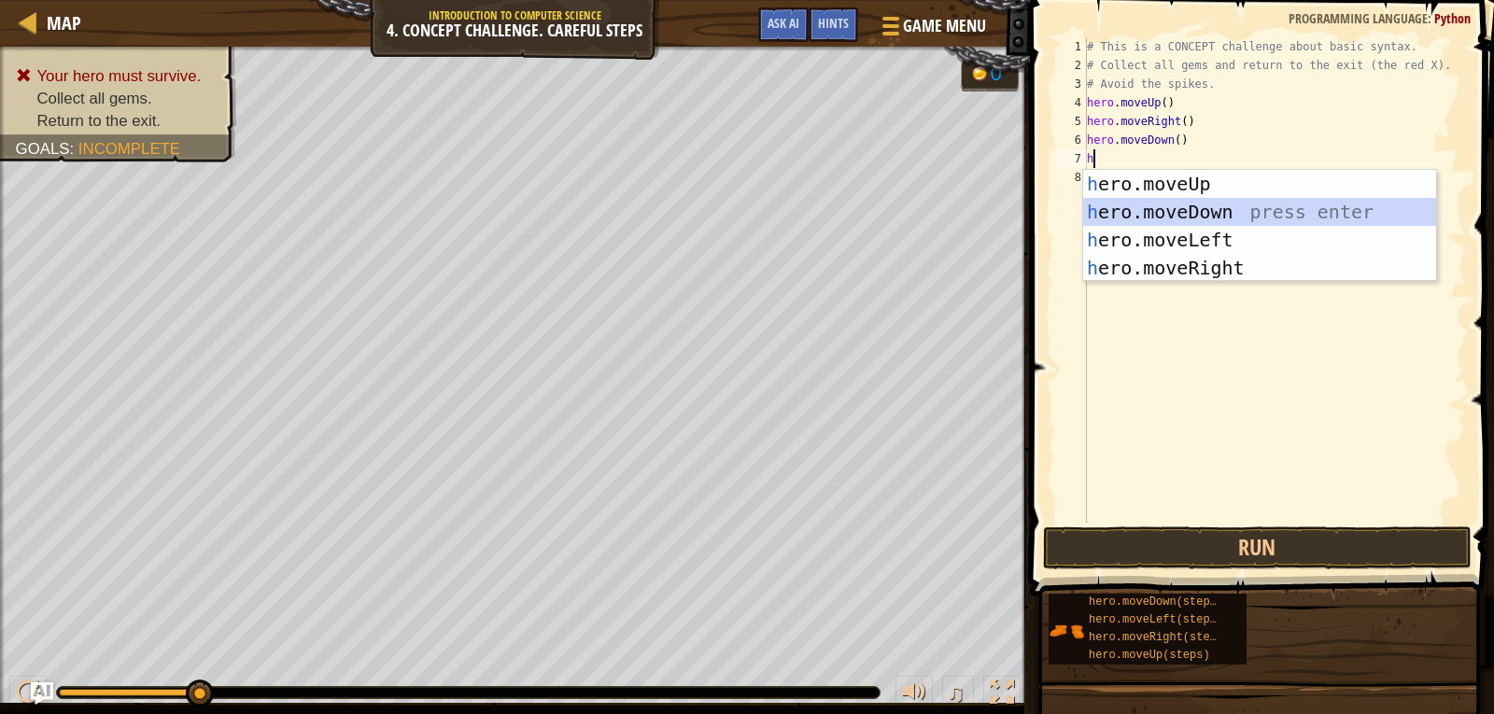
click at [1199, 204] on div "h ero.moveUp press enter h ero.moveDown press enter h ero.moveLeft press enter …" at bounding box center [1259, 254] width 353 height 168
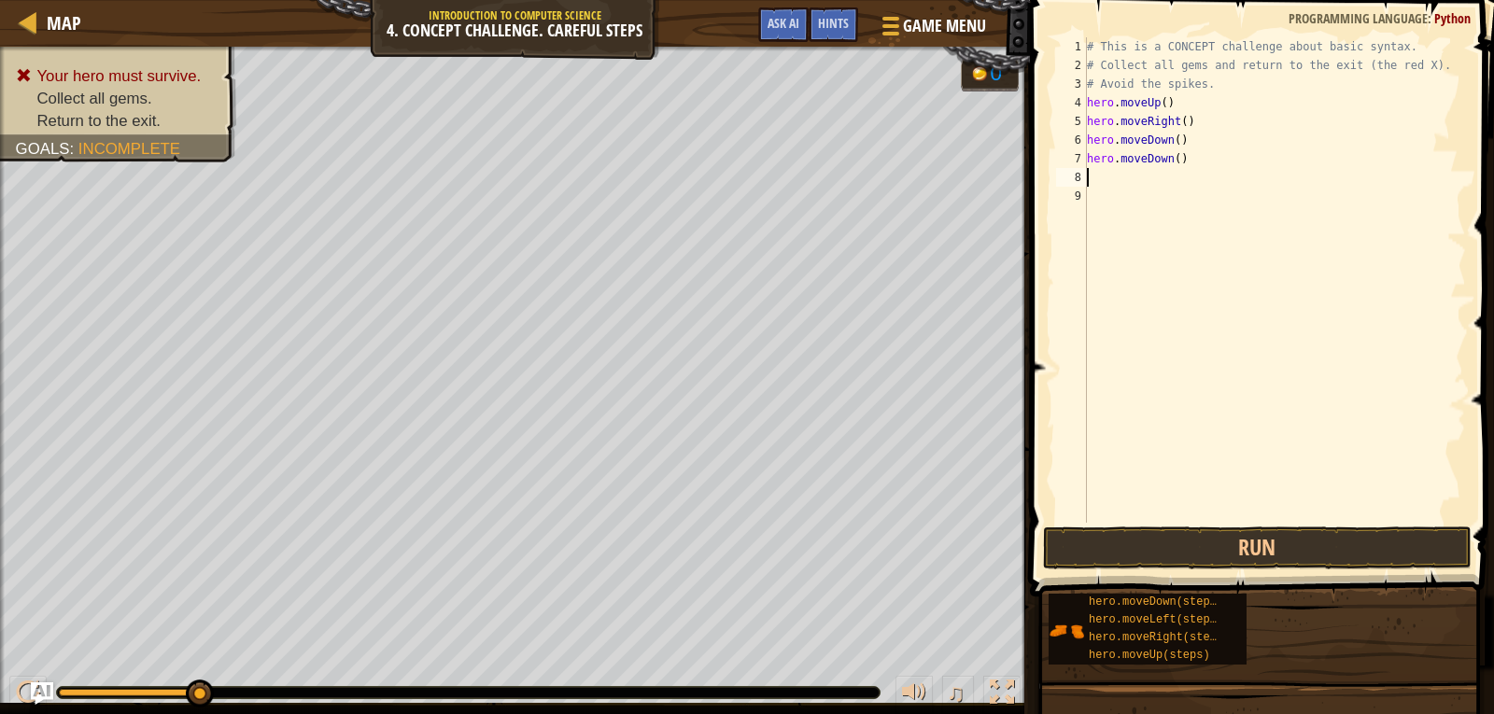
type textarea "h"
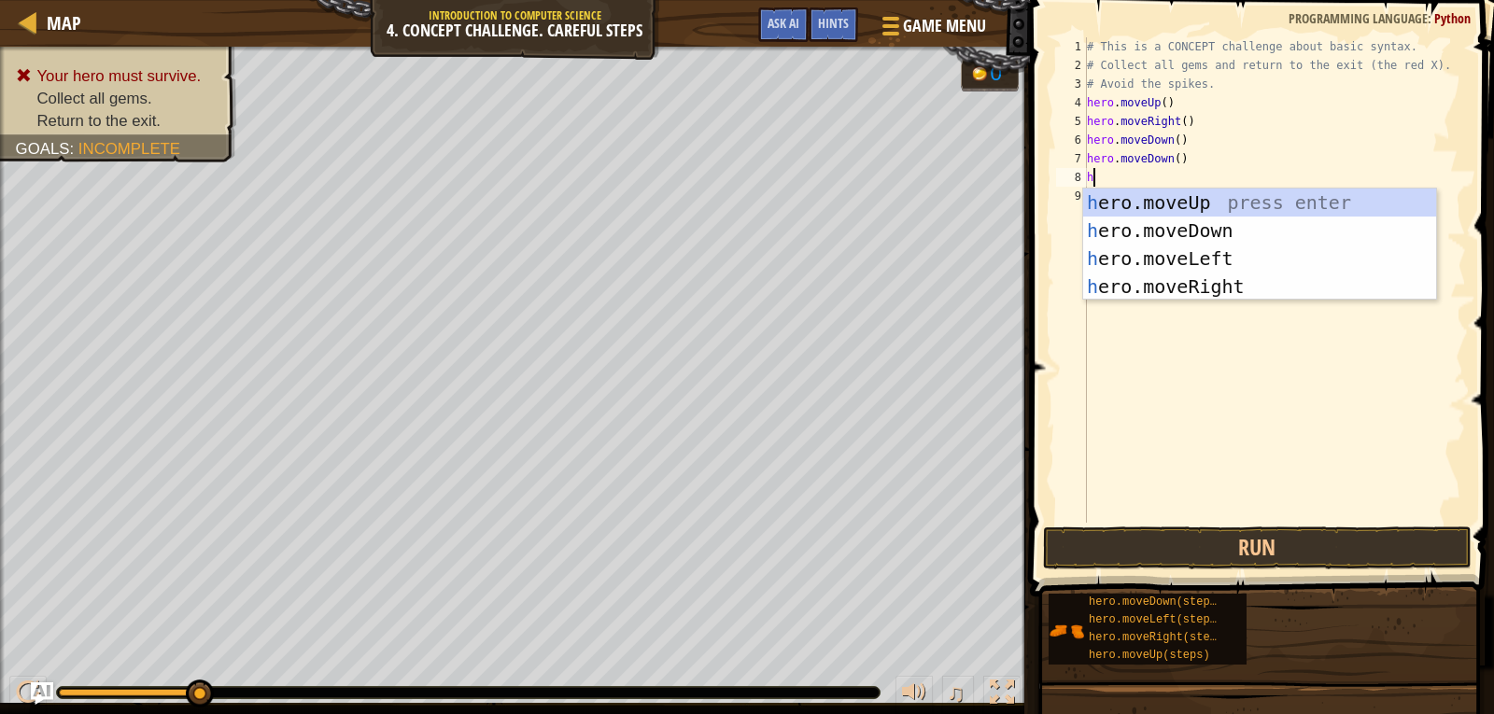
click at [1199, 204] on div "h ero.moveUp press enter h ero.moveDown press enter h ero.moveLeft press enter …" at bounding box center [1259, 273] width 353 height 168
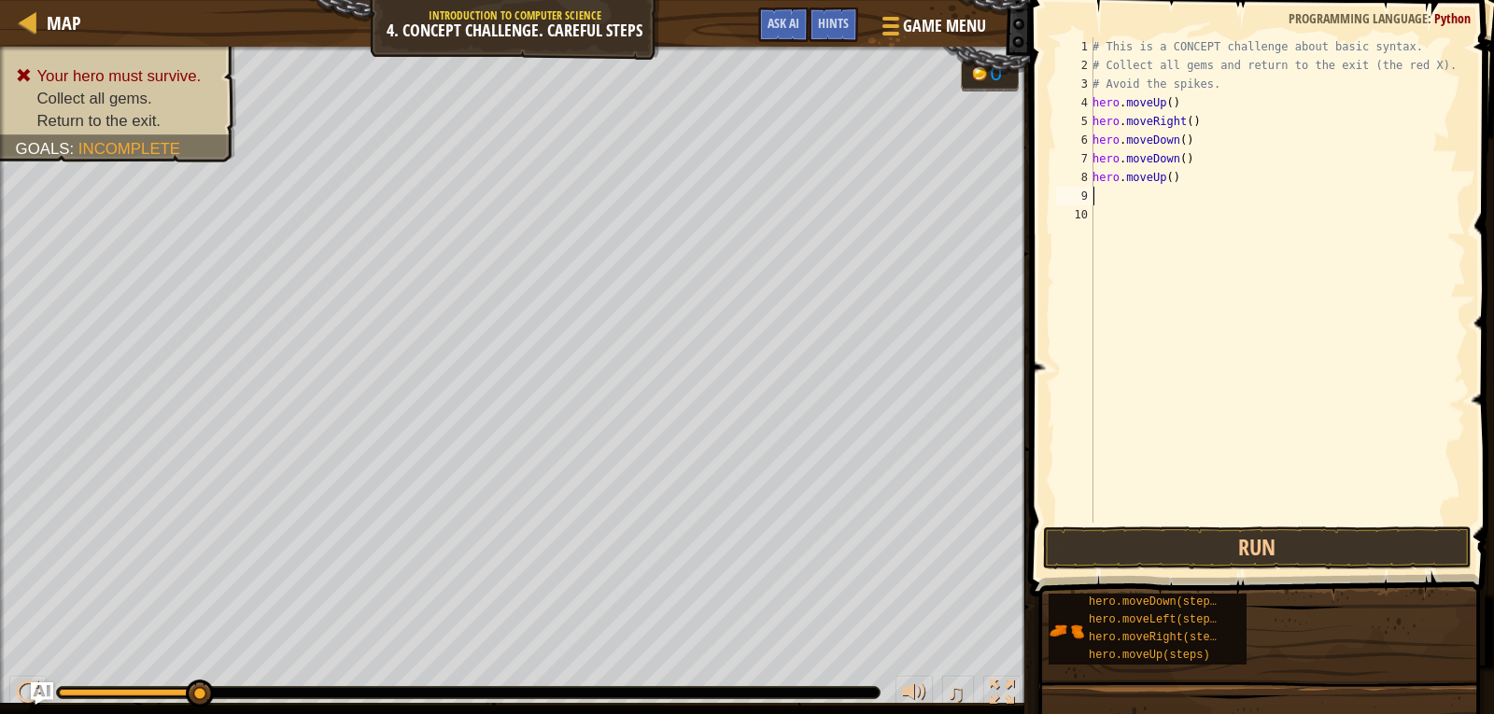
type textarea "h"
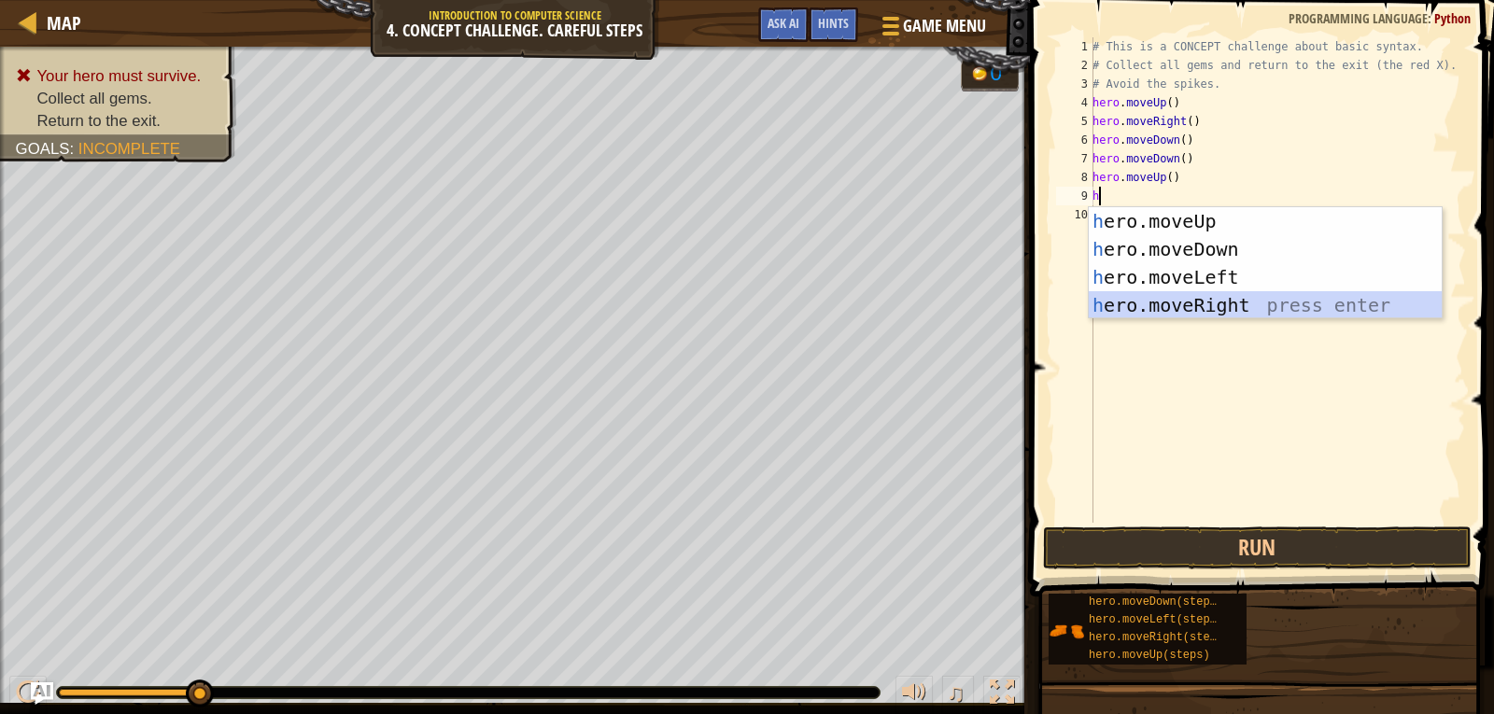
click at [1197, 296] on div "h ero.moveUp press enter h ero.moveDown press enter h ero.moveLeft press enter …" at bounding box center [1265, 291] width 353 height 168
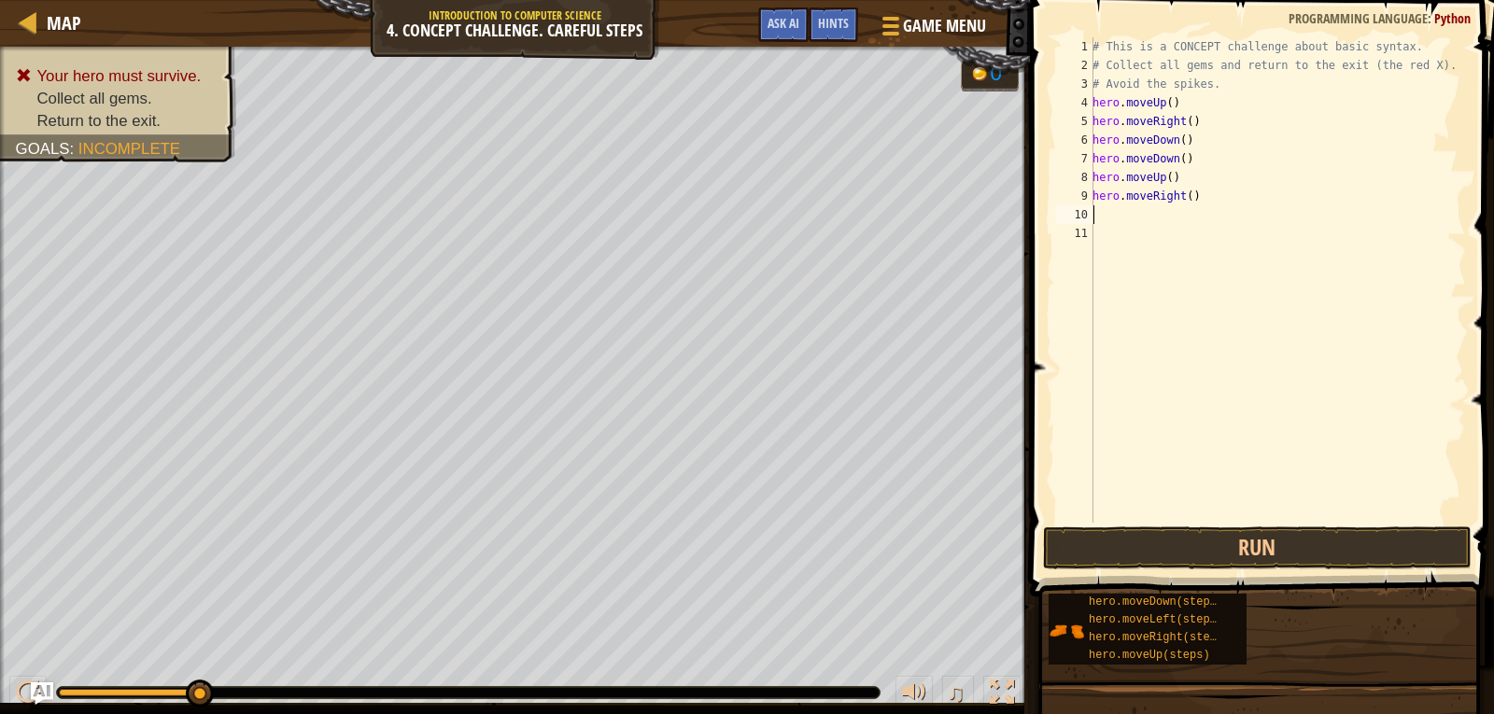
type textarea "h"
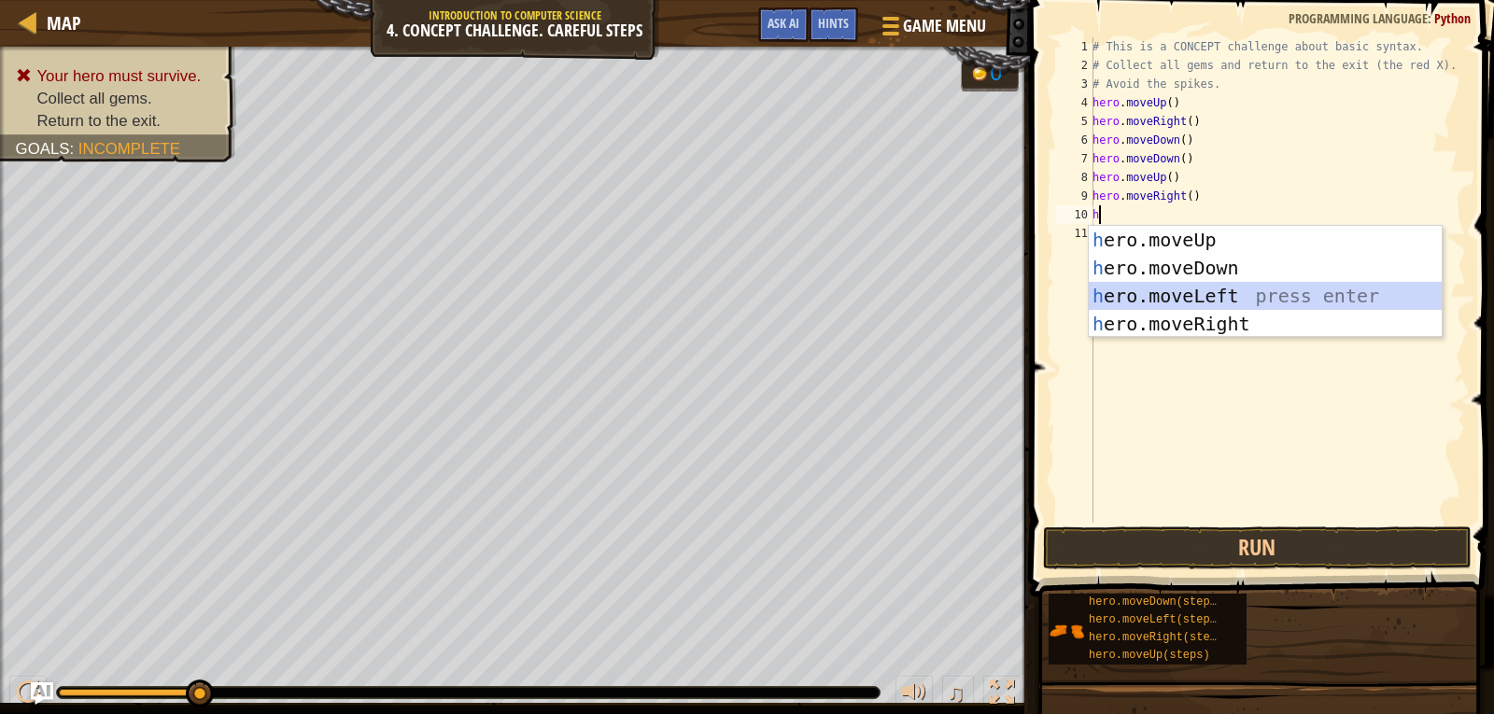
click at [1198, 284] on div "h ero.moveUp press enter h ero.moveDown press enter h ero.moveLeft press enter …" at bounding box center [1265, 310] width 353 height 168
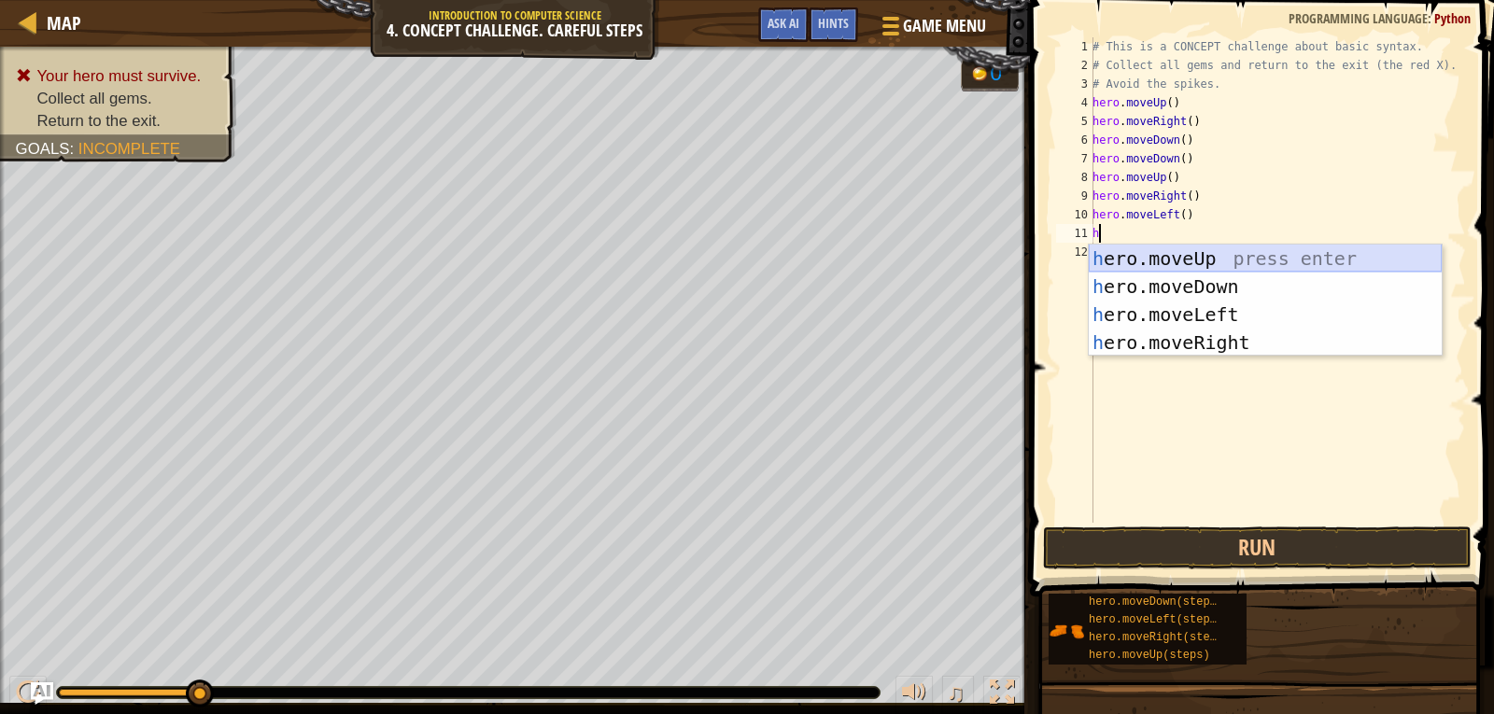
type textarea "h"
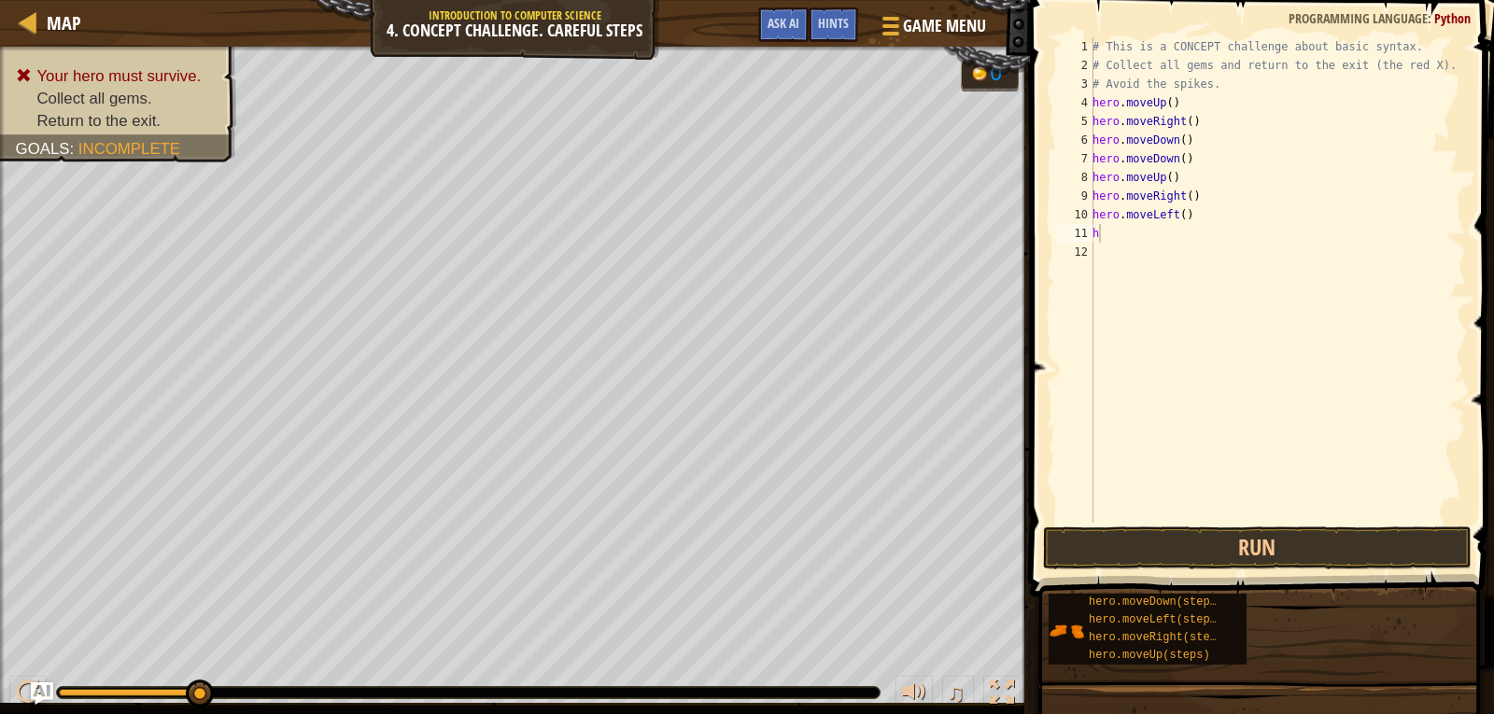
click at [1197, 0] on body "Map Introduction to Computer Science 4. Concept Challenge. Careful Steps Game M…" at bounding box center [747, 0] width 1494 height 0
click at [1186, 227] on div "# This is a CONCEPT challenge about basic syntax. # Collect all gems and return…" at bounding box center [1277, 298] width 377 height 523
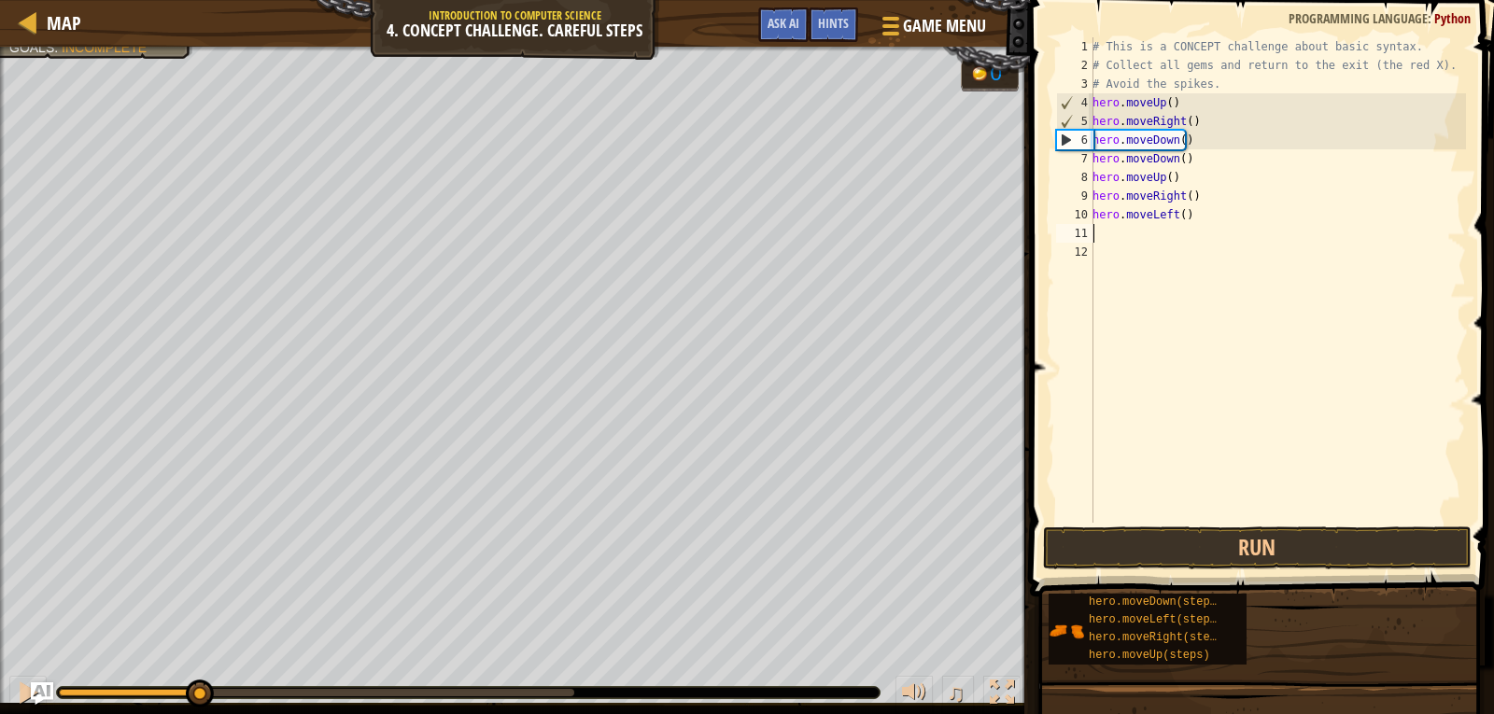
type textarea "h"
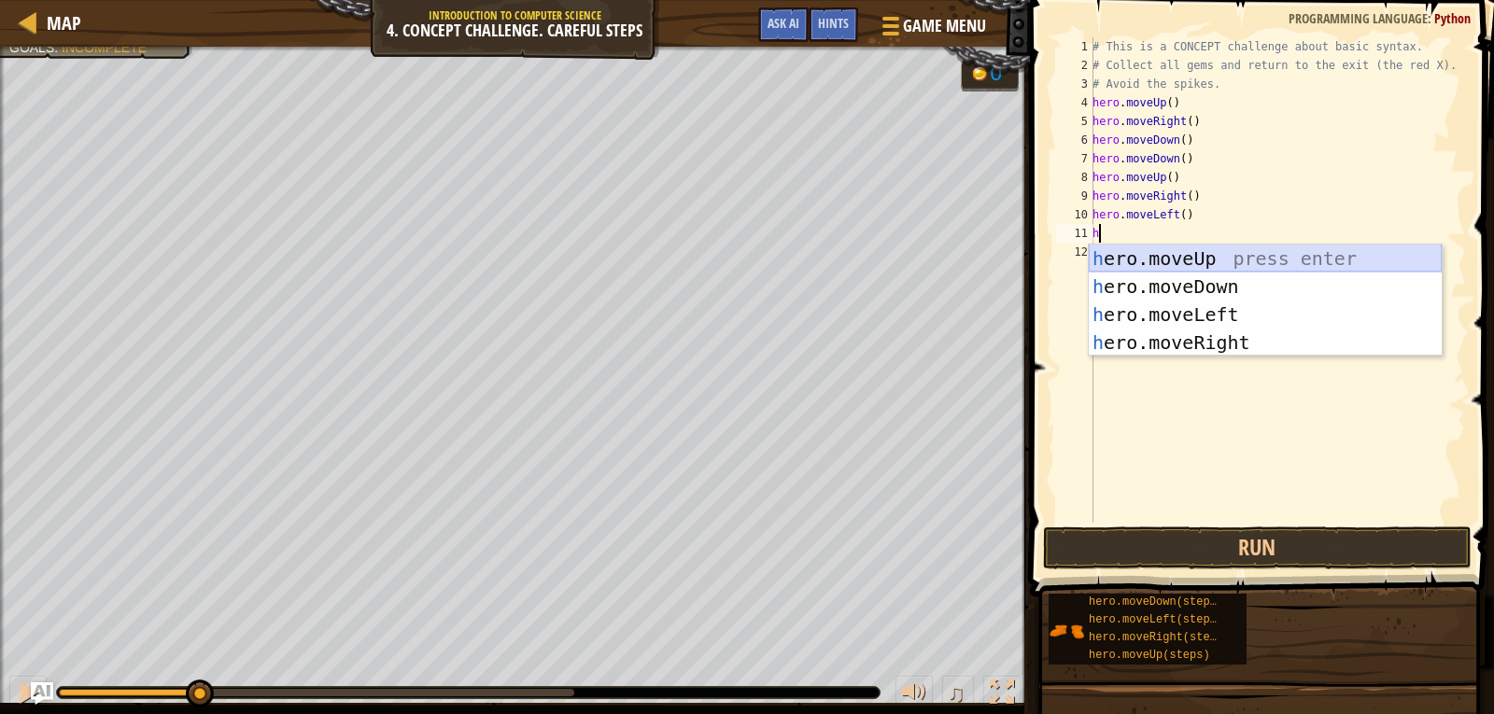
click at [1188, 249] on div "h ero.moveUp press enter h ero.moveDown press enter h ero.moveLeft press enter …" at bounding box center [1265, 329] width 353 height 168
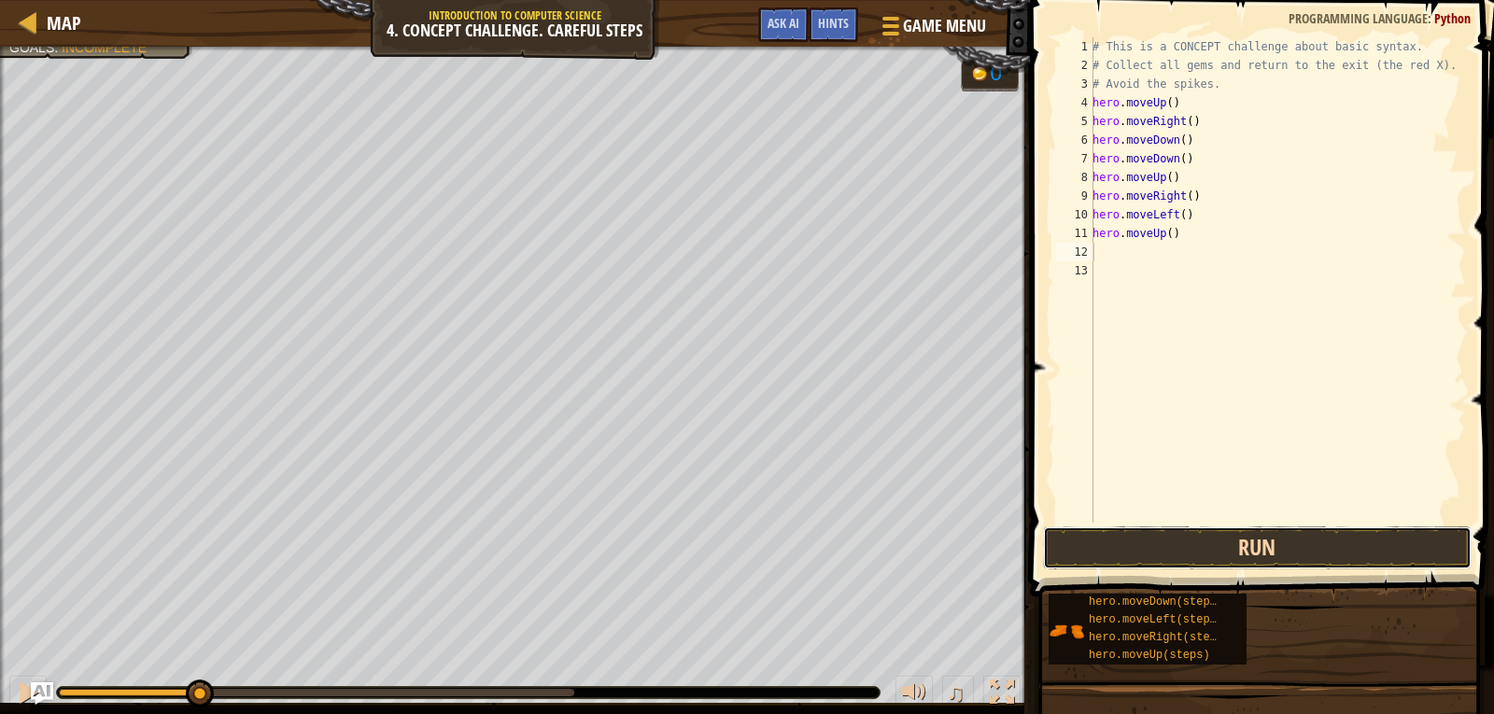
click at [1175, 541] on button "Run" at bounding box center [1257, 548] width 429 height 43
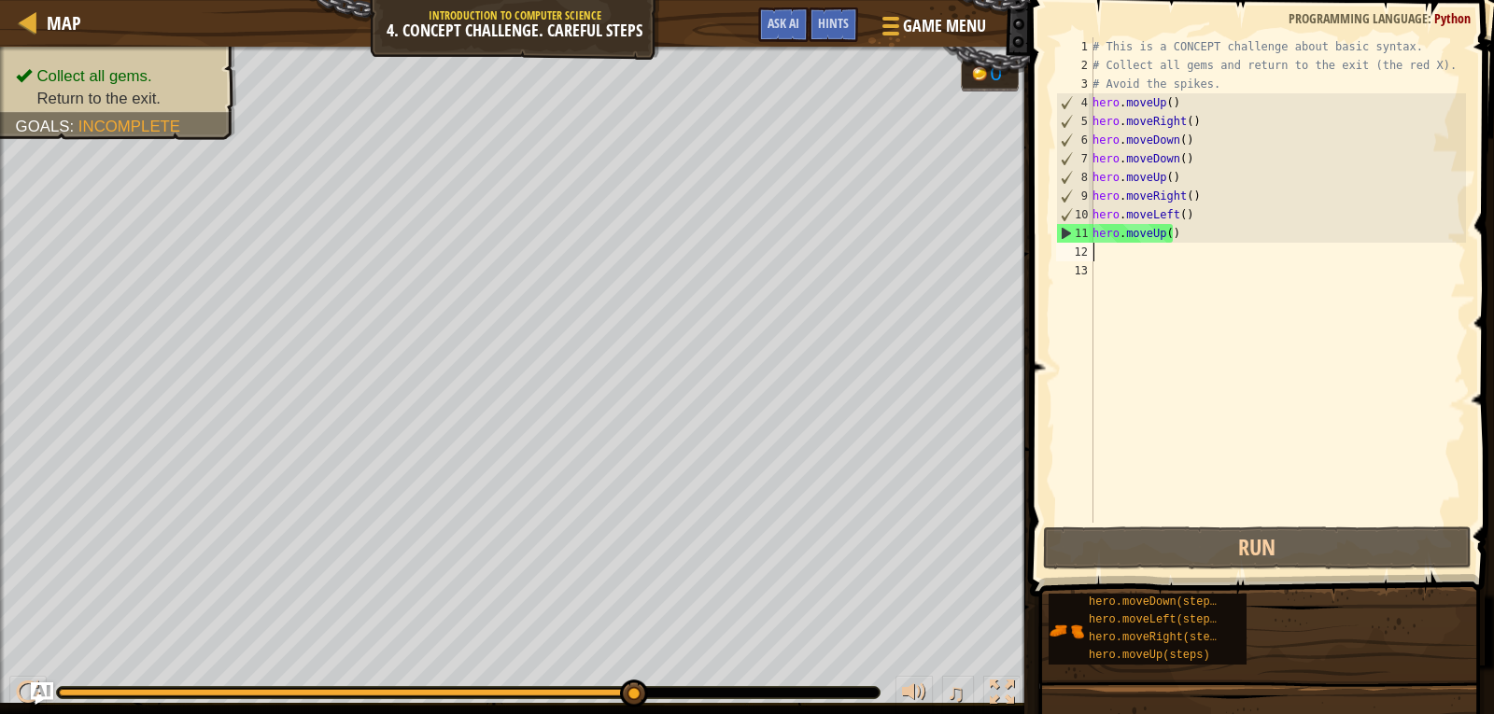
type textarea "h"
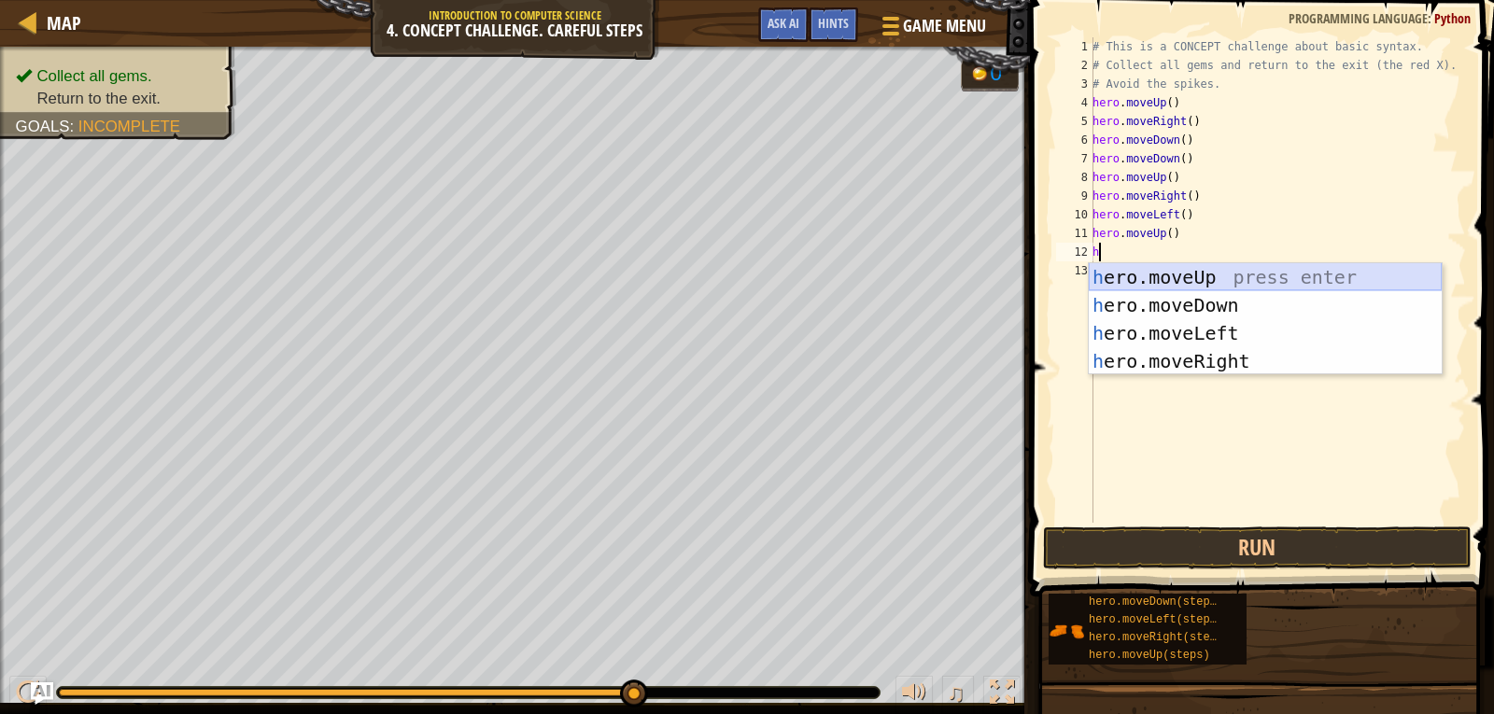
click at [1210, 266] on div "h ero.moveUp press enter h ero.moveDown press enter h ero.moveLeft press enter …" at bounding box center [1265, 347] width 353 height 168
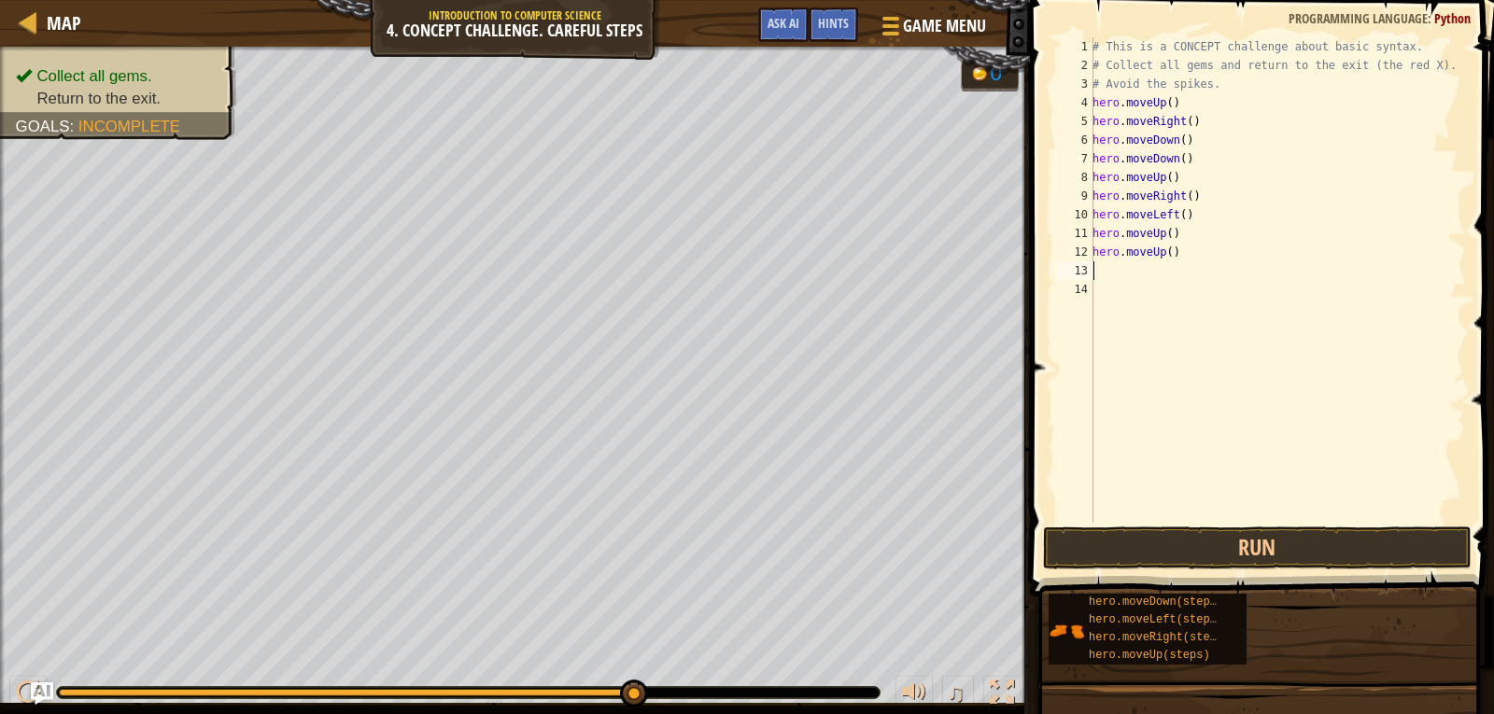
type textarea "h"
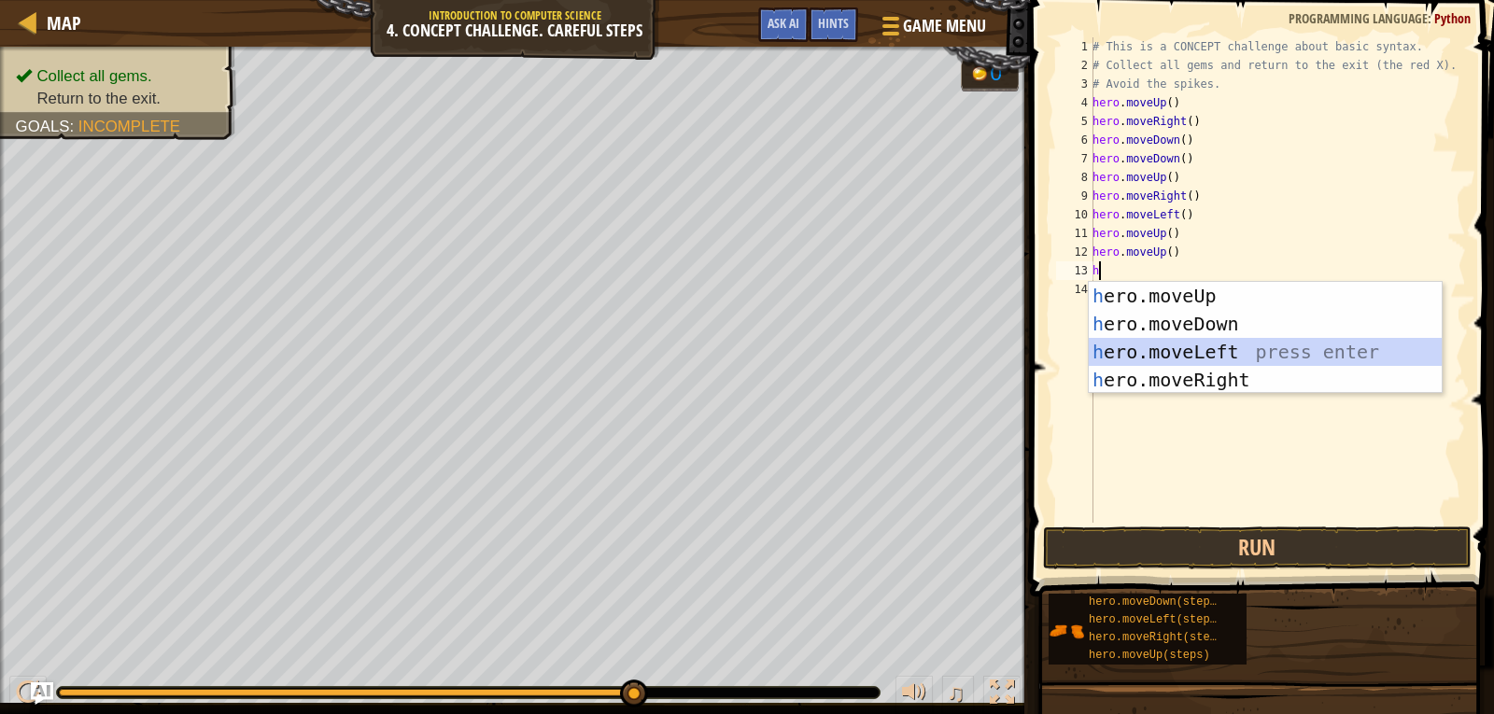
click at [1197, 346] on div "h ero.moveUp press enter h ero.moveDown press enter h ero.moveLeft press enter …" at bounding box center [1265, 366] width 353 height 168
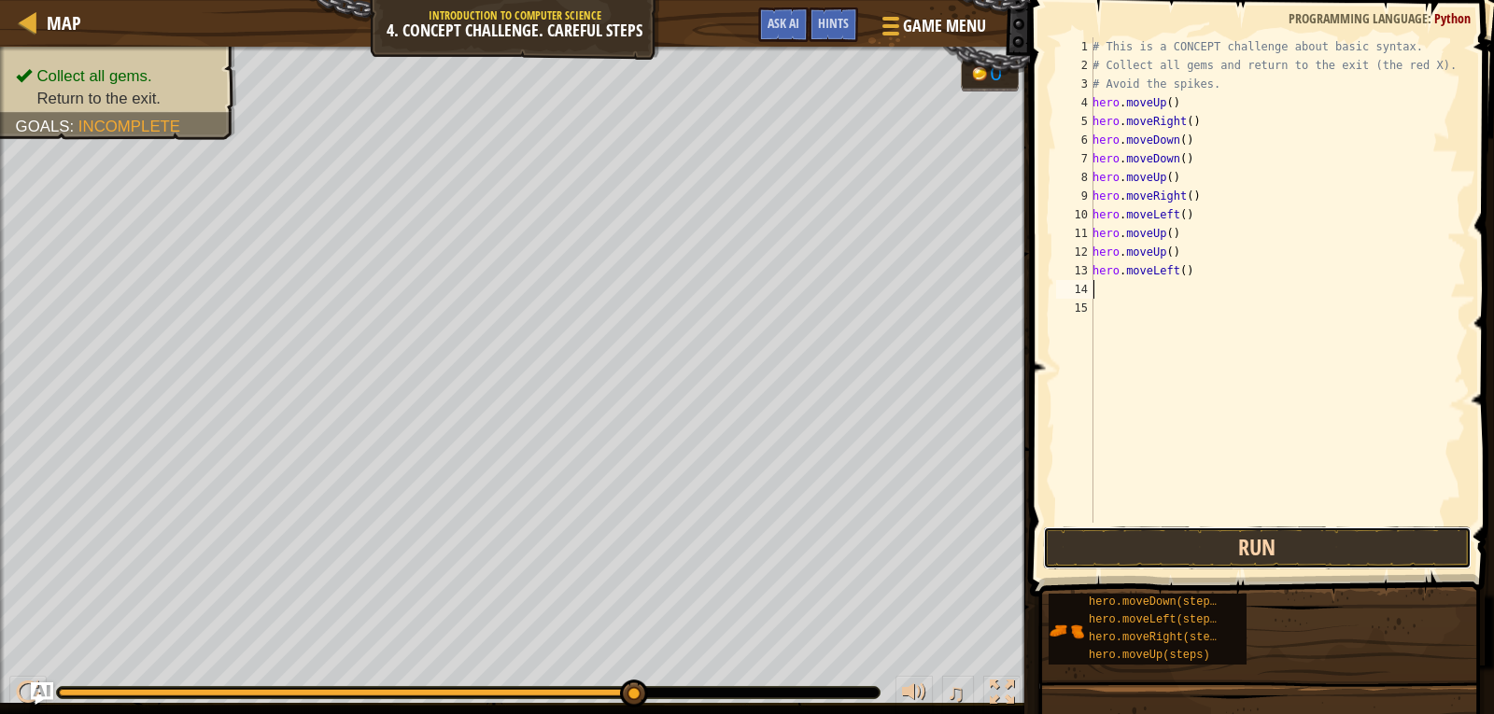
click at [1260, 546] on button "Run" at bounding box center [1257, 548] width 429 height 43
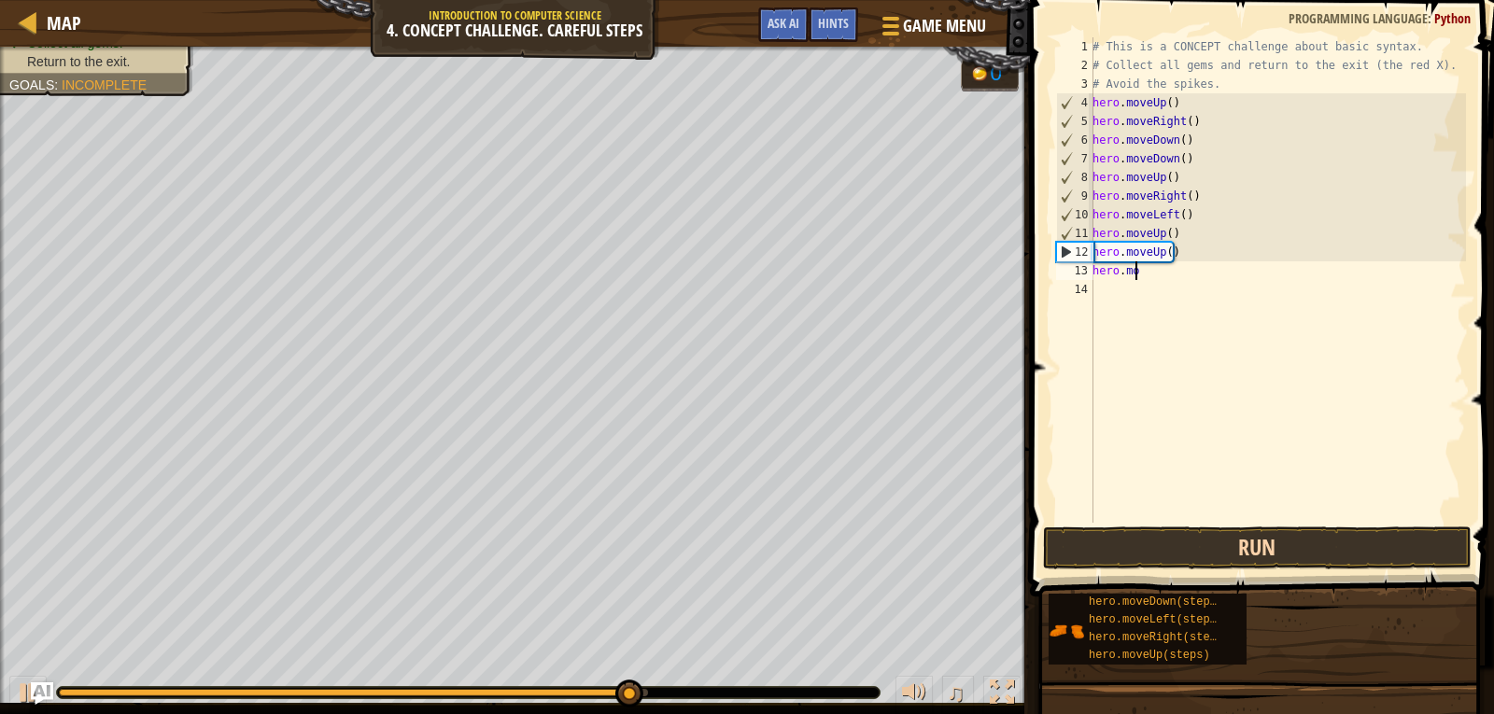
type textarea "h"
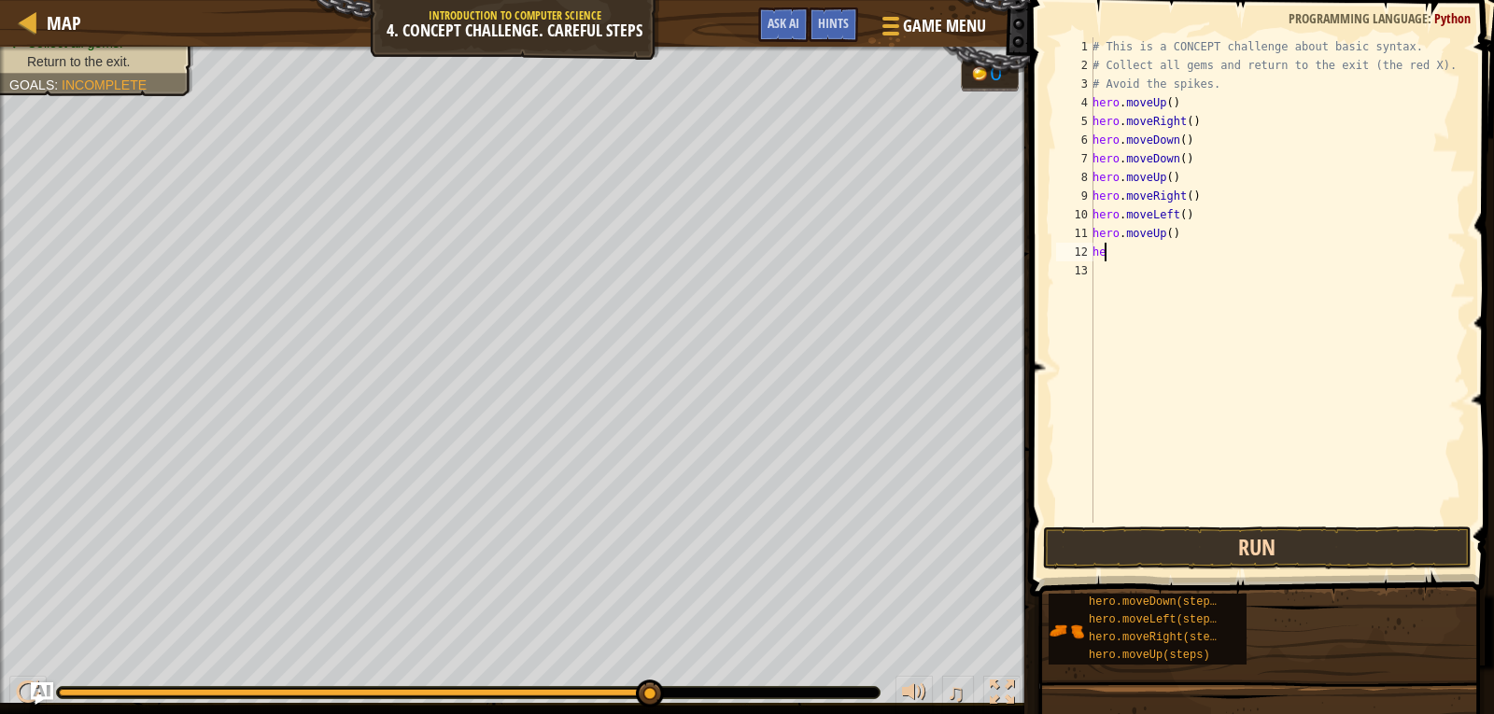
type textarea "h"
click at [1261, 549] on button "Run" at bounding box center [1257, 548] width 429 height 43
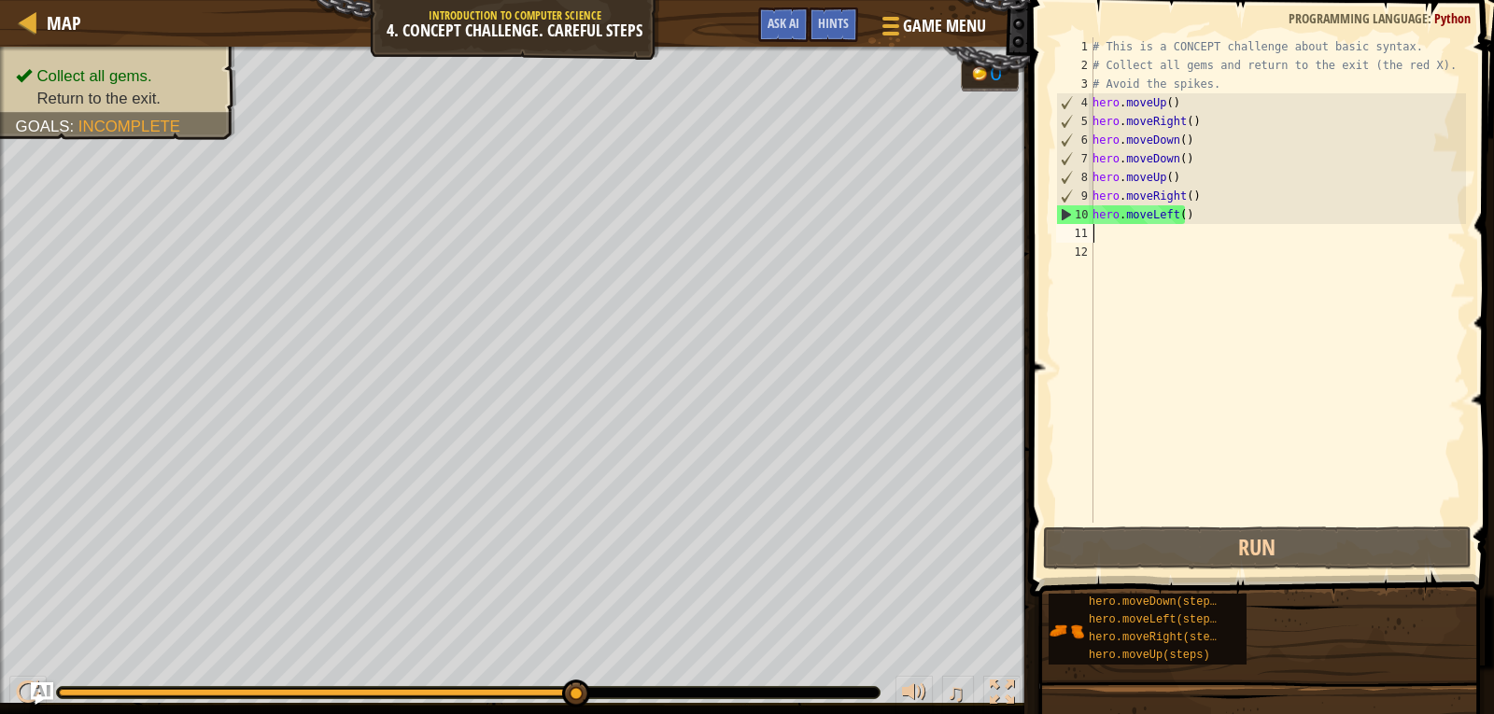
click at [1177, 238] on div "# This is a CONCEPT challenge about basic syntax. # Collect all gems and return…" at bounding box center [1277, 298] width 377 height 523
type textarea "h"
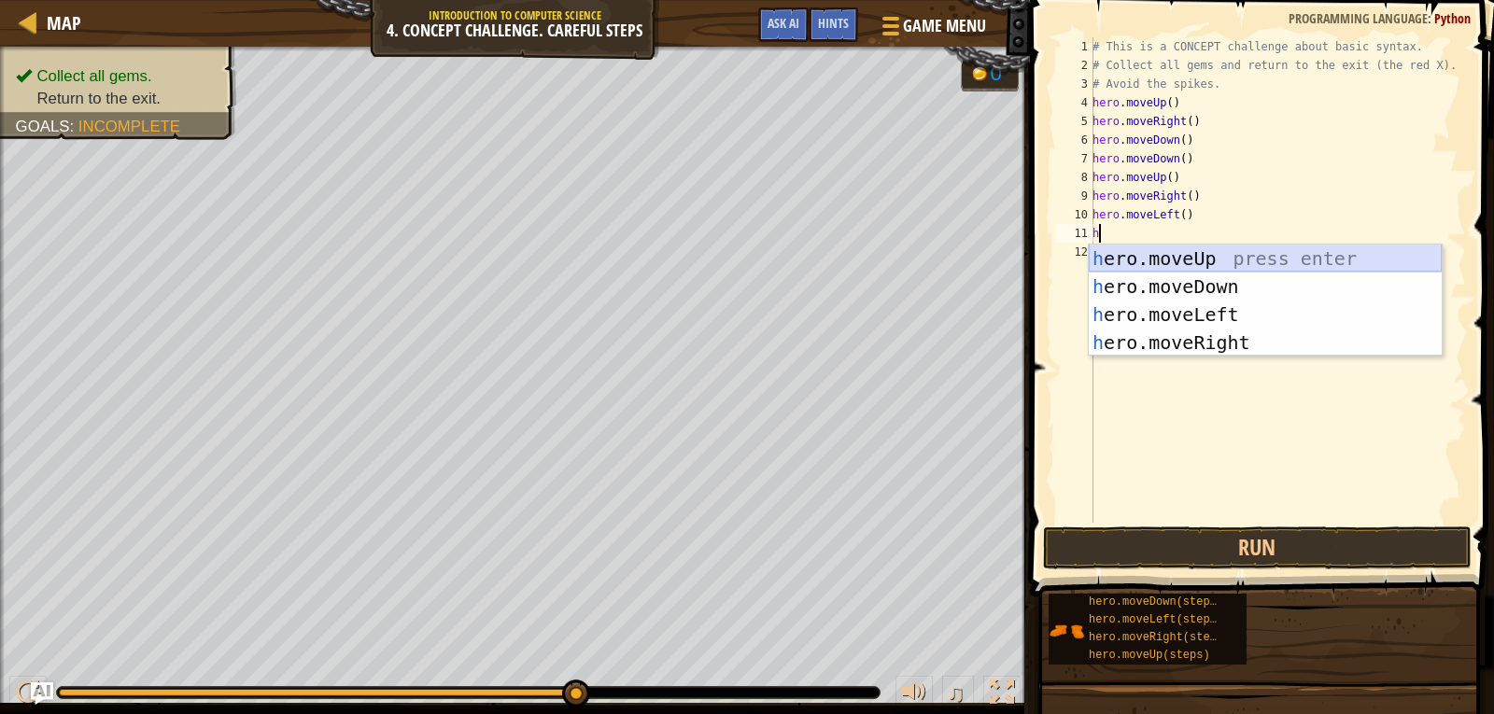
click at [1184, 258] on div "h ero.moveUp press enter h ero.moveDown press enter h ero.moveLeft press enter …" at bounding box center [1265, 329] width 353 height 168
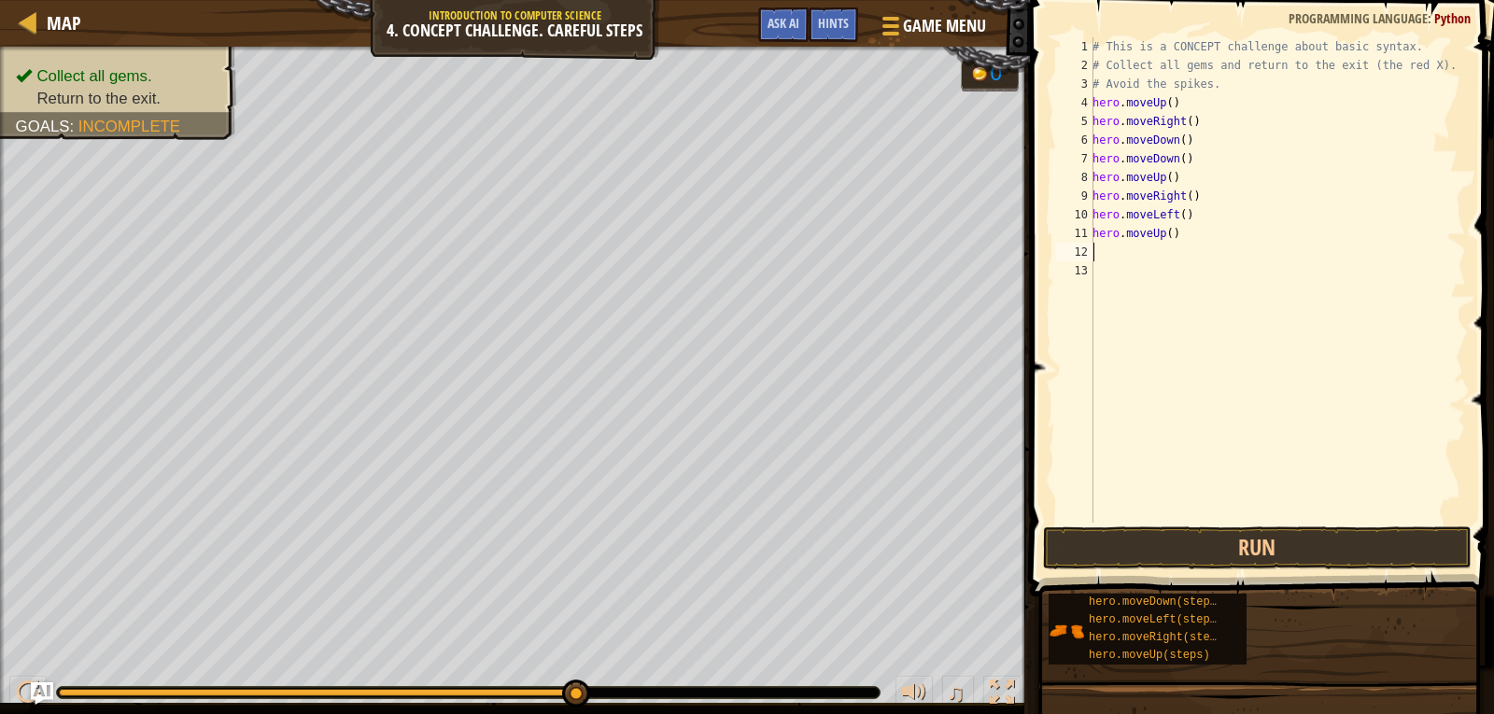
type textarea "h"
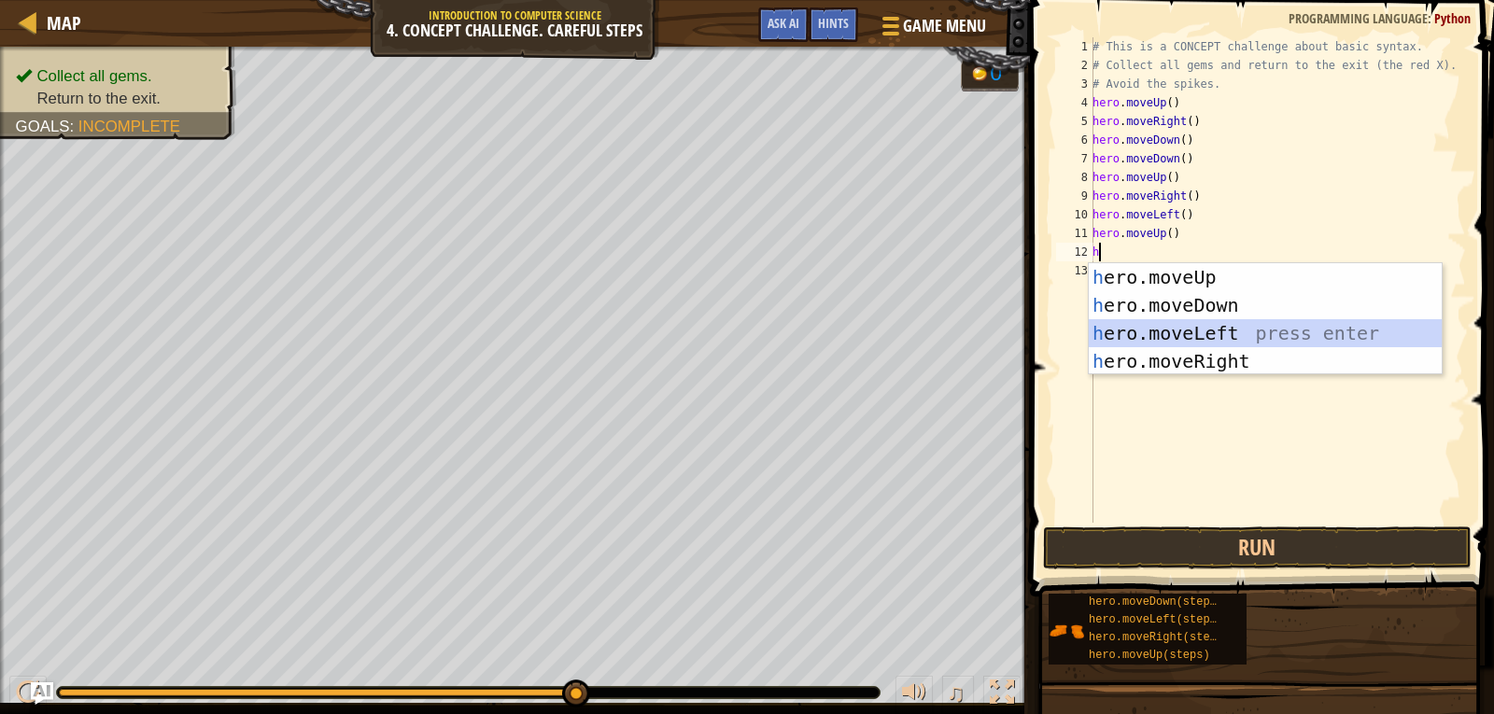
click at [1144, 326] on div "h ero.moveUp press enter h ero.moveDown press enter h ero.moveLeft press enter …" at bounding box center [1265, 347] width 353 height 168
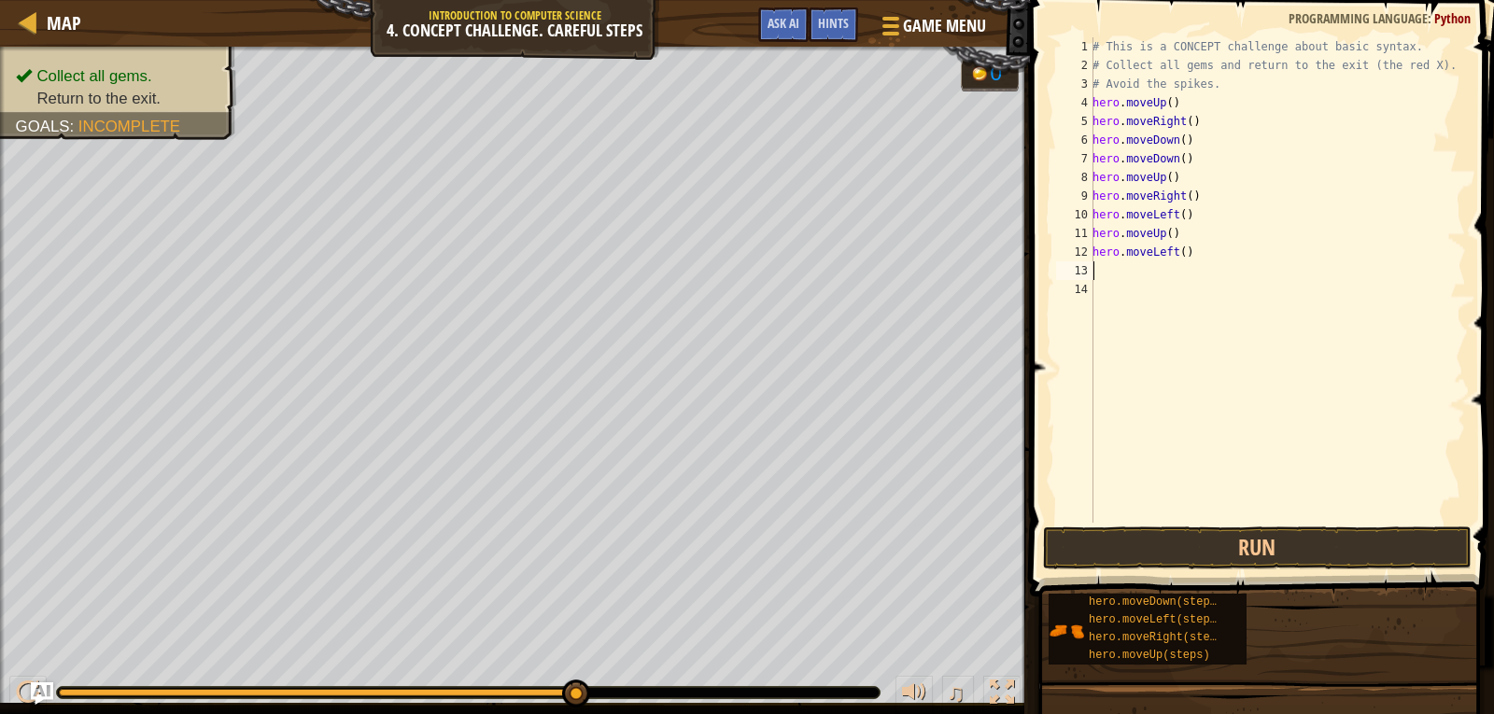
type textarea "h"
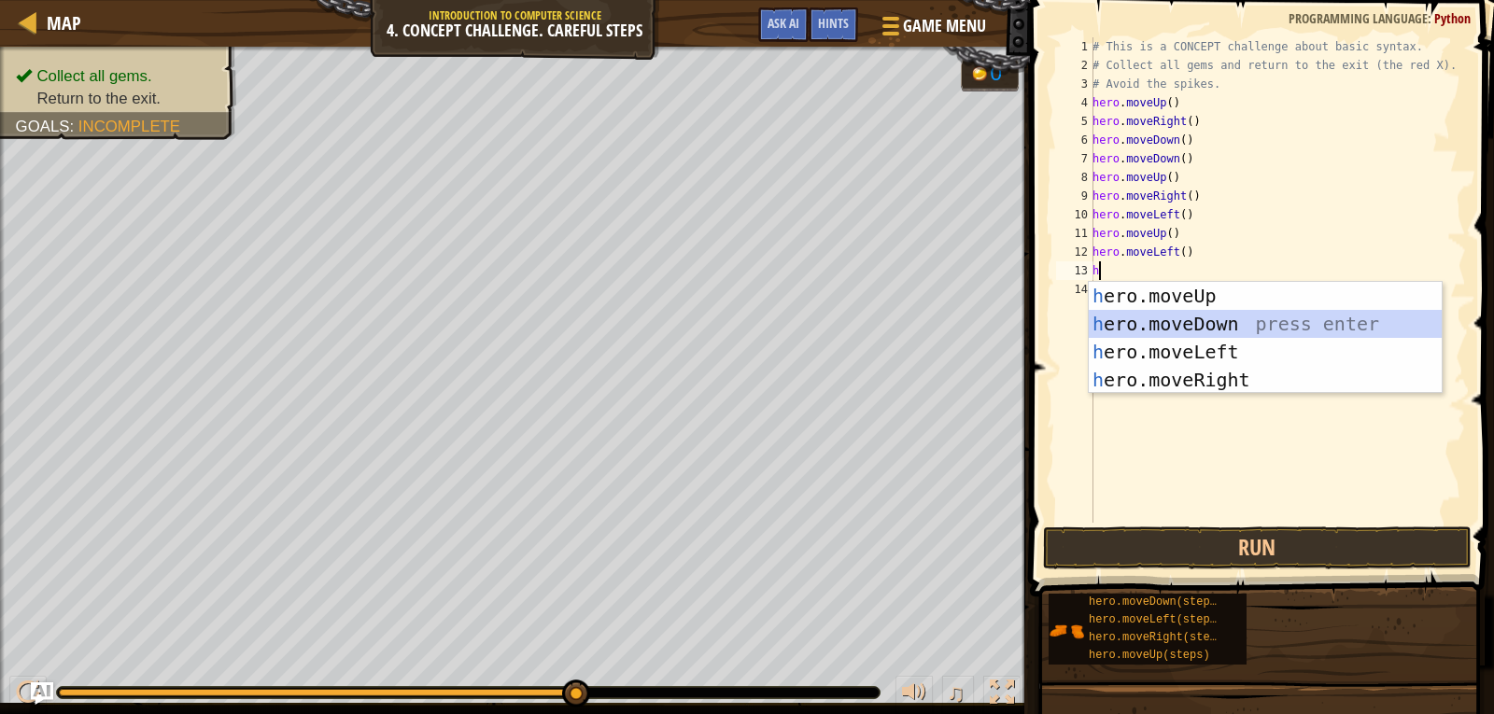
click at [1144, 321] on div "h ero.moveUp press enter h ero.moveDown press enter h ero.moveLeft press enter …" at bounding box center [1265, 366] width 353 height 168
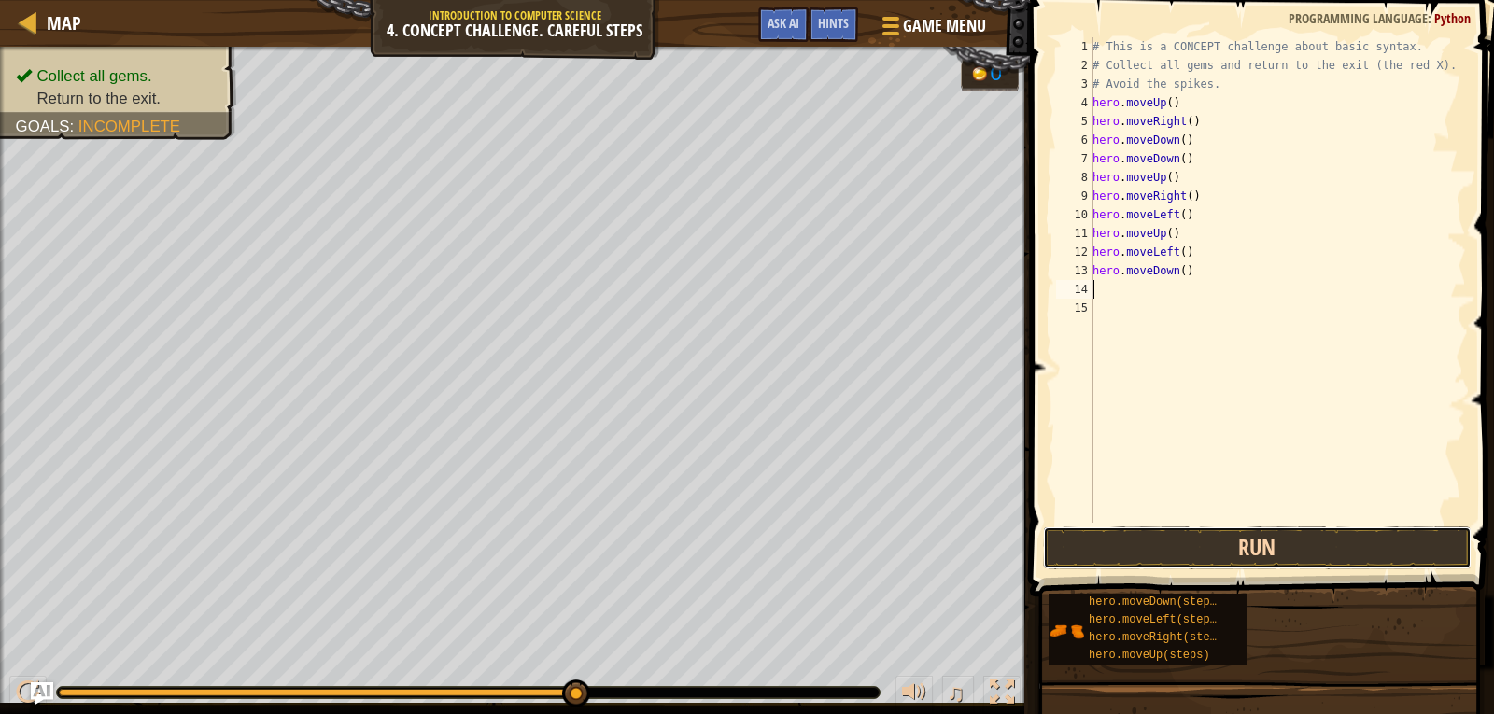
click at [1165, 542] on button "Run" at bounding box center [1257, 548] width 429 height 43
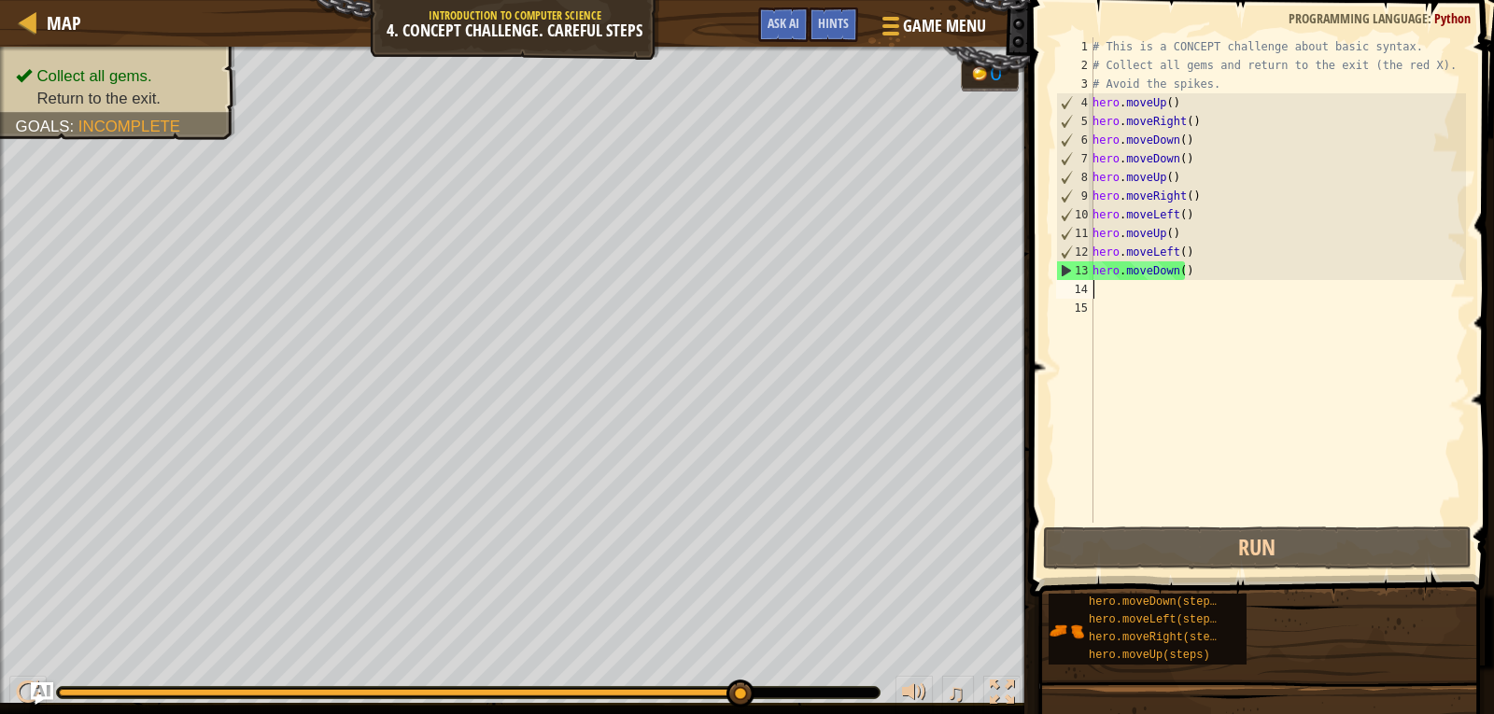
type textarea "h"
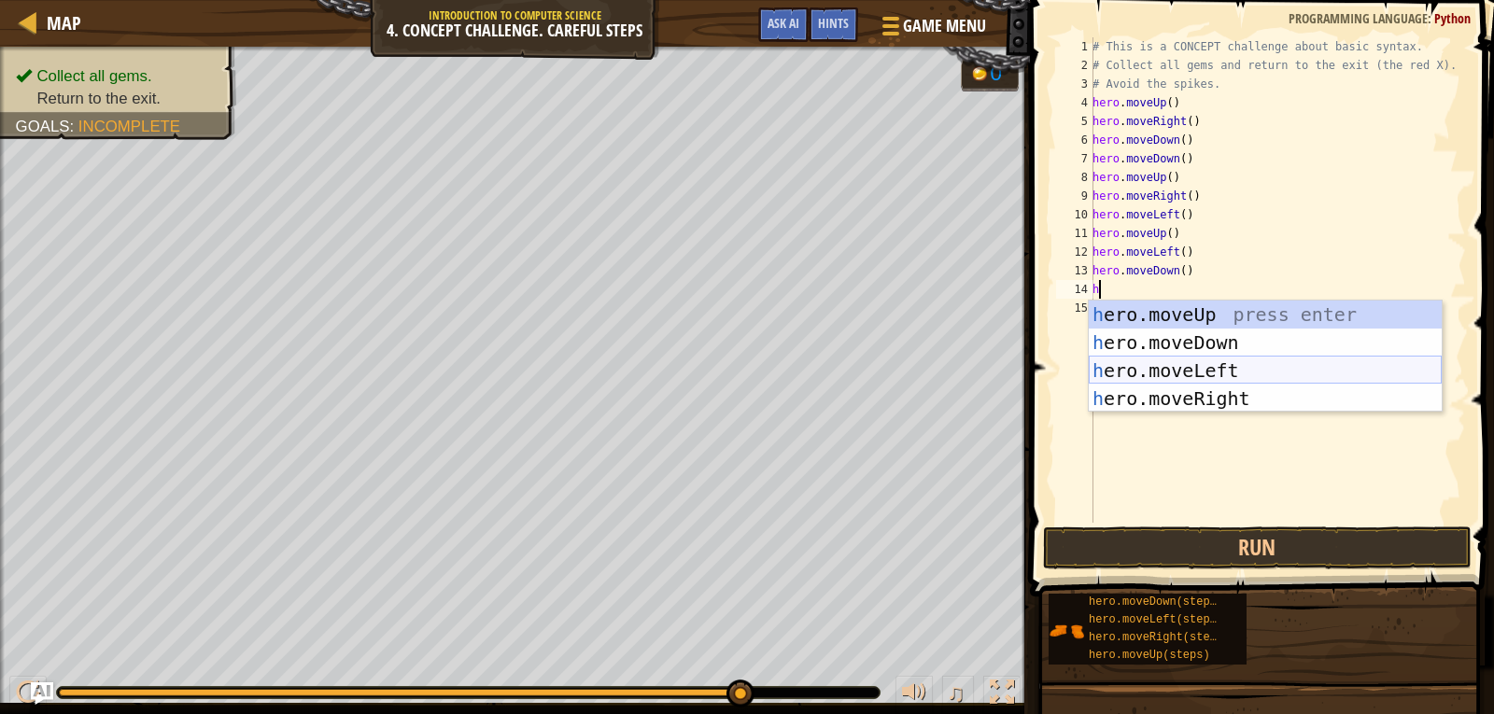
click at [1175, 369] on div "h ero.moveUp press enter h ero.moveDown press enter h ero.moveLeft press enter …" at bounding box center [1265, 385] width 353 height 168
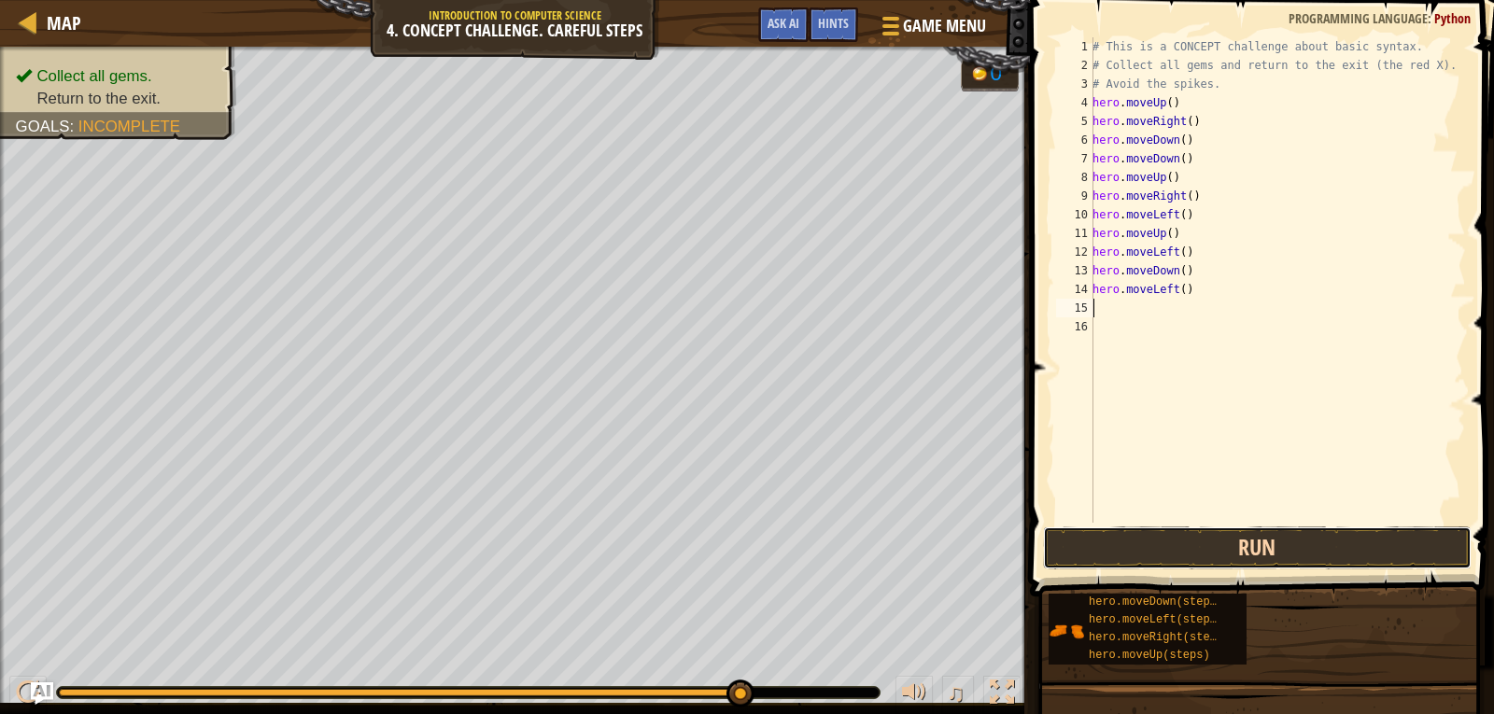
click at [1161, 538] on button "Run" at bounding box center [1257, 548] width 429 height 43
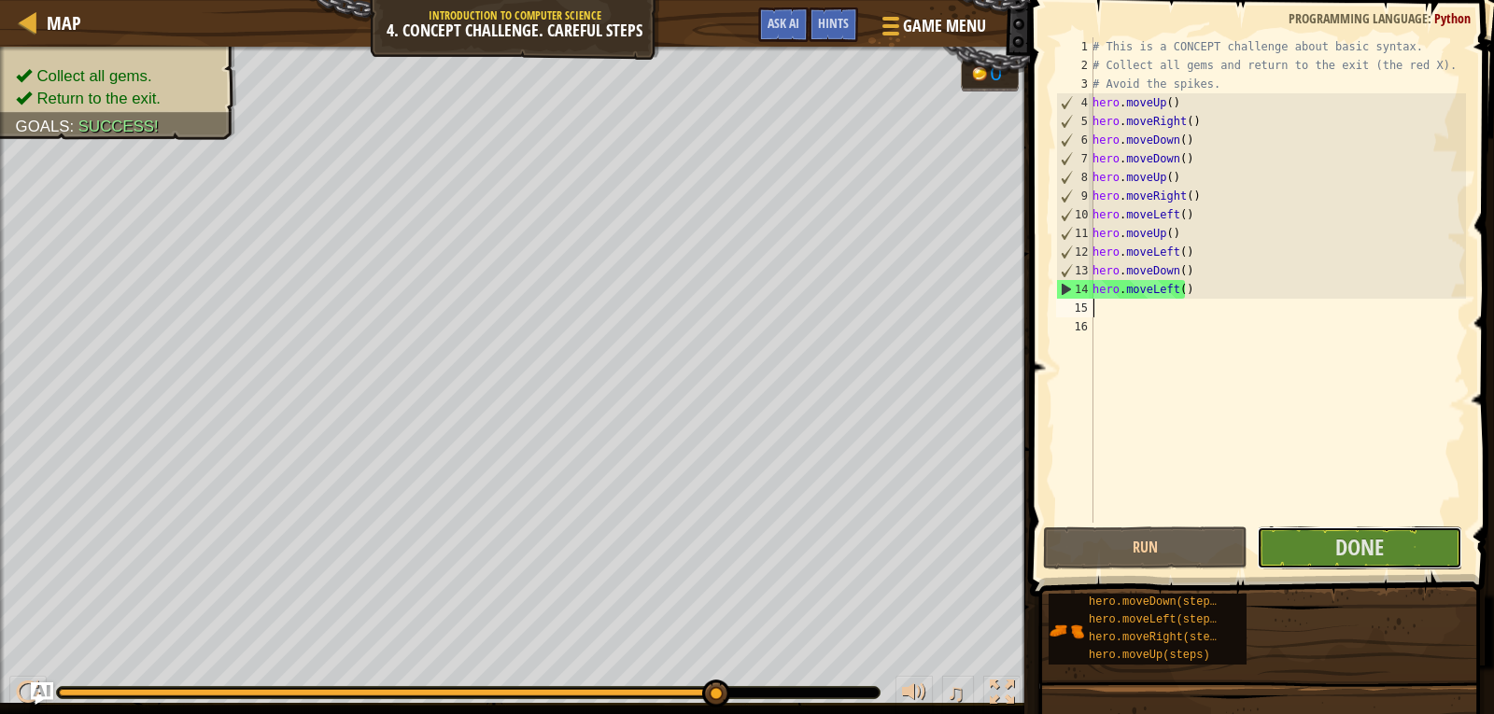
drag, startPoint x: 1292, startPoint y: 537, endPoint x: 1296, endPoint y: 505, distance: 32.0
click at [1296, 505] on div "1 2 3 4 5 6 7 8 9 10 11 12 13 14 15 16 # This is a CONCEPT challenge about basi…" at bounding box center [1259, 335] width 470 height 652
click at [1342, 550] on span "Done" at bounding box center [1359, 547] width 49 height 30
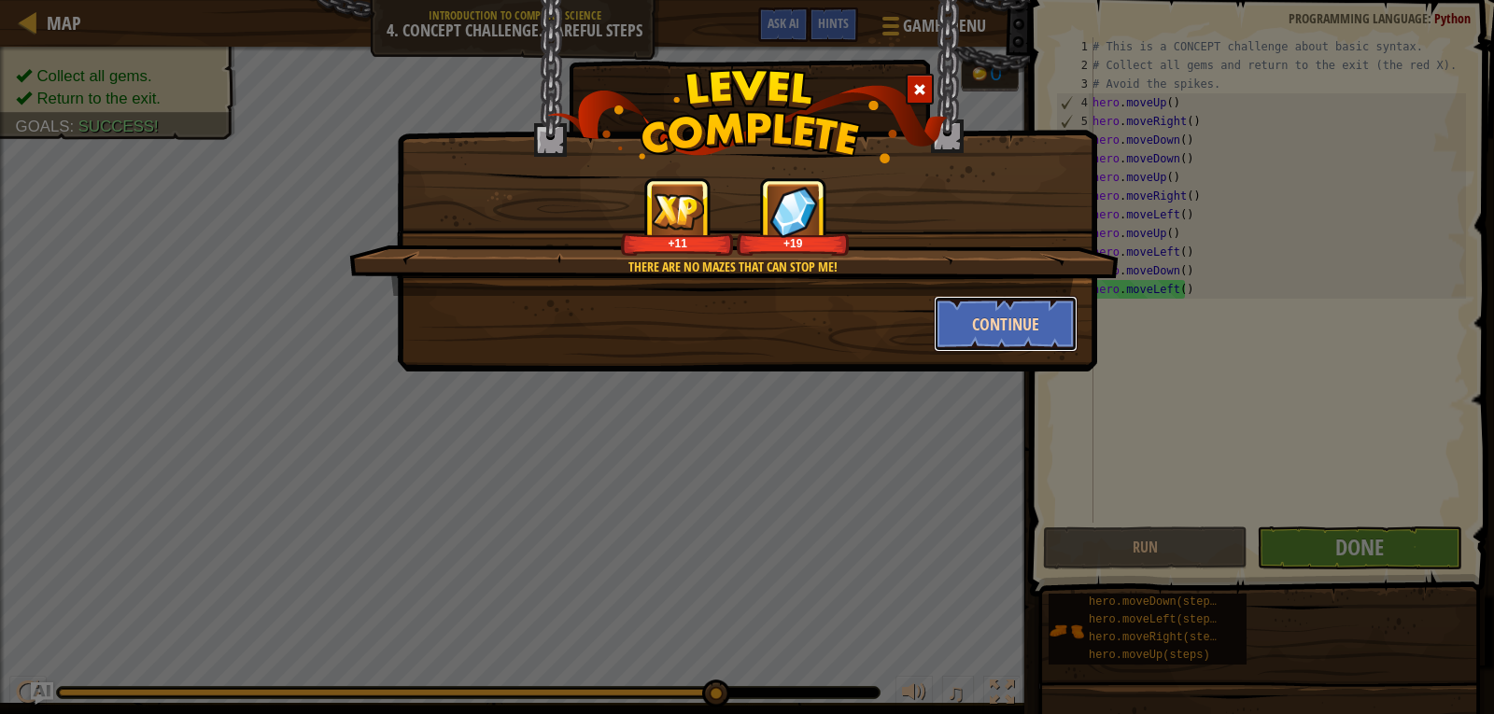
click at [970, 334] on button "Continue" at bounding box center [1006, 324] width 145 height 56
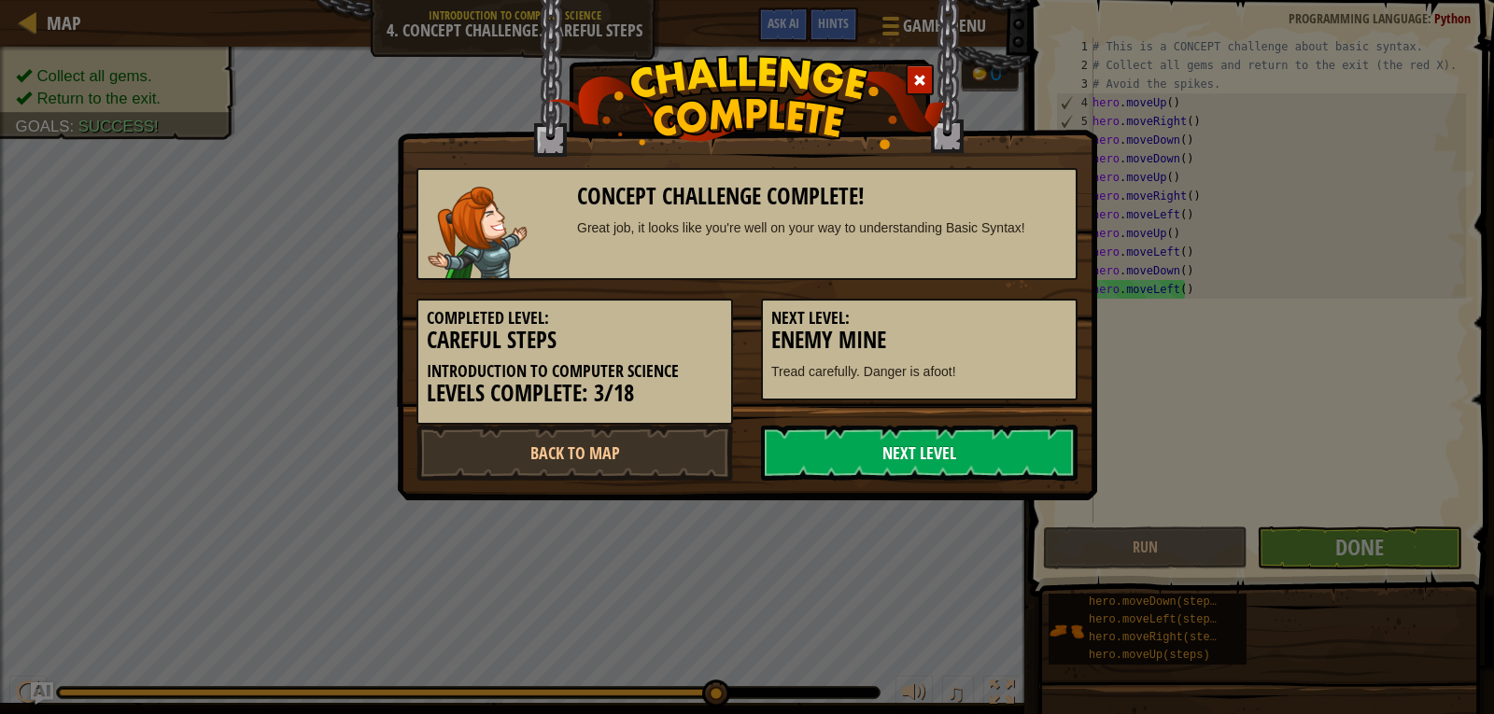
click at [955, 440] on link "Next Level" at bounding box center [919, 453] width 317 height 56
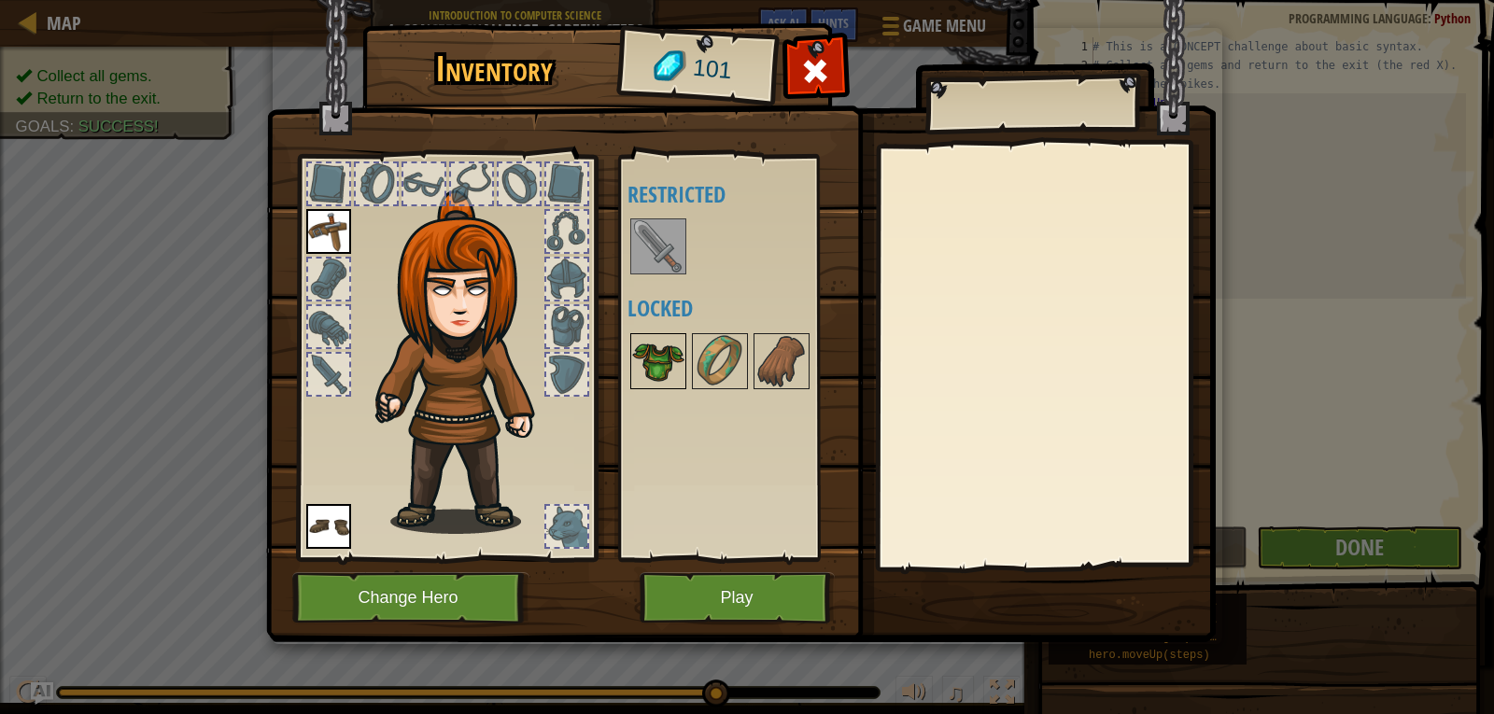
drag, startPoint x: 655, startPoint y: 353, endPoint x: 652, endPoint y: 342, distance: 11.6
click at [652, 342] on img at bounding box center [658, 361] width 52 height 52
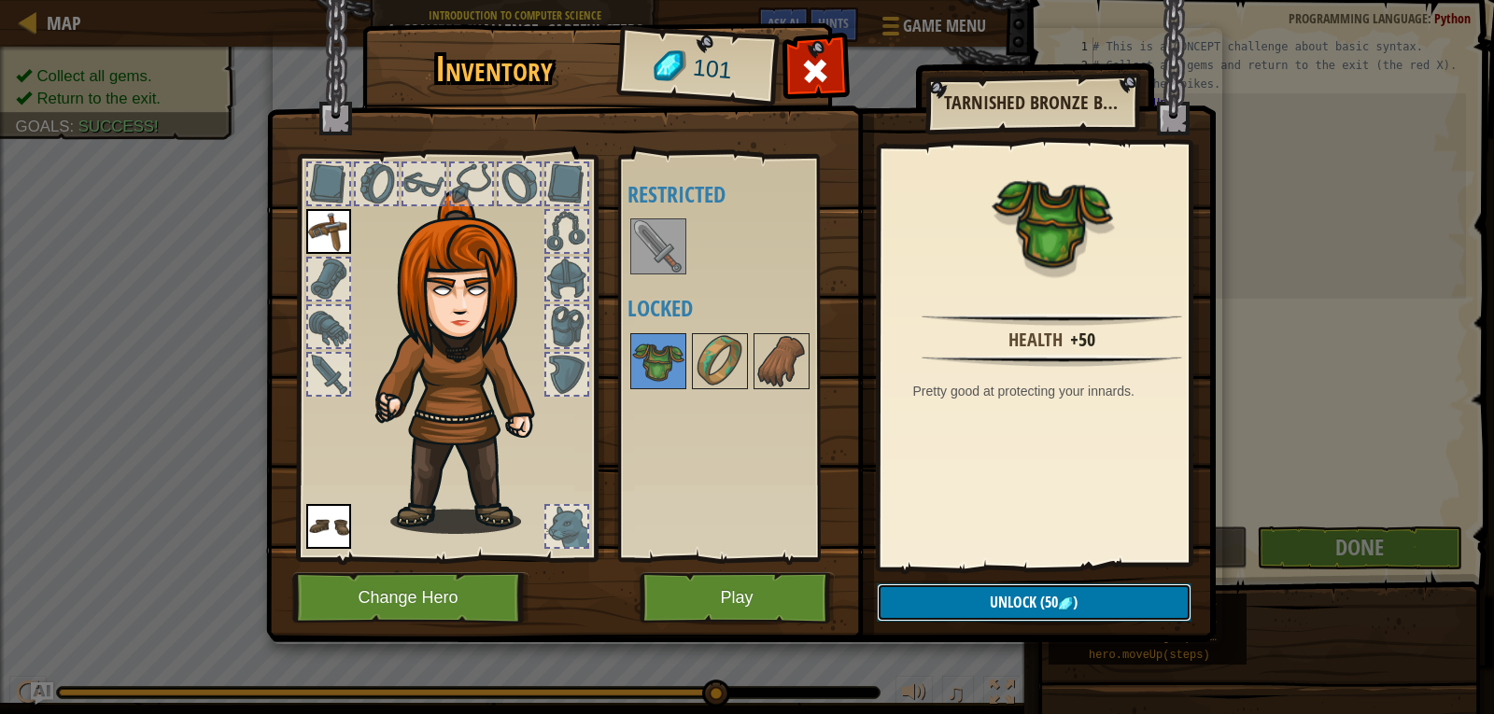
click at [958, 594] on button "Unlock (50 )" at bounding box center [1034, 603] width 315 height 38
click at [985, 588] on button "Confirm" at bounding box center [1034, 603] width 315 height 38
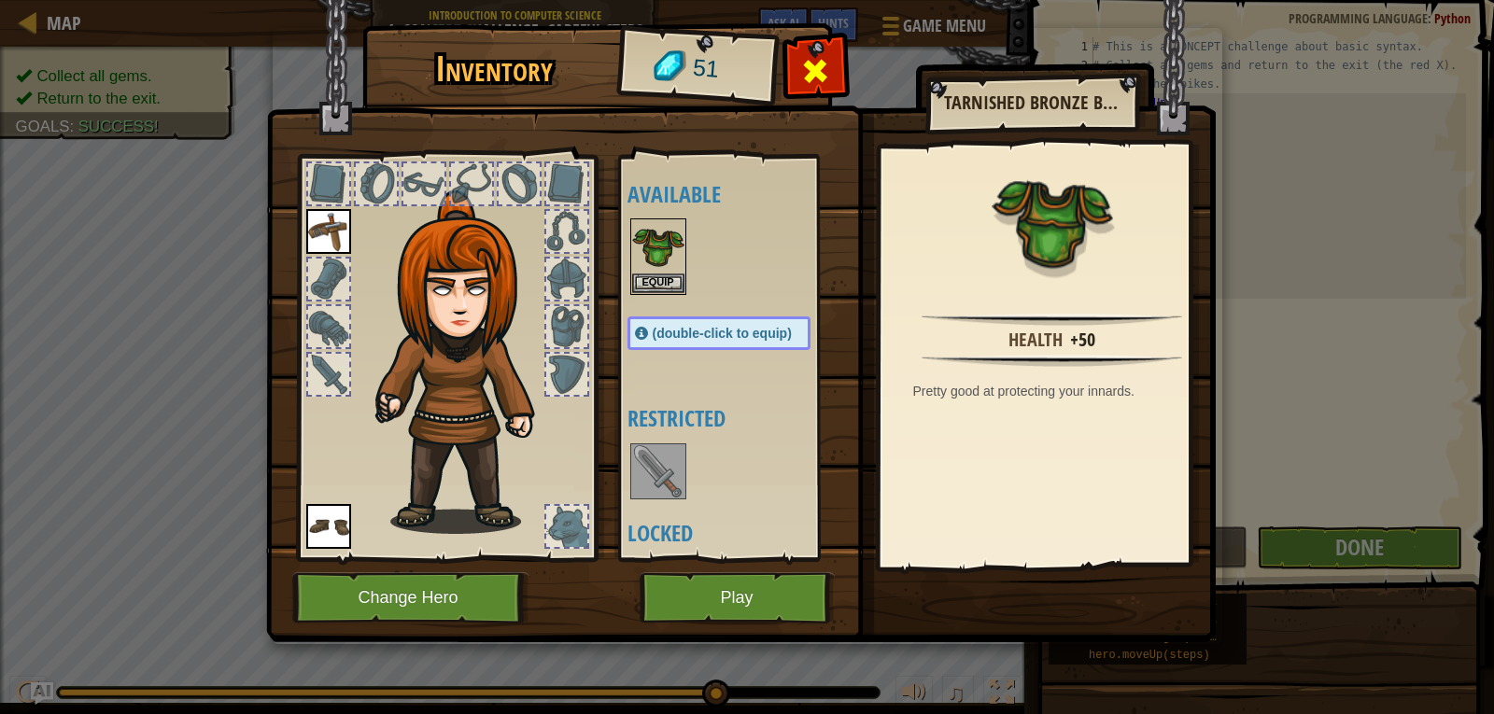
click at [806, 80] on span at bounding box center [815, 71] width 30 height 30
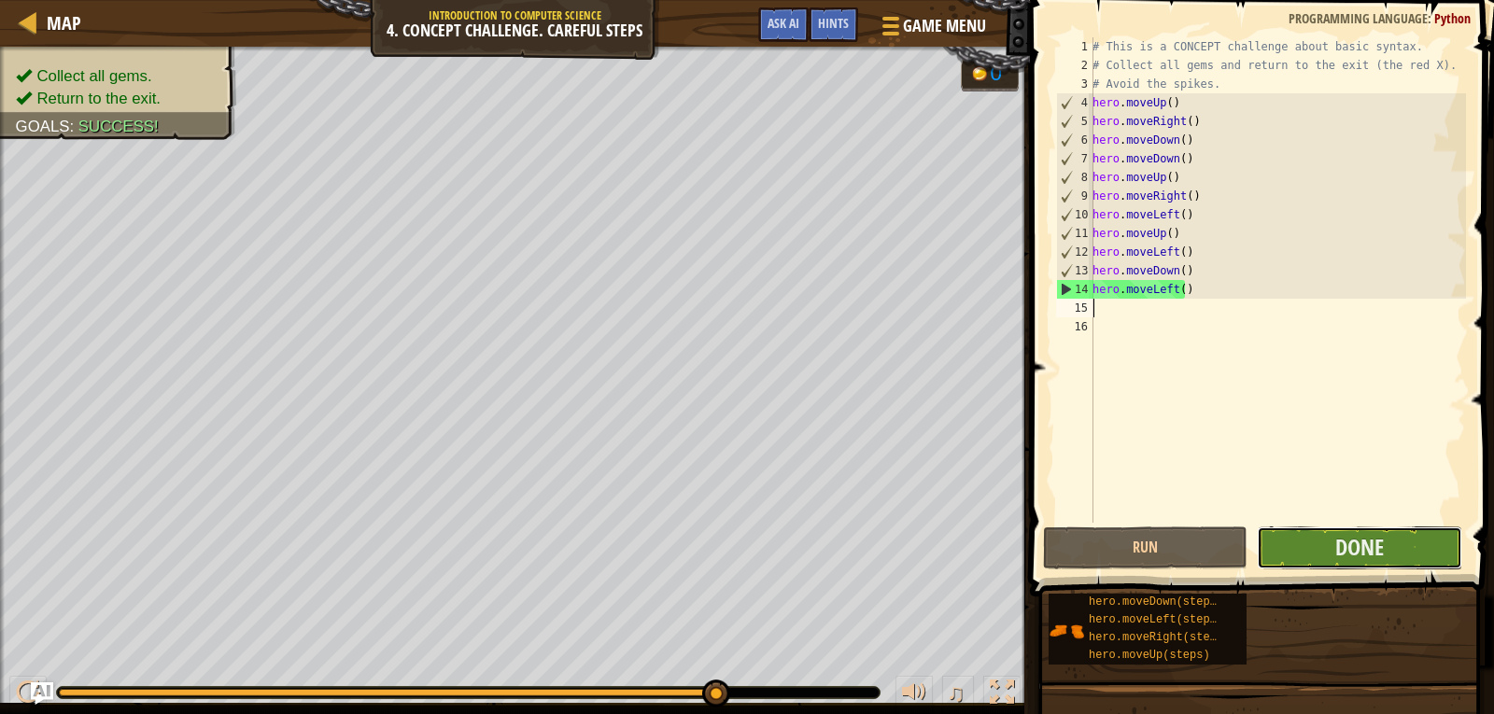
click at [1352, 529] on button "Done" at bounding box center [1359, 548] width 204 height 43
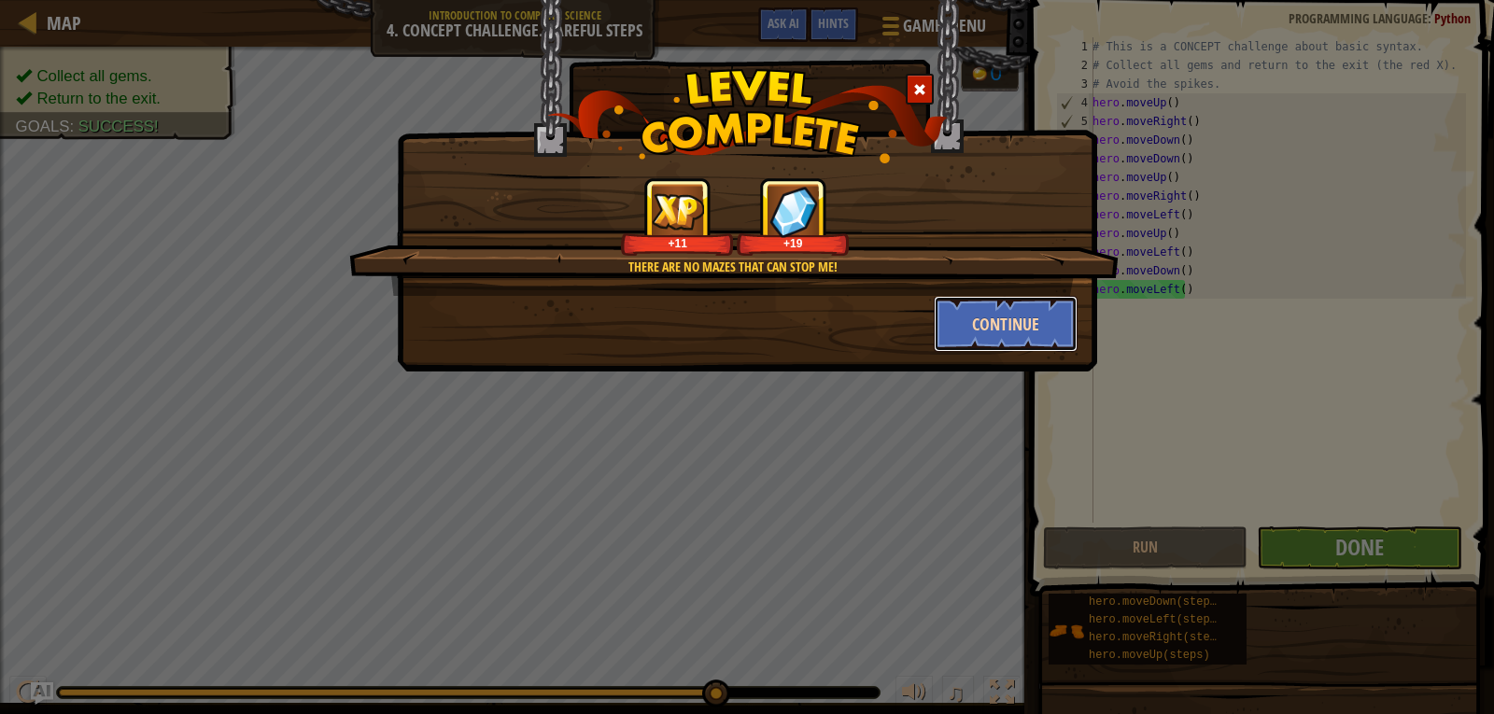
click at [1016, 331] on button "Continue" at bounding box center [1006, 324] width 145 height 56
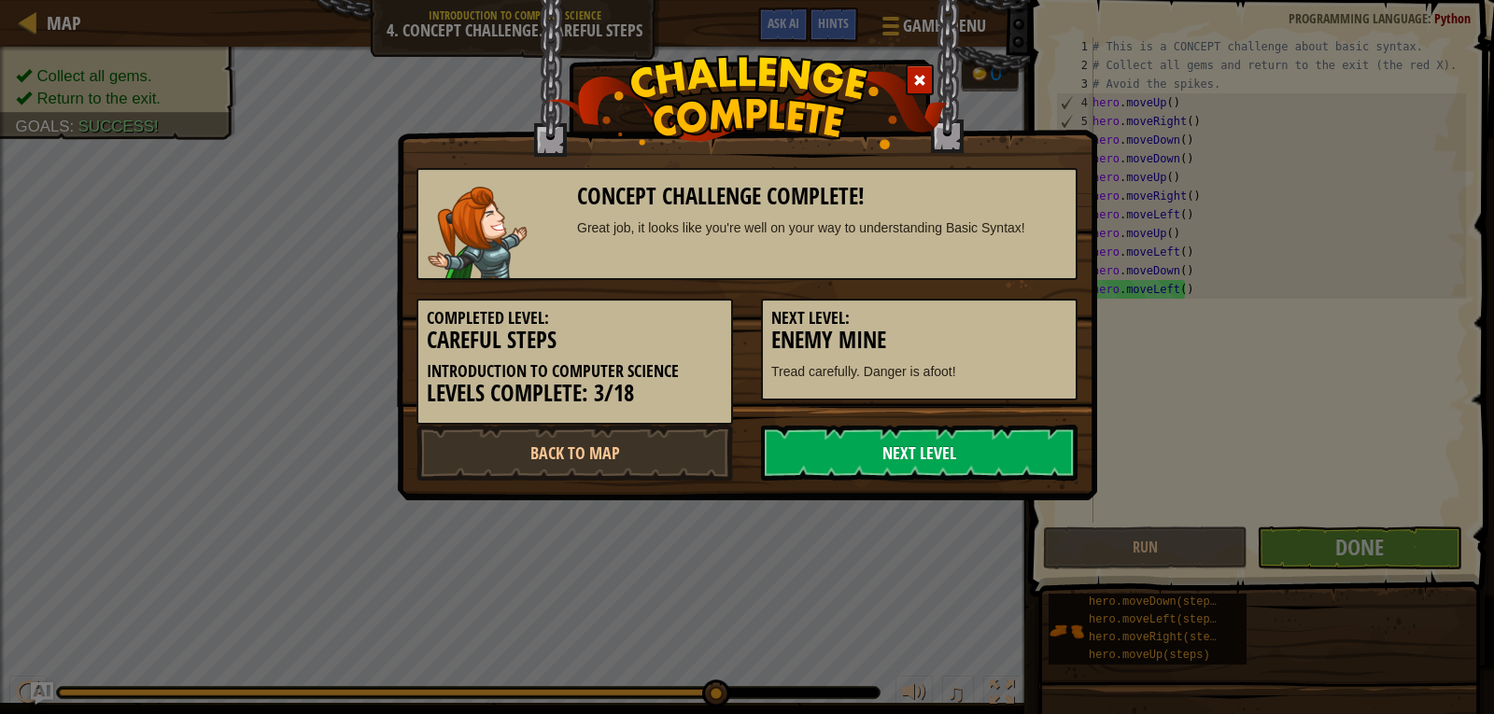
click at [933, 435] on link "Next Level" at bounding box center [919, 453] width 317 height 56
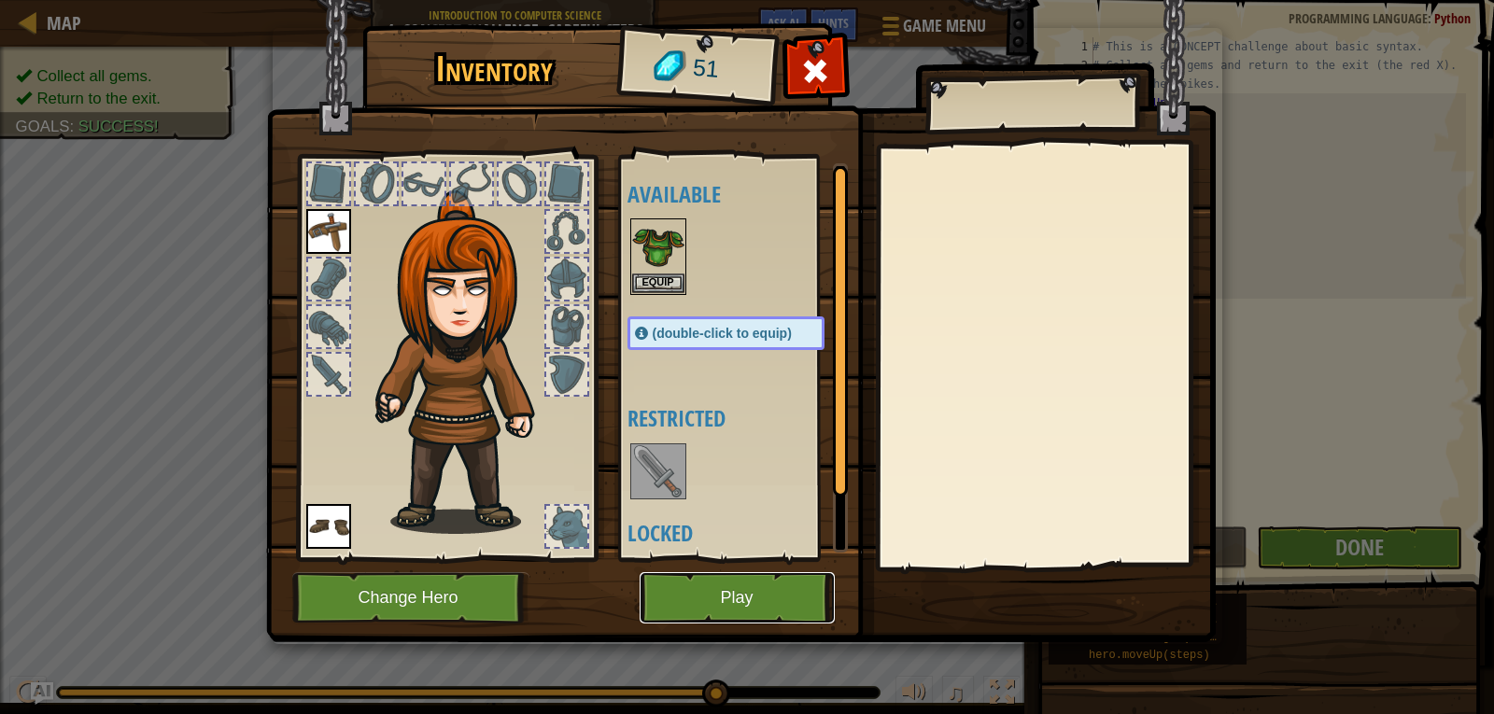
click at [723, 606] on button "Play" at bounding box center [737, 597] width 195 height 51
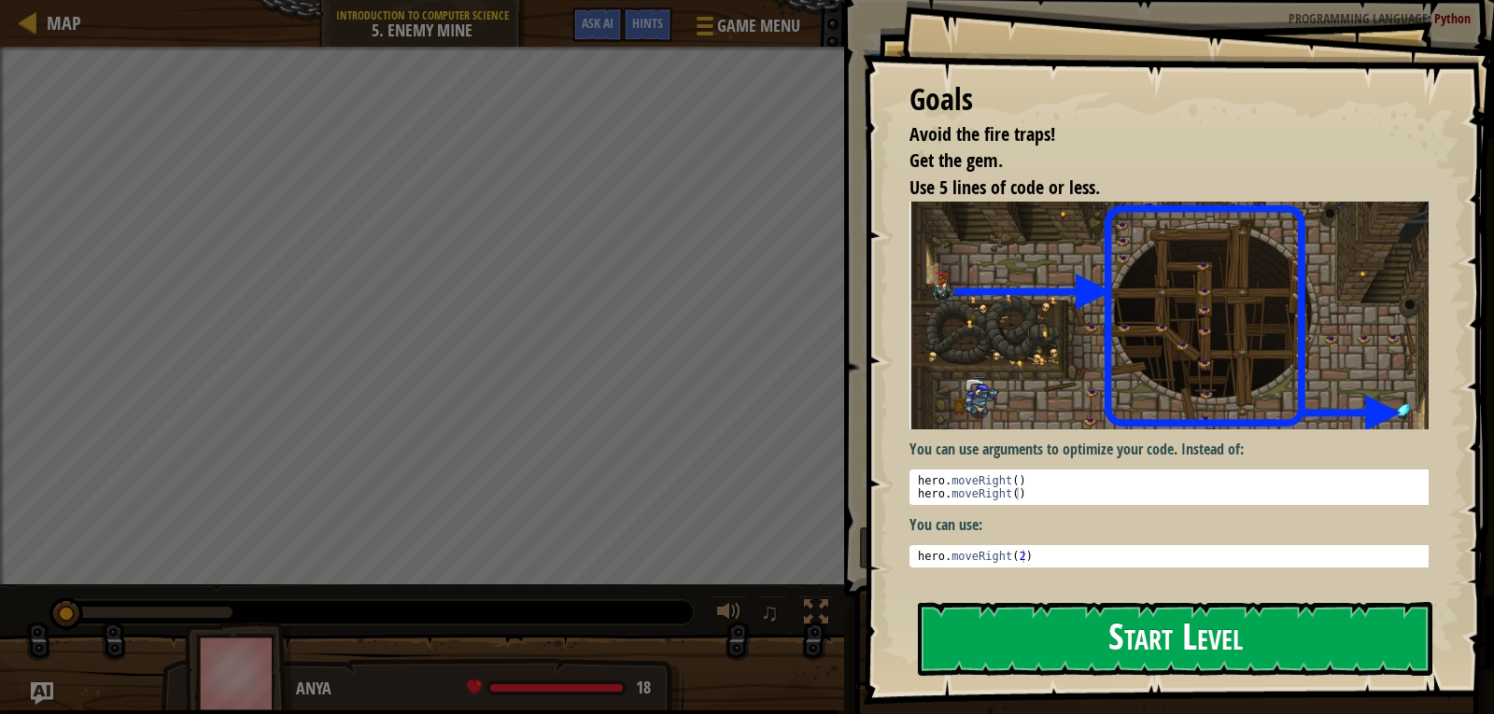
click at [964, 625] on button "Start Level" at bounding box center [1175, 639] width 515 height 74
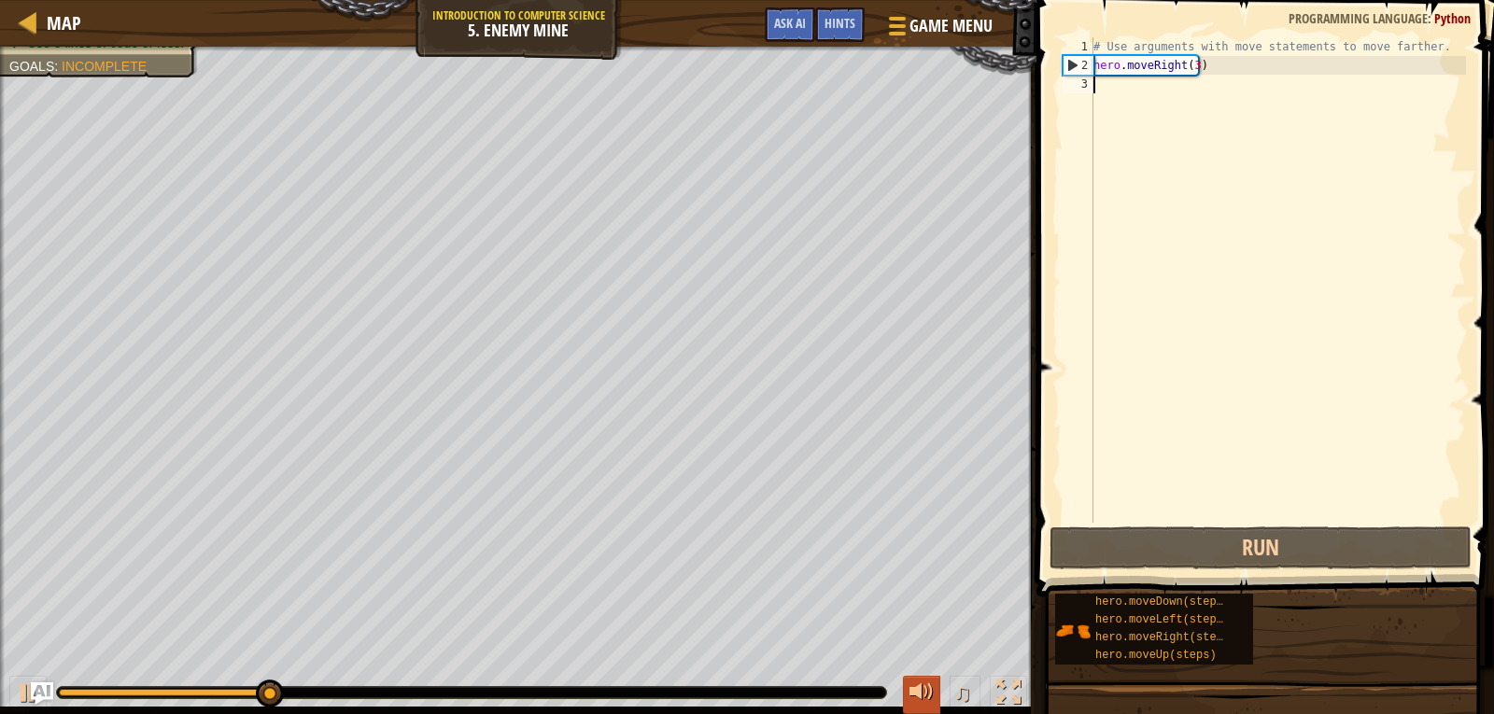
type textarea "h"
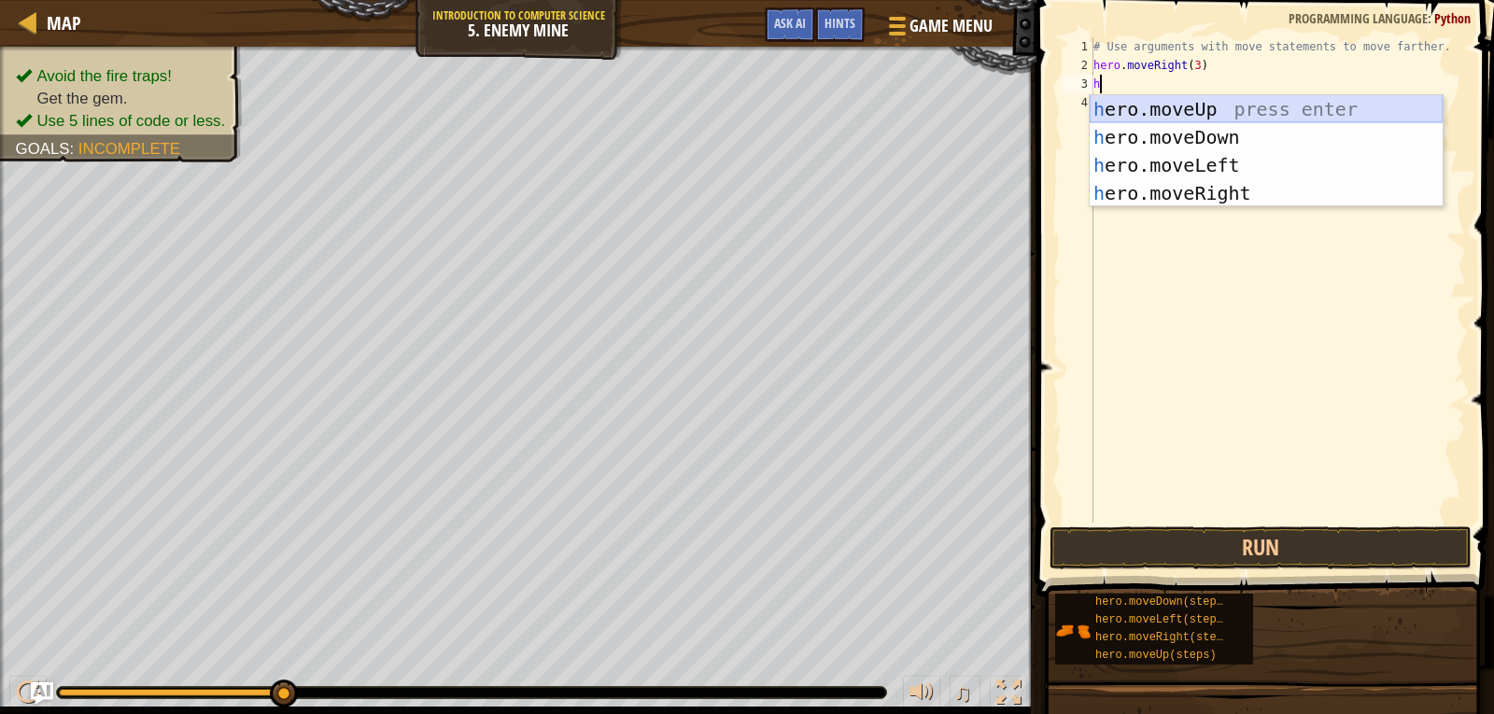
click at [1220, 101] on div "h ero.moveUp press enter h ero.moveDown press enter h ero.moveLeft press enter …" at bounding box center [1266, 179] width 353 height 168
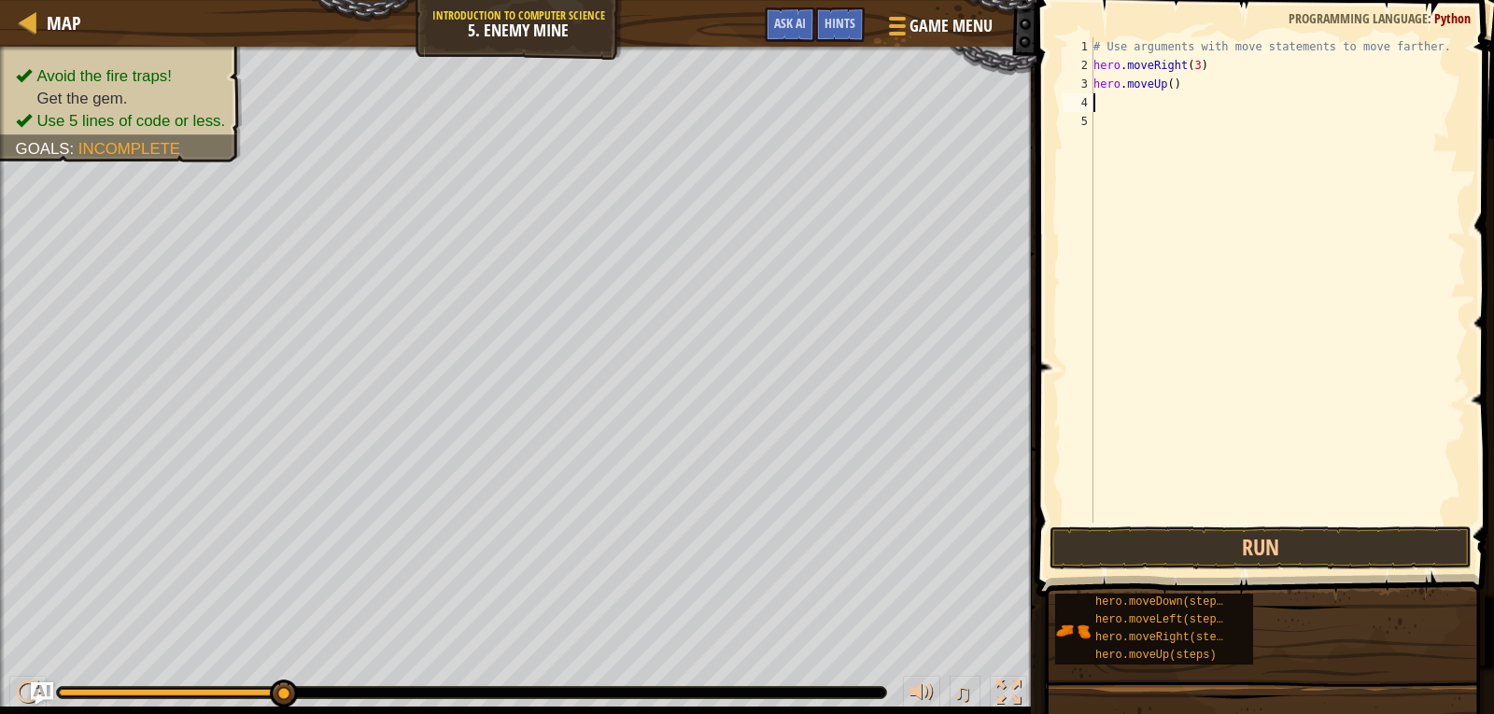
type textarea "h"
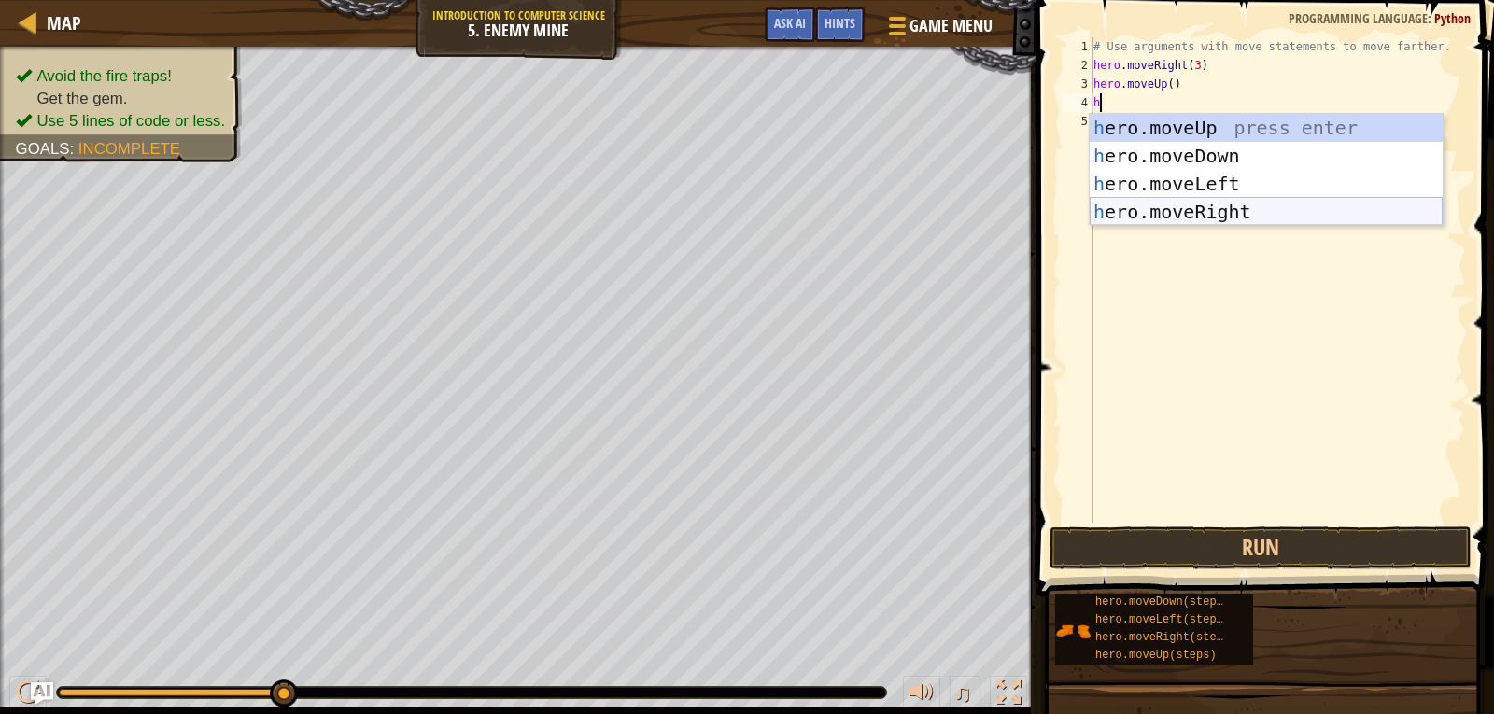
click at [1169, 204] on div "h ero.moveUp press enter h ero.moveDown press enter h ero.moveLeft press enter …" at bounding box center [1266, 198] width 353 height 168
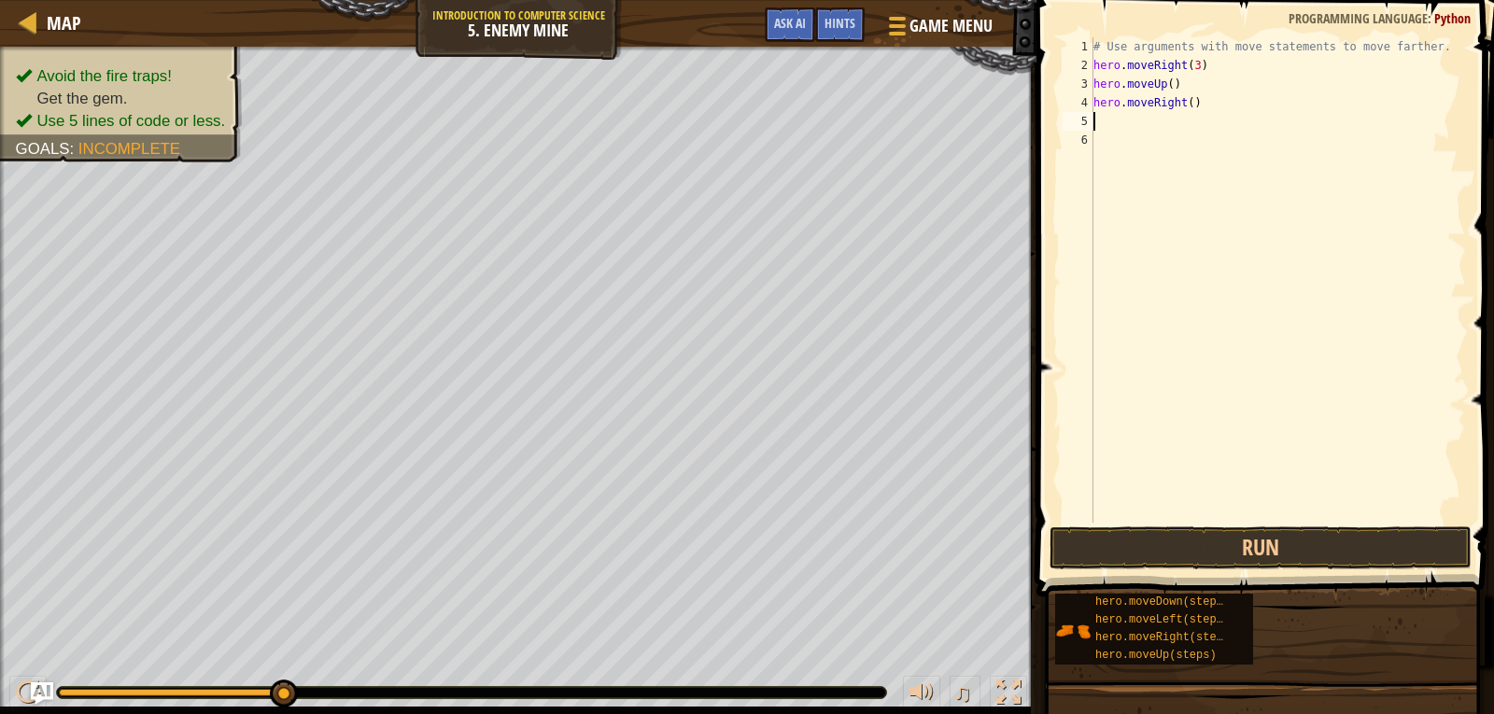
type textarea "h"
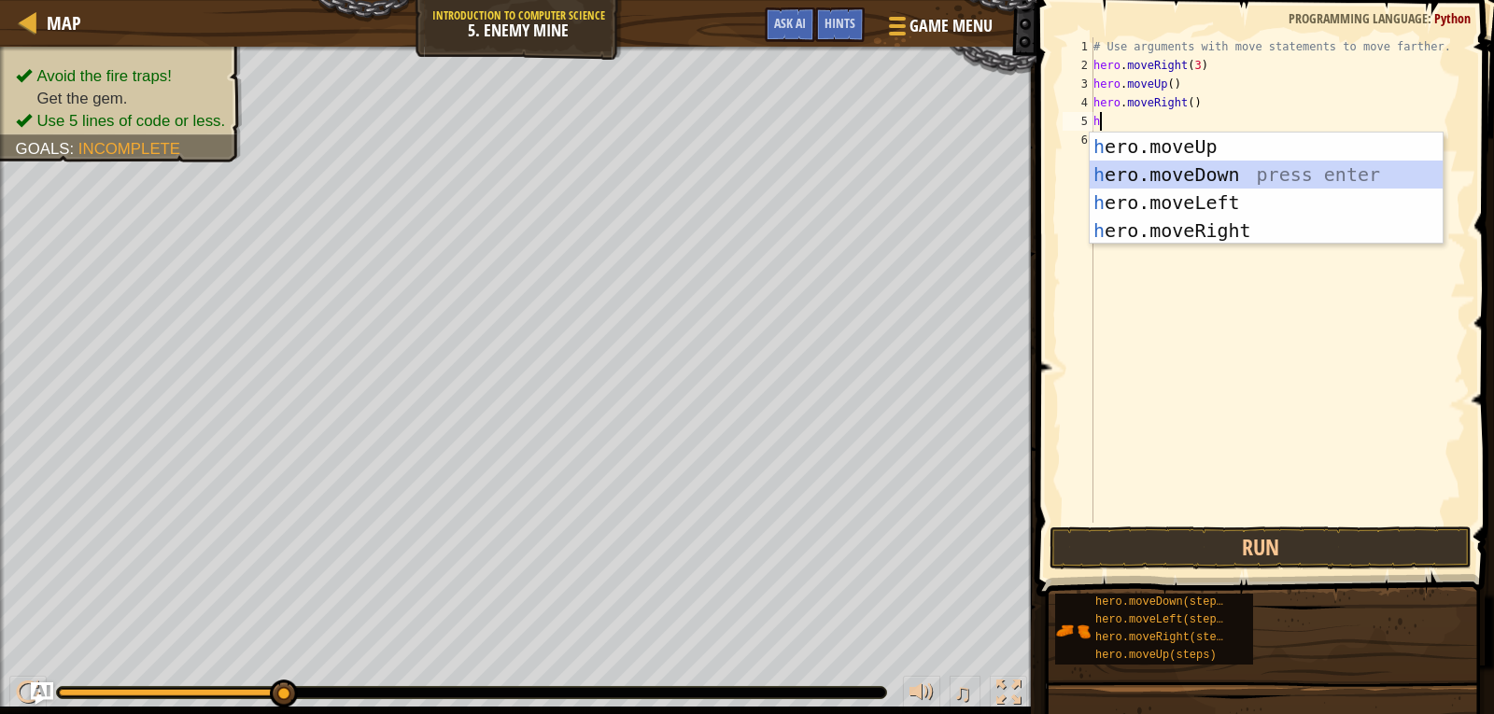
click at [1180, 165] on div "h ero.moveUp press enter h ero.moveDown press enter h ero.moveLeft press enter …" at bounding box center [1266, 217] width 353 height 168
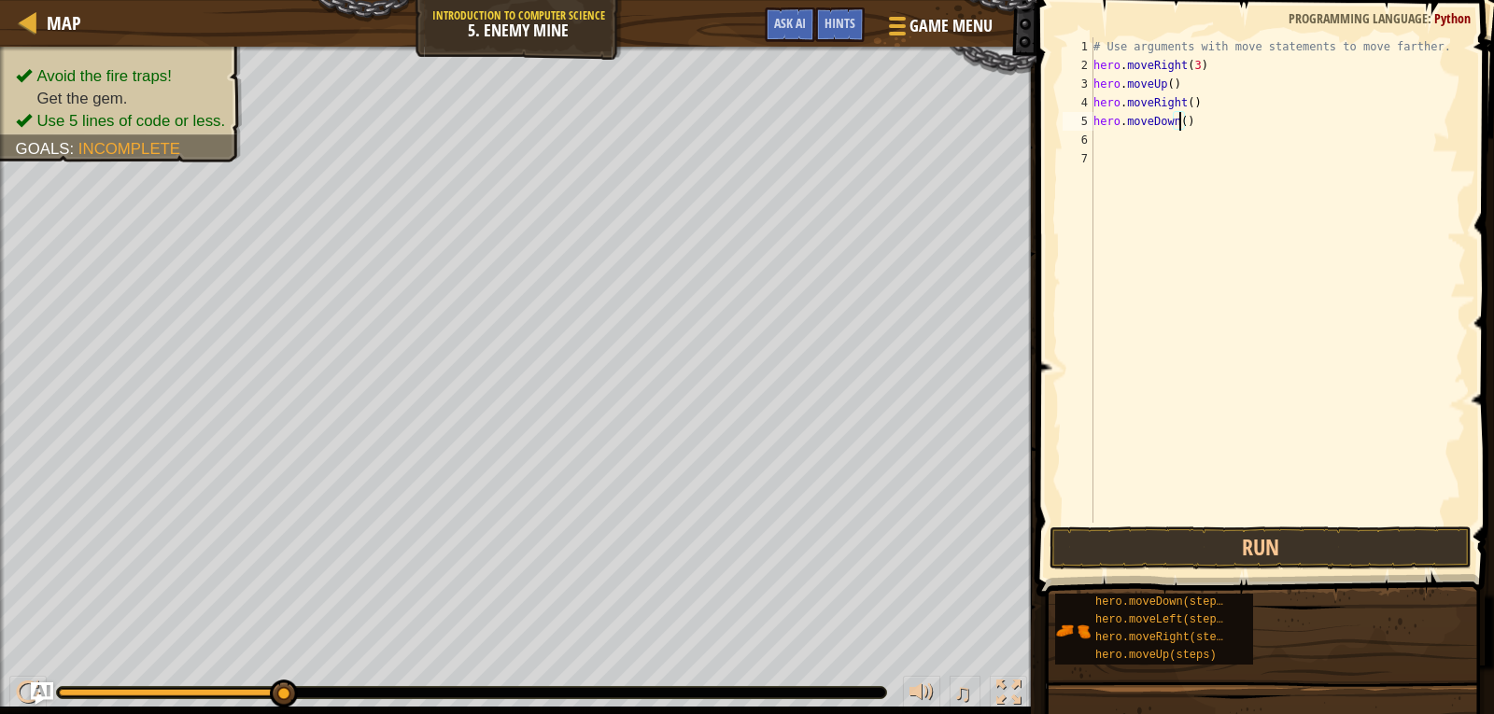
click at [1178, 121] on div "# Use arguments with move statements to move farther. hero . moveRight ( 3 ) he…" at bounding box center [1278, 298] width 376 height 523
type textarea "hero.moveDown(3)"
click at [1165, 132] on div "# Use arguments with move statements to move farther. hero . moveRight ( 3 ) he…" at bounding box center [1278, 298] width 376 height 523
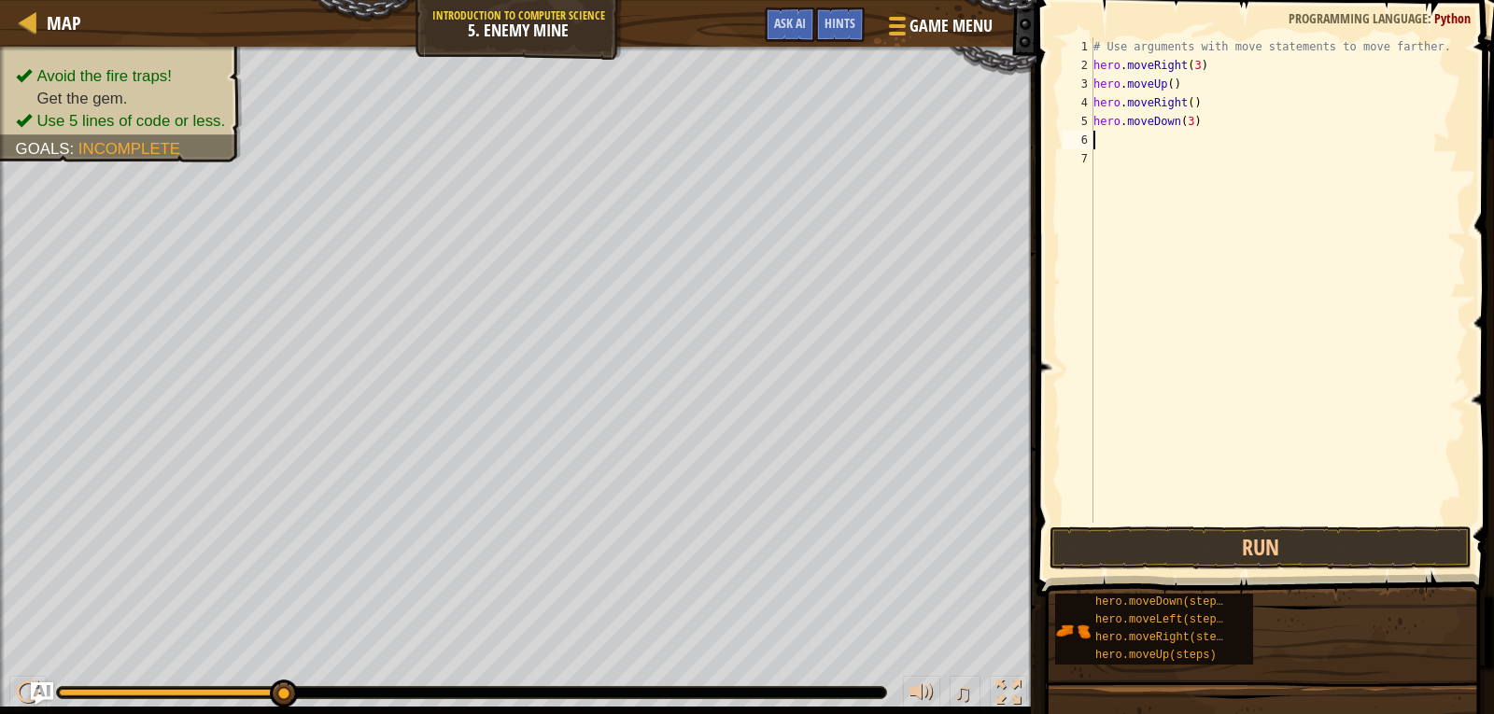
type textarea "h"
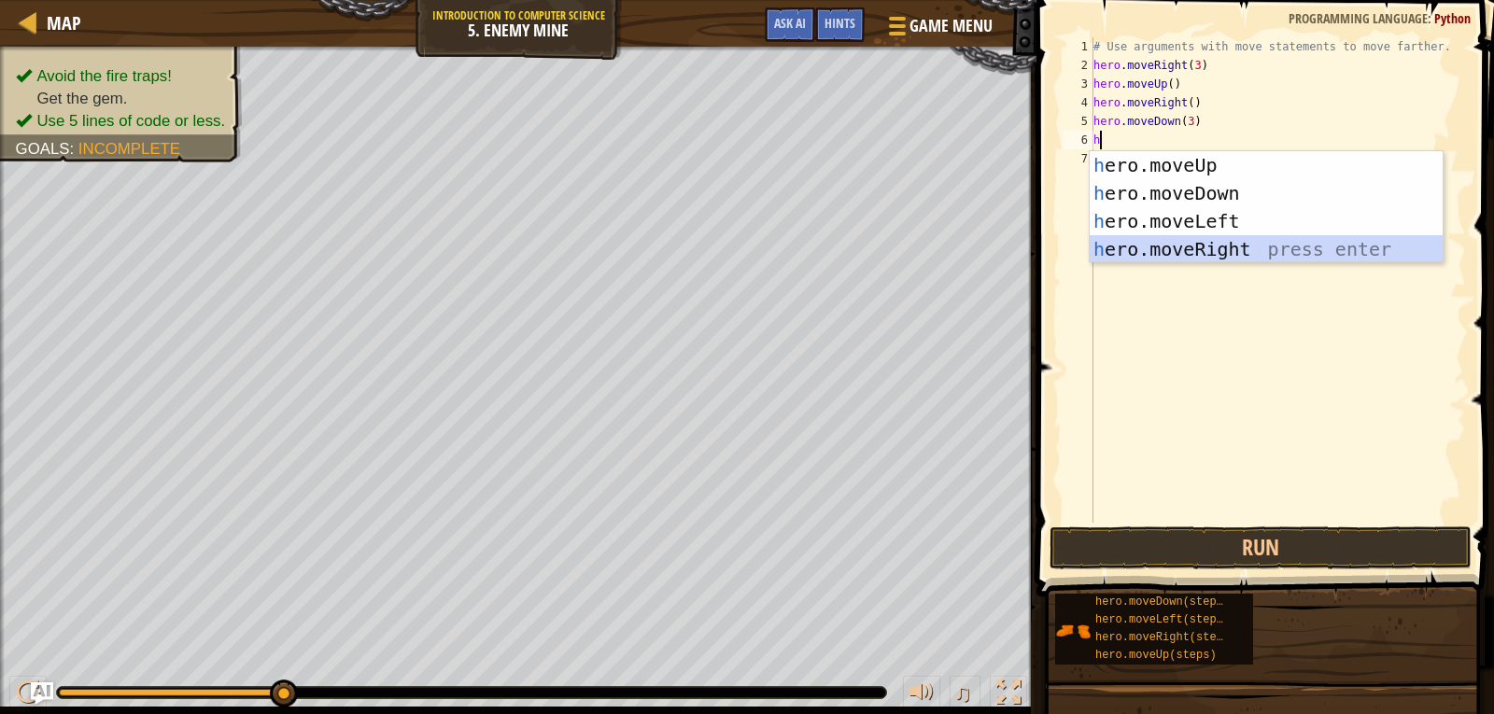
click at [1185, 255] on div "h ero.moveUp press enter h ero.moveDown press enter h ero.moveLeft press enter …" at bounding box center [1266, 235] width 353 height 168
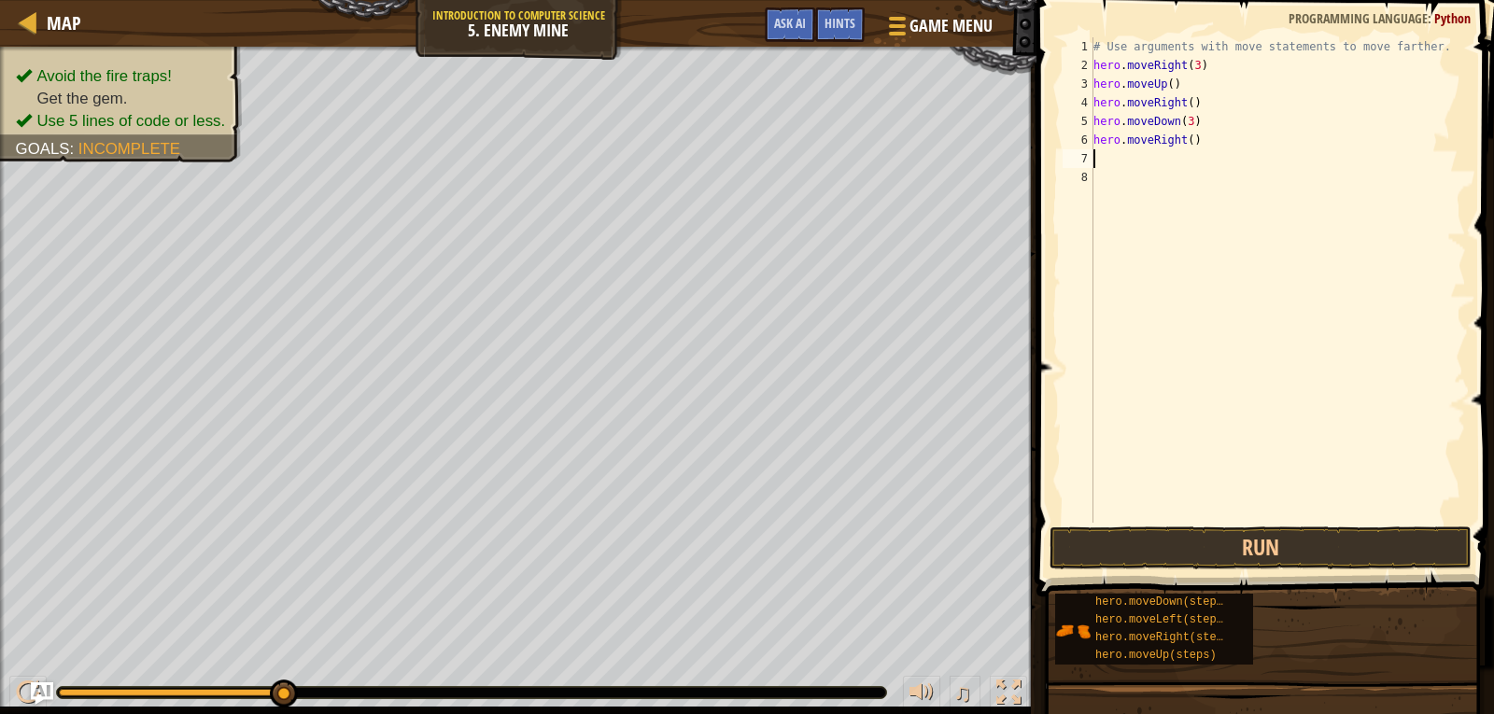
click at [1183, 140] on div "# Use arguments with move statements to move farther. hero . moveRight ( 3 ) he…" at bounding box center [1278, 298] width 376 height 523
type textarea "hero.moveRight(2)"
click at [1218, 545] on button "Run" at bounding box center [1261, 548] width 422 height 43
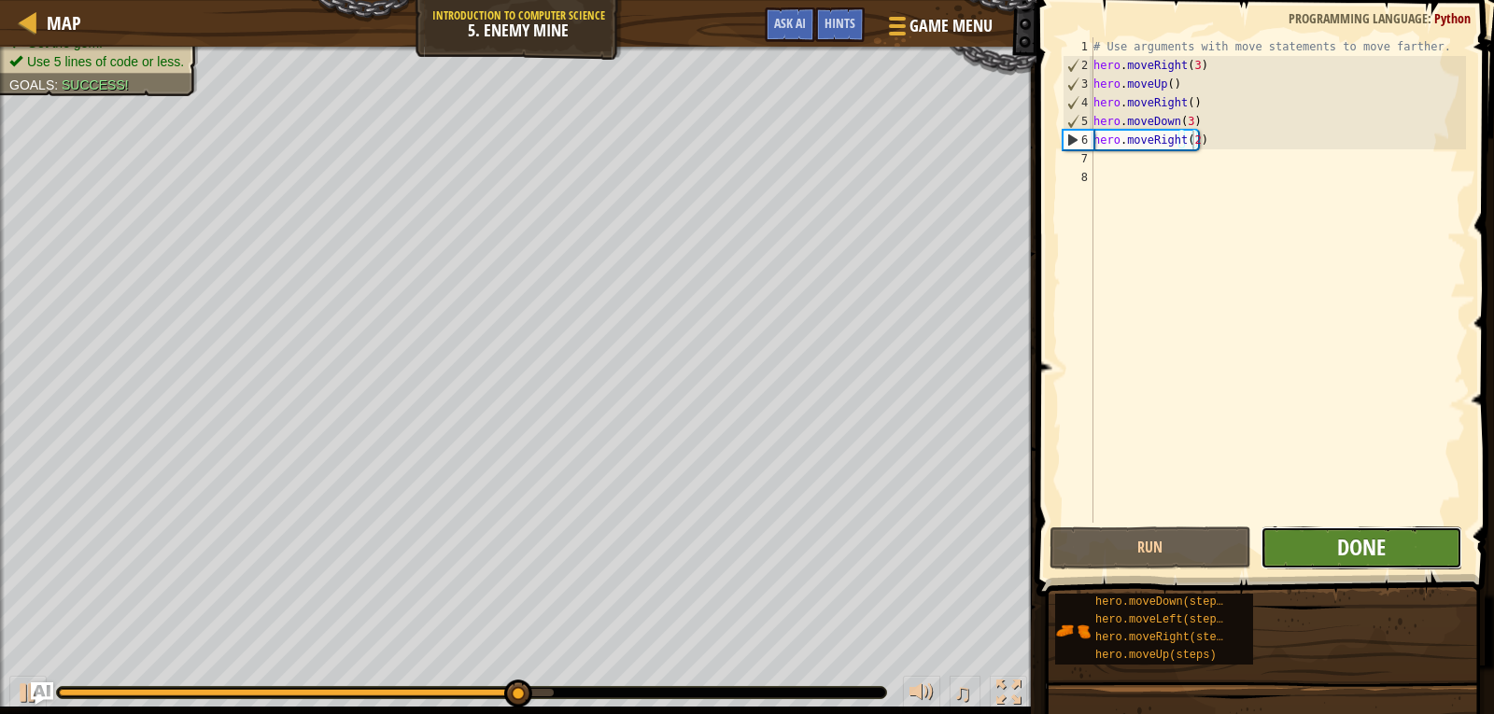
click at [1371, 543] on span "Done" at bounding box center [1361, 547] width 49 height 30
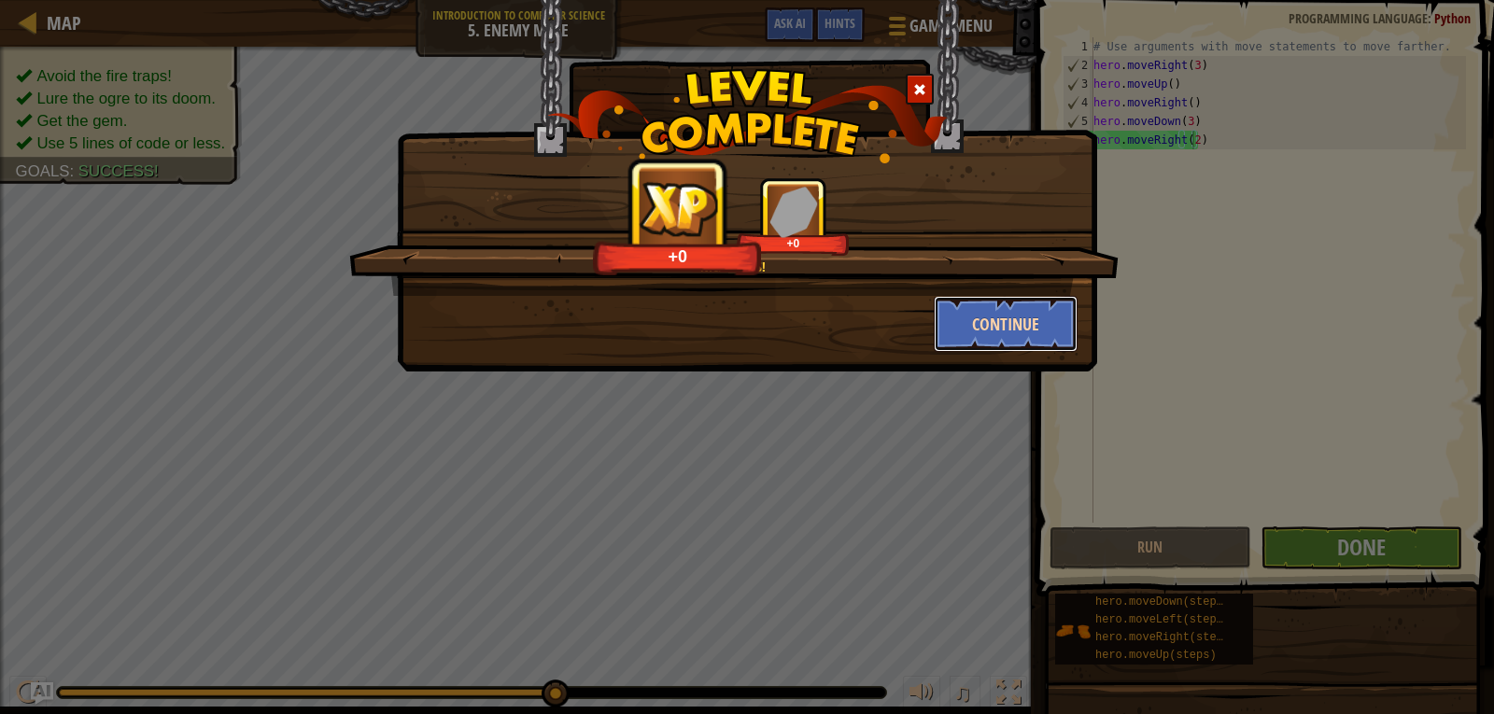
click at [1012, 296] on button "Continue" at bounding box center [1006, 324] width 145 height 56
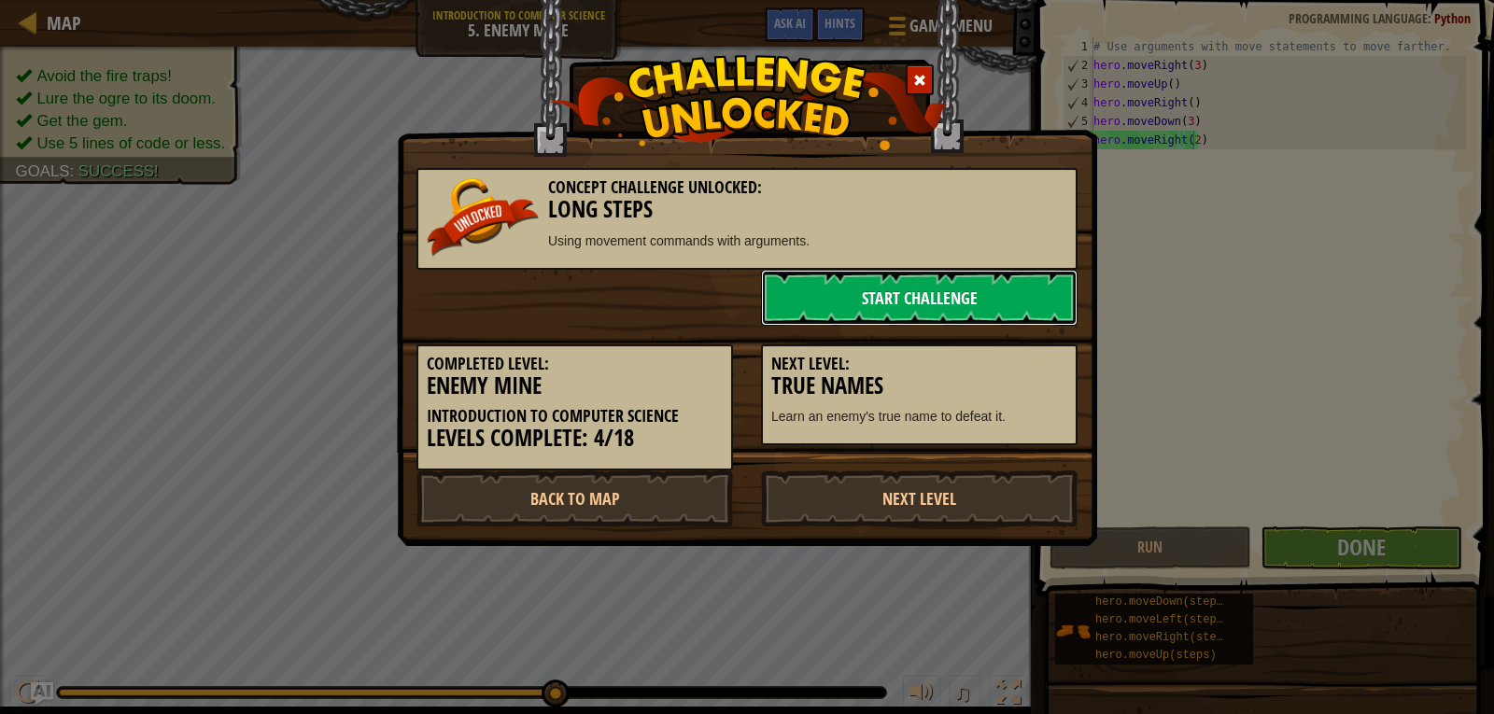
click at [1012, 296] on link "Start Challenge" at bounding box center [919, 298] width 317 height 56
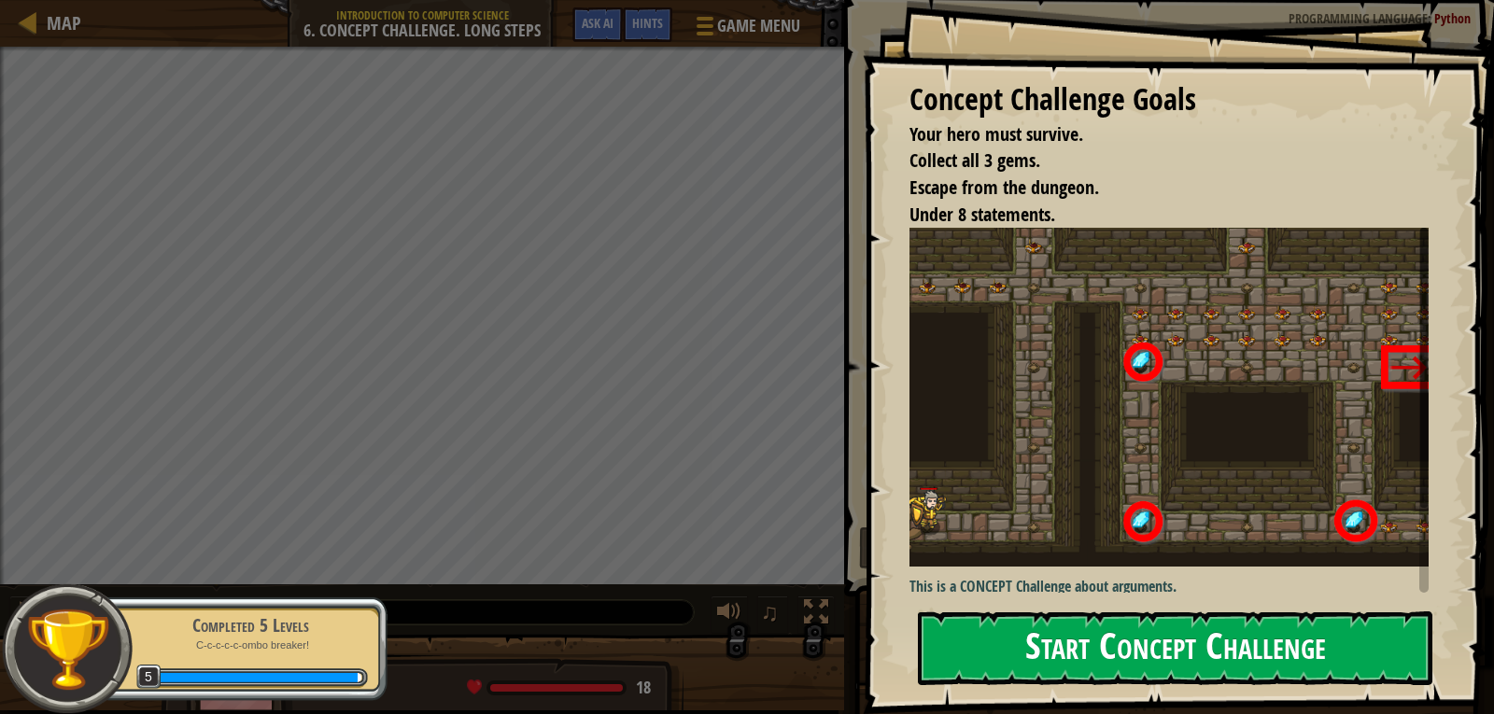
click at [1098, 654] on button "Start Concept Challenge" at bounding box center [1175, 649] width 515 height 74
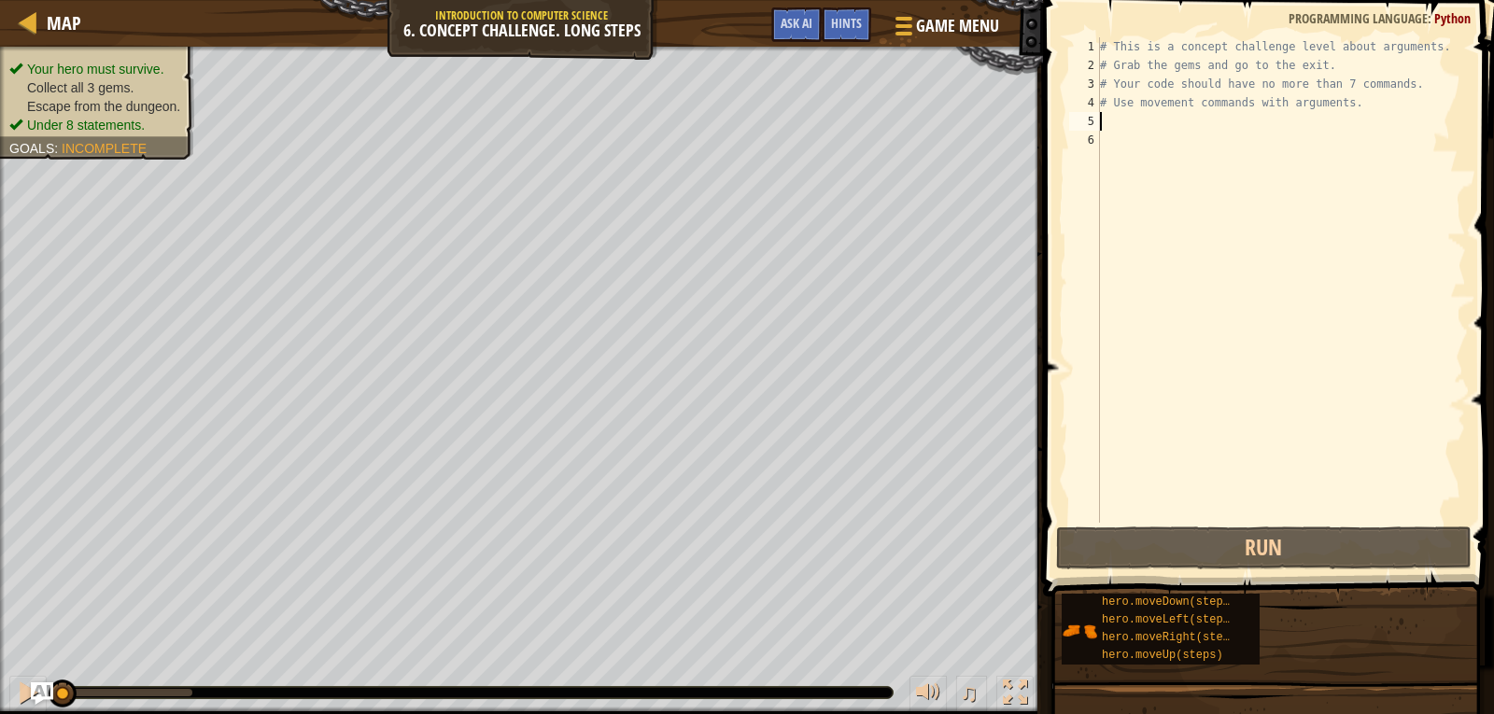
click at [1158, 124] on div "# This is a concept challenge level about arguments. # Grab the gems and go to …" at bounding box center [1281, 298] width 370 height 523
click at [1135, 44] on div "# This is a concept challenge level about arguments. # Grab the gems and go to …" at bounding box center [1281, 298] width 370 height 523
type textarea "# This is a concept challenge level about arguments."
click at [1135, 44] on div "# This is a concept challenge level about arguments. # Grab the gems and go to …" at bounding box center [1281, 298] width 370 height 523
click at [1119, 117] on div "# This is a concept challenge level about arguments. # Grab the gems and go to …" at bounding box center [1281, 298] width 370 height 523
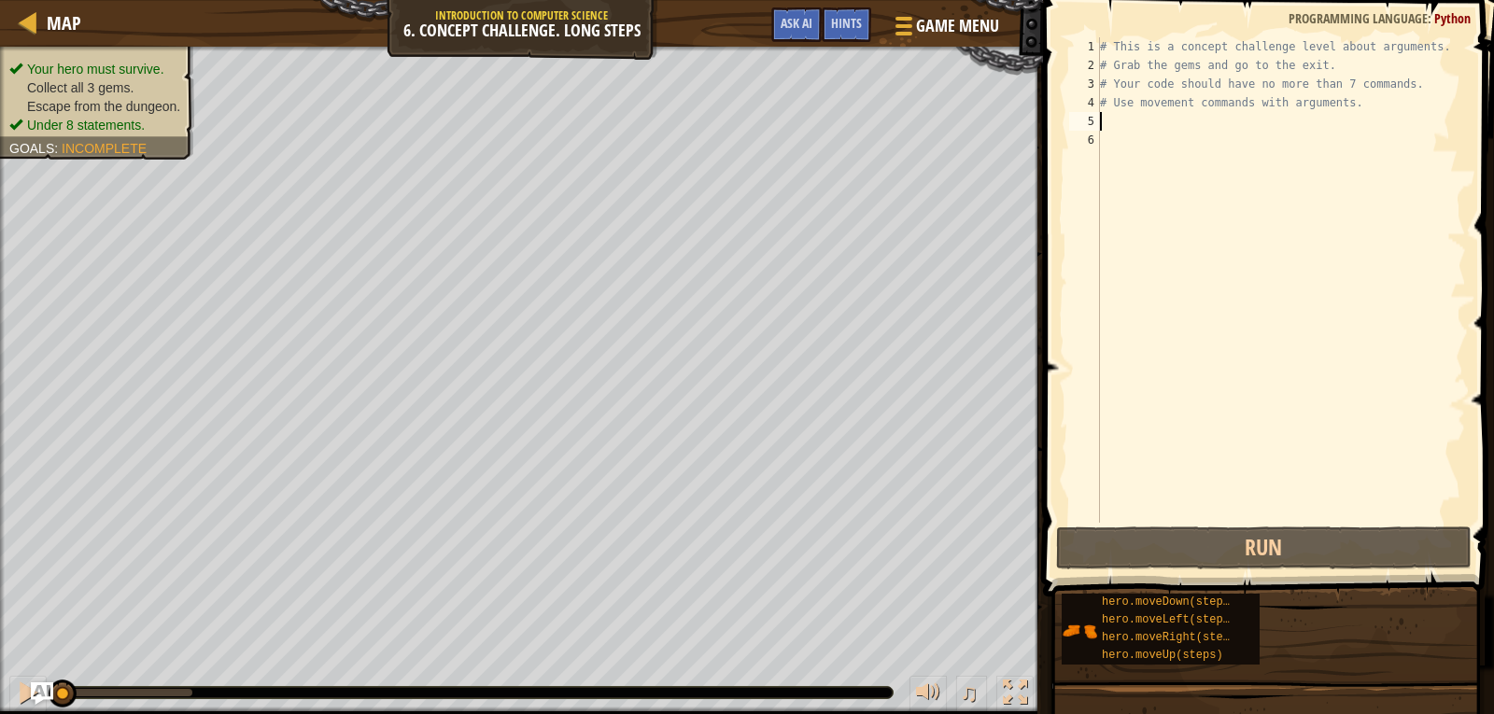
type textarea "h"
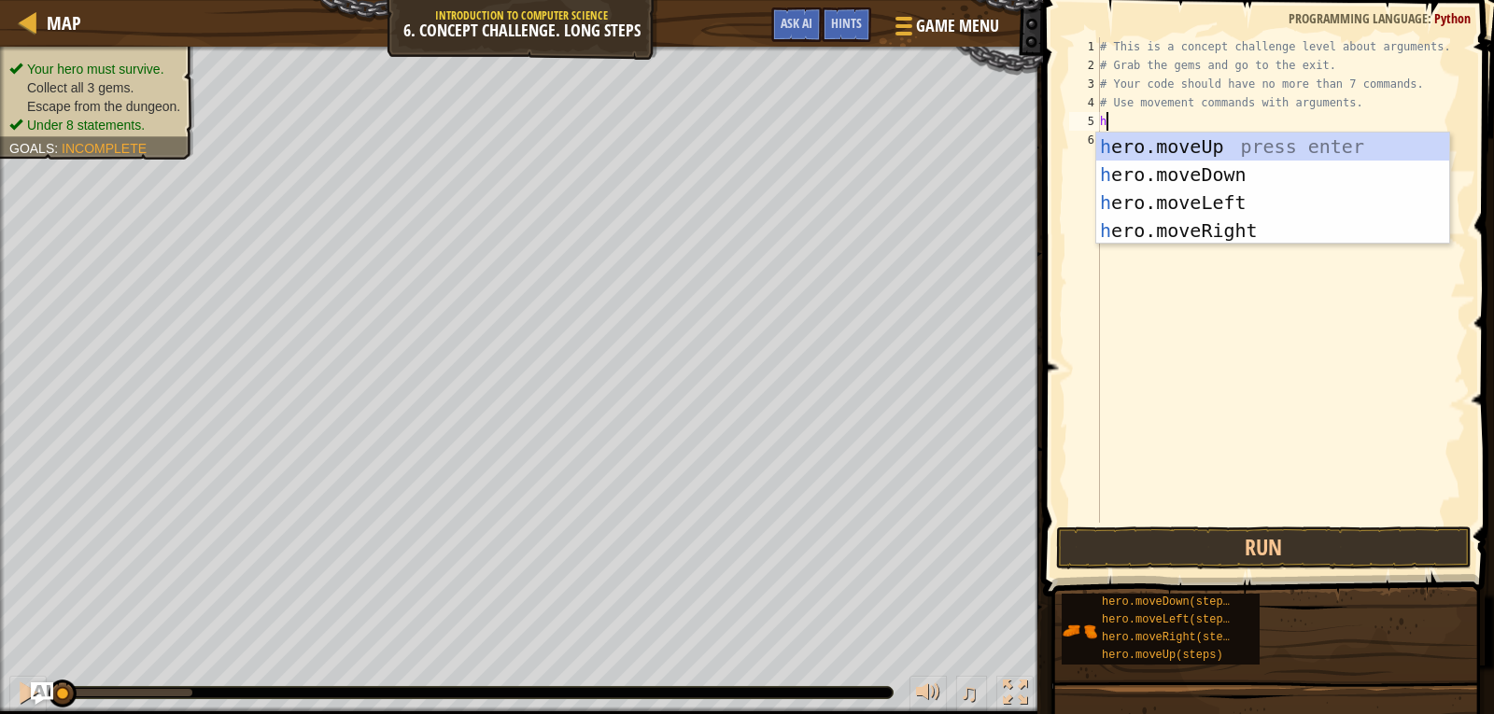
scroll to position [8, 0]
click at [1123, 147] on div "h ero.moveUp press enter h ero.moveDown press enter h ero.moveLeft press enter …" at bounding box center [1272, 217] width 353 height 168
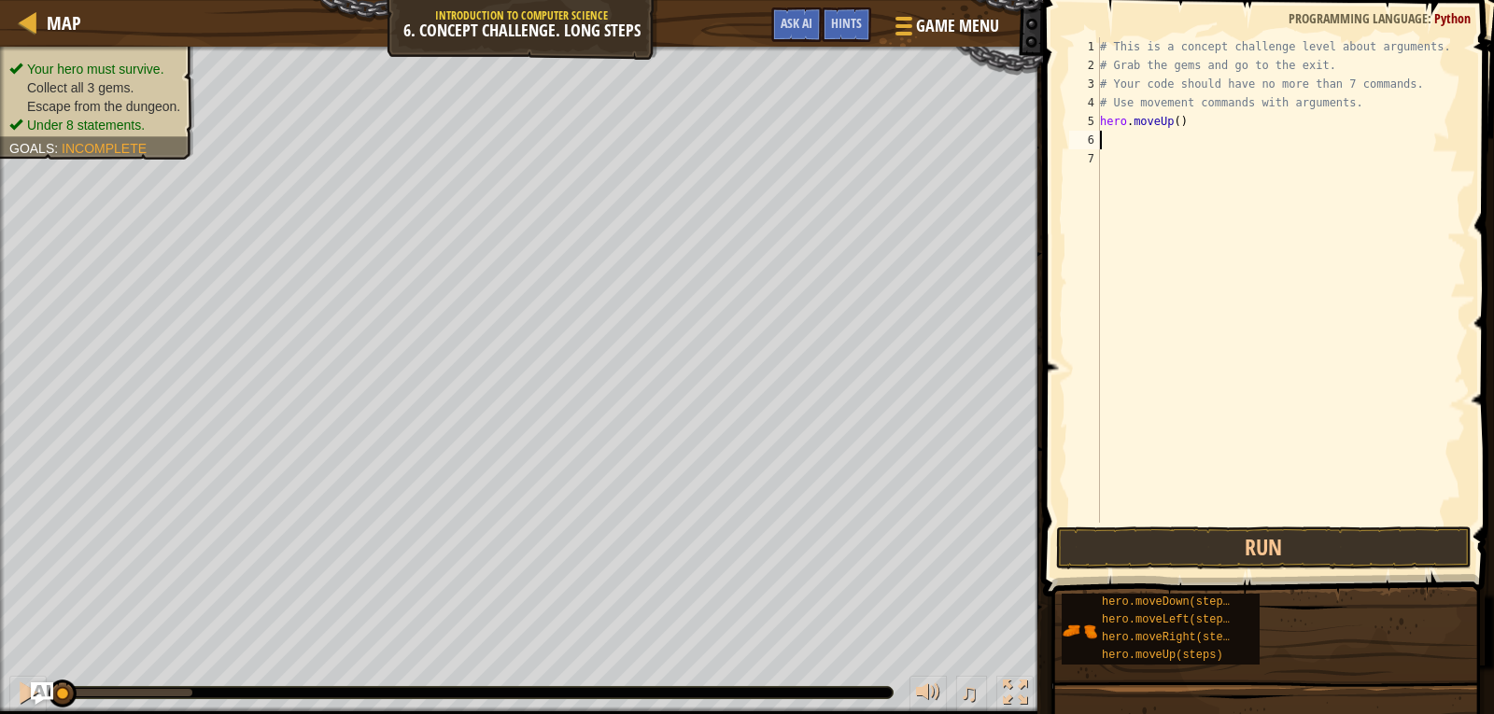
type textarea "h"
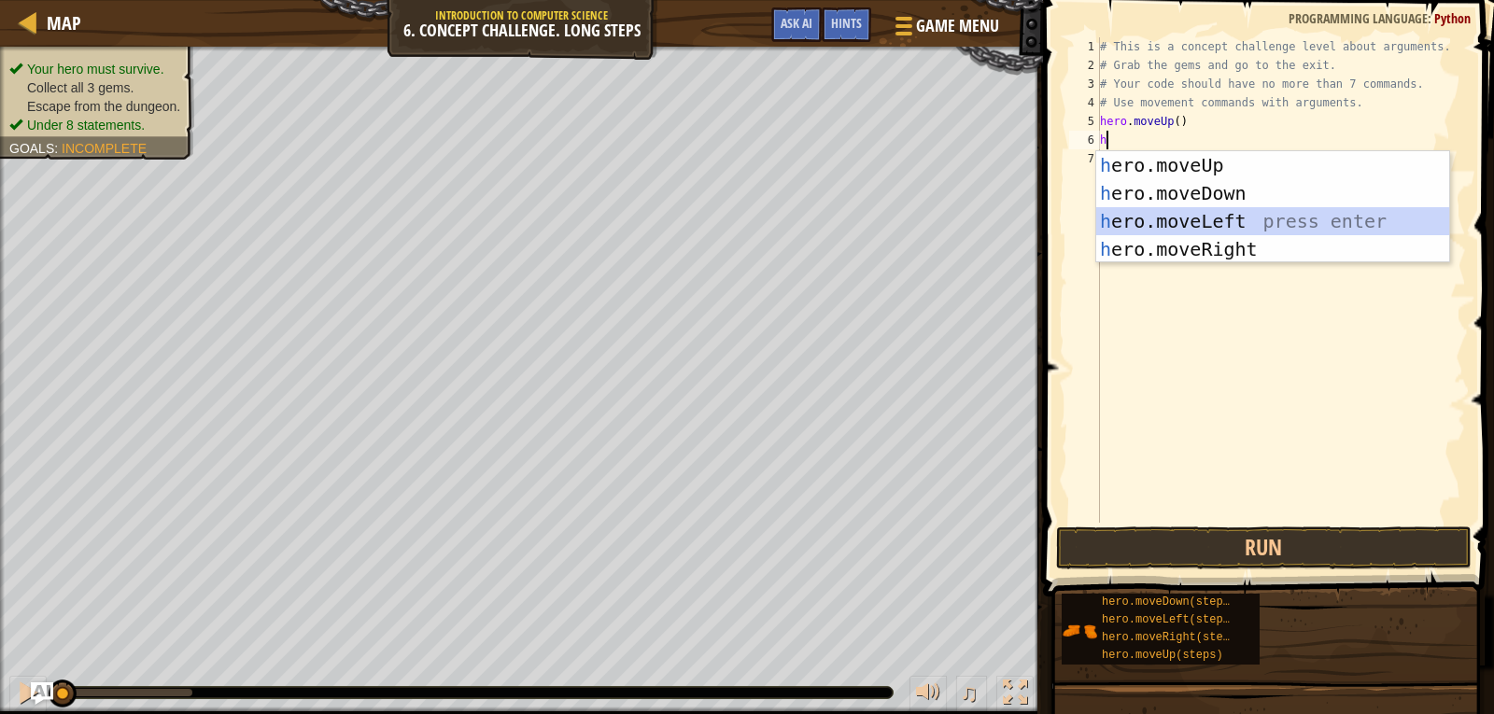
click at [1154, 214] on div "h ero.moveUp press enter h ero.moveDown press enter h ero.moveLeft press enter …" at bounding box center [1272, 235] width 353 height 168
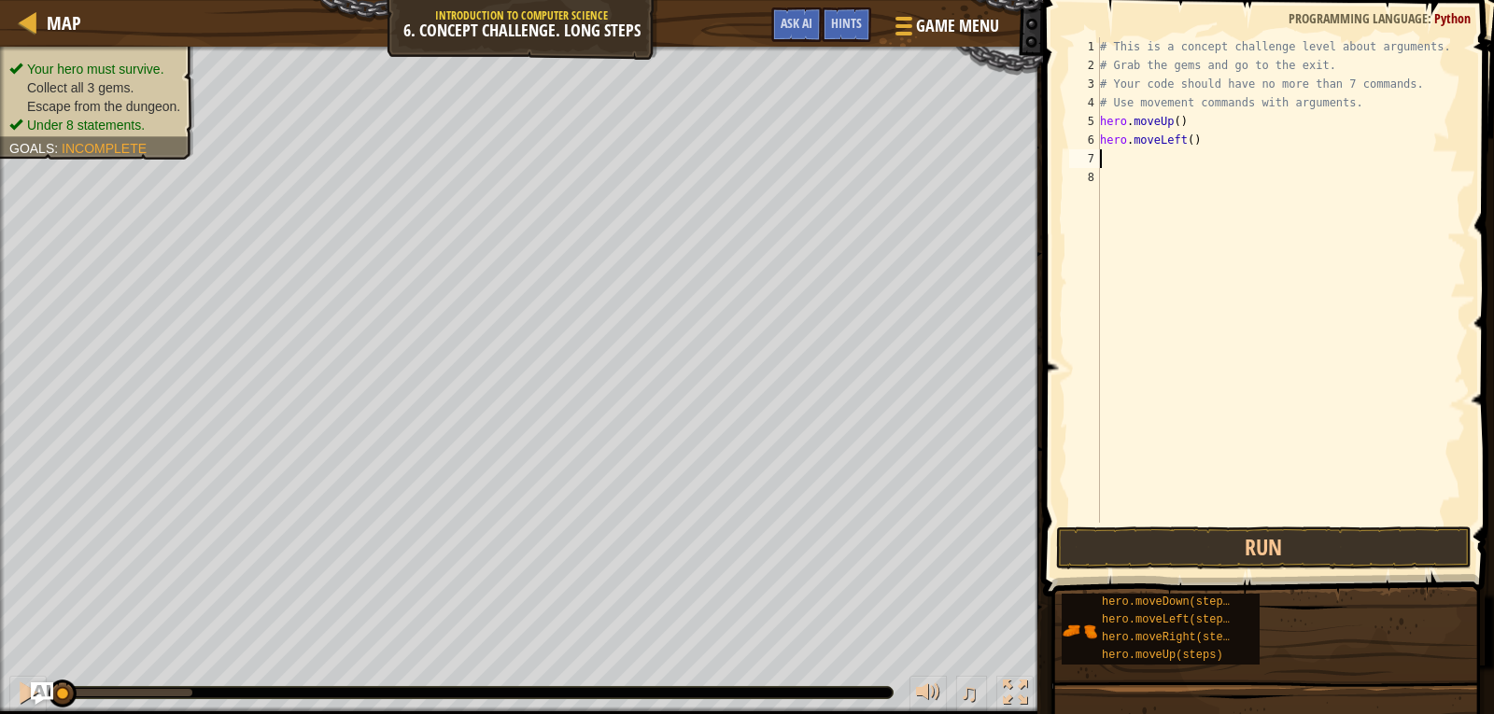
type textarea "h"
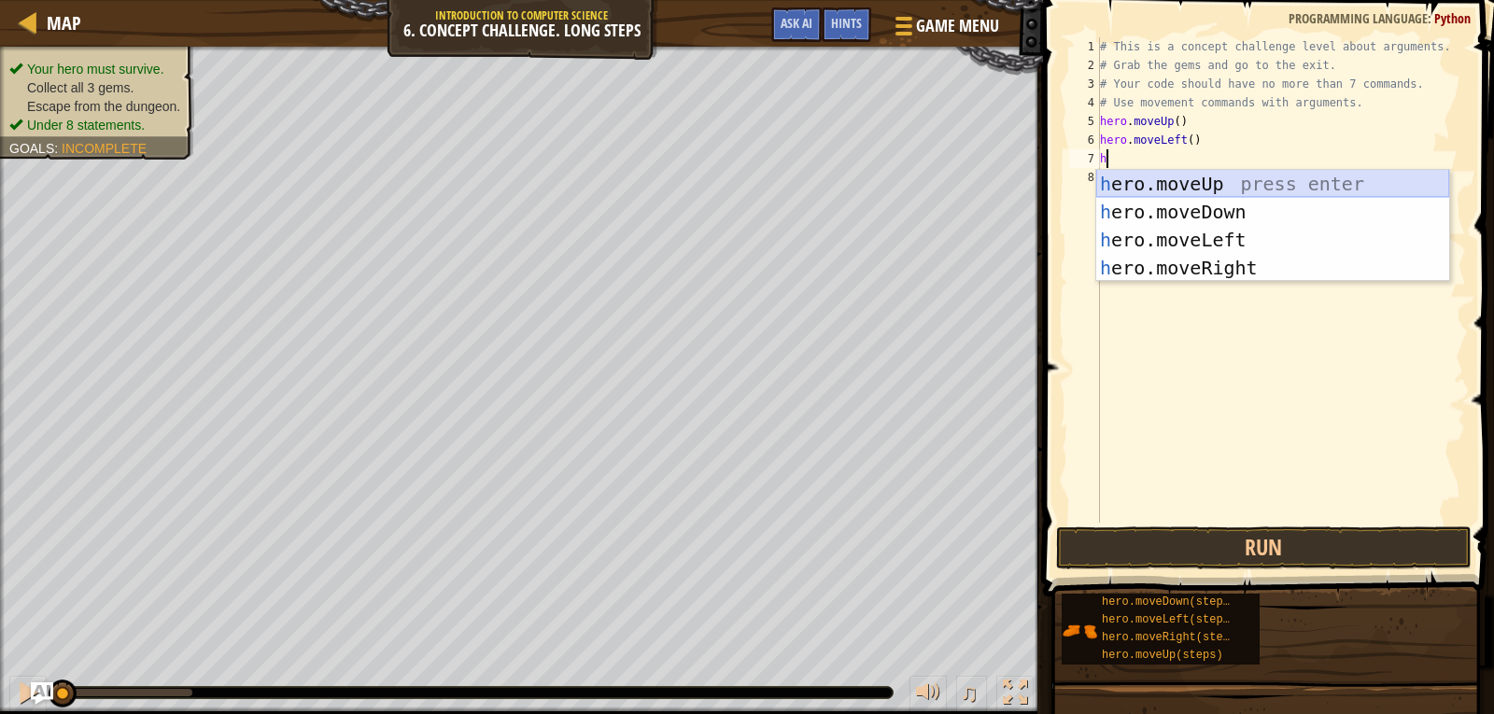
click at [1133, 181] on div "h ero.moveUp press enter h ero.moveDown press enter h ero.moveLeft press enter …" at bounding box center [1272, 254] width 353 height 168
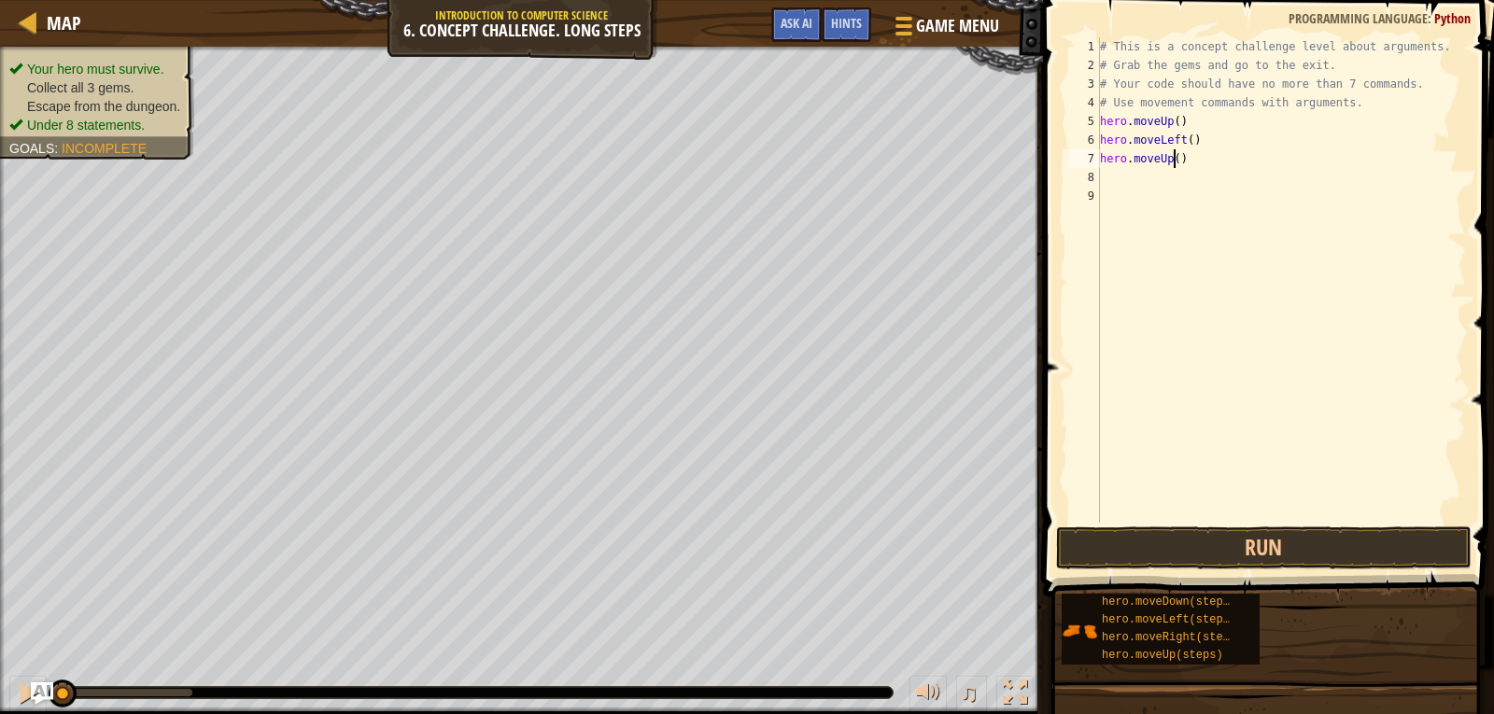
click at [1174, 162] on div "# This is a concept challenge level about arguments. # Grab the gems and go to …" at bounding box center [1281, 298] width 370 height 523
click at [1218, 550] on button "Run" at bounding box center [1264, 548] width 416 height 43
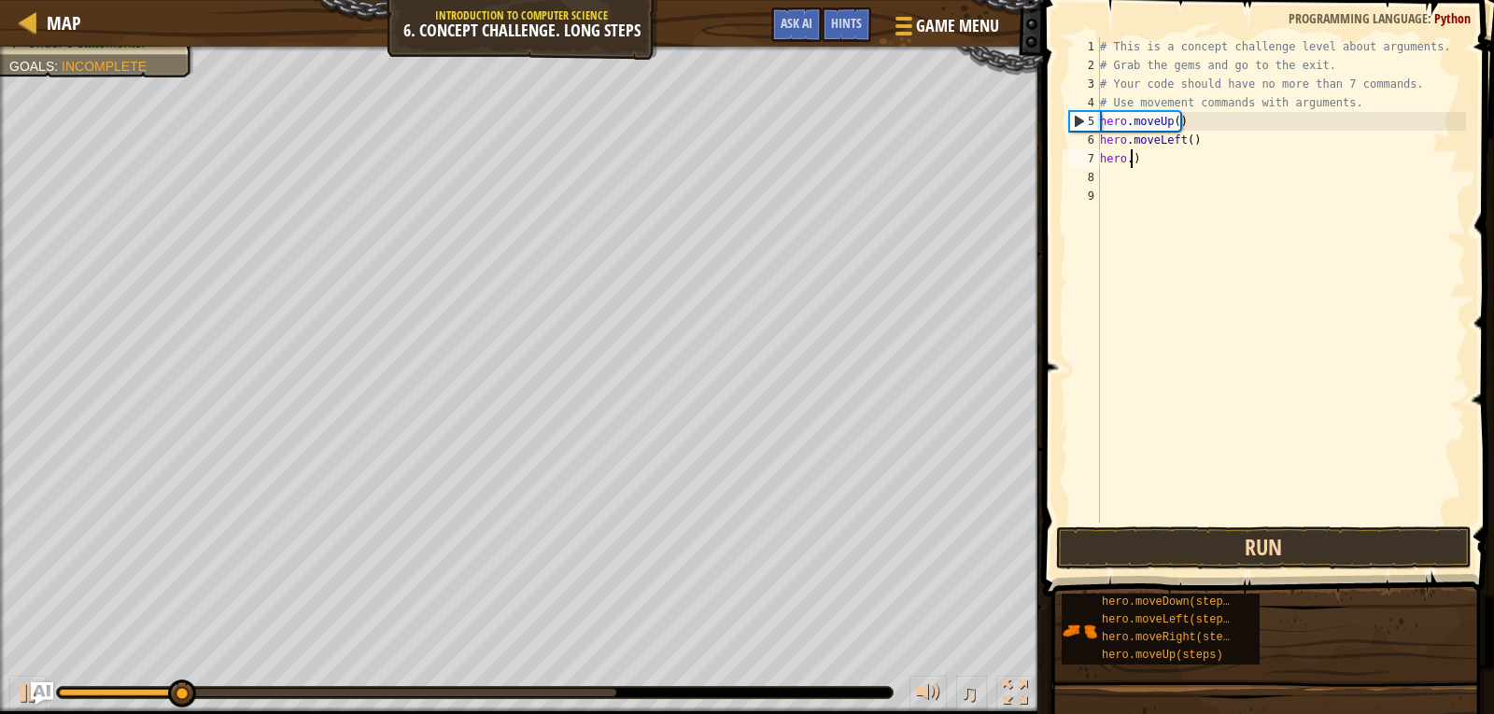
scroll to position [8, 0]
type textarea ")"
click at [1201, 556] on button "Run" at bounding box center [1264, 548] width 416 height 43
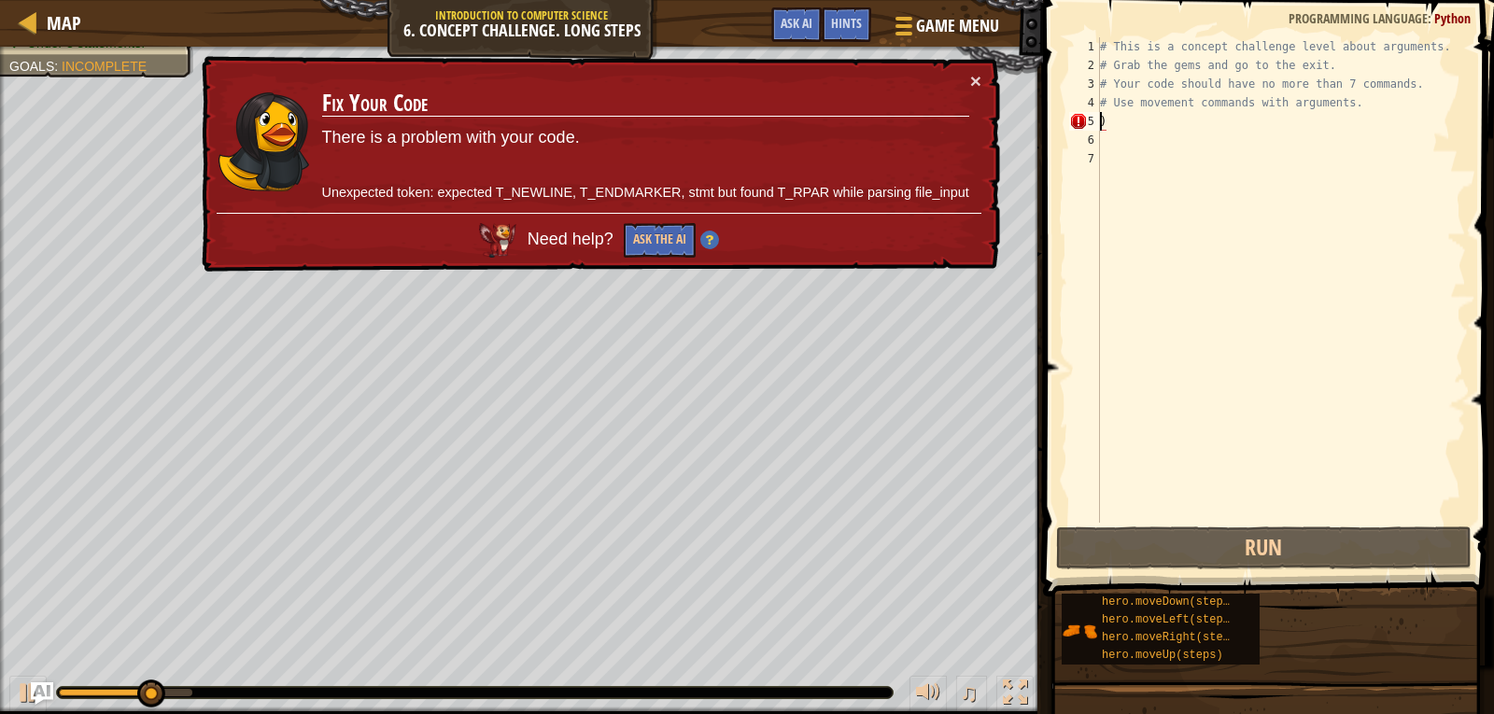
click at [1173, 123] on div "# This is a concept challenge level about arguments. # Grab the gems and go to …" at bounding box center [1281, 298] width 370 height 523
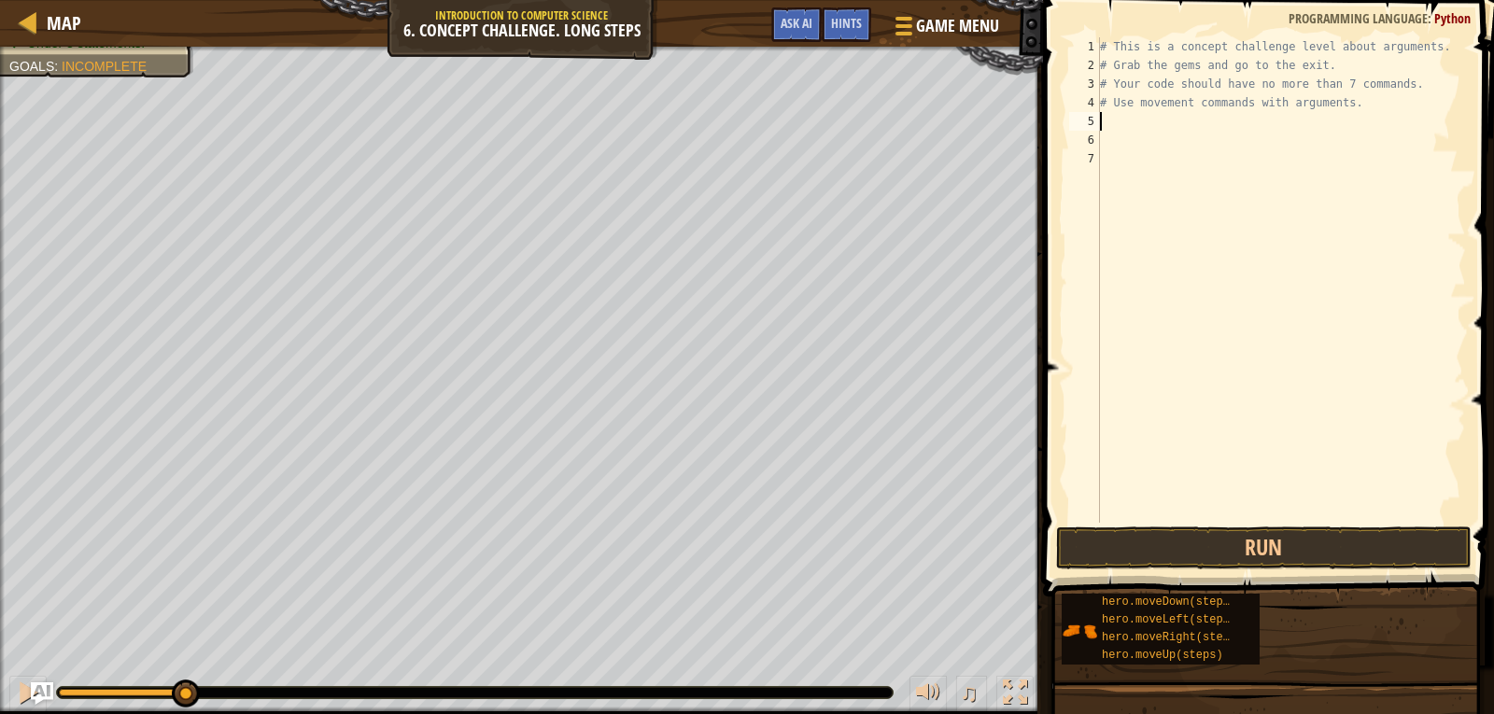
type textarea "h"
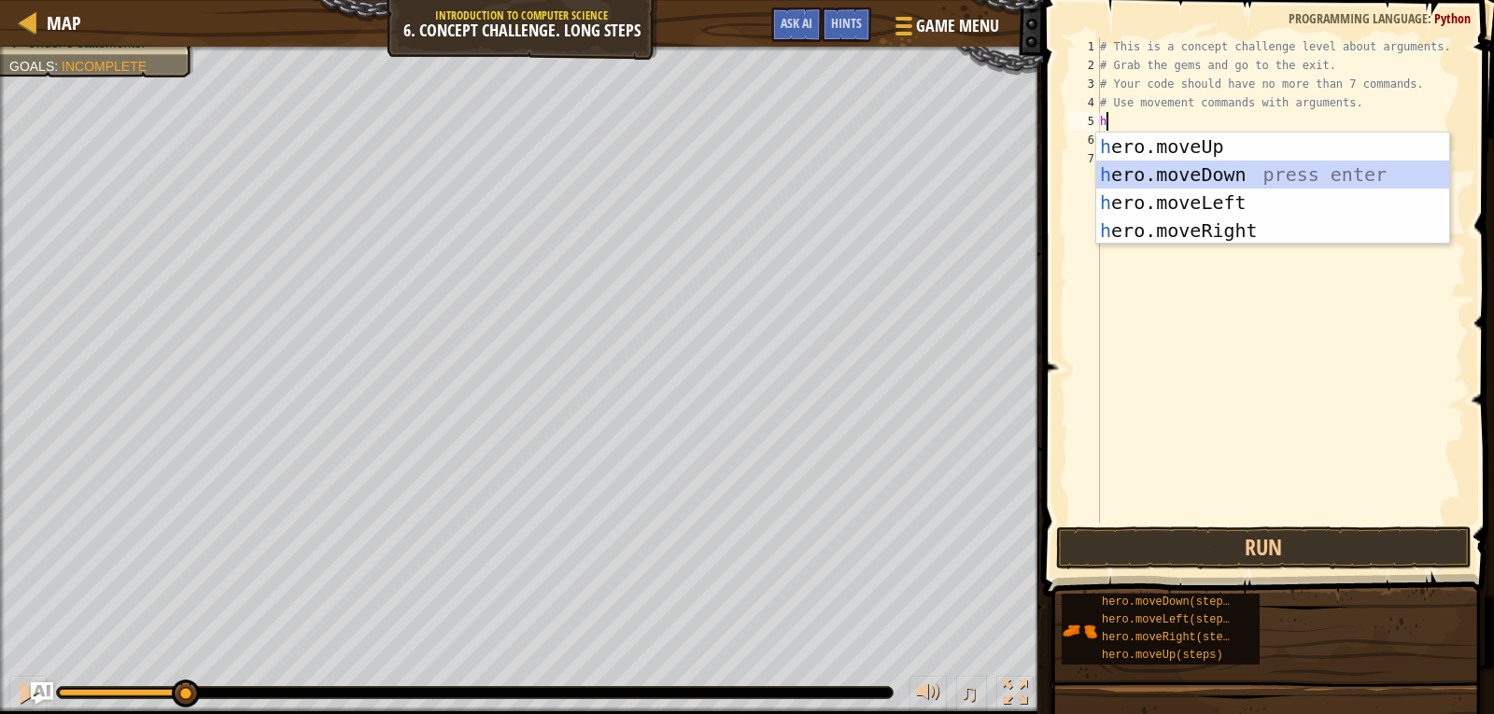
click at [1171, 168] on div "h ero.moveUp press enter h ero.moveDown press enter h ero.moveLeft press enter …" at bounding box center [1272, 217] width 353 height 168
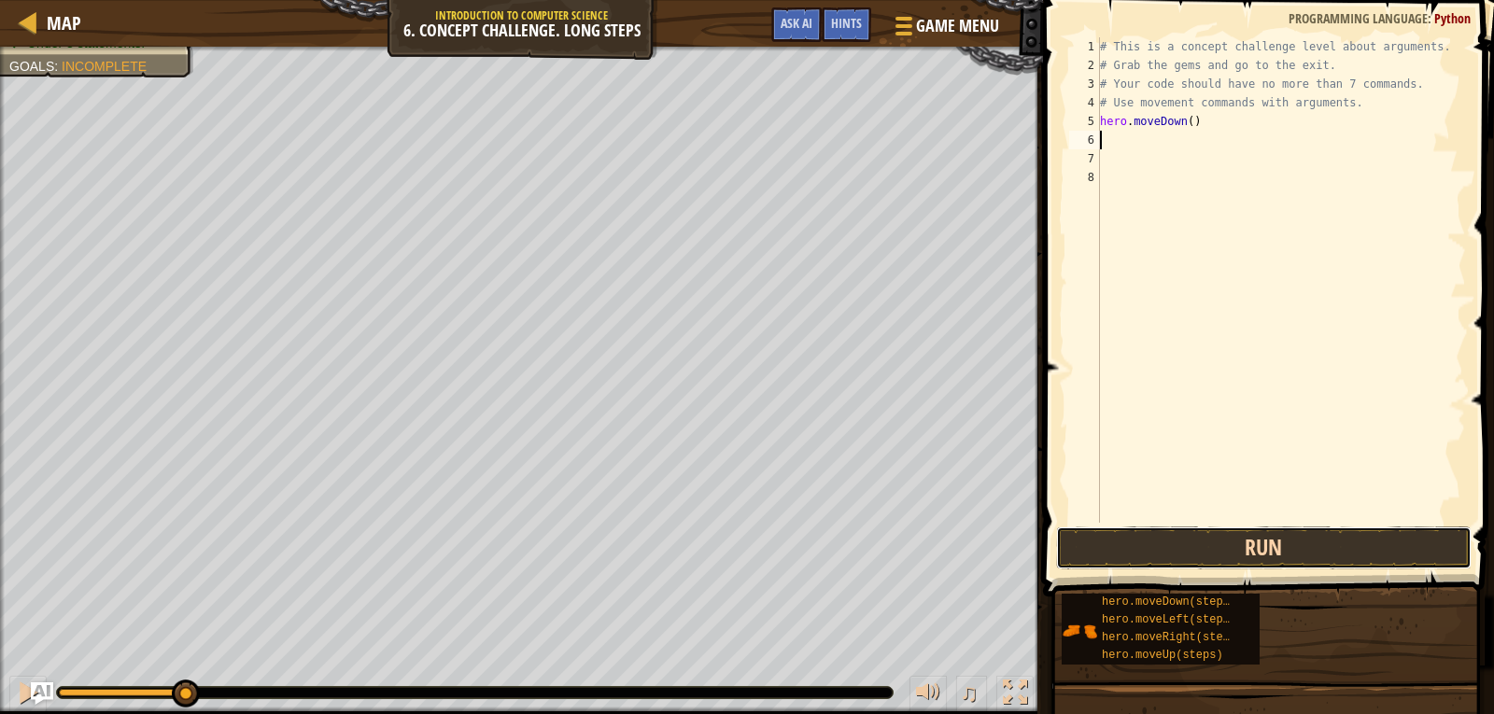
click at [1195, 537] on button "Run" at bounding box center [1264, 548] width 416 height 43
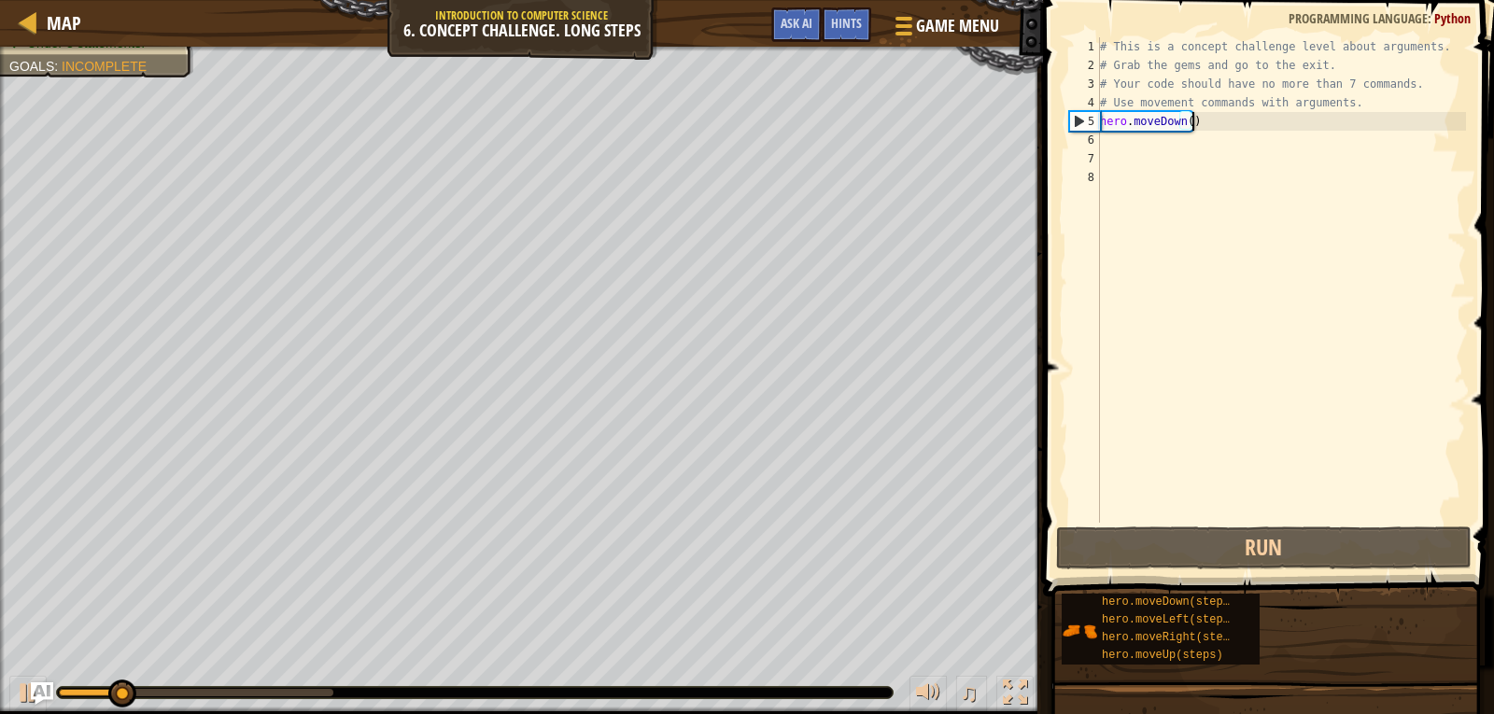
click at [1213, 129] on div "# This is a concept challenge level about arguments. # Grab the gems and go to …" at bounding box center [1281, 298] width 370 height 523
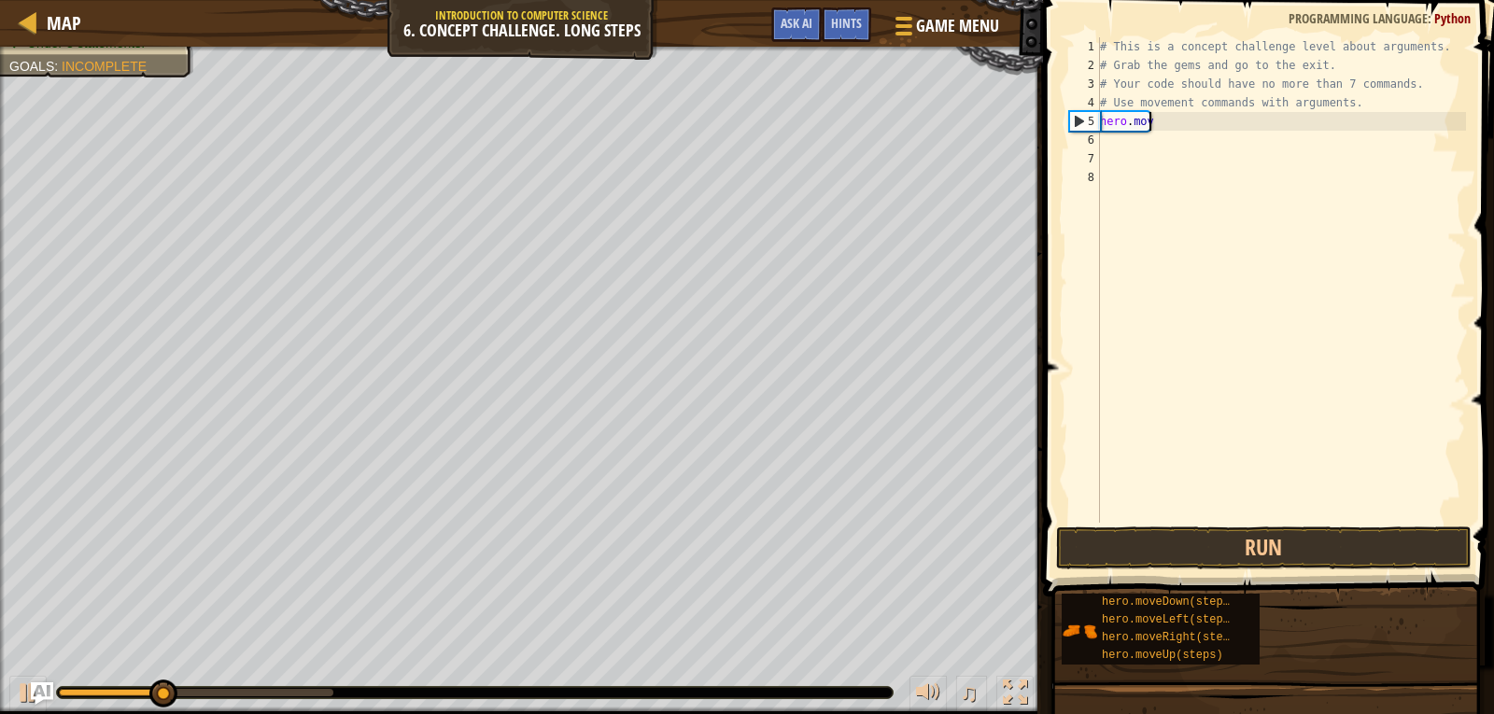
type textarea "h"
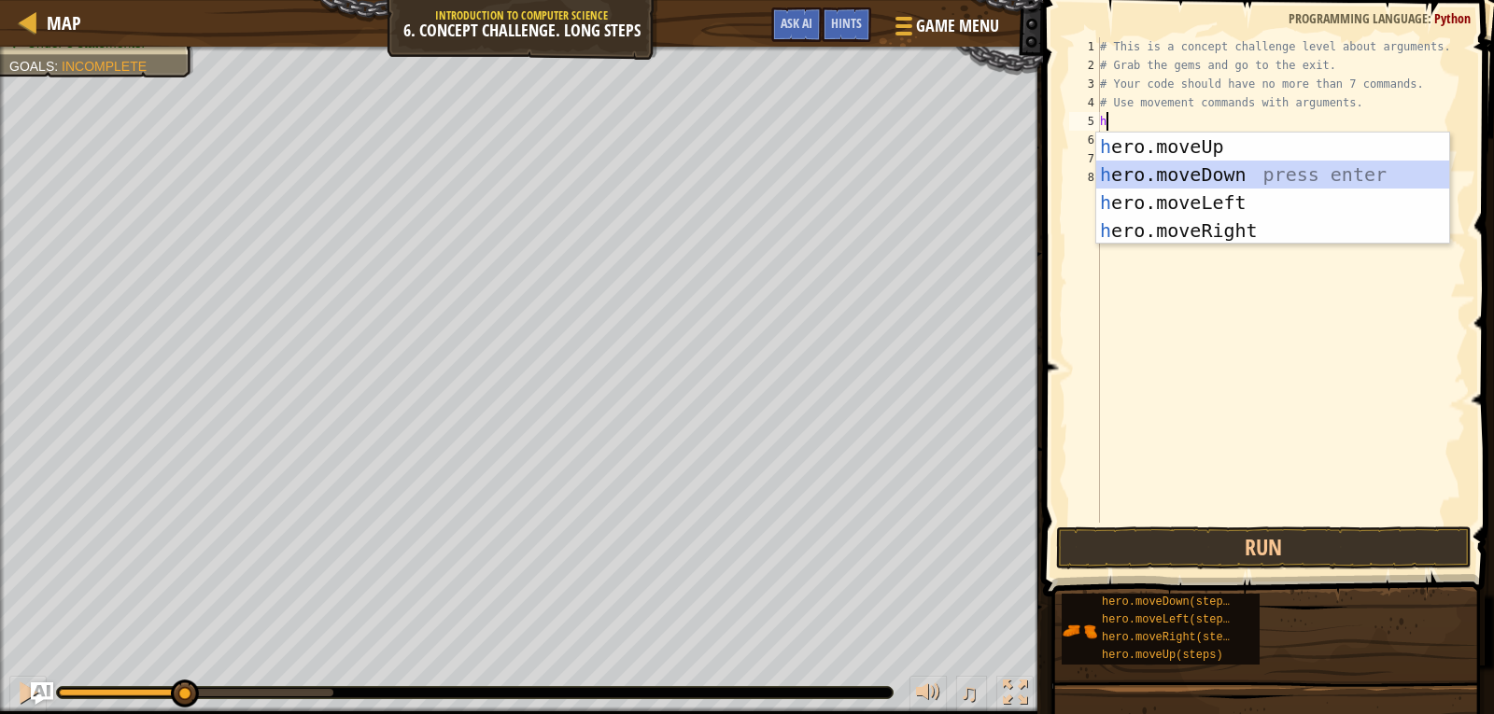
click at [1208, 173] on div "h ero.moveUp press enter h ero.moveDown press enter h ero.moveLeft press enter …" at bounding box center [1272, 217] width 353 height 168
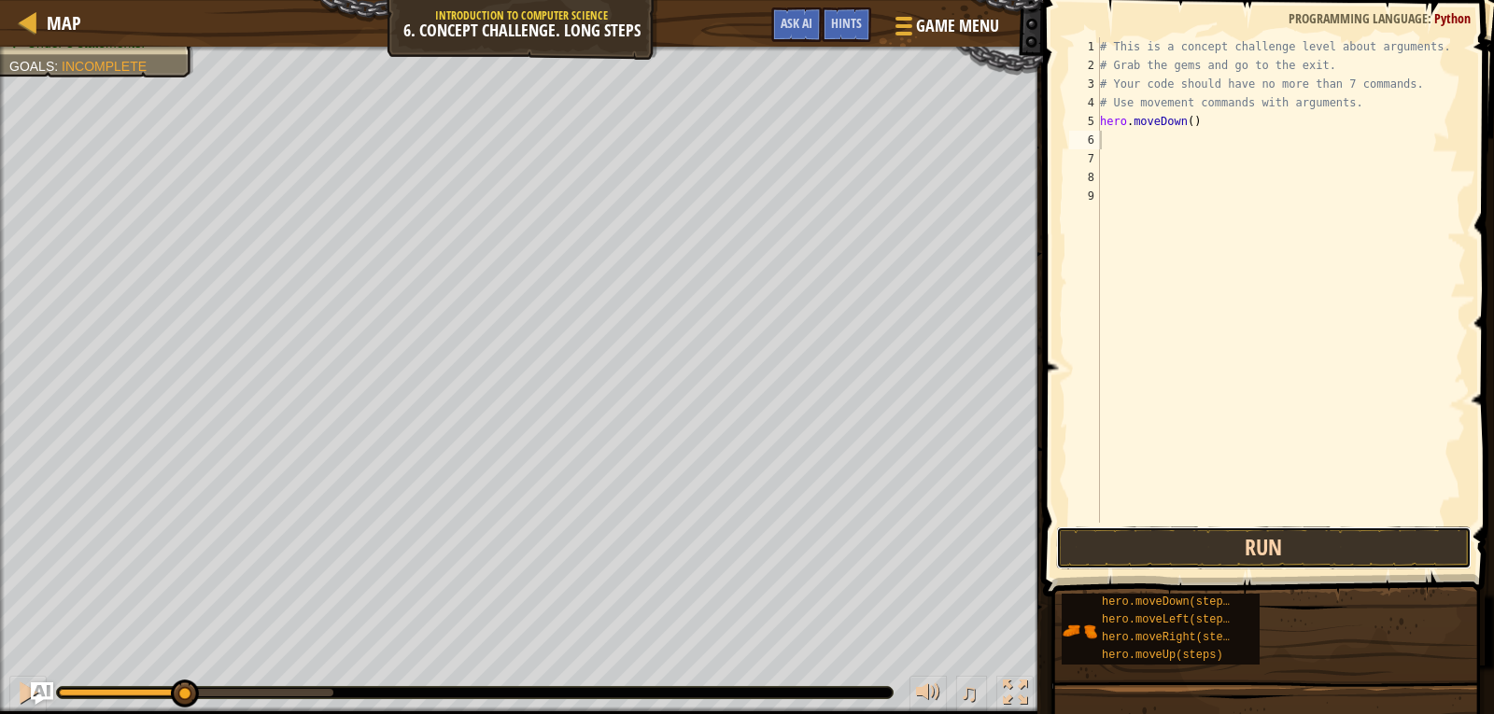
click at [1234, 542] on button "Run" at bounding box center [1264, 548] width 416 height 43
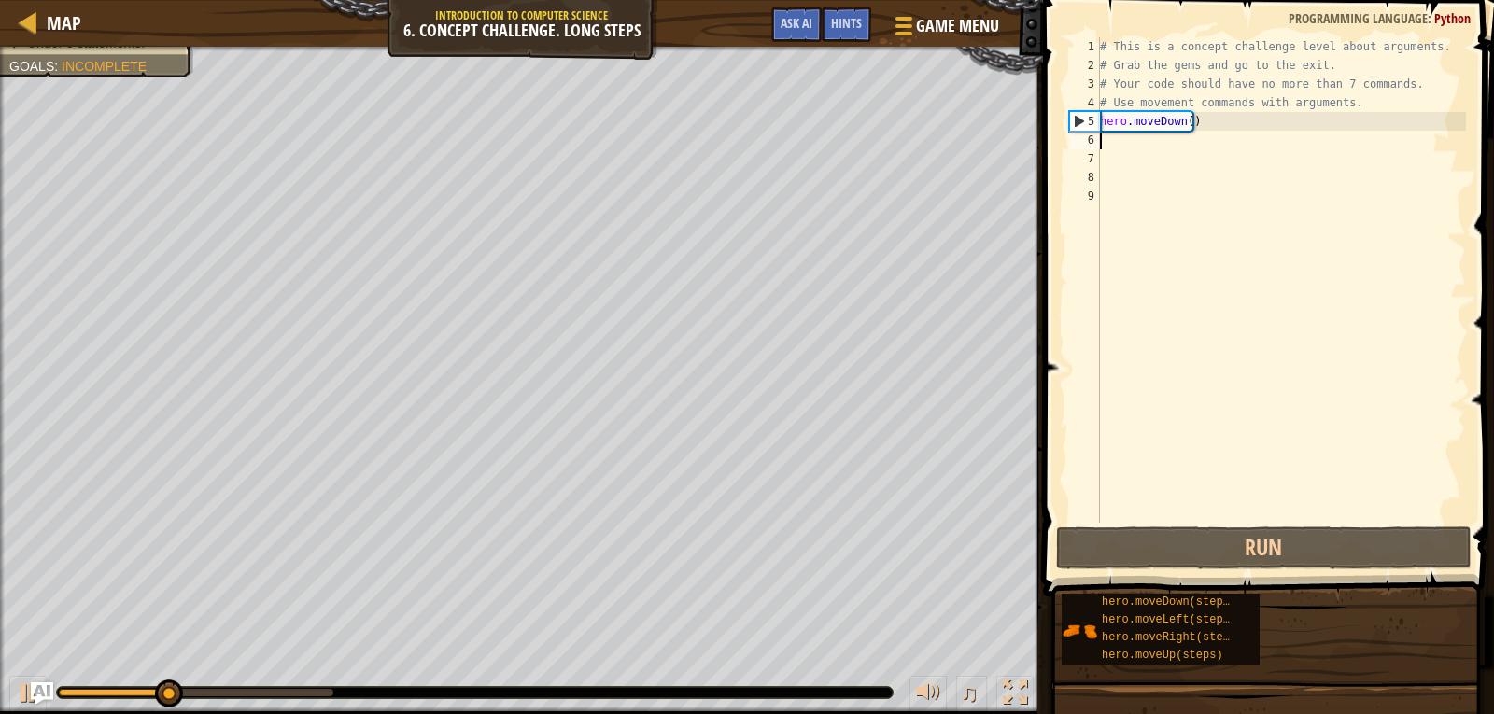
click at [1197, 119] on div "# This is a concept challenge level about arguments. # Grab the gems and go to …" at bounding box center [1281, 298] width 370 height 523
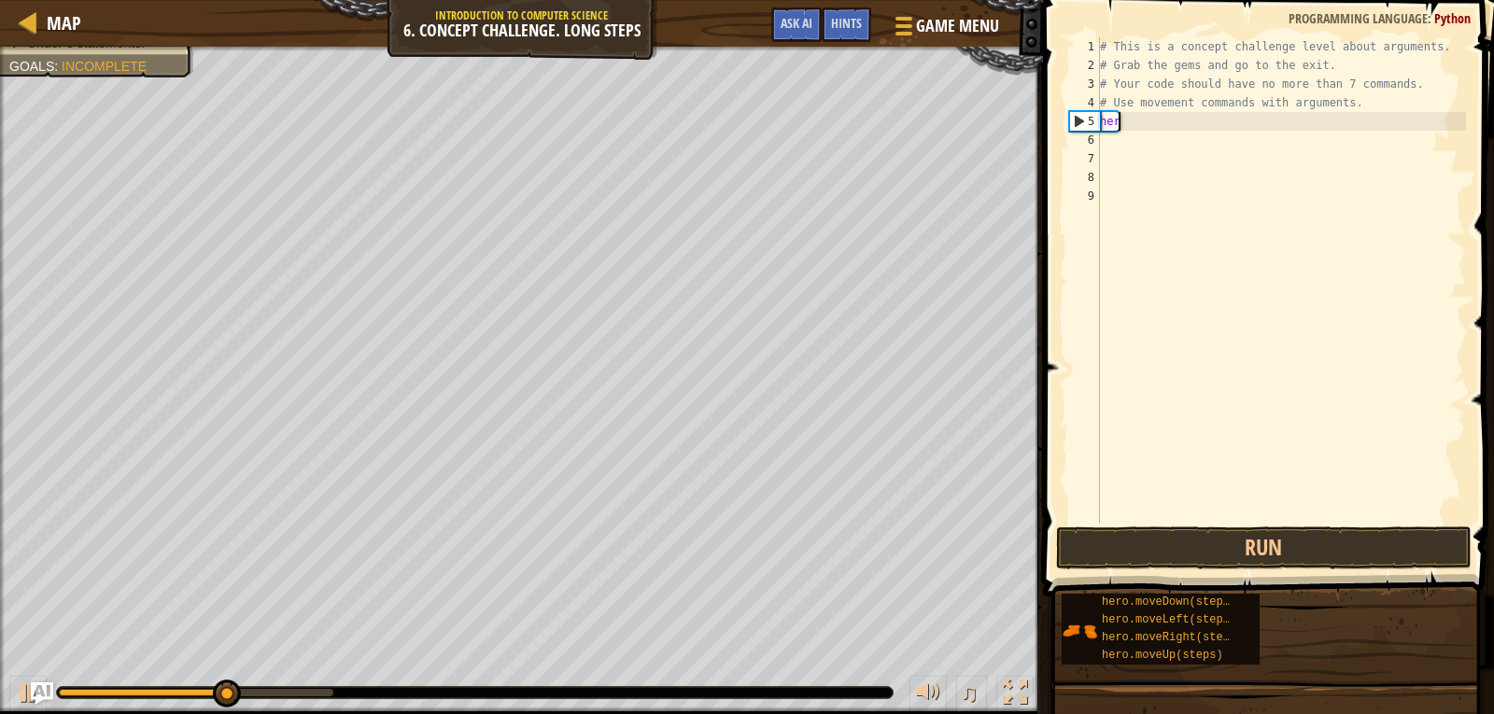
type textarea "h"
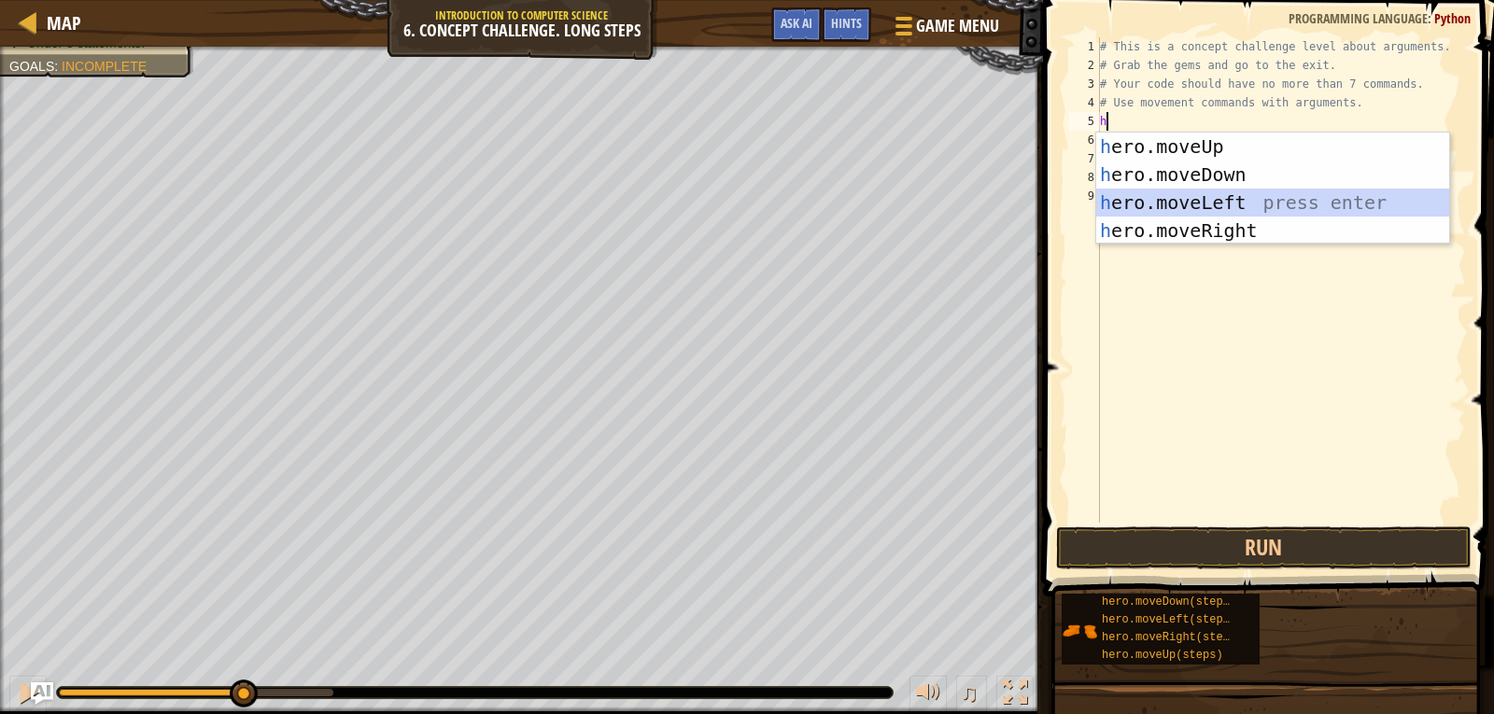
click at [1192, 196] on div "h ero.moveUp press enter h ero.moveDown press enter h ero.moveLeft press enter …" at bounding box center [1272, 217] width 353 height 168
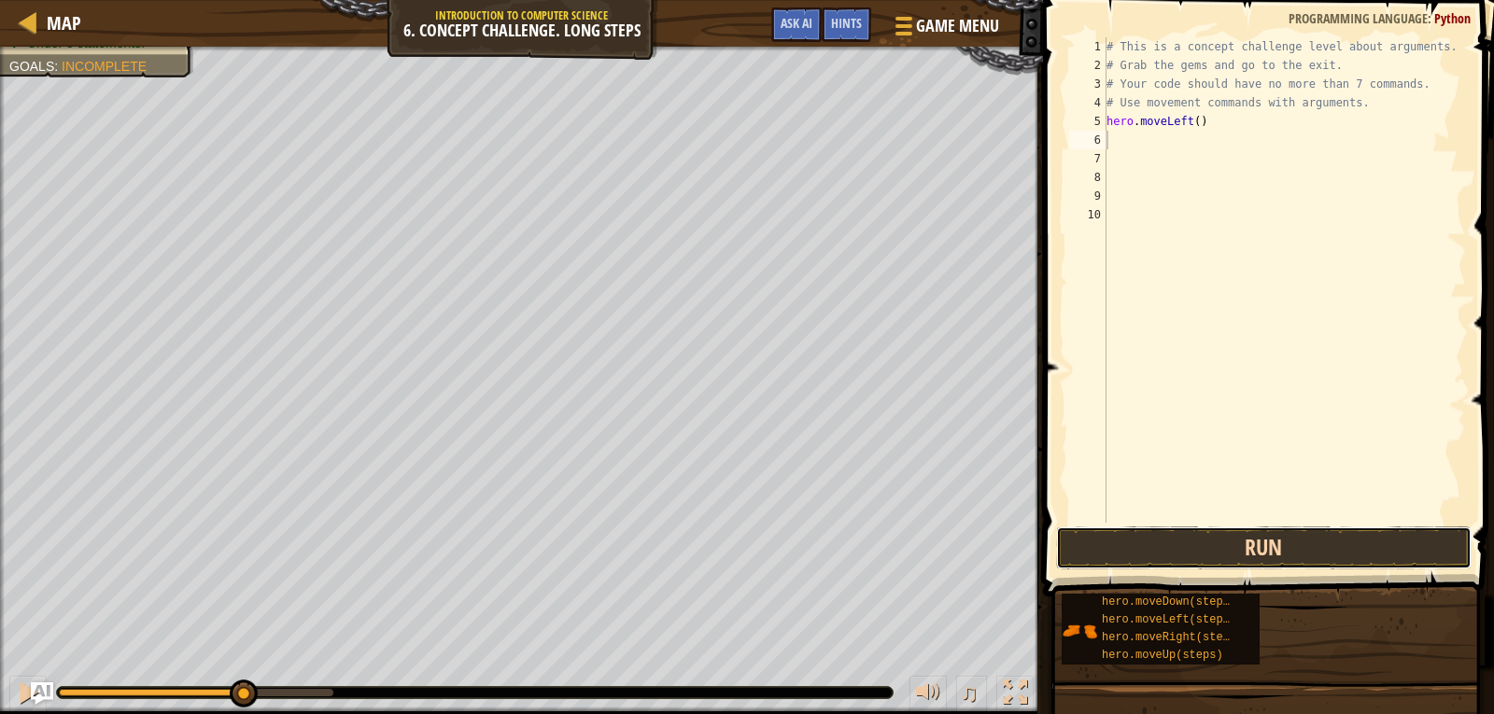
click at [1187, 529] on button "Run" at bounding box center [1264, 548] width 416 height 43
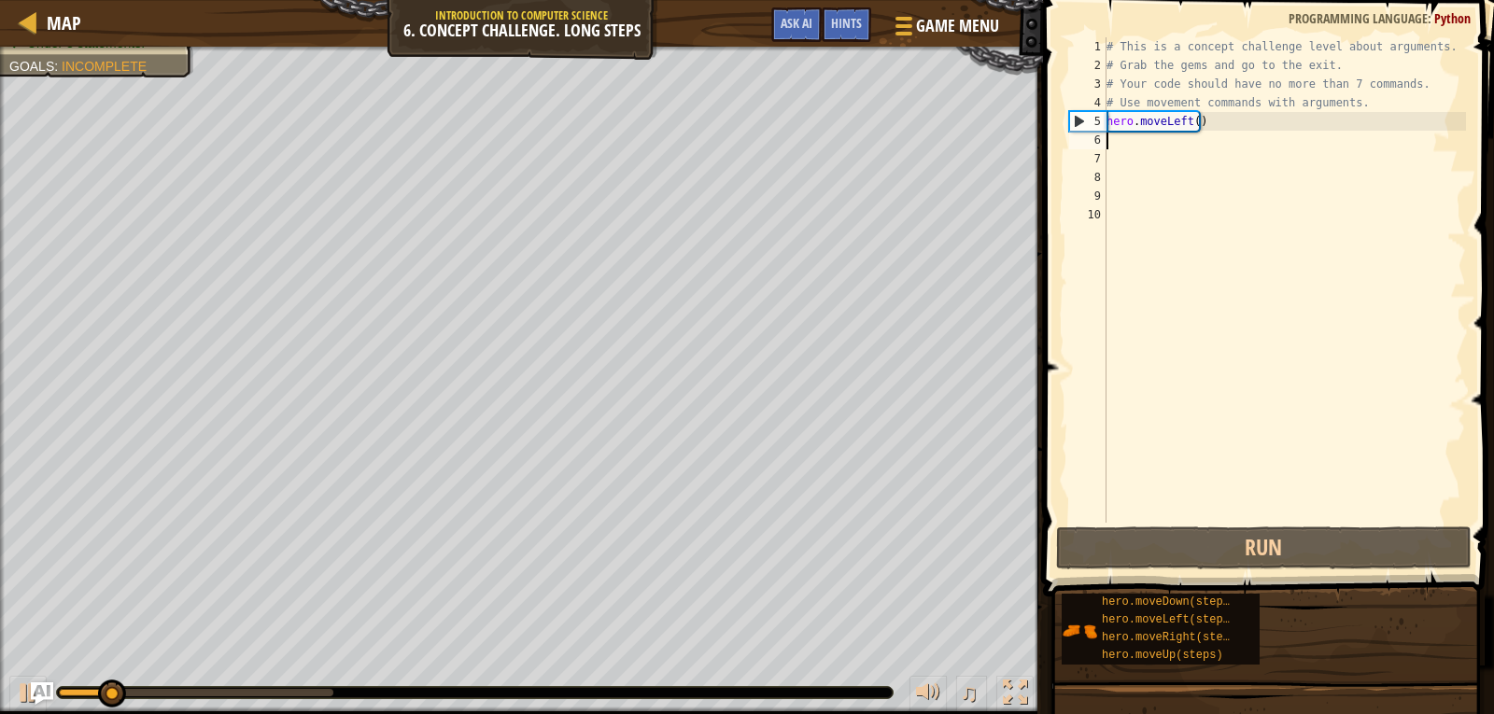
click at [1203, 131] on div "# This is a concept challenge level about arguments. # Grab the gems and go to …" at bounding box center [1285, 298] width 364 height 523
click at [1204, 120] on div "# This is a concept challenge level about arguments. # Grab the gems and go to …" at bounding box center [1285, 298] width 364 height 523
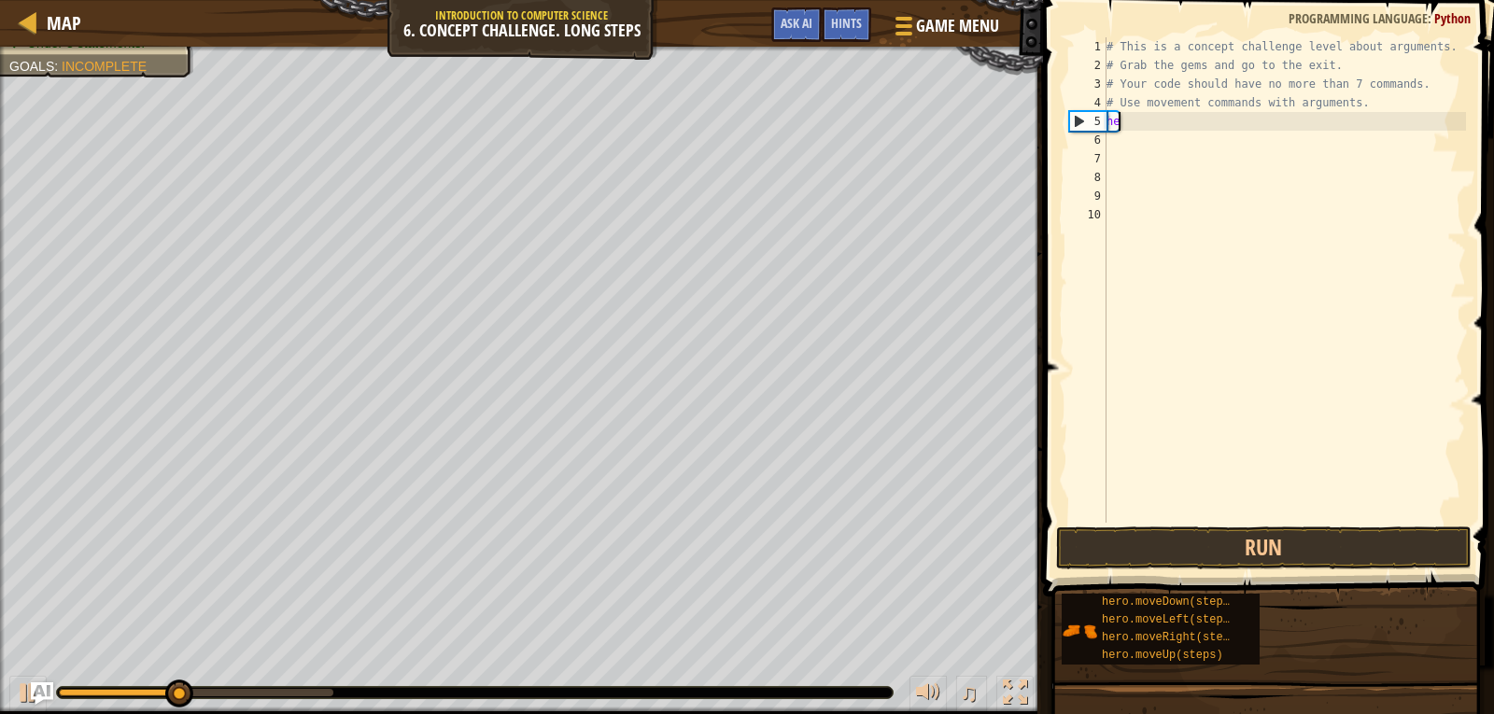
type textarea "h"
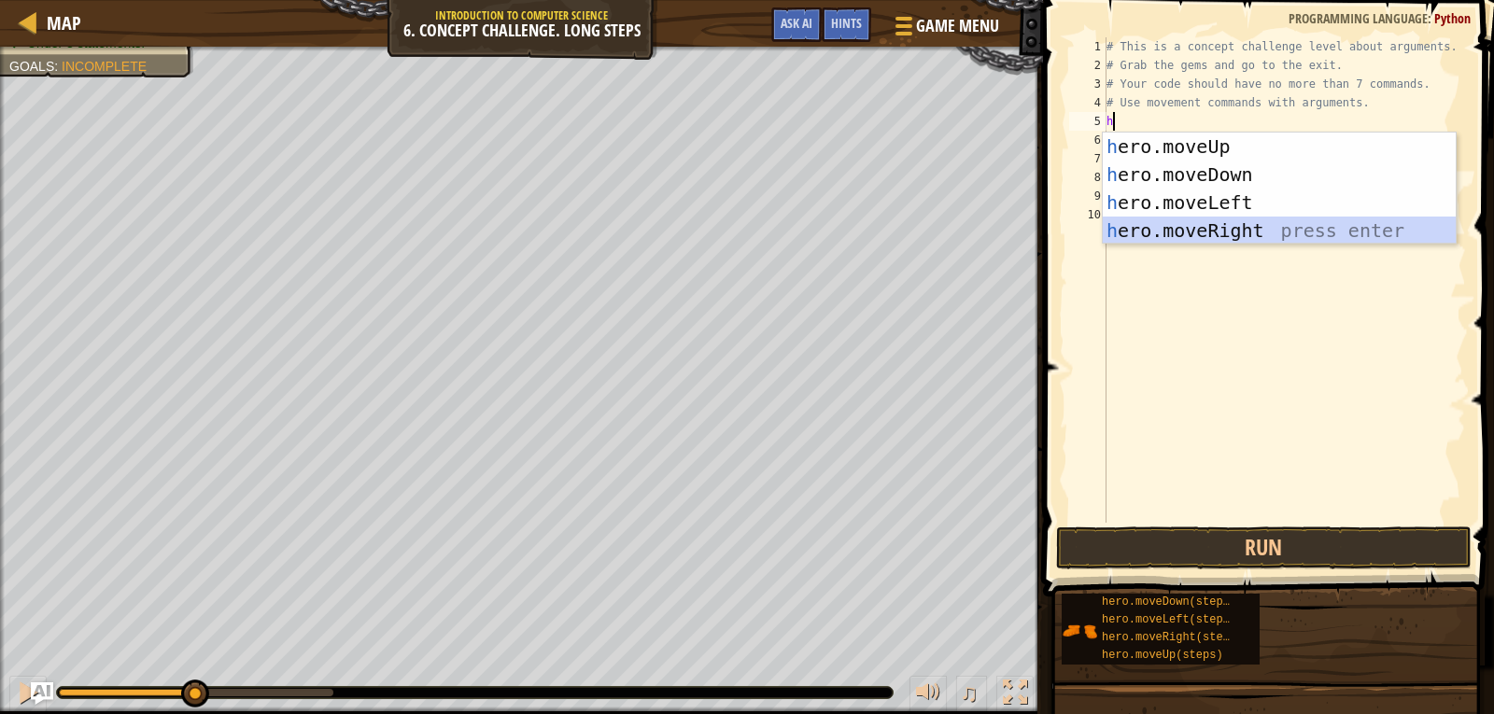
click at [1188, 222] on div "h ero.moveUp press enter h ero.moveDown press enter h ero.moveLeft press enter …" at bounding box center [1279, 217] width 353 height 168
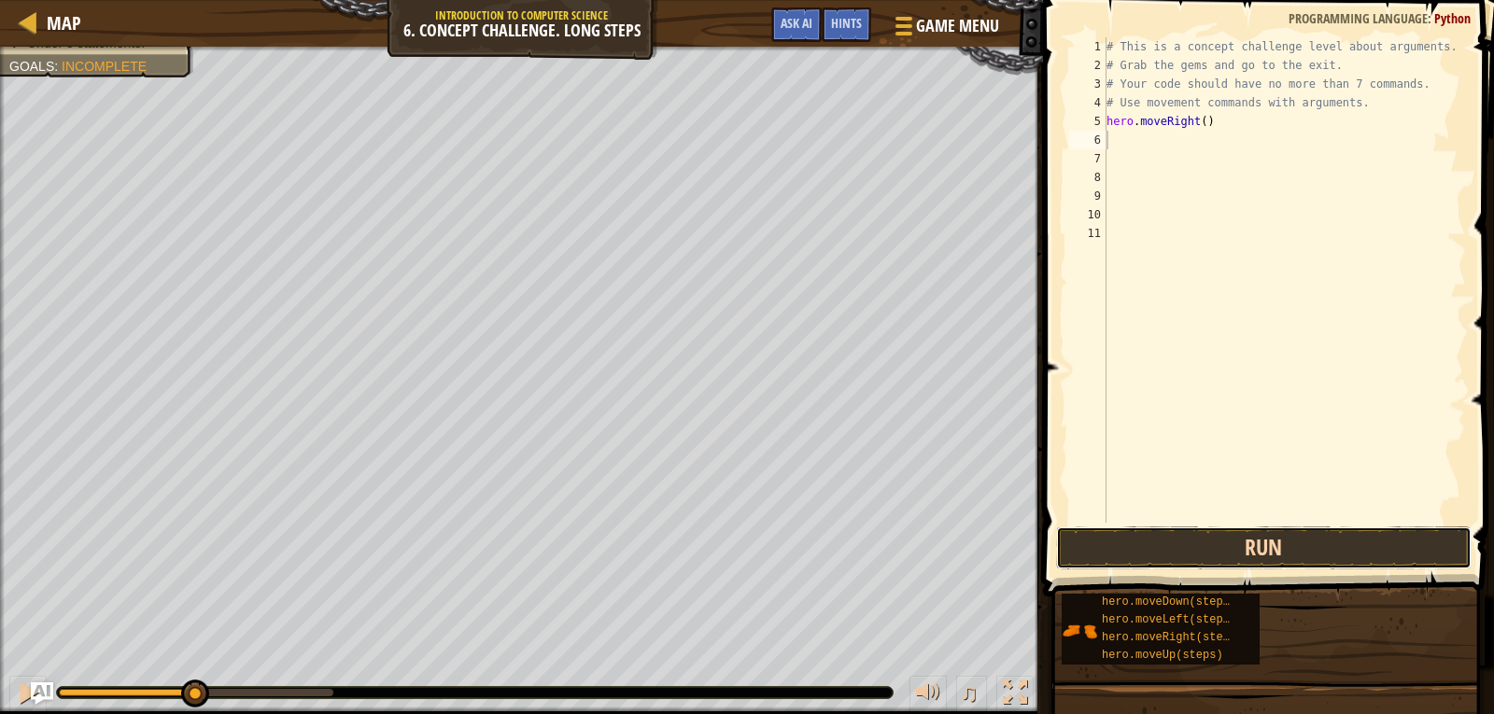
click at [1215, 533] on button "Run" at bounding box center [1264, 548] width 416 height 43
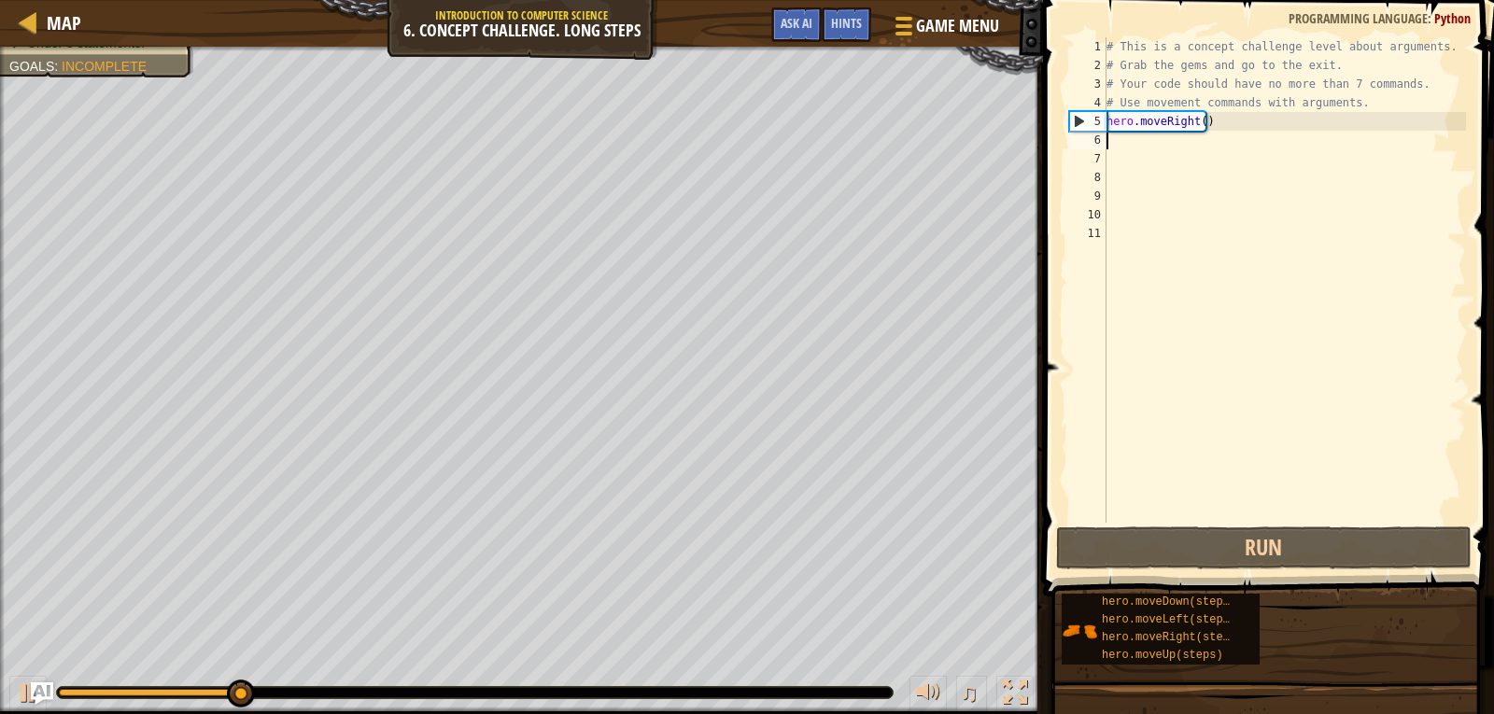
type textarea "h"
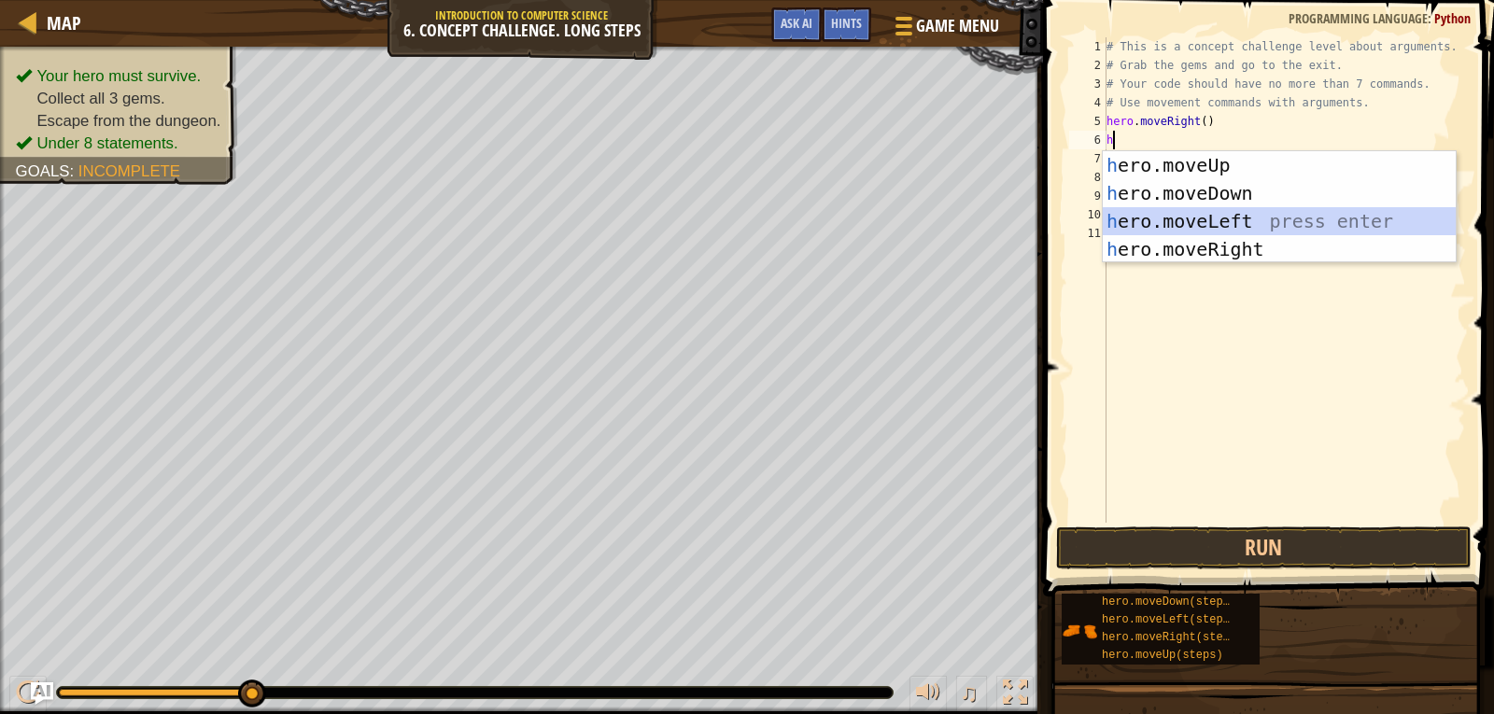
click at [1178, 219] on div "h ero.moveUp press enter h ero.moveDown press enter h ero.moveLeft press enter …" at bounding box center [1279, 235] width 353 height 168
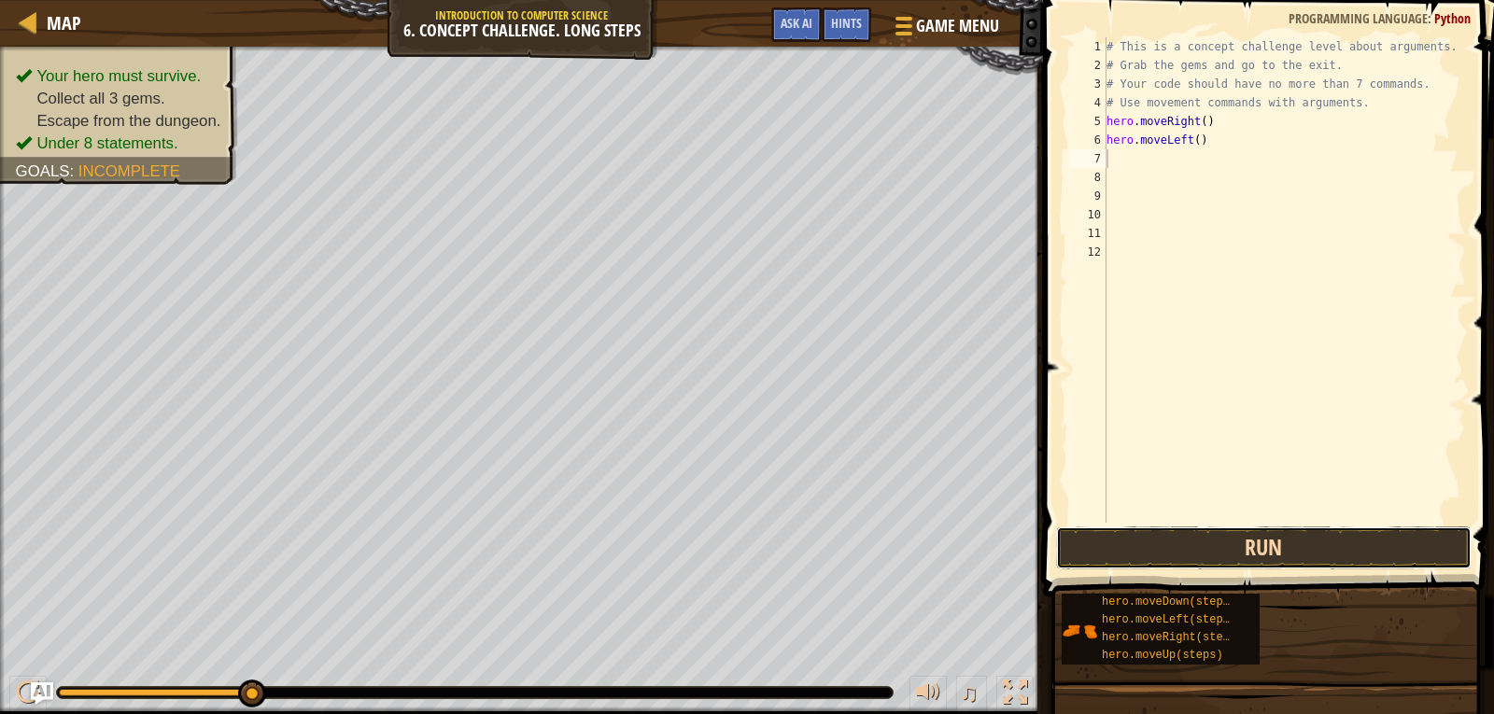
click at [1144, 531] on button "Run" at bounding box center [1264, 548] width 416 height 43
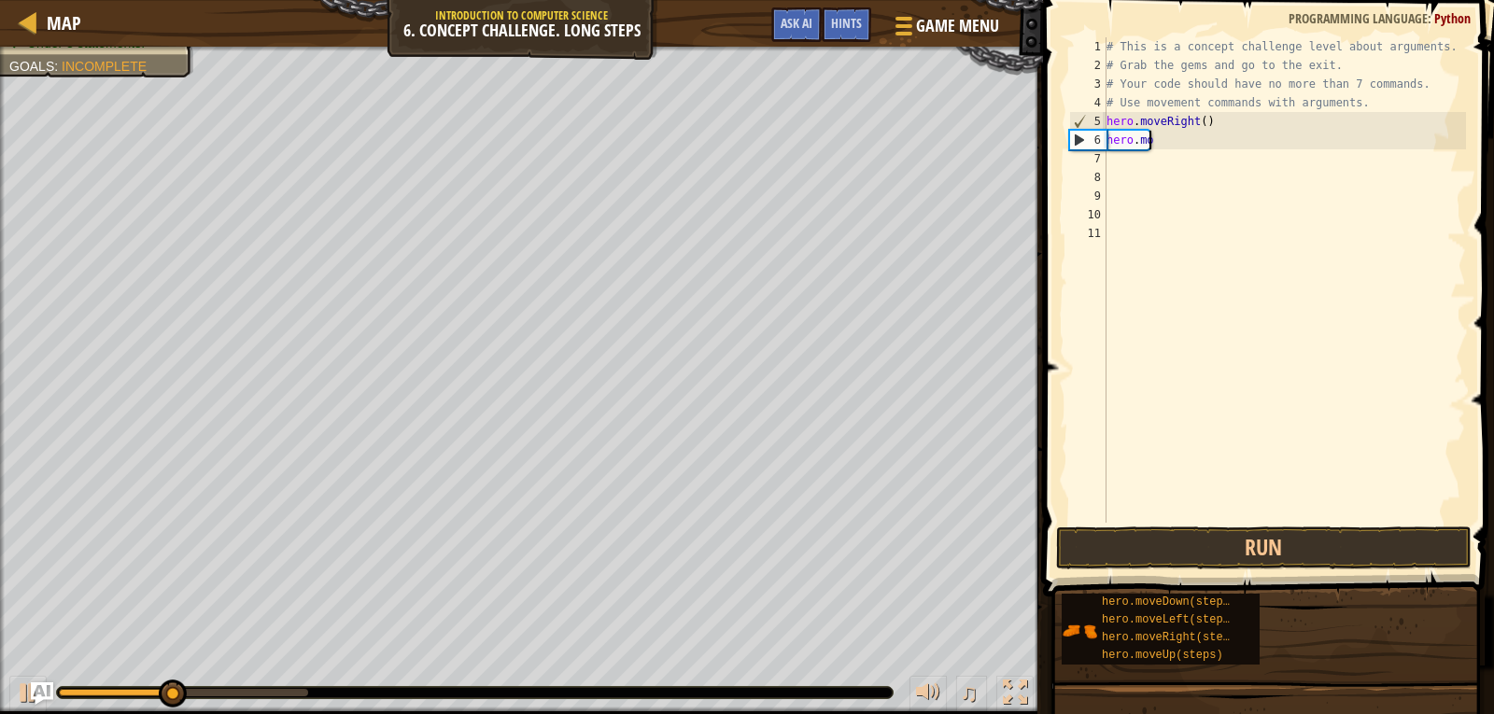
type textarea "h"
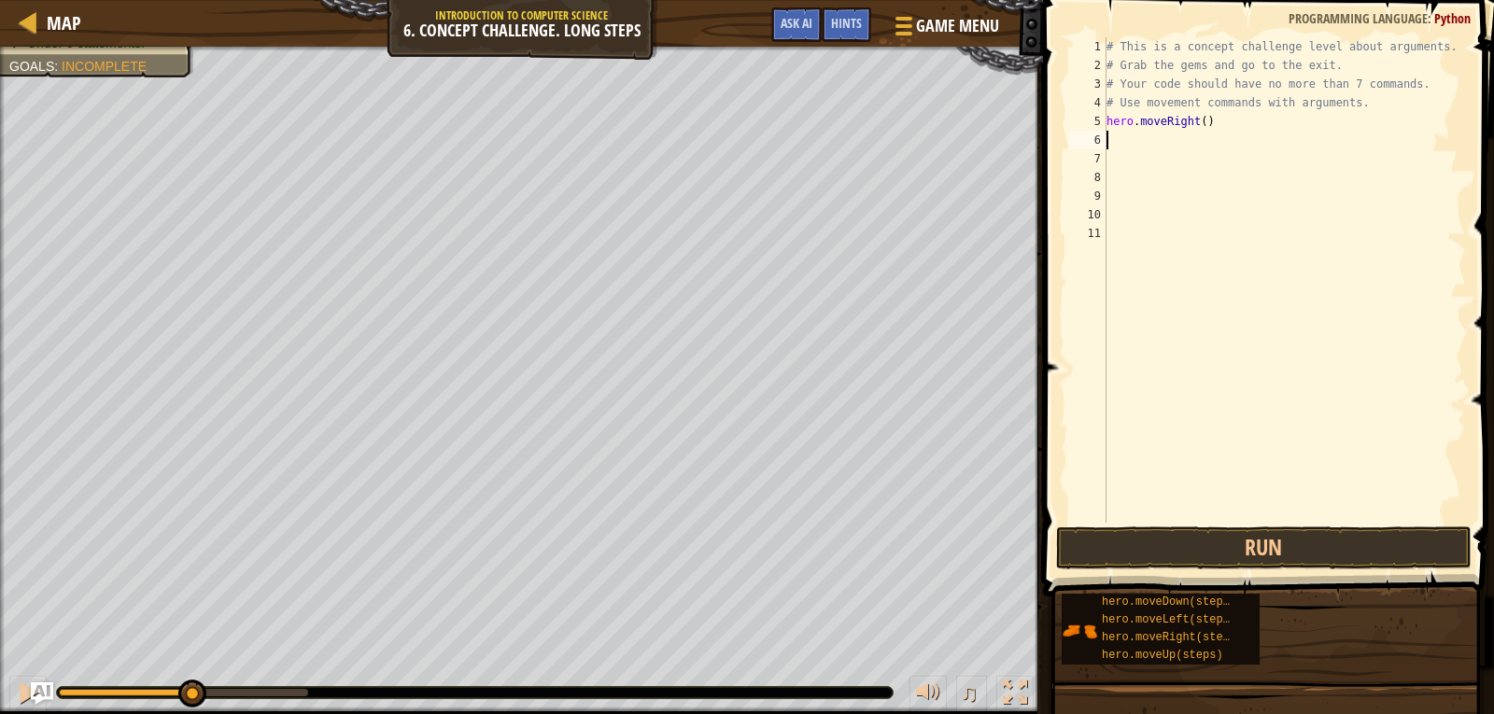
type textarea "h"
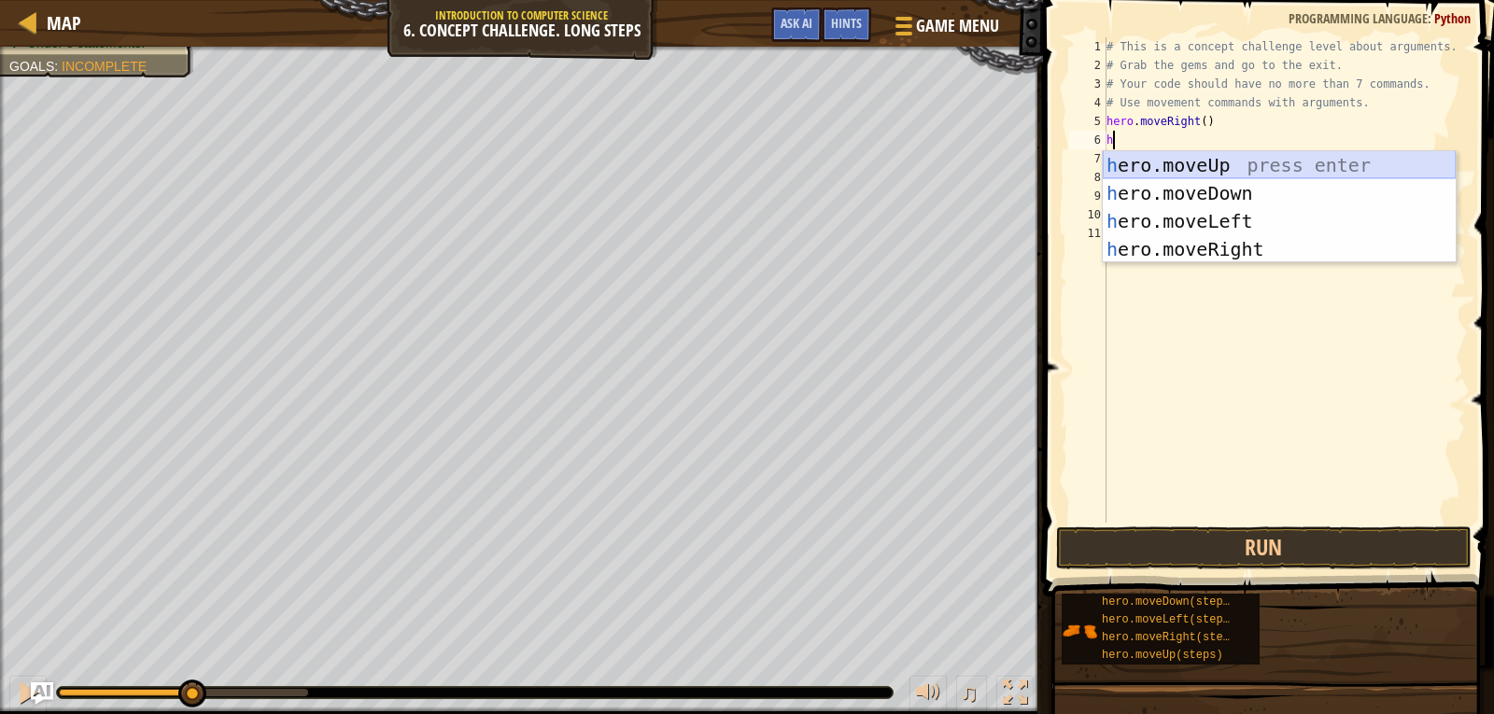
click at [1231, 160] on div "h ero.moveUp press enter h ero.moveDown press enter h ero.moveLeft press enter …" at bounding box center [1279, 235] width 353 height 168
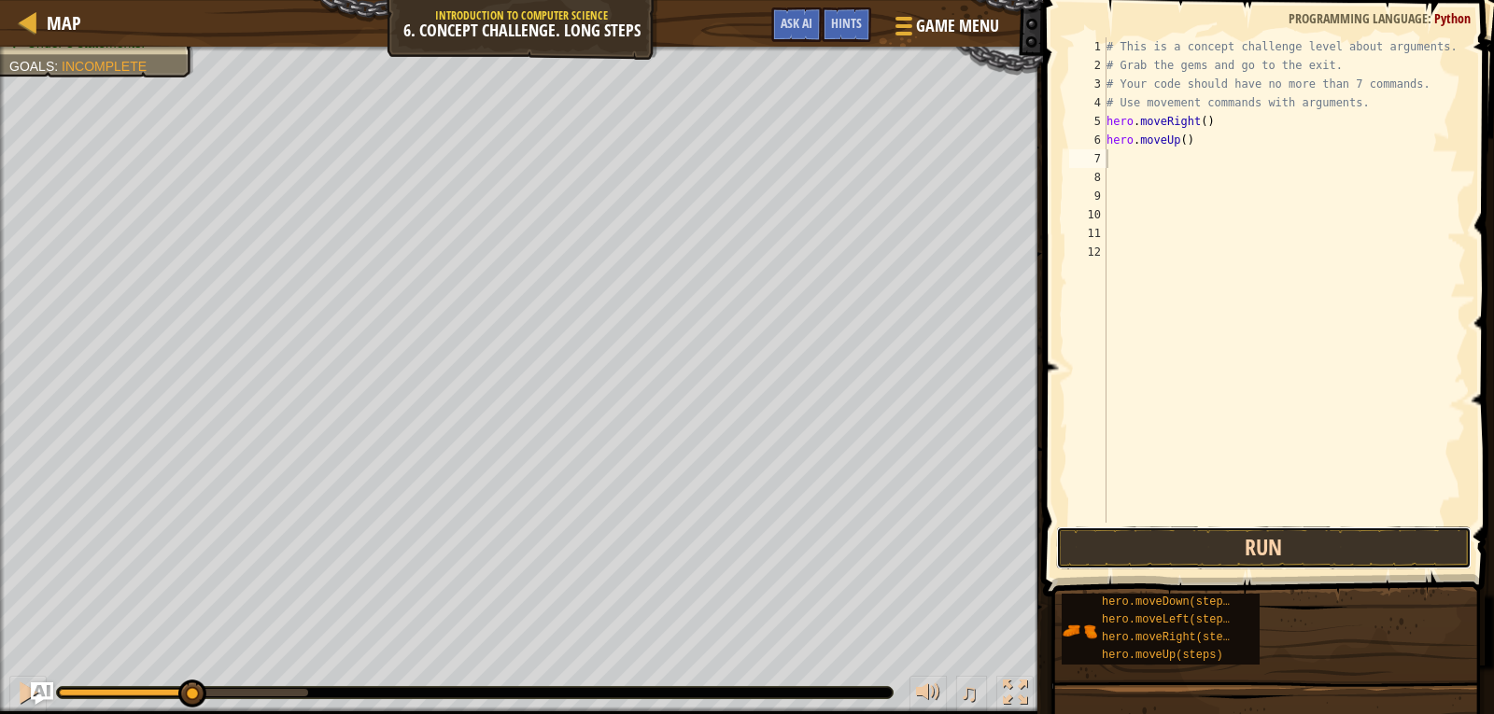
click at [1137, 558] on button "Run" at bounding box center [1264, 548] width 416 height 43
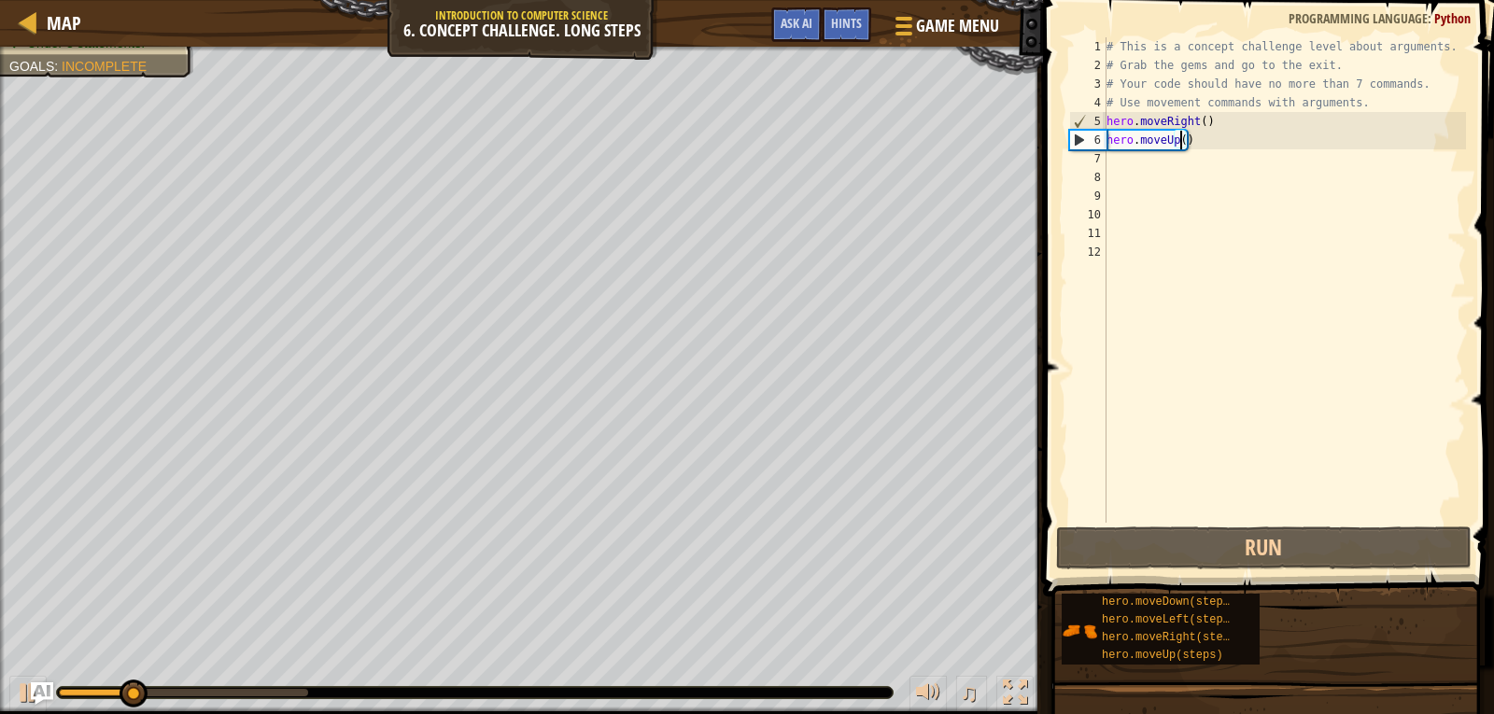
click at [1178, 142] on div "# This is a concept challenge level about arguments. # Grab the gems and go to …" at bounding box center [1285, 298] width 364 height 523
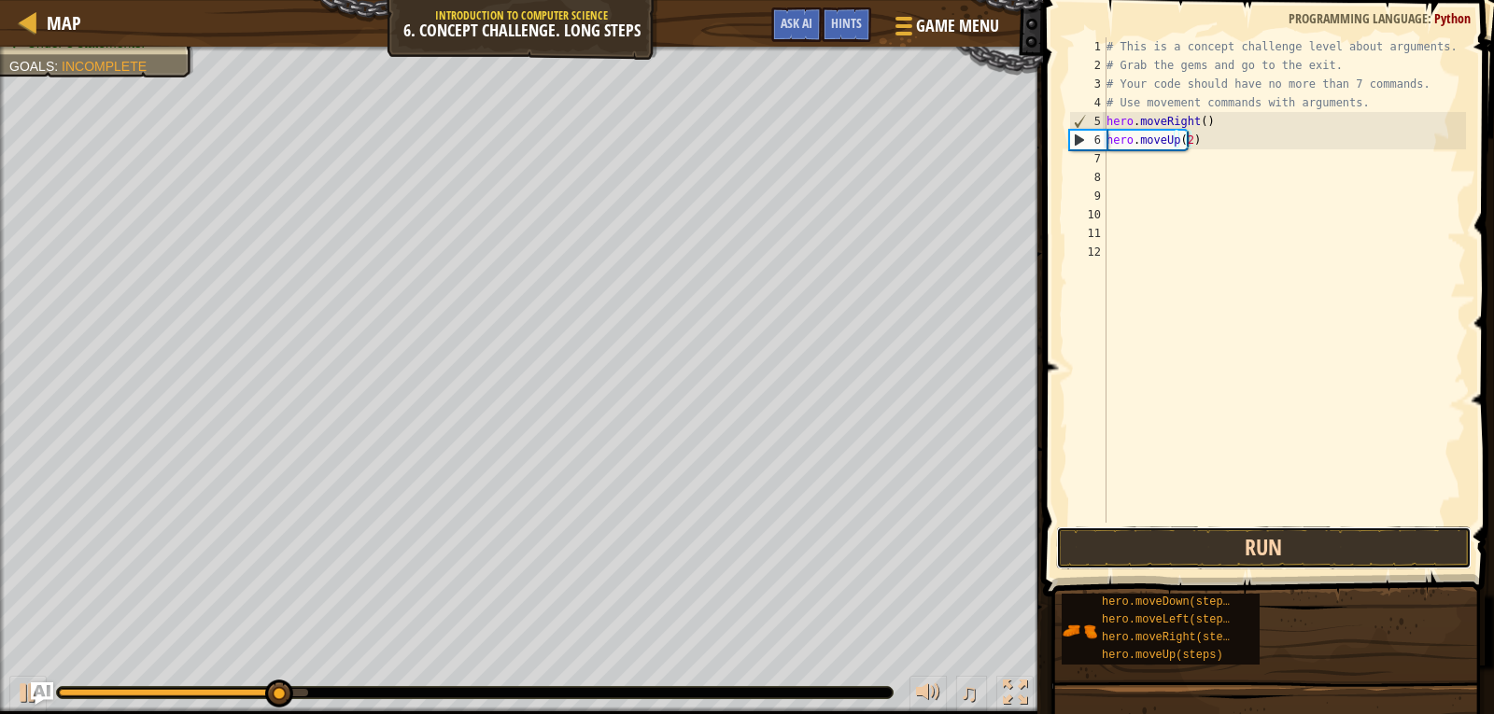
click at [1219, 540] on button "Run" at bounding box center [1264, 548] width 416 height 43
type textarea "hero.moveUp(3)"
click at [1208, 560] on button "Run" at bounding box center [1264, 548] width 416 height 43
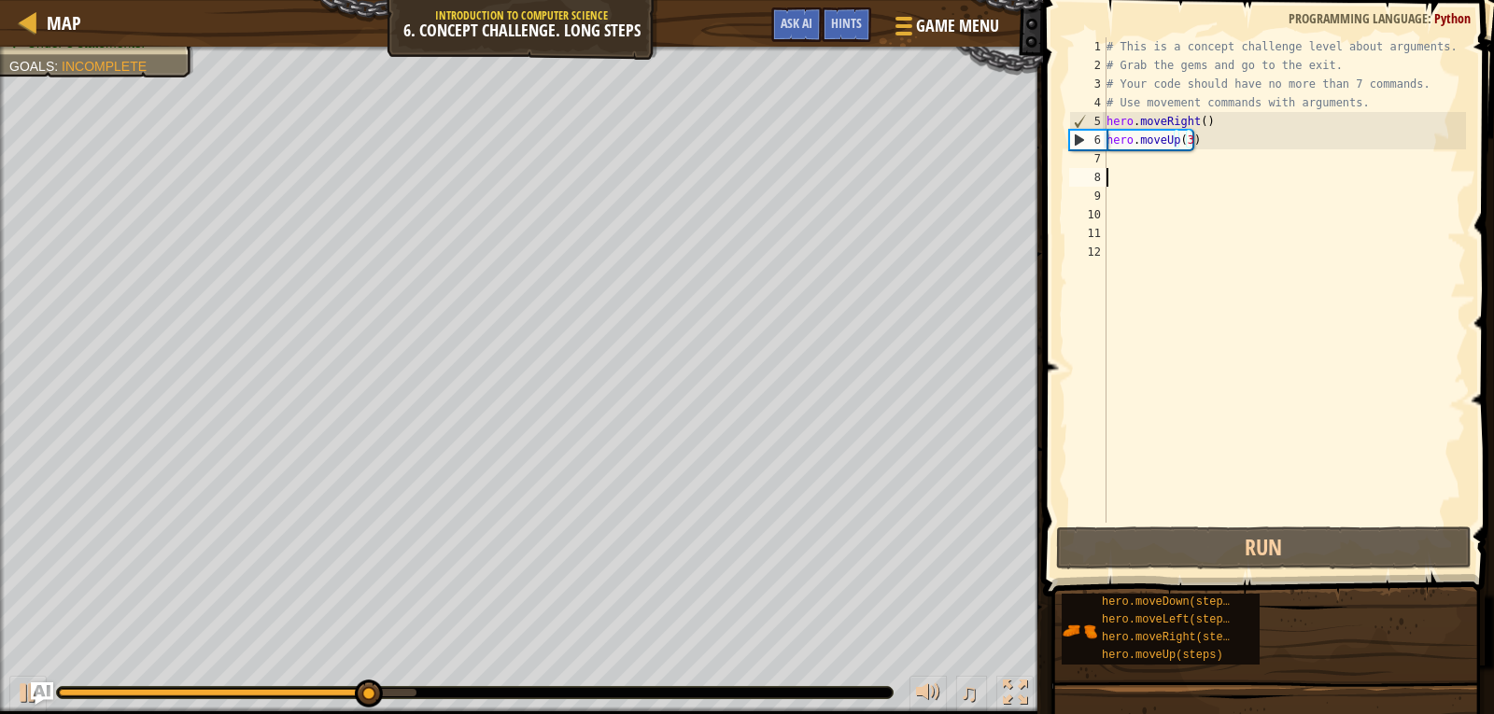
click at [1194, 183] on div "# This is a concept challenge level about arguments. # Grab the gems and go to …" at bounding box center [1285, 298] width 364 height 523
click at [1194, 172] on div "# This is a concept challenge level about arguments. # Grab the gems and go to …" at bounding box center [1285, 298] width 364 height 523
click at [1194, 161] on div "# This is a concept challenge level about arguments. # Grab the gems and go to …" at bounding box center [1285, 298] width 364 height 523
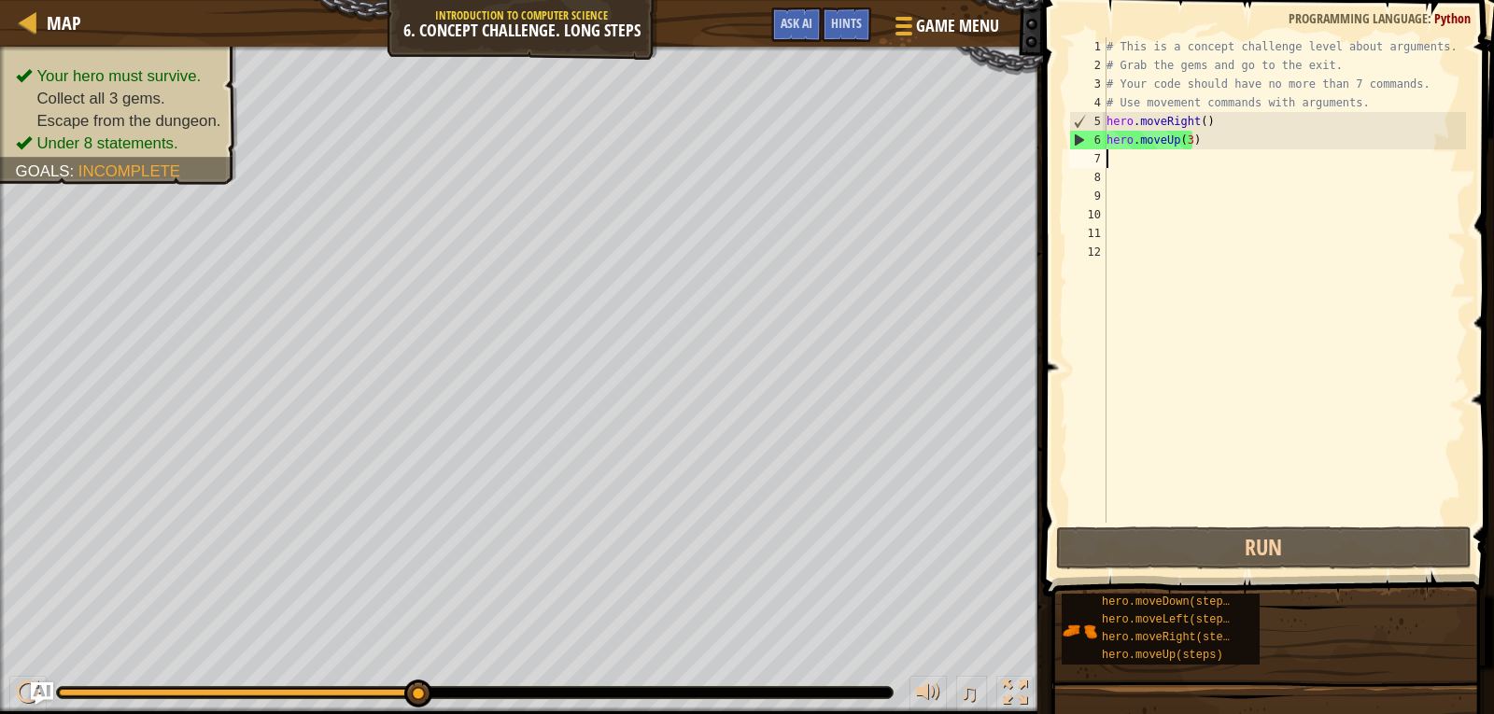
type textarea "h"
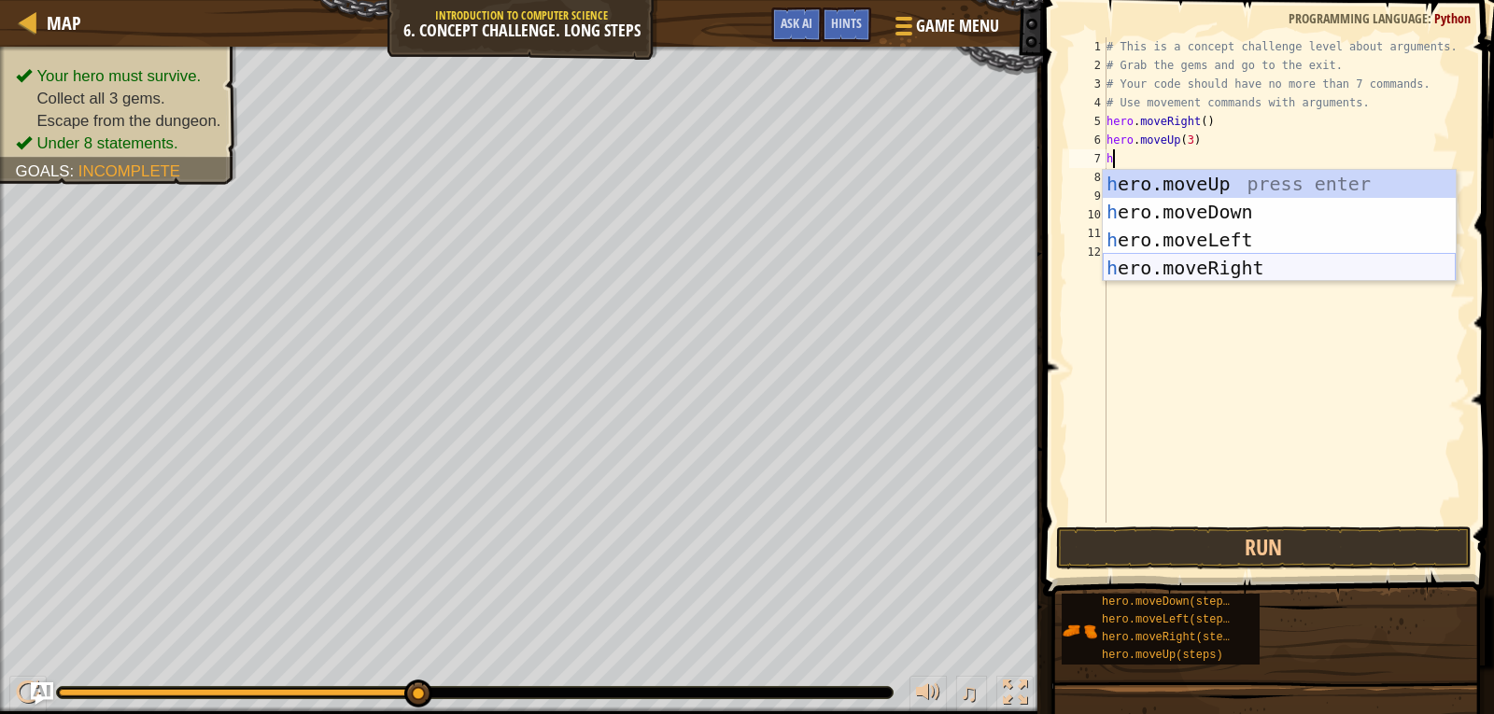
click at [1170, 265] on div "h ero.moveUp press enter h ero.moveDown press enter h ero.moveLeft press enter …" at bounding box center [1279, 254] width 353 height 168
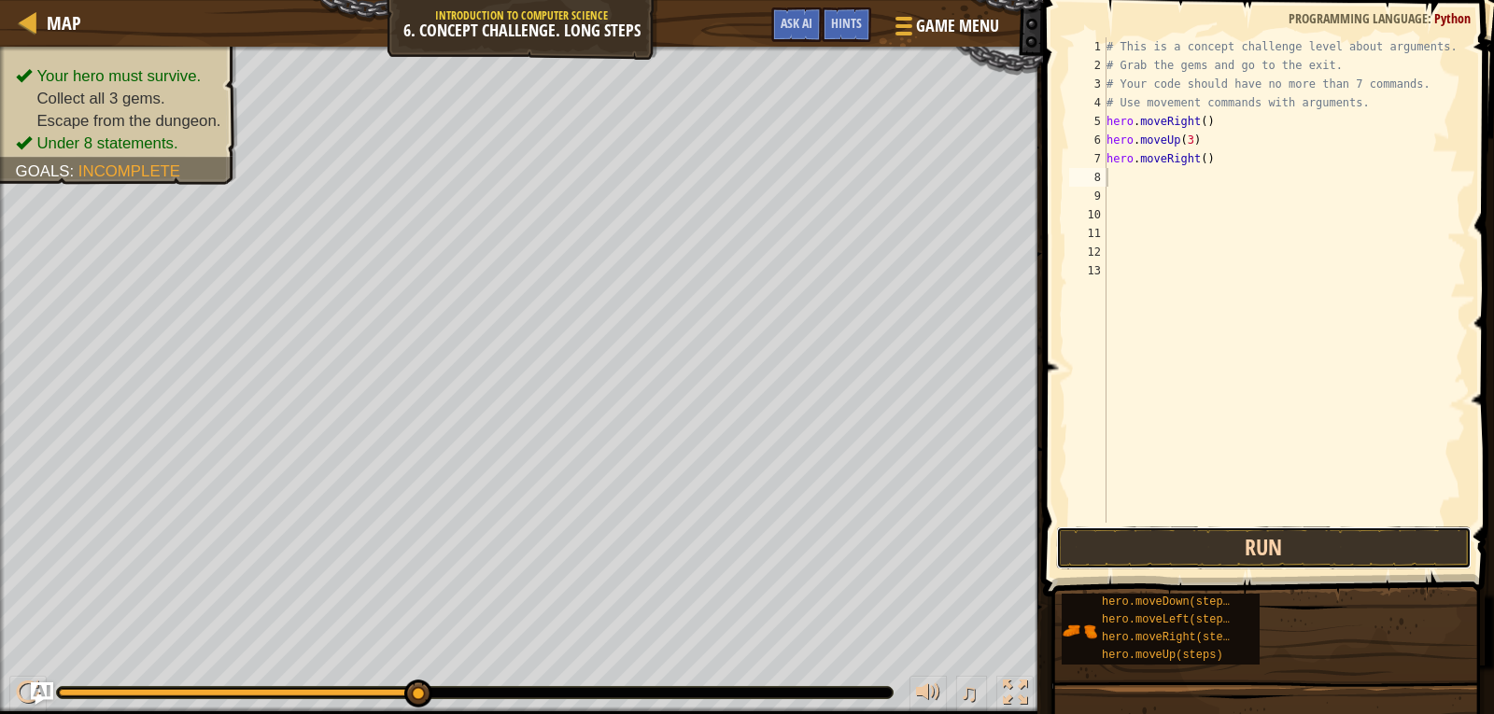
click at [1234, 533] on button "Run" at bounding box center [1264, 548] width 416 height 43
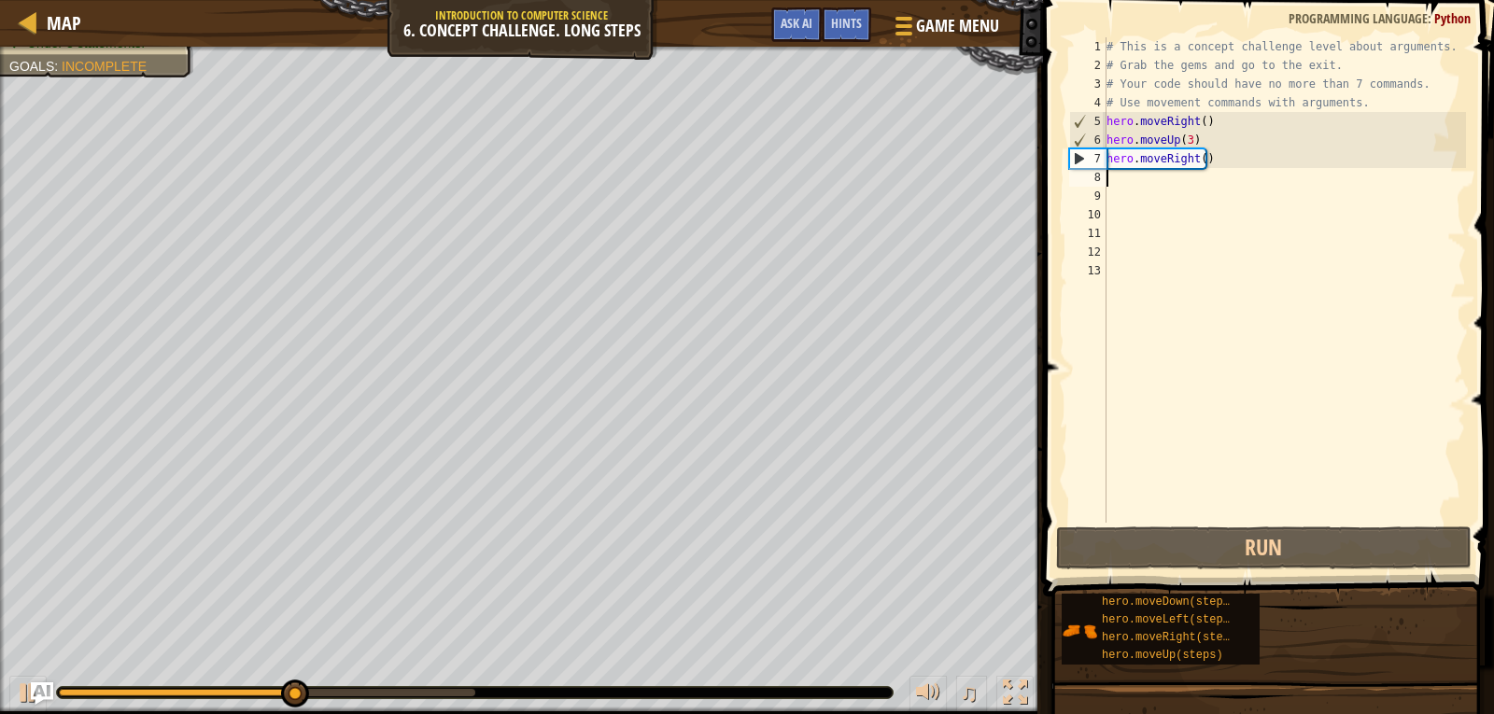
click at [1199, 160] on div "# This is a concept challenge level about arguments. # Grab the gems and go to …" at bounding box center [1285, 298] width 364 height 523
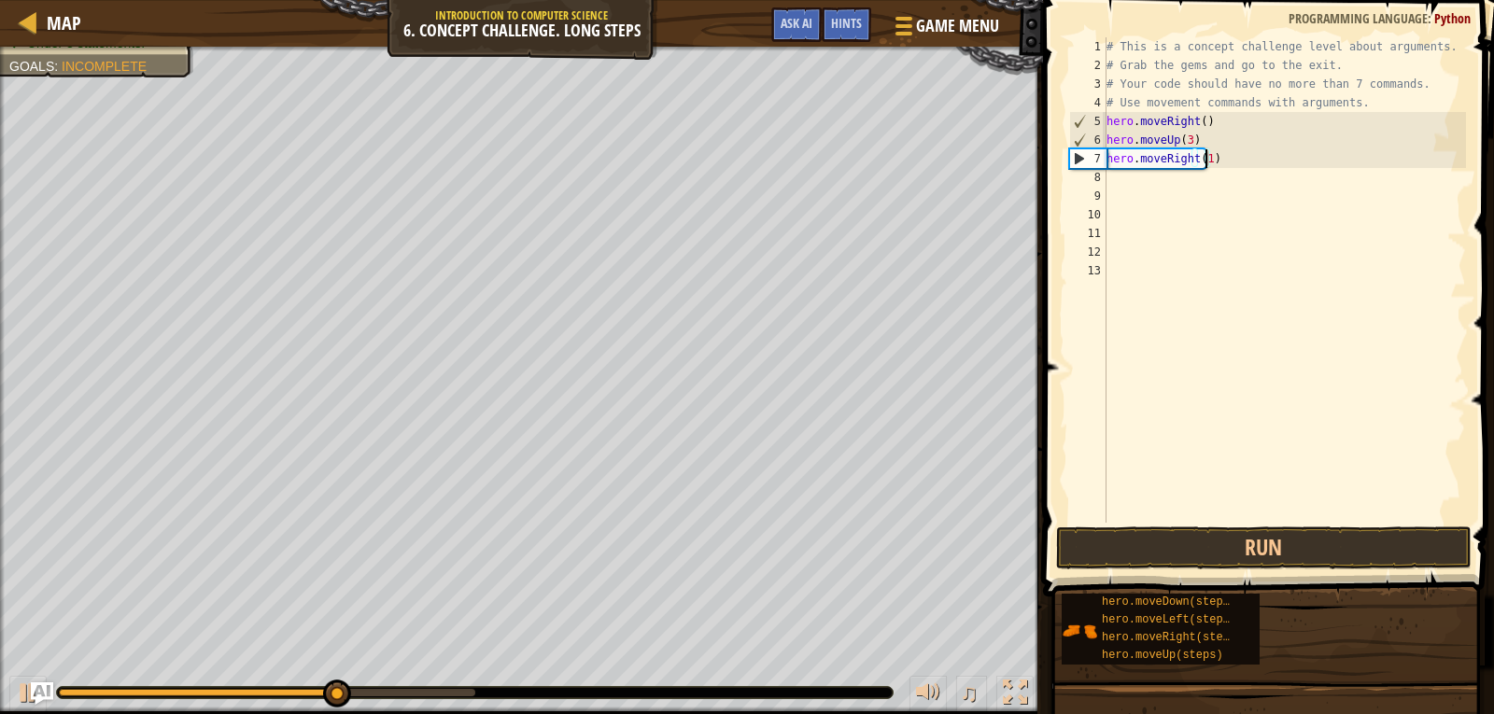
scroll to position [8, 7]
click at [1250, 549] on button "Run" at bounding box center [1264, 548] width 416 height 43
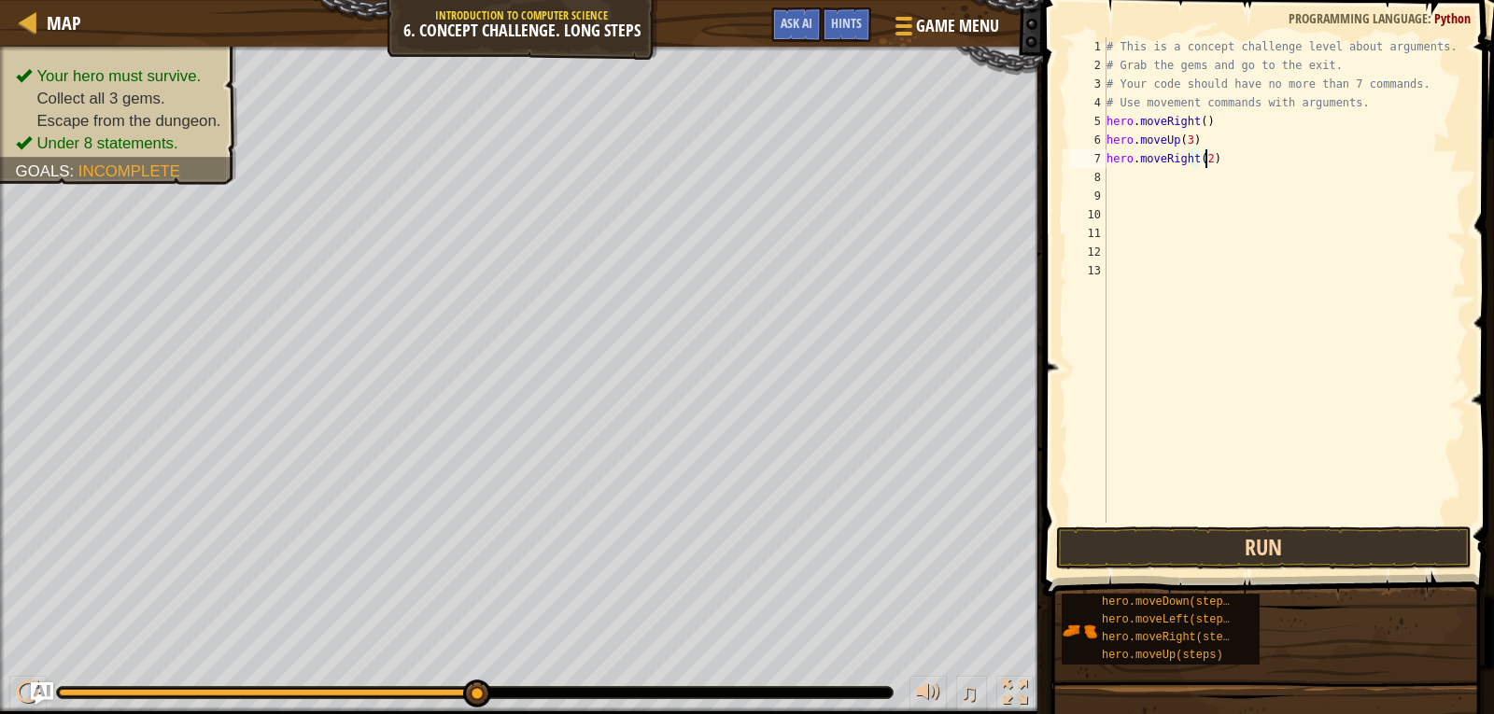
type textarea "hero.moveRight(2)"
click at [1238, 548] on button "Run" at bounding box center [1264, 548] width 416 height 43
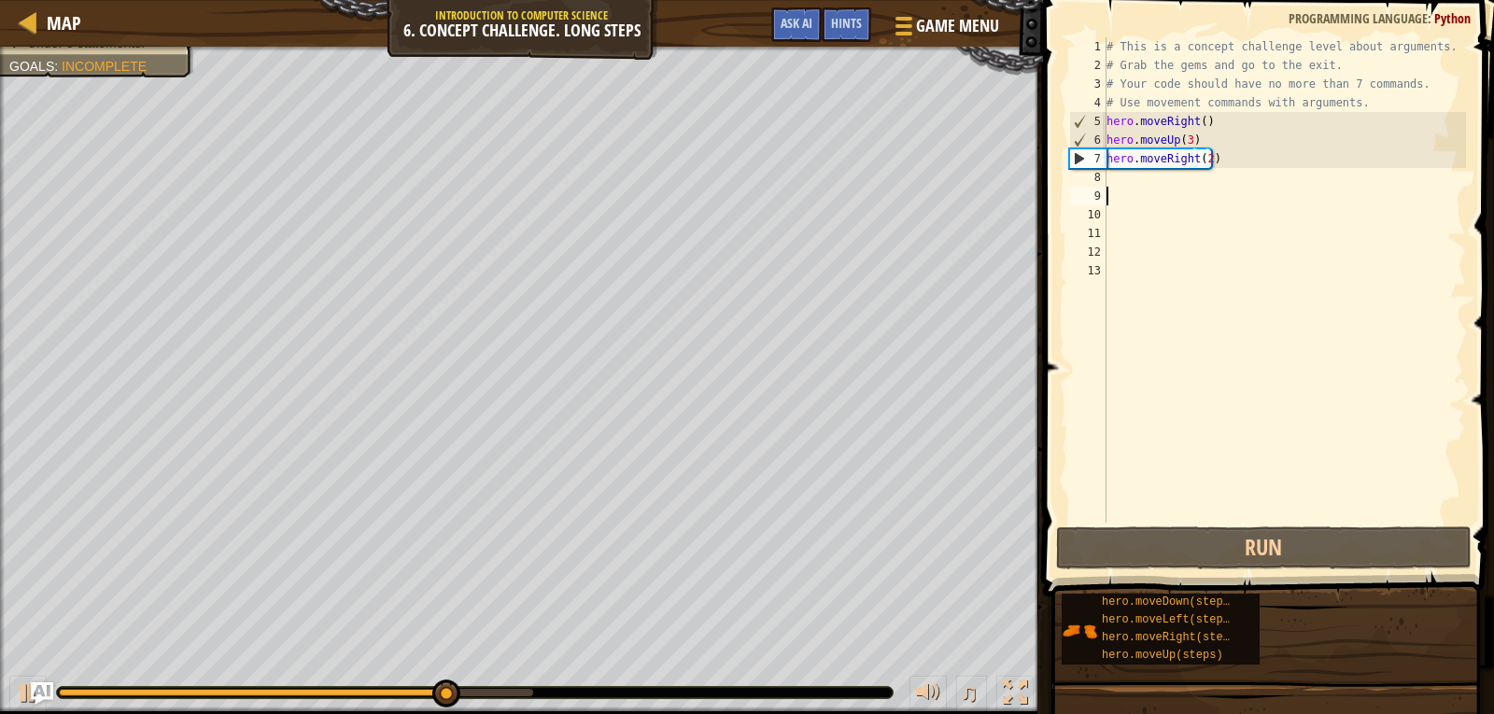
click at [1200, 194] on div "# This is a concept challenge level about arguments. # Grab the gems and go to …" at bounding box center [1285, 298] width 364 height 523
click at [1200, 185] on div "# This is a concept challenge level about arguments. # Grab the gems and go to …" at bounding box center [1285, 298] width 364 height 523
type textarea "h"
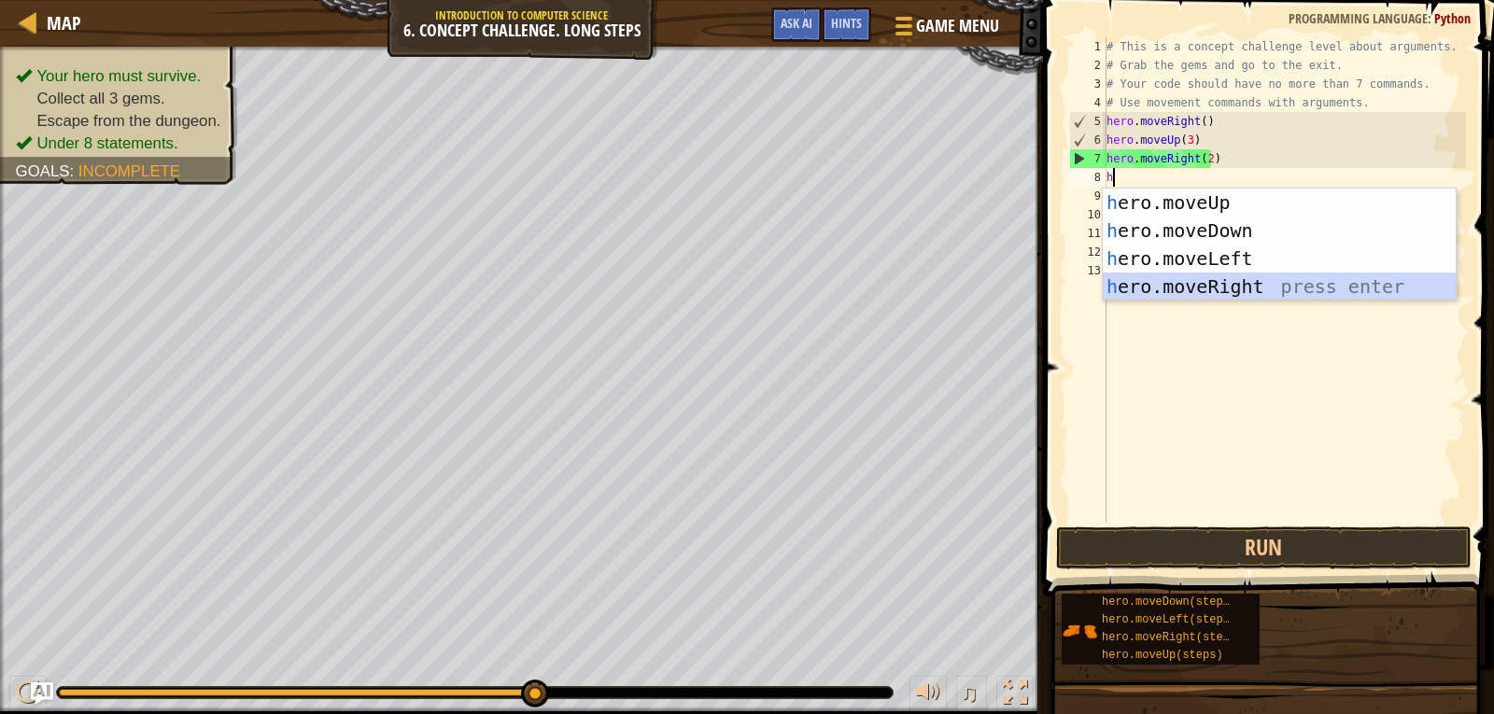
click at [1179, 273] on div "h ero.moveUp press enter h ero.moveDown press enter h ero.moveLeft press enter …" at bounding box center [1279, 273] width 353 height 168
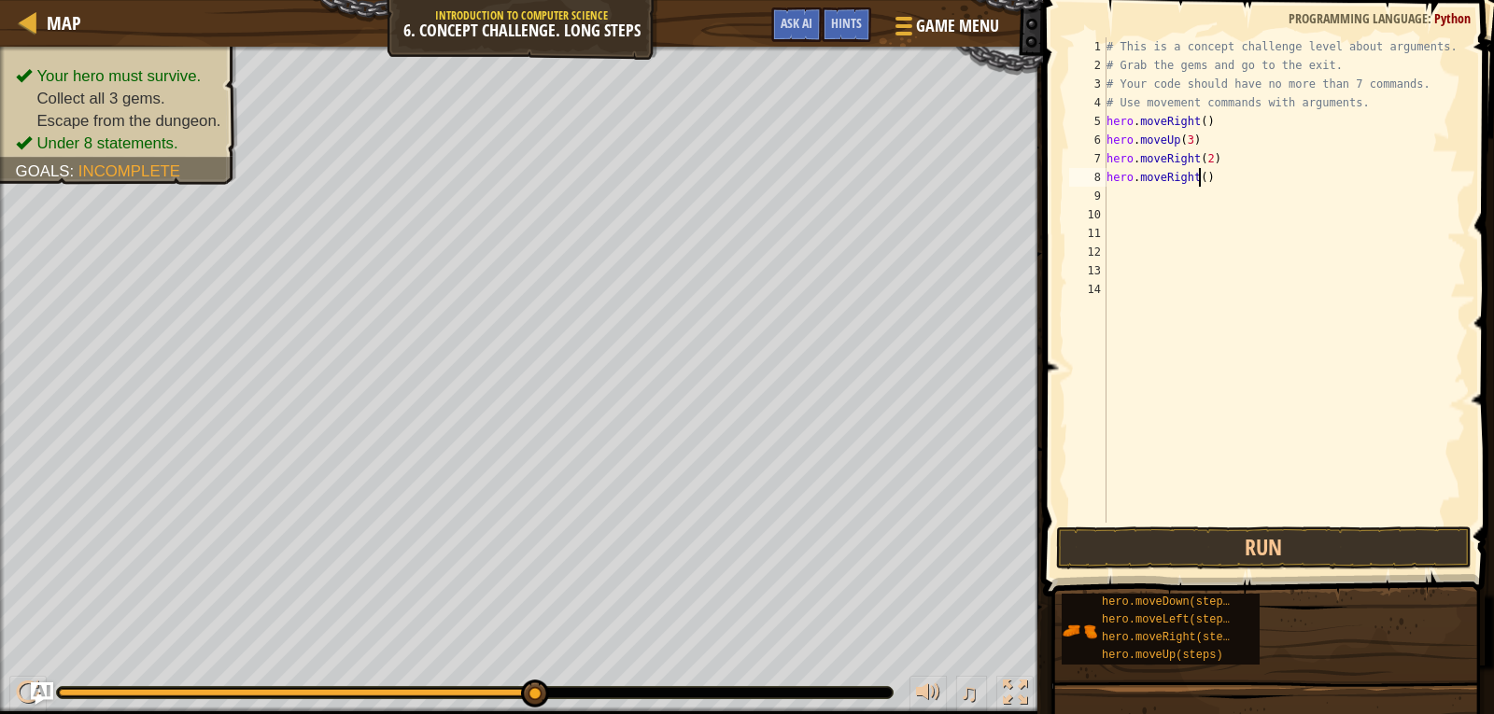
click at [1197, 181] on div "# This is a concept challenge level about arguments. # Grab the gems and go to …" at bounding box center [1285, 298] width 364 height 523
click at [1179, 555] on button "Run" at bounding box center [1264, 548] width 416 height 43
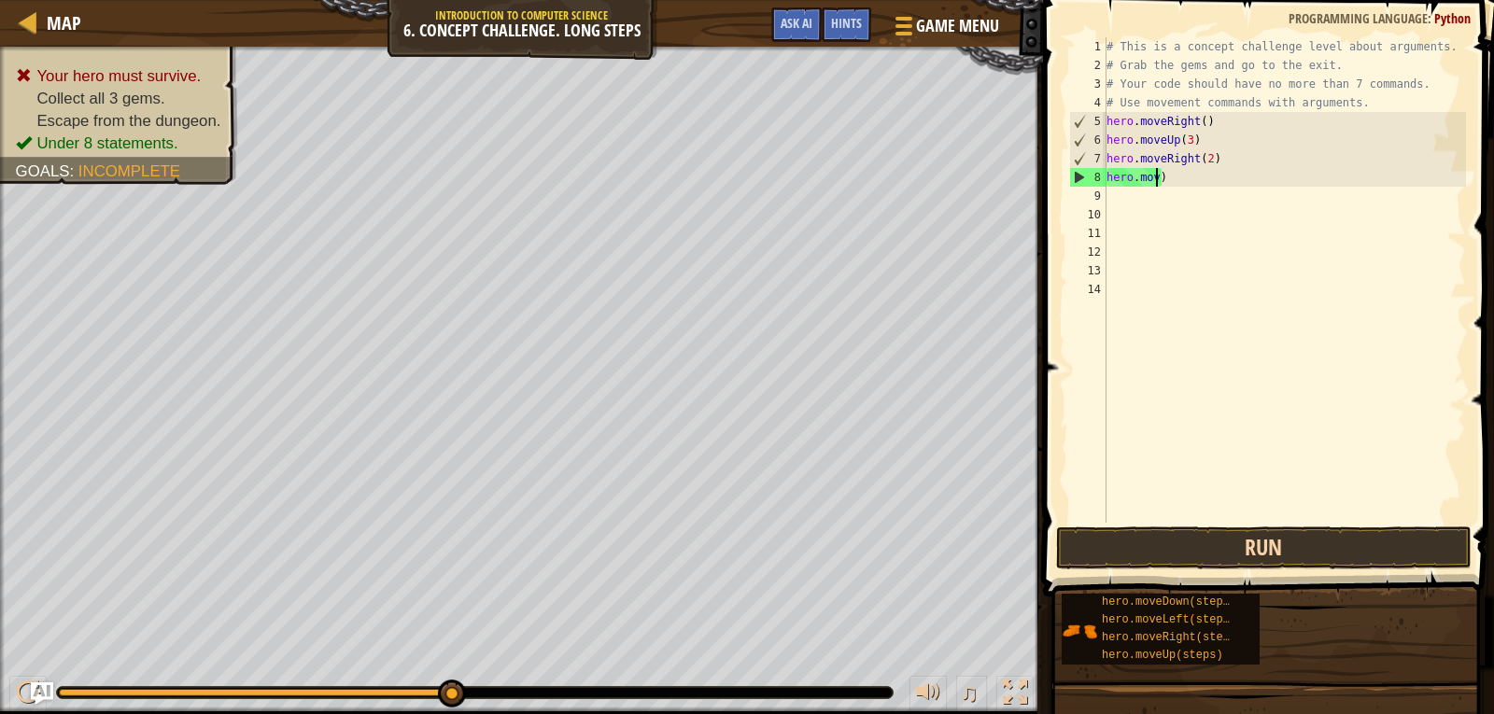
scroll to position [8, 1]
type textarea ")"
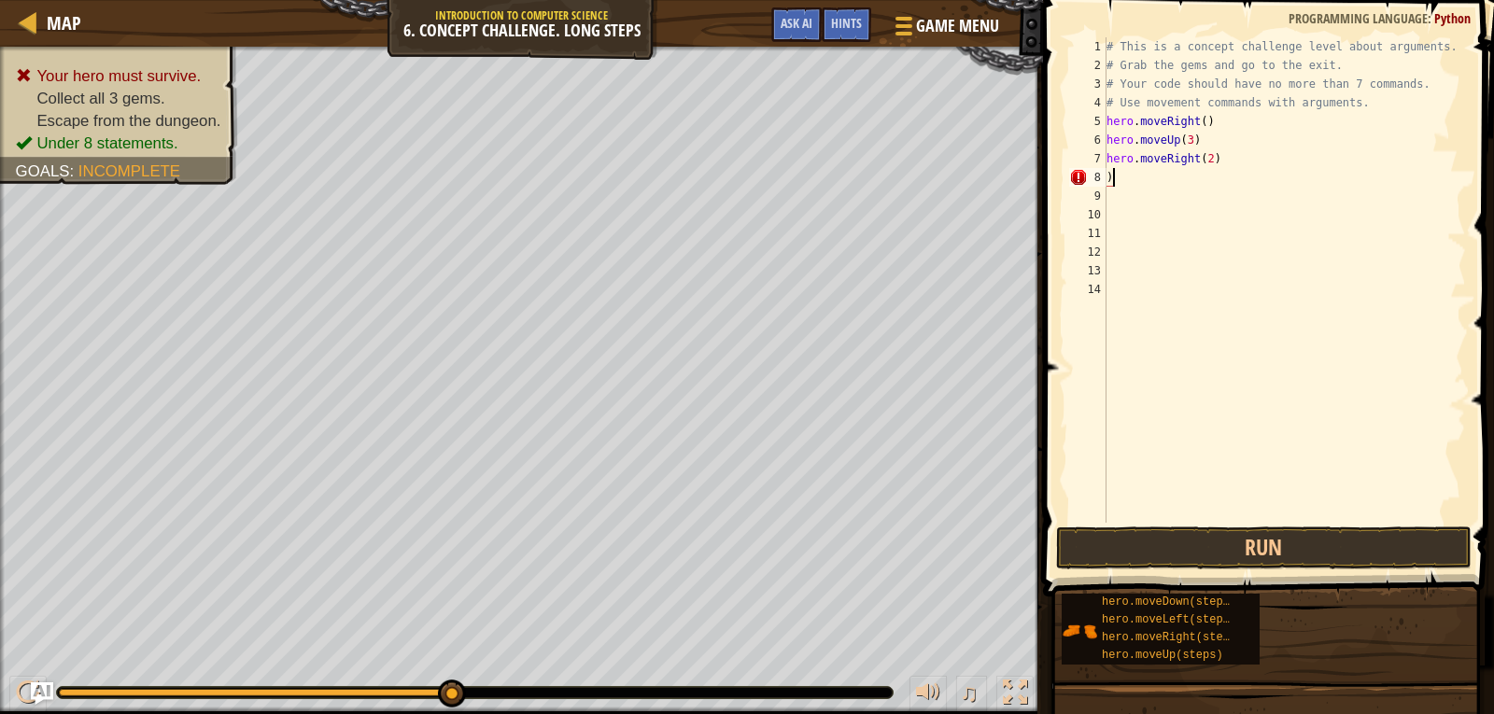
click at [1176, 183] on div "# This is a concept challenge level about arguments. # Grab the gems and go to …" at bounding box center [1285, 298] width 364 height 523
click at [1193, 540] on button "Run" at bounding box center [1264, 548] width 416 height 43
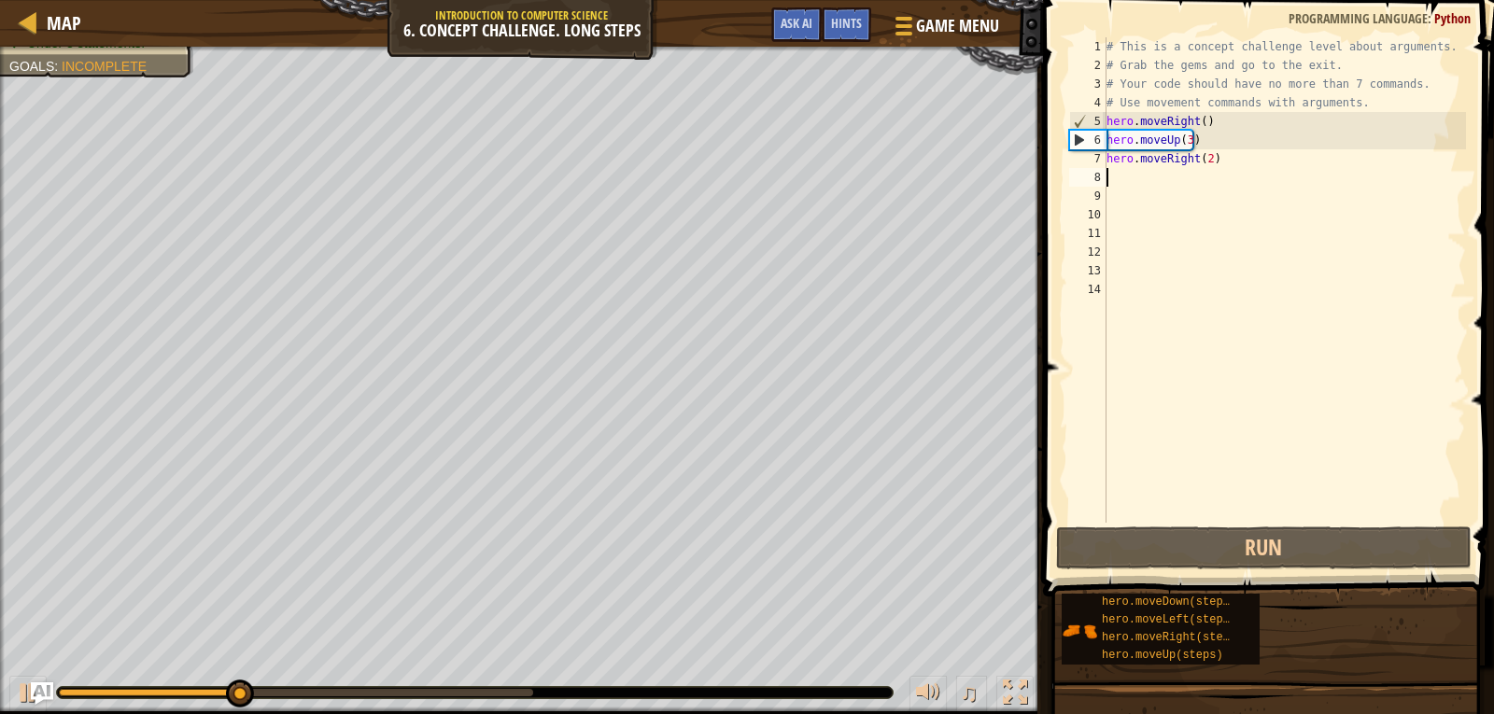
type textarea "h"
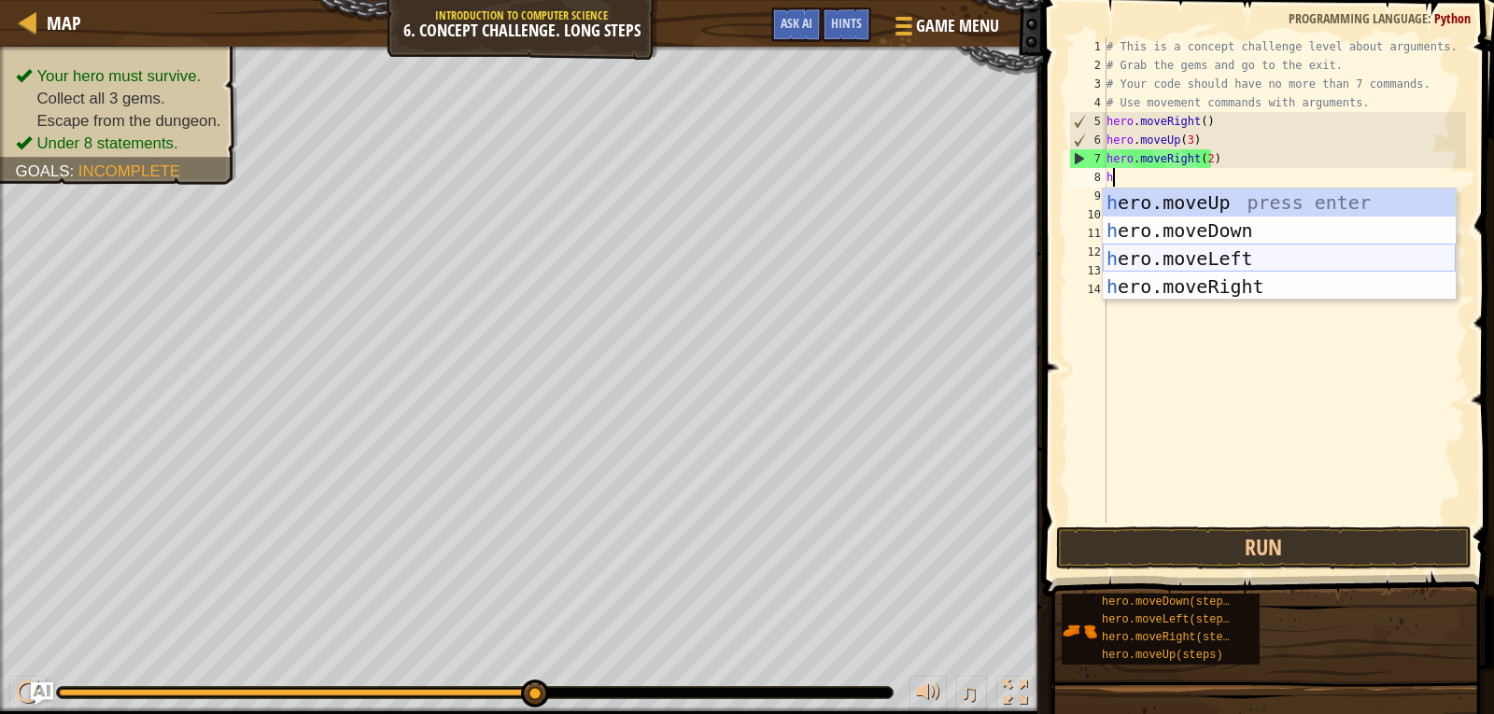
click at [1157, 249] on div "h ero.moveUp press enter h ero.moveDown press enter h ero.moveLeft press enter …" at bounding box center [1279, 273] width 353 height 168
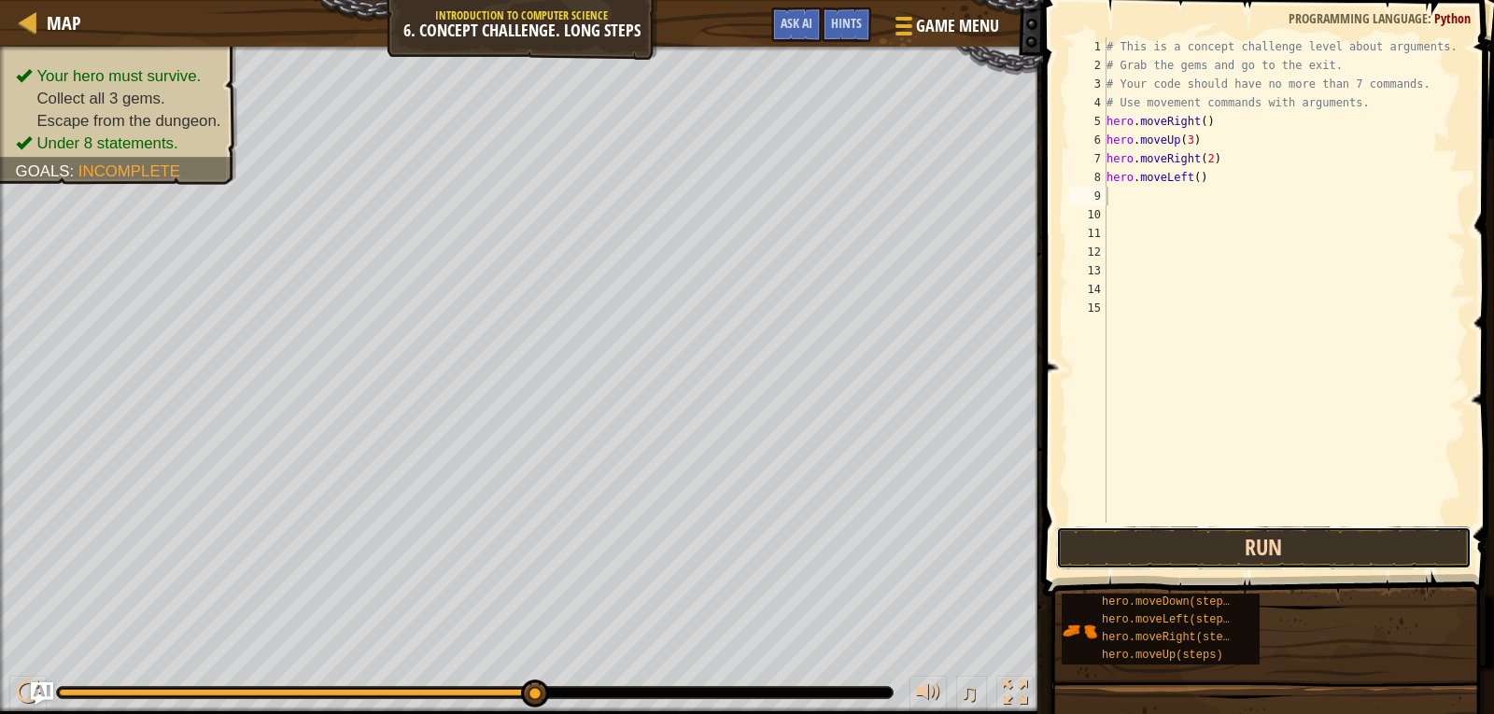
click at [1190, 549] on button "Run" at bounding box center [1264, 548] width 416 height 43
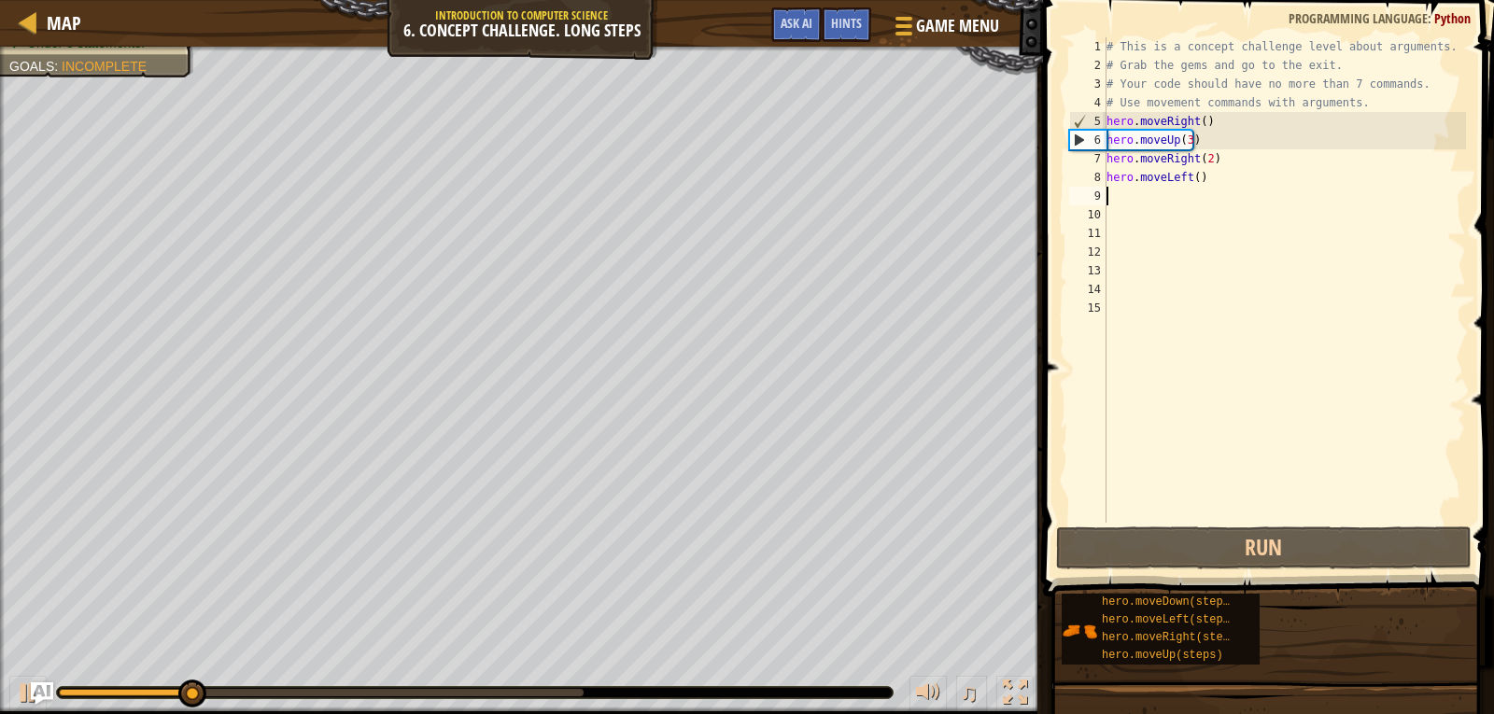
click at [1198, 178] on div "# This is a concept challenge level about arguments. # Grab the gems and go to …" at bounding box center [1285, 298] width 364 height 523
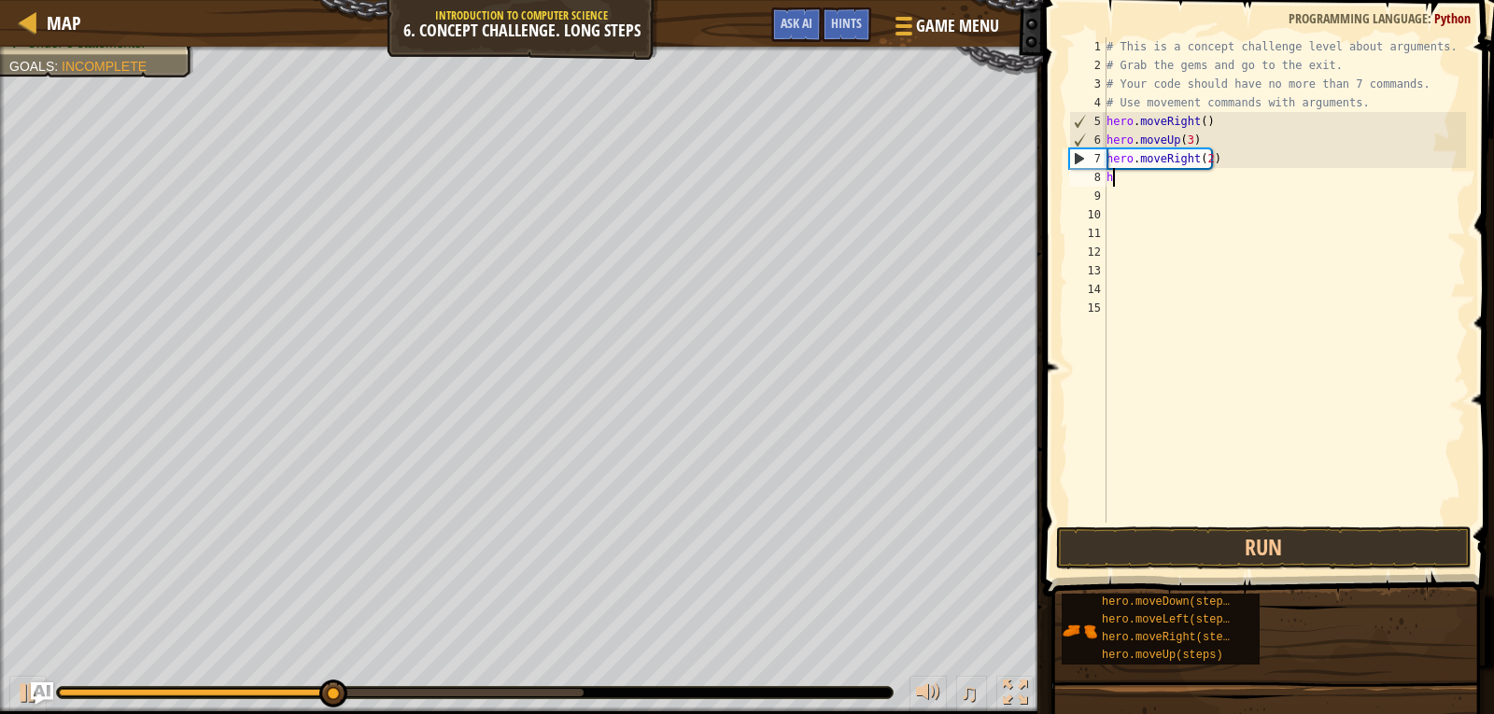
type textarea "h"
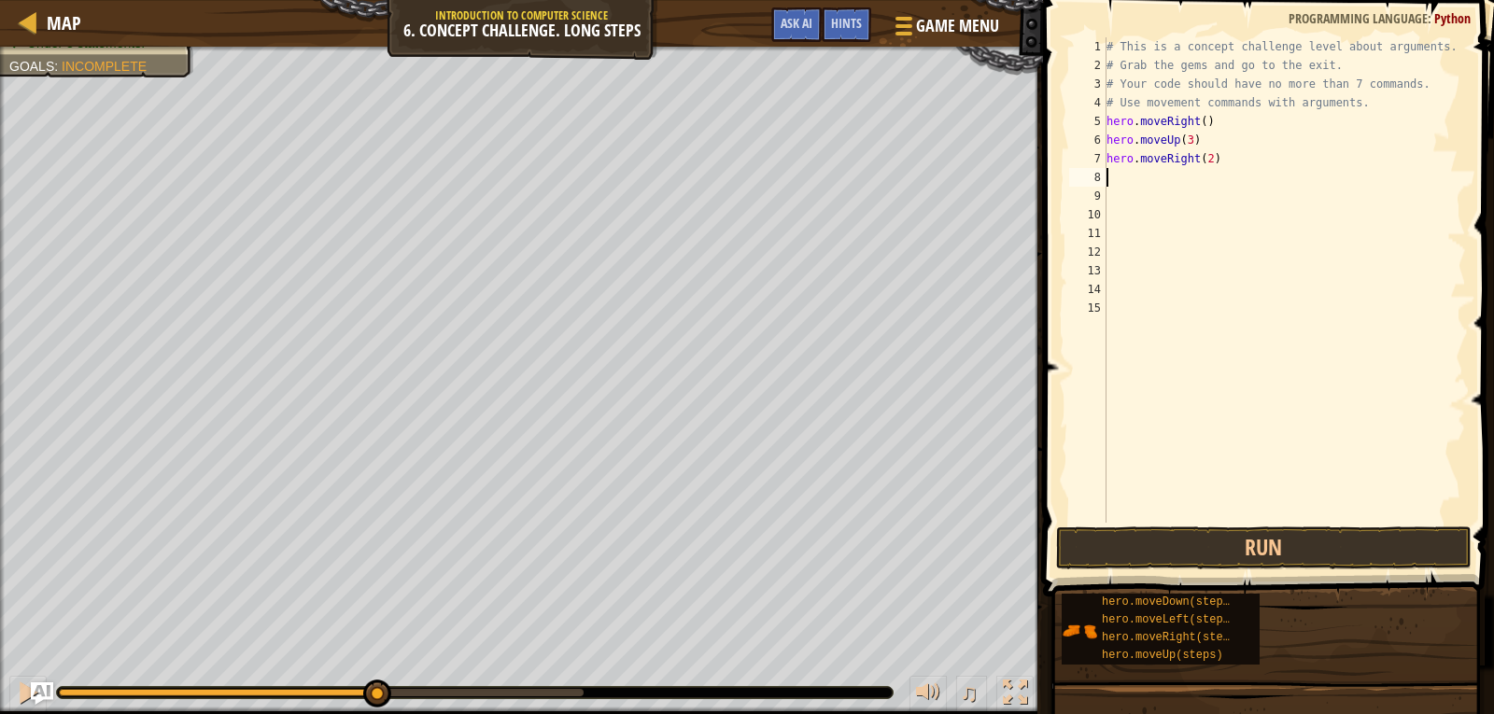
type textarea "h"
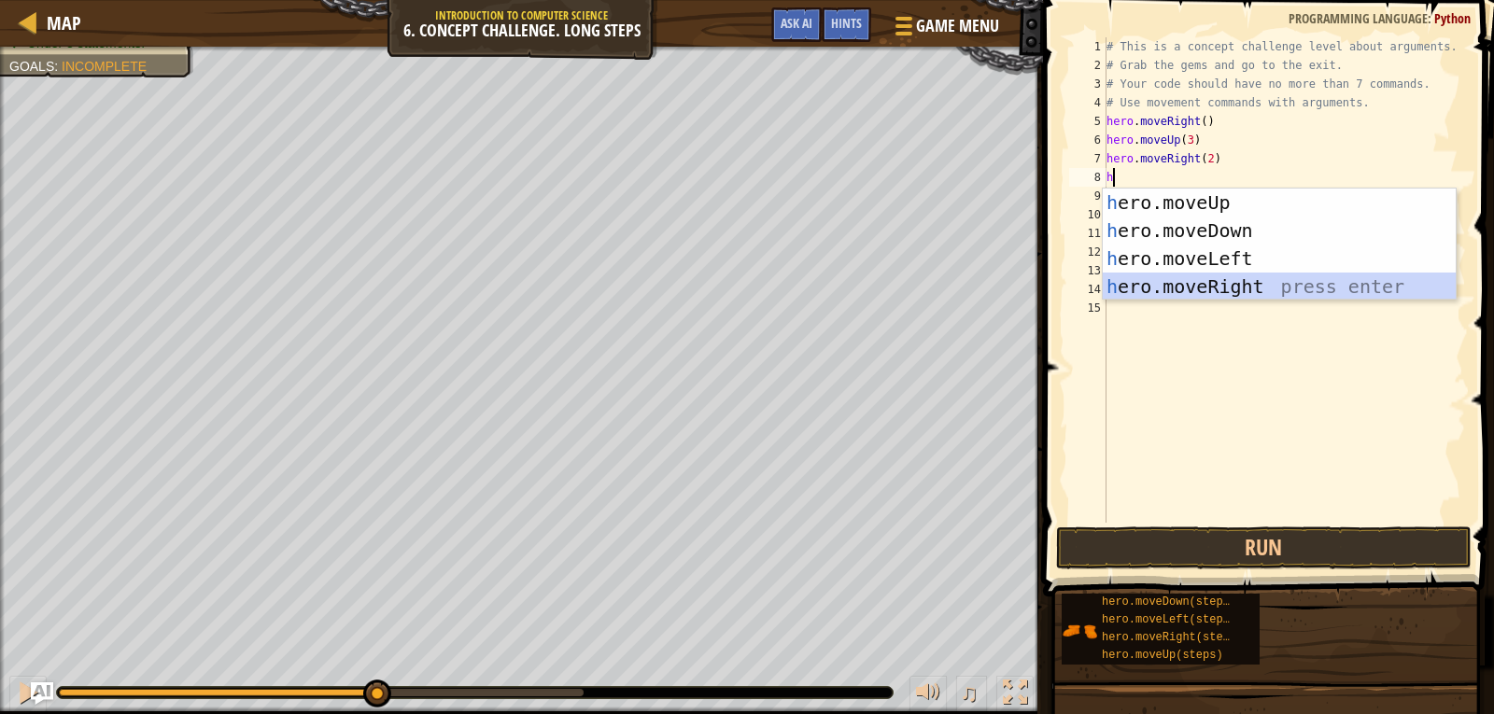
click at [1197, 278] on div "h ero.moveUp press enter h ero.moveDown press enter h ero.moveLeft press enter …" at bounding box center [1279, 273] width 353 height 168
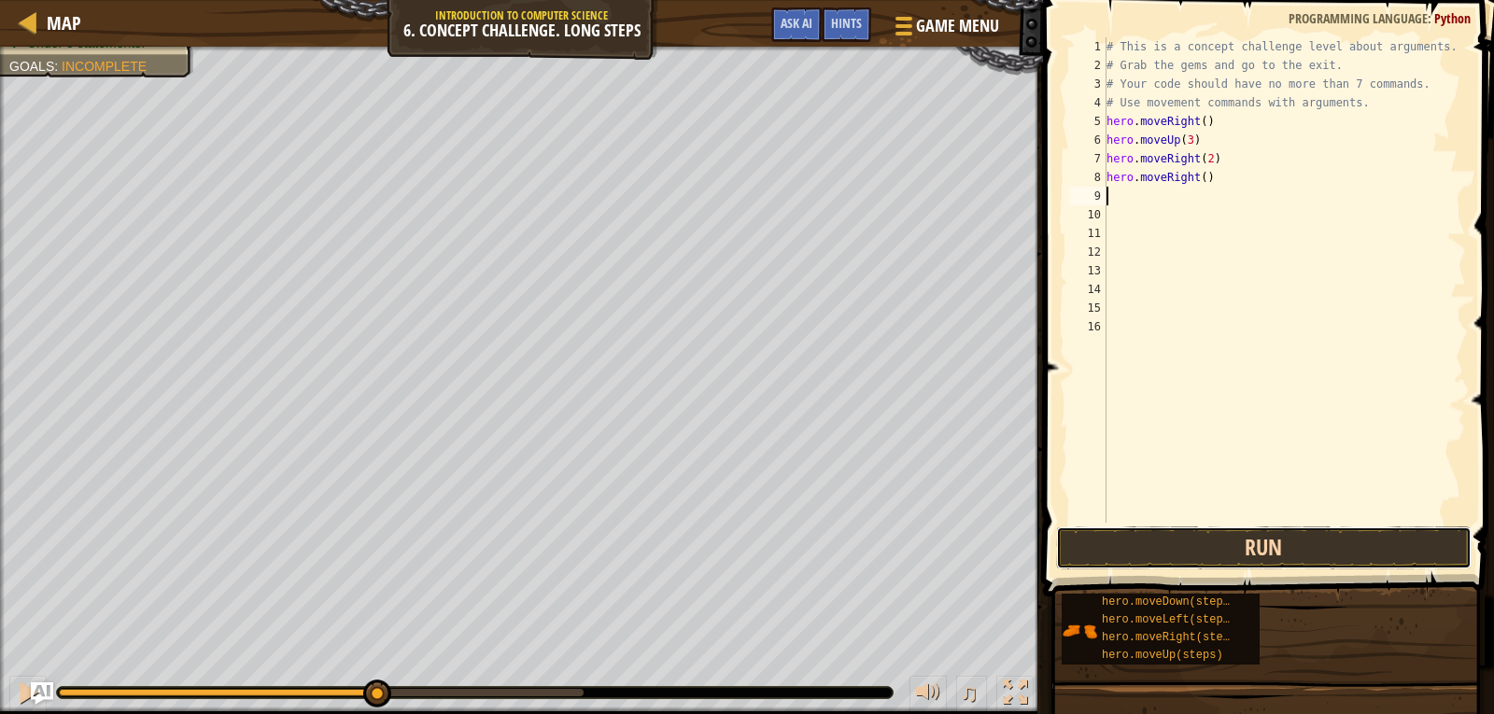
click at [1236, 541] on button "Run" at bounding box center [1264, 548] width 416 height 43
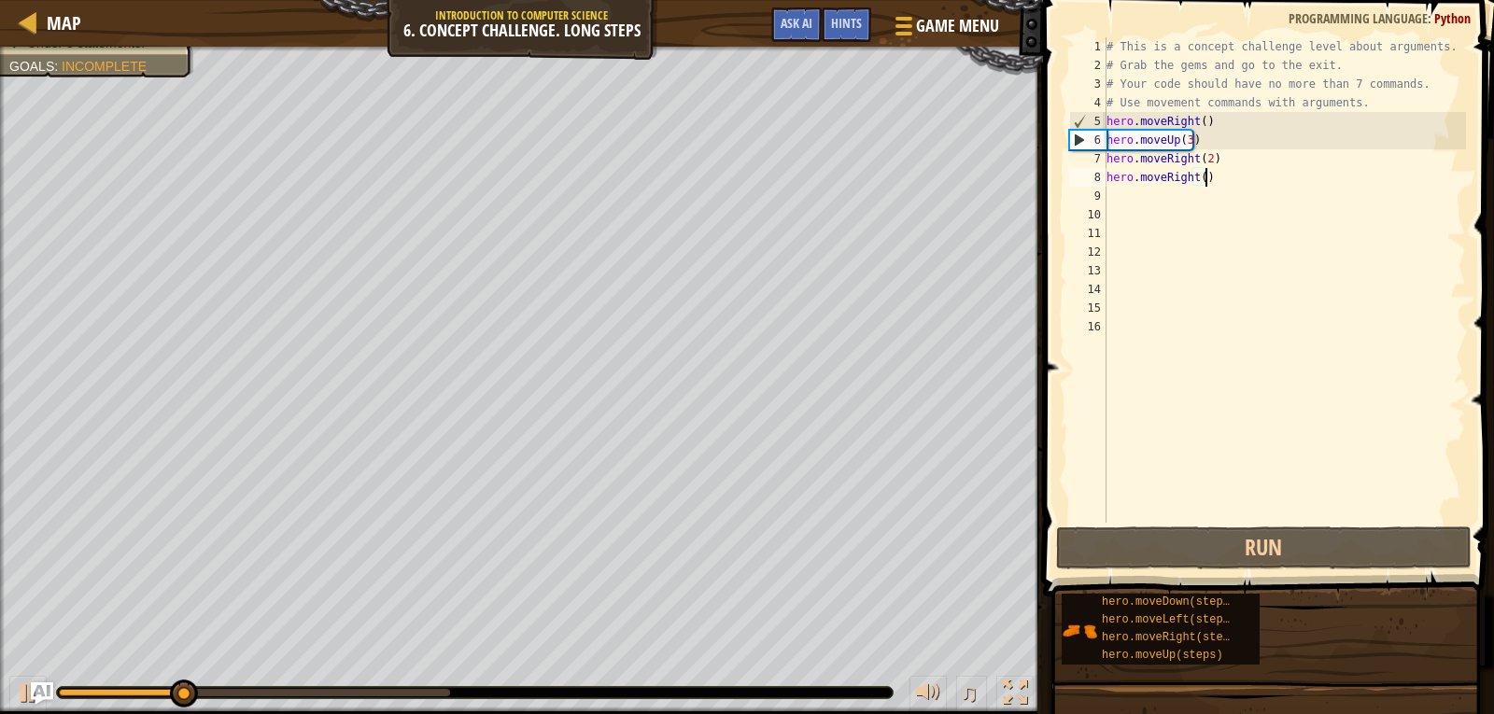
click at [1204, 179] on div "# This is a concept challenge level about arguments. # Grab the gems and go to …" at bounding box center [1285, 298] width 364 height 523
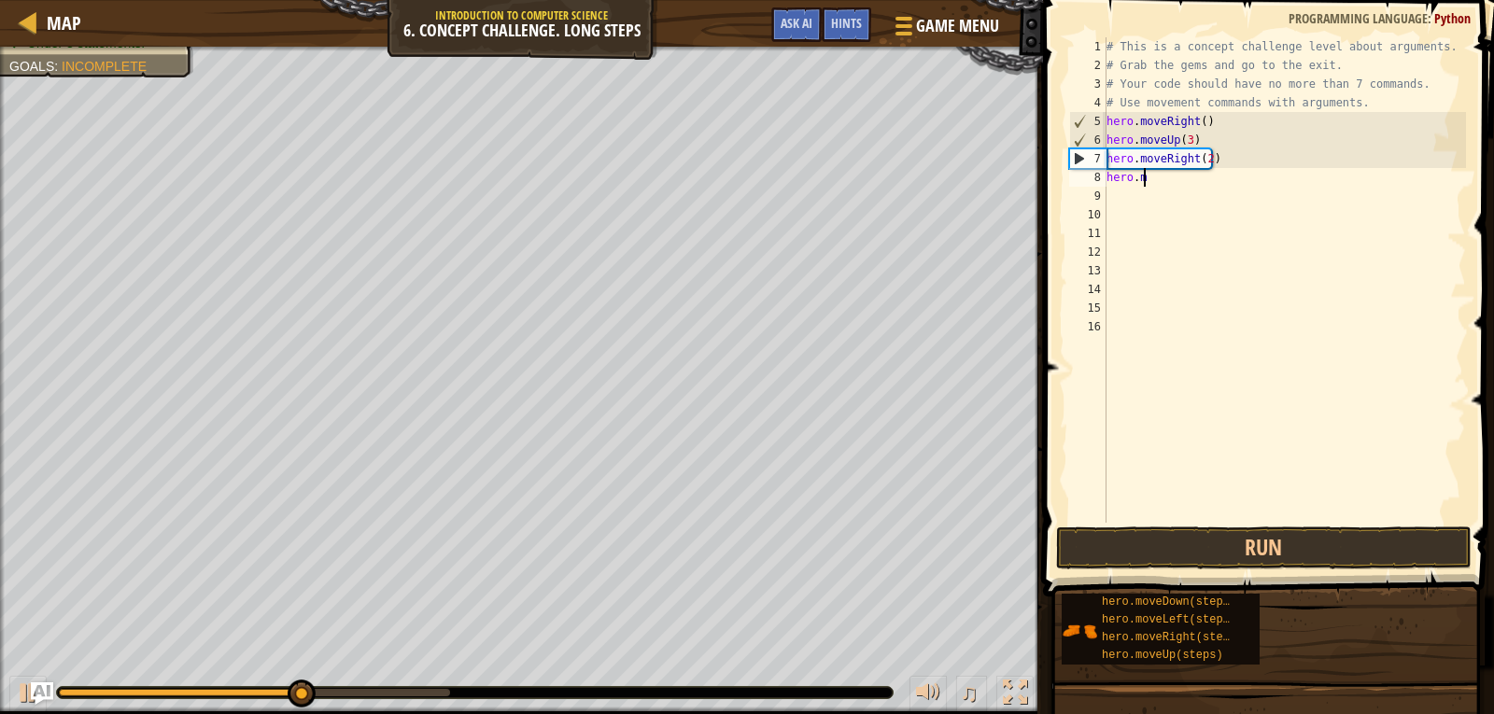
type textarea "h"
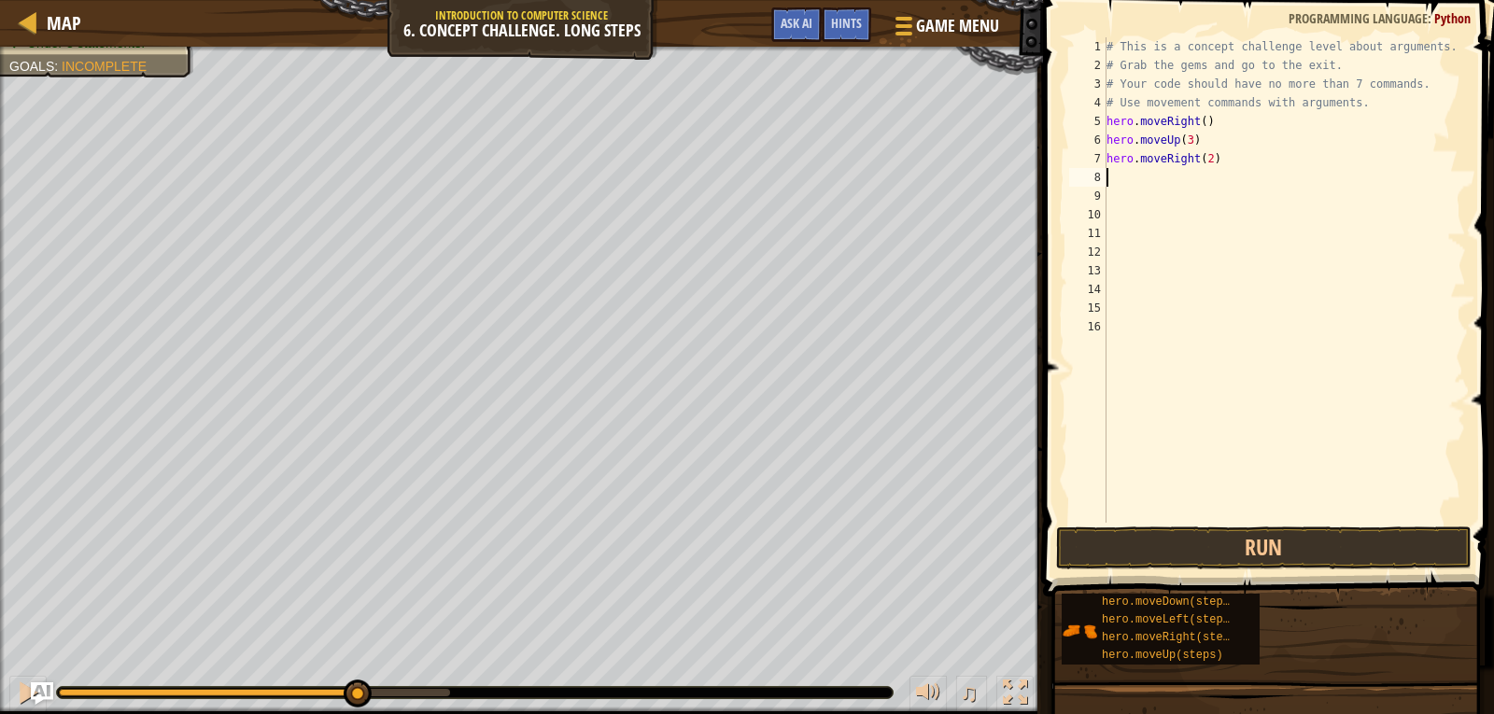
type textarea "h"
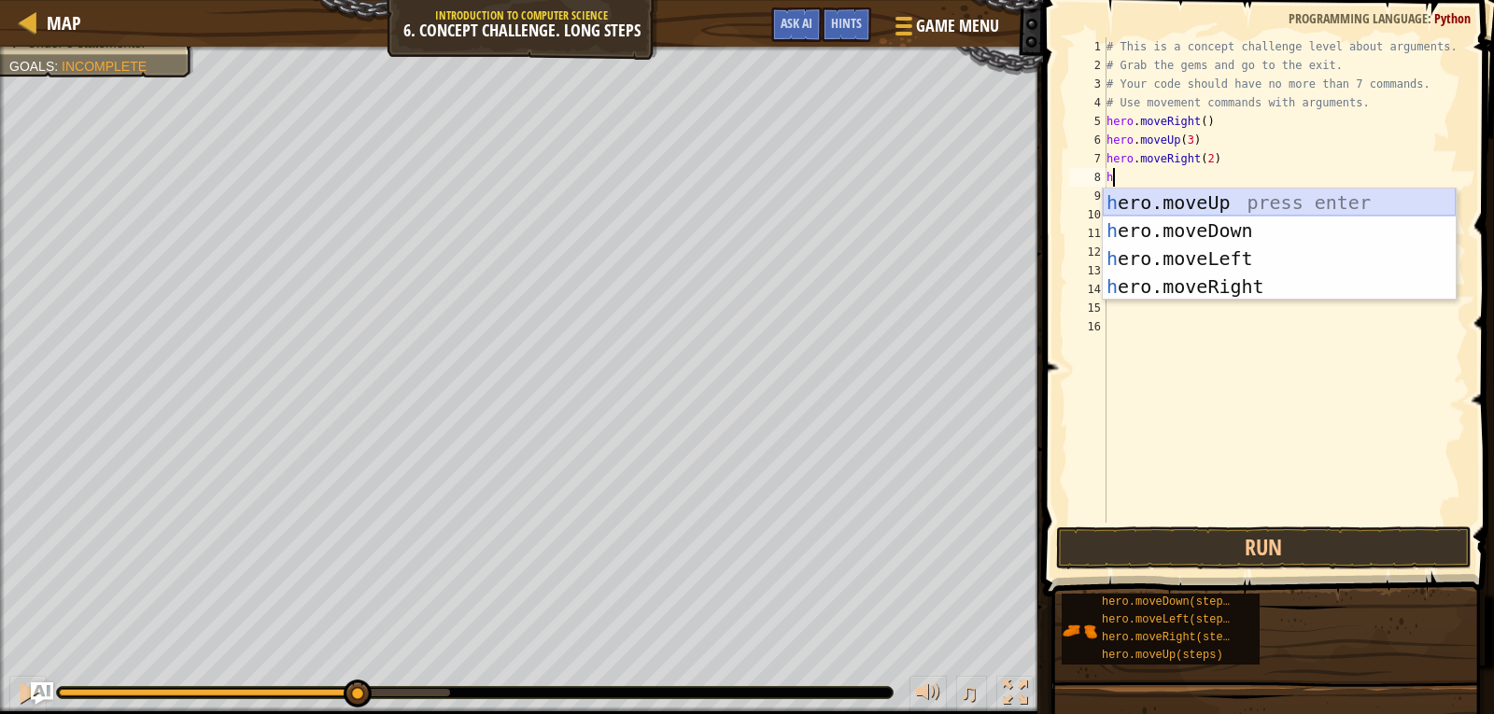
click at [1174, 197] on div "h ero.moveUp press enter h ero.moveDown press enter h ero.moveLeft press enter …" at bounding box center [1279, 273] width 353 height 168
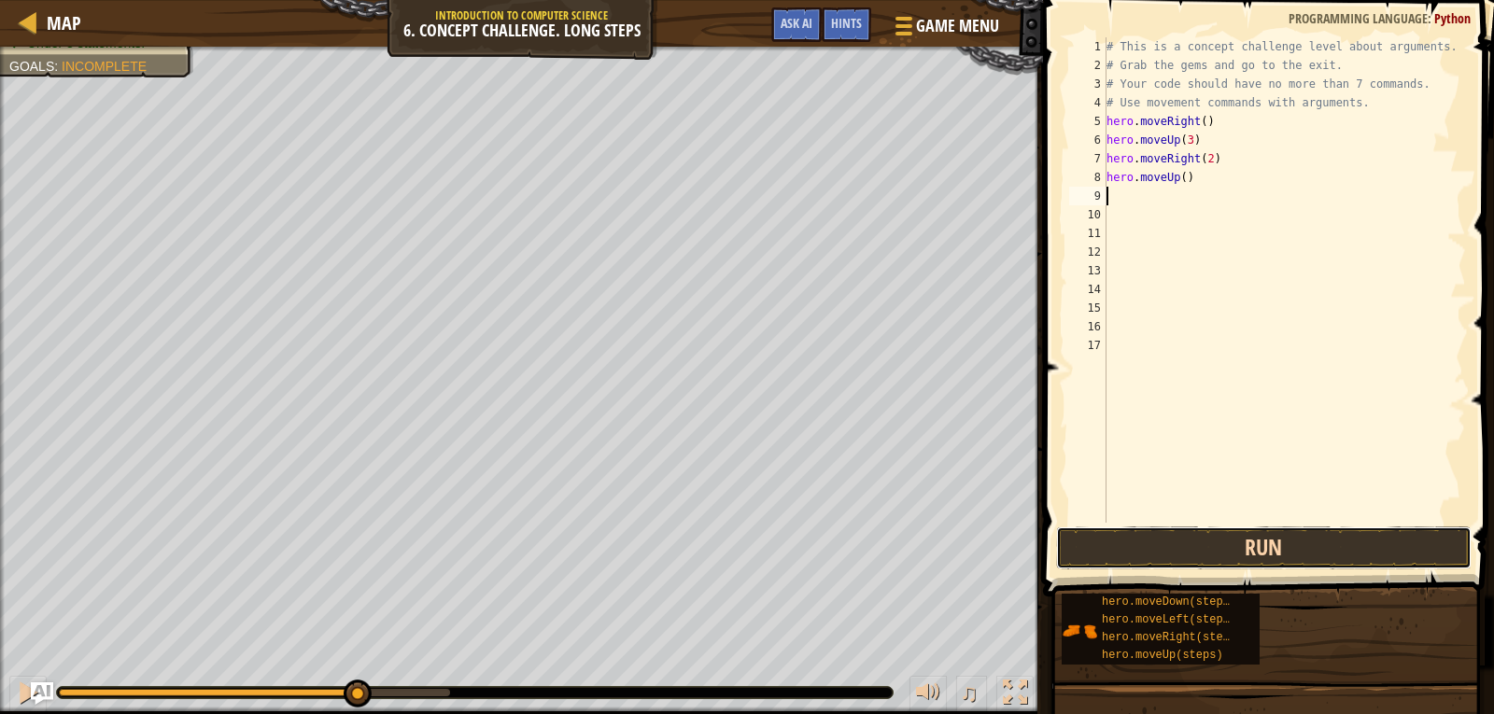
click at [1210, 532] on button "Run" at bounding box center [1264, 548] width 416 height 43
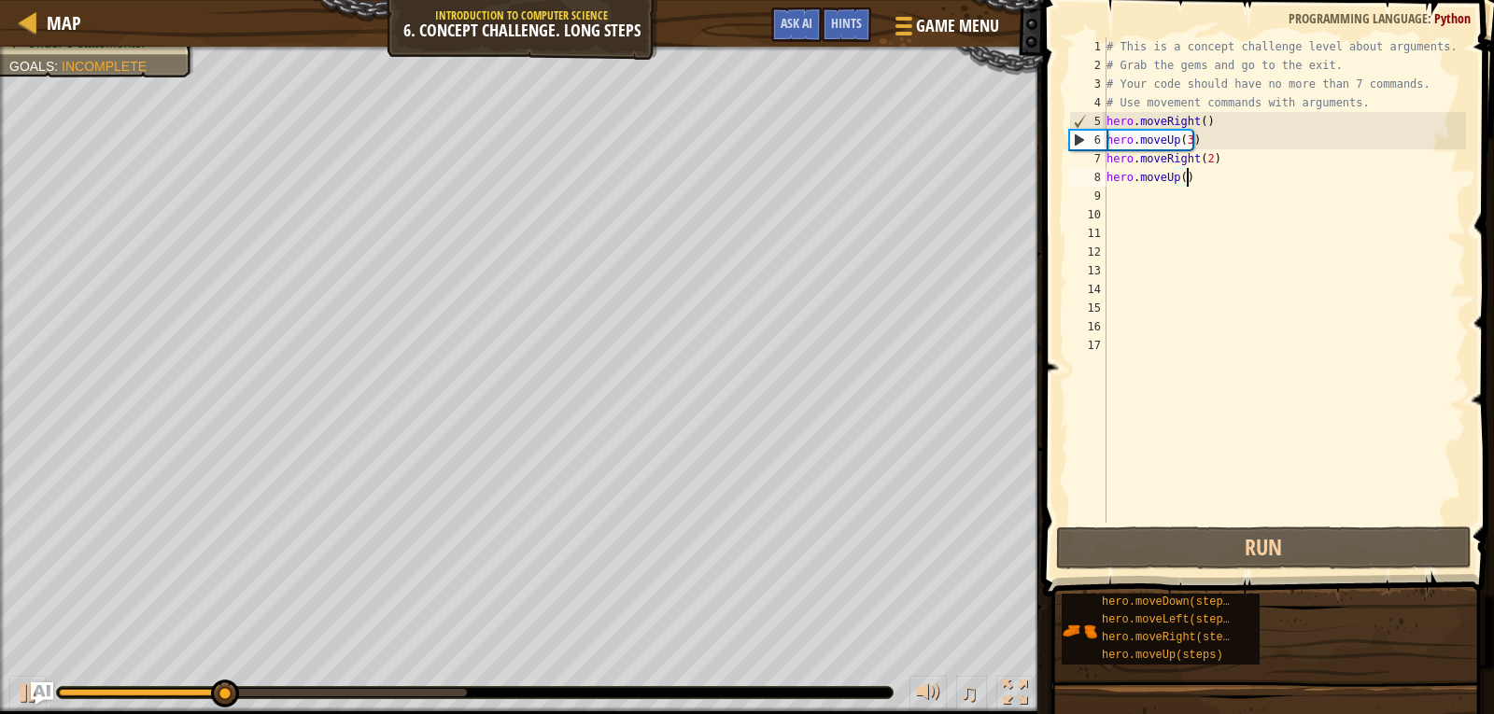
click at [1195, 173] on div "# This is a concept challenge level about arguments. # Grab the gems and go to …" at bounding box center [1285, 298] width 364 height 523
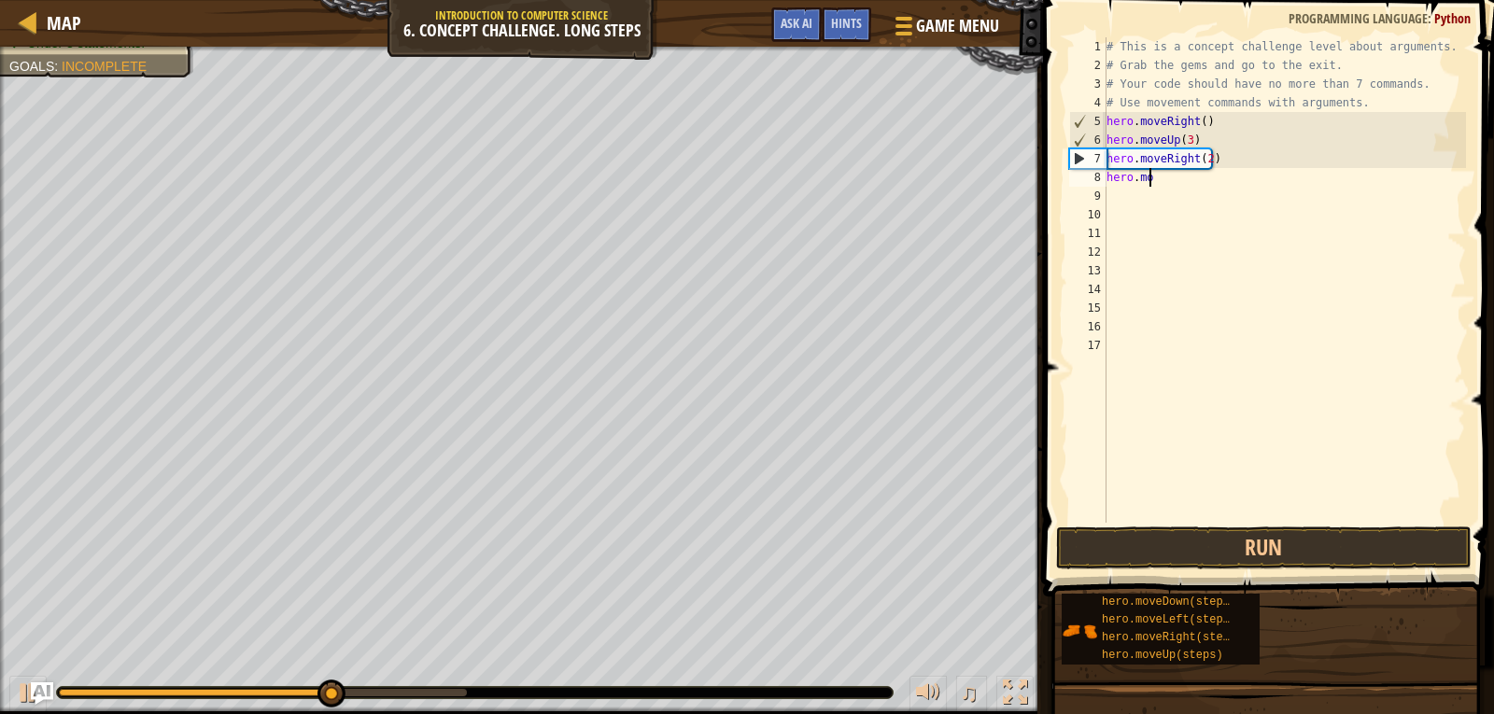
type textarea "h"
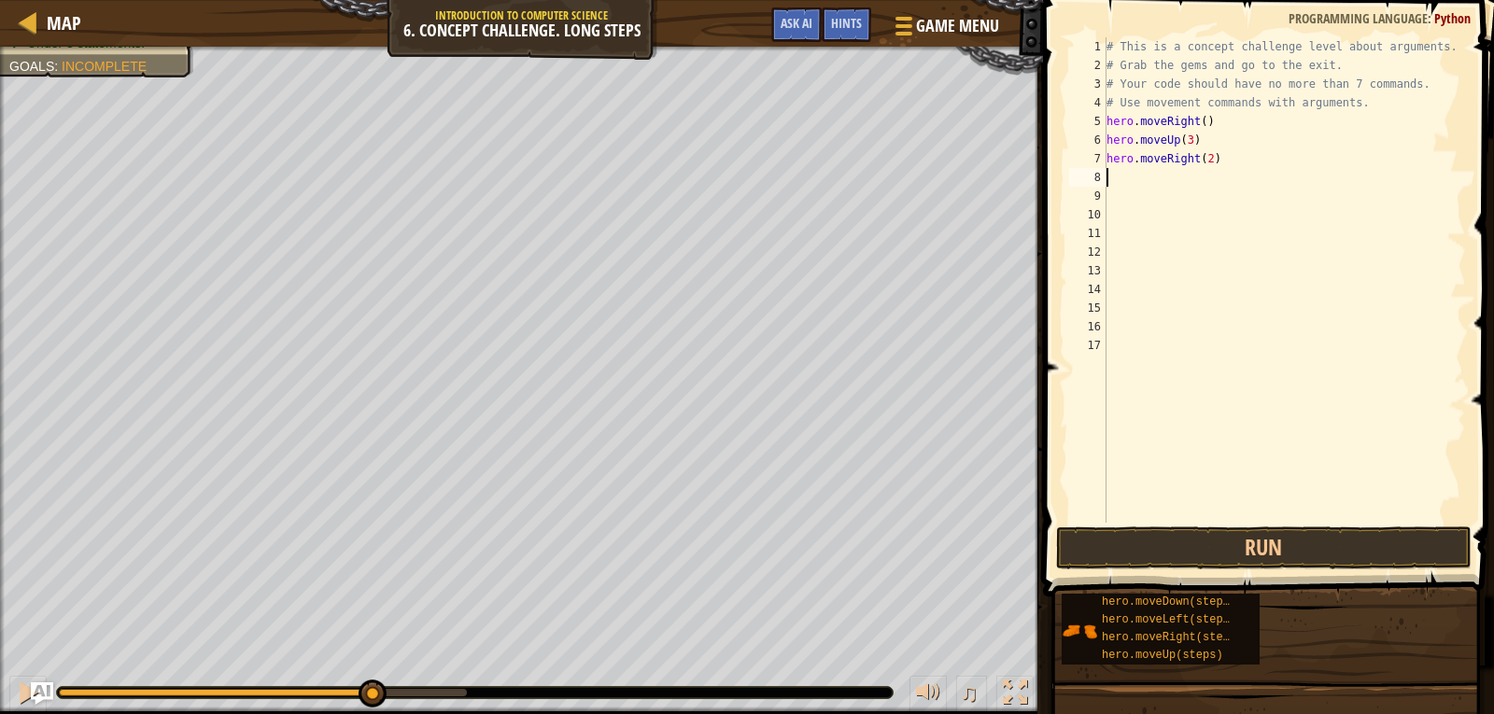
type textarea "h"
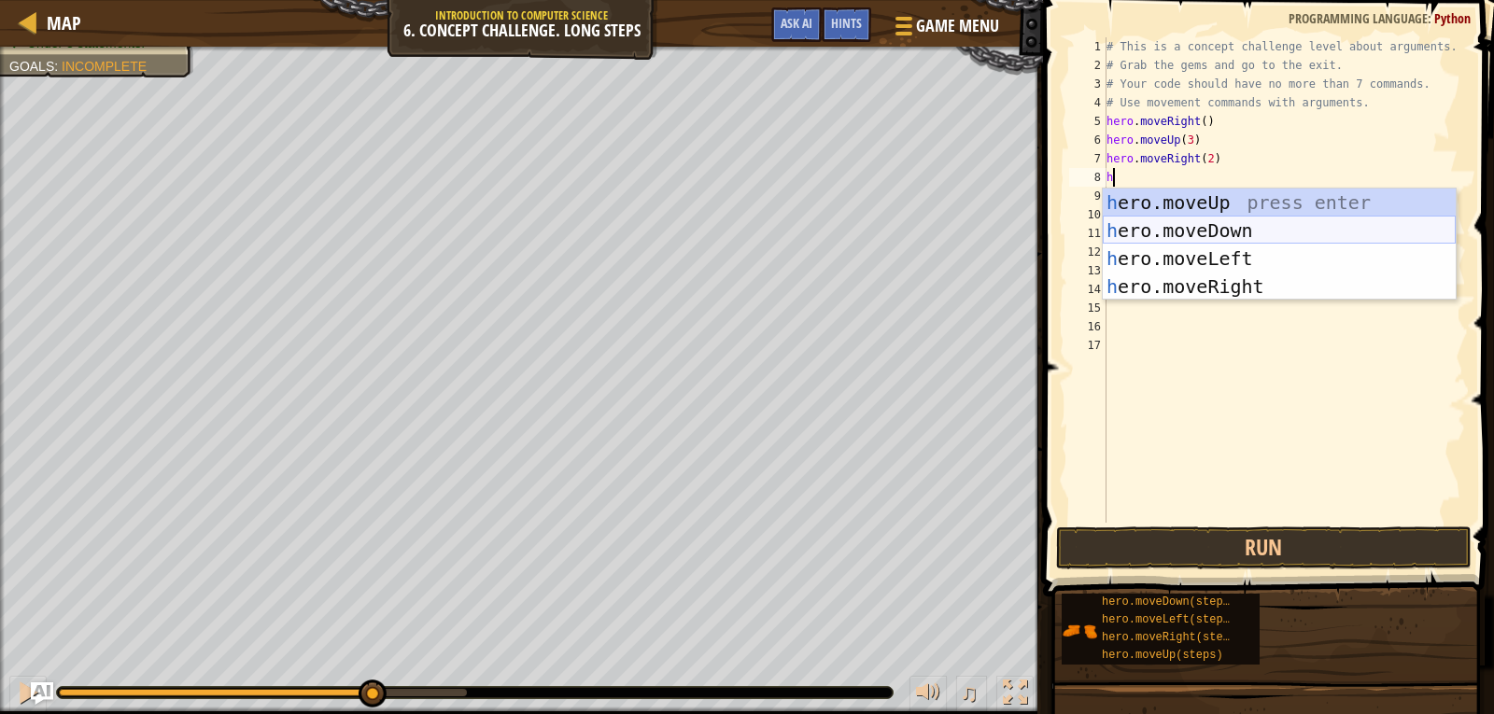
click at [1182, 217] on div "h ero.moveUp press enter h ero.moveDown press enter h ero.moveLeft press enter …" at bounding box center [1279, 273] width 353 height 168
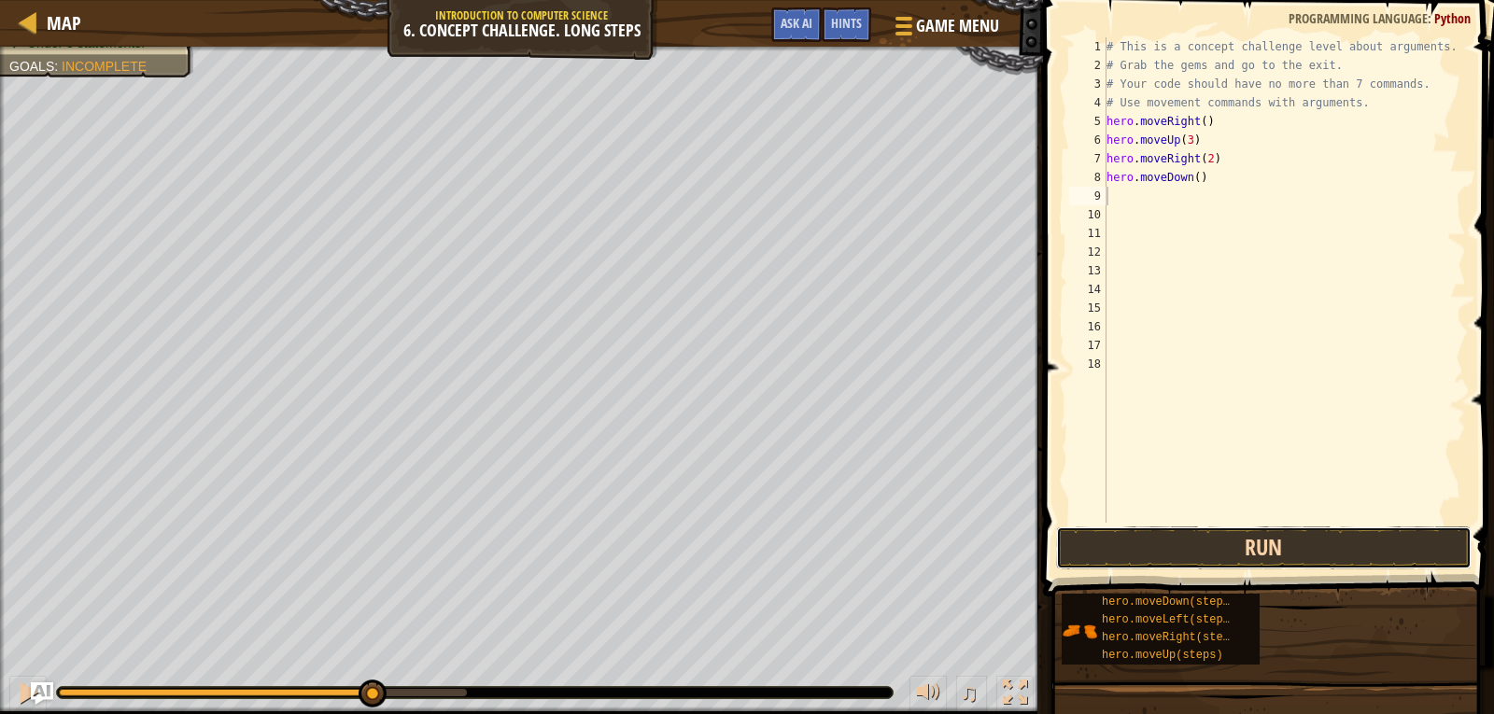
click at [1176, 550] on button "Run" at bounding box center [1264, 548] width 416 height 43
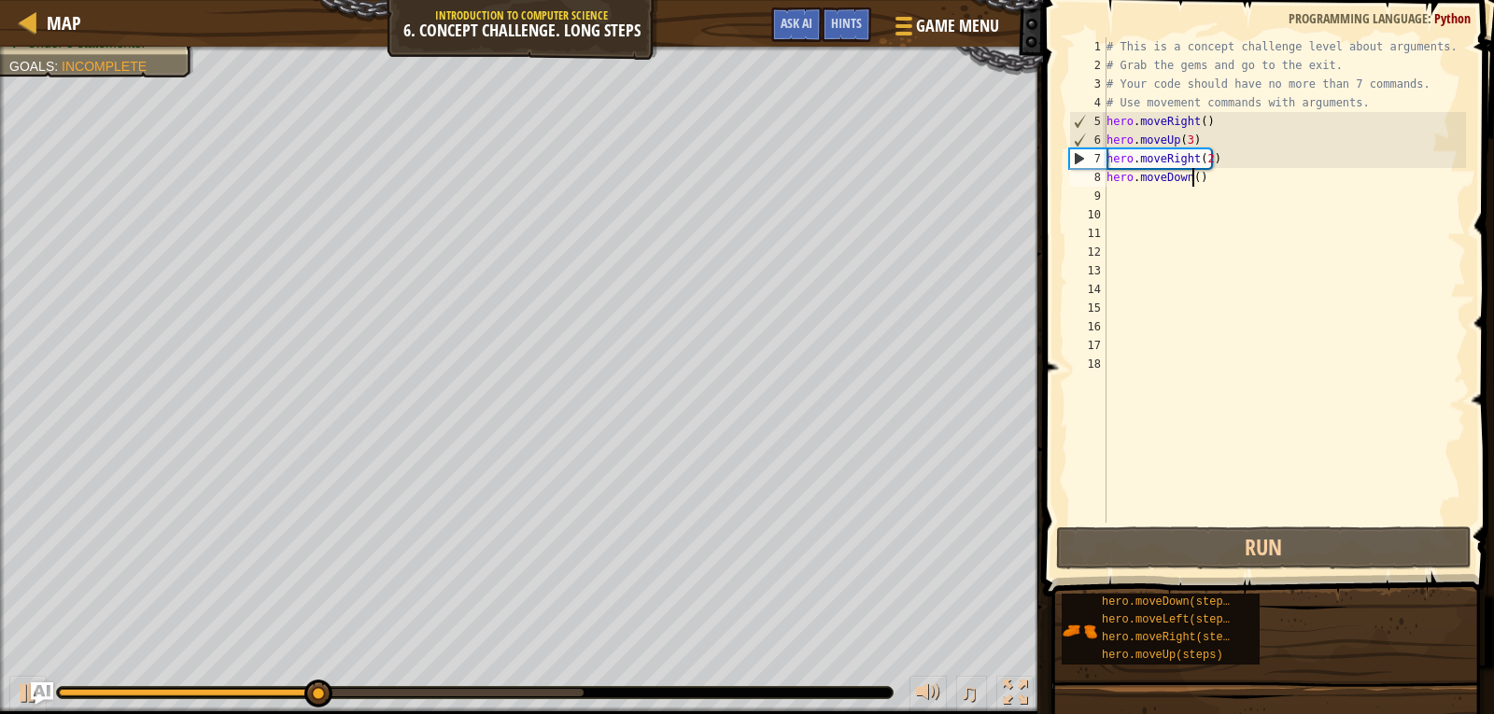
click at [1192, 178] on div "# This is a concept challenge level about arguments. # Grab the gems and go to …" at bounding box center [1285, 298] width 364 height 523
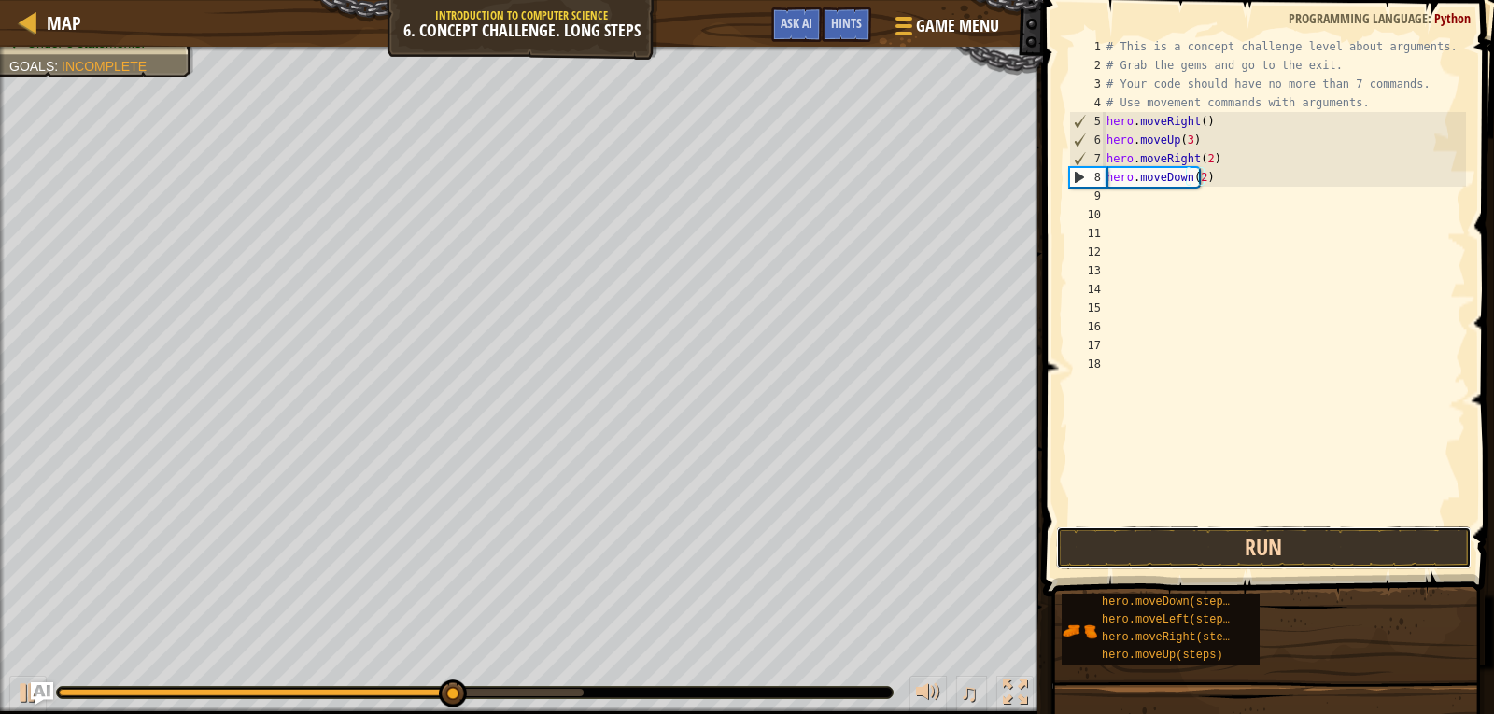
click at [1207, 546] on button "Run" at bounding box center [1264, 548] width 416 height 43
type textarea "hero.moveDown(3)"
click at [1275, 531] on button "Run" at bounding box center [1264, 548] width 416 height 43
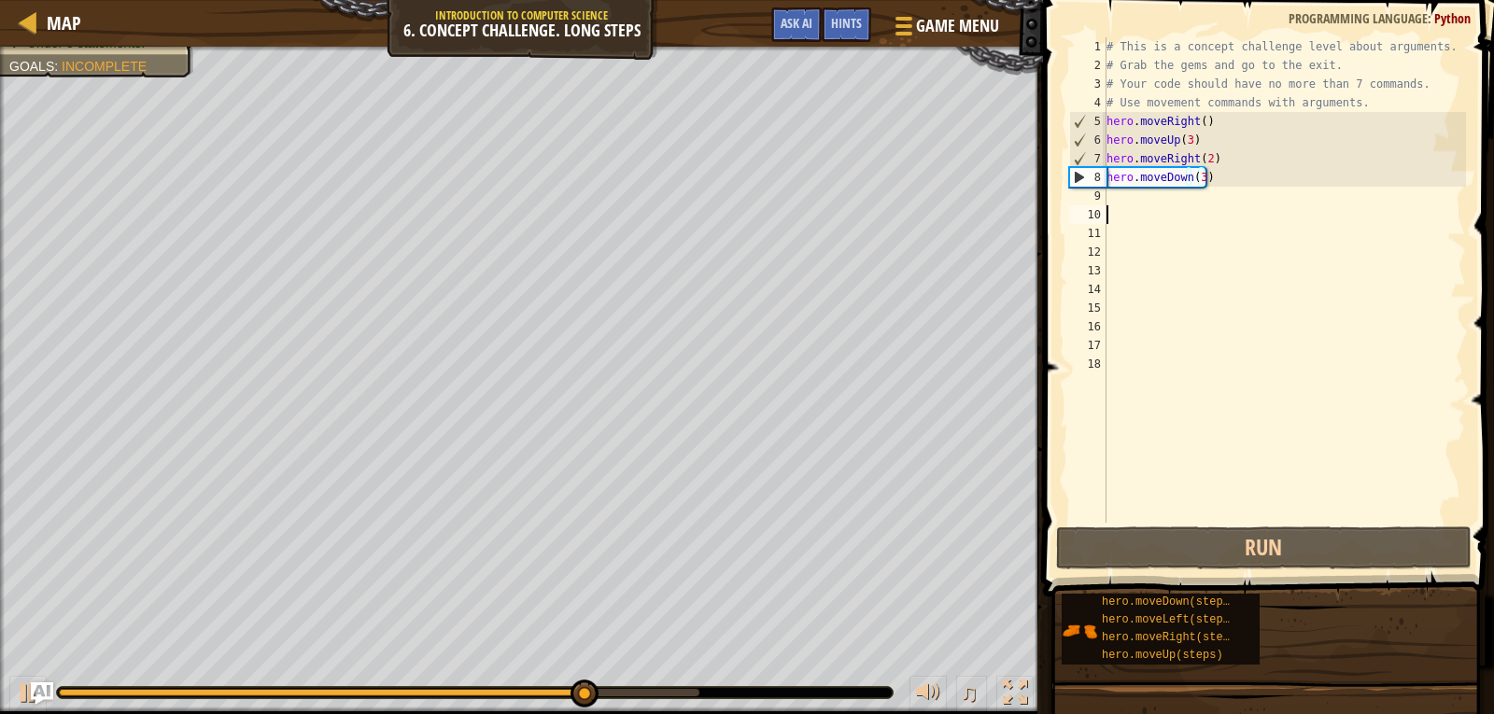
click at [1134, 213] on div "# This is a concept challenge level about arguments. # Grab the gems and go to …" at bounding box center [1285, 298] width 364 height 523
click at [1134, 203] on div "# This is a concept challenge level about arguments. # Grab the gems and go to …" at bounding box center [1285, 298] width 364 height 523
type textarea "h"
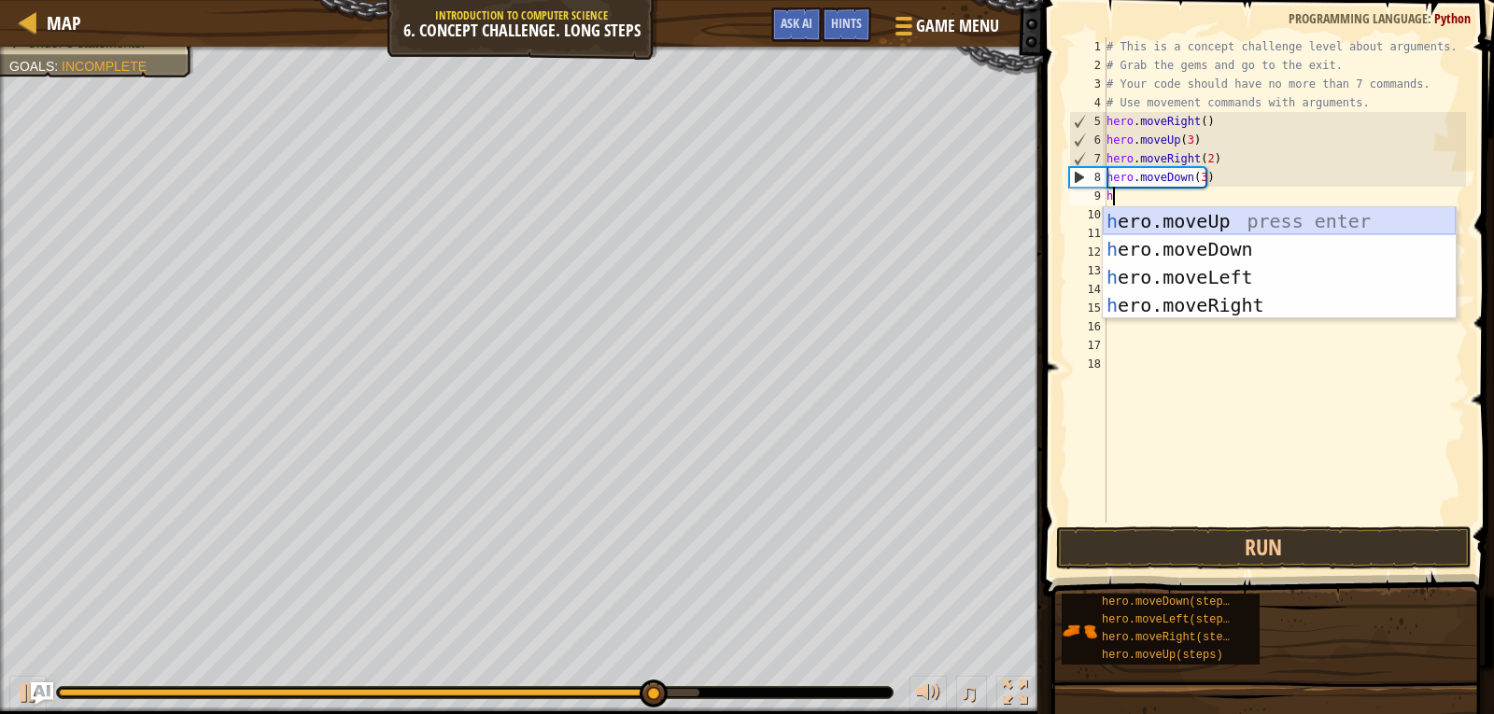
click at [1144, 217] on div "h ero.moveUp press enter h ero.moveDown press enter h ero.moveLeft press enter …" at bounding box center [1279, 291] width 353 height 168
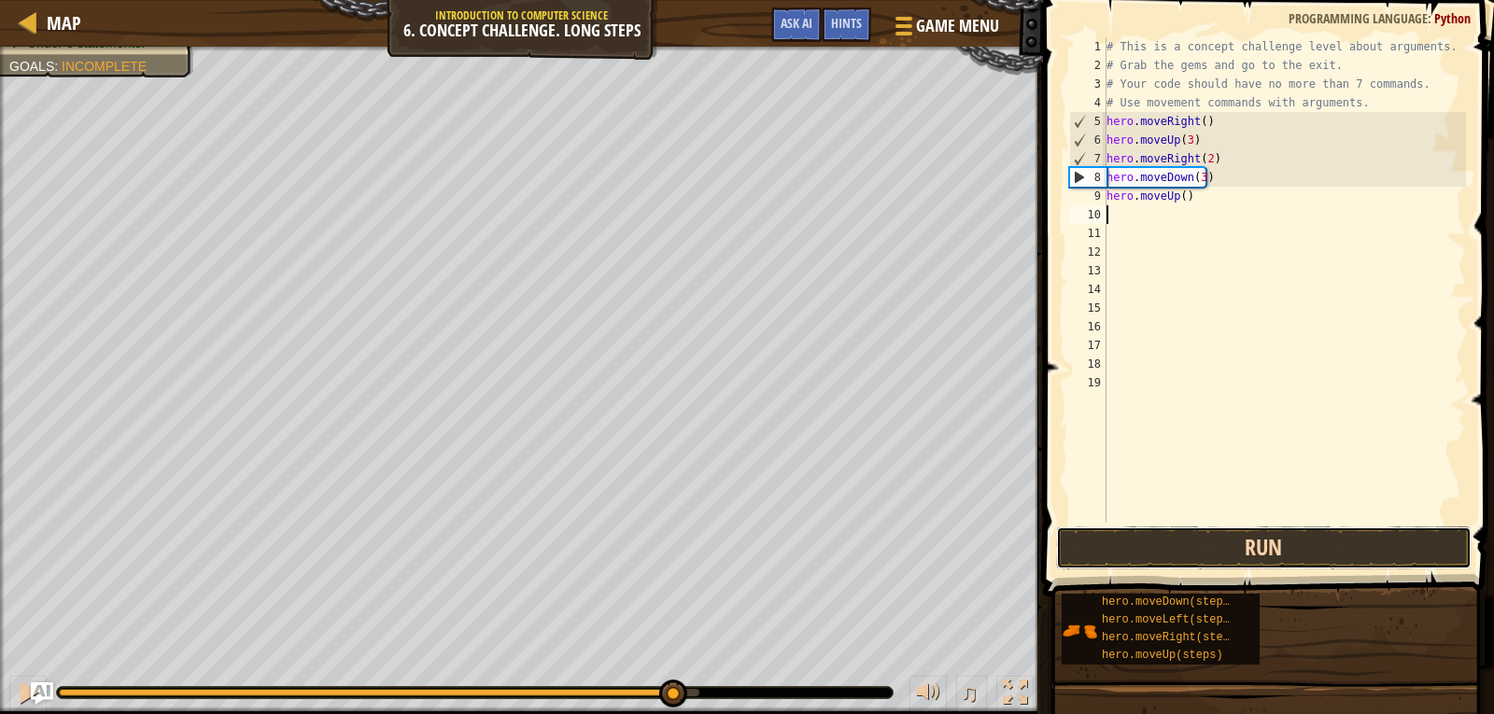
click at [1218, 541] on button "Run" at bounding box center [1264, 548] width 416 height 43
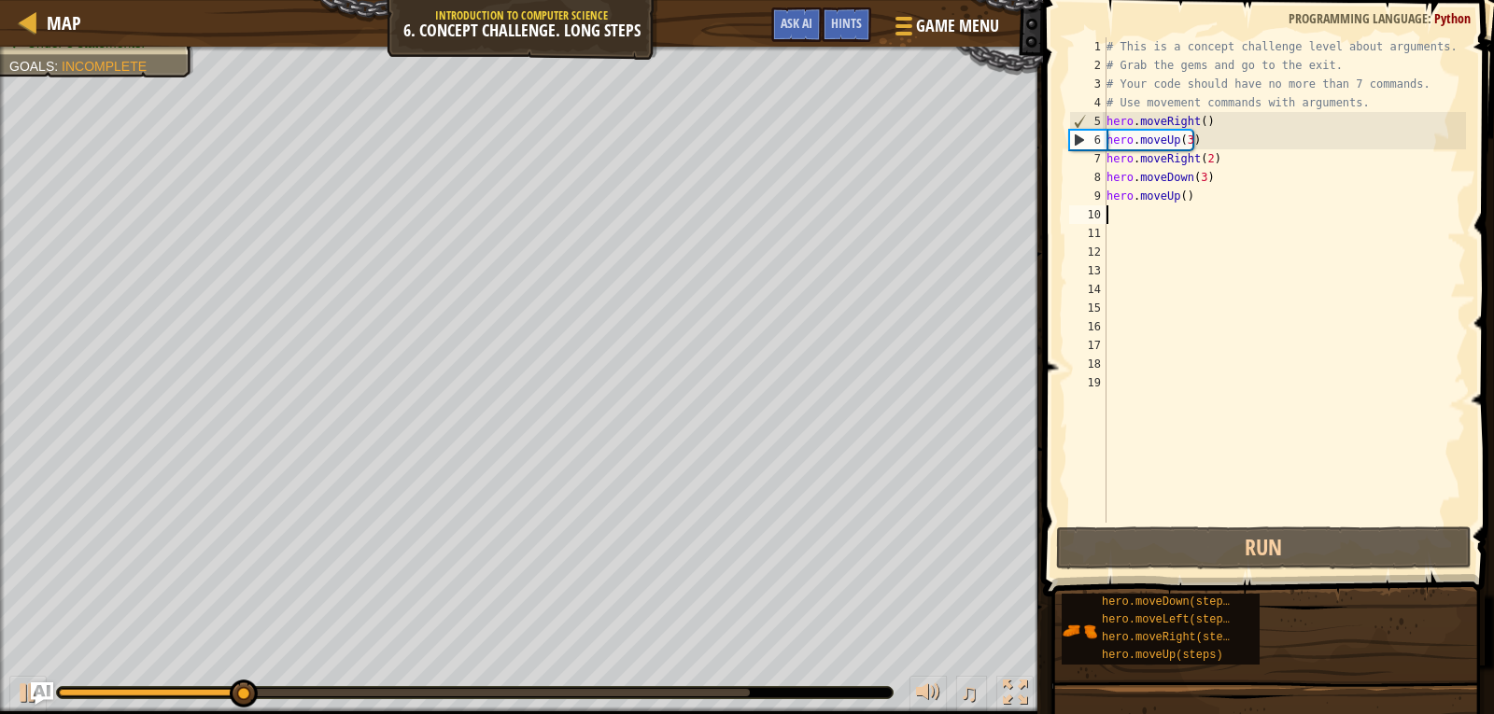
click at [1230, 203] on div "# This is a concept challenge level about arguments. # Grab the gems and go to …" at bounding box center [1285, 298] width 364 height 523
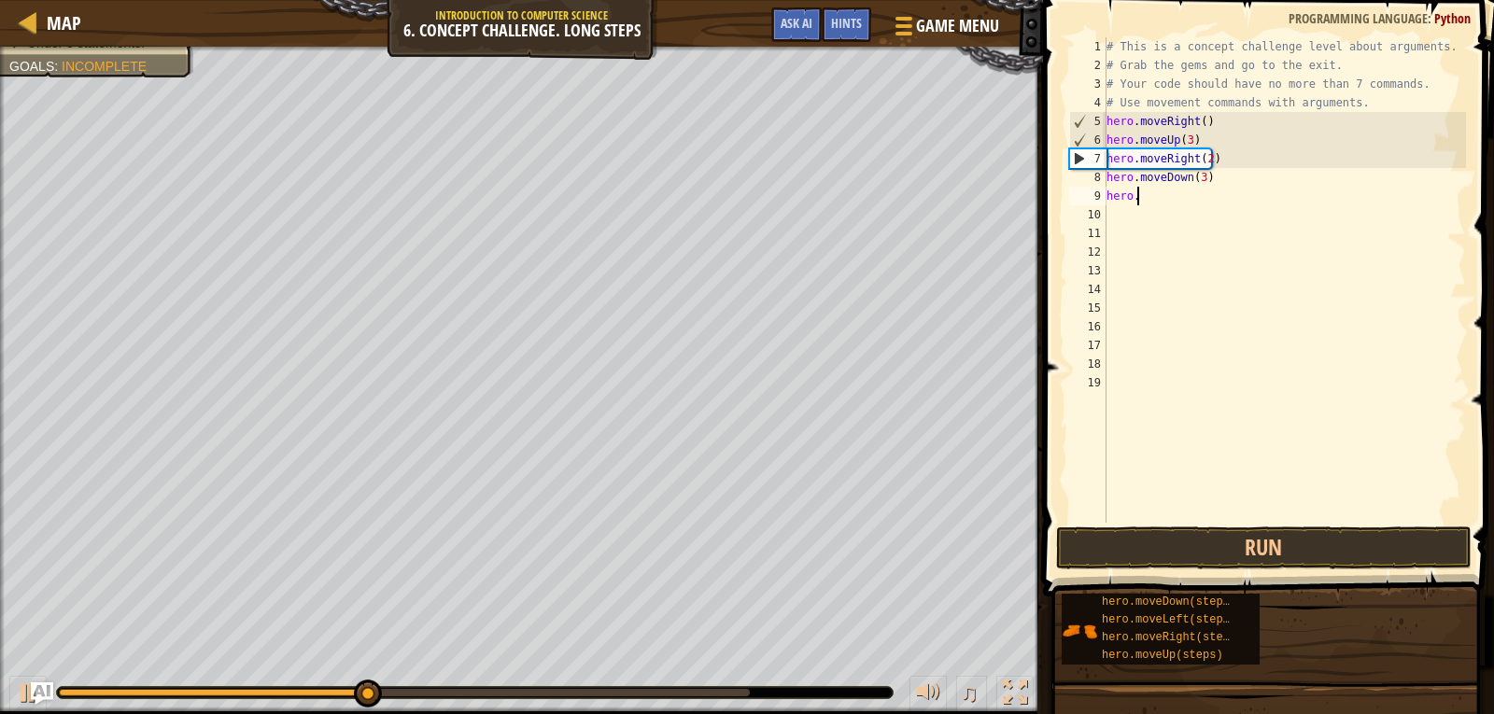
type textarea "h"
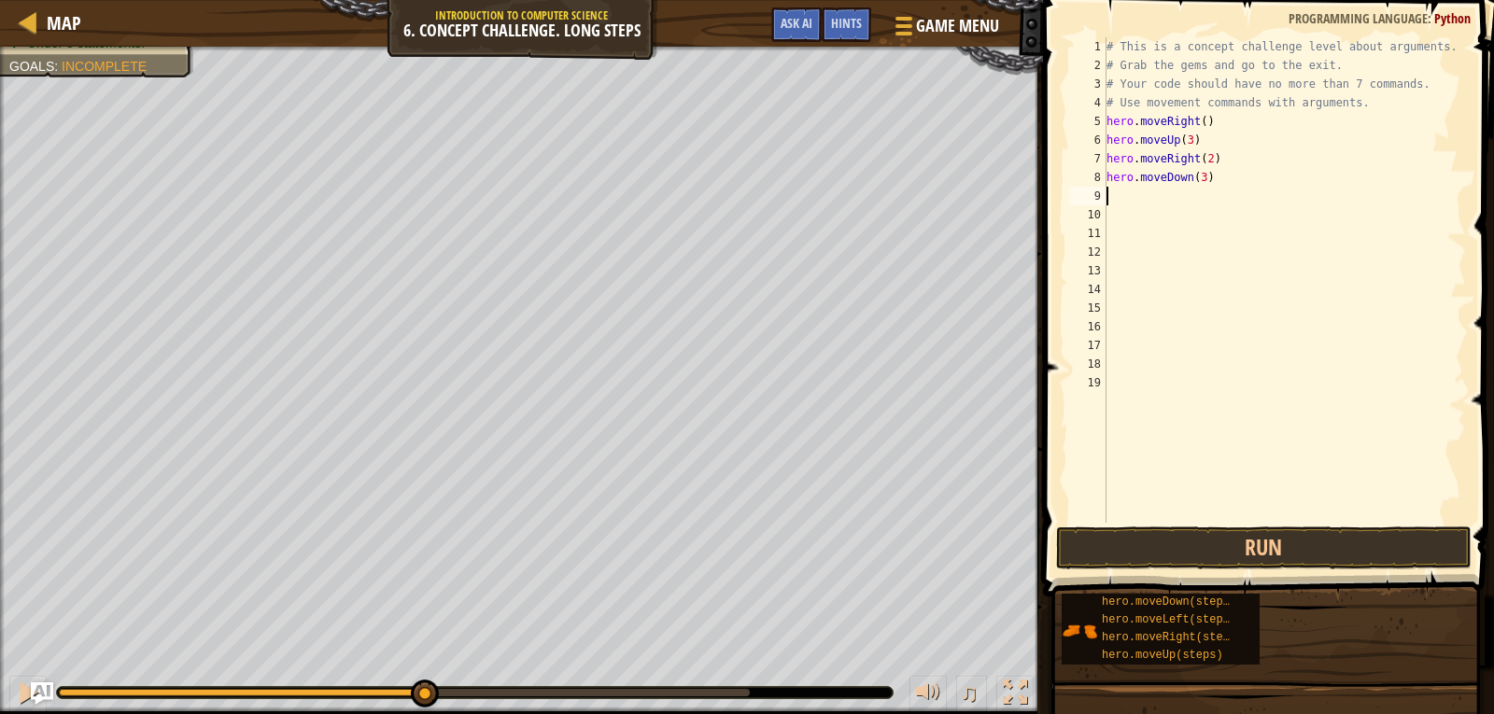
type textarea "h"
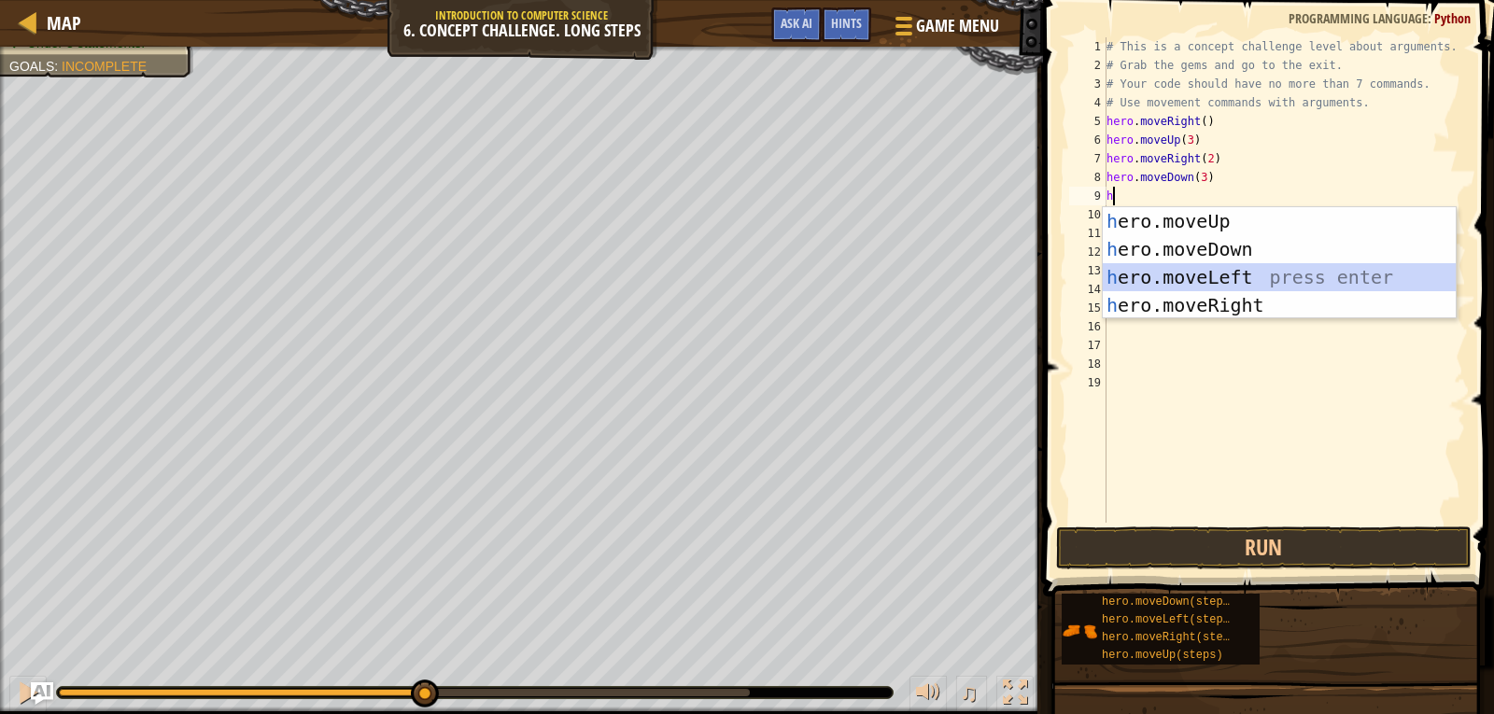
click at [1213, 266] on div "h ero.moveUp press enter h ero.moveDown press enter h ero.moveLeft press enter …" at bounding box center [1279, 291] width 353 height 168
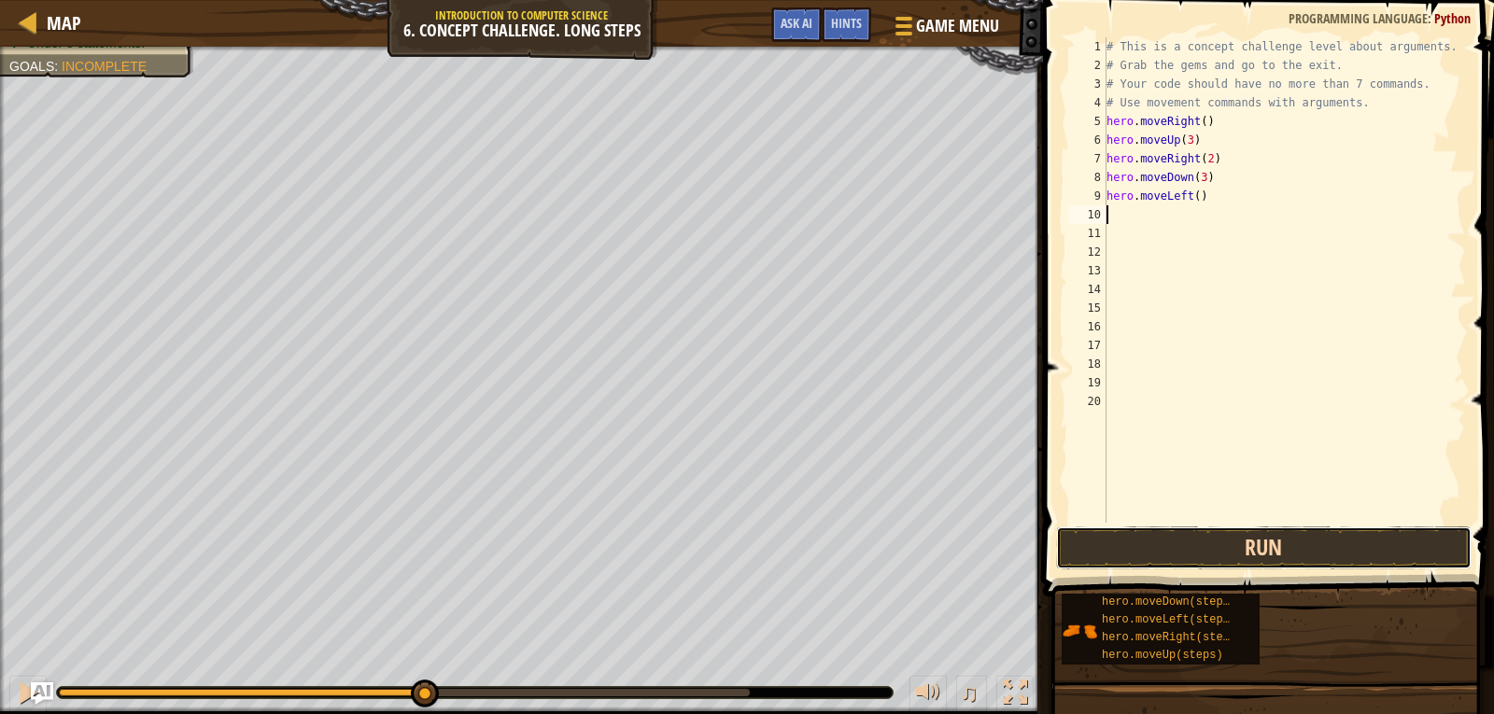
click at [1186, 536] on button "Run" at bounding box center [1264, 548] width 416 height 43
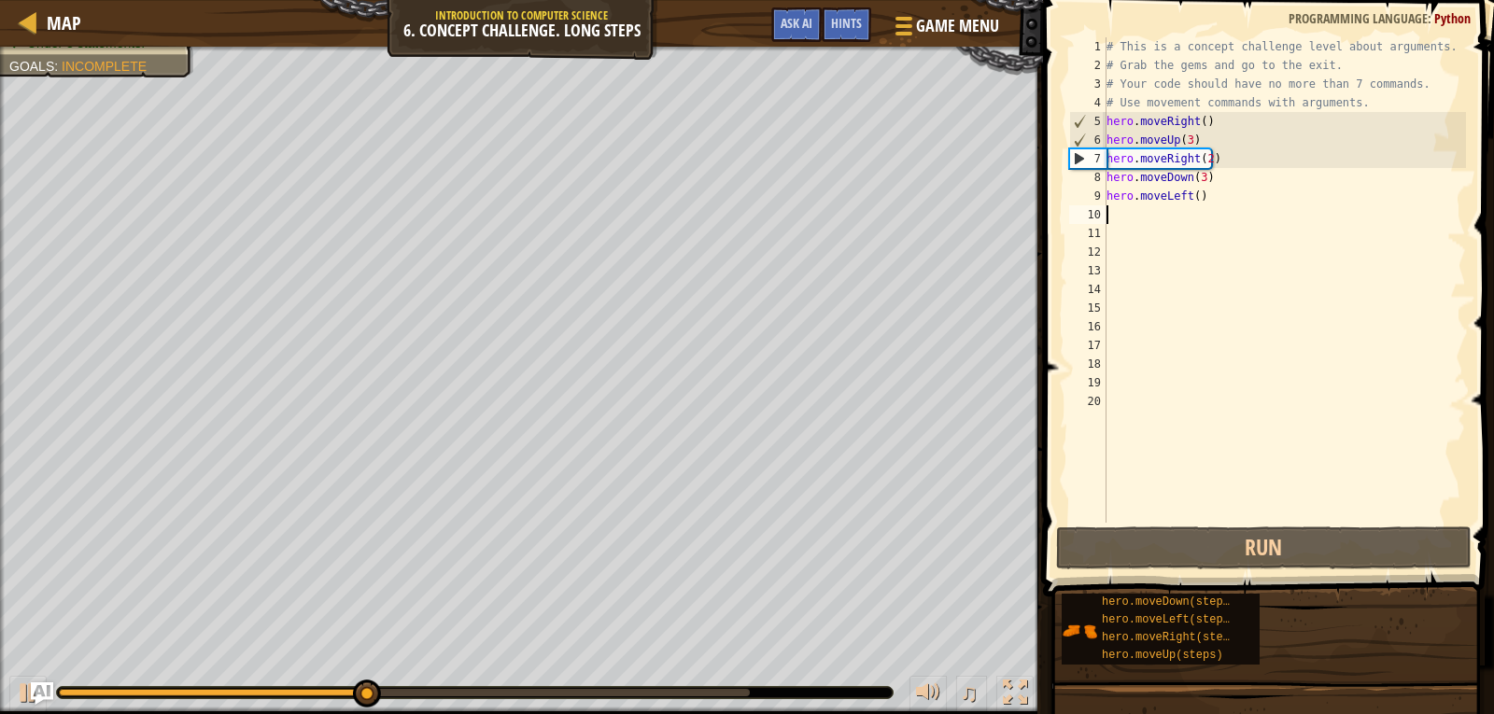
type textarea "h"
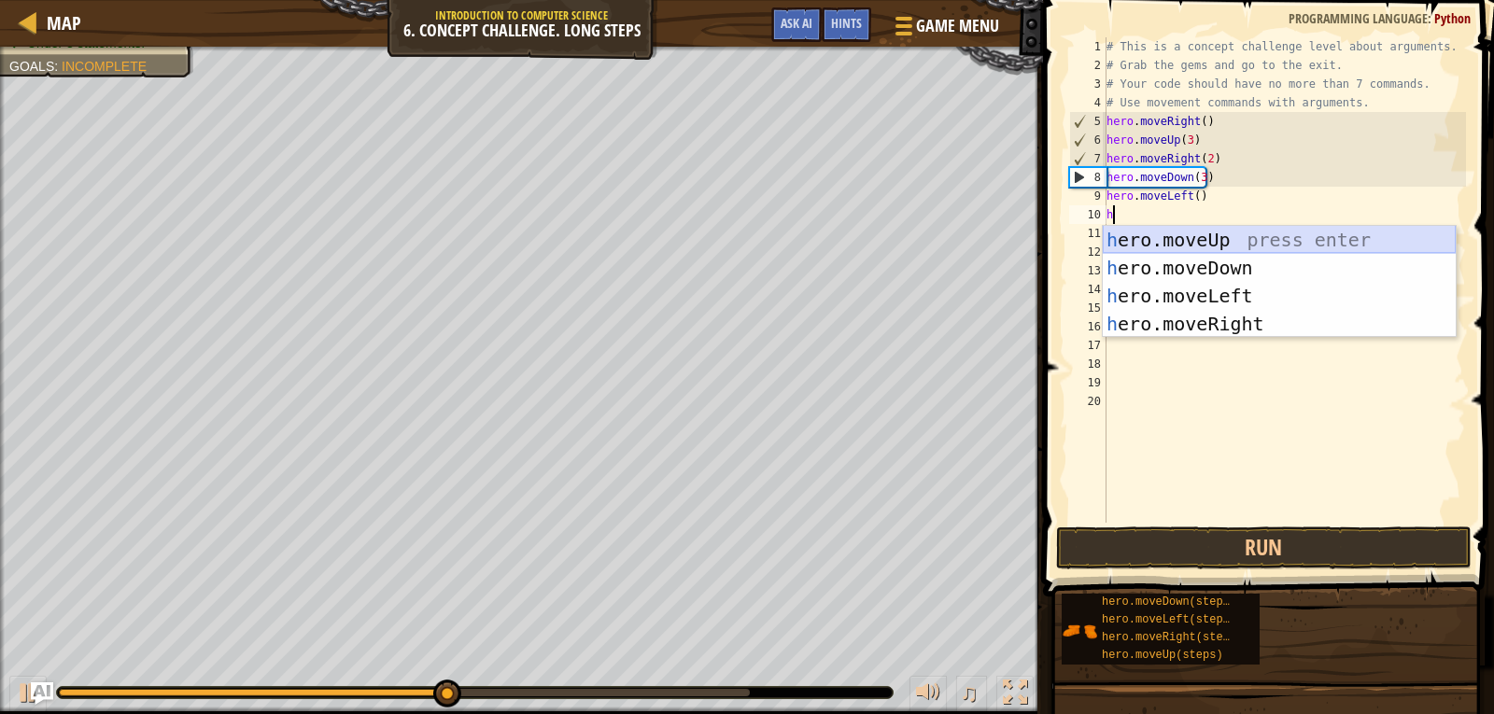
click at [1170, 238] on div "h ero.moveUp press enter h ero.moveDown press enter h ero.moveLeft press enter …" at bounding box center [1279, 310] width 353 height 168
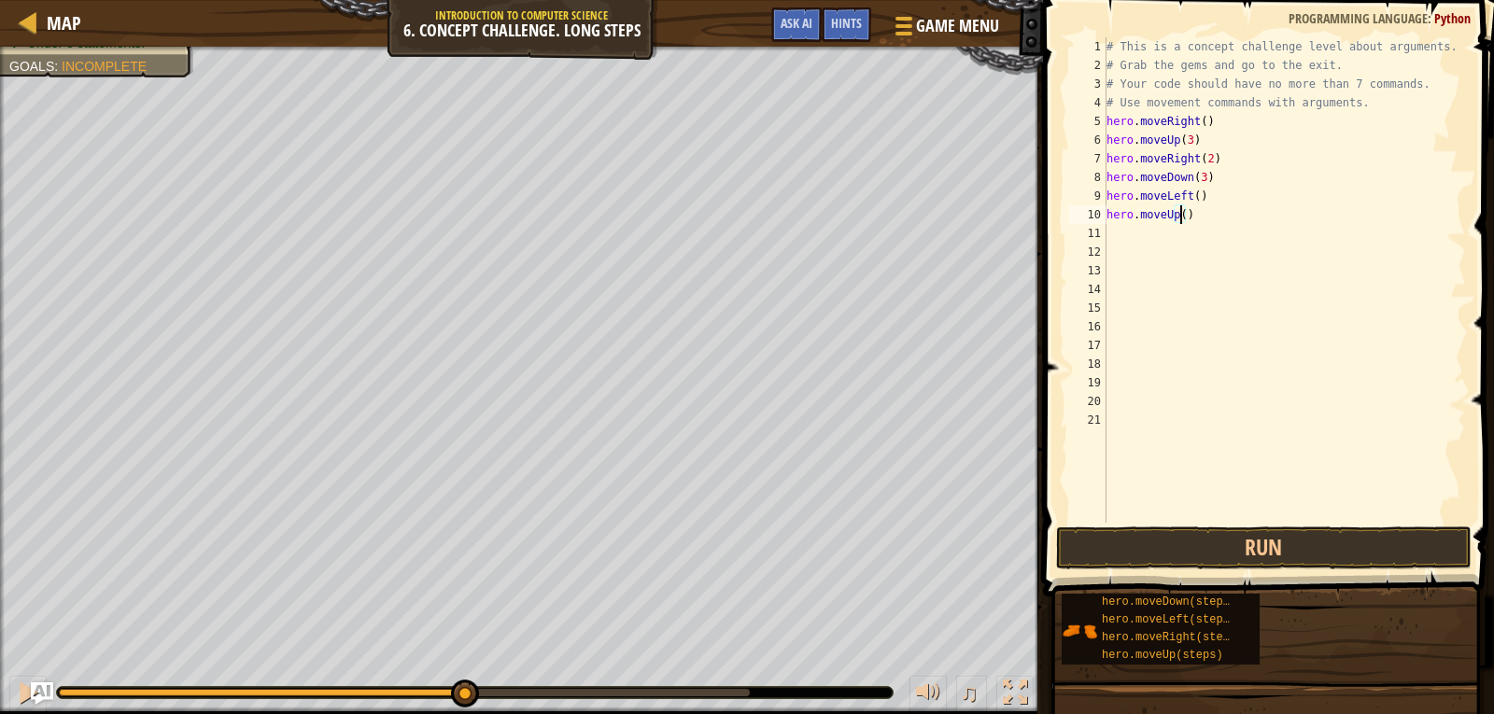
click at [1179, 219] on div "# This is a concept challenge level about arguments. # Grab the gems and go to …" at bounding box center [1285, 298] width 364 height 523
click at [1203, 543] on button "Run" at bounding box center [1264, 548] width 416 height 43
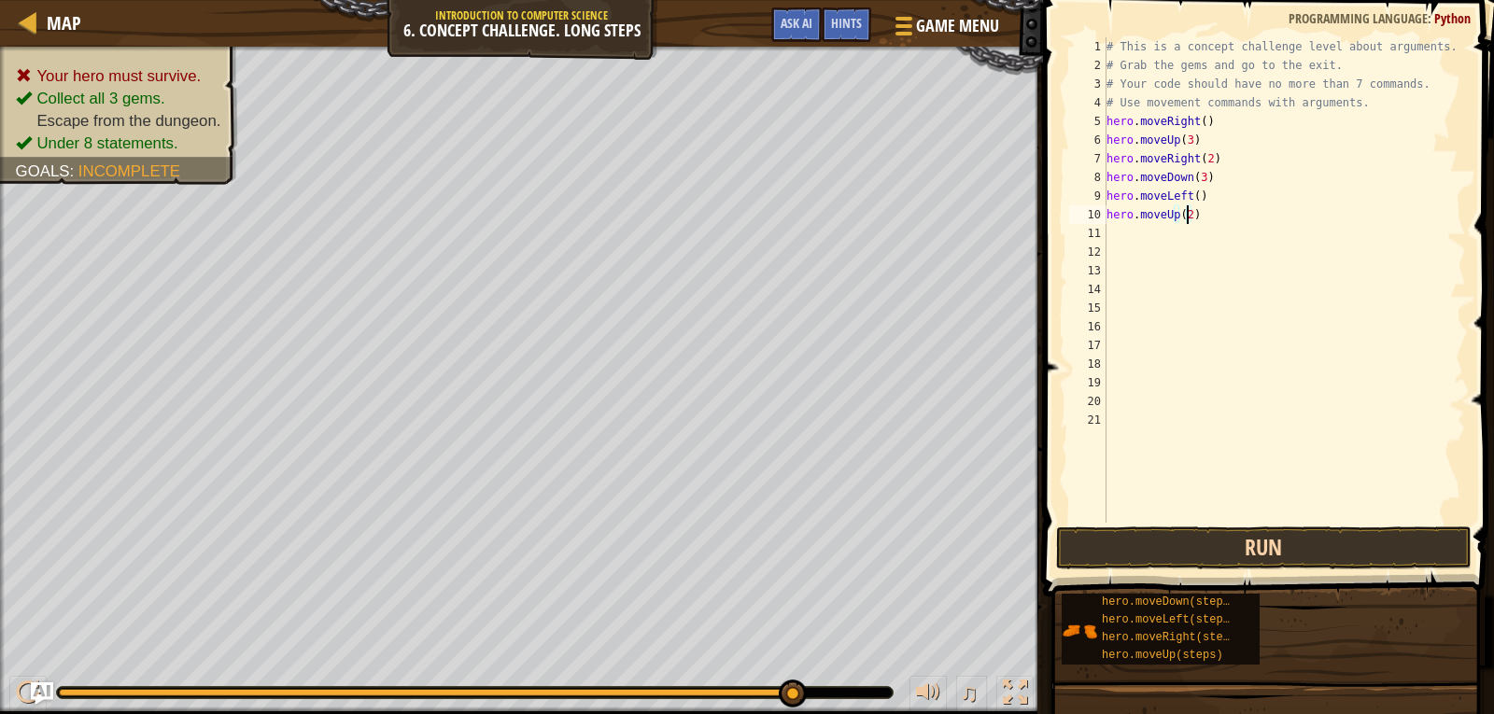
type textarea "hero.moveUp(2)"
click at [1196, 558] on button "Run" at bounding box center [1264, 548] width 416 height 43
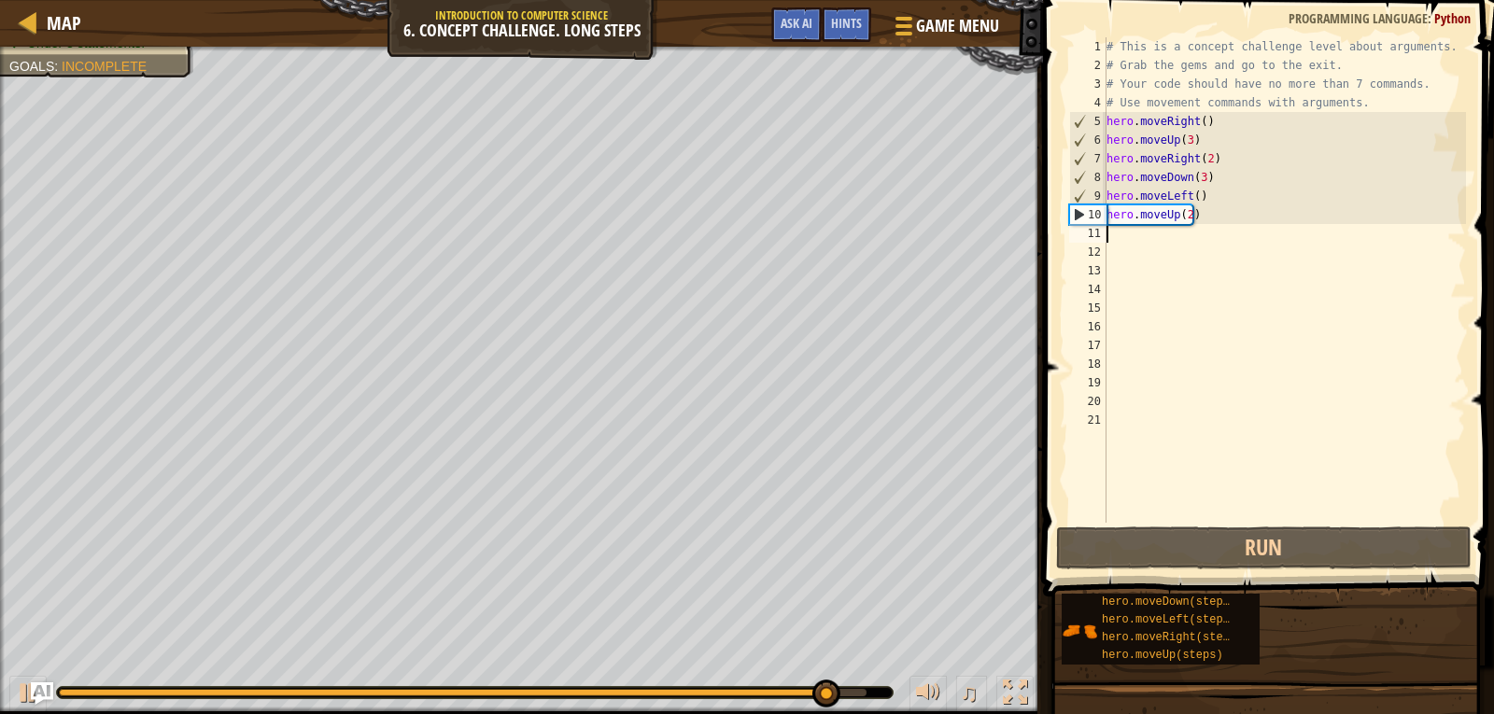
click at [1185, 233] on div "# This is a concept challenge level about arguments. # Grab the gems and go to …" at bounding box center [1285, 298] width 364 height 523
type textarea "h"
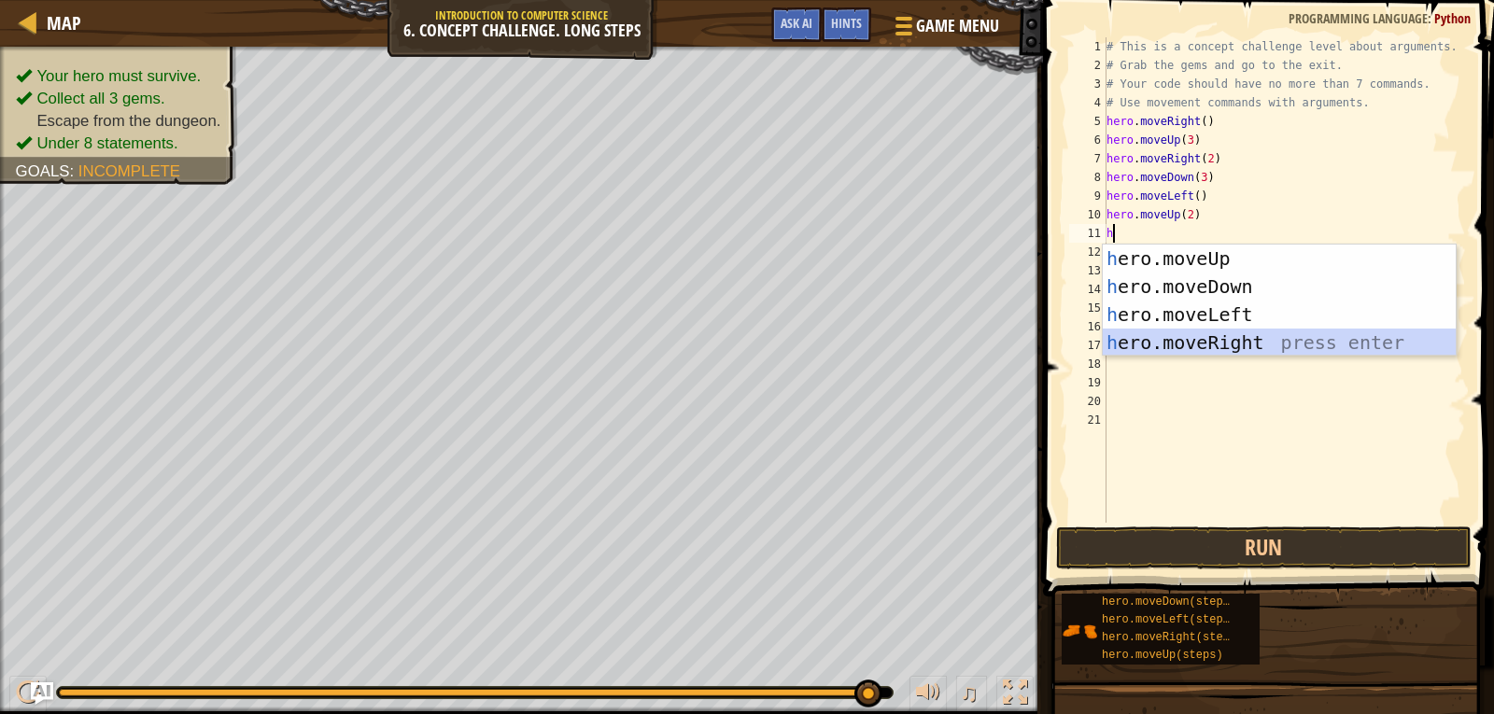
click at [1184, 331] on div "h ero.moveUp press enter h ero.moveDown press enter h ero.moveLeft press enter …" at bounding box center [1279, 329] width 353 height 168
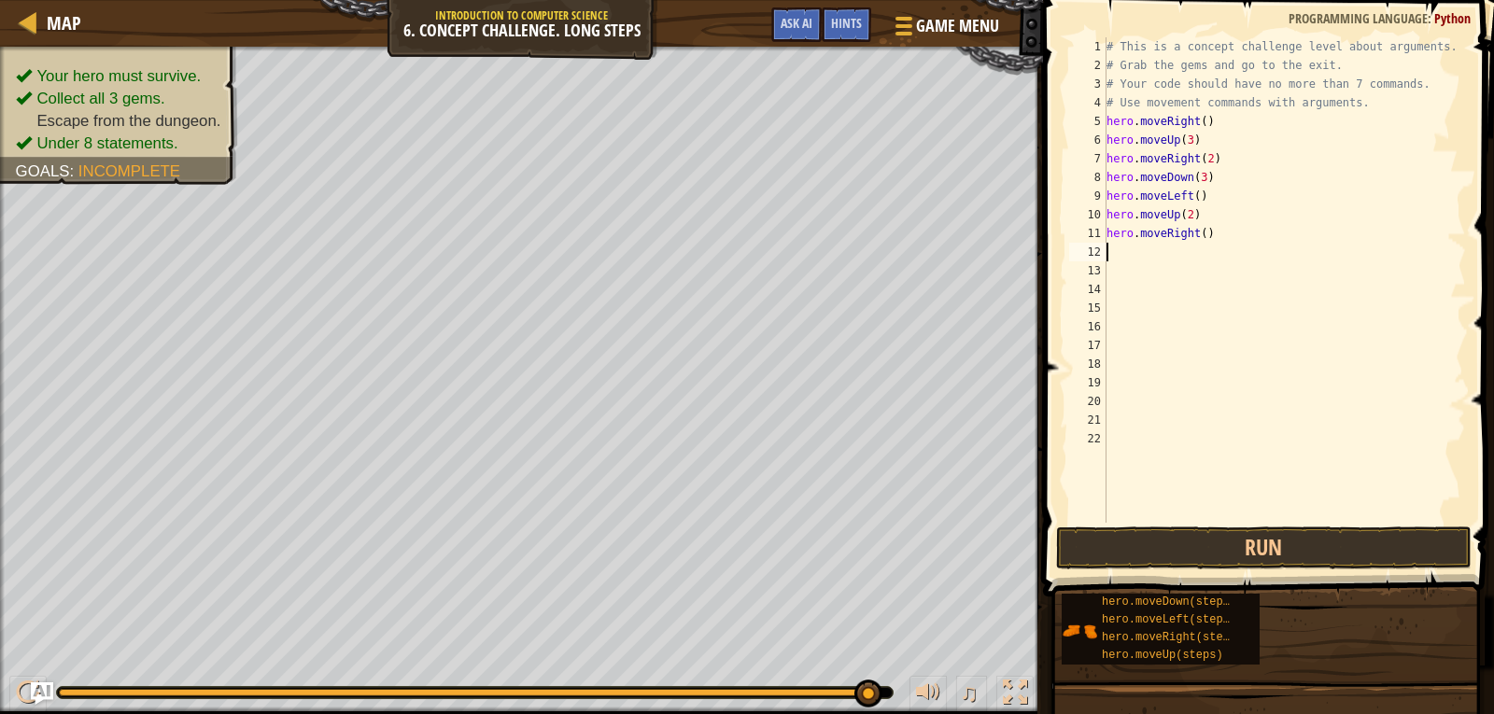
type textarea "h"
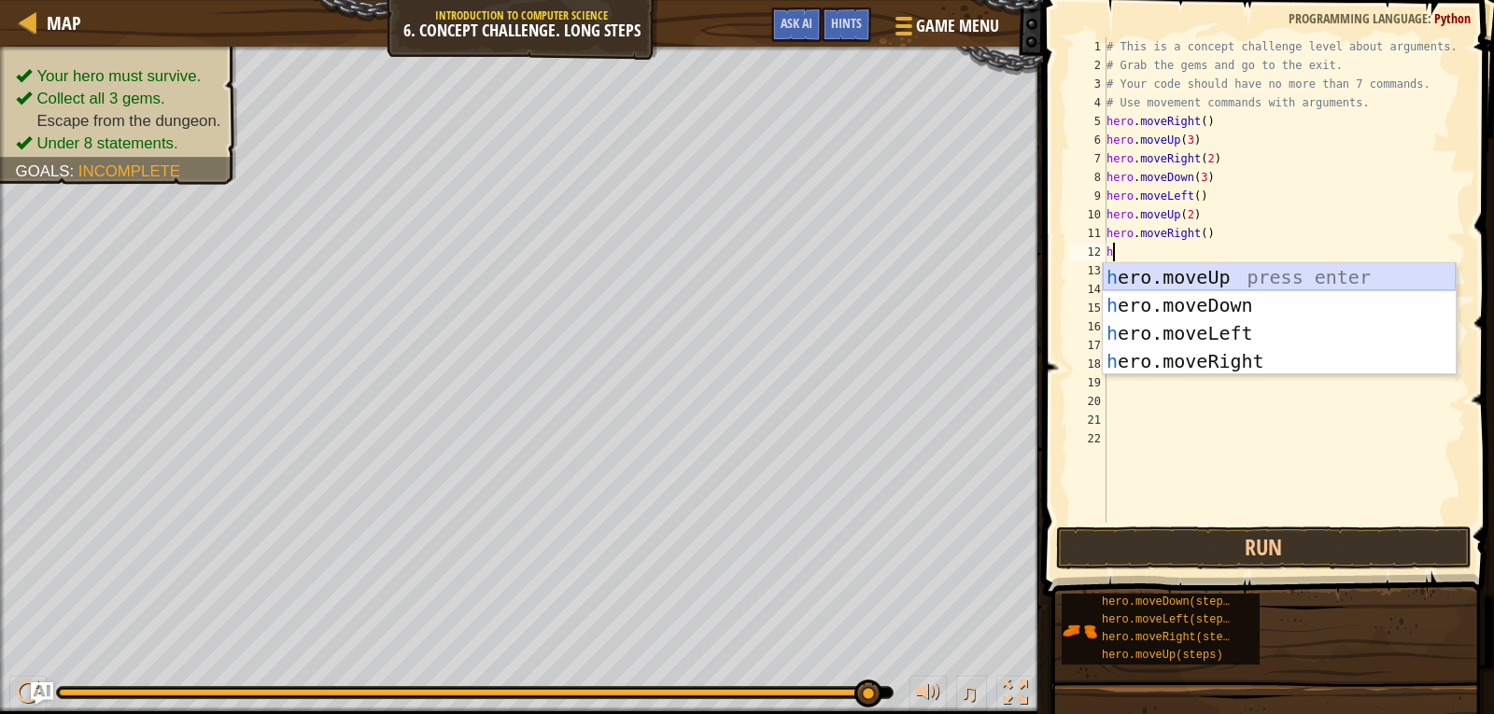
click at [1164, 266] on div "h ero.moveUp press enter h ero.moveDown press enter h ero.moveLeft press enter …" at bounding box center [1279, 347] width 353 height 168
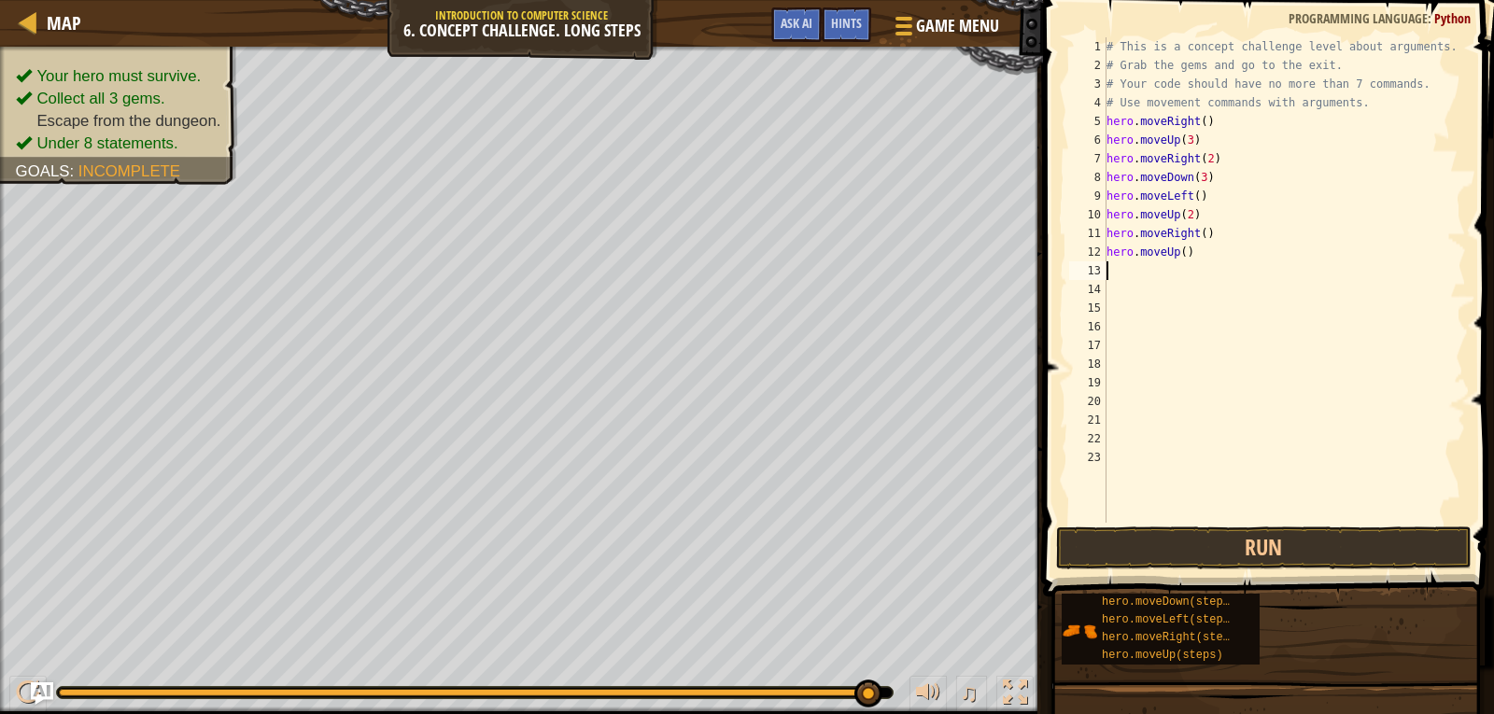
click at [1178, 255] on div "# This is a concept challenge level about arguments. # Grab the gems and go to …" at bounding box center [1285, 298] width 364 height 523
click at [1220, 543] on button "Run" at bounding box center [1264, 548] width 416 height 43
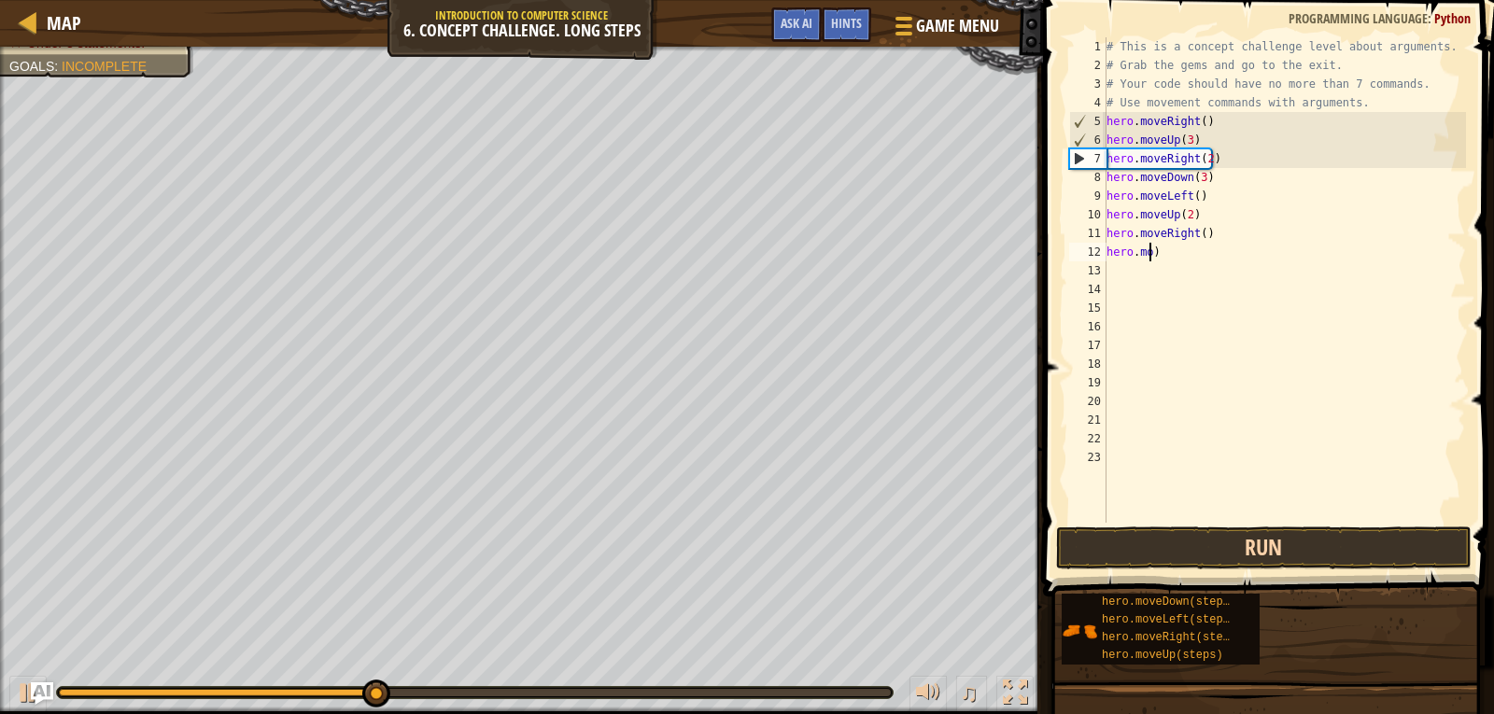
scroll to position [8, 1]
type textarea ")"
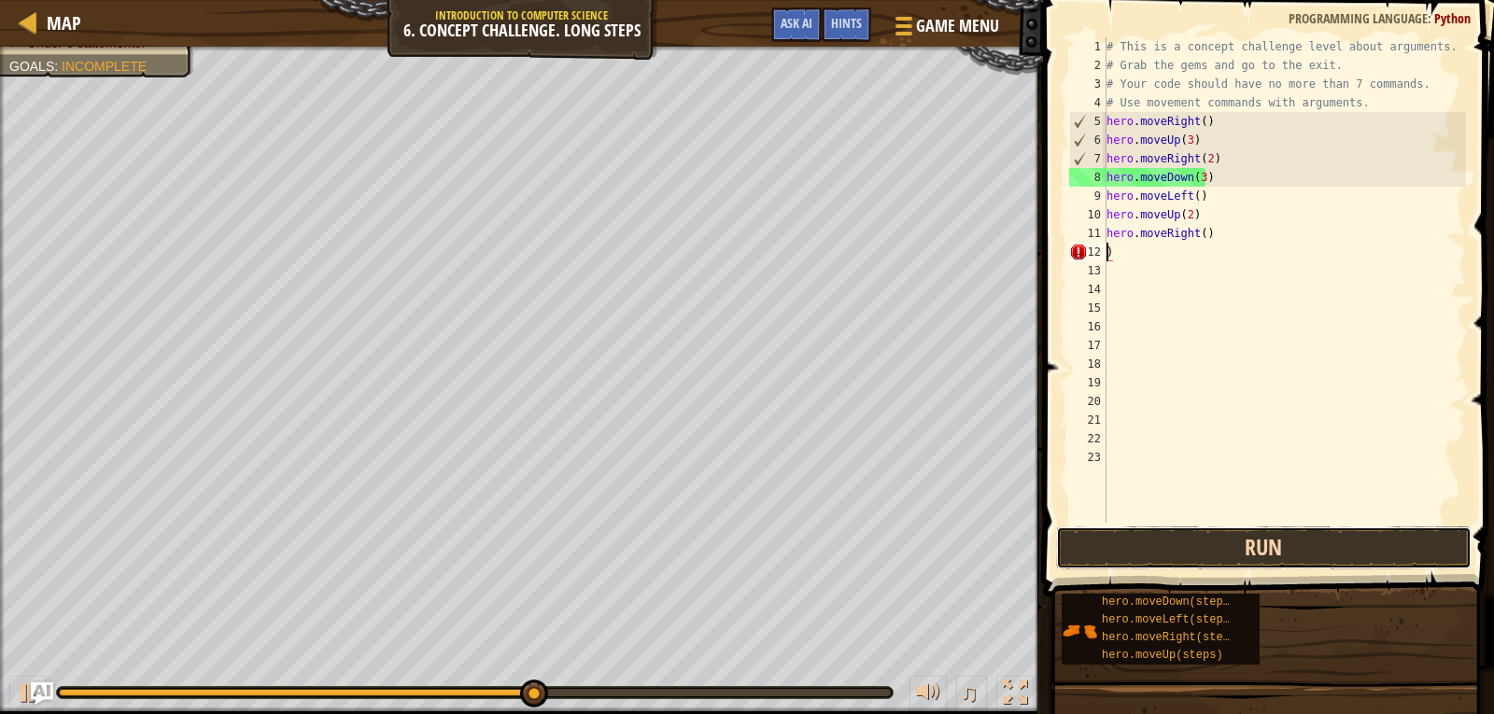
click at [1270, 547] on button "Run" at bounding box center [1264, 548] width 416 height 43
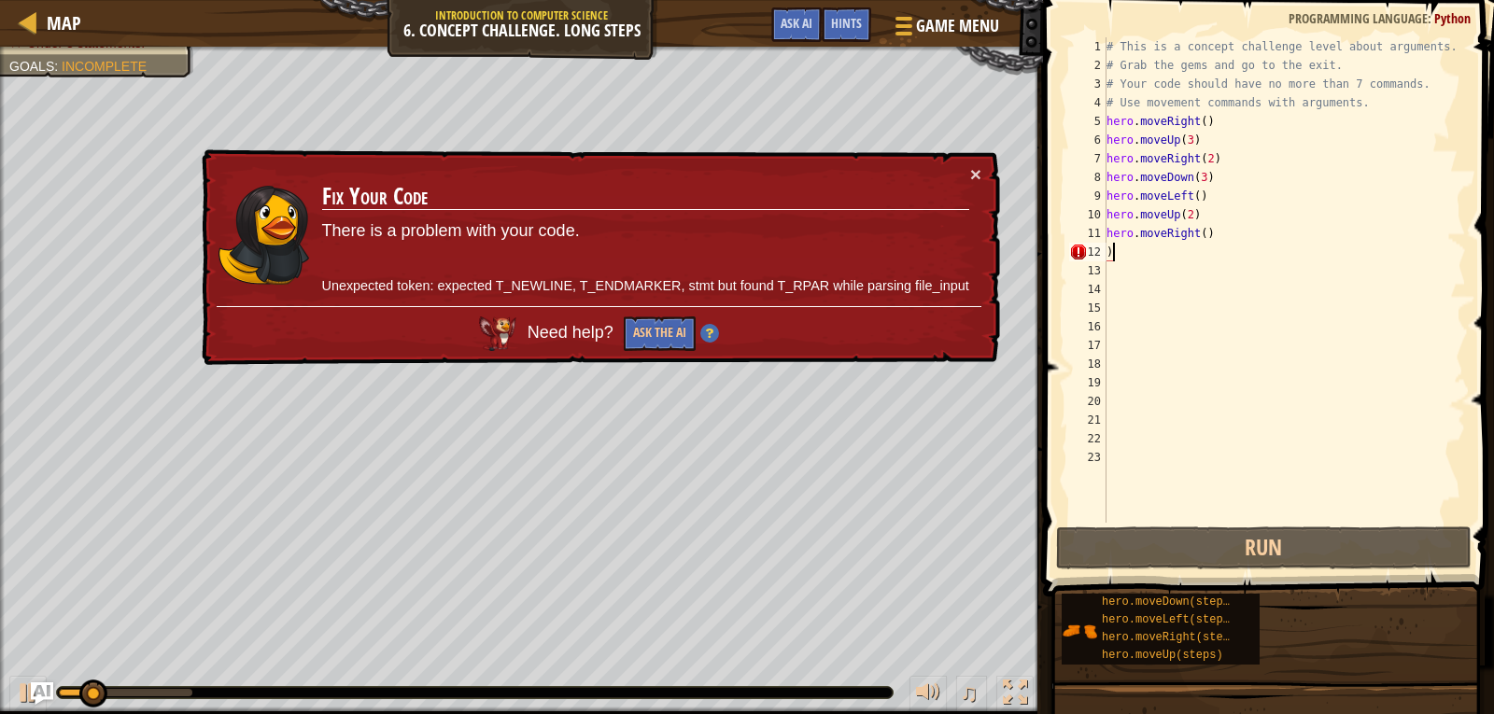
click at [1173, 247] on div "# This is a concept challenge level about arguments. # Grab the gems and go to …" at bounding box center [1285, 298] width 364 height 523
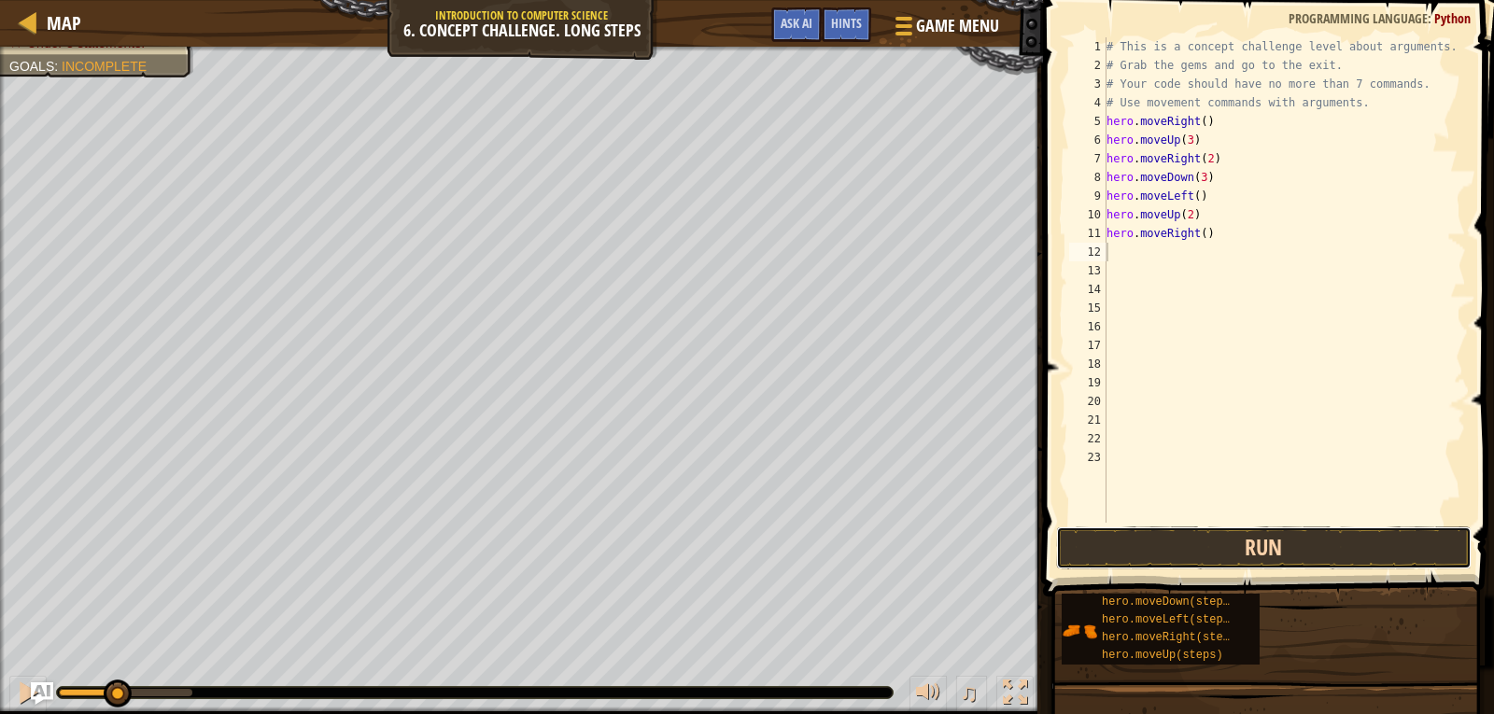
click at [1211, 547] on button "Run" at bounding box center [1264, 548] width 416 height 43
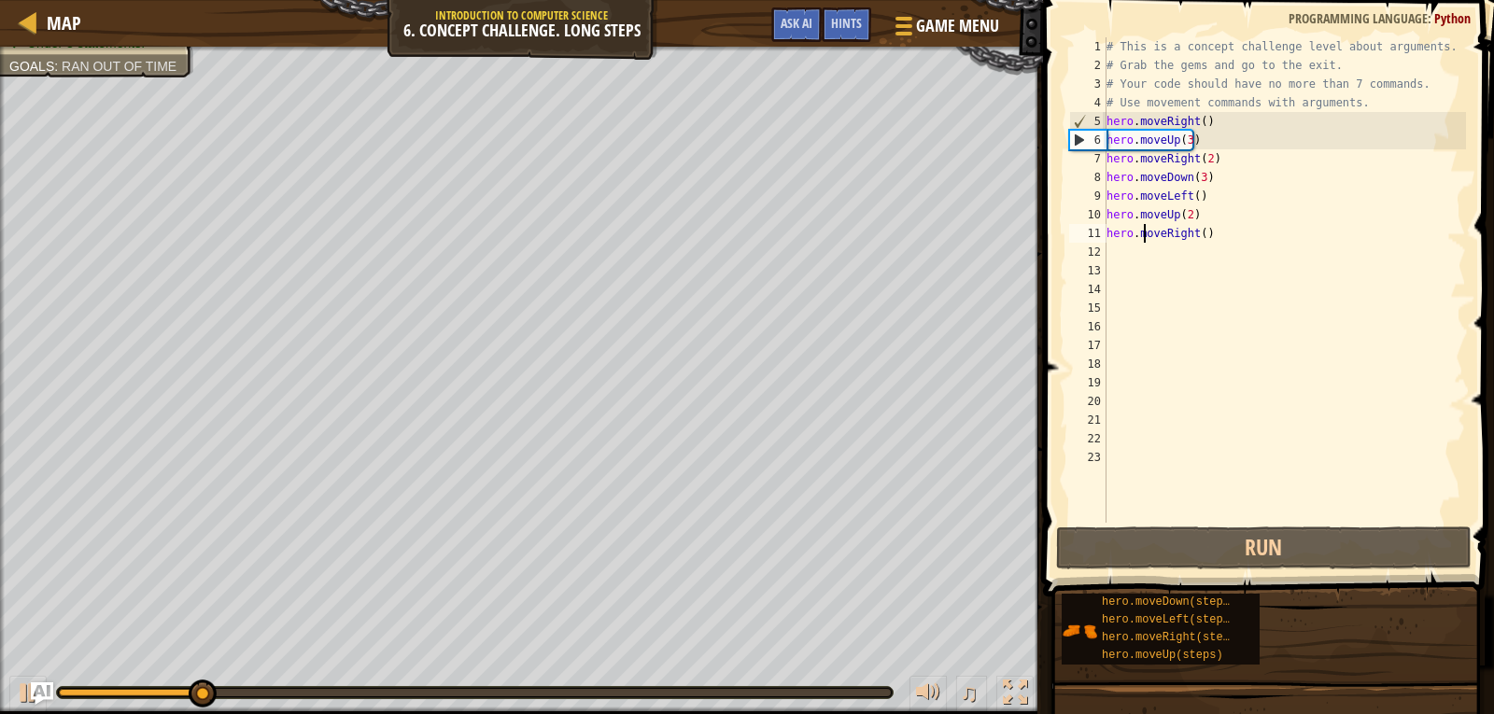
click at [1141, 233] on div "# This is a concept challenge level about arguments. # Grab the gems and go to …" at bounding box center [1285, 298] width 364 height 523
click at [1217, 232] on div "# This is a concept challenge level about arguments. # Grab the gems and go to …" at bounding box center [1285, 298] width 364 height 523
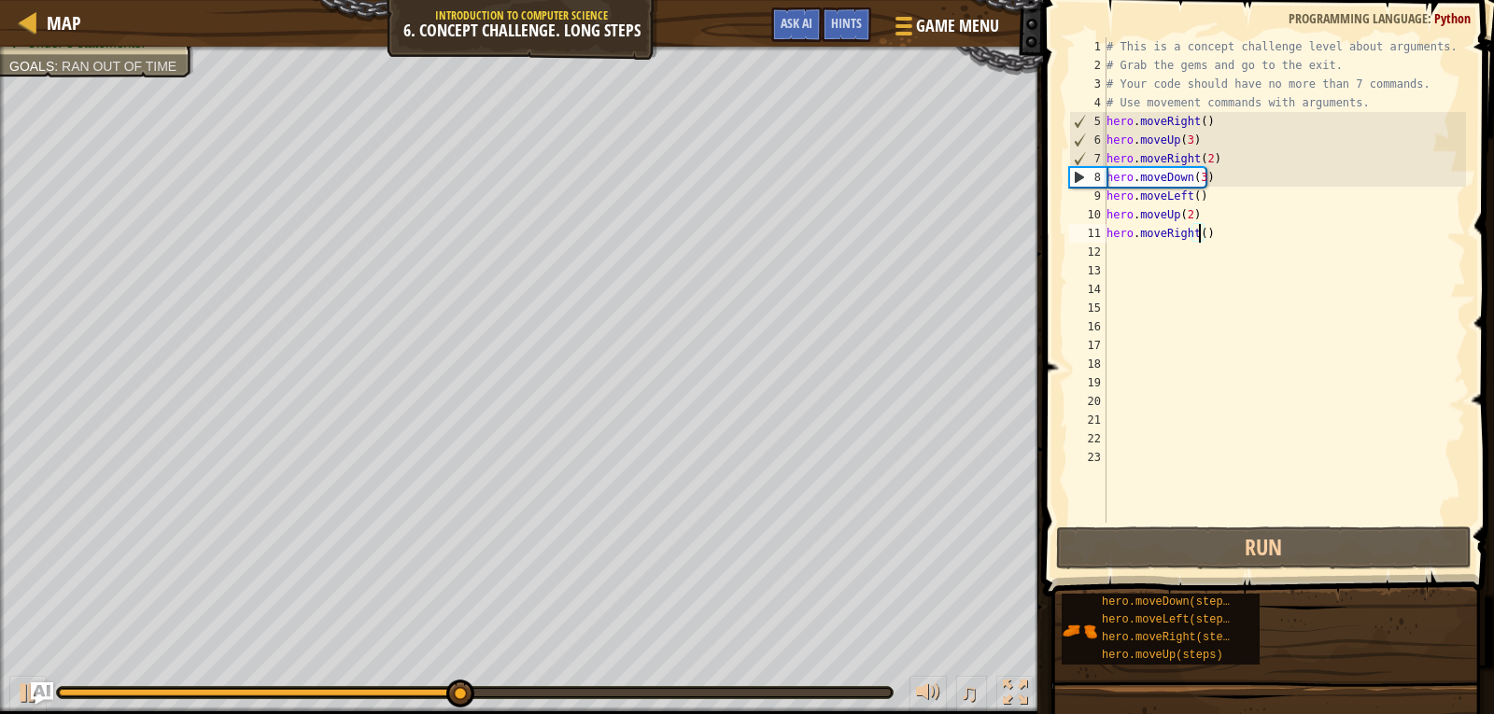
click at [1196, 237] on div "# This is a concept challenge level about arguments. # Grab the gems and go to …" at bounding box center [1285, 298] width 364 height 523
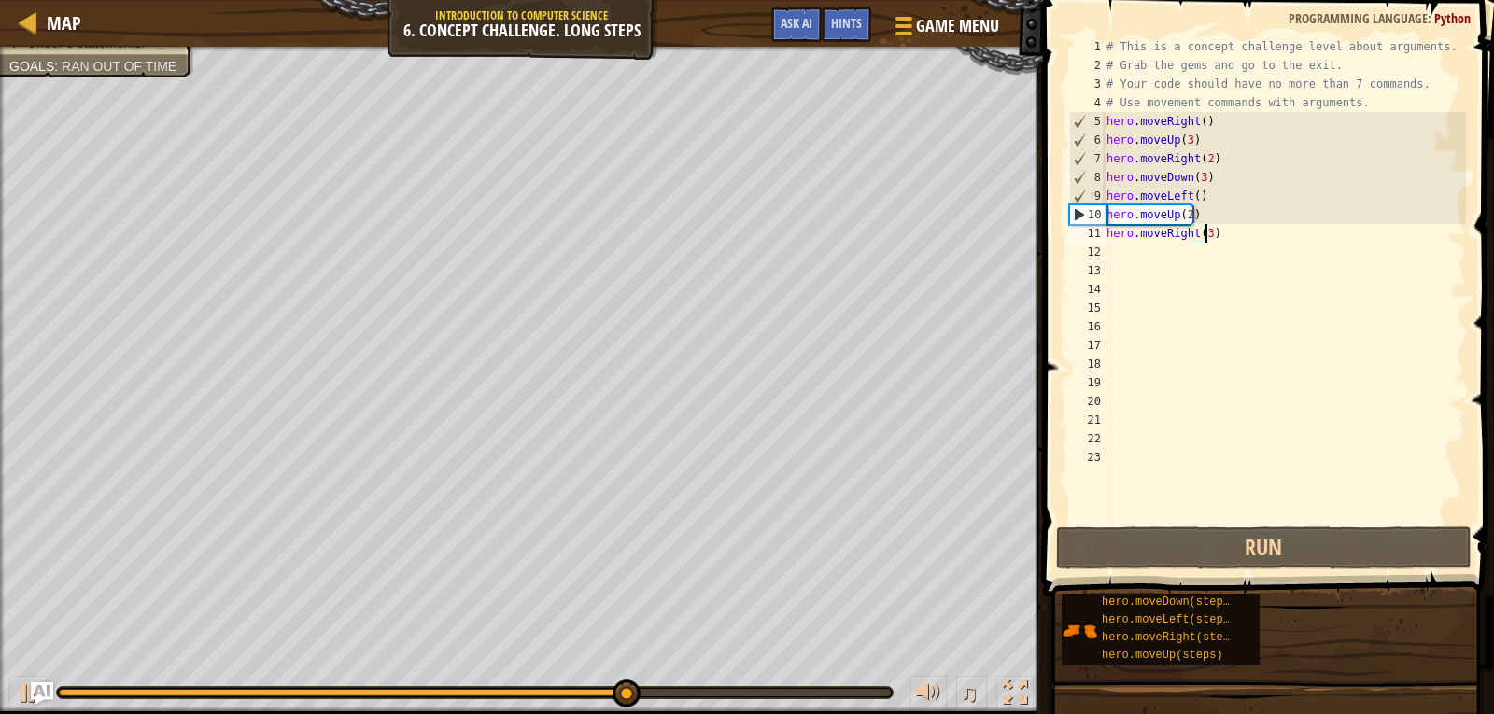
scroll to position [8, 7]
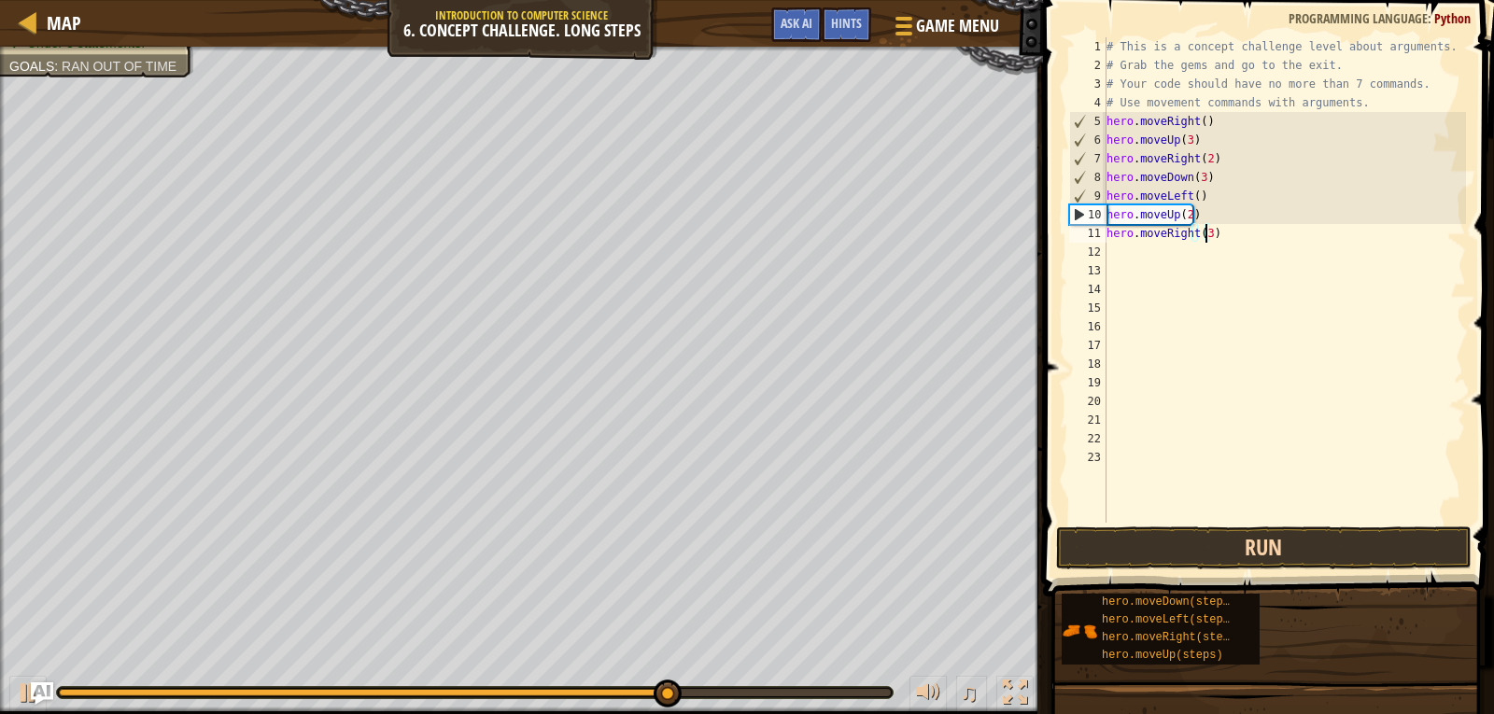
type textarea "hero.moveRight(3)"
click at [1215, 556] on button "Run" at bounding box center [1264, 548] width 416 height 43
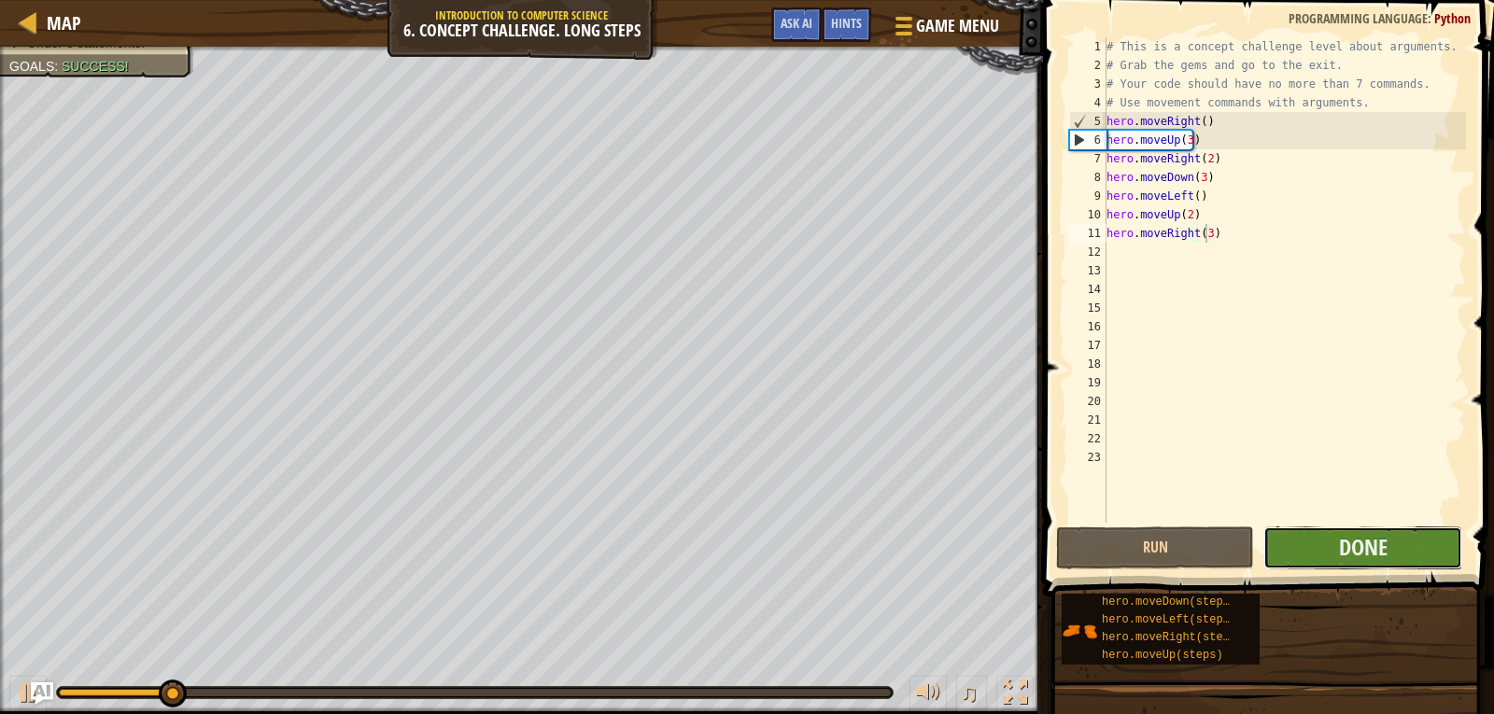
click at [1385, 531] on button "Done" at bounding box center [1362, 548] width 198 height 43
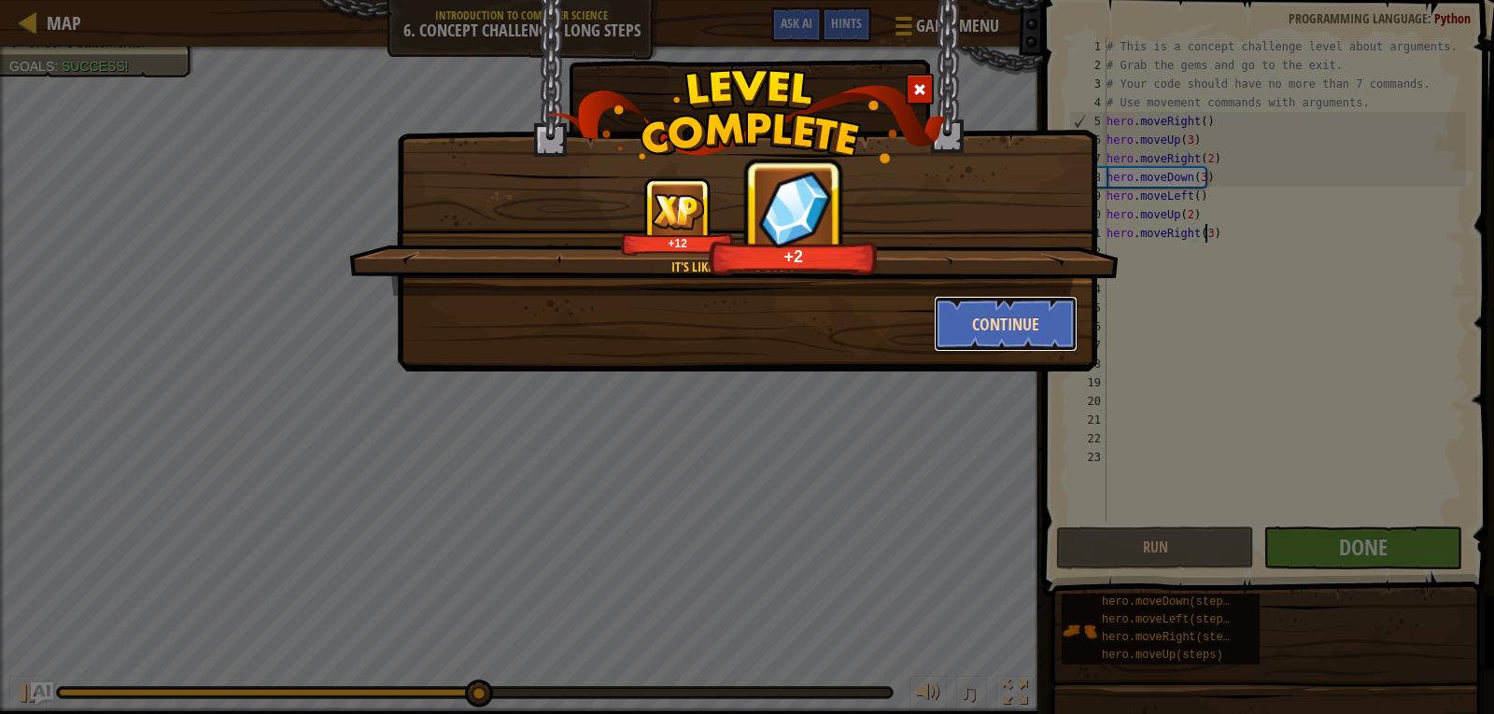
click at [973, 317] on button "Continue" at bounding box center [1006, 324] width 145 height 56
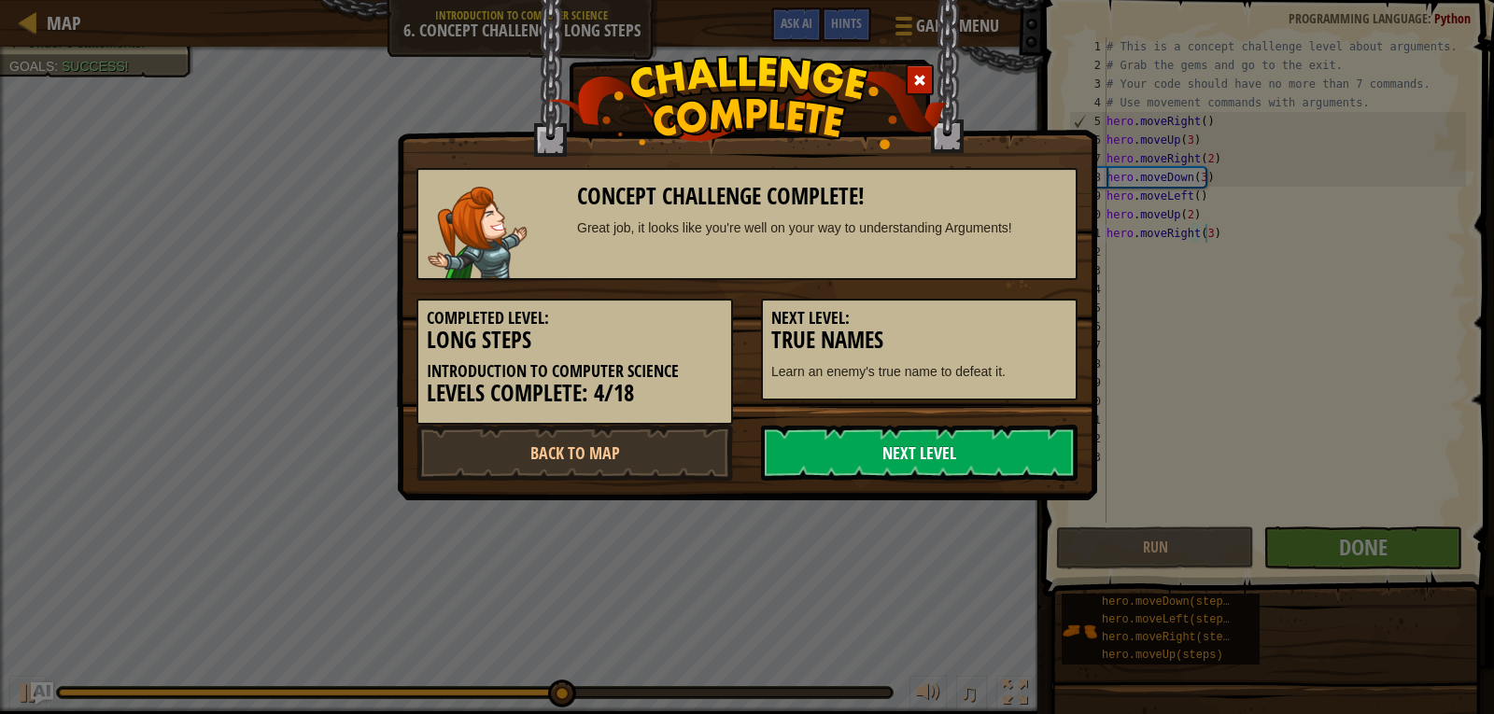
click at [923, 444] on link "Next Level" at bounding box center [919, 453] width 317 height 56
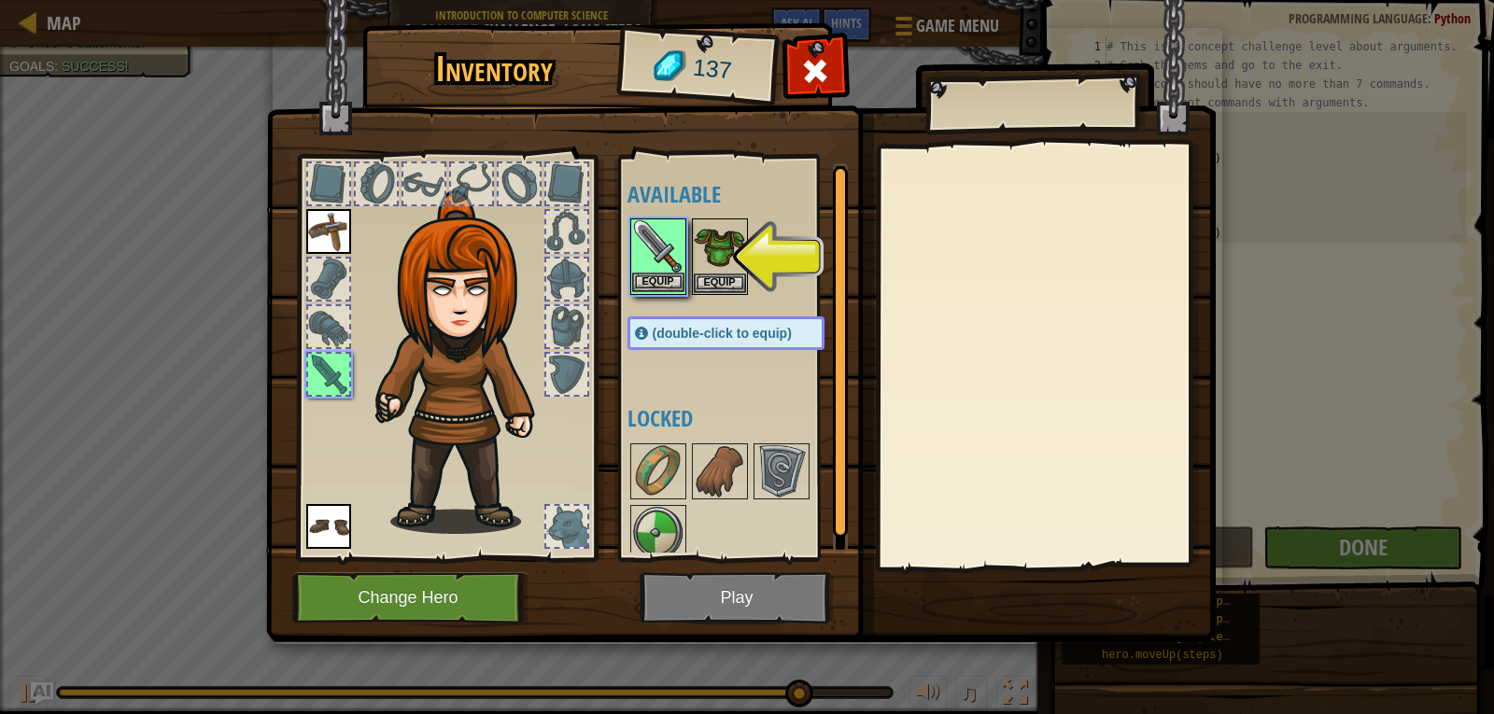
click at [649, 268] on img at bounding box center [658, 246] width 52 height 52
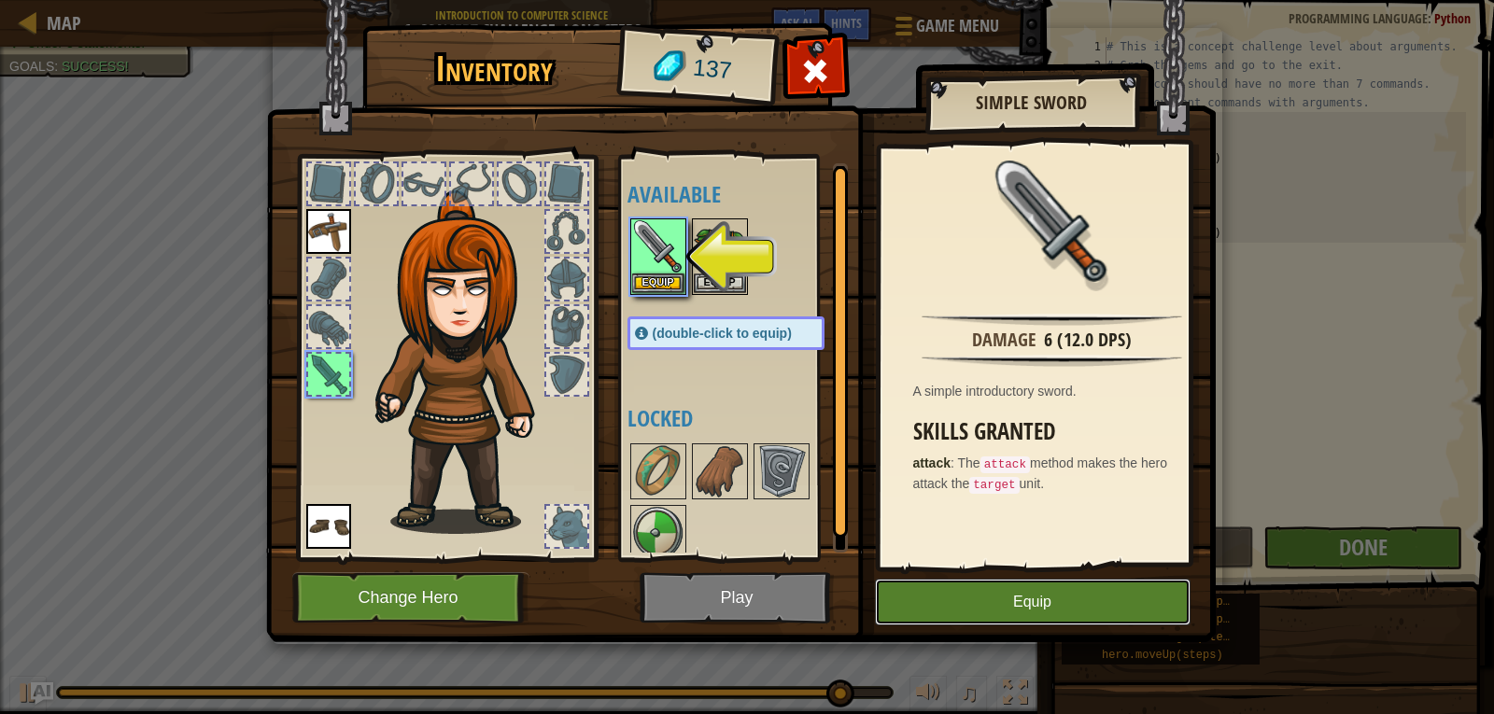
click at [978, 595] on button "Equip" at bounding box center [1033, 602] width 316 height 47
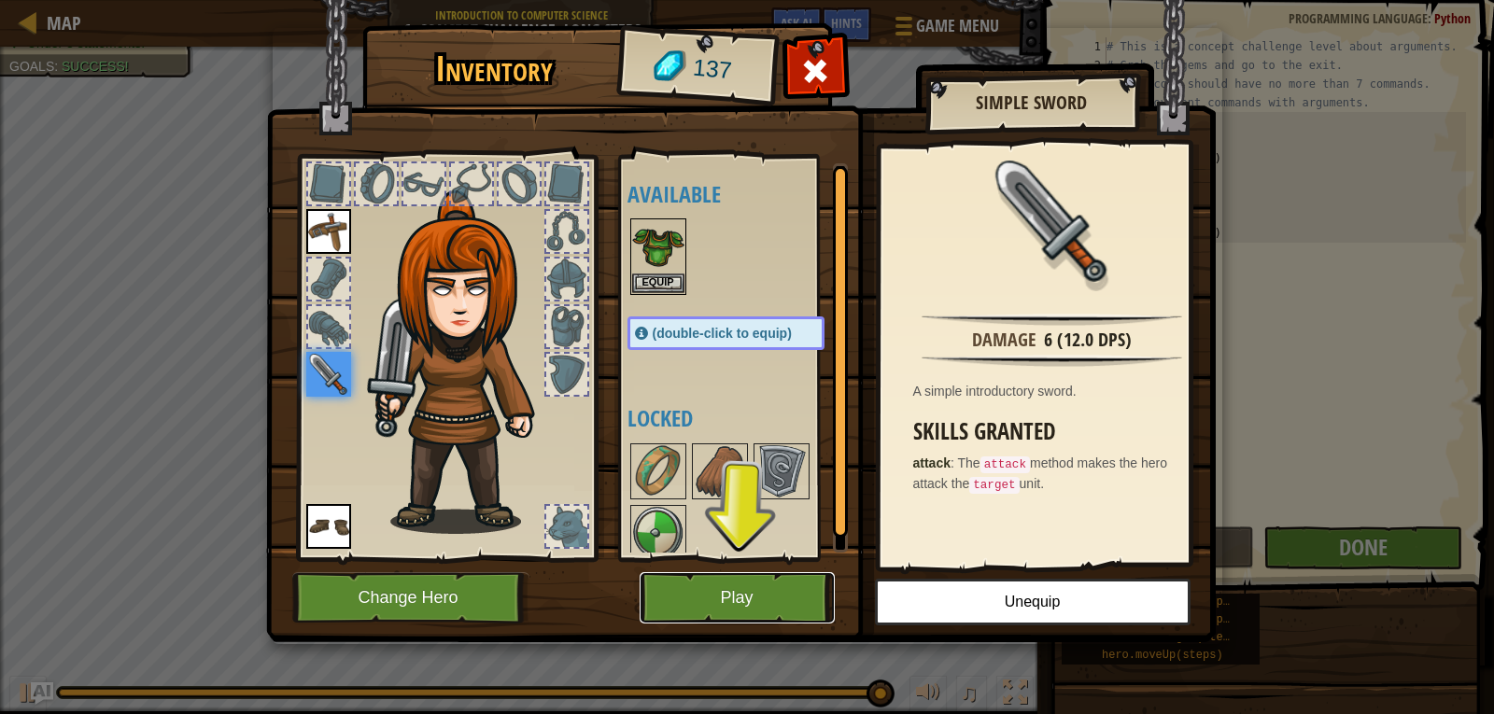
click at [695, 580] on button "Play" at bounding box center [737, 597] width 195 height 51
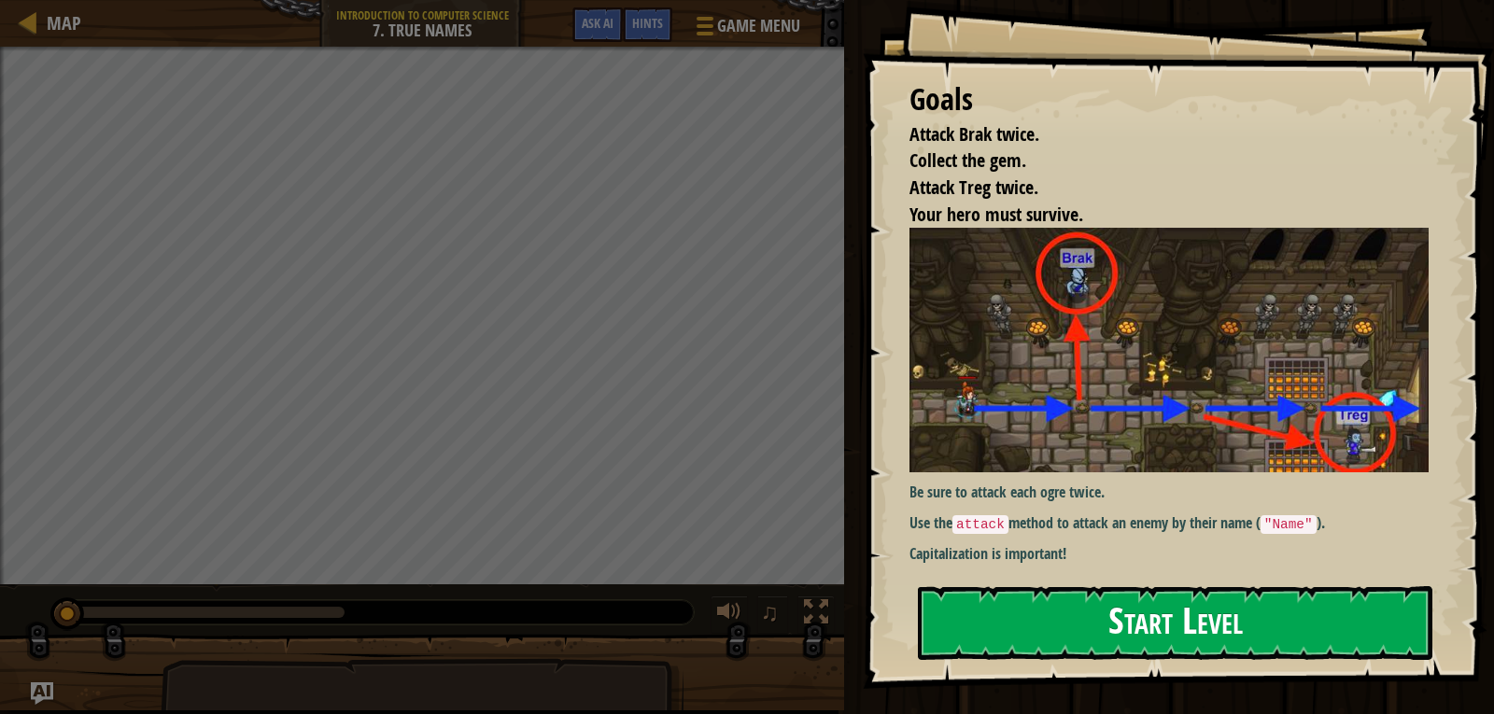
click at [1016, 628] on button "Start Level" at bounding box center [1175, 623] width 515 height 74
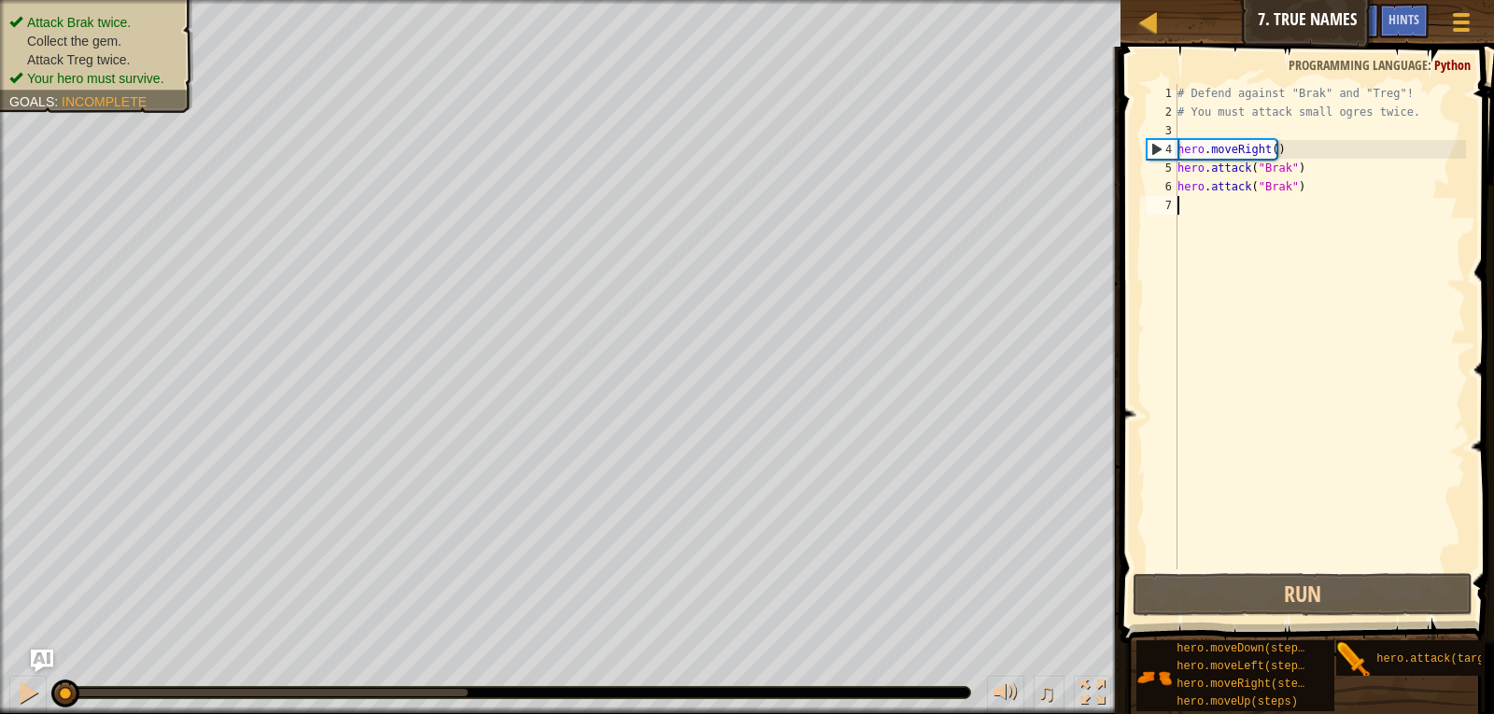
type textarea "hero.attack("Brak")"
click at [1237, 563] on div "# Defend against "Brak" and "Treg"! # You must attack small ogres twice. hero .…" at bounding box center [1320, 345] width 292 height 523
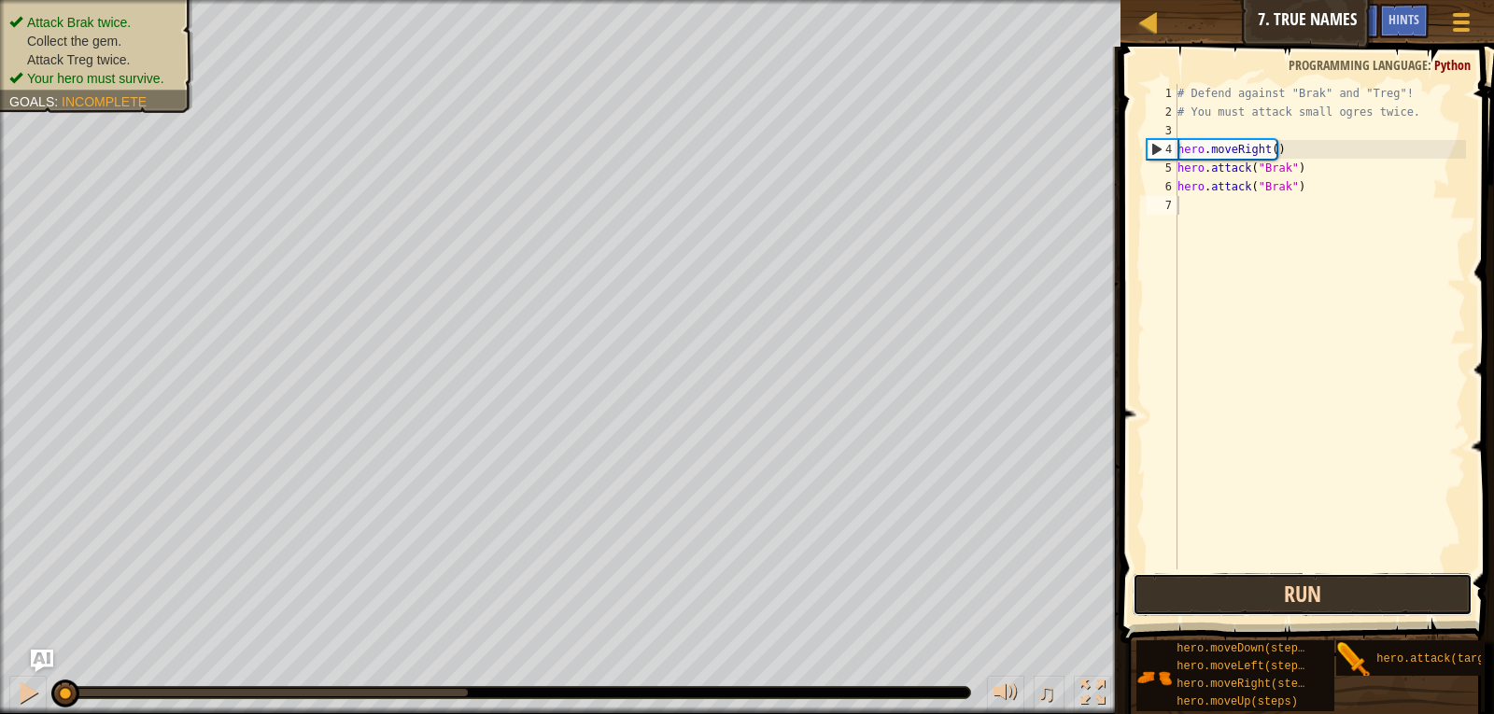
click at [1238, 583] on button "Run" at bounding box center [1303, 594] width 341 height 43
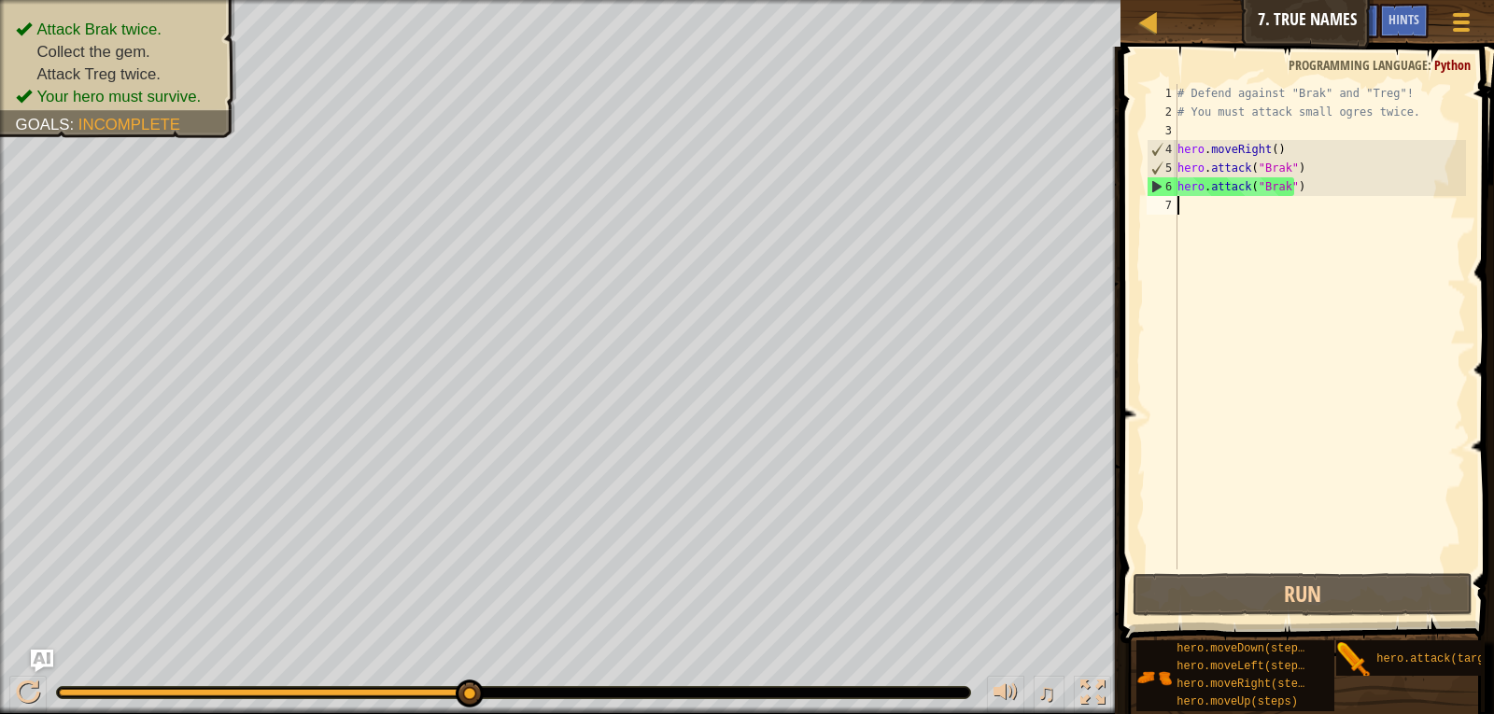
click at [1214, 205] on div "# Defend against "Brak" and "Treg"! # You must attack small ogres twice. hero .…" at bounding box center [1320, 345] width 292 height 523
type textarea "h"
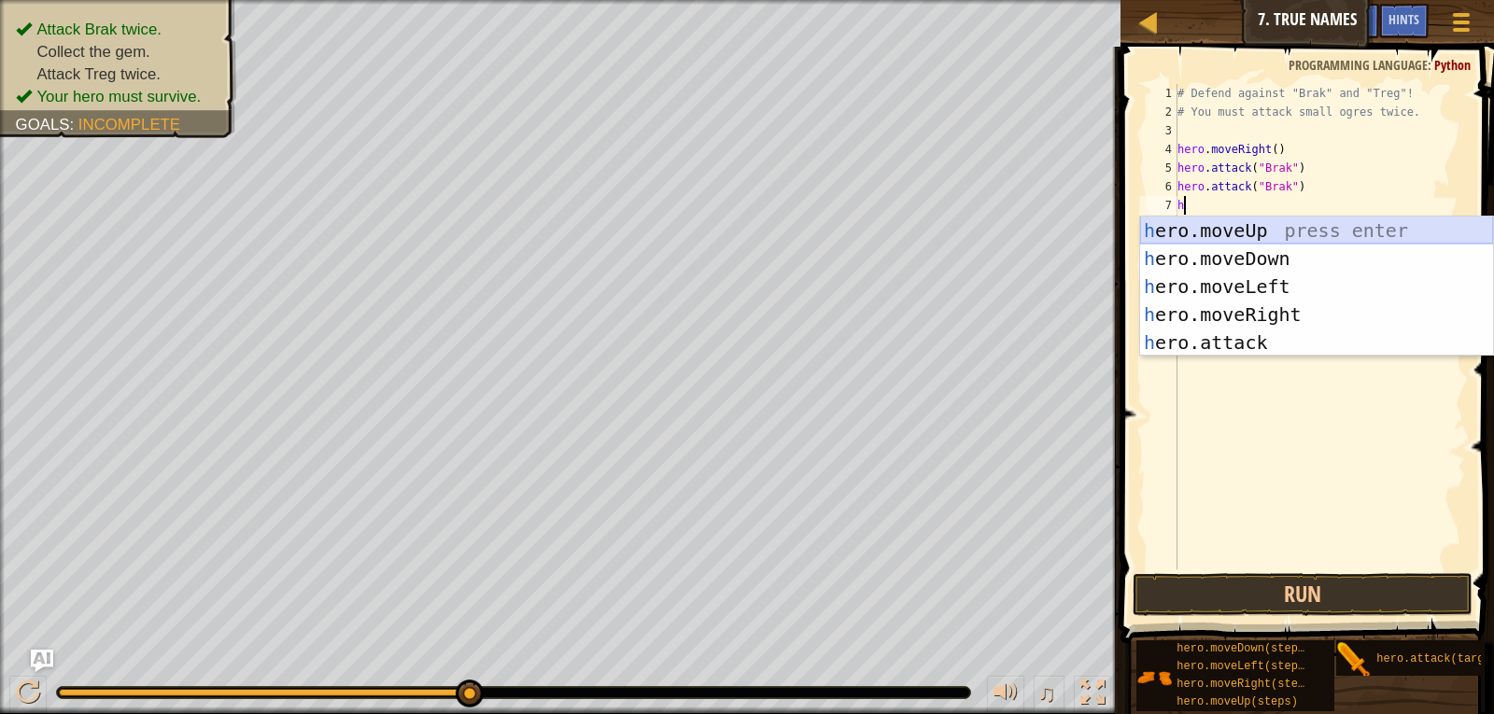
click at [1176, 232] on div "h ero.moveUp press enter h ero.moveDown press enter h ero.moveLeft press enter …" at bounding box center [1316, 315] width 353 height 196
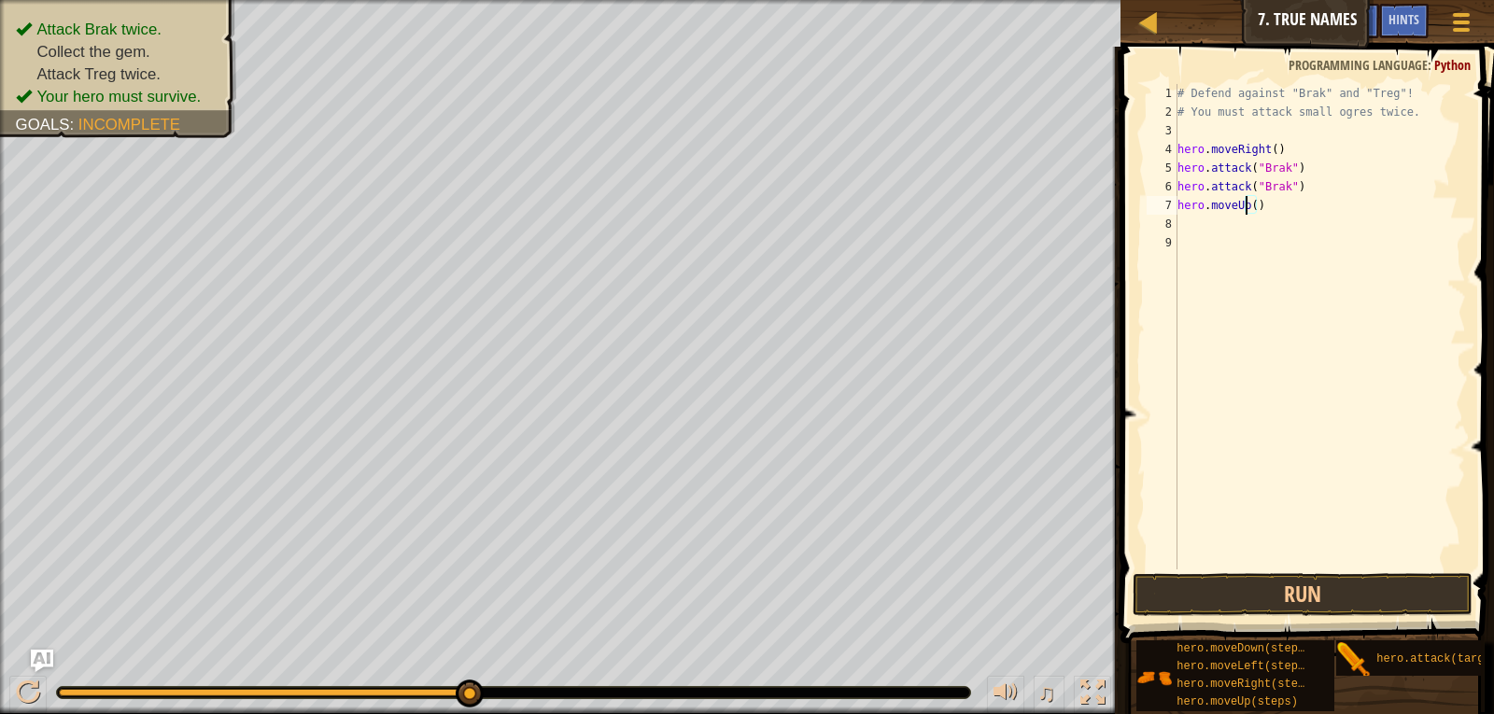
click at [1248, 207] on div "# Defend against "Brak" and "Treg"! # You must attack small ogres twice. hero .…" at bounding box center [1320, 345] width 292 height 523
click at [1321, 586] on button "Run" at bounding box center [1303, 594] width 341 height 43
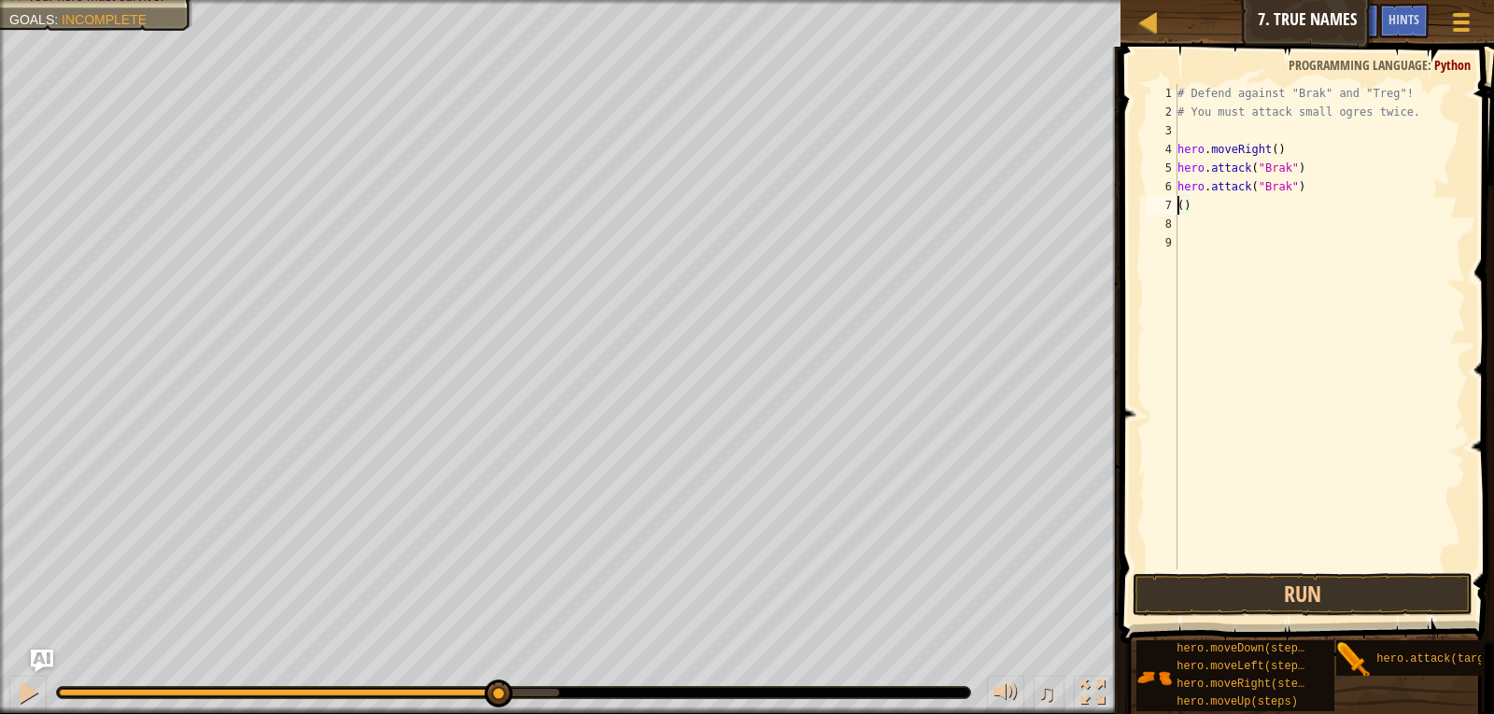
click at [1217, 196] on div "# Defend against "Brak" and "Treg"! # You must attack small ogres twice. hero .…" at bounding box center [1320, 345] width 292 height 523
type textarea "("
click at [1305, 603] on button "Run" at bounding box center [1303, 594] width 341 height 43
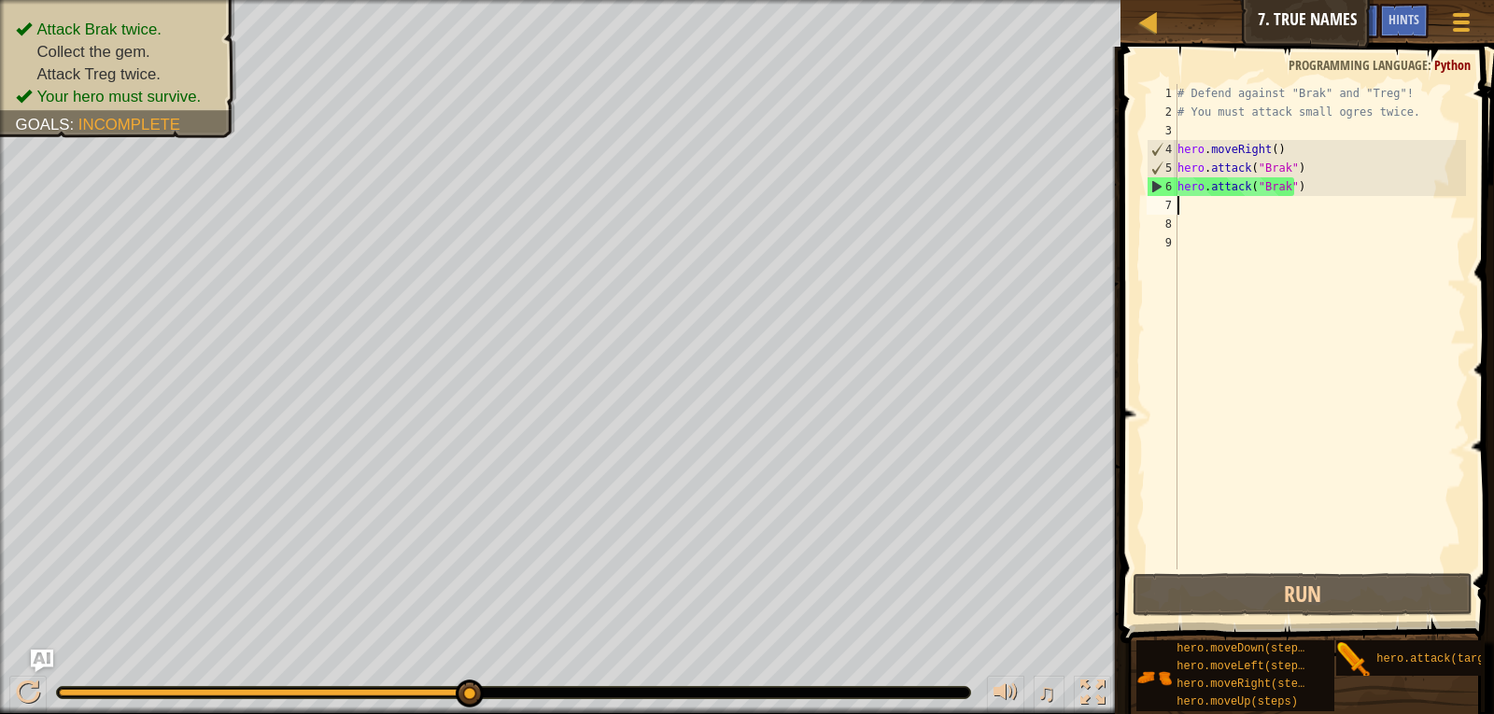
type textarea "h"
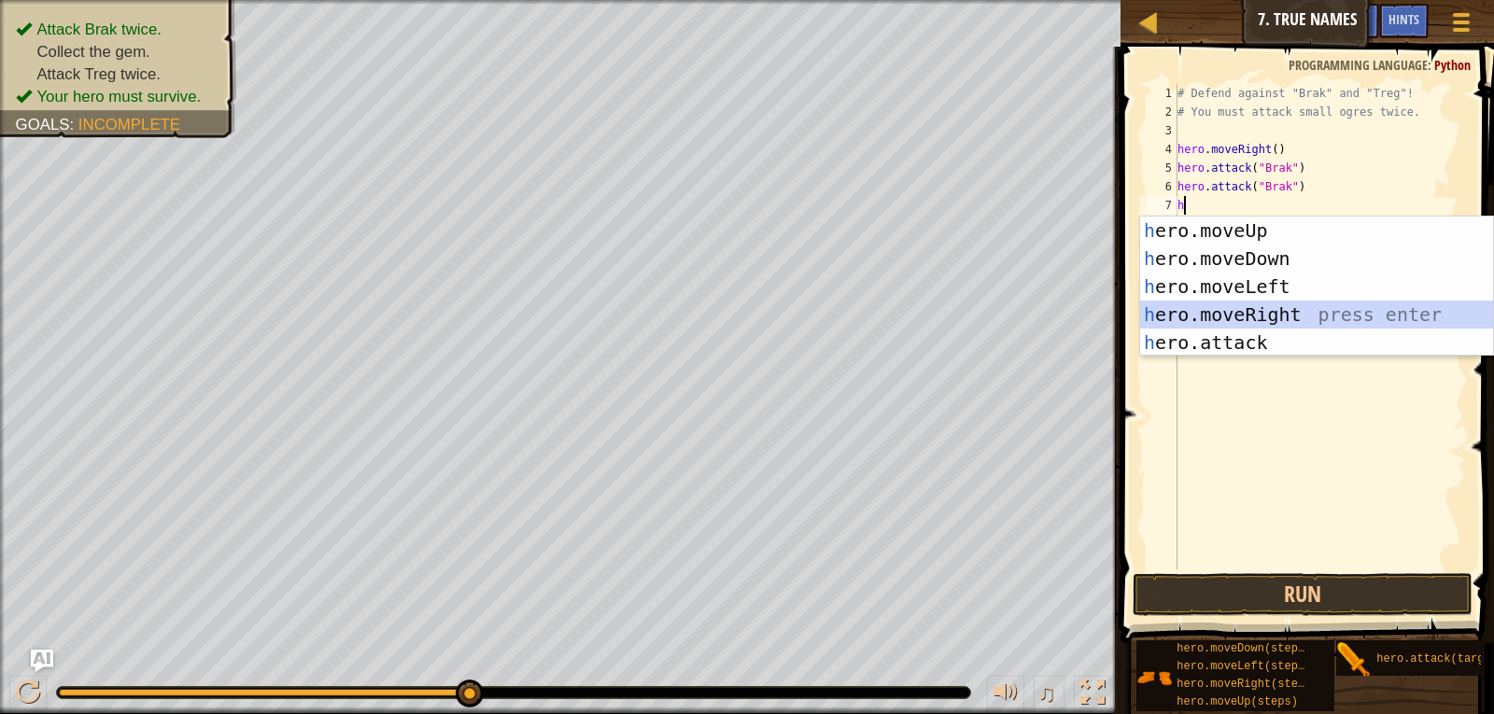
click at [1214, 305] on div "h ero.moveUp press enter h ero.moveDown press enter h ero.moveLeft press enter …" at bounding box center [1316, 315] width 353 height 196
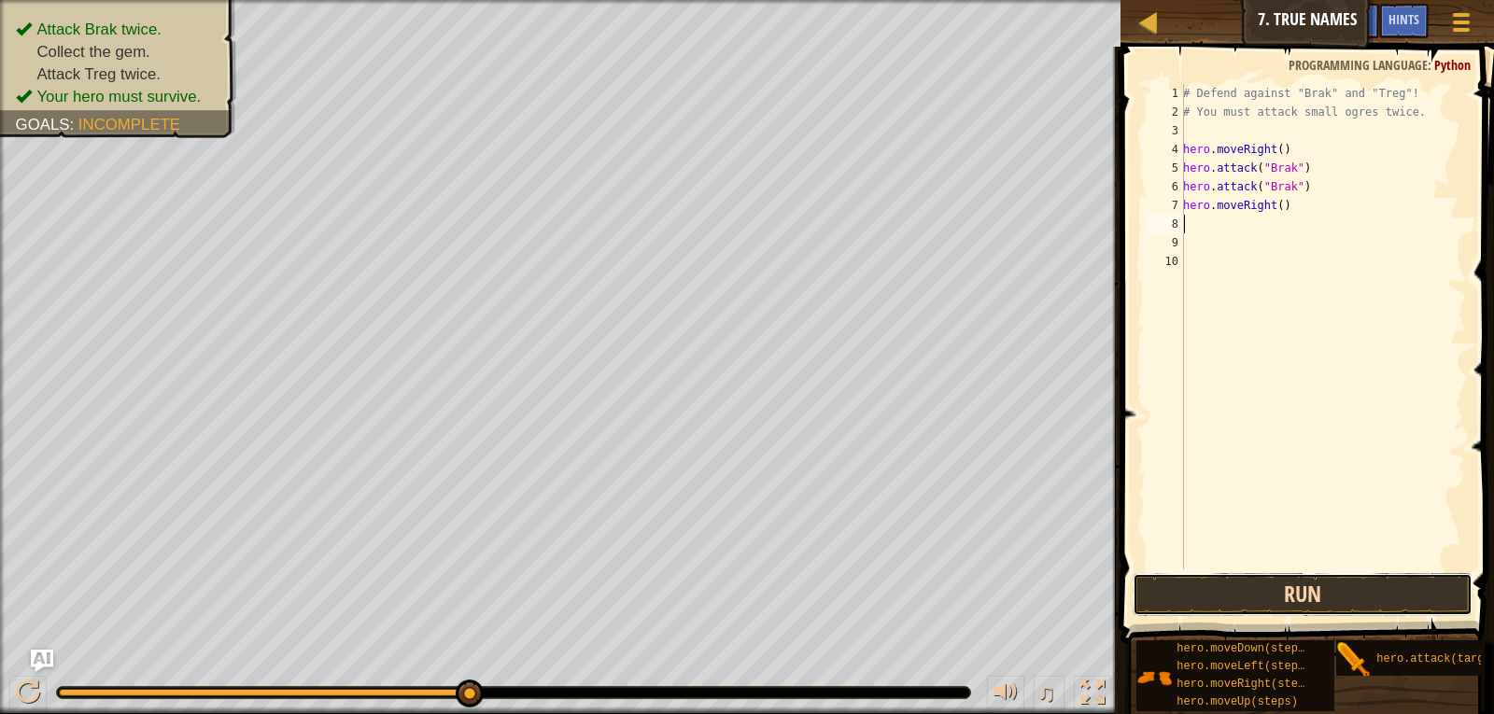
click at [1305, 580] on button "Run" at bounding box center [1303, 594] width 341 height 43
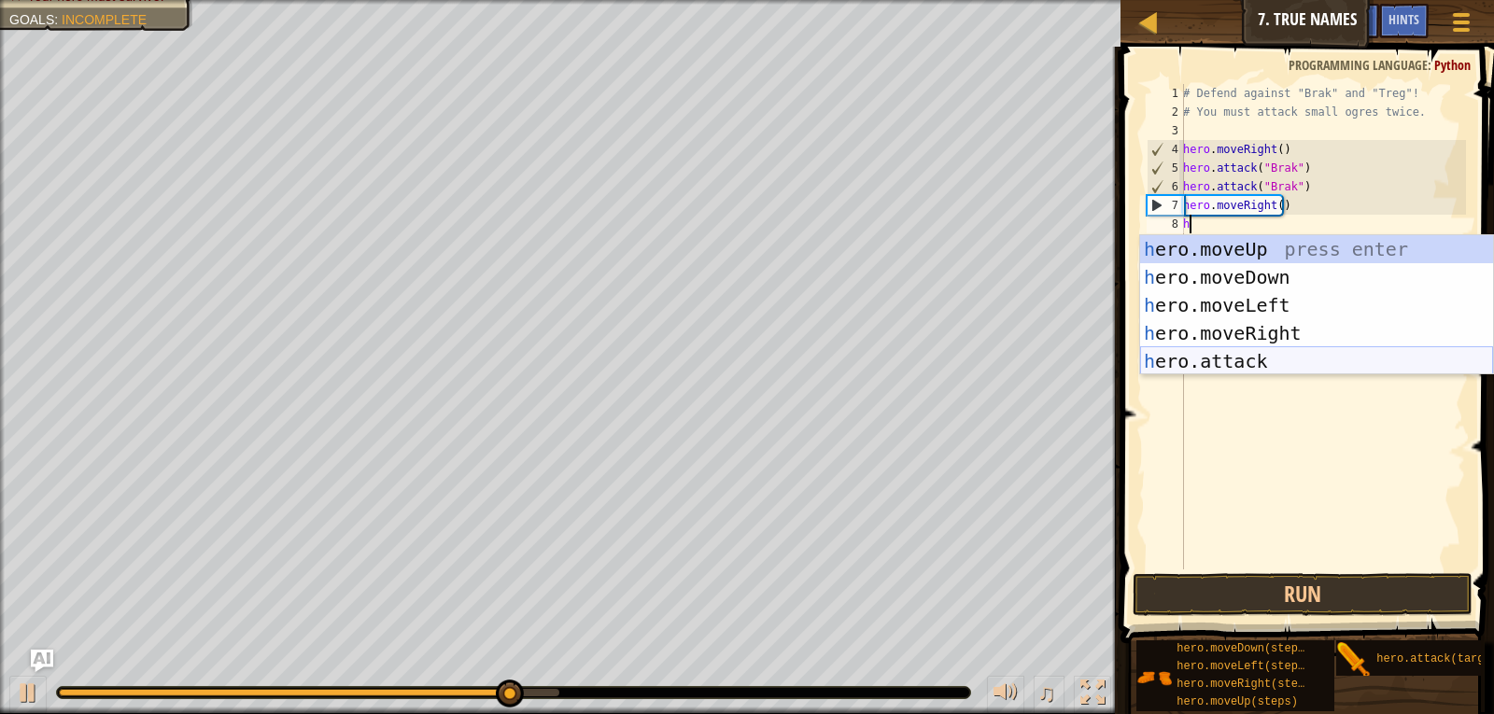
click at [1229, 360] on div "h ero.moveUp press enter h ero.moveDown press enter h ero.moveLeft press enter …" at bounding box center [1316, 333] width 353 height 196
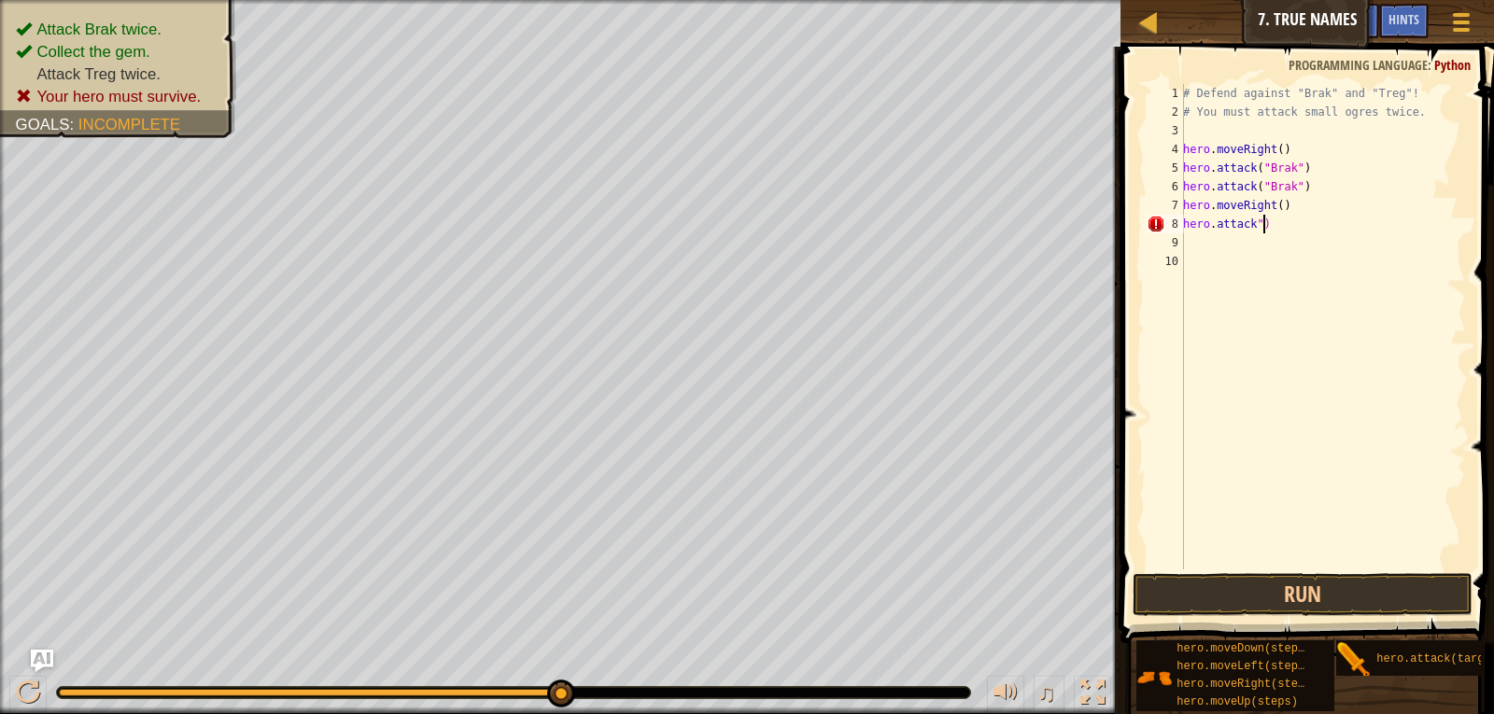
click at [1353, 233] on div "# Defend against "Brak" and "Treg"! # You must attack small ogres twice. hero .…" at bounding box center [1322, 345] width 287 height 523
type textarea "h"
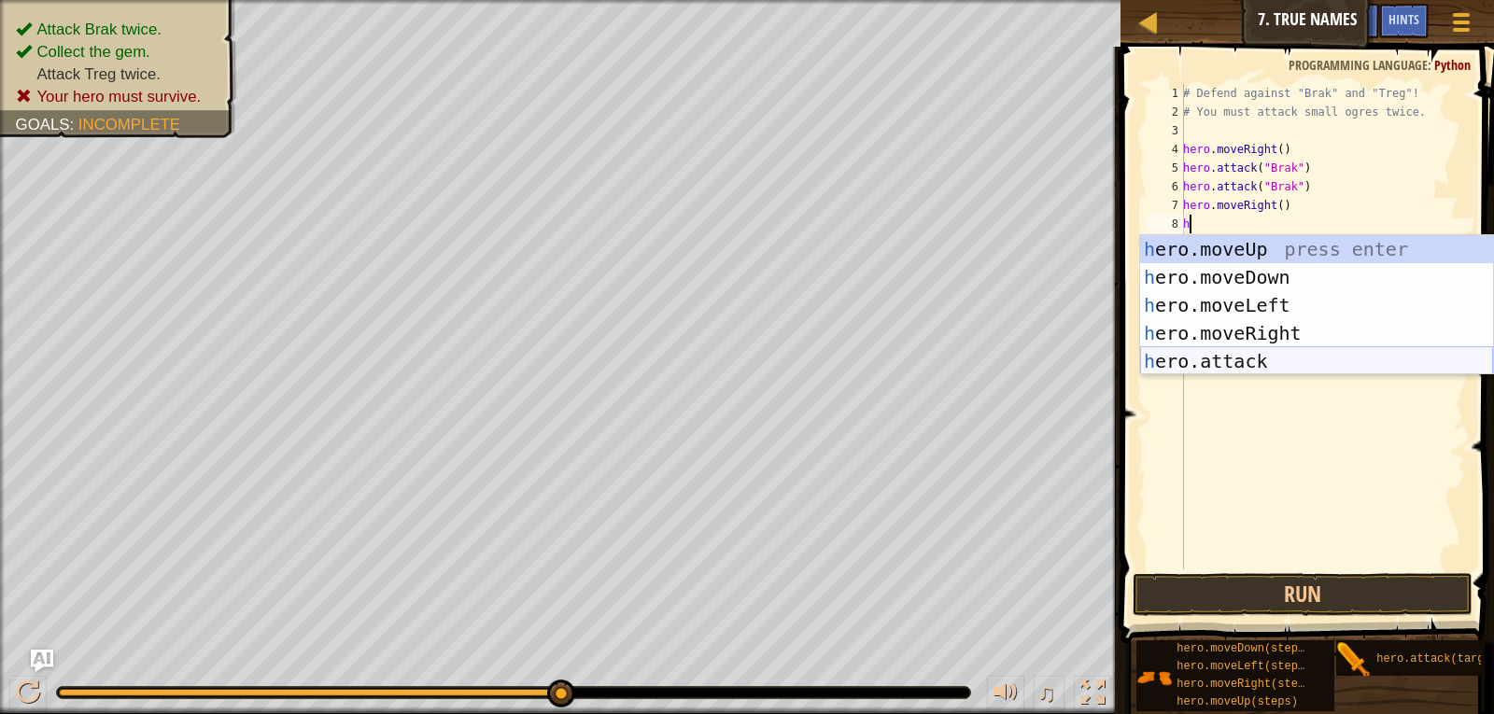
click at [1276, 352] on div "h ero.moveUp press enter h ero.moveDown press enter h ero.moveLeft press enter …" at bounding box center [1316, 333] width 353 height 196
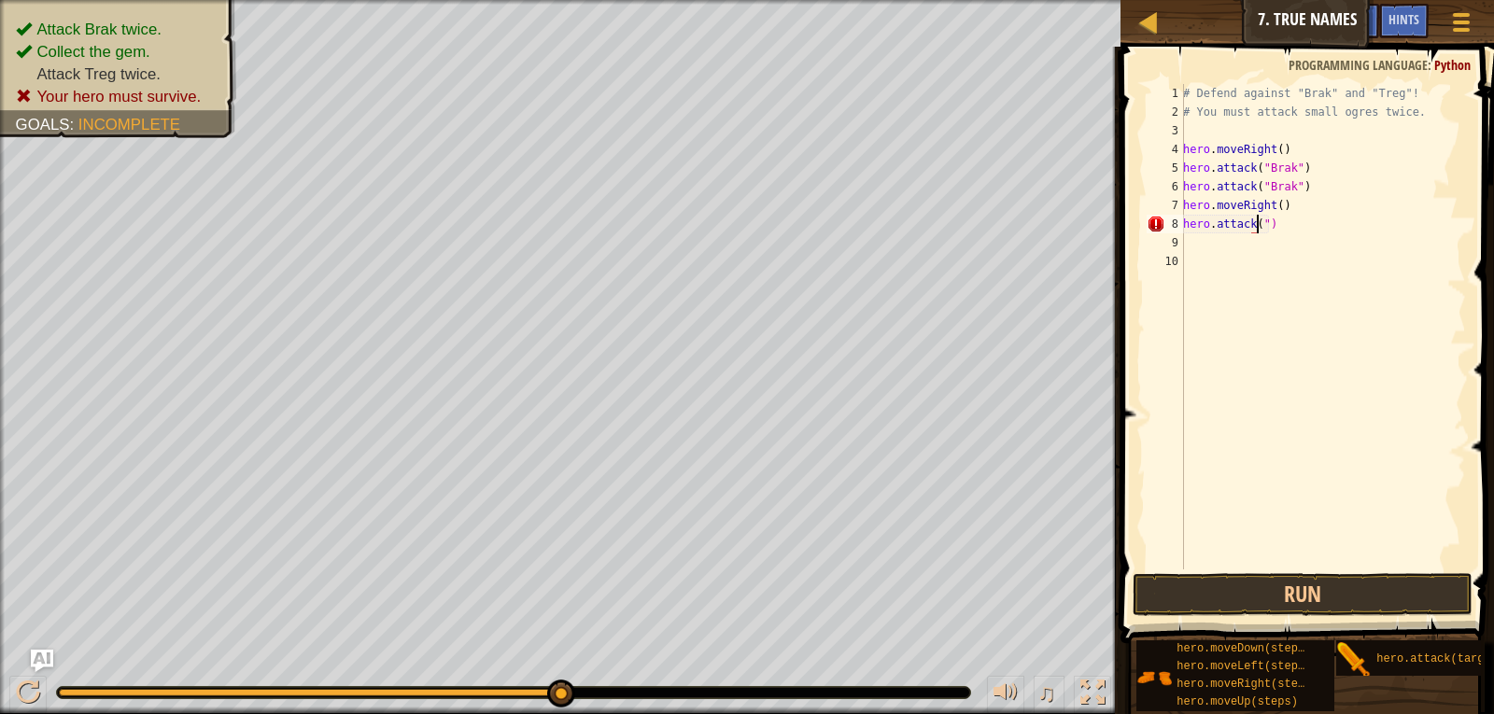
click at [1329, 213] on div "# Defend against "Brak" and "Treg"! # You must attack small ogres twice. hero .…" at bounding box center [1322, 345] width 287 height 523
click at [1329, 229] on div "# Defend against "Brak" and "Treg"! # You must attack small ogres twice. hero .…" at bounding box center [1322, 345] width 287 height 523
type textarea "h"
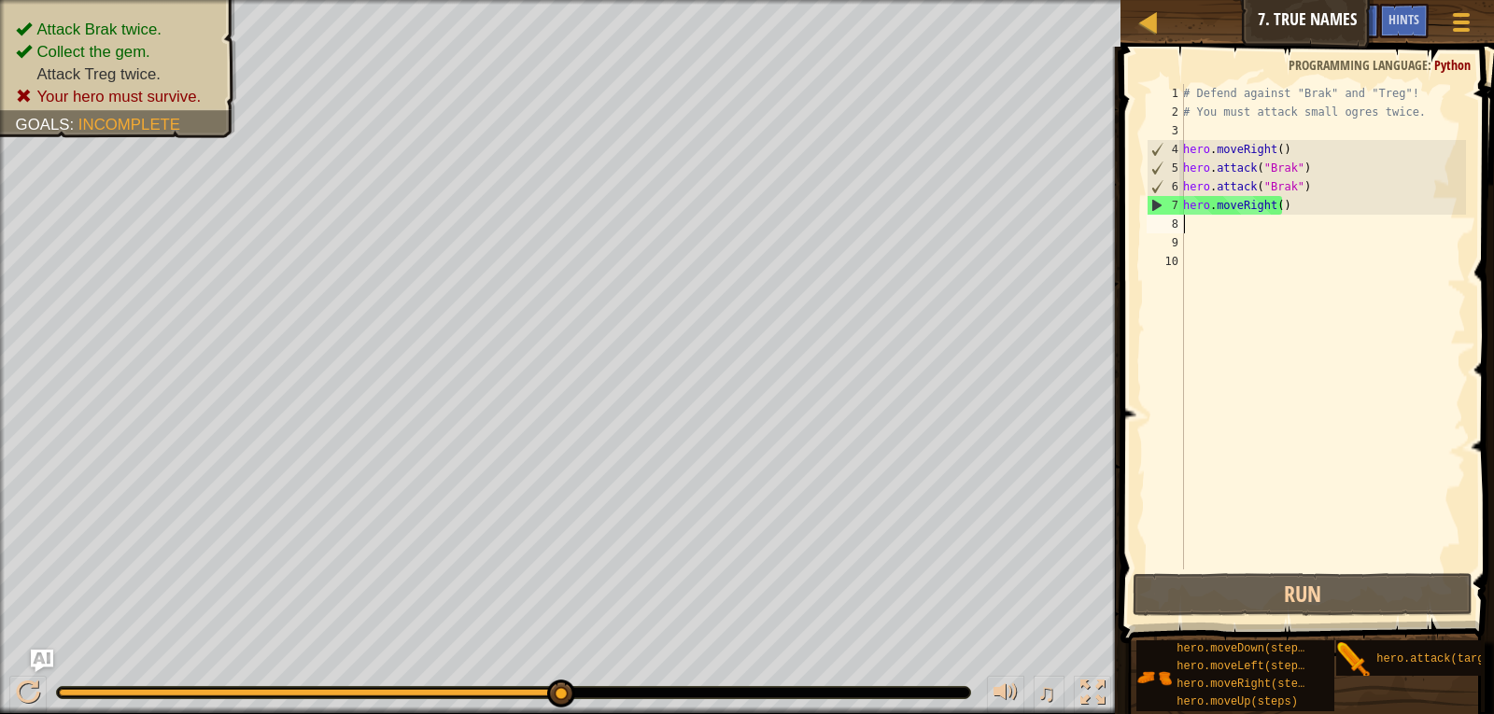
type textarea "h"
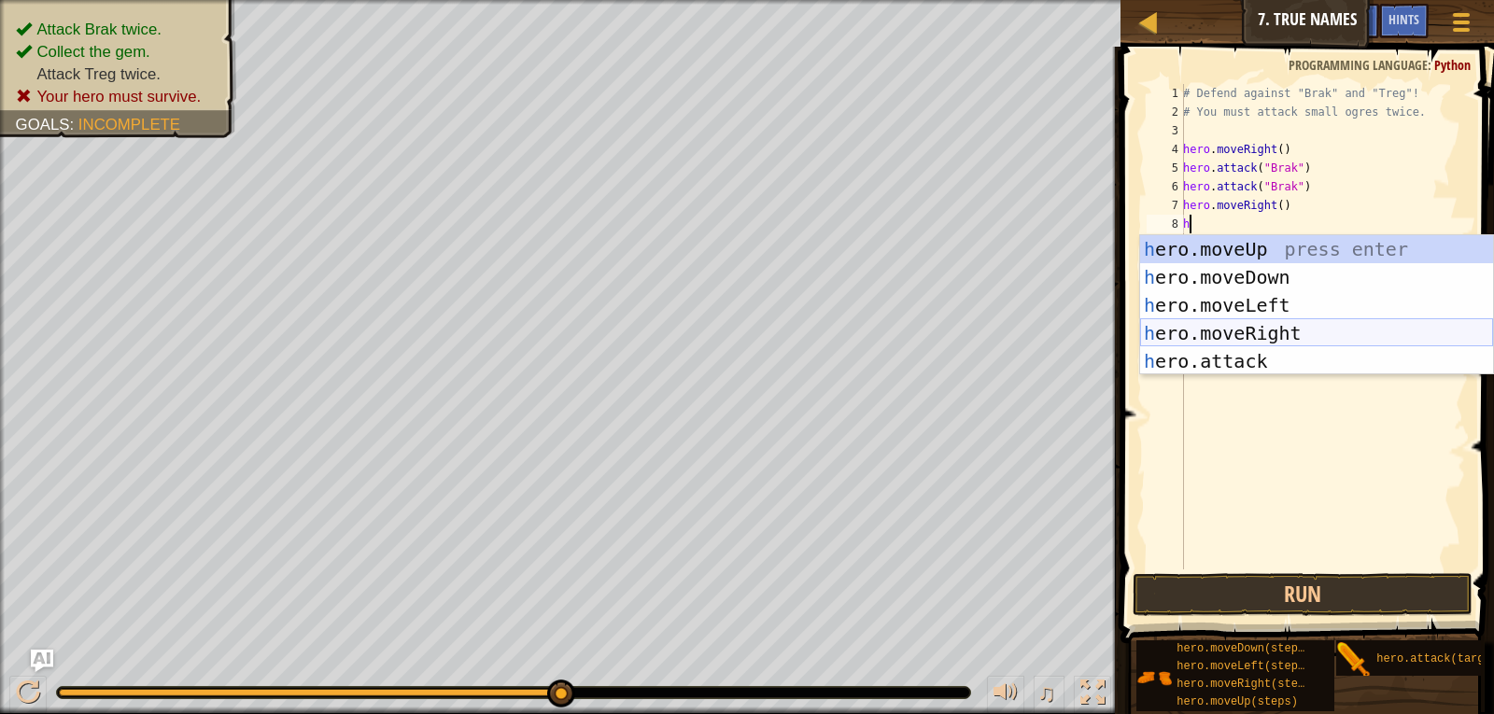
click at [1277, 345] on div "h ero.moveUp press enter h ero.moveDown press enter h ero.moveLeft press enter …" at bounding box center [1316, 333] width 353 height 196
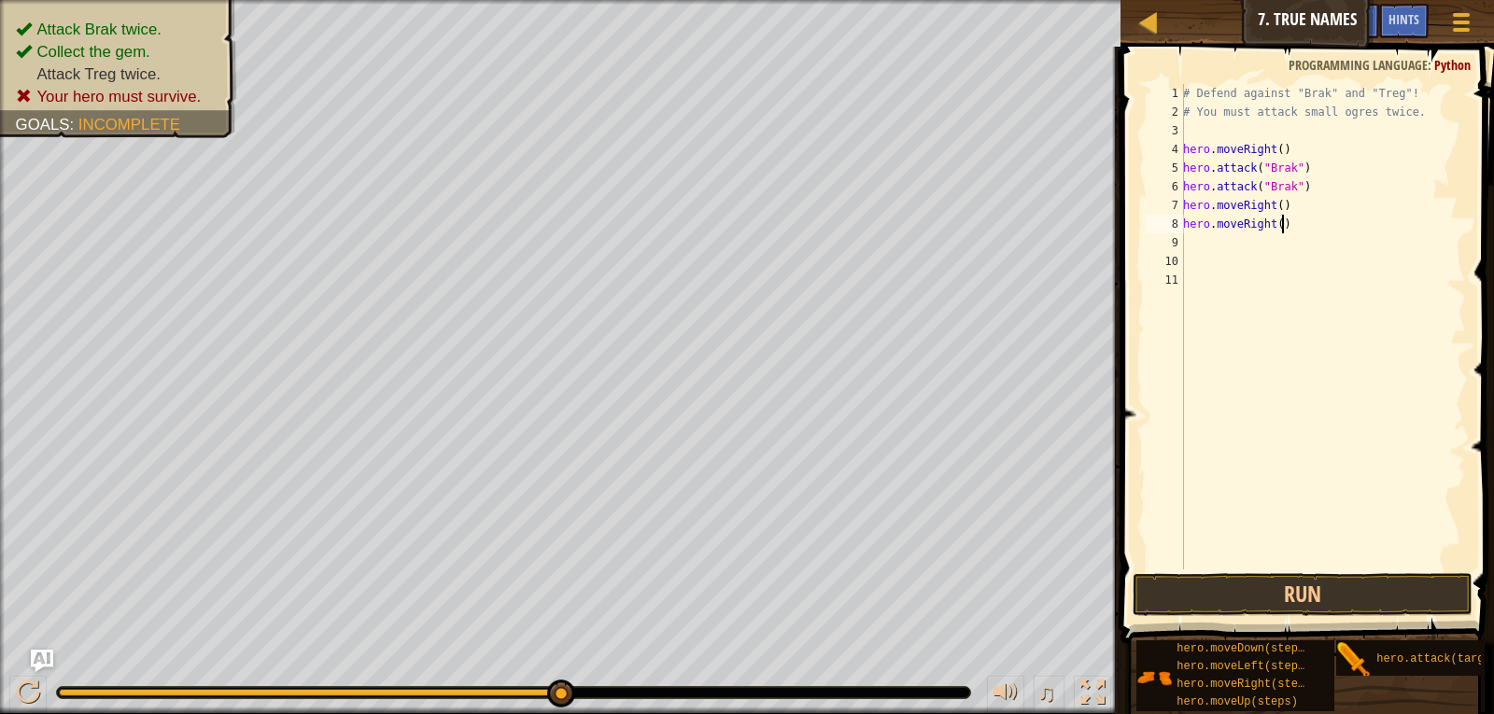
click at [1281, 224] on div "# Defend against "Brak" and "Treg"! # You must attack small ogres twice. hero .…" at bounding box center [1322, 345] width 287 height 523
type textarea "h"
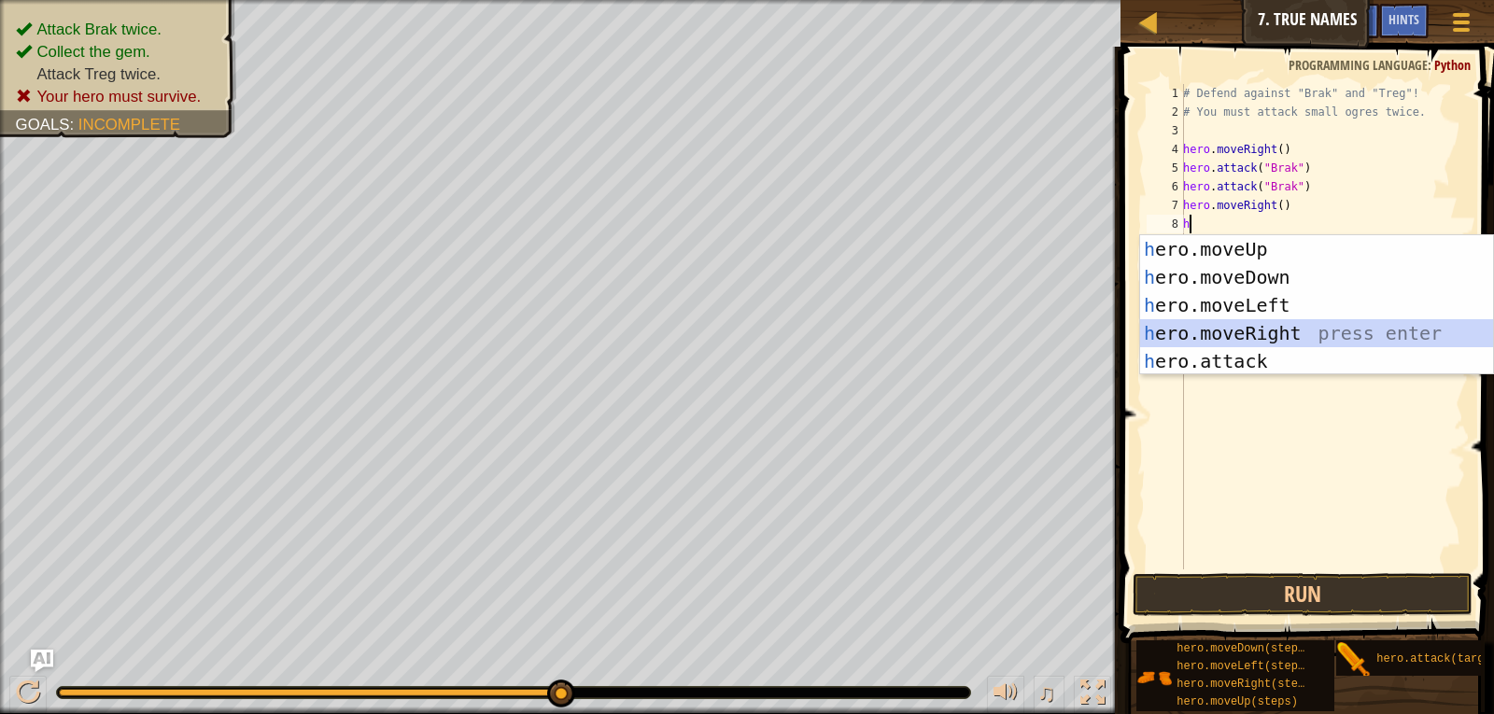
click at [1246, 346] on div "h ero.moveUp press enter h ero.moveDown press enter h ero.moveLeft press enter …" at bounding box center [1316, 333] width 353 height 196
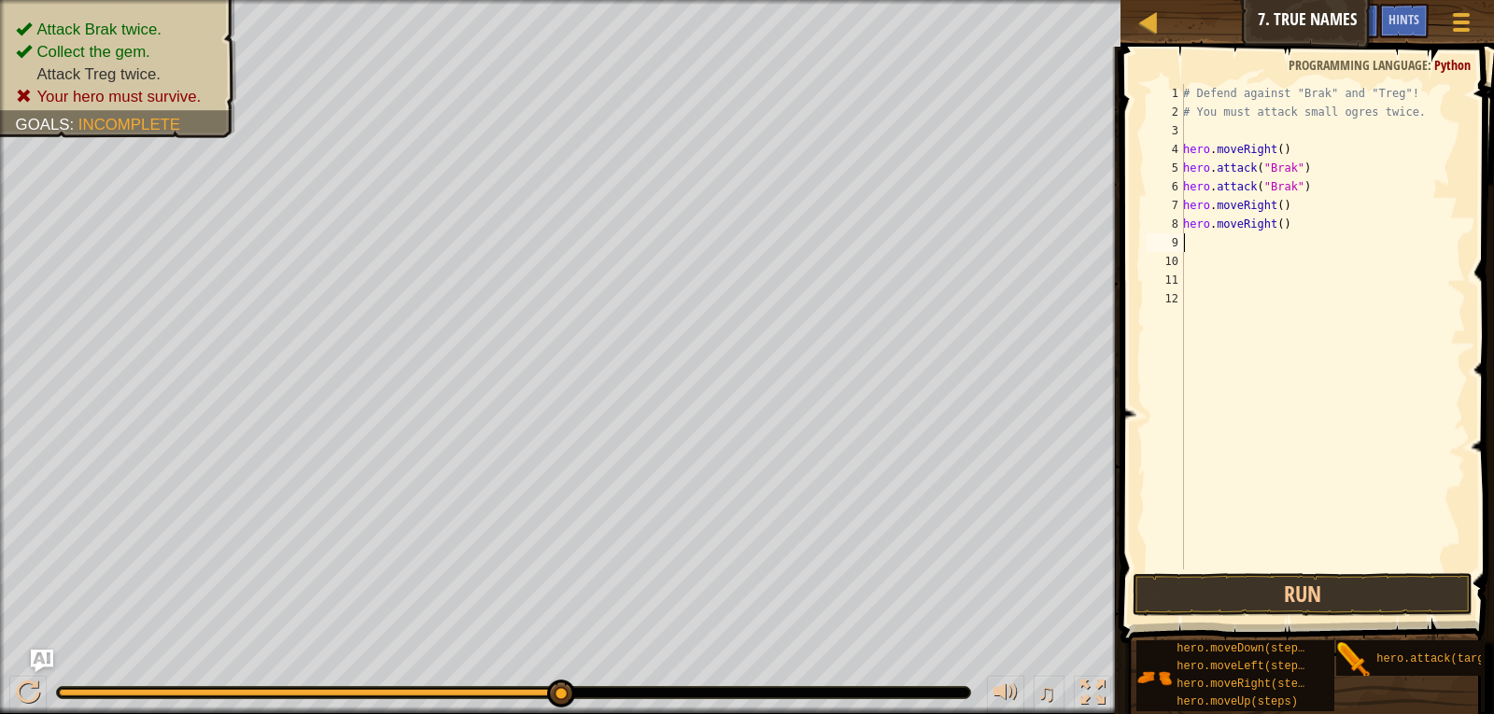
click at [1293, 225] on div "# Defend against "Brak" and "Treg"! # You must attack small ogres twice. hero .…" at bounding box center [1322, 345] width 287 height 523
type textarea "h"
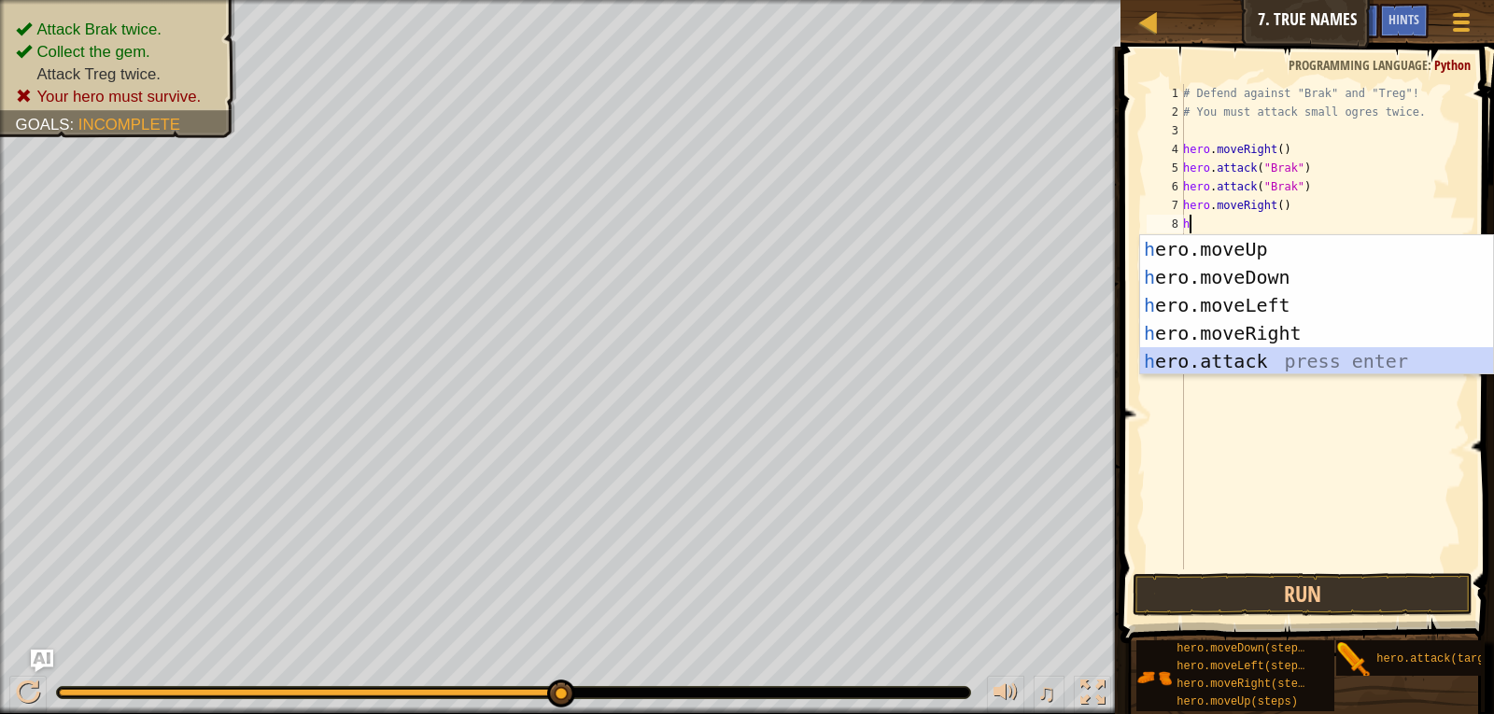
click at [1262, 350] on div "h ero.moveUp press enter h ero.moveDown press enter h ero.moveLeft press enter …" at bounding box center [1316, 333] width 353 height 196
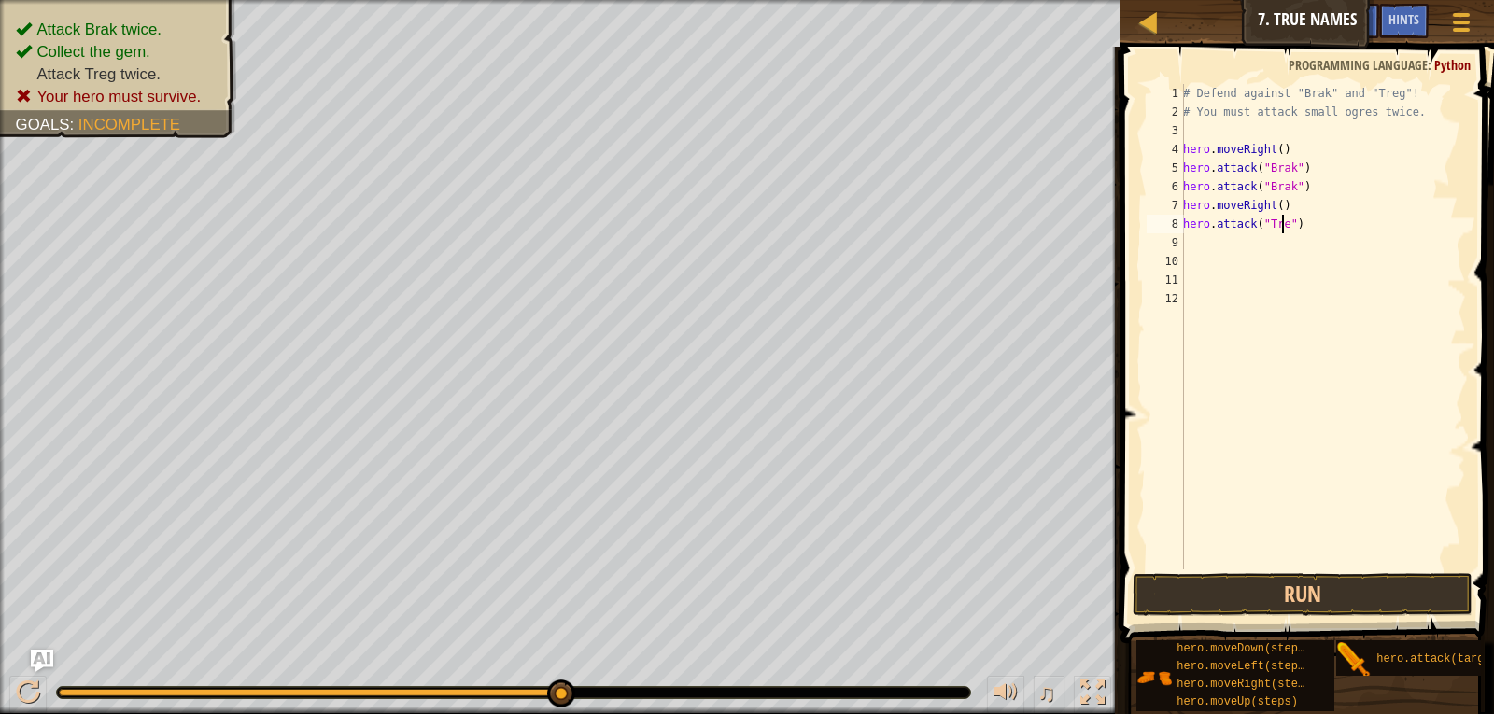
scroll to position [8, 8]
type textarea "hero.attack("Treg")"
click at [1265, 607] on button "Run" at bounding box center [1303, 594] width 341 height 43
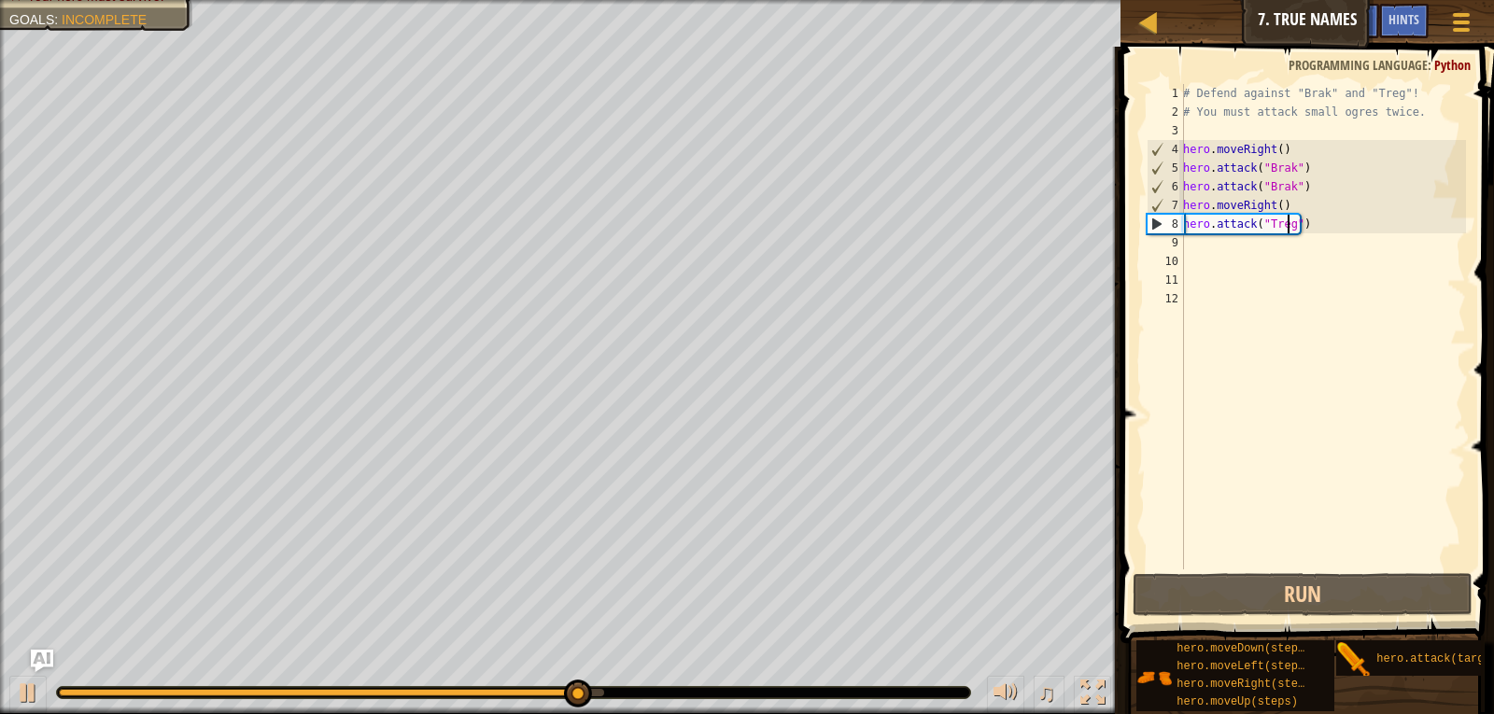
click at [1307, 260] on div "# Defend against "Brak" and "Treg"! # You must attack small ogres twice. hero .…" at bounding box center [1322, 345] width 287 height 523
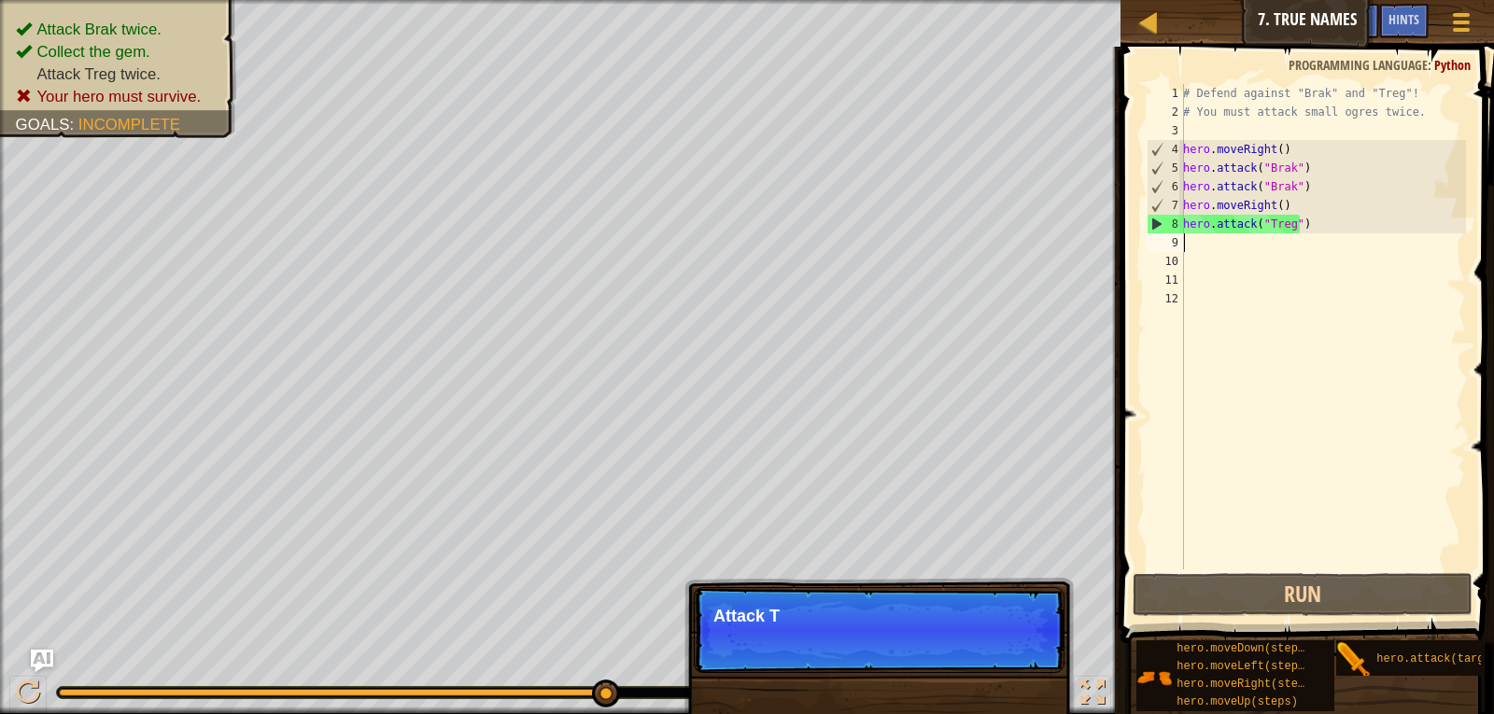
click at [1307, 251] on div "# Defend against "Brak" and "Treg"! # You must attack small ogres twice. hero .…" at bounding box center [1322, 345] width 287 height 523
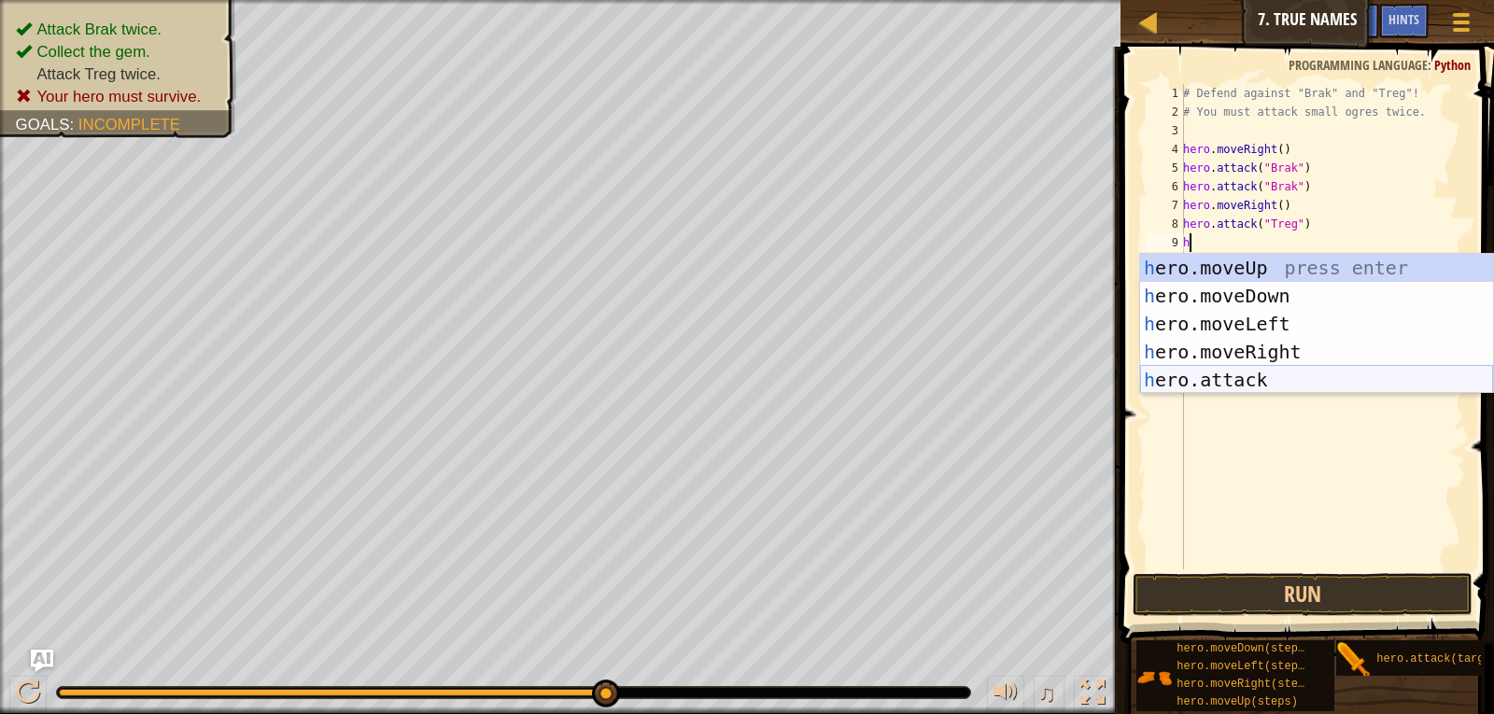
click at [1280, 388] on div "h ero.moveUp press enter h ero.moveDown press enter h ero.moveLeft press enter …" at bounding box center [1316, 352] width 353 height 196
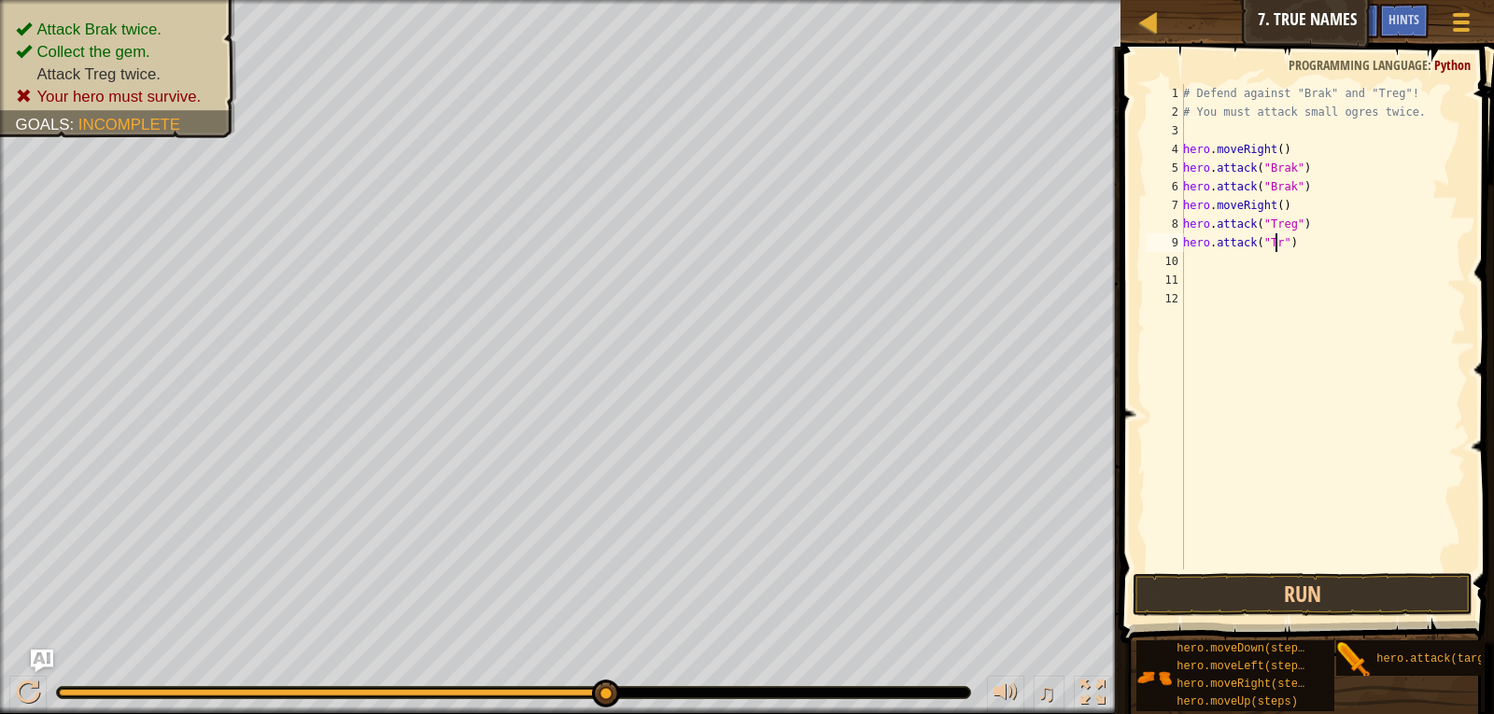
scroll to position [8, 8]
type textarea "hero.attack("Treg")"
click at [1276, 588] on button "Run" at bounding box center [1303, 594] width 341 height 43
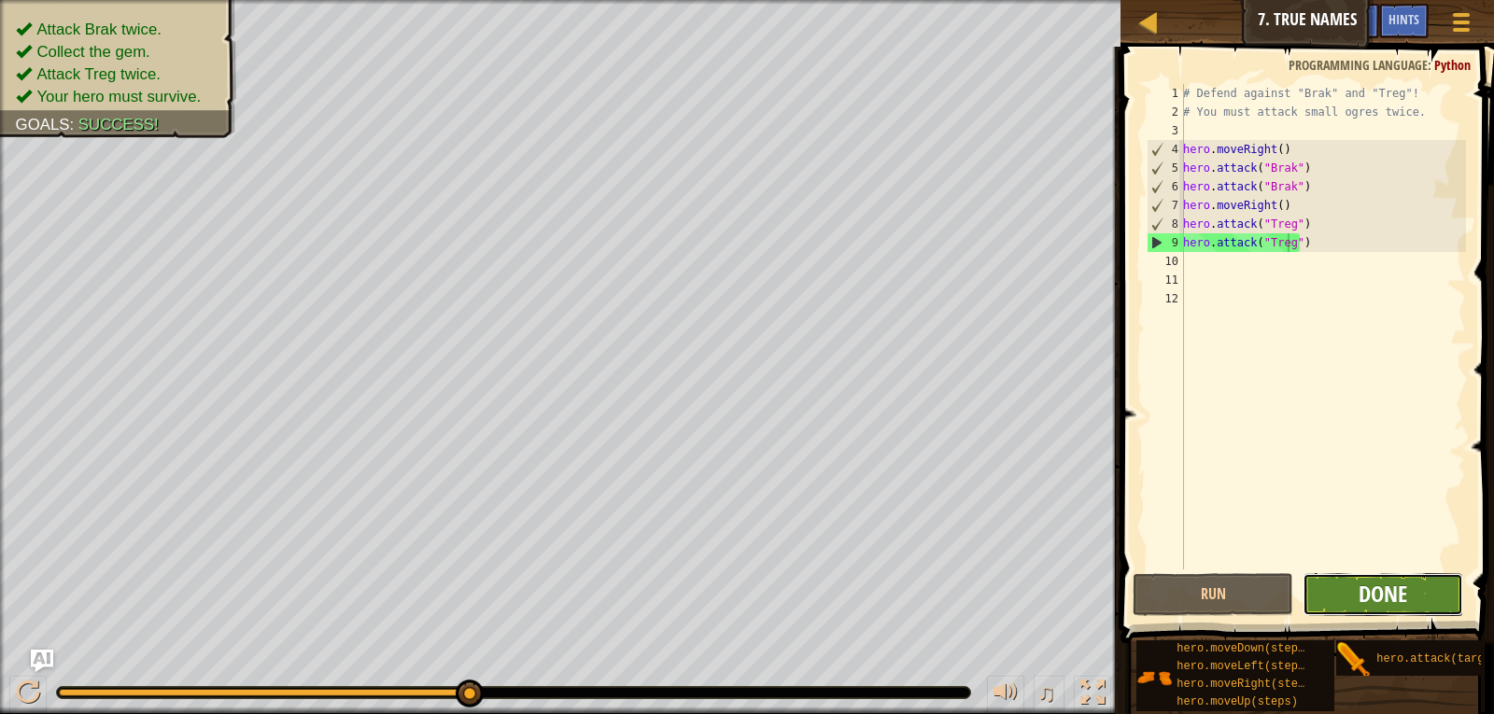
click at [1362, 594] on span "Done" at bounding box center [1383, 594] width 49 height 30
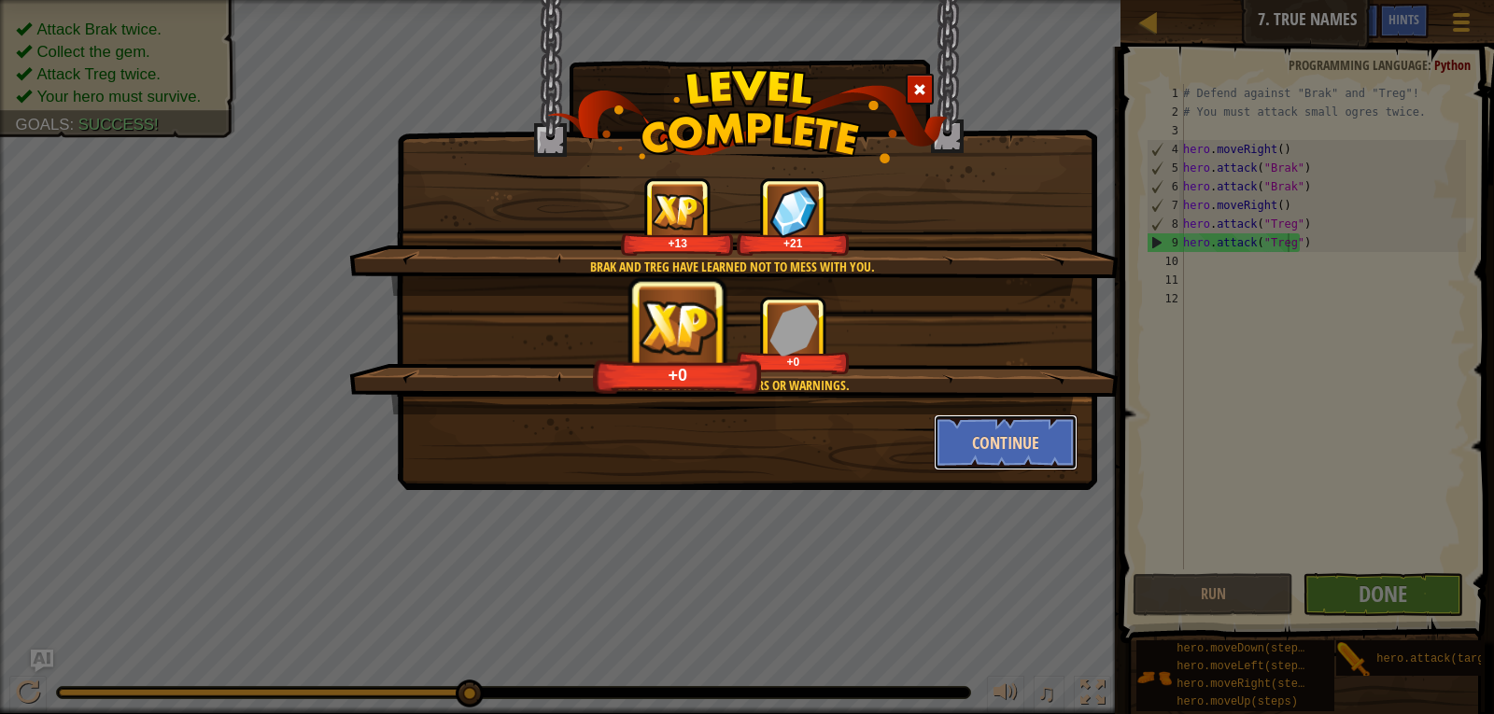
click at [968, 418] on button "Continue" at bounding box center [1006, 443] width 145 height 56
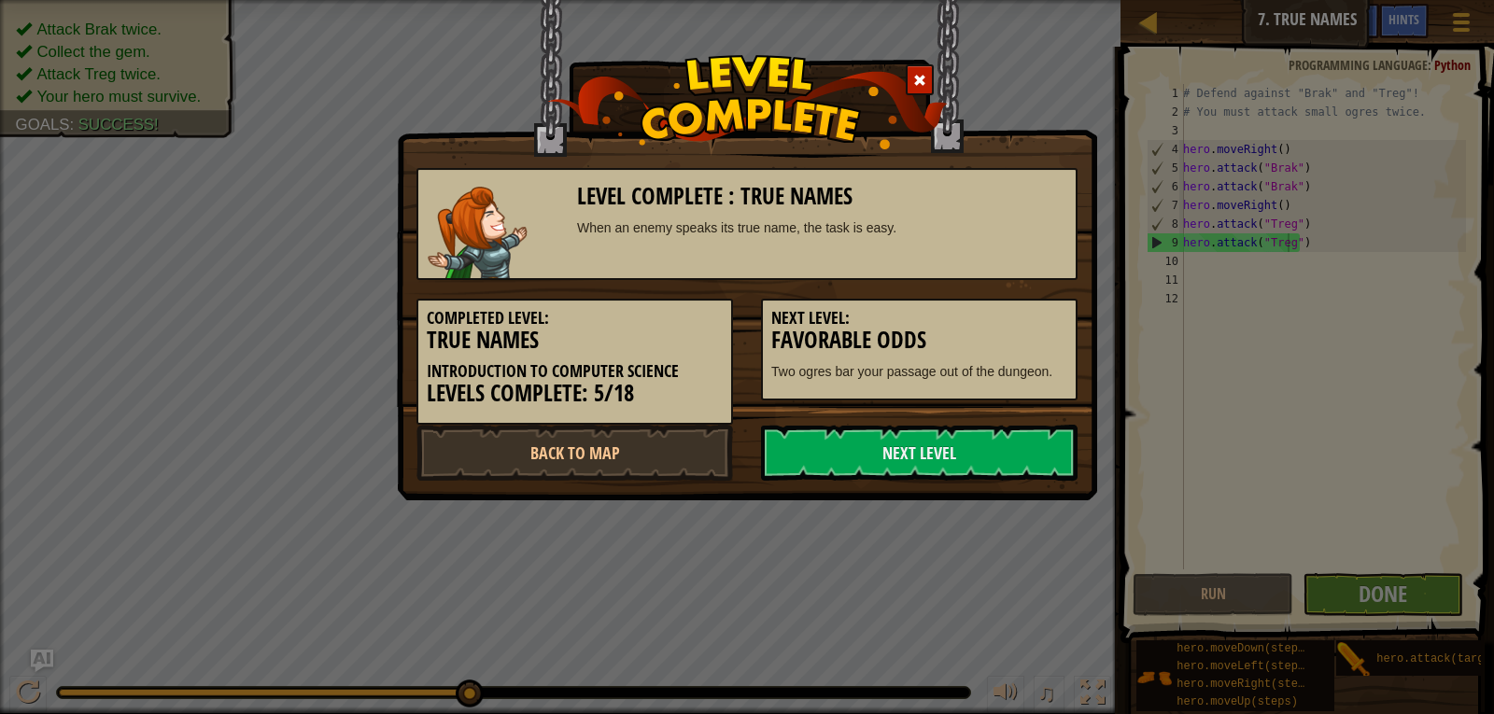
click at [968, 440] on link "Next Level" at bounding box center [919, 453] width 317 height 56
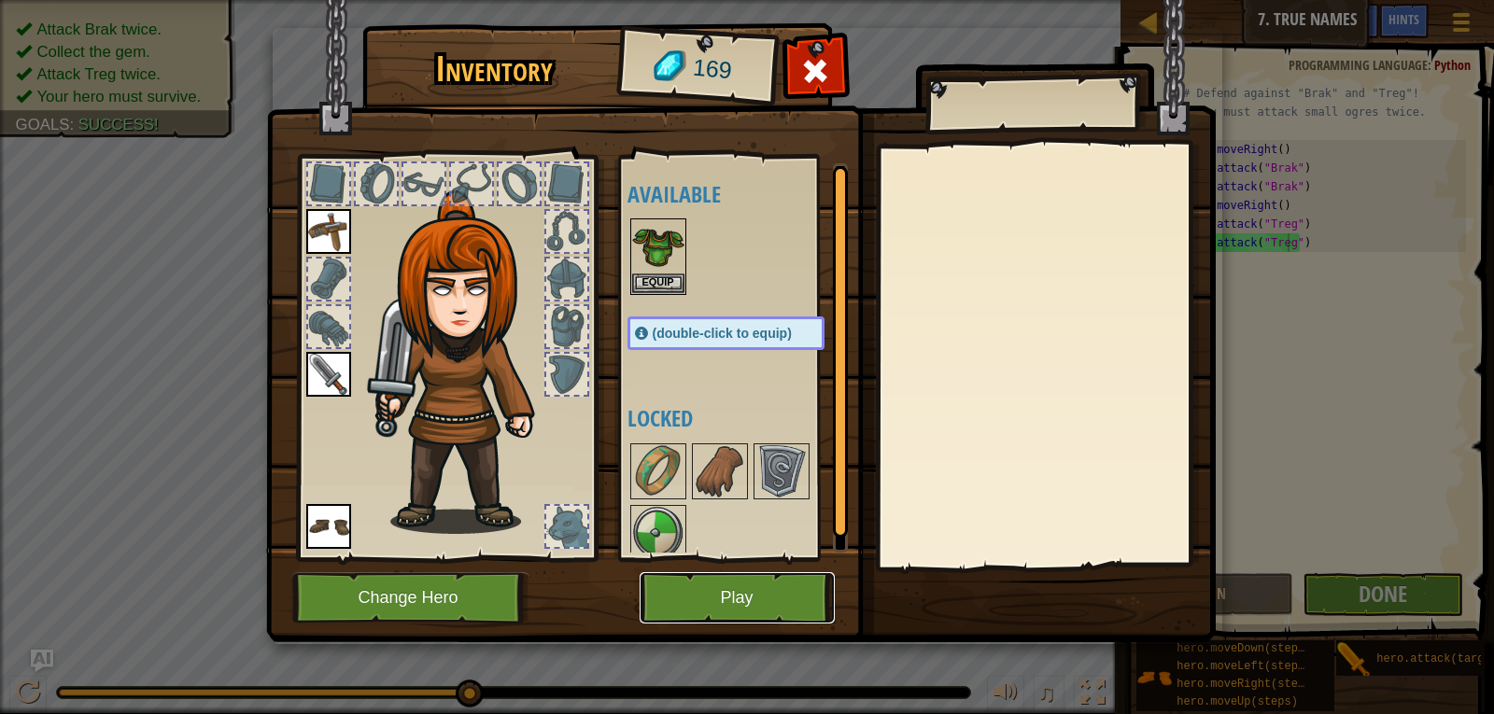
click at [728, 585] on button "Play" at bounding box center [737, 597] width 195 height 51
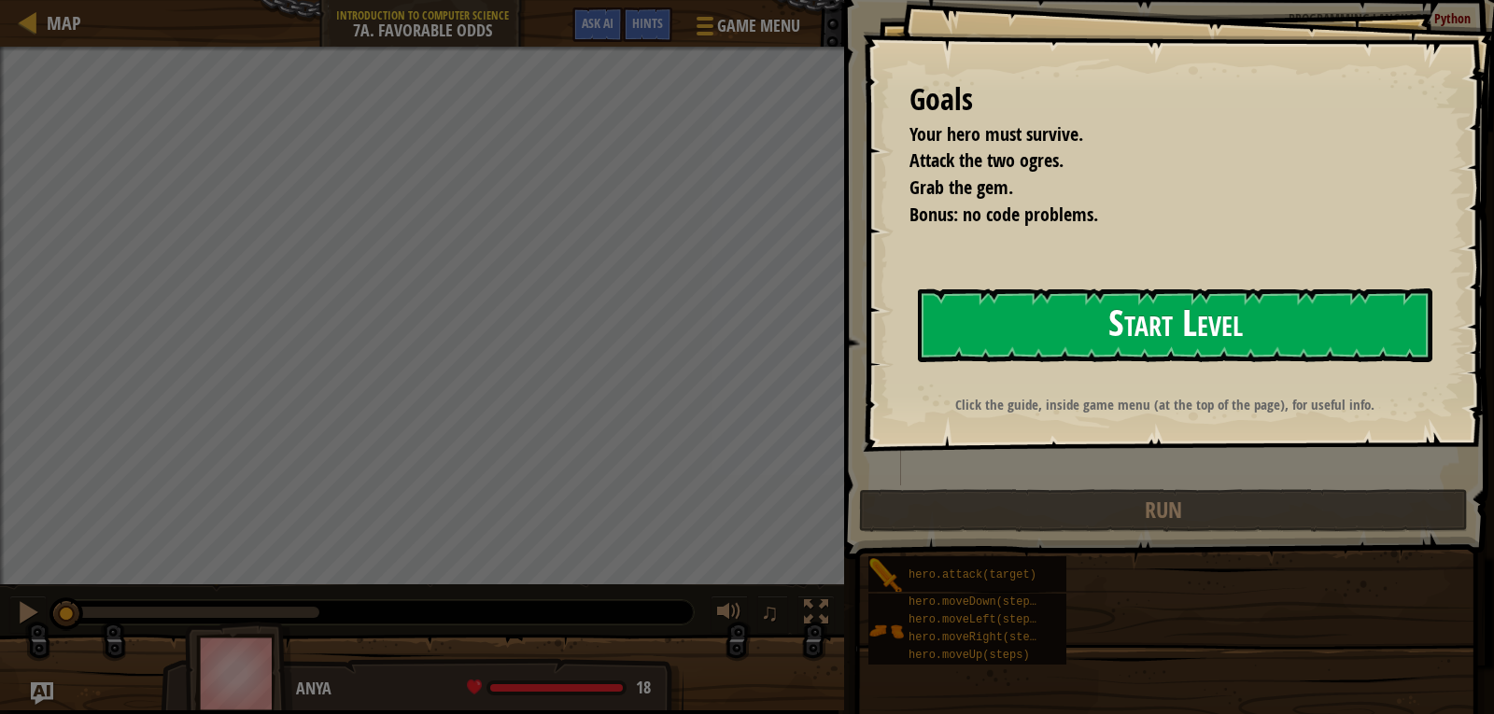
click at [1139, 319] on button "Start Level" at bounding box center [1175, 326] width 515 height 74
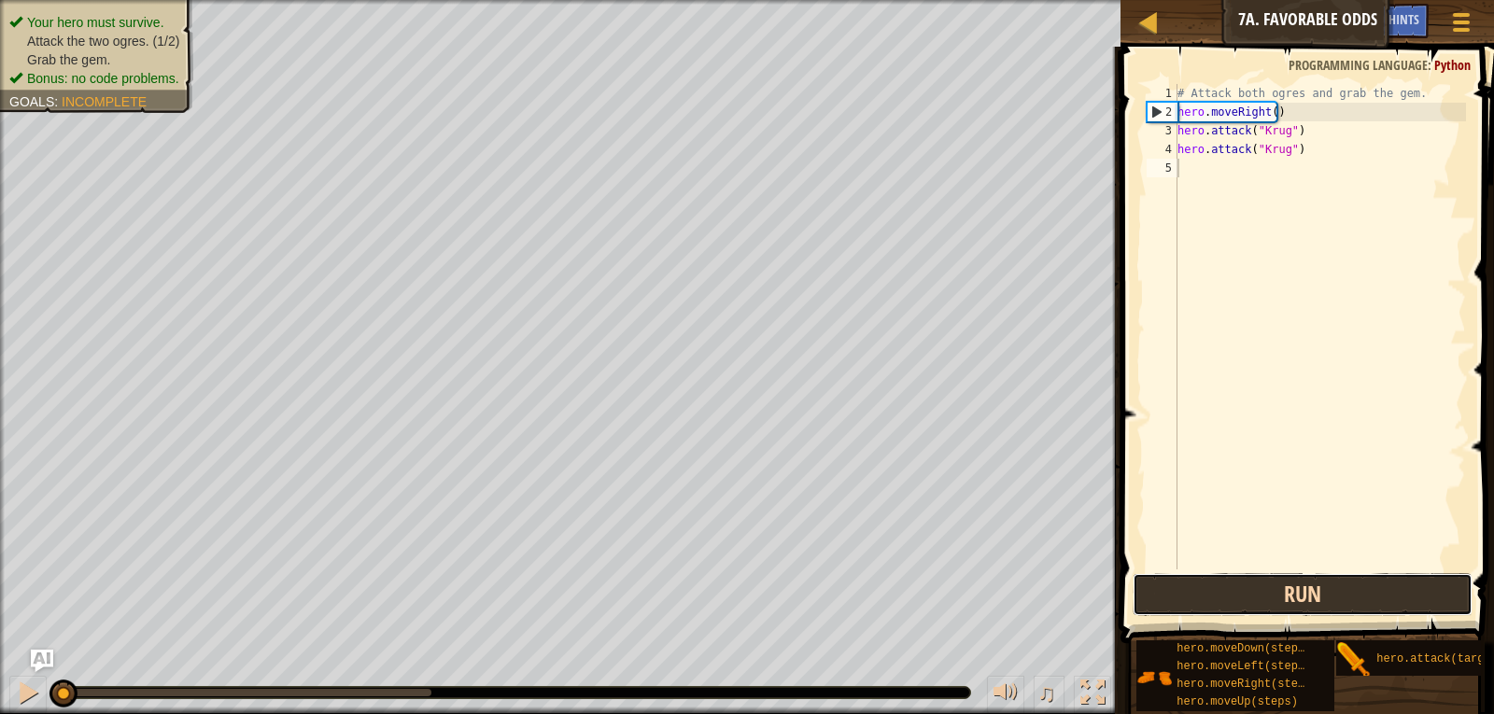
click at [1255, 598] on button "Run" at bounding box center [1303, 594] width 341 height 43
